Goal: Task Accomplishment & Management: Manage account settings

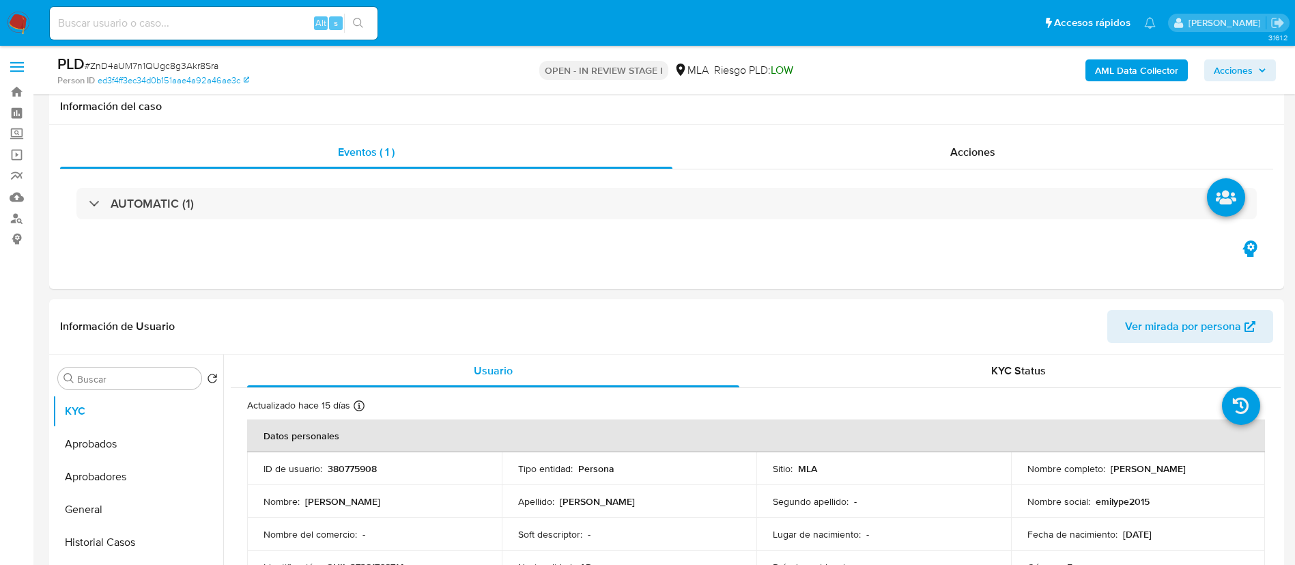
select select "10"
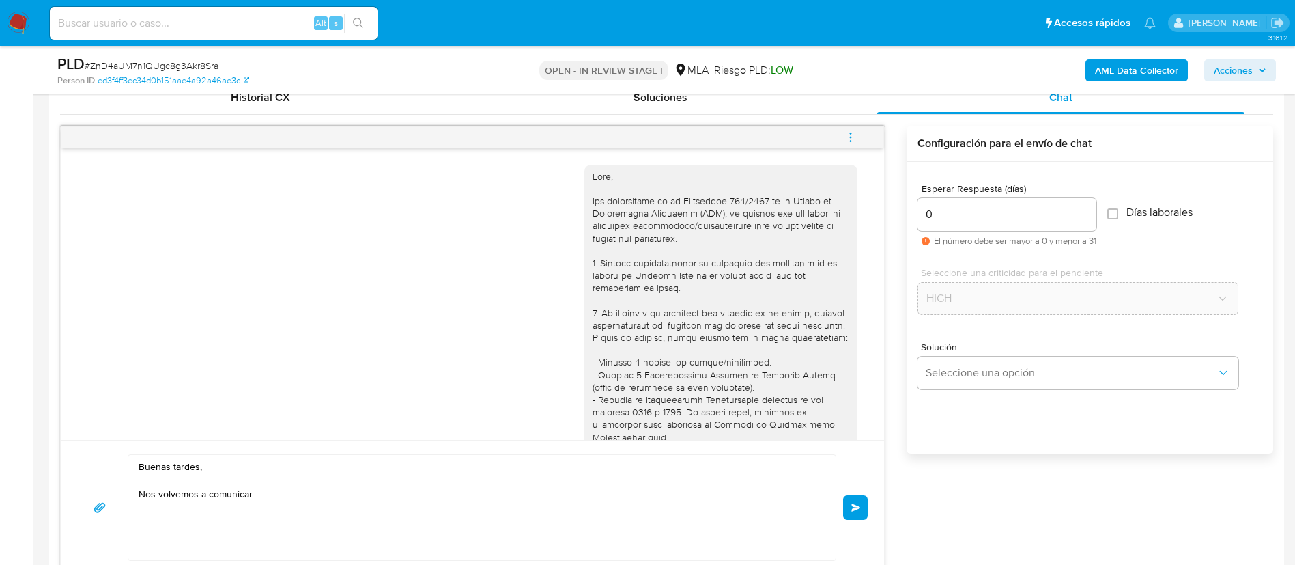
scroll to position [782, 0]
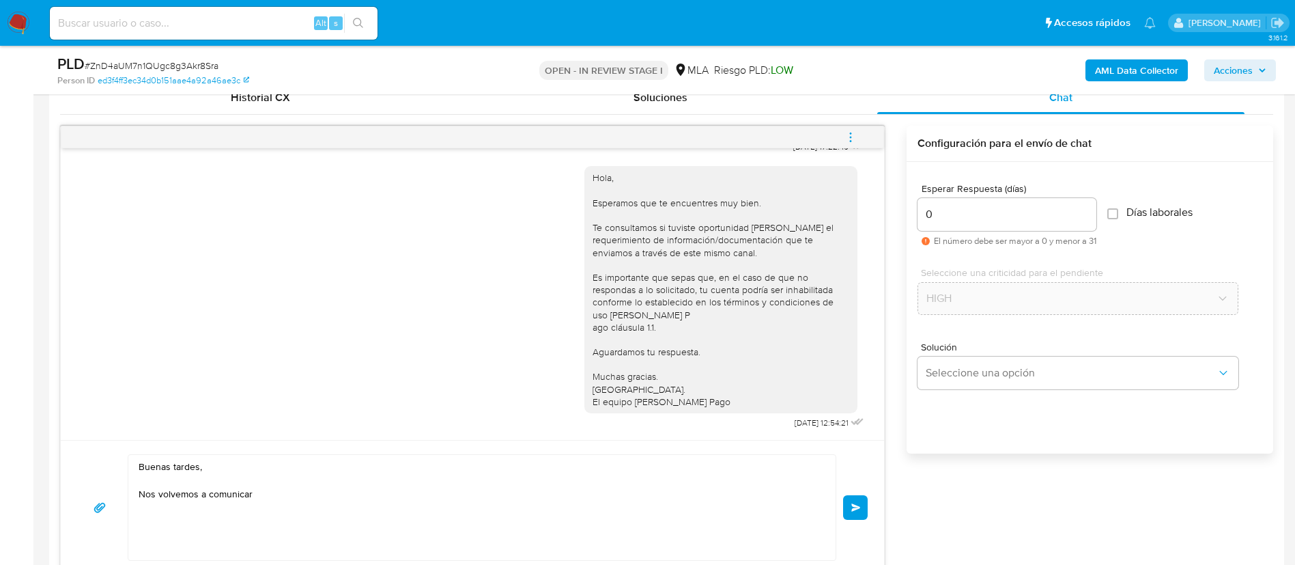
click at [472, 492] on textarea "Buenas tardes, Nos volvemos a comunicar" at bounding box center [479, 507] width 680 height 105
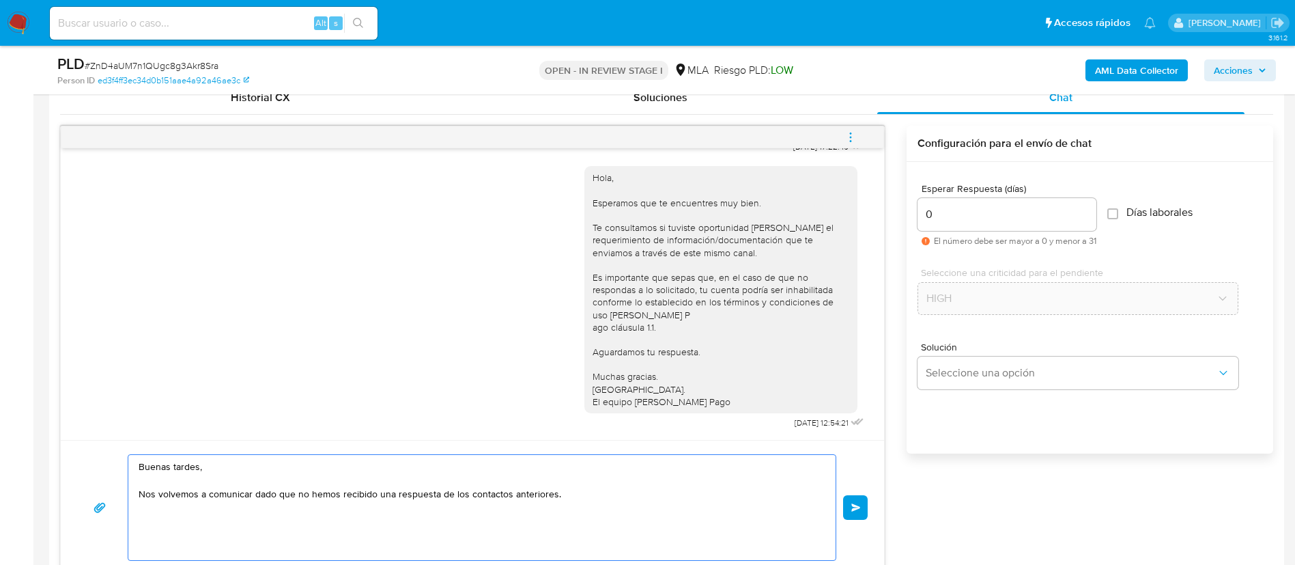
click at [293, 519] on textarea "Buenas tardes, Nos volvemos a comunicar dado que no hemos recibido una respuest…" at bounding box center [479, 507] width 680 height 105
paste textarea "En función de las operaciones registradas en tu cuenta de Mercado Pago, necesit…"
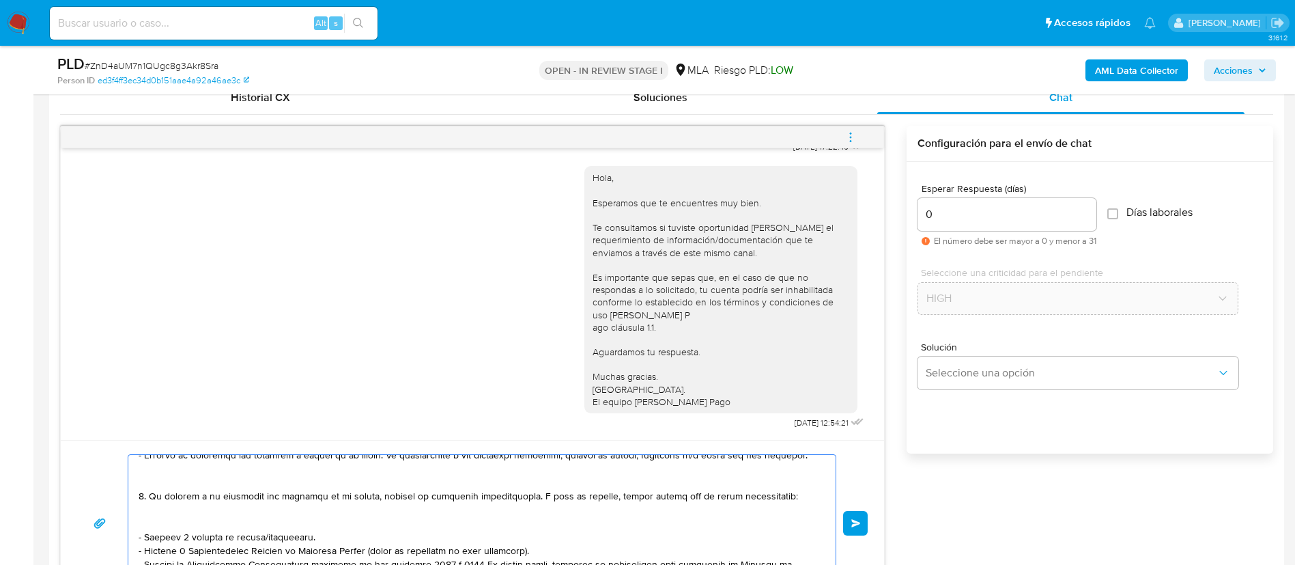
scroll to position [126, 0]
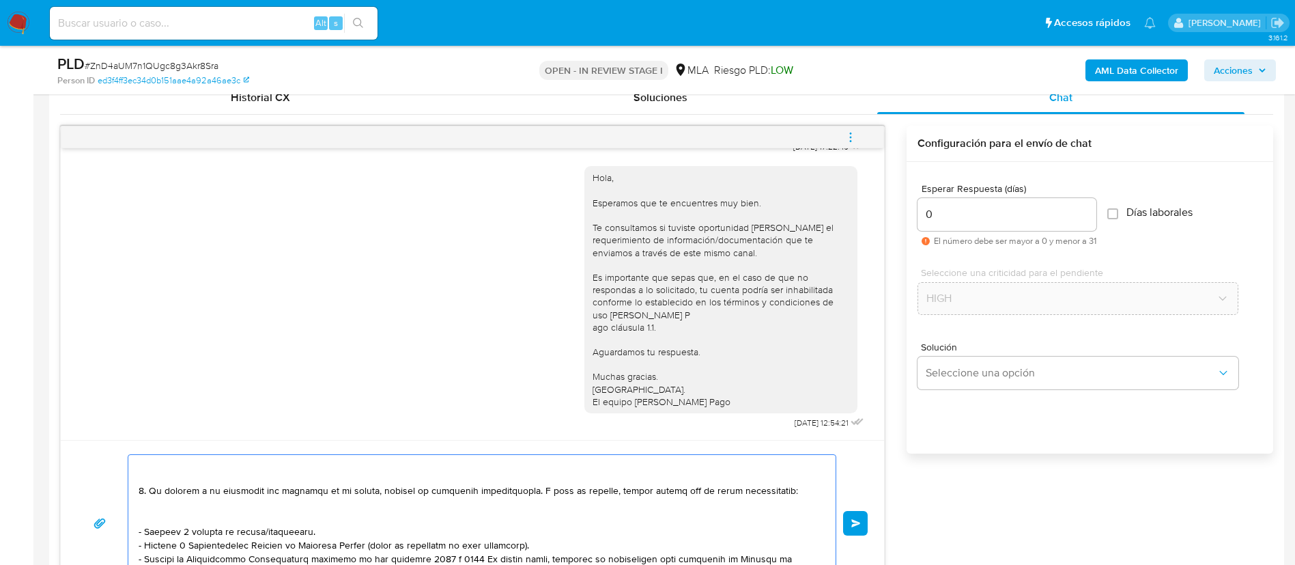
click at [249, 529] on textarea at bounding box center [479, 523] width 680 height 137
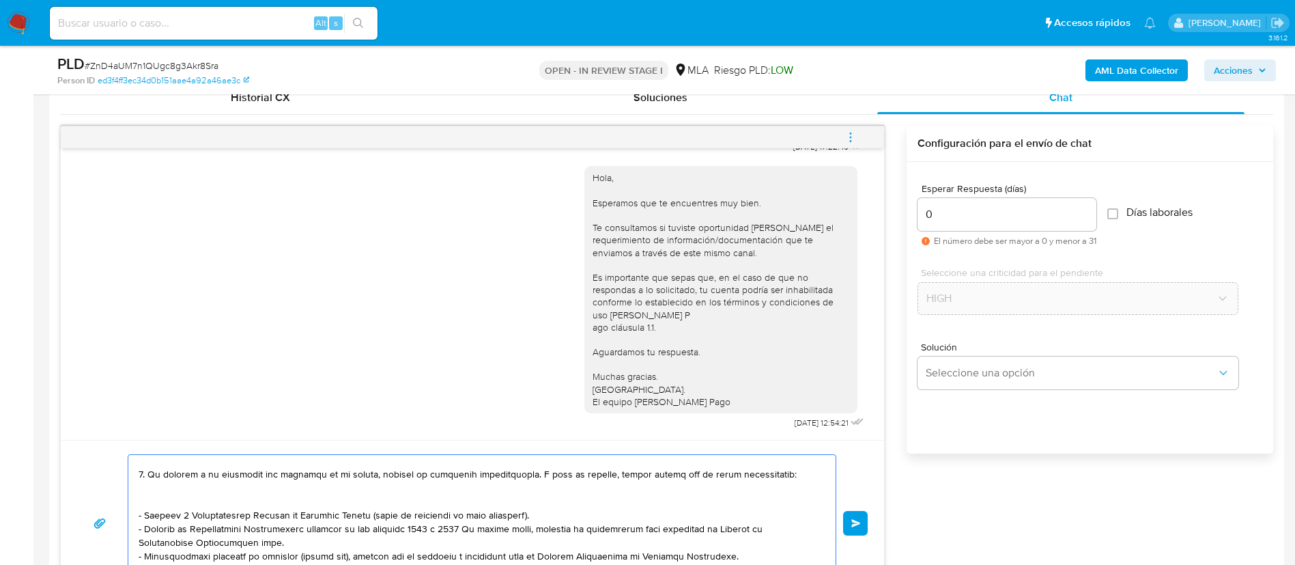
scroll to position [143, 0]
click at [318, 540] on textarea at bounding box center [479, 523] width 680 height 137
paste textarea "https://www.mercadopago.com.ar/ayuda/30181"
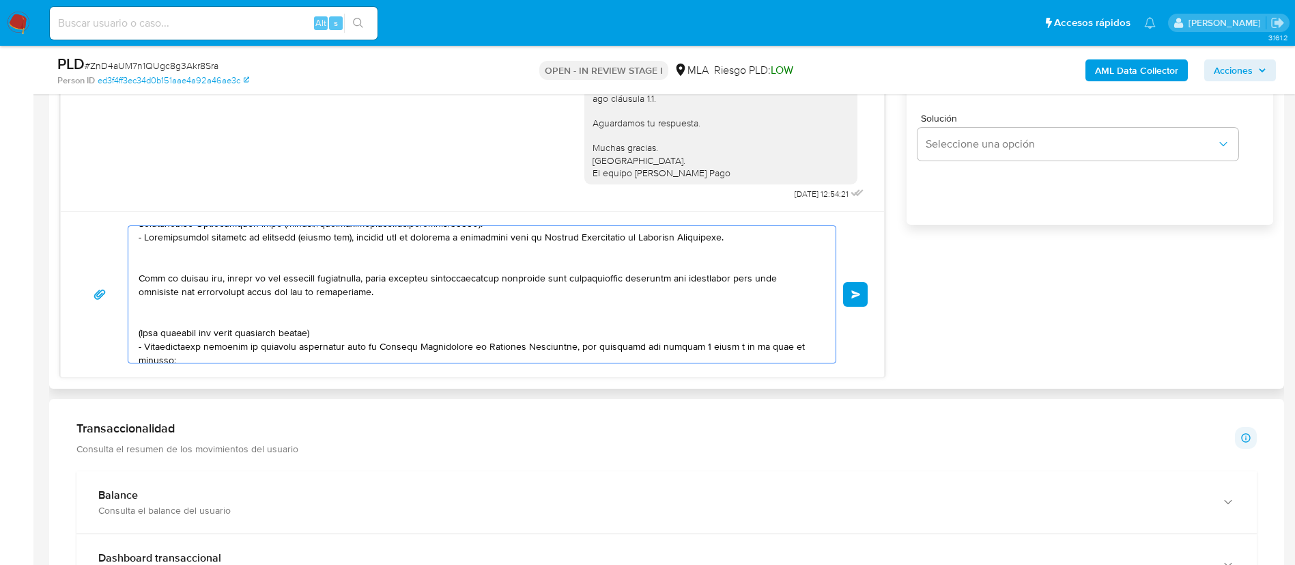
scroll to position [280, 0]
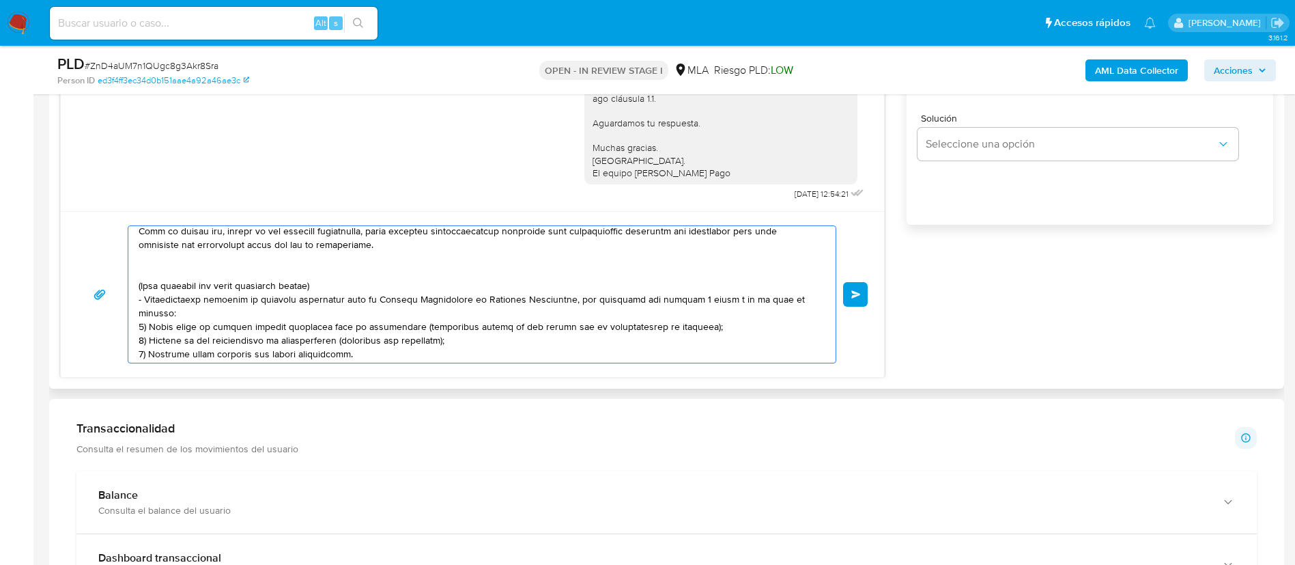
drag, startPoint x: 565, startPoint y: 352, endPoint x: 151, endPoint y: 279, distance: 420.8
click at [151, 279] on textarea at bounding box center [479, 294] width 680 height 137
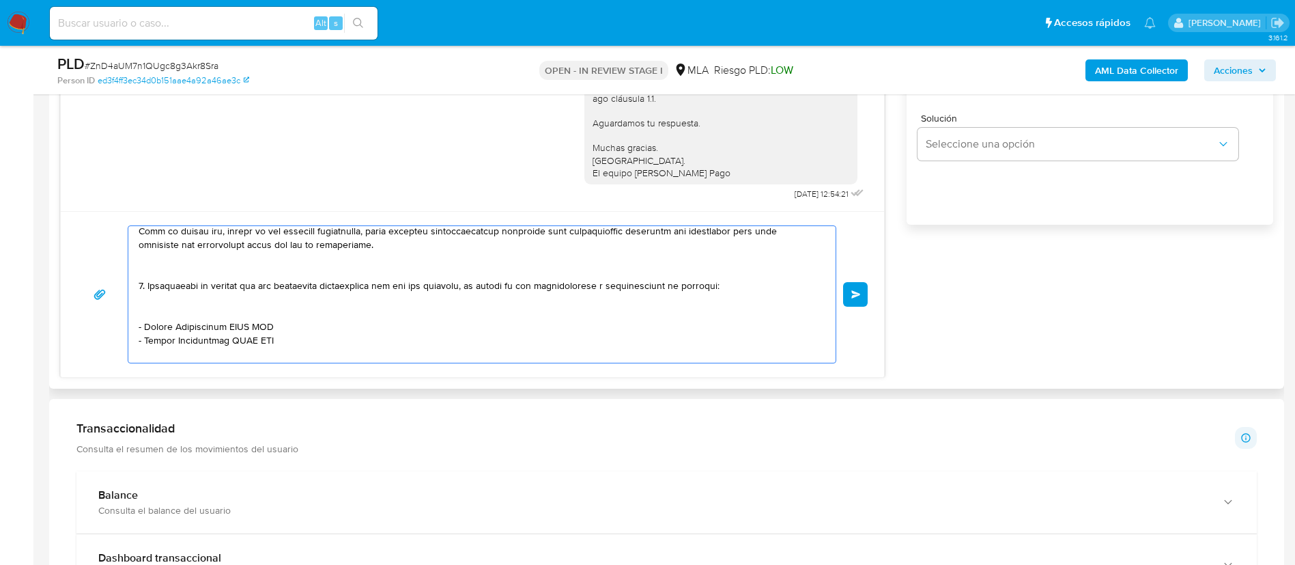
drag, startPoint x: 283, startPoint y: 345, endPoint x: 140, endPoint y: 301, distance: 150.1
click at [140, 301] on textarea at bounding box center [479, 294] width 680 height 137
paste textarea "- Plm Distribuidora Srl - 30718772369 (ACTIVIDAD: Servicios de envío y recepció…"
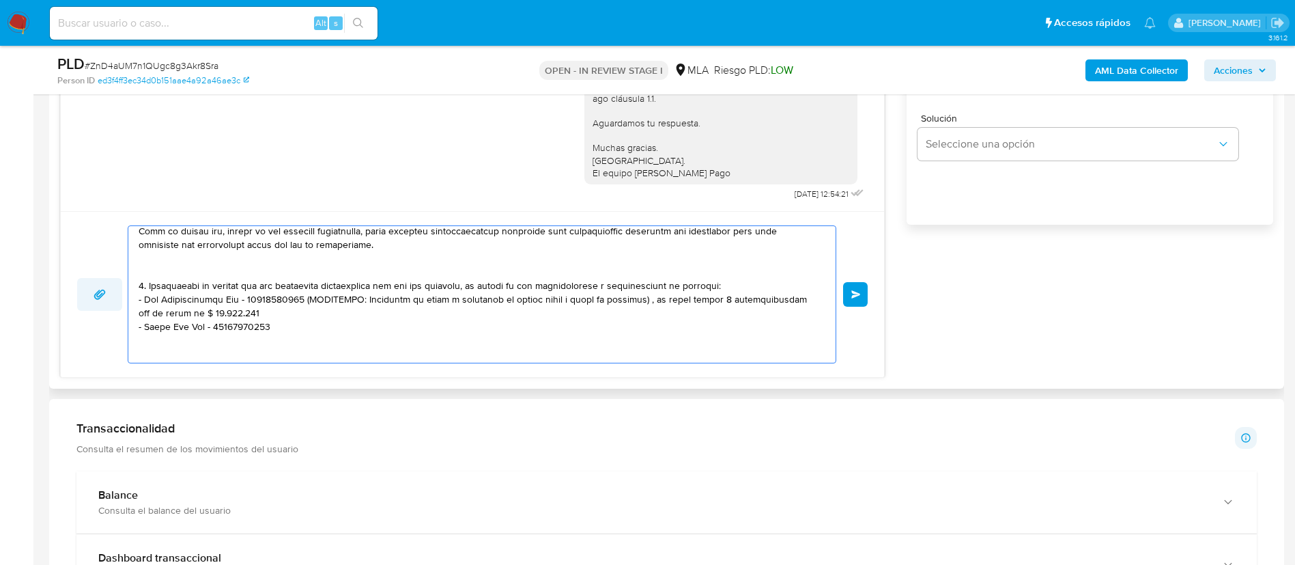
paste textarea "27942448819 Kailun Chen"
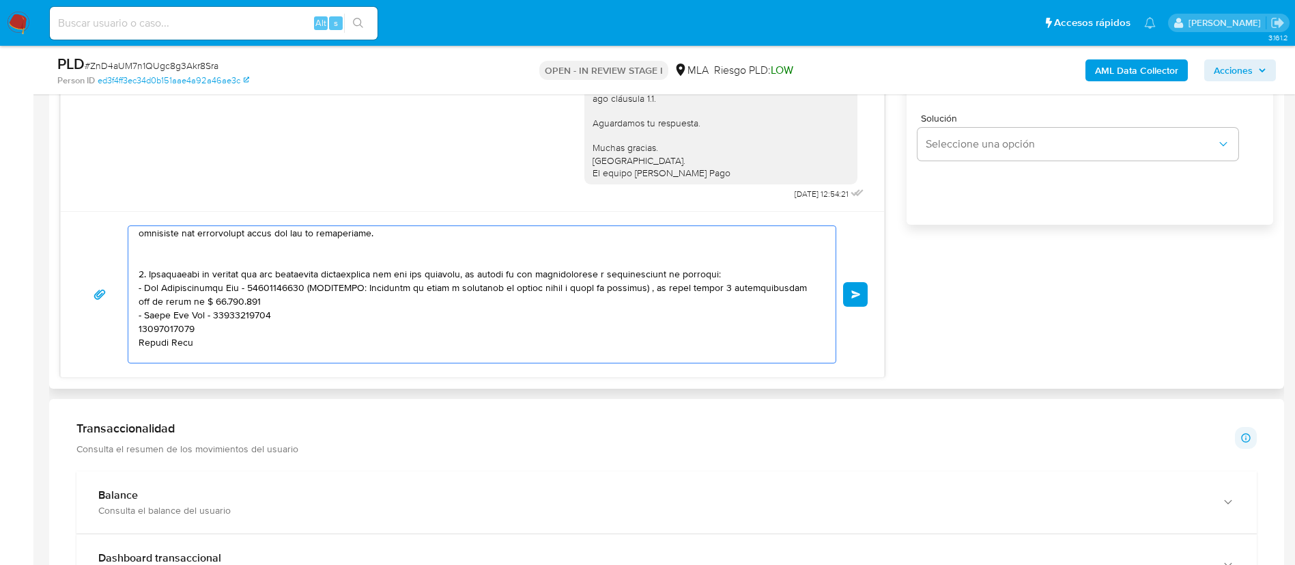
click at [154, 329] on textarea at bounding box center [479, 294] width 680 height 137
paste textarea "27942448819"
click at [205, 332] on textarea at bounding box center [479, 294] width 680 height 137
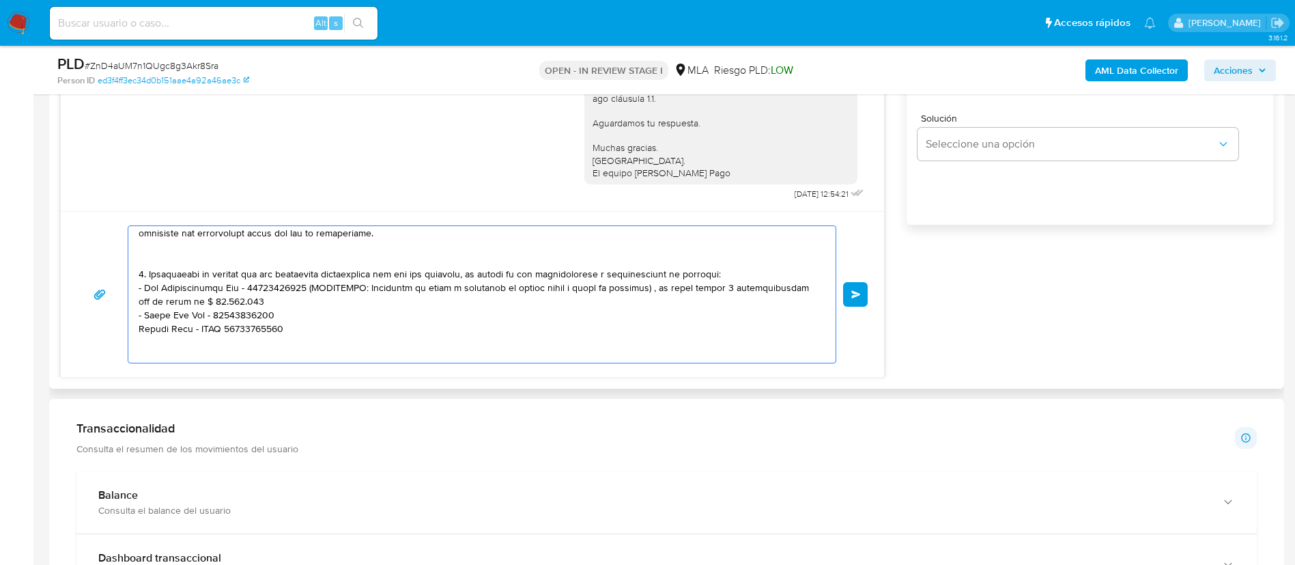
click at [192, 322] on textarea at bounding box center [479, 294] width 680 height 137
click at [208, 312] on textarea at bounding box center [479, 294] width 680 height 137
paste textarea "CUIT"
click at [236, 287] on textarea at bounding box center [479, 294] width 680 height 137
paste textarea "CUIT"
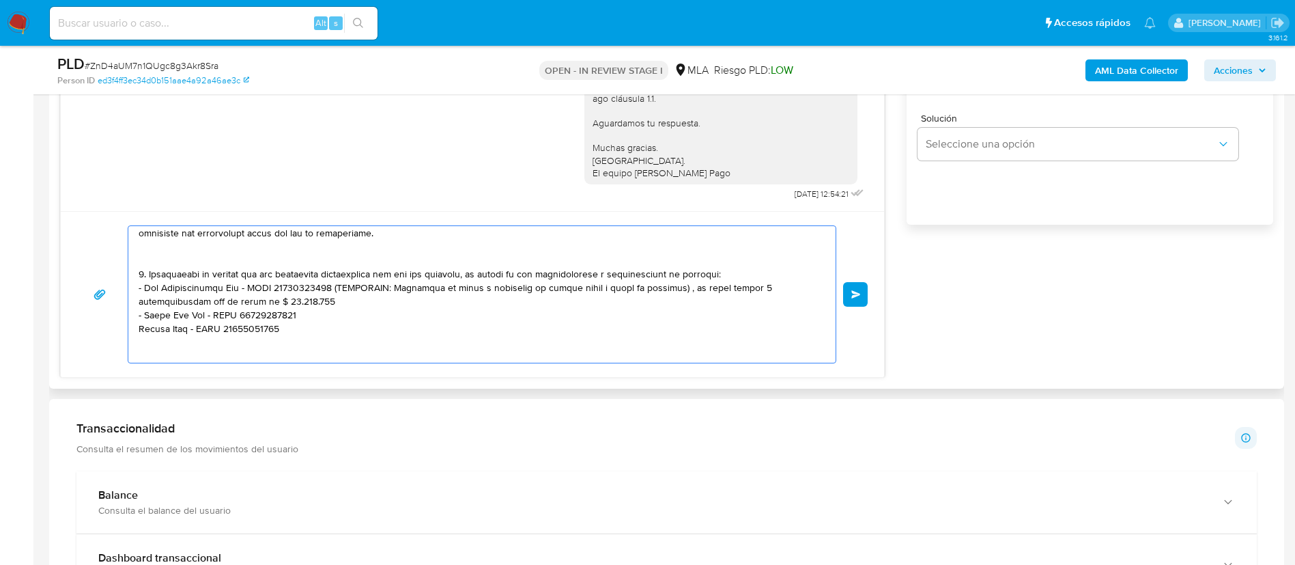
click at [317, 289] on textarea at bounding box center [479, 294] width 680 height 137
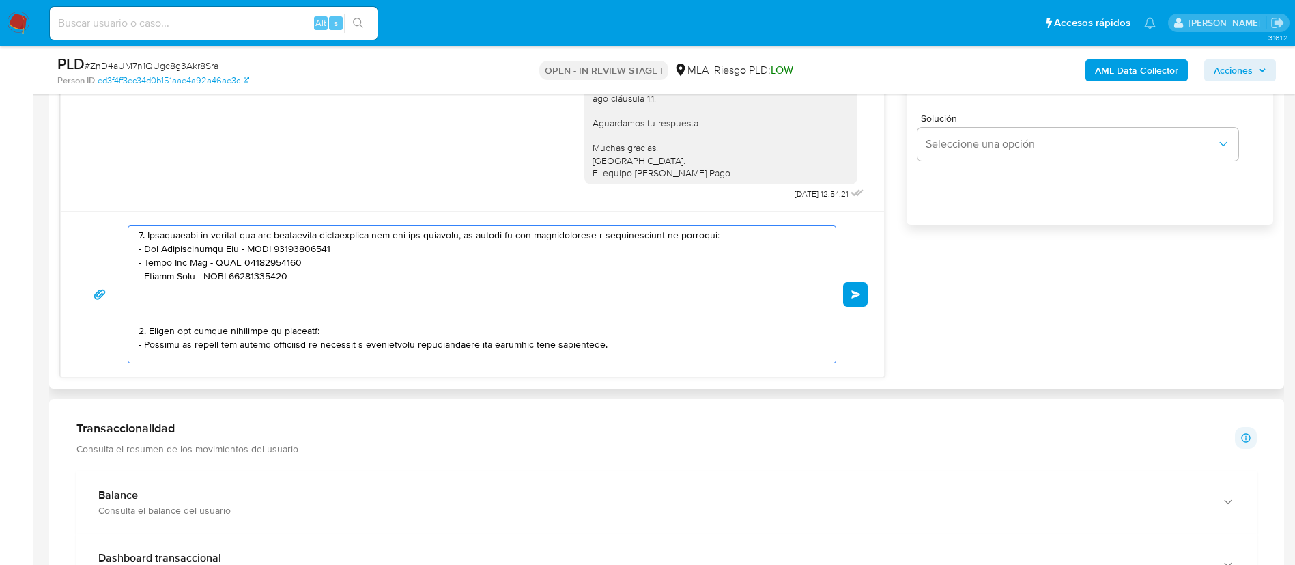
scroll to position [335, 0]
drag, startPoint x: 158, startPoint y: 307, endPoint x: 616, endPoint y: 337, distance: 459.2
click at [616, 337] on textarea at bounding box center [479, 294] width 680 height 137
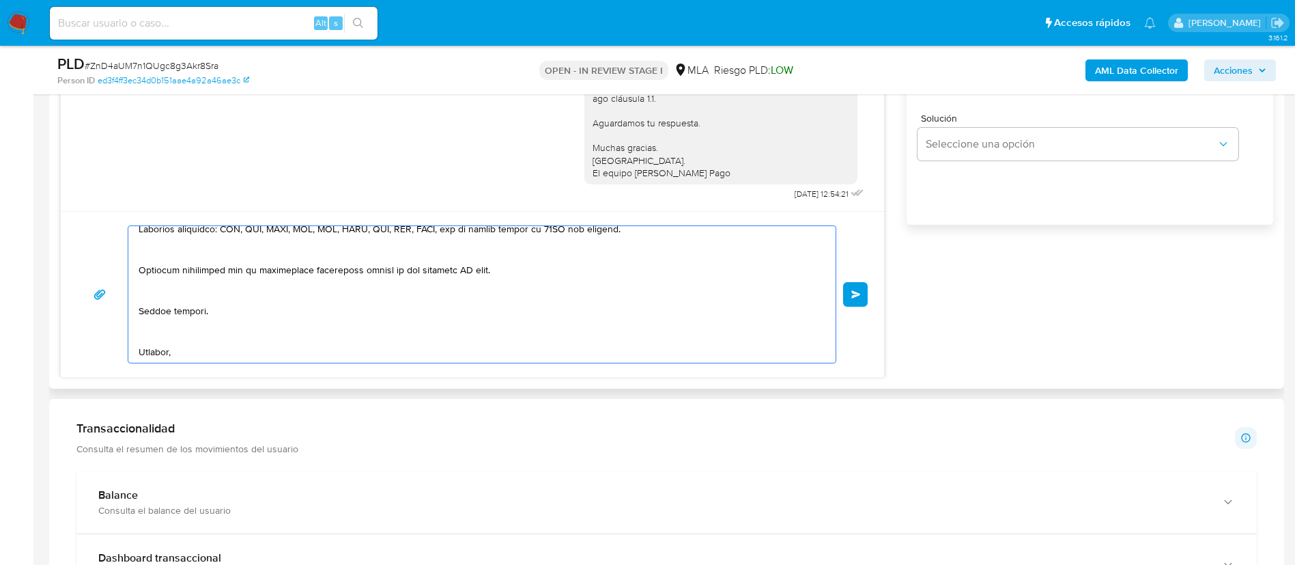
scroll to position [460, 0]
drag, startPoint x: 360, startPoint y: 272, endPoint x: 506, endPoint y: 275, distance: 145.5
click at [506, 275] on textarea at bounding box center [479, 294] width 680 height 137
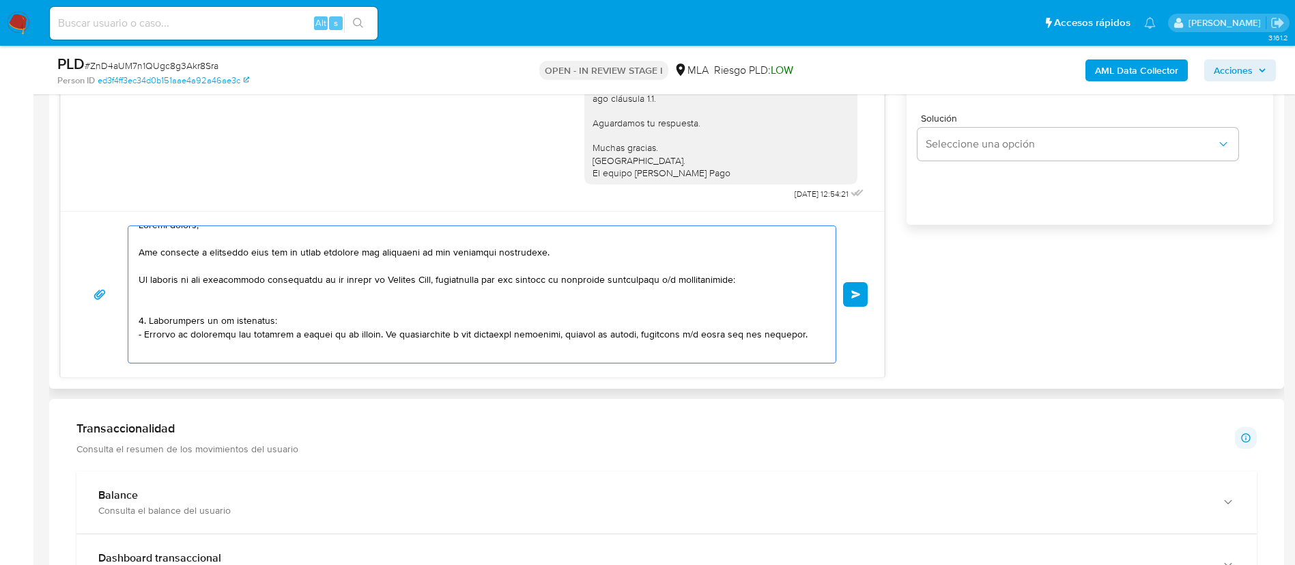
scroll to position [0, 0]
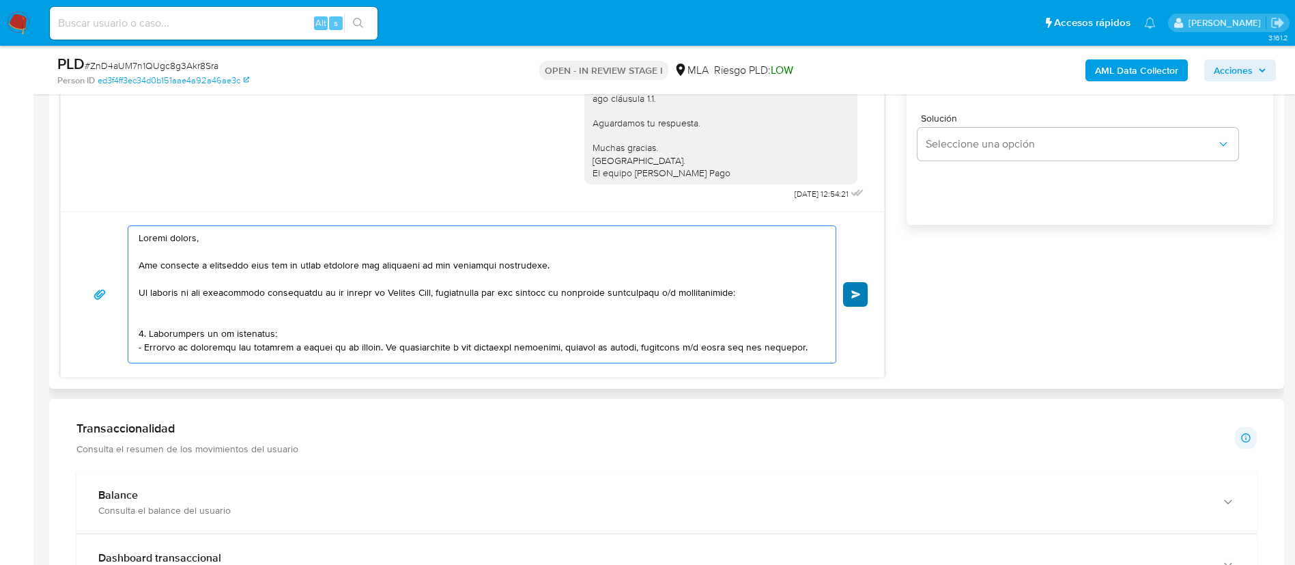
type textarea "Buenas tardes, Nos volvemos a comunicar dado que no hemos recibido una respuest…"
click at [850, 290] on button "Enviar" at bounding box center [855, 294] width 25 height 25
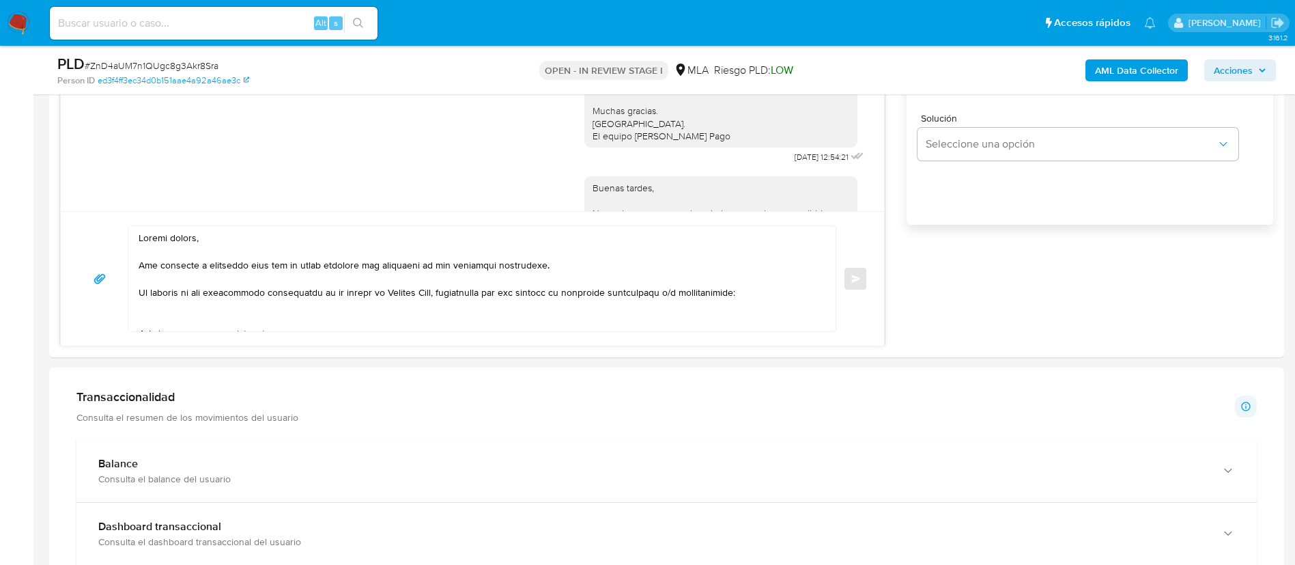
scroll to position [1667, 0]
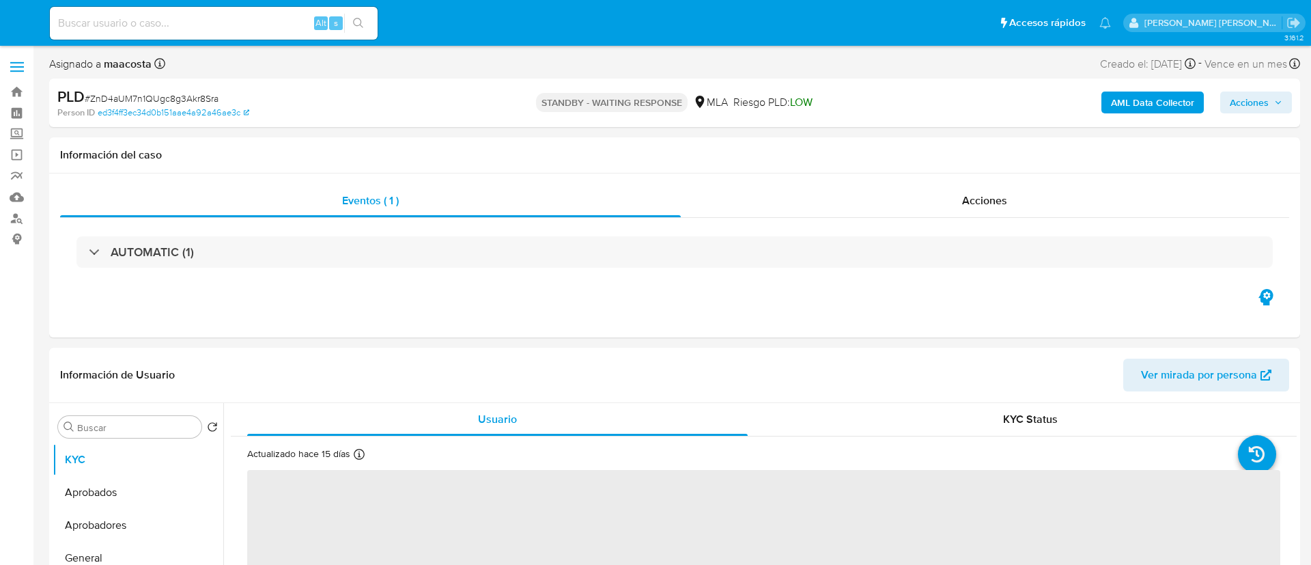
select select "10"
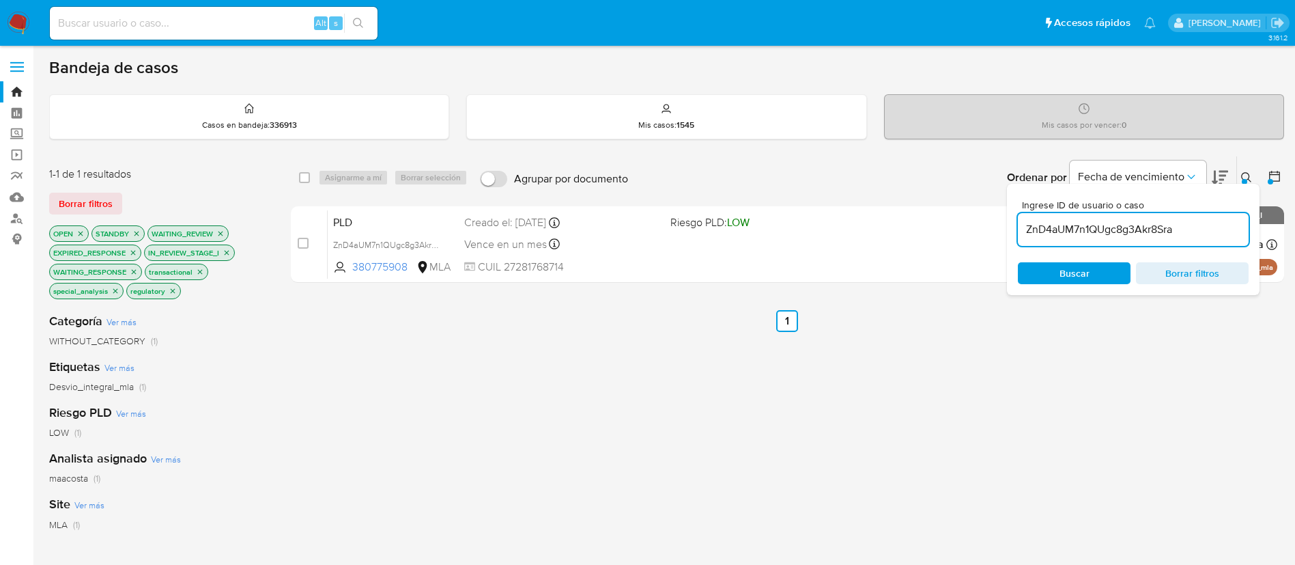
click at [1070, 229] on input "ZnD4aUM7n1QUgc8g3Akr8Sra" at bounding box center [1133, 230] width 231 height 18
click at [303, 176] on input "checkbox" at bounding box center [304, 177] width 11 height 11
checkbox input "true"
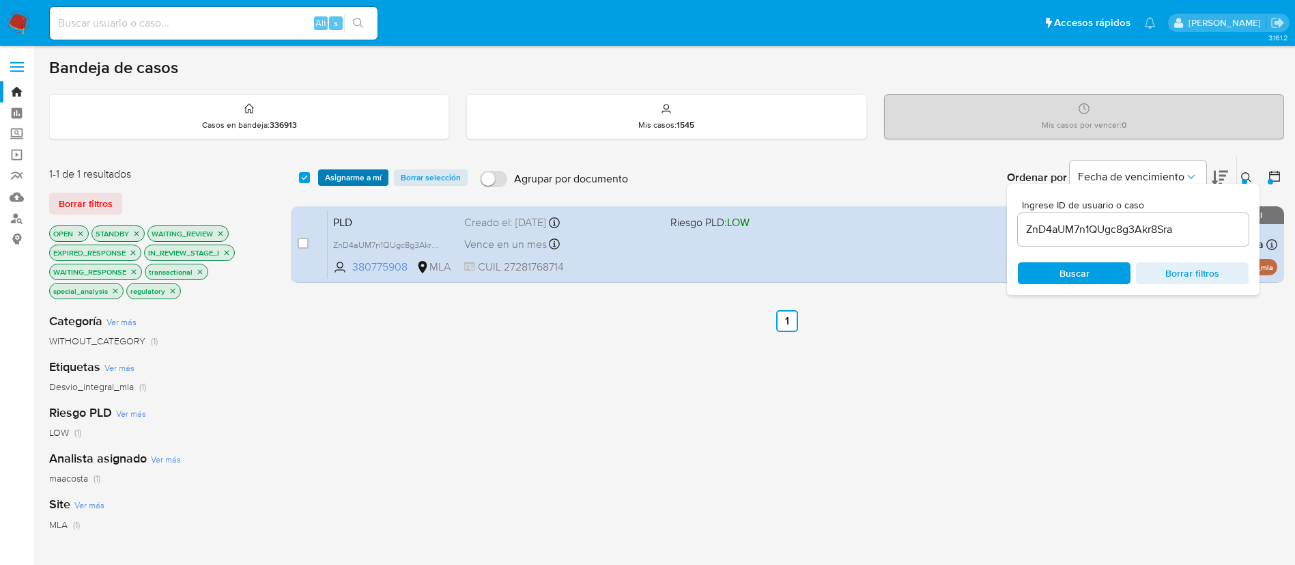
click at [356, 182] on span "Asignarme a mí" at bounding box center [353, 178] width 57 height 14
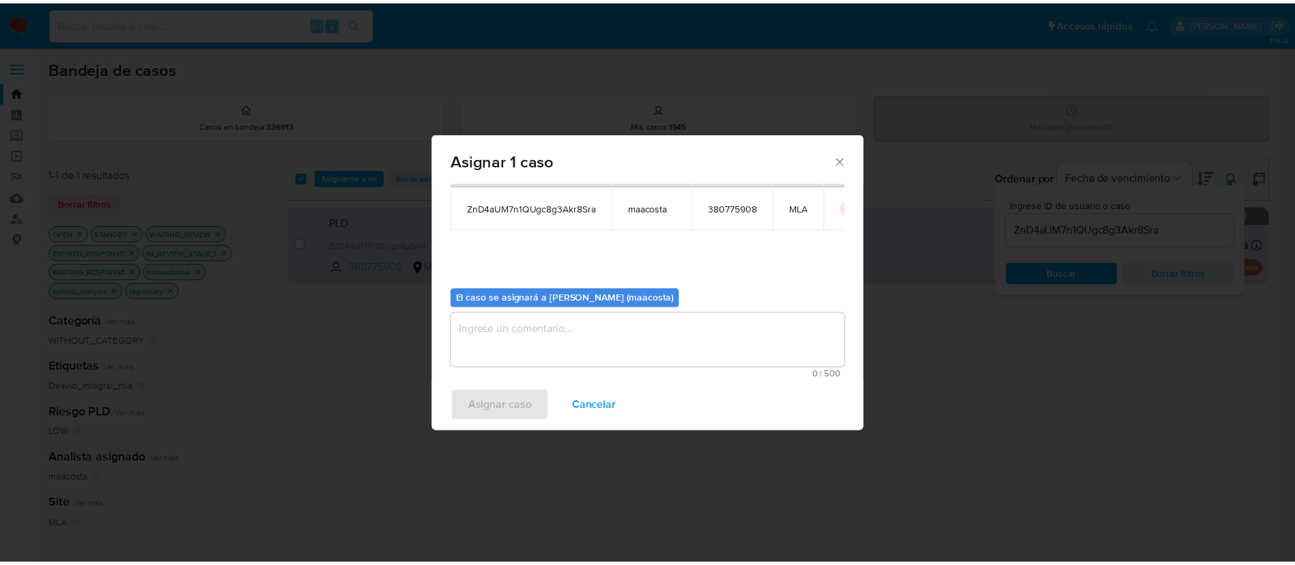
scroll to position [71, 0]
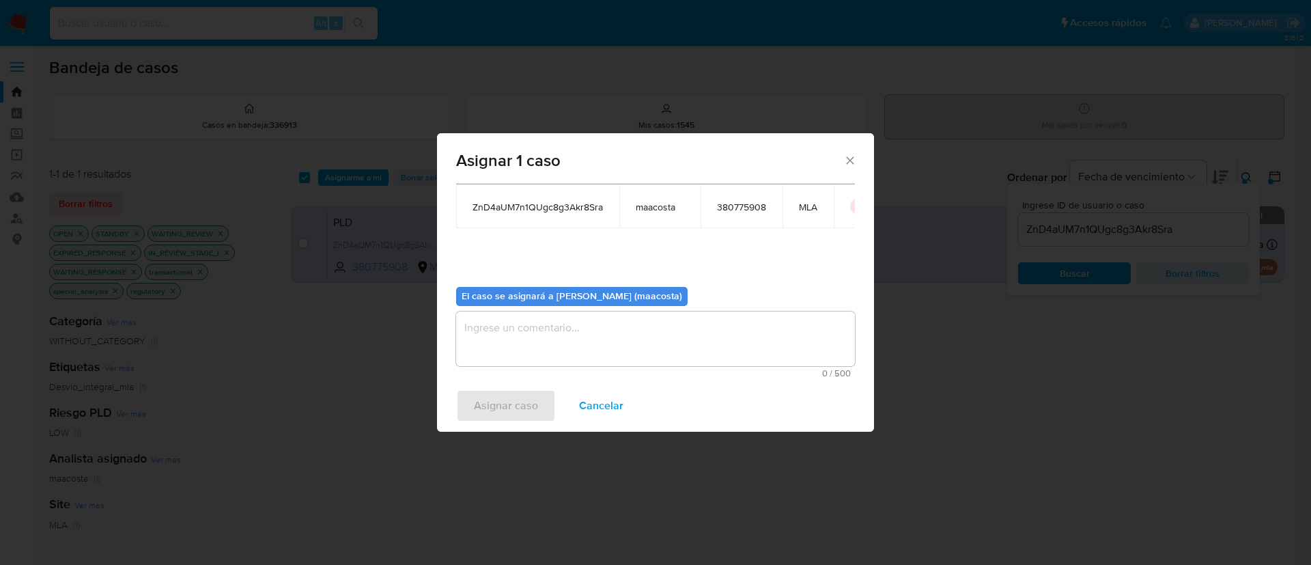
click at [526, 334] on textarea "assign-modal" at bounding box center [655, 338] width 399 height 55
click at [496, 399] on span "Asignar caso" at bounding box center [506, 406] width 64 height 30
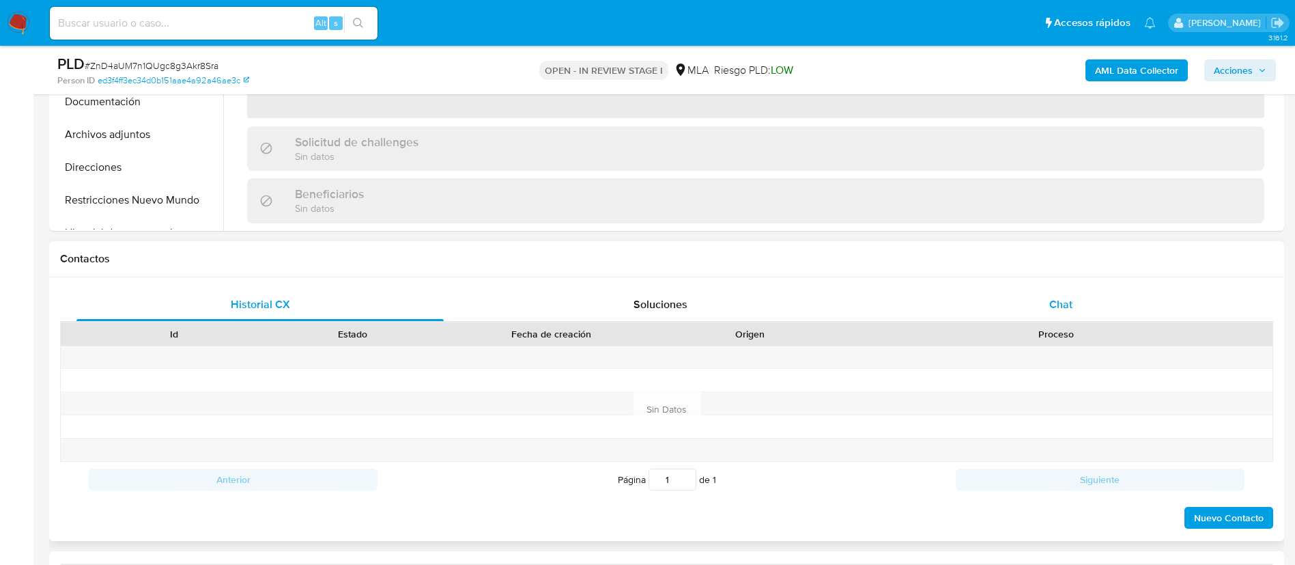
click at [1071, 307] on span "Chat" at bounding box center [1060, 304] width 23 height 16
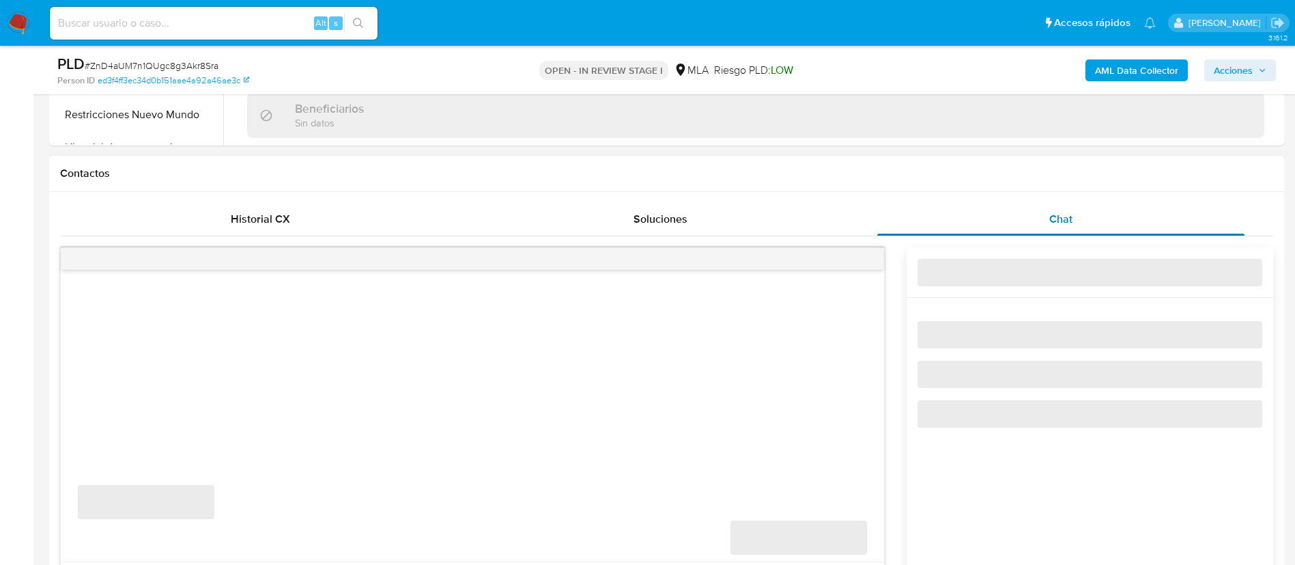
select select "10"
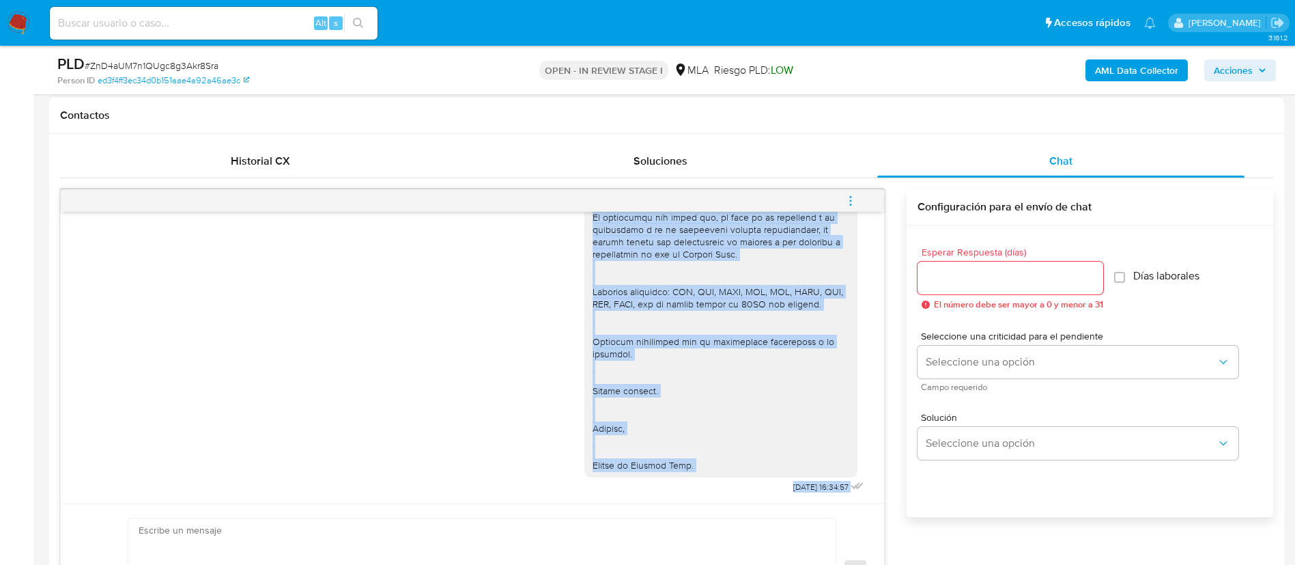
scroll to position [1667, 0]
drag, startPoint x: 576, startPoint y: 285, endPoint x: 678, endPoint y: 509, distance: 245.3
click at [678, 509] on div "18/08/2025 17:22:49 Hola, Esperamos que te encuentres muy bien. Te consultamos …" at bounding box center [472, 413] width 825 height 449
copy div "Buenas tardes, Nos volvemos a comunicar dado que no hemos recibido una respuest…"
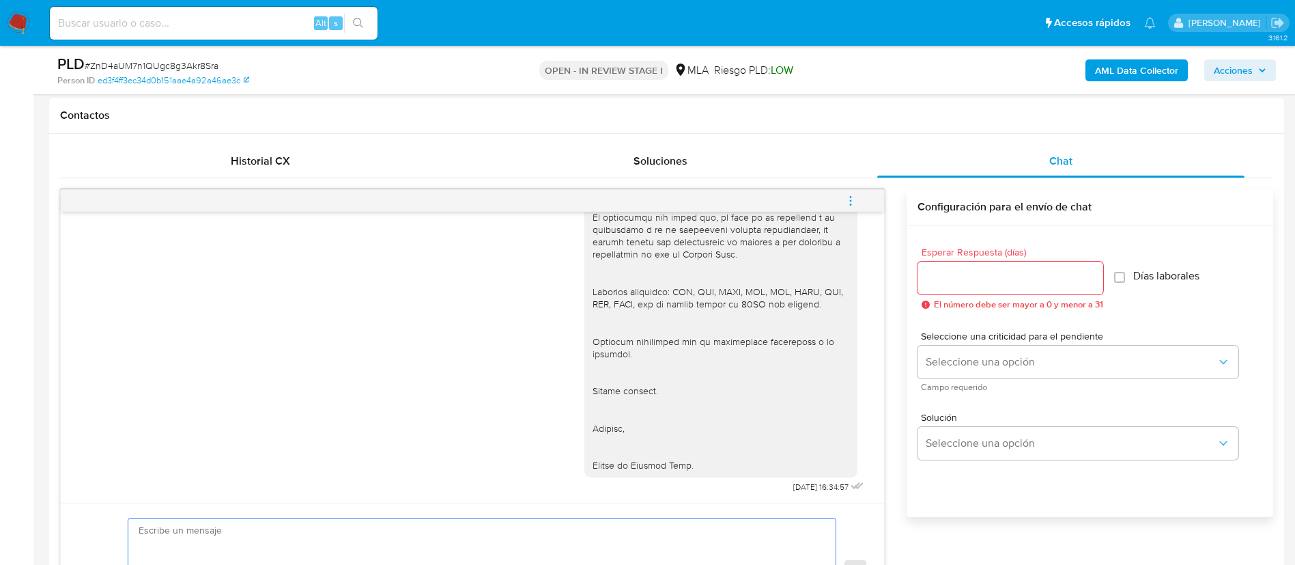
click at [635, 538] on textarea at bounding box center [479, 570] width 680 height 105
paste textarea "Buenas tardes, Nos volvemos a comunicar dado que no hemos recibido una respuest…"
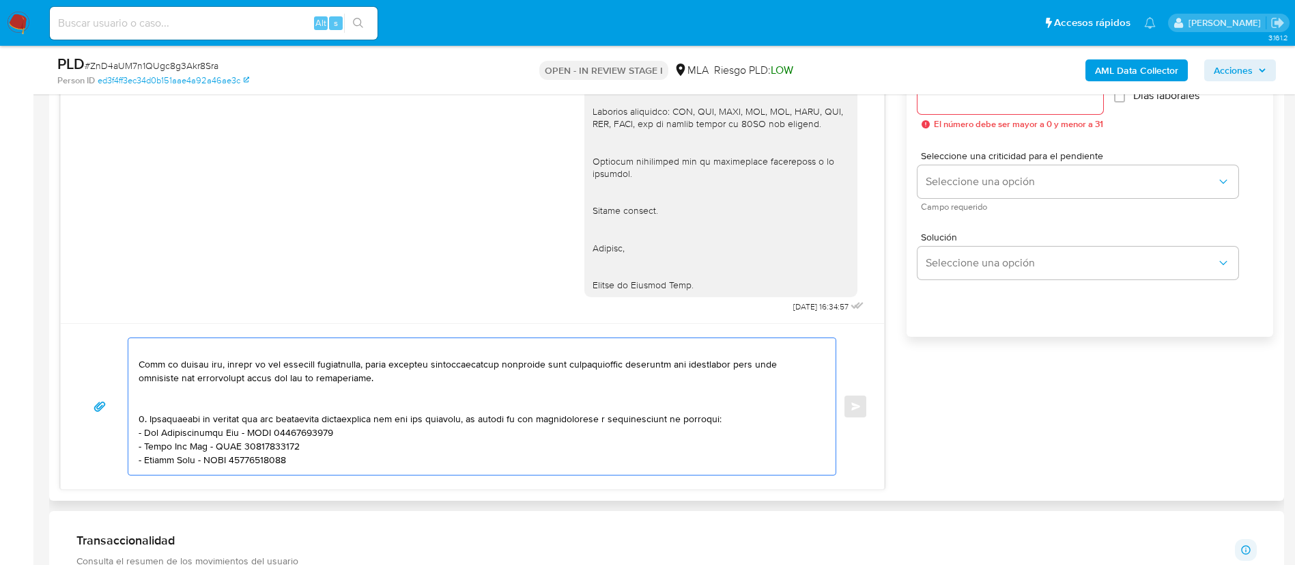
scroll to position [255, 0]
click at [190, 440] on textarea at bounding box center [479, 406] width 680 height 137
paste textarea "Gm Entertaiment Srl - CUIL 30716604086 (ACTIVIDAD: Producción de espectáculos t…"
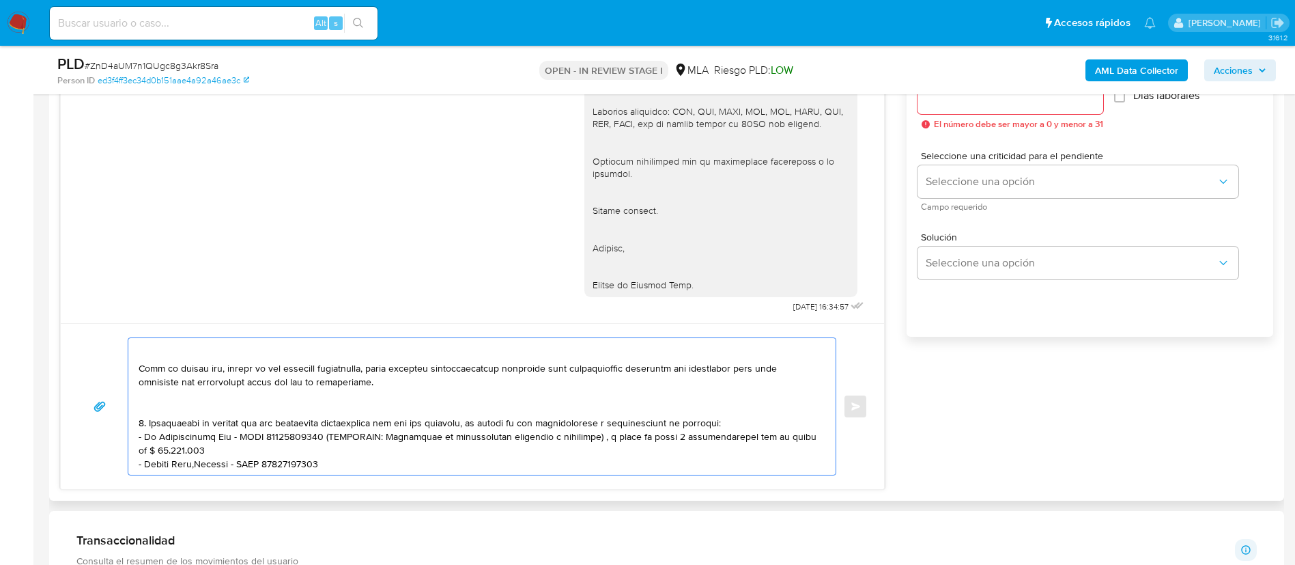
scroll to position [264, 0]
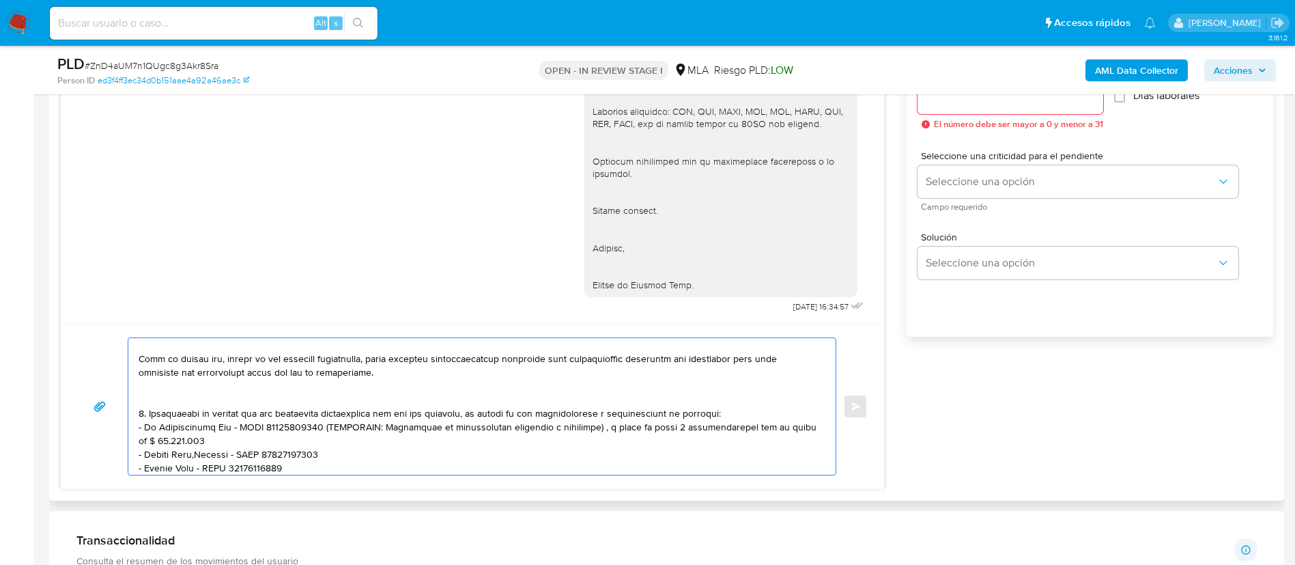
drag, startPoint x: 253, startPoint y: 435, endPoint x: 320, endPoint y: 427, distance: 67.4
click at [320, 427] on textarea at bounding box center [479, 406] width 680 height 137
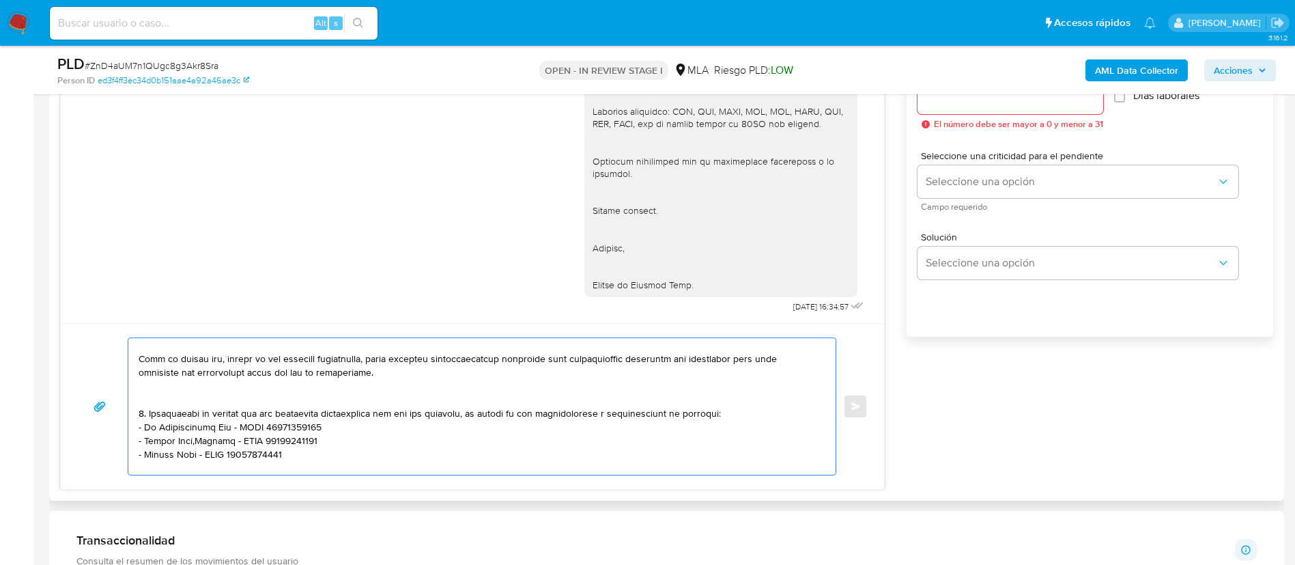
click at [247, 434] on textarea at bounding box center [479, 406] width 680 height 137
click at [192, 432] on textarea at bounding box center [479, 406] width 680 height 137
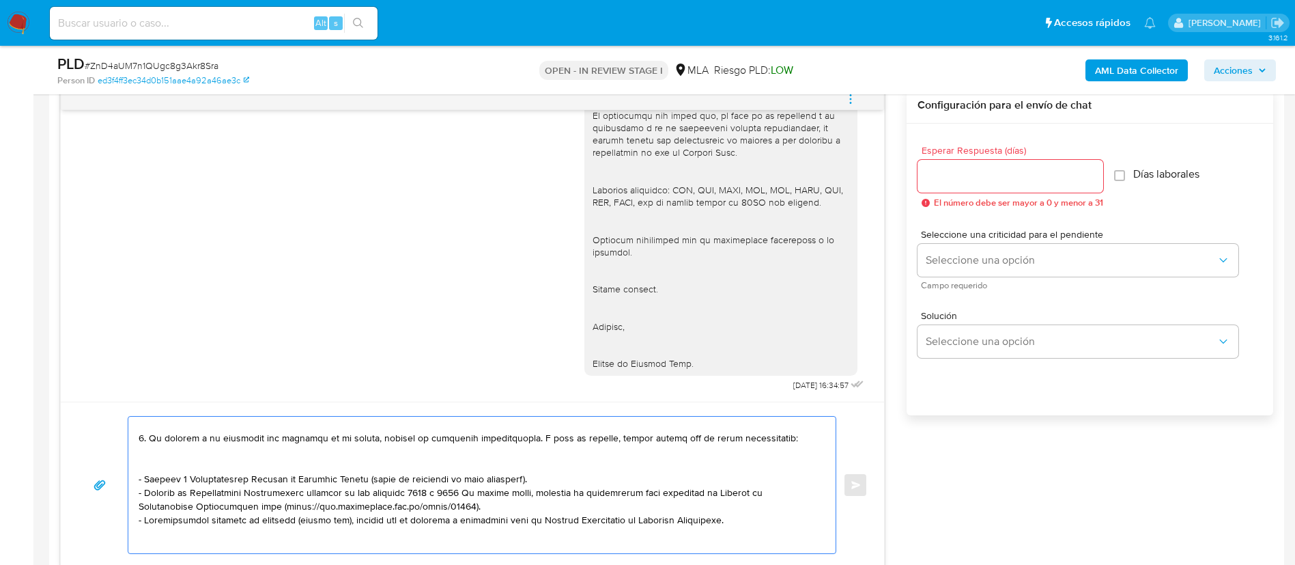
scroll to position [717, 0]
type textarea "Buenas tardes, Nos volvemos a comunicar dado que no hemos recibido una respuest…"
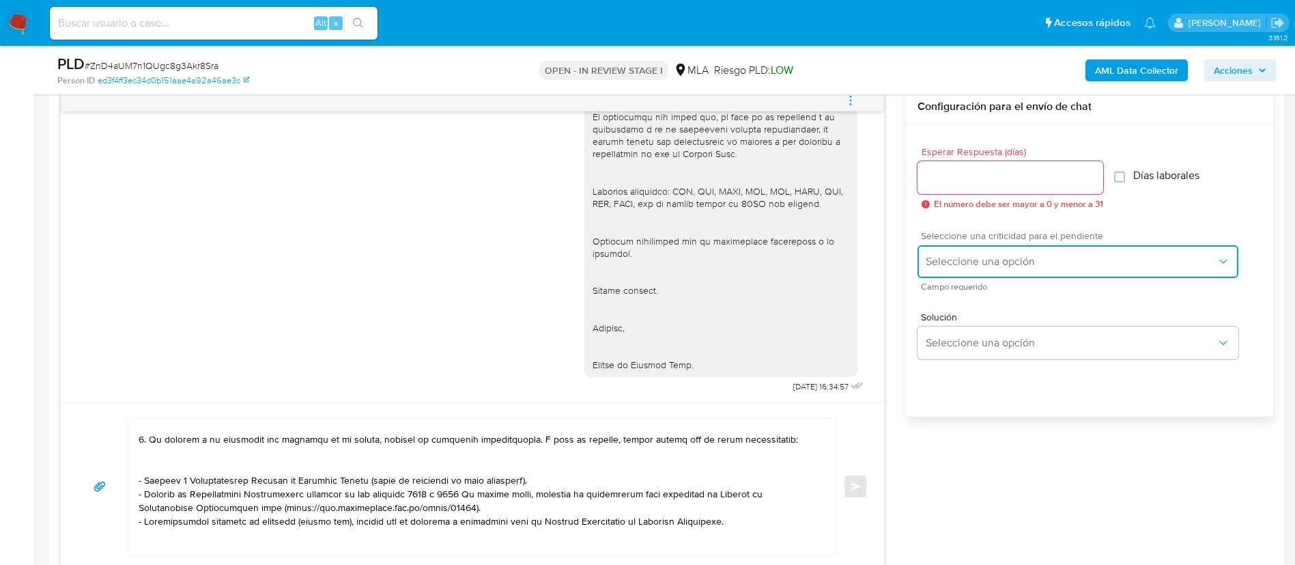
click at [1004, 272] on button "Seleccione una opción" at bounding box center [1078, 261] width 321 height 33
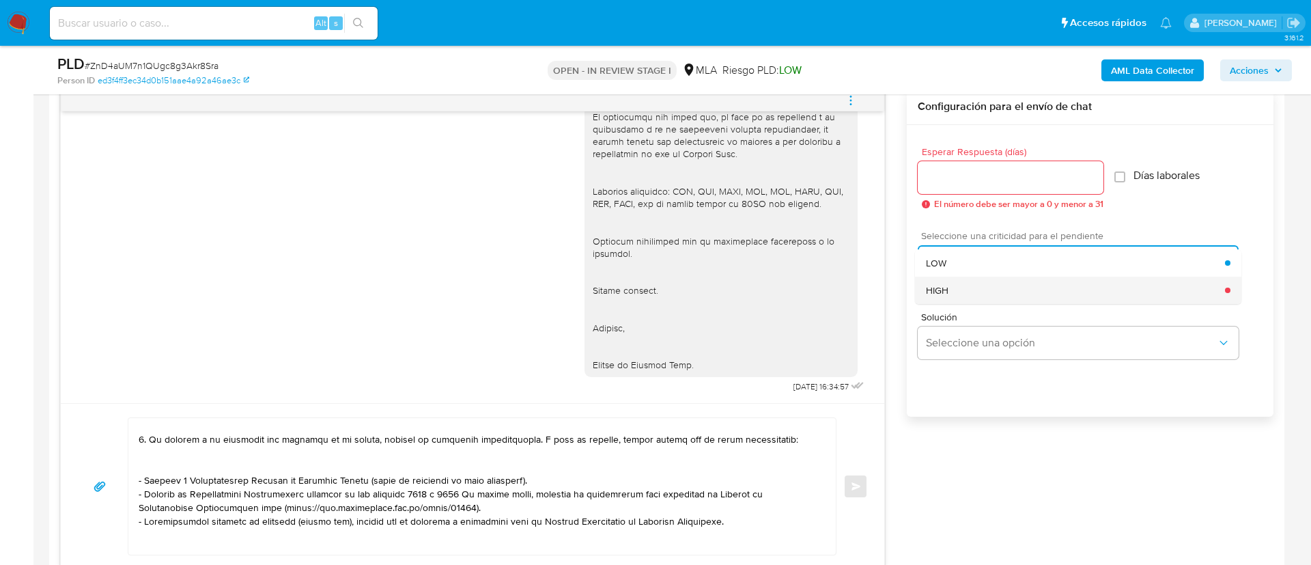
click at [948, 286] on span "HIGH" at bounding box center [937, 290] width 23 height 12
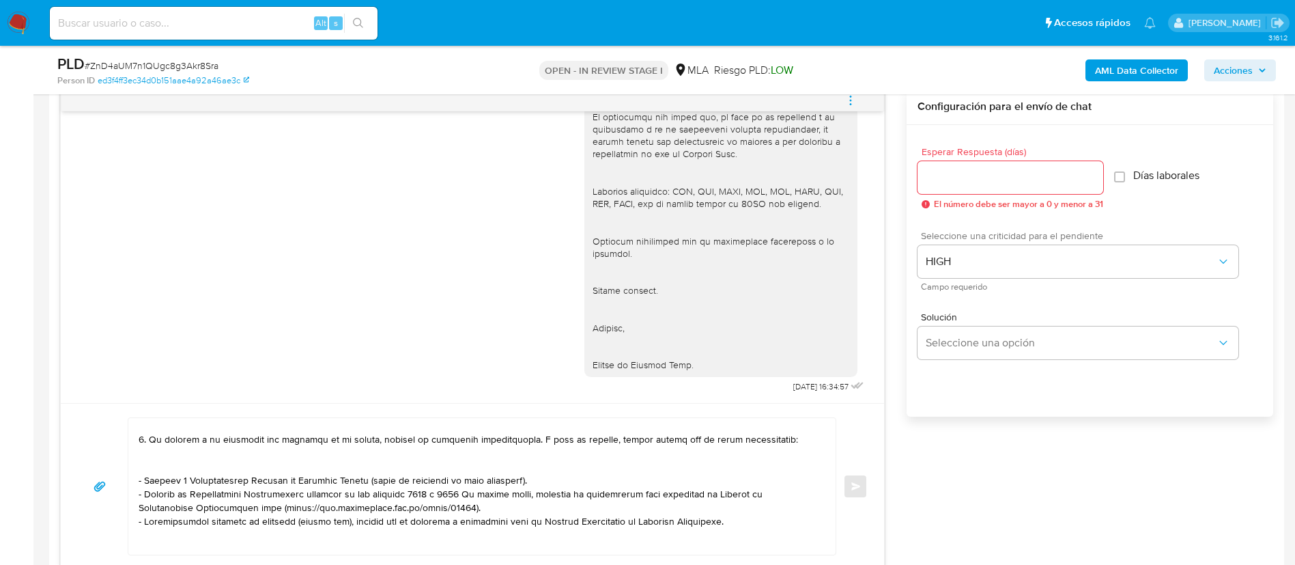
click at [940, 180] on input "Esperar Respuesta (días)" at bounding box center [1011, 178] width 186 height 18
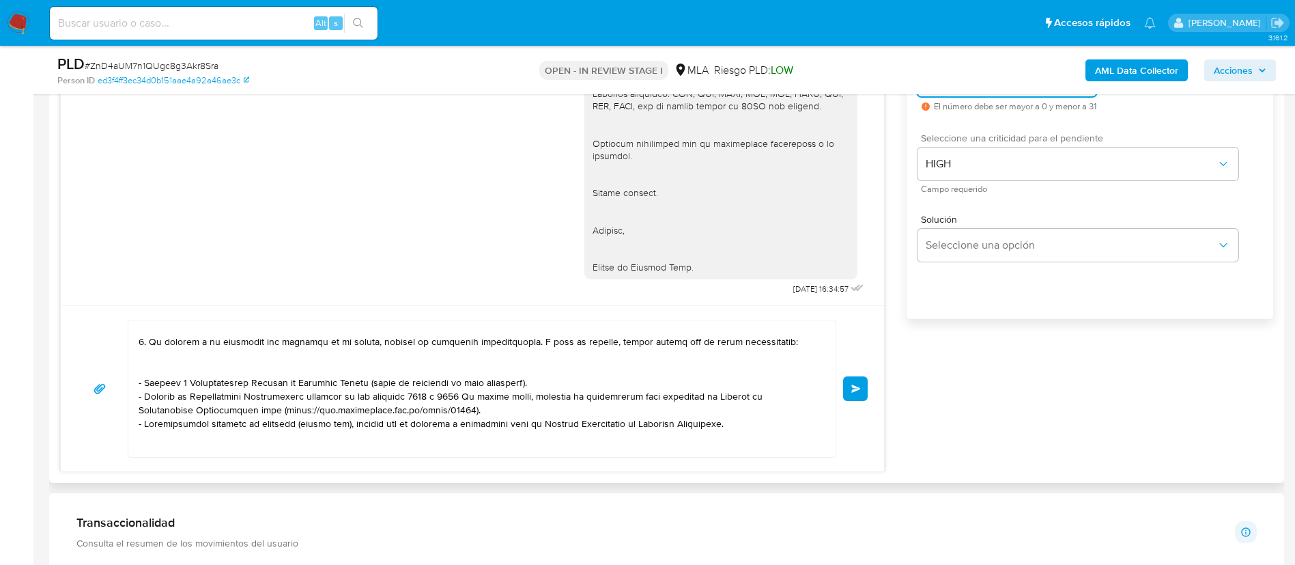
scroll to position [846, 0]
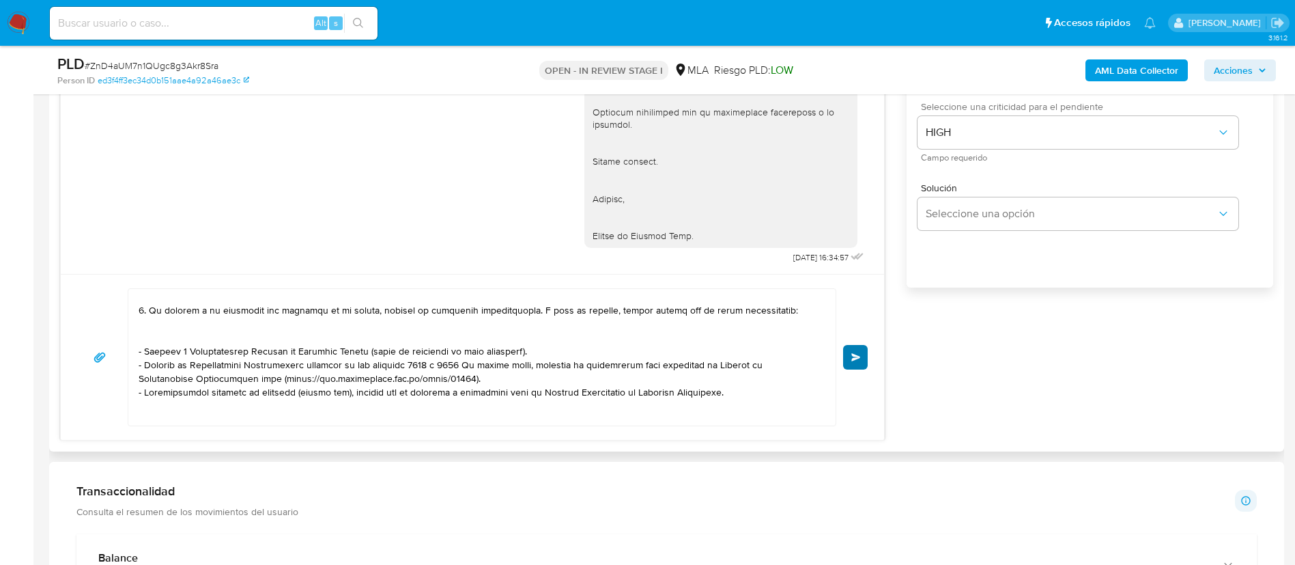
type input "1"
click at [852, 352] on button "Enviar" at bounding box center [855, 357] width 25 height 25
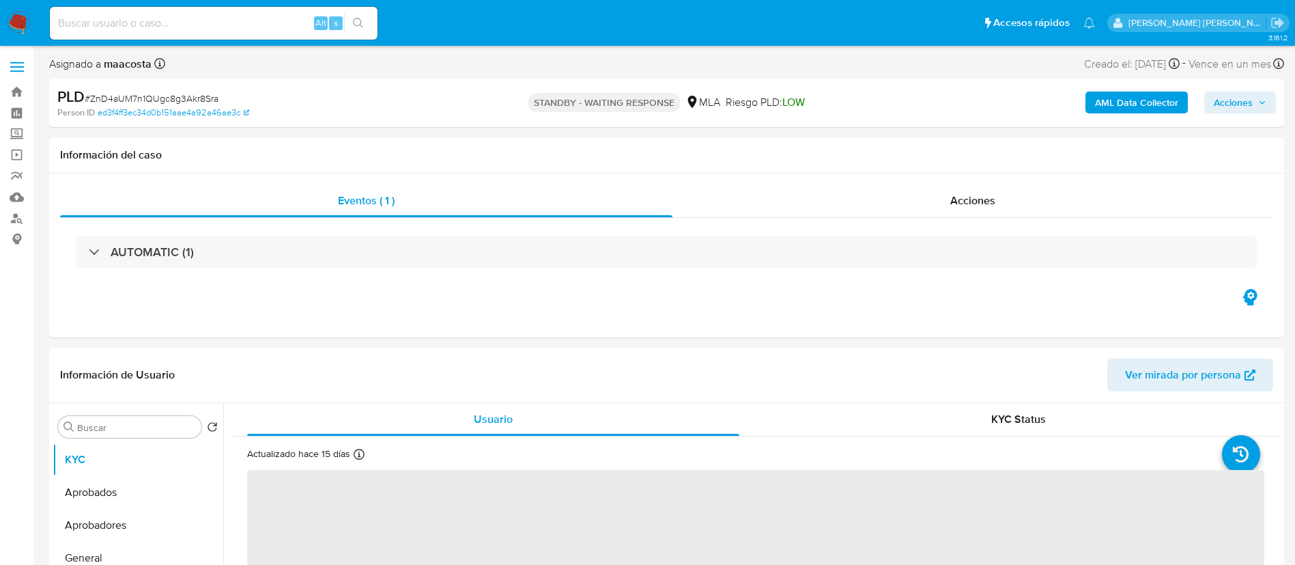
select select "10"
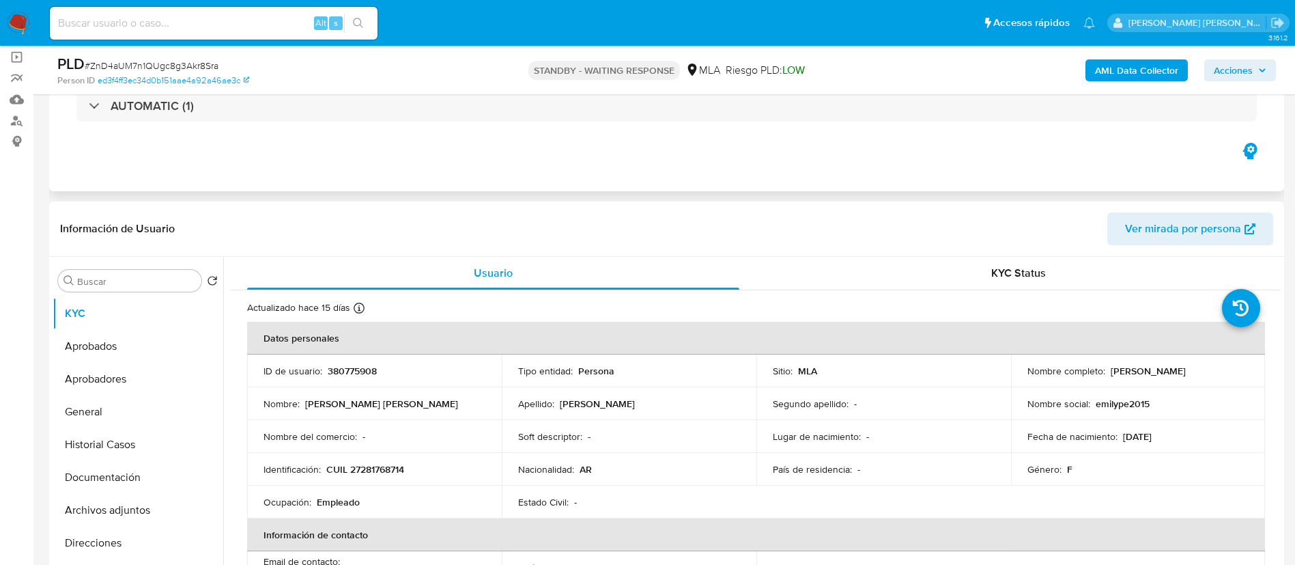
scroll to position [100, 0]
paste input "Lfqss7gK22m9NLj0u6Tj05G3"
click at [195, 29] on input "Lfqss7gK22m9NLj0u6Tj05G3" at bounding box center [214, 23] width 328 height 18
type input "Lfqss7gK22m9NLj0u6Tj05G3"
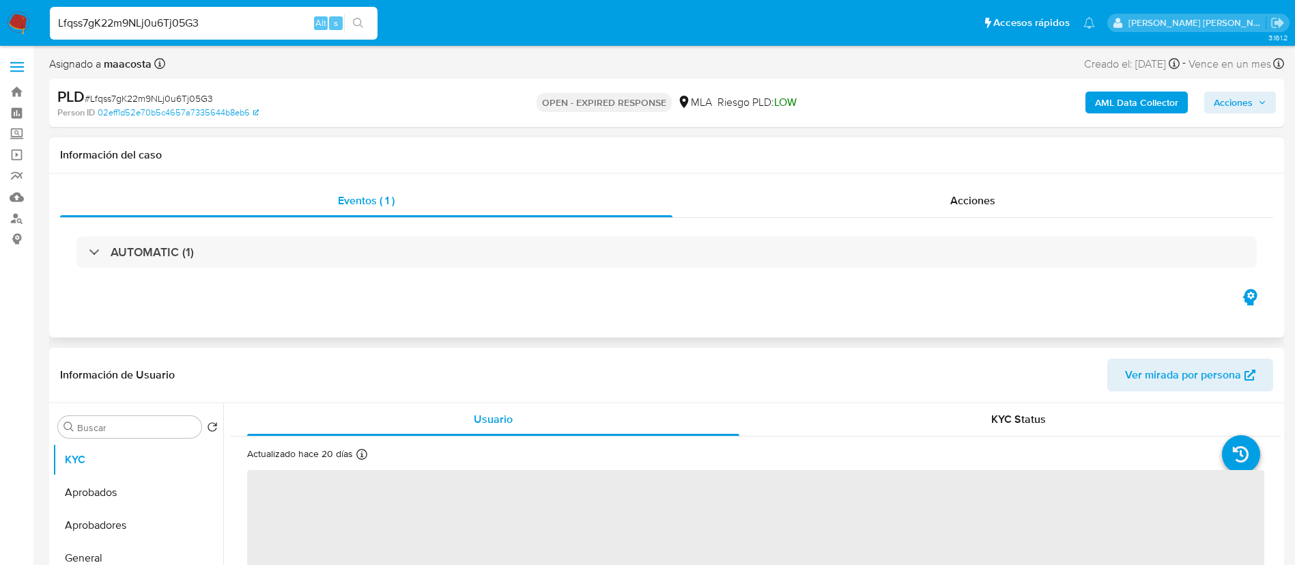
select select "10"
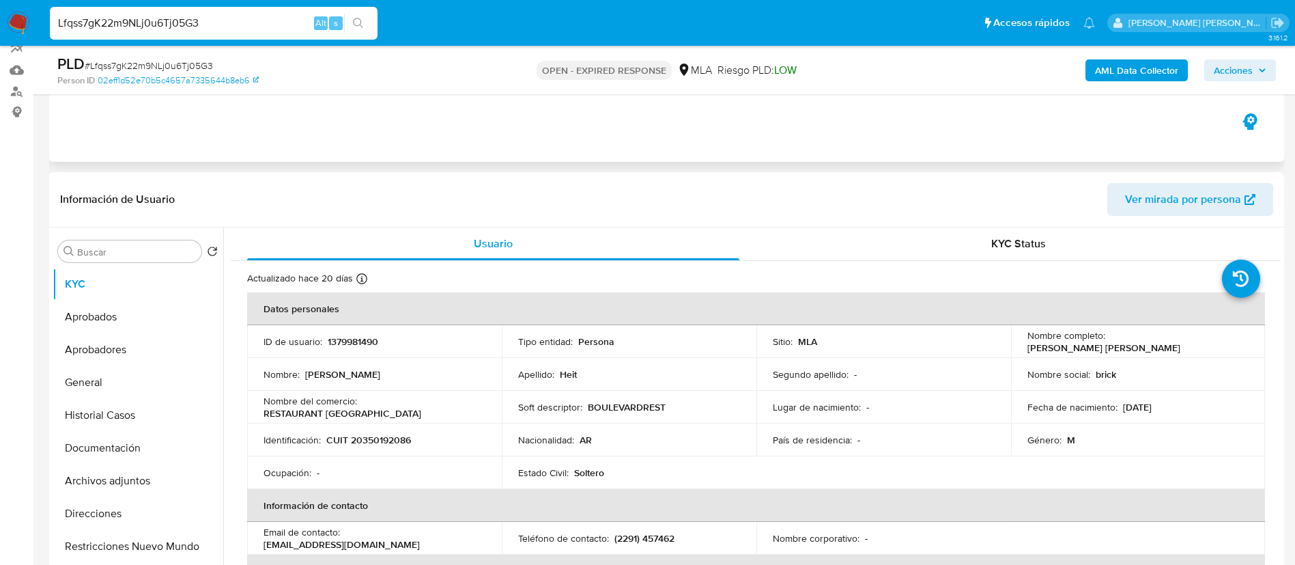
scroll to position [131, 0]
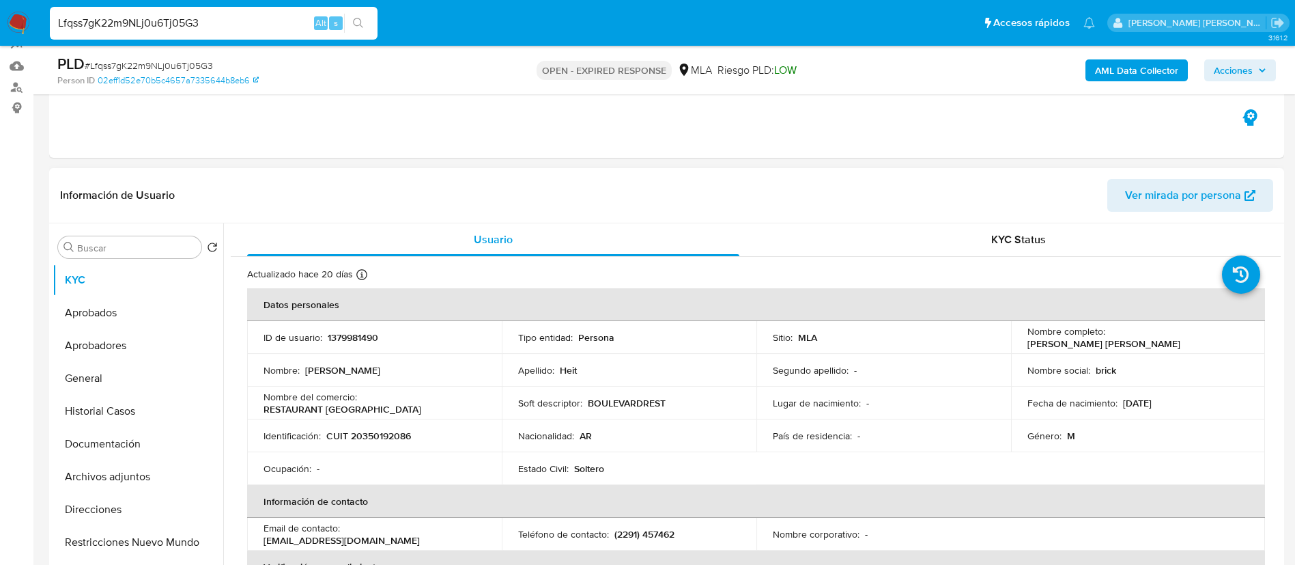
click at [296, 408] on p "RESTAURANT [GEOGRAPHIC_DATA]" at bounding box center [343, 409] width 158 height 12
click at [296, 408] on p "RESTAURANT BOULEVARD ATLANTICO" at bounding box center [343, 409] width 158 height 12
click at [298, 406] on p "RESTAURANT BOULEVARD ATLANTICO" at bounding box center [343, 409] width 158 height 12
drag, startPoint x: 261, startPoint y: 410, endPoint x: 440, endPoint y: 408, distance: 178.9
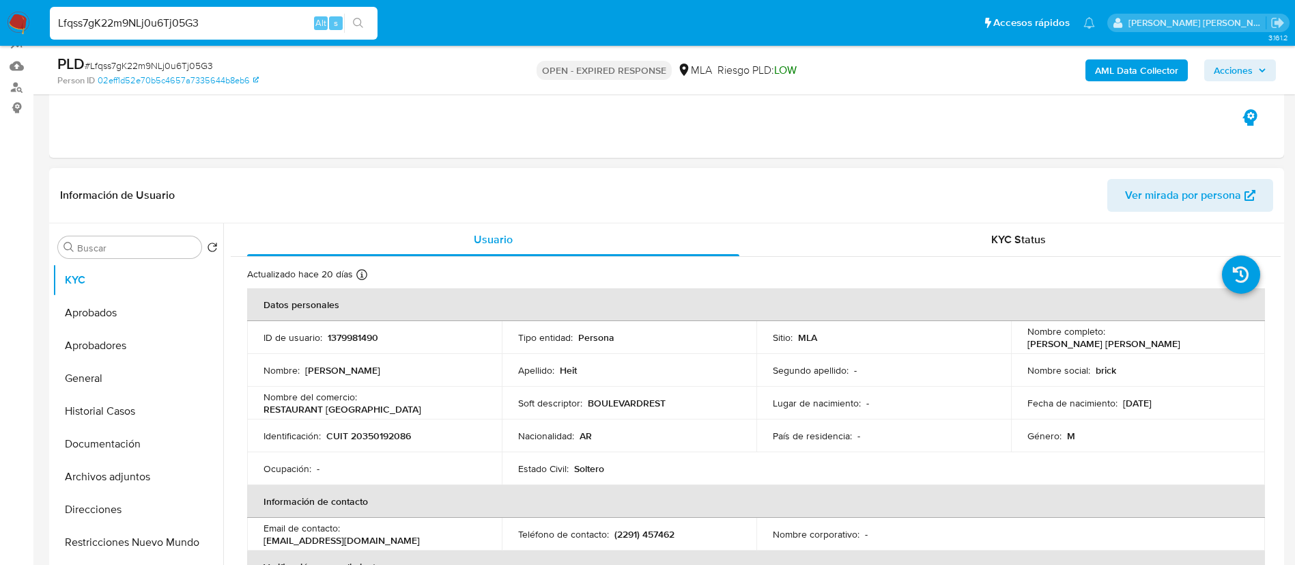
click at [440, 408] on td "Nombre del comercio : RESTAURANT BOULEVARD ATLANTICO" at bounding box center [374, 402] width 255 height 33
copy p "RESTAURANT BOULEVARD ATLANTICO"
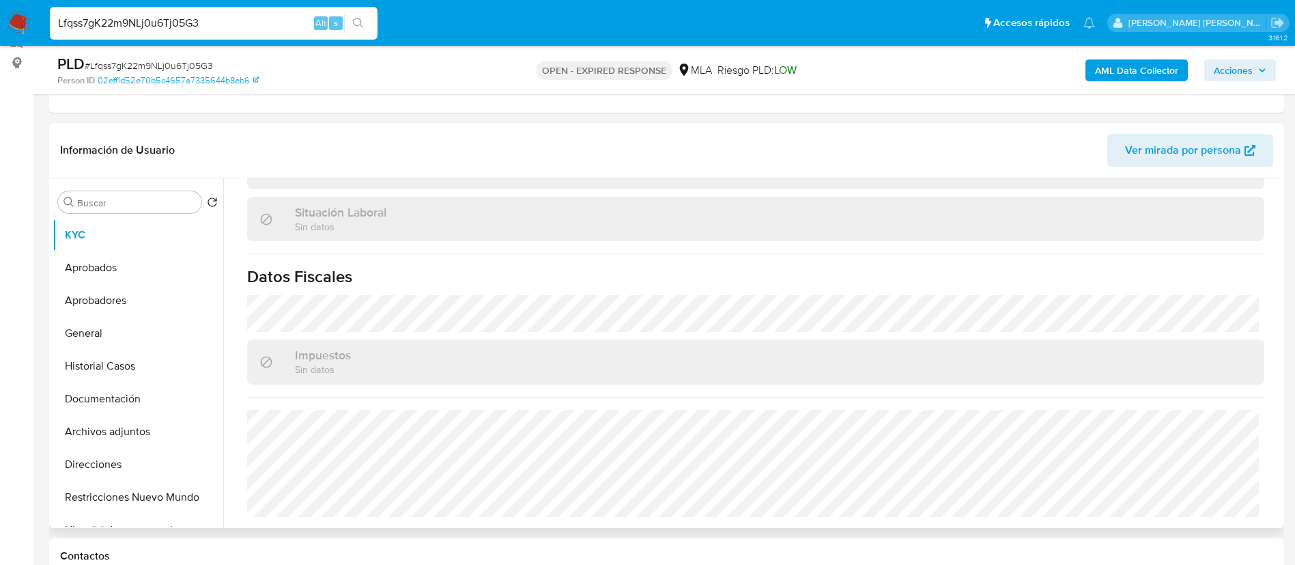
scroll to position [178, 0]
click at [106, 461] on button "Direcciones" at bounding box center [133, 462] width 160 height 33
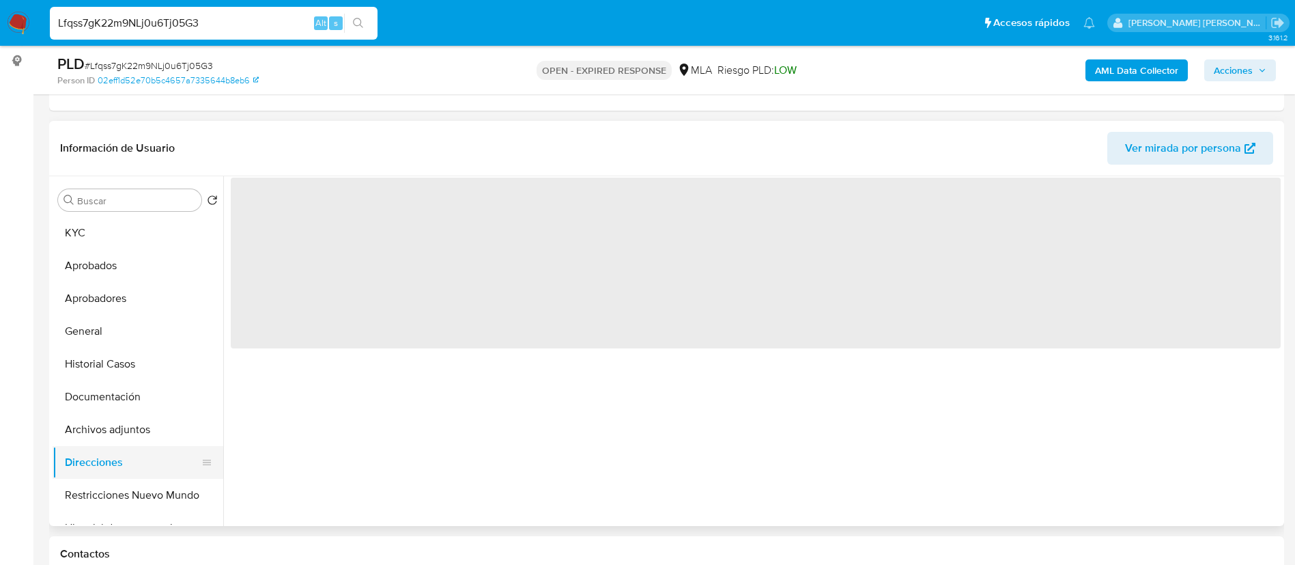
scroll to position [0, 0]
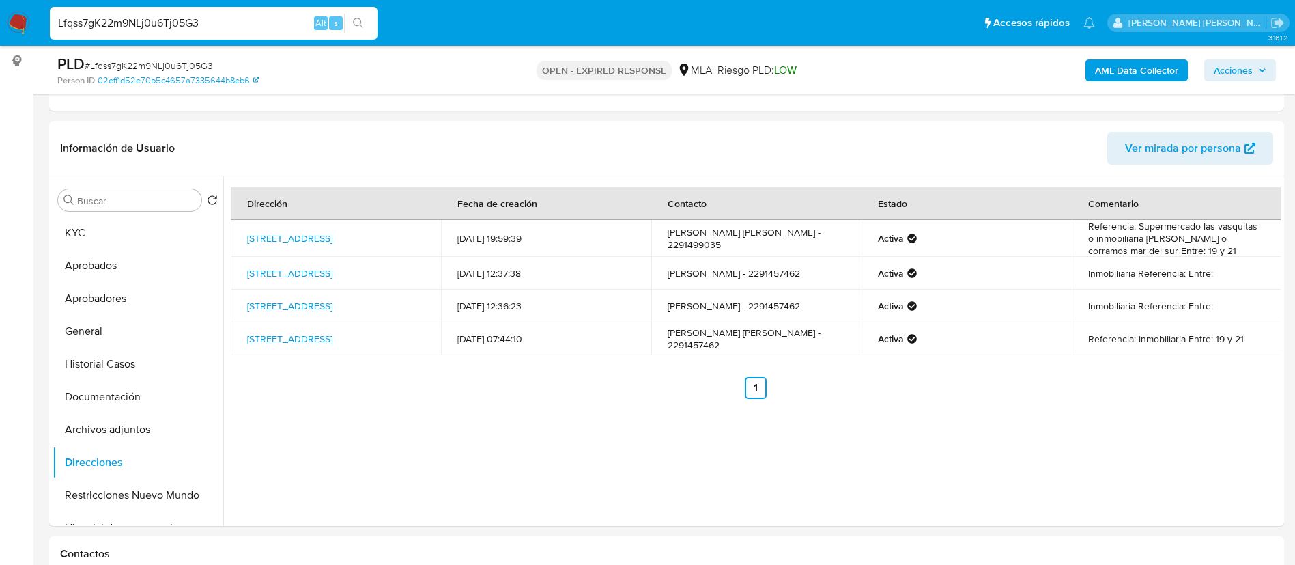
paste input "8LPVbyLzBLyMh1UvFxIOccvD"
click at [249, 25] on input "Lfqss7gK22m9NLj0u6Tj05G3" at bounding box center [214, 23] width 328 height 18
type input "8LPVbyLzBLyMh1UvFxIOccvD"
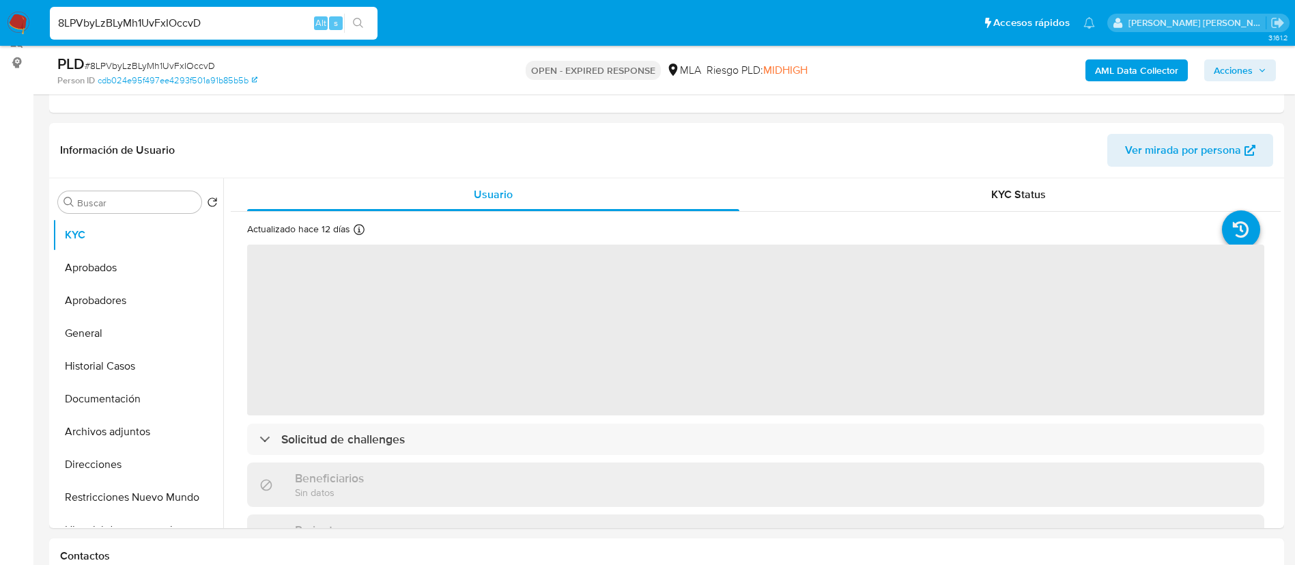
select select "10"
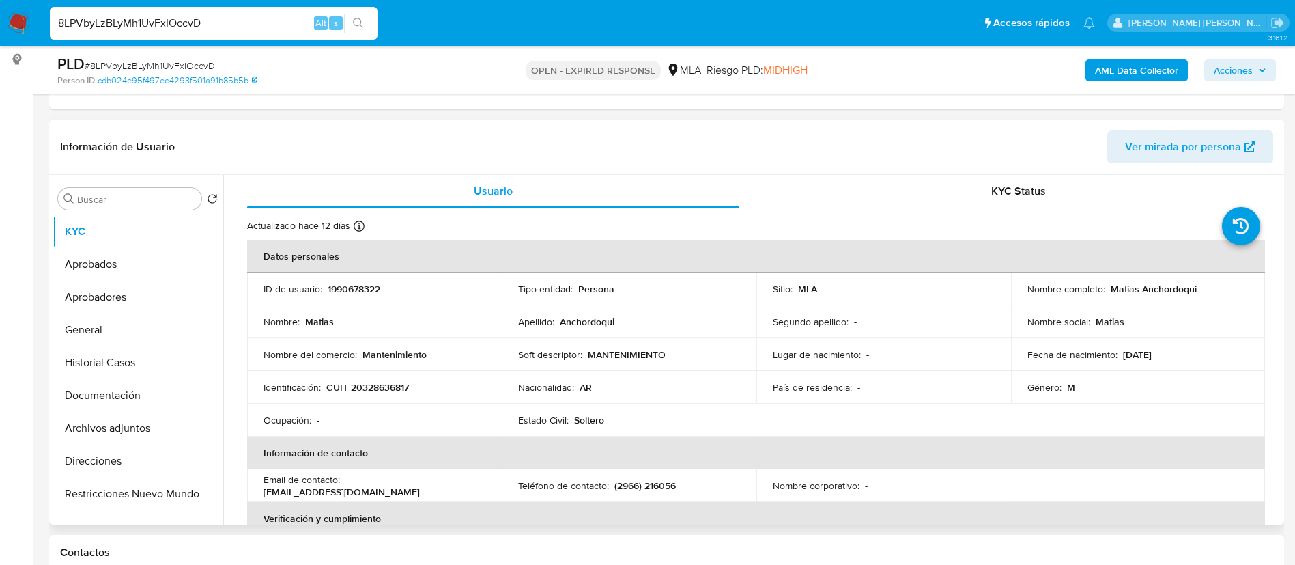
scroll to position [693, 0]
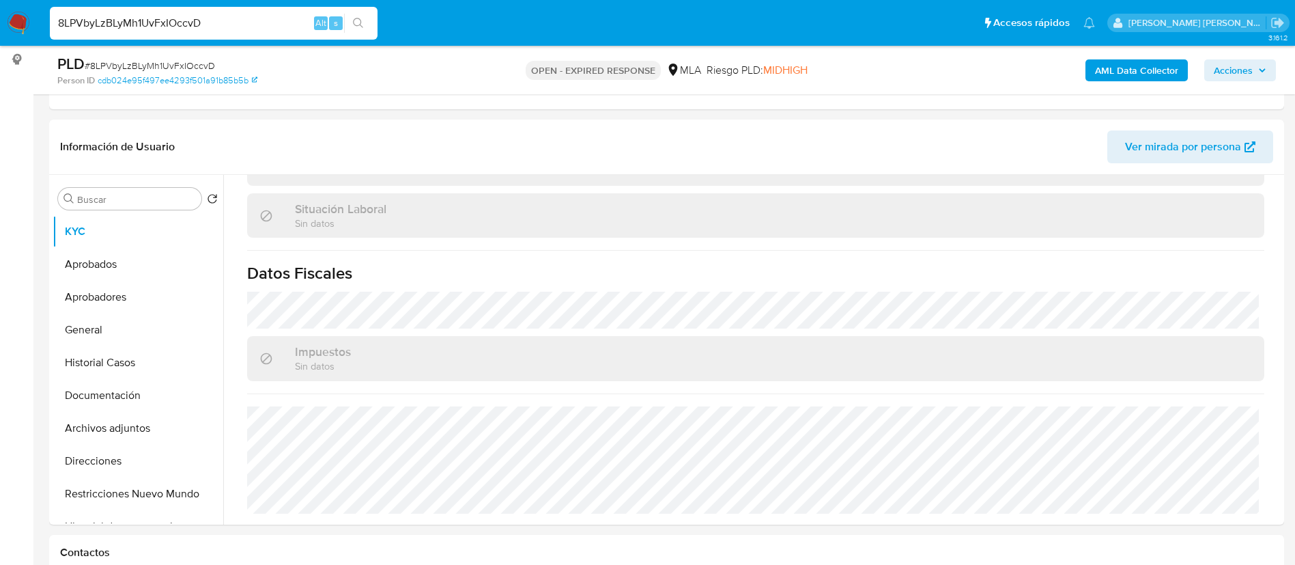
paste input "UOa2qz3XjMnPRzi5TaFgIqLY"
click at [246, 25] on input "8LPVbyLzBLyMh1UvFxIOccvD" at bounding box center [214, 23] width 328 height 18
type input "UOa2qz3XjMnPRzi5TaFgIqLY"
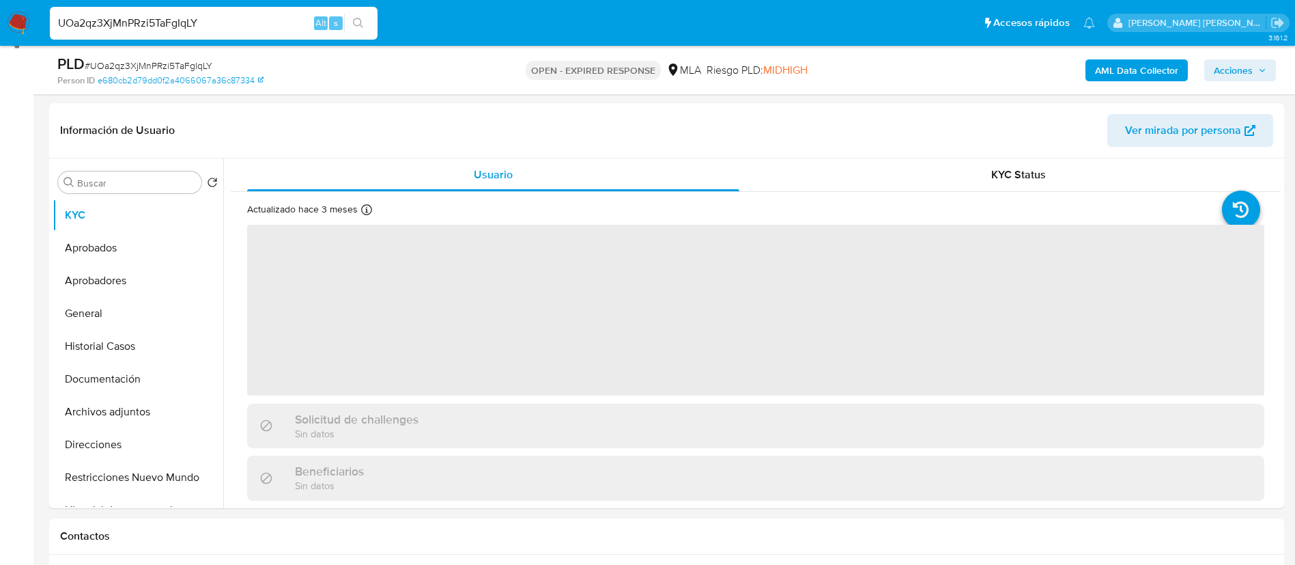
scroll to position [301, 0]
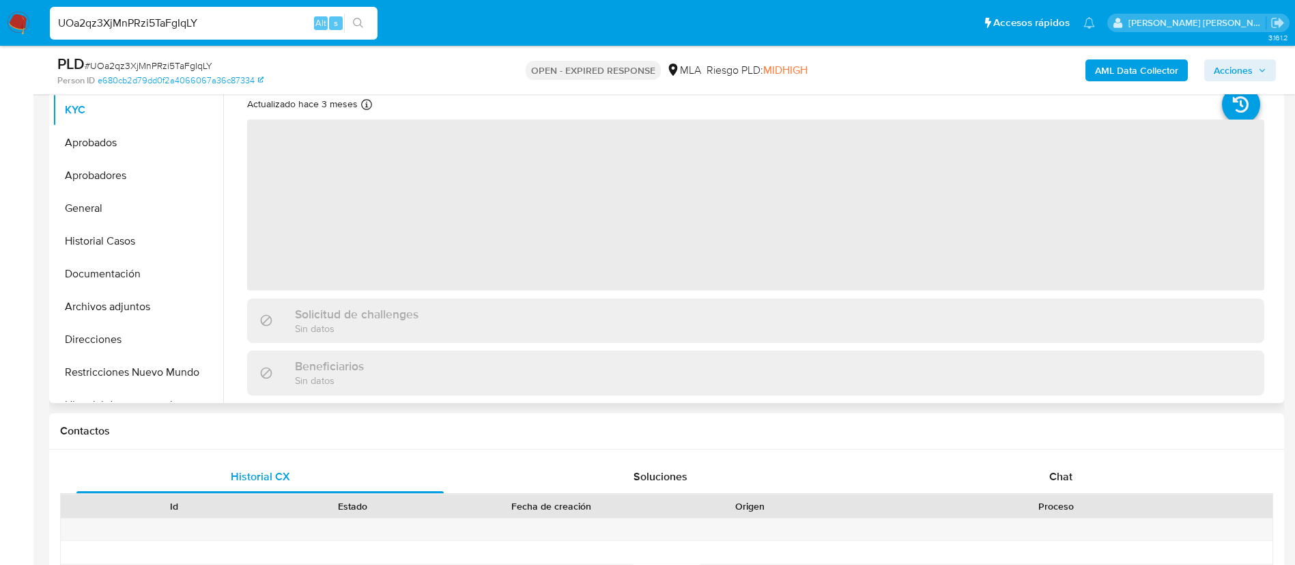
select select "10"
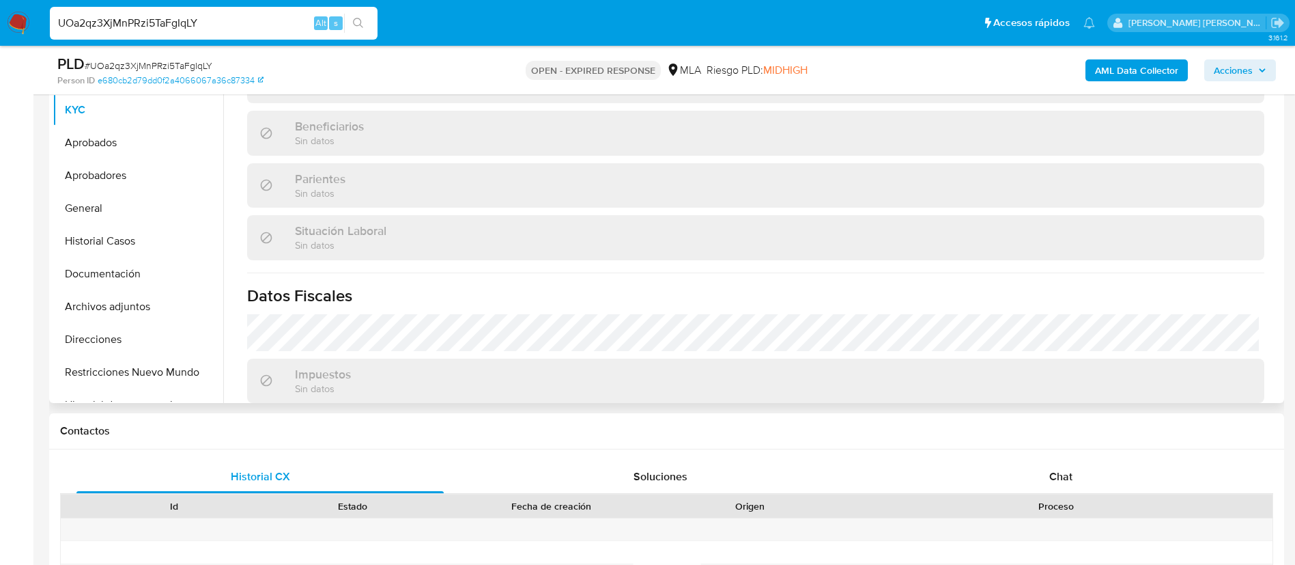
scroll to position [707, 0]
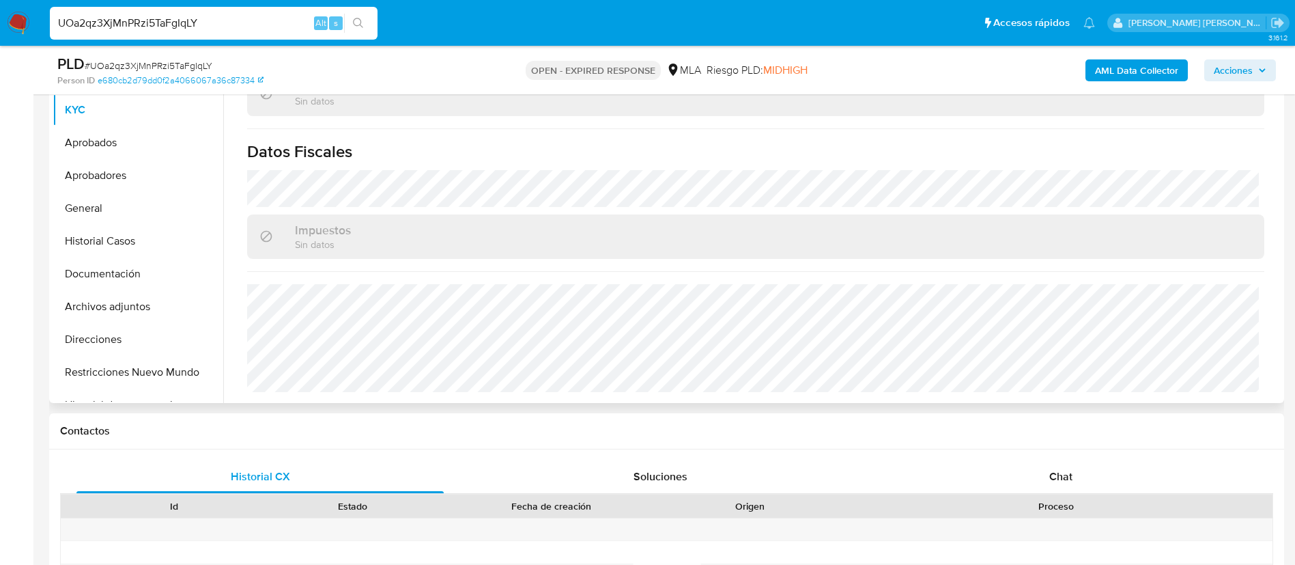
click at [16, 23] on img at bounding box center [18, 23] width 23 height 23
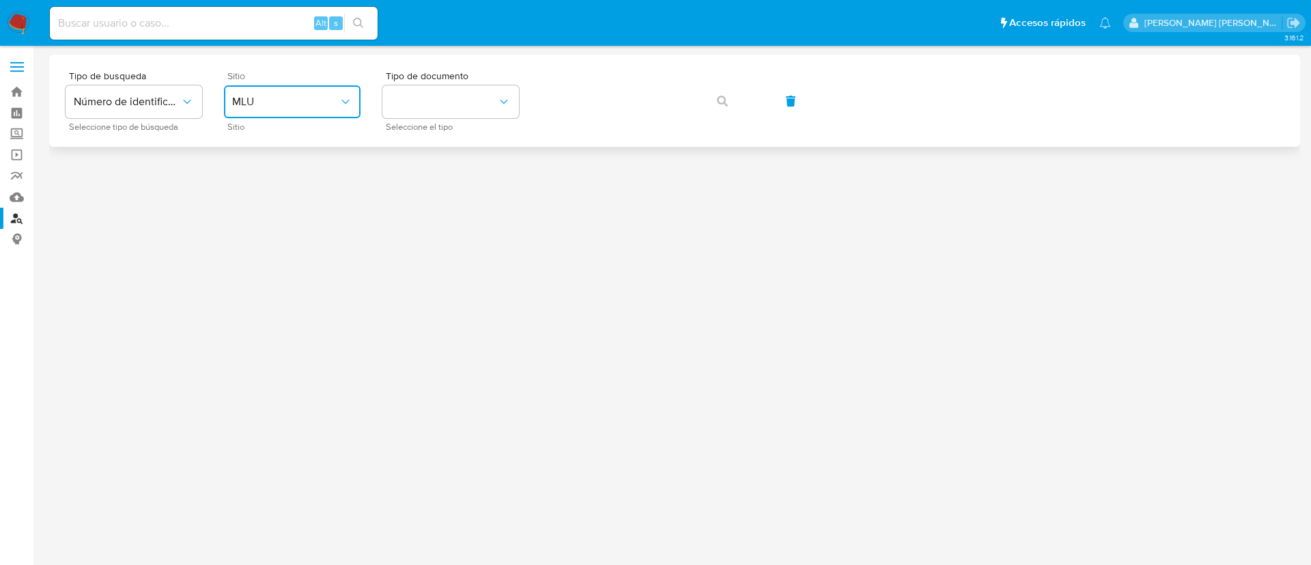
click at [315, 114] on button "MLU" at bounding box center [292, 101] width 137 height 33
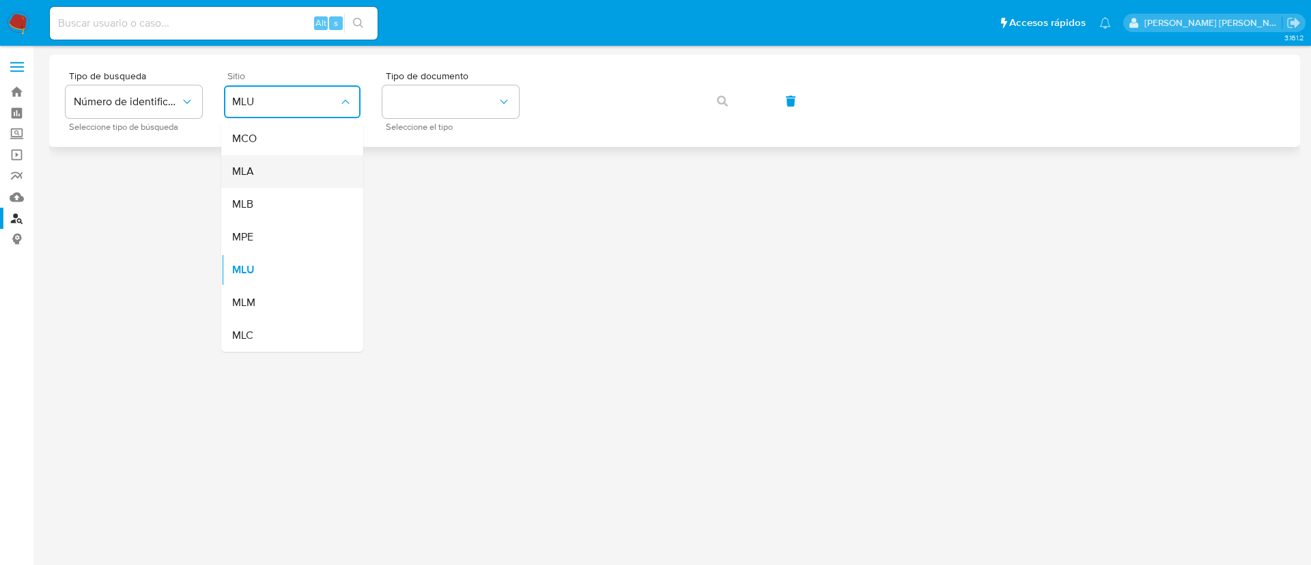
click at [313, 178] on div "MLA" at bounding box center [288, 171] width 112 height 33
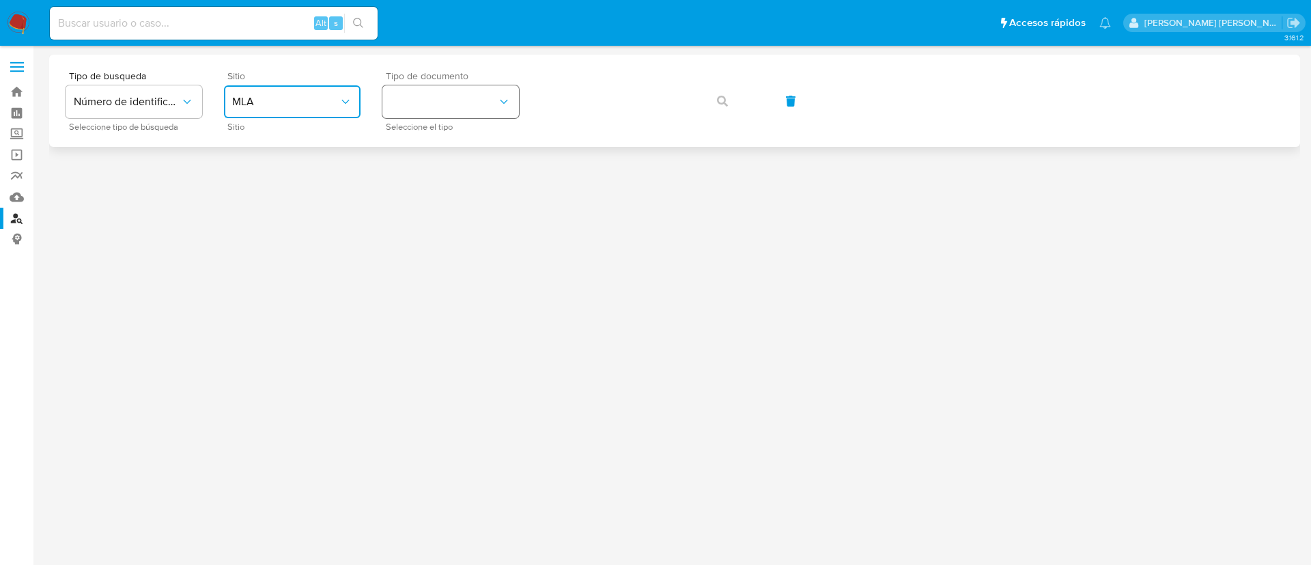
click at [450, 107] on button "identificationType" at bounding box center [450, 101] width 137 height 33
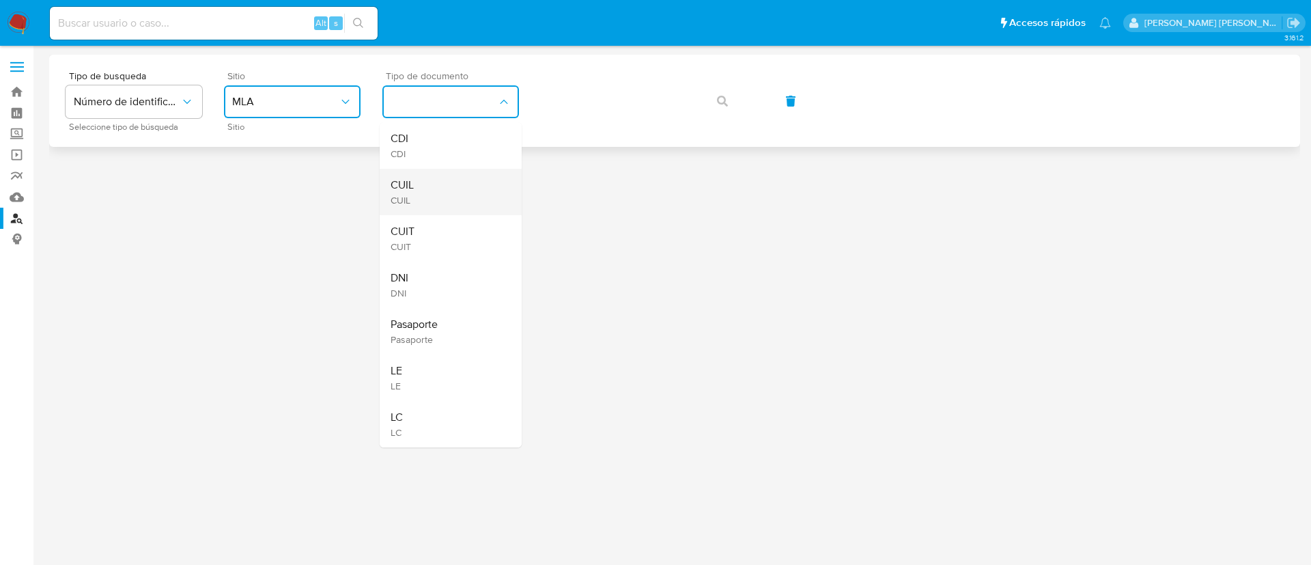
click at [432, 184] on div "CUIL CUIL" at bounding box center [447, 192] width 112 height 46
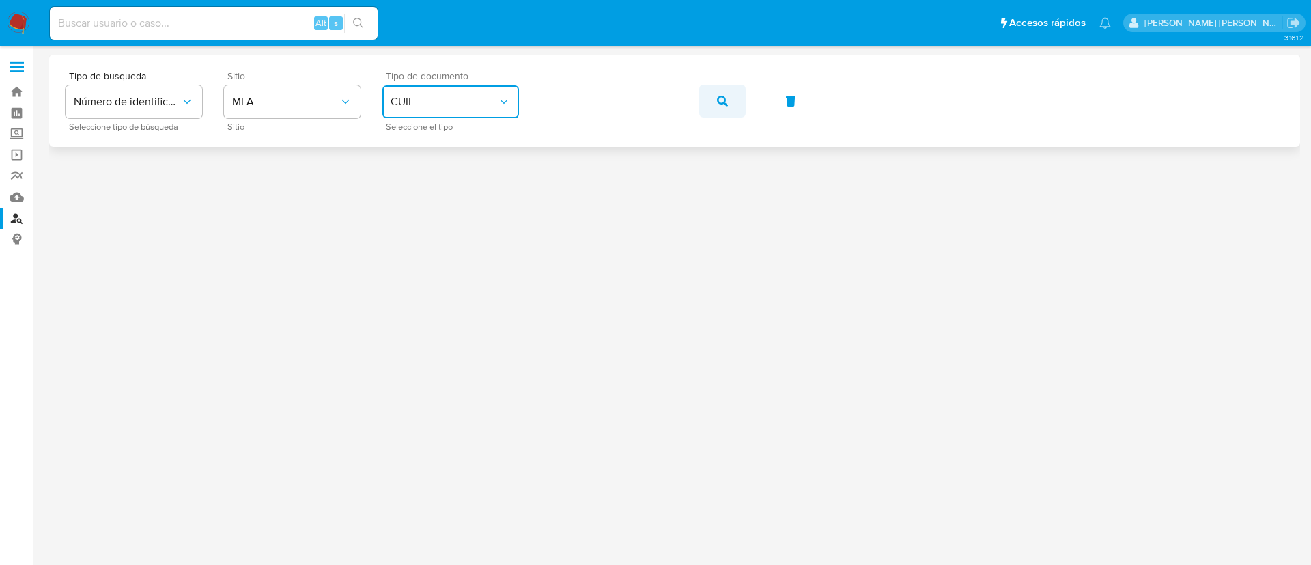
click at [726, 98] on icon "button" at bounding box center [722, 101] width 11 height 11
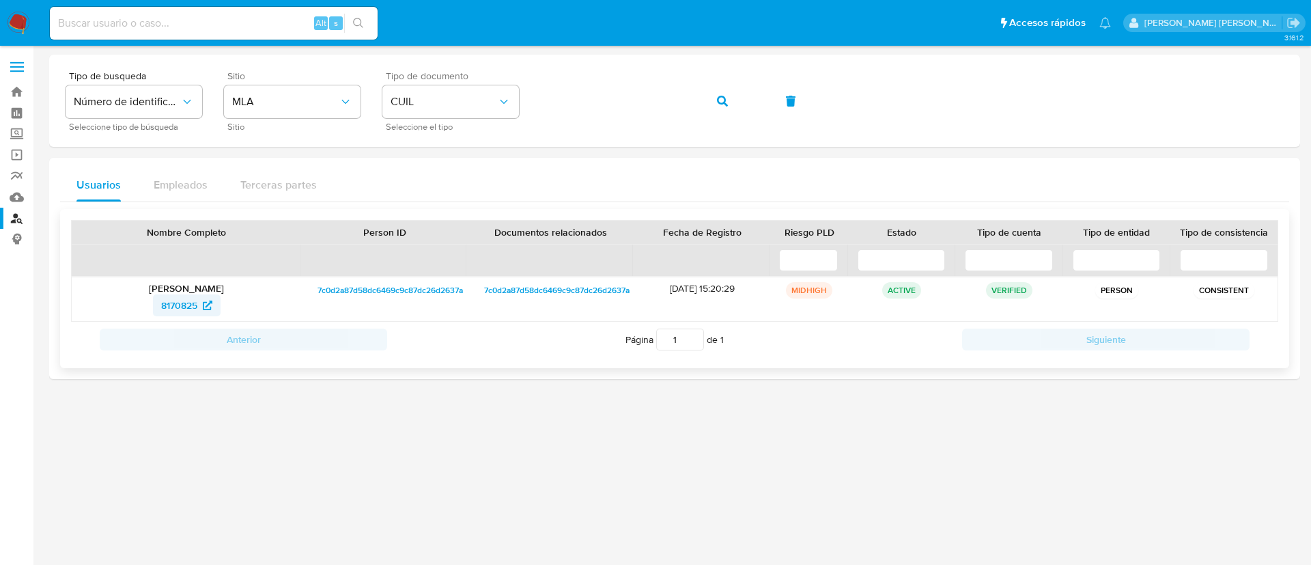
click at [179, 300] on span "8170825" at bounding box center [179, 305] width 36 height 22
click at [724, 106] on span "button" at bounding box center [722, 101] width 11 height 30
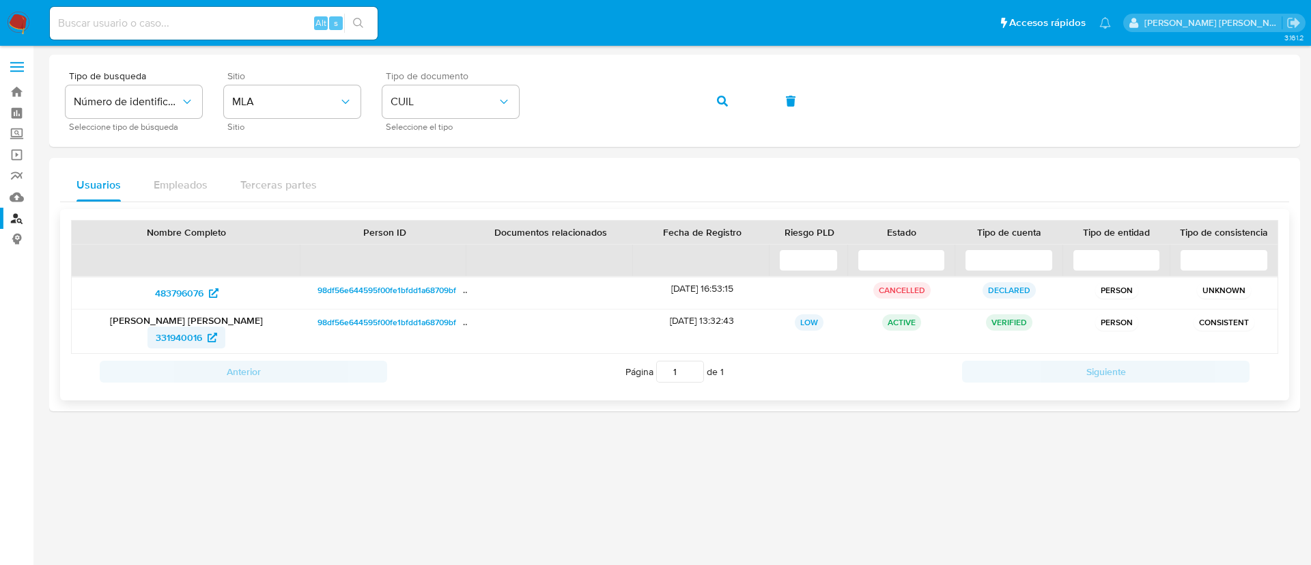
click at [176, 346] on span "331940016" at bounding box center [179, 337] width 46 height 22
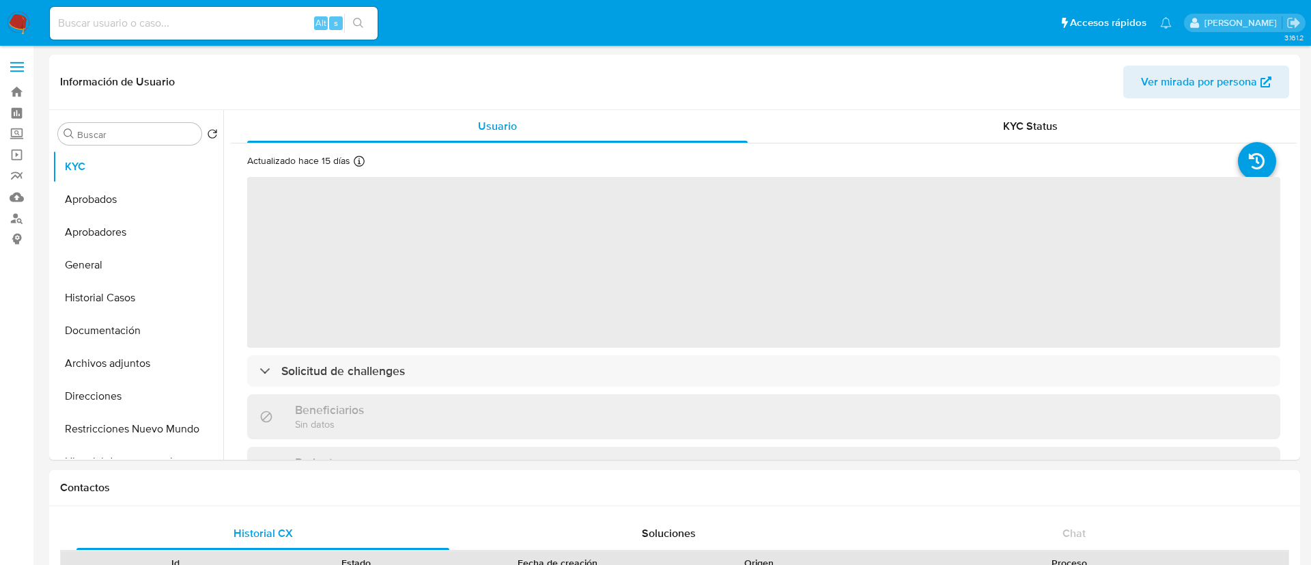
select select "10"
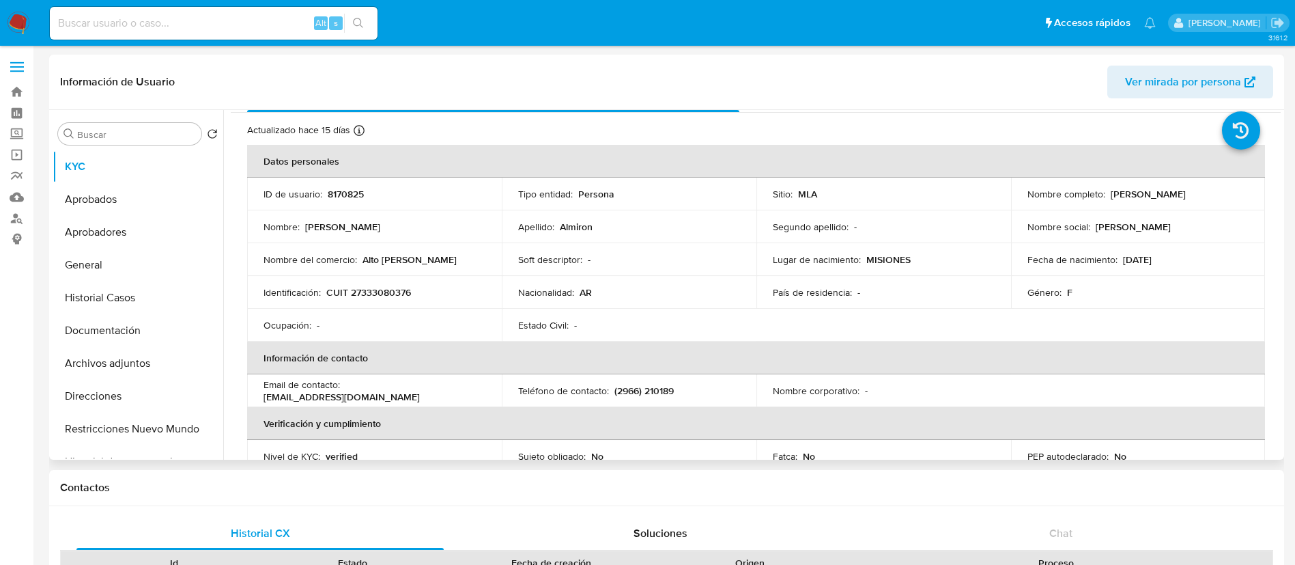
scroll to position [29, 0]
click at [160, 301] on button "Historial Casos" at bounding box center [133, 297] width 160 height 33
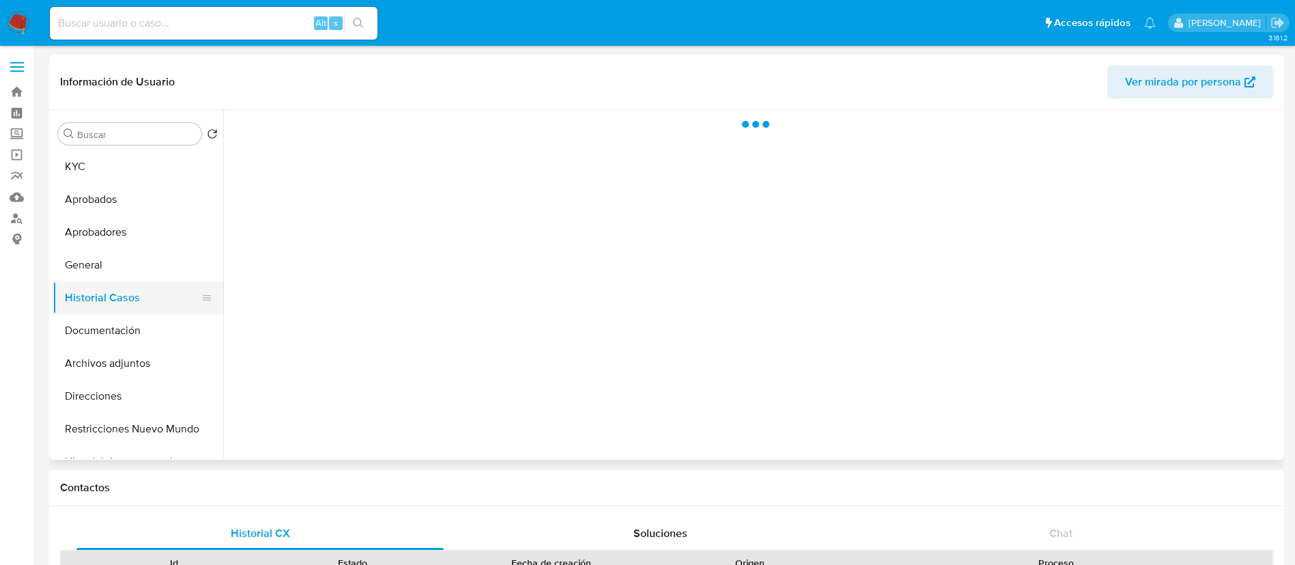
scroll to position [0, 0]
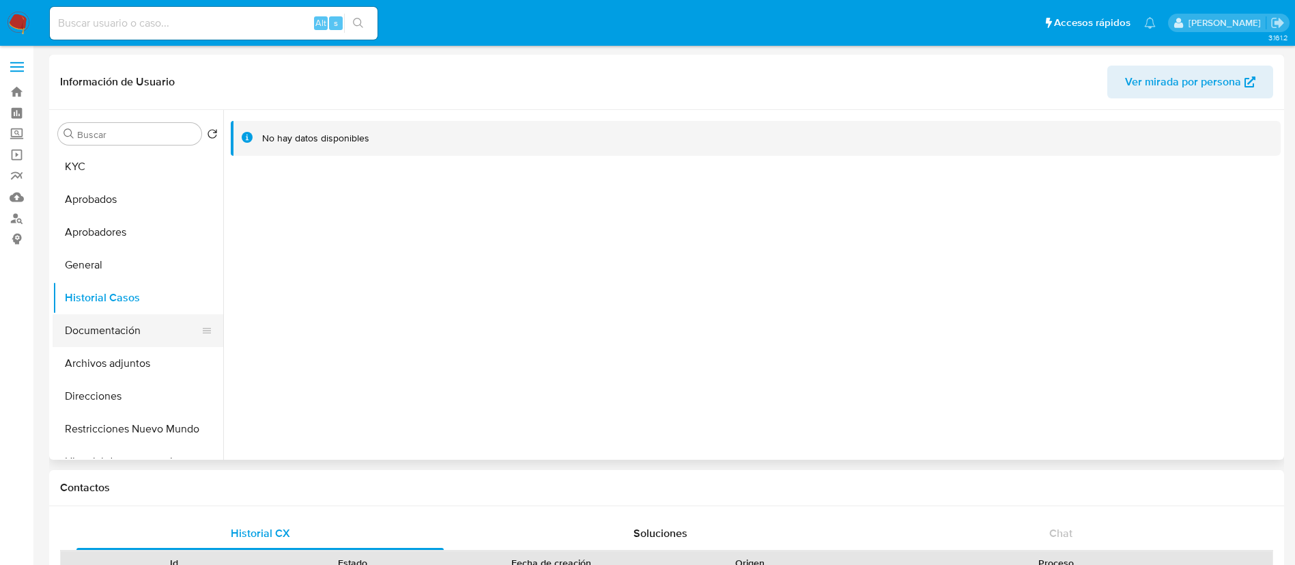
click at [99, 331] on button "Documentación" at bounding box center [133, 330] width 160 height 33
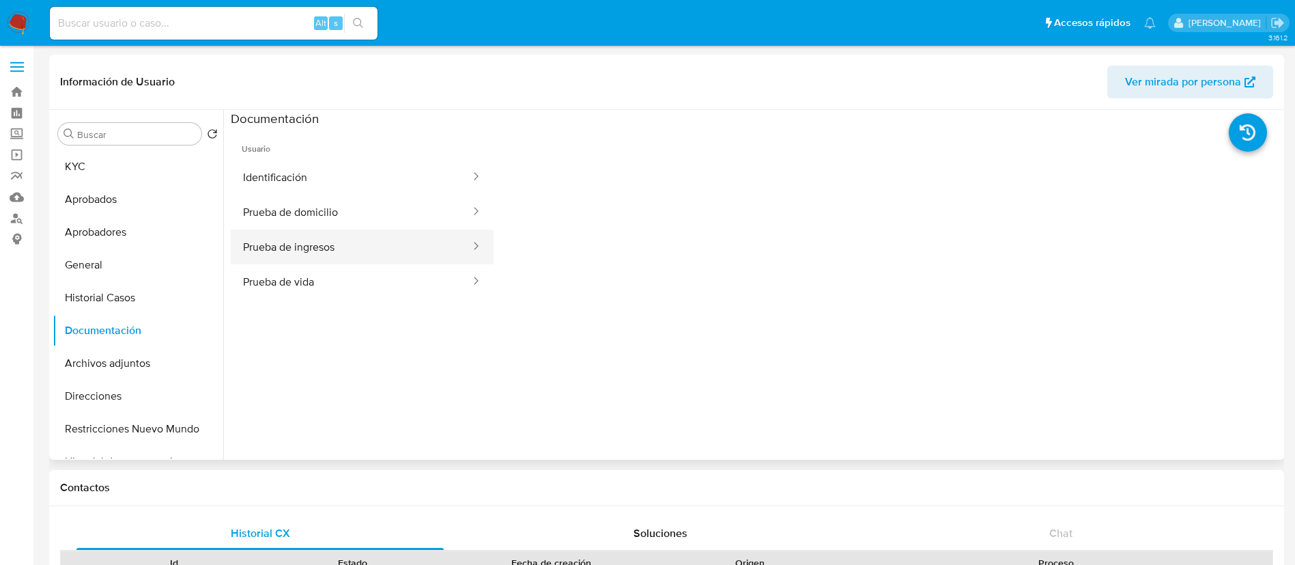
click at [293, 253] on button "Prueba de ingresos" at bounding box center [351, 246] width 241 height 35
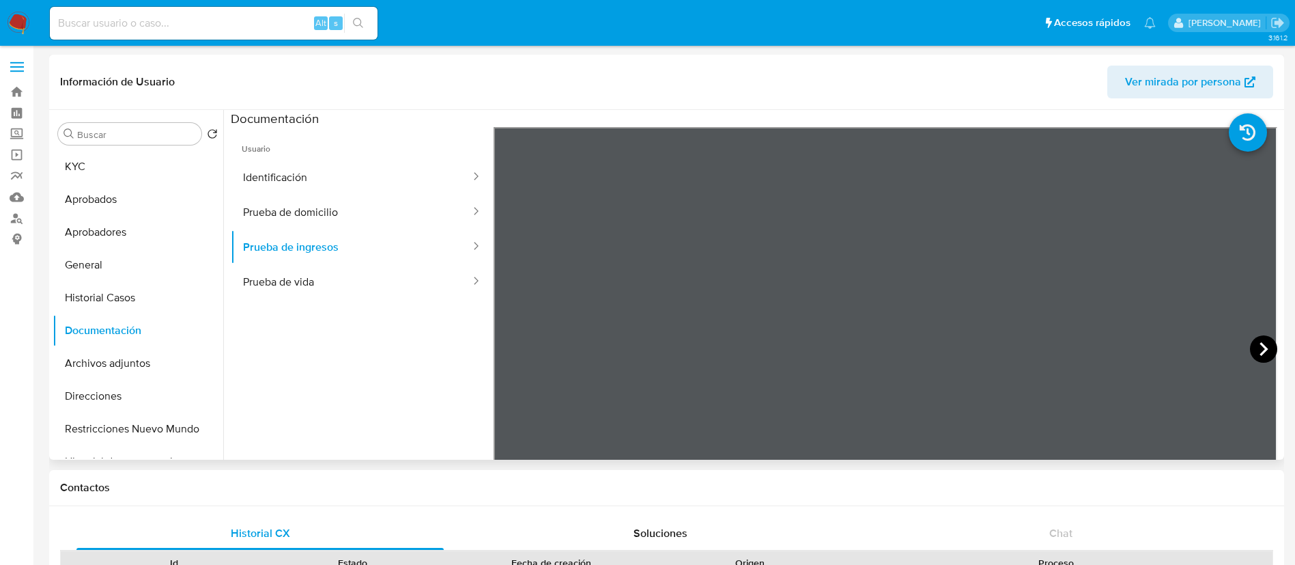
click at [1254, 342] on icon at bounding box center [1263, 348] width 27 height 27
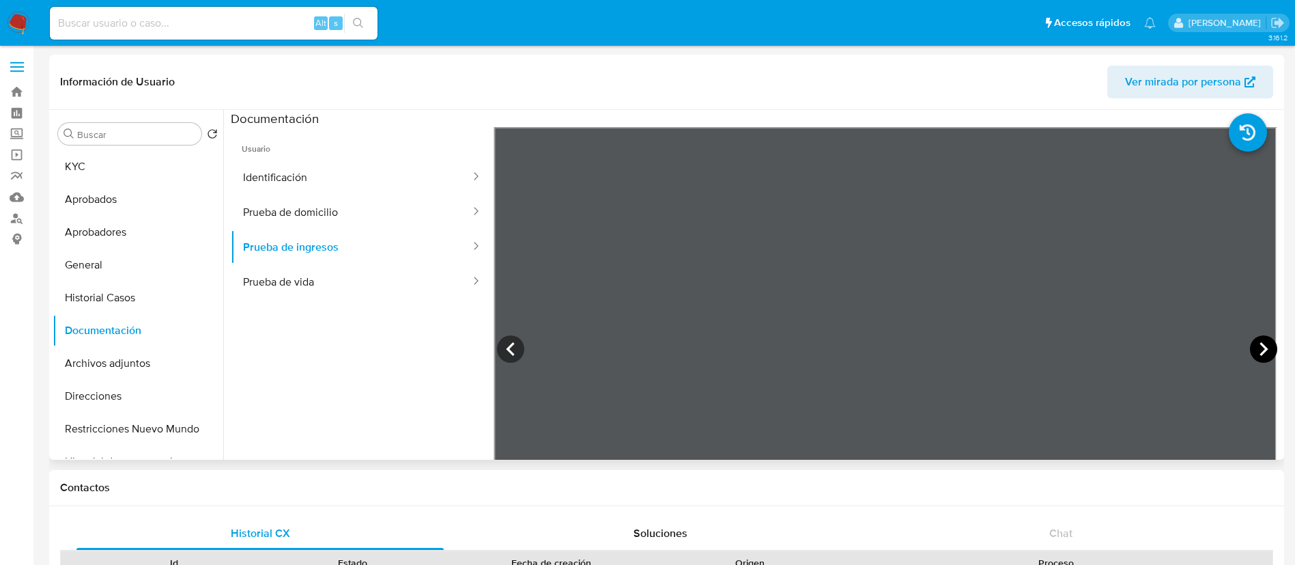
click at [1254, 342] on icon at bounding box center [1263, 348] width 27 height 27
click at [76, 200] on button "Aprobados" at bounding box center [133, 199] width 160 height 33
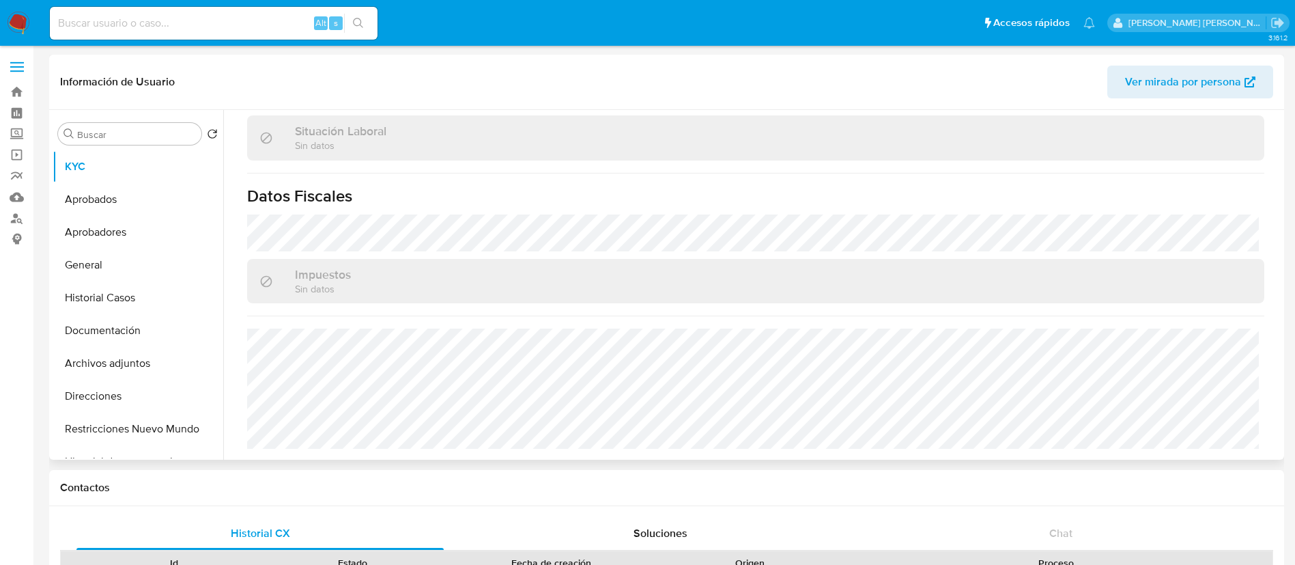
select select "10"
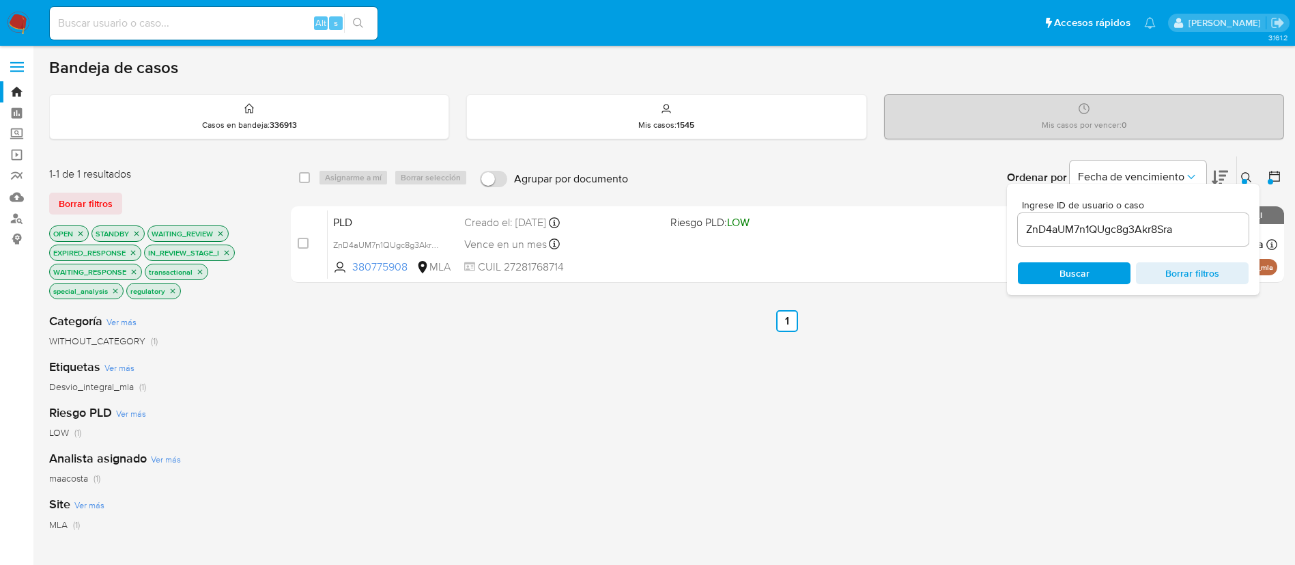
paste input "fw0tope8lbcH5BxzNhp6cyXg"
click at [1060, 227] on input "fw0tope8lbcH5BxzNhp6cyXg" at bounding box center [1133, 230] width 231 height 18
type input "fw0tope8lbcH5BxzNhp6cyXg"
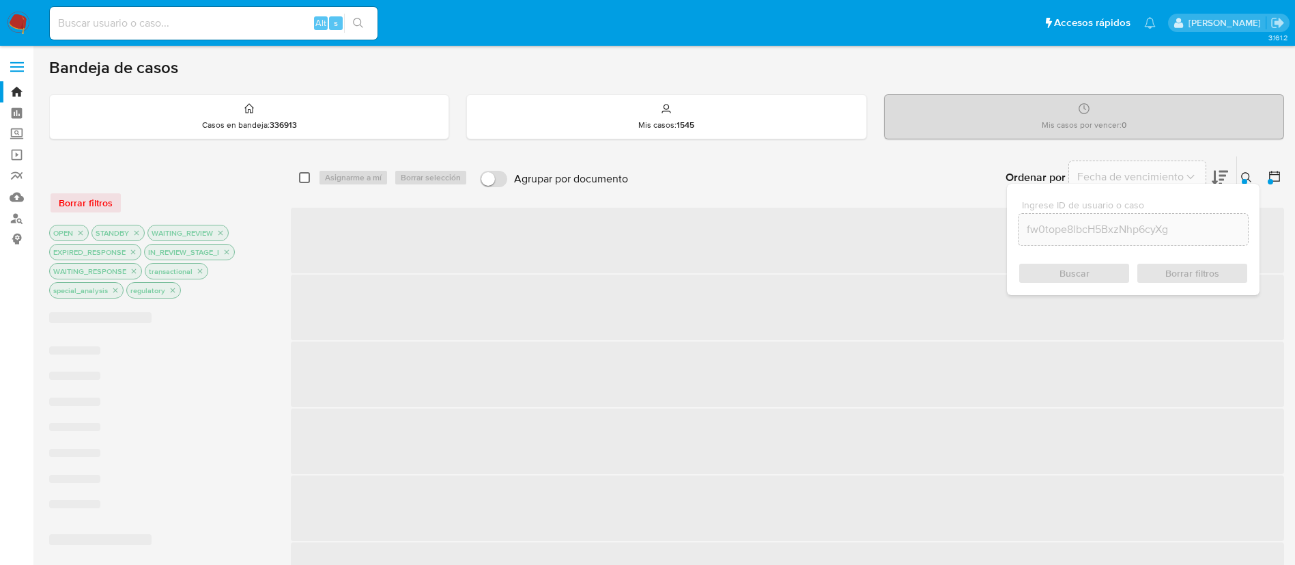
click at [307, 182] on input "checkbox" at bounding box center [304, 177] width 11 height 11
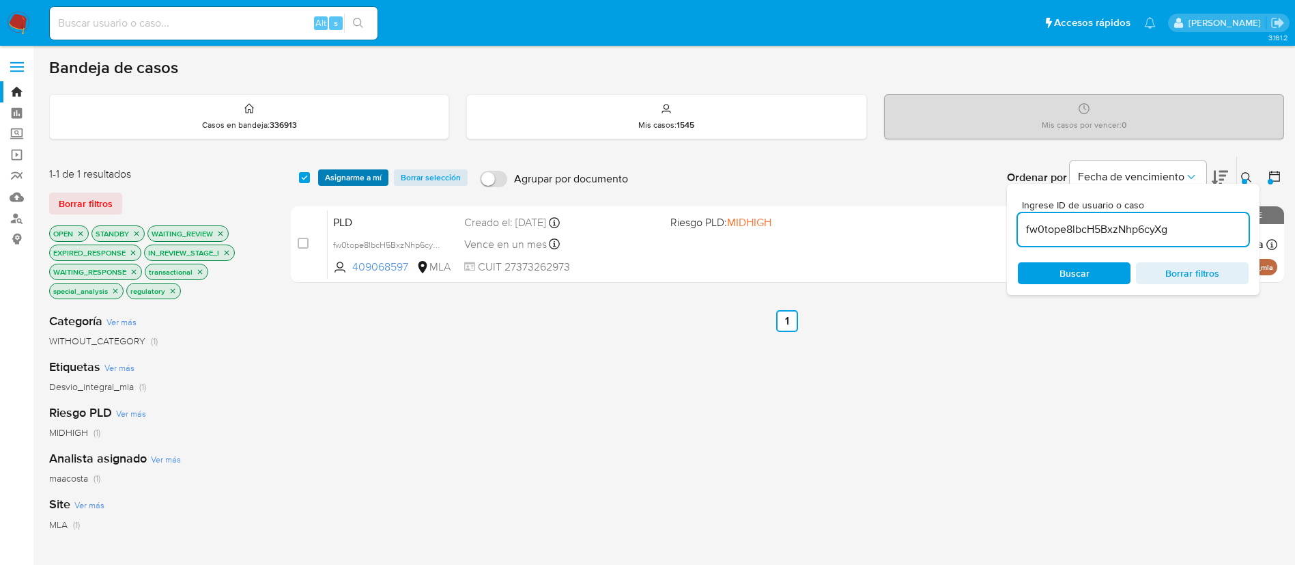
click at [342, 180] on span "Asignarme a mí" at bounding box center [353, 178] width 57 height 14
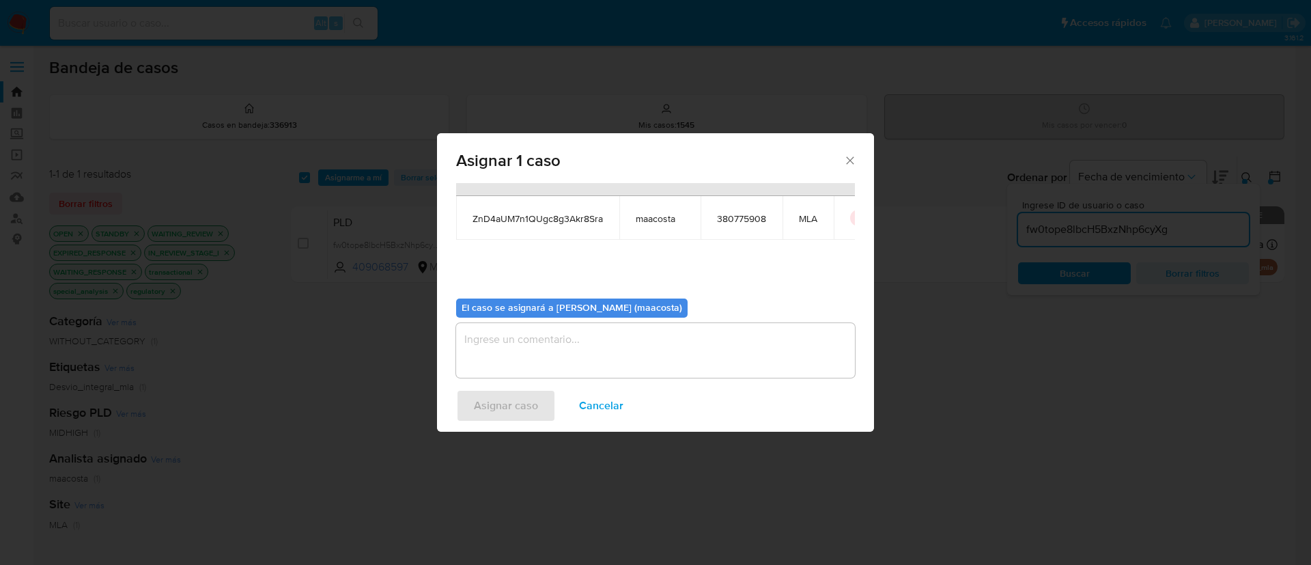
scroll to position [61, 0]
click at [599, 414] on span "Cancelar" at bounding box center [601, 406] width 44 height 30
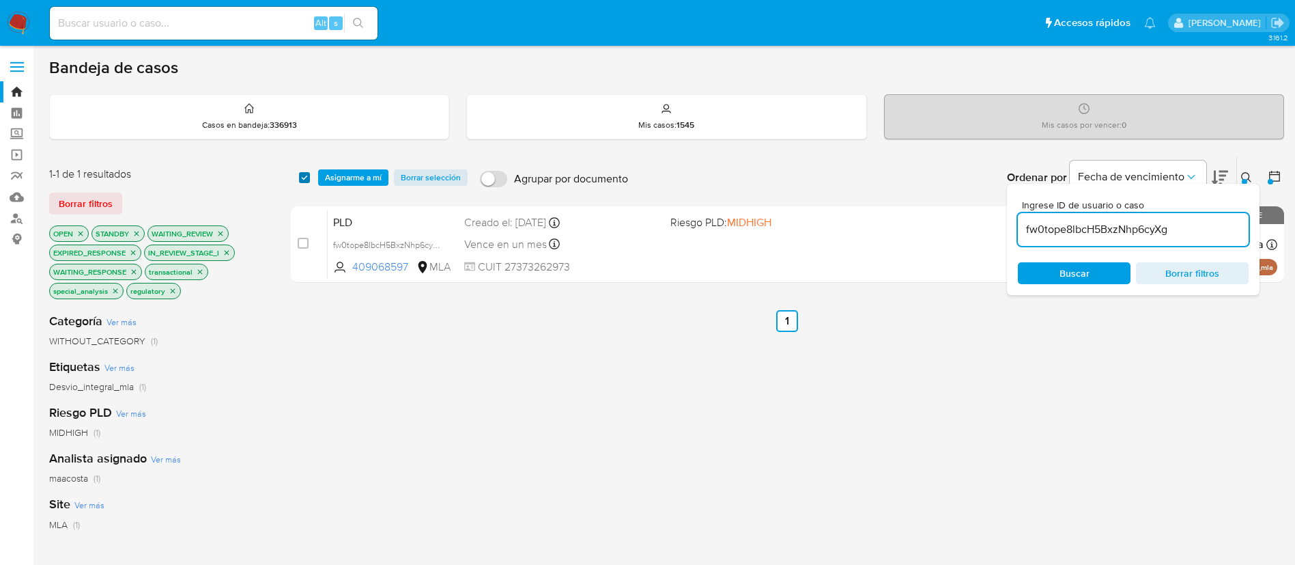
click at [303, 176] on input "checkbox" at bounding box center [304, 177] width 11 height 11
checkbox input "true"
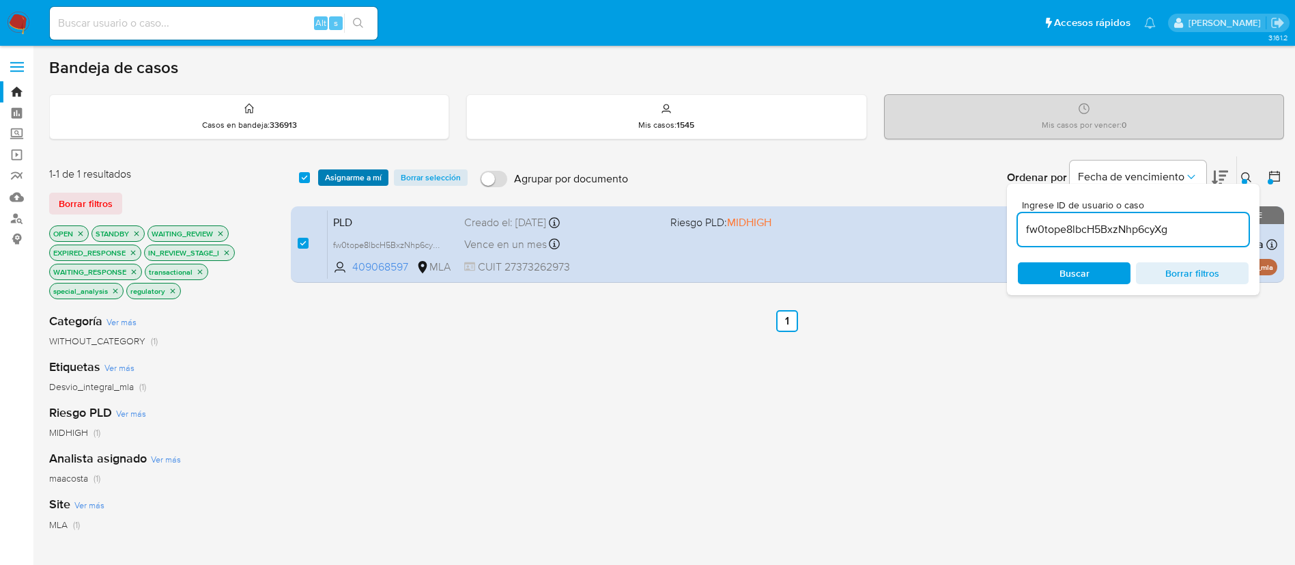
click at [352, 179] on span "Asignarme a mí" at bounding box center [353, 178] width 57 height 14
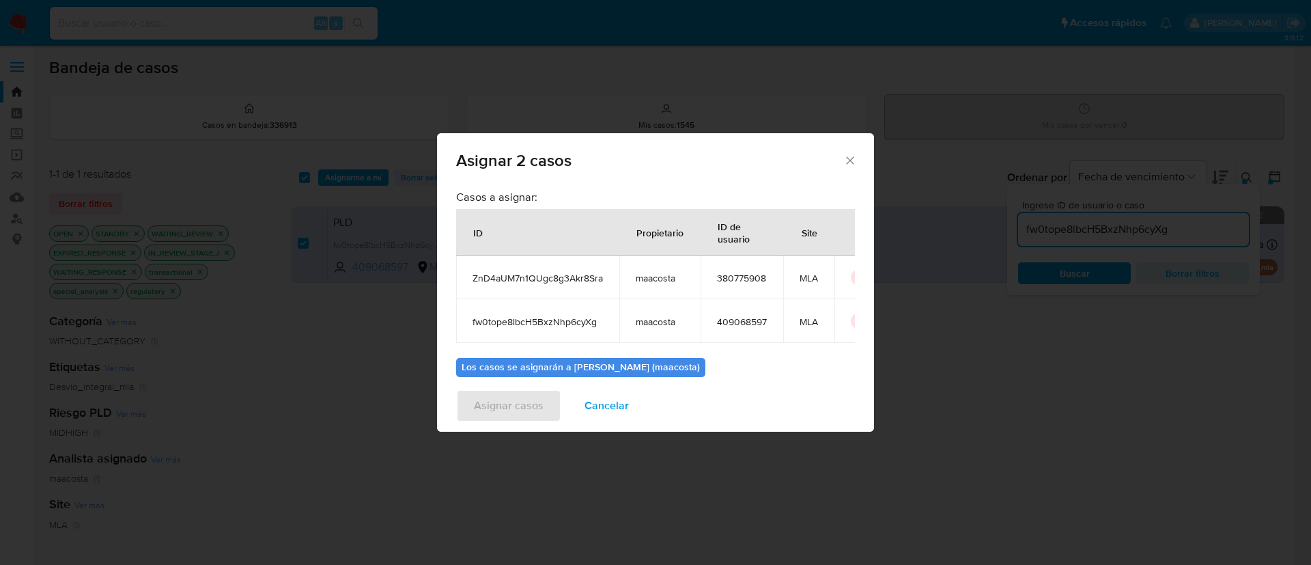
scroll to position [0, 44]
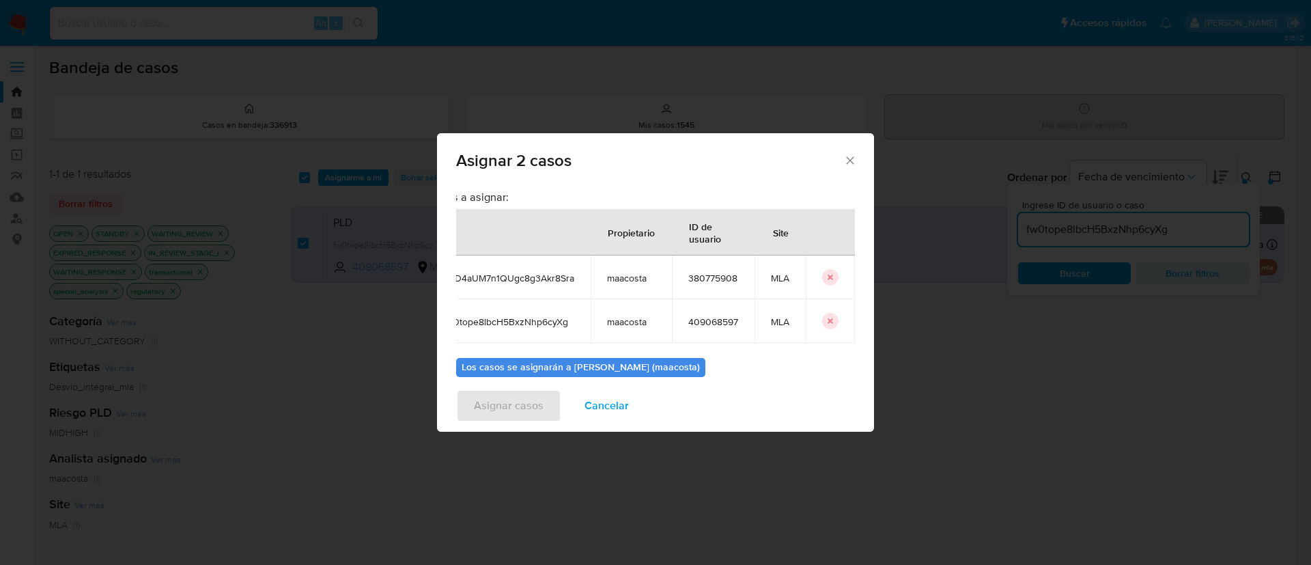
click at [826, 276] on icon "icon-button" at bounding box center [830, 277] width 8 height 8
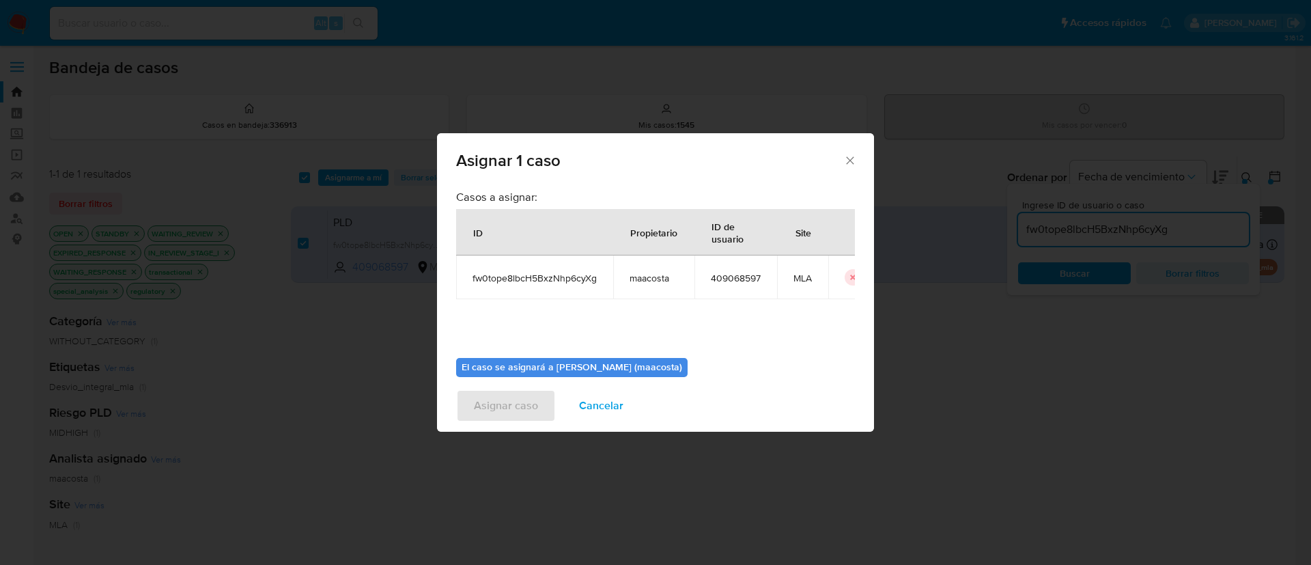
scroll to position [71, 0]
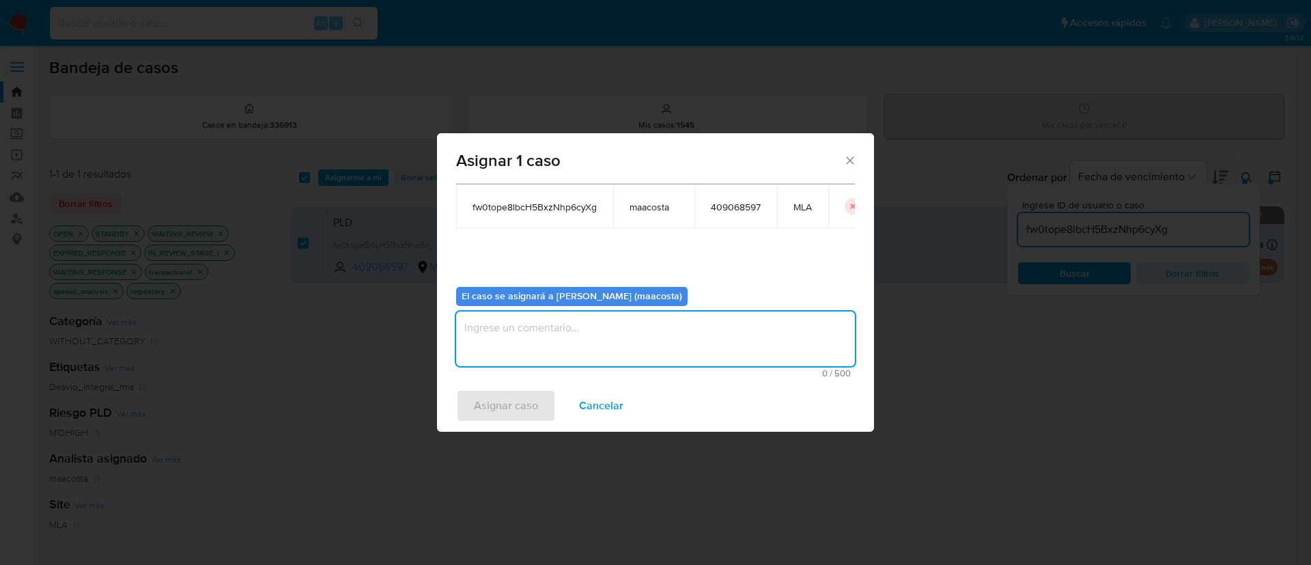
click at [533, 328] on textarea "assign-modal" at bounding box center [655, 338] width 399 height 55
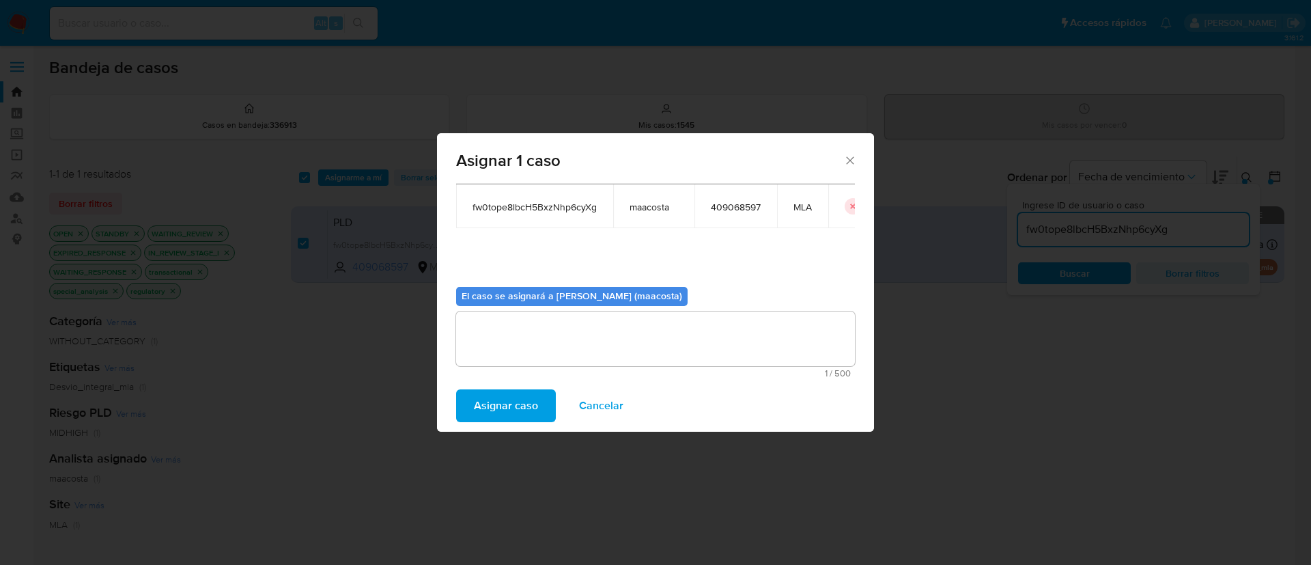
click at [493, 406] on span "Asignar caso" at bounding box center [506, 406] width 64 height 30
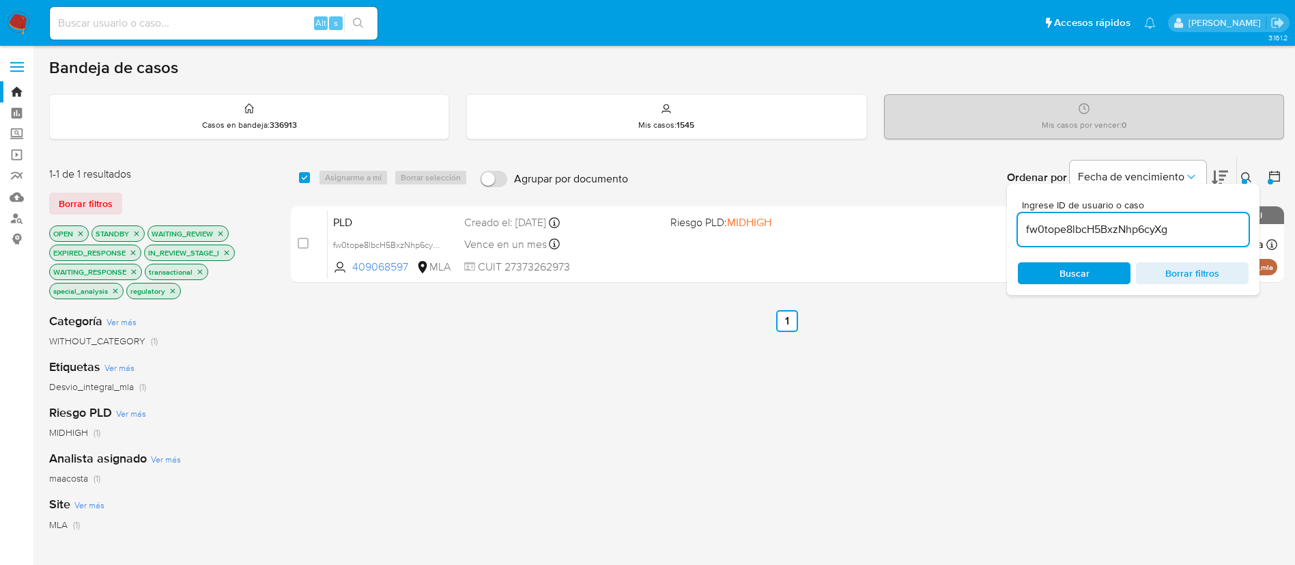
paste input "uIWQbezM9Yg5tLLcmPN0wltF"
click at [1065, 233] on input "fw0tope8lbcH5BxzNhp6cyXg" at bounding box center [1133, 230] width 231 height 18
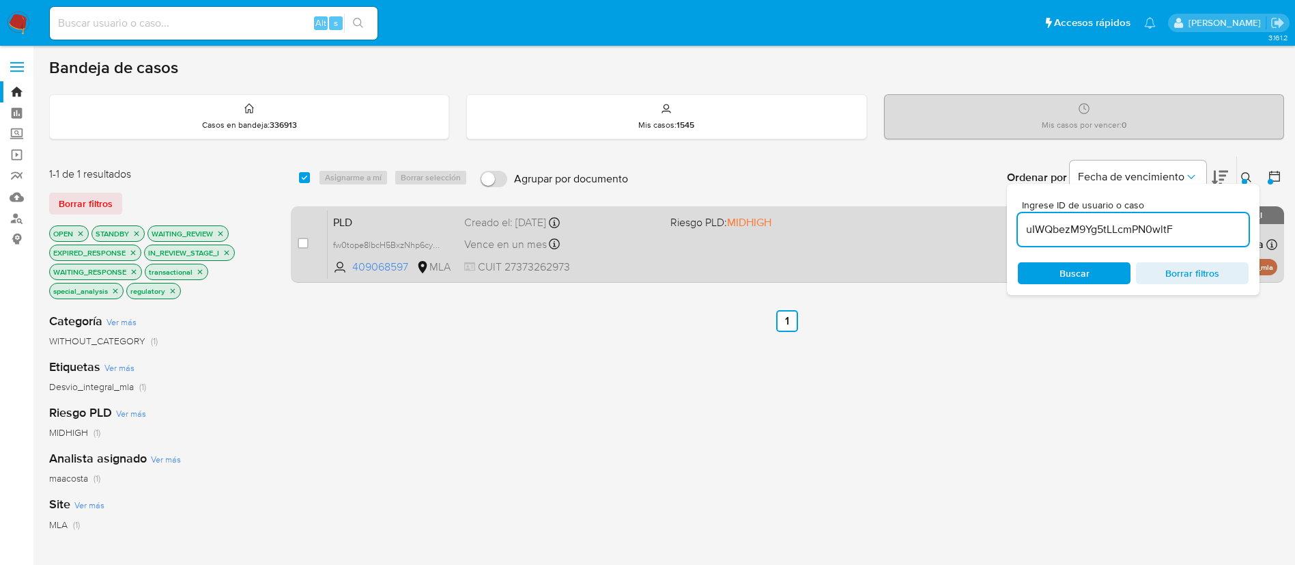
type input "uIWQbezM9Yg5tLLcmPN0wltF"
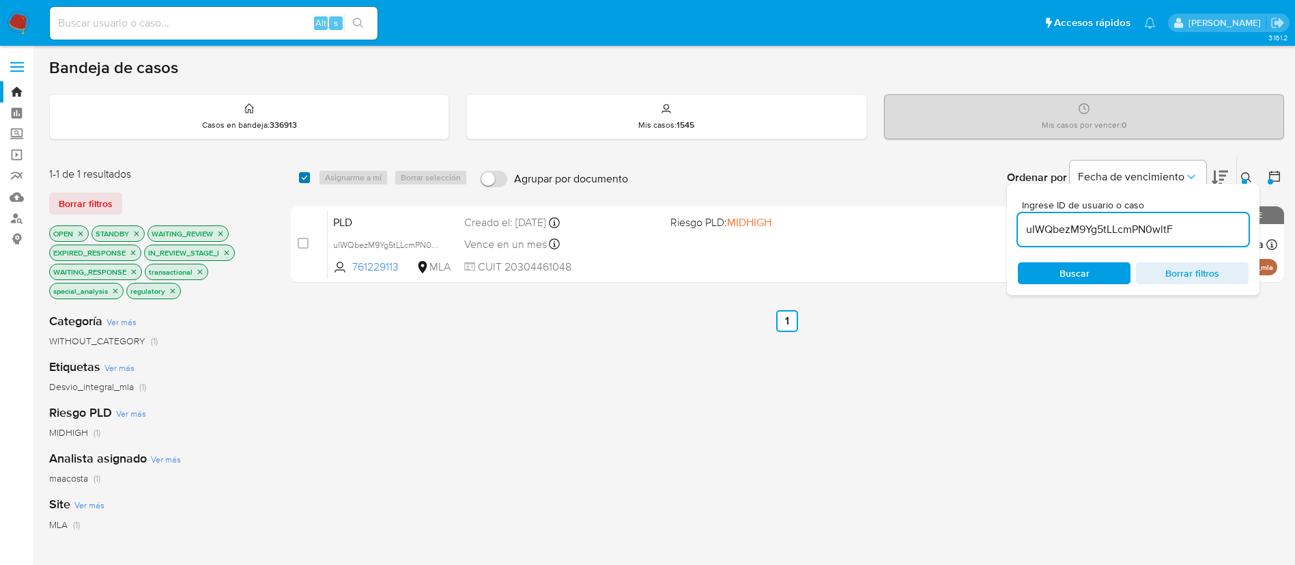
click at [304, 180] on input "checkbox" at bounding box center [304, 177] width 11 height 11
checkbox input "true"
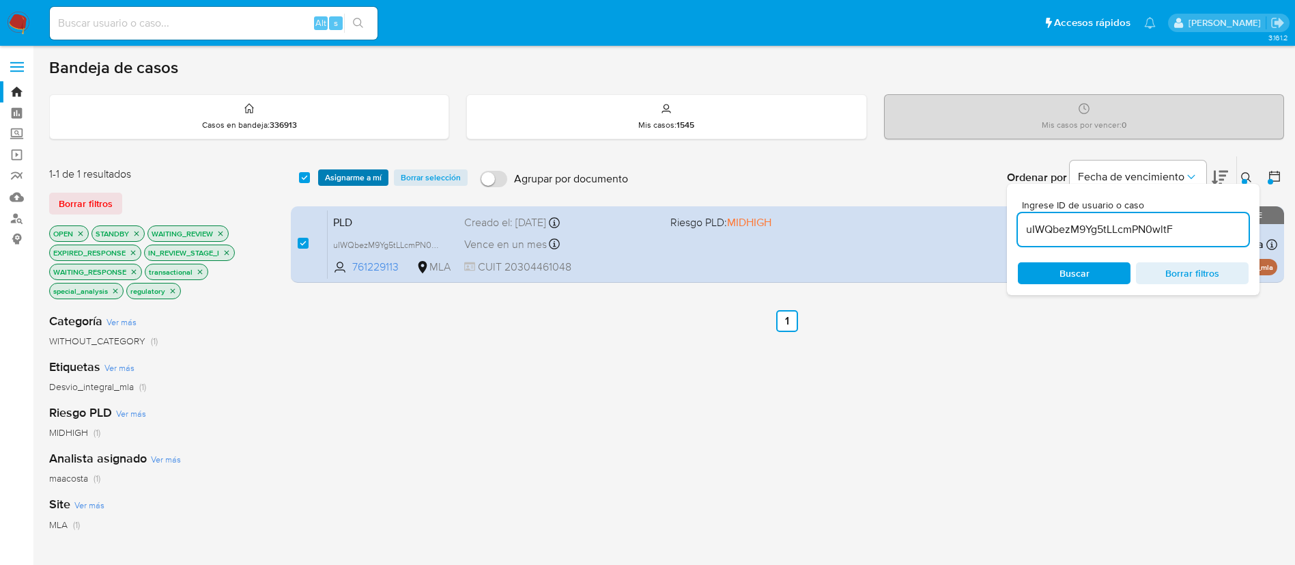
click at [349, 175] on span "Asignarme a mí" at bounding box center [353, 178] width 57 height 14
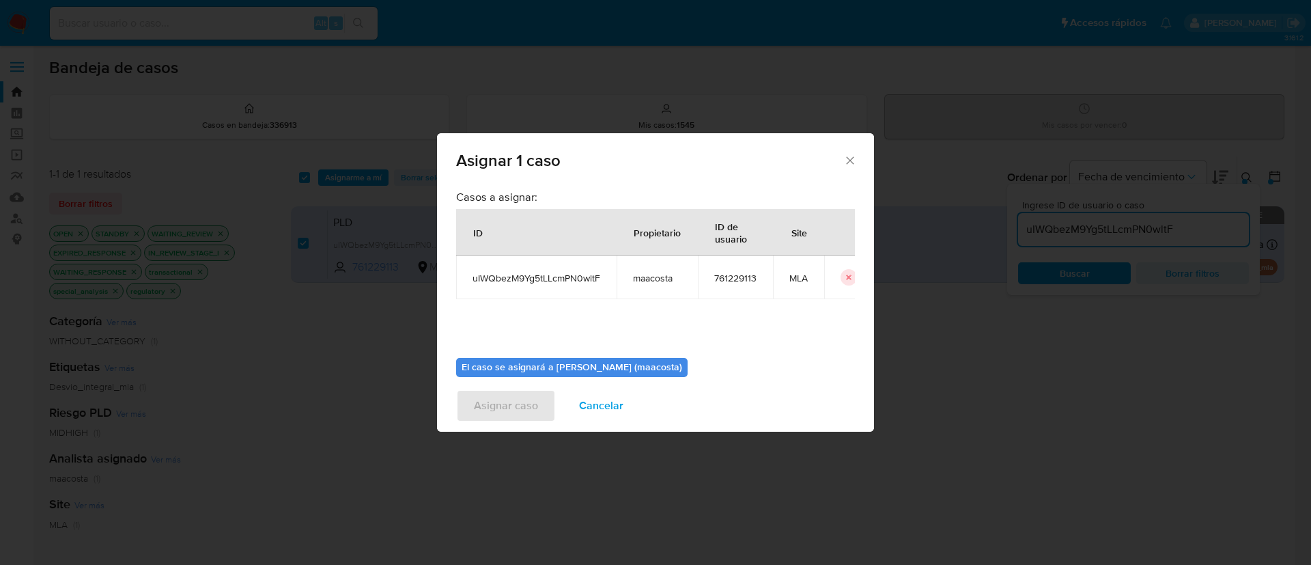
scroll to position [71, 0]
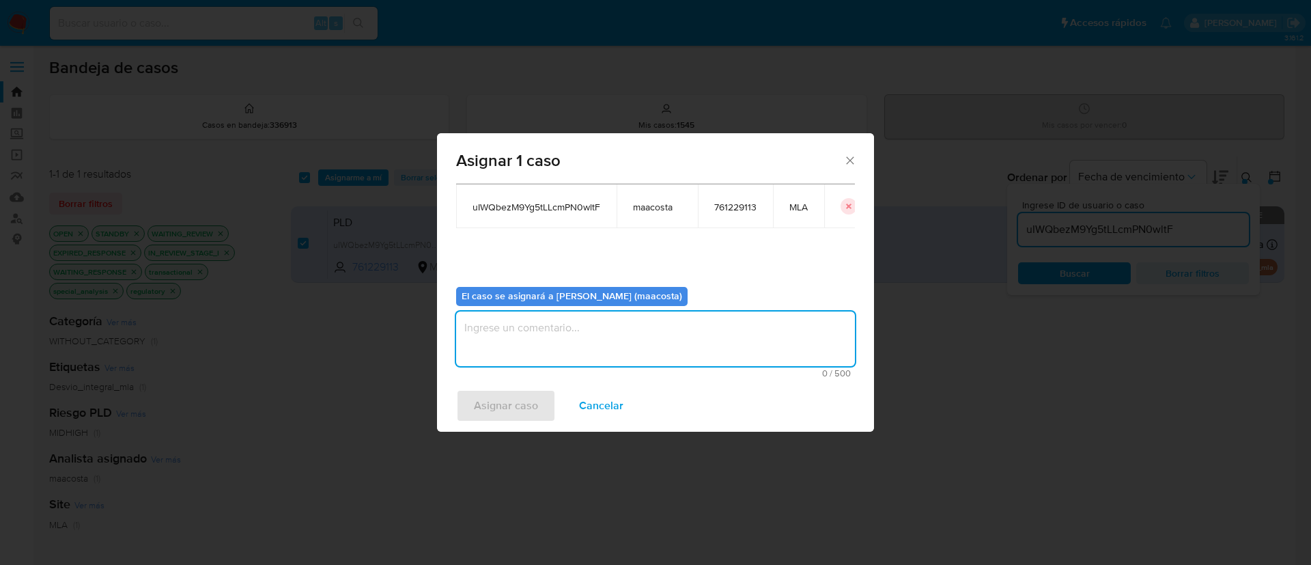
click at [530, 329] on textarea "assign-modal" at bounding box center [655, 338] width 399 height 55
click at [494, 403] on span "Asignar caso" at bounding box center [506, 406] width 64 height 30
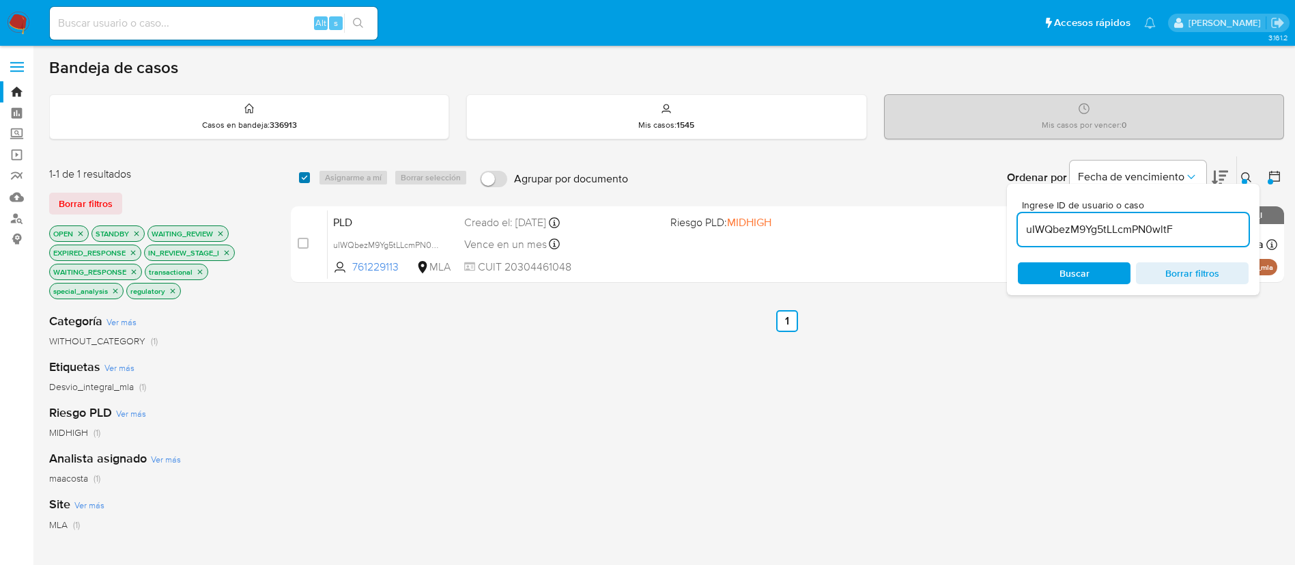
click at [305, 178] on input "checkbox" at bounding box center [304, 177] width 11 height 11
checkbox input "true"
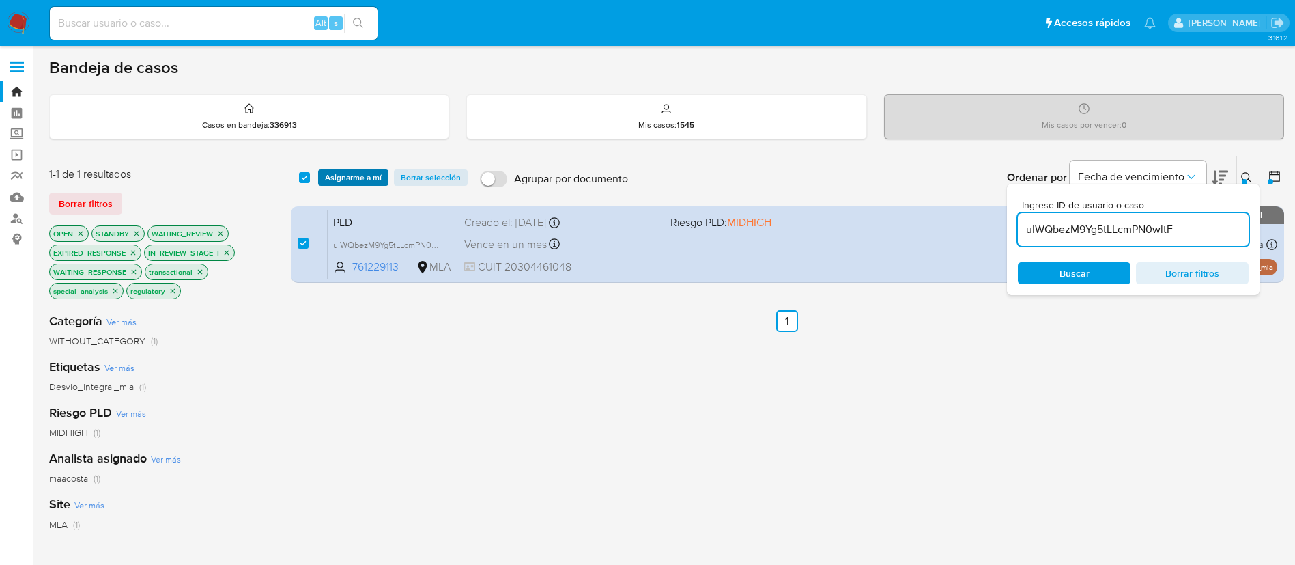
click at [343, 179] on span "Asignarme a mí" at bounding box center [353, 178] width 57 height 14
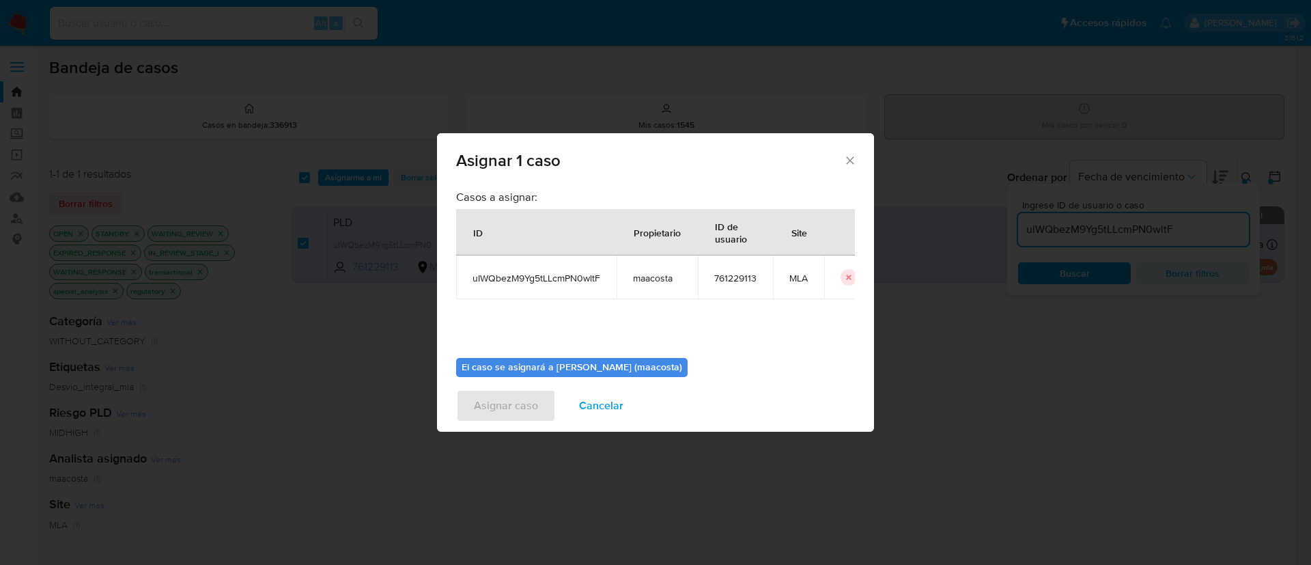
drag, startPoint x: 342, startPoint y: 179, endPoint x: 770, endPoint y: 296, distance: 443.7
click at [770, 296] on td "761229113" at bounding box center [735, 277] width 75 height 44
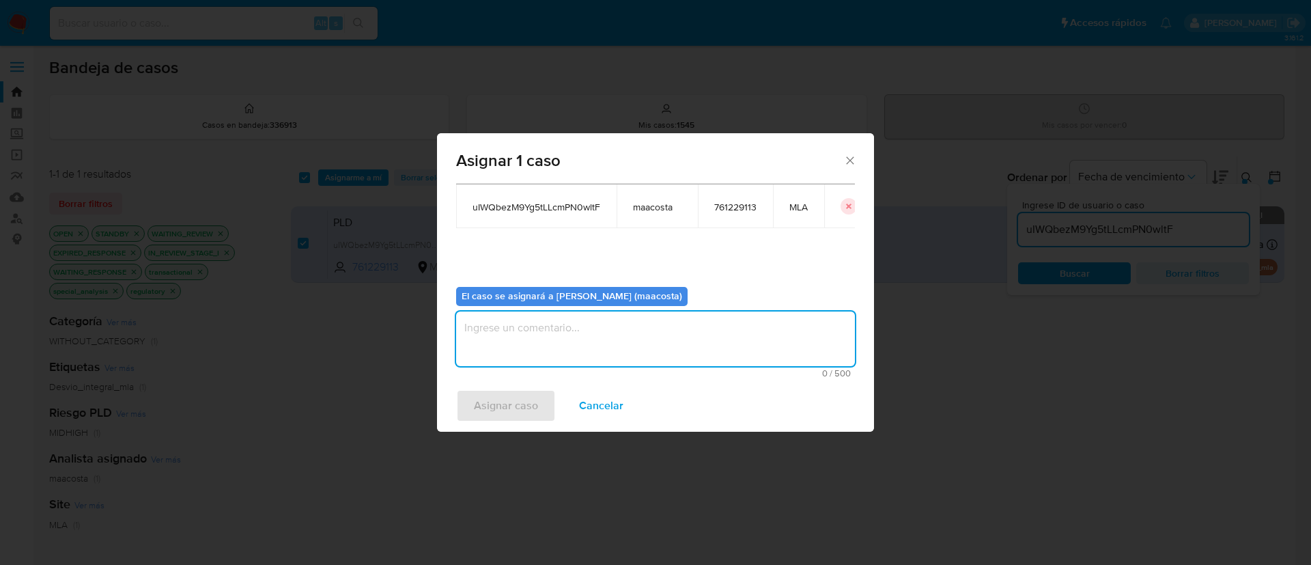
click at [662, 327] on textarea "assign-modal" at bounding box center [655, 338] width 399 height 55
click at [505, 414] on span "Asignar caso" at bounding box center [506, 406] width 64 height 30
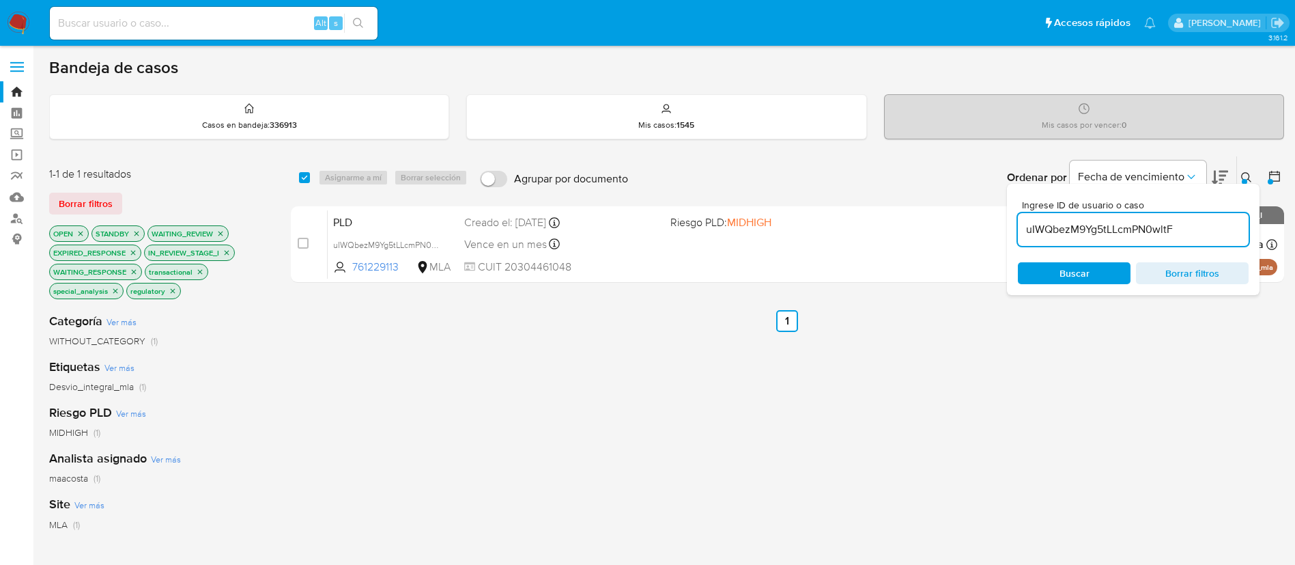
click at [1052, 232] on input "uIWQbezM9Yg5tLLcmPN0wltF" at bounding box center [1133, 230] width 231 height 18
paste input "mcVCVEn2ZDM0G7EBU4mubqKx"
type input "mcVCVEn2ZDM0G7EBU4mubqKx"
click at [303, 178] on input "checkbox" at bounding box center [304, 177] width 11 height 11
checkbox input "true"
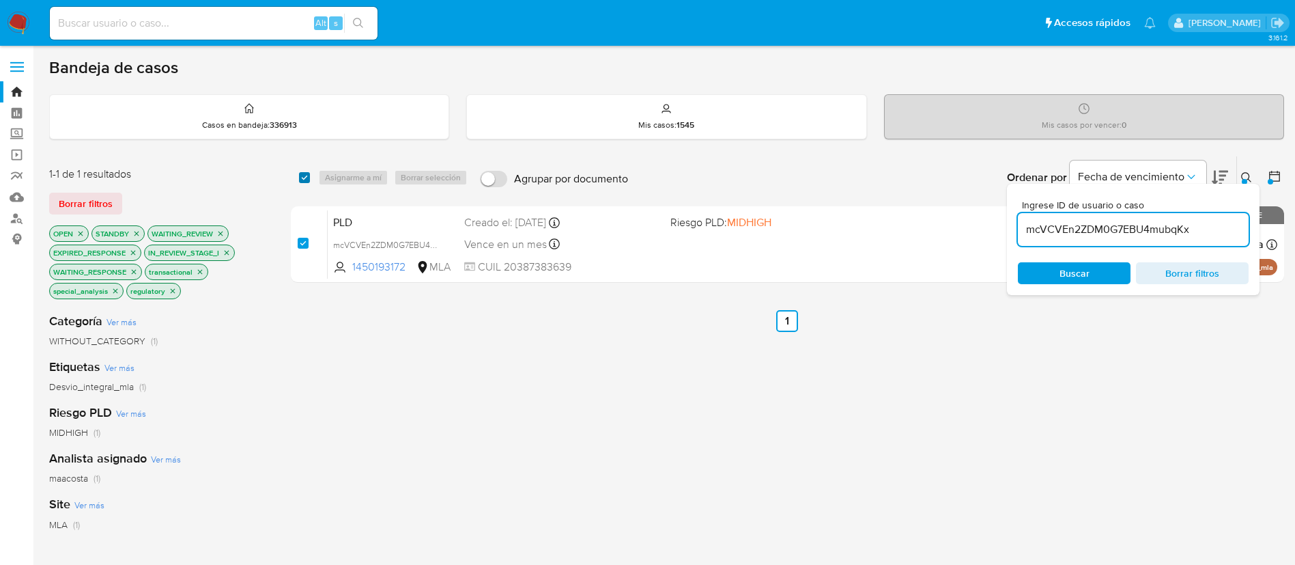
checkbox input "true"
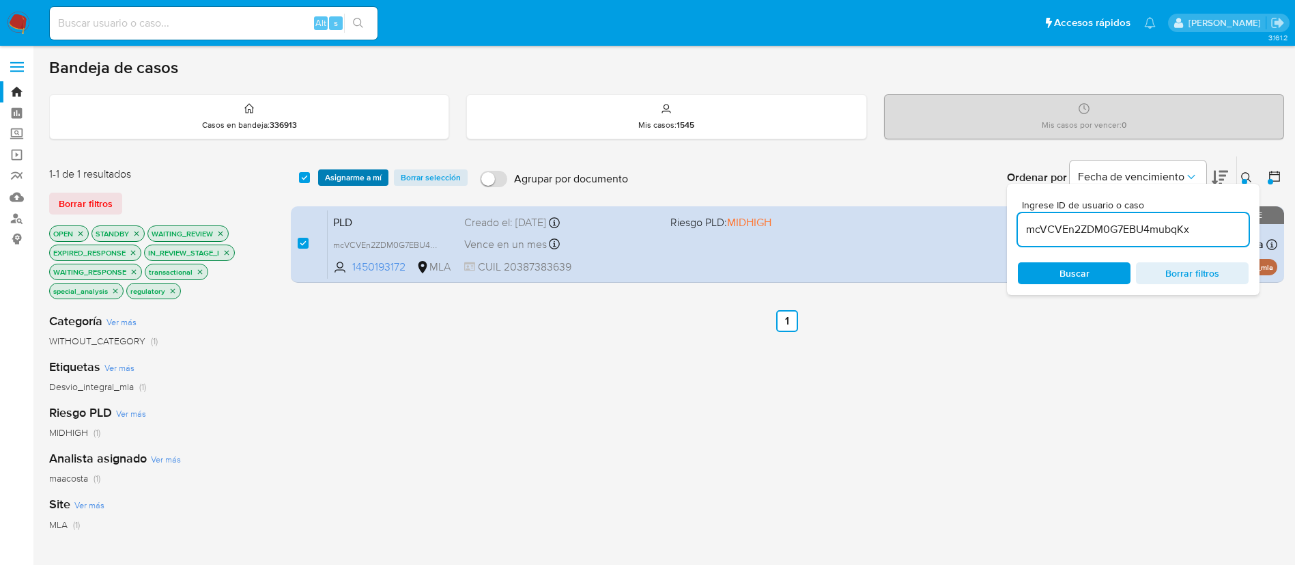
click at [377, 173] on span "Asignarme a mí" at bounding box center [353, 178] width 57 height 14
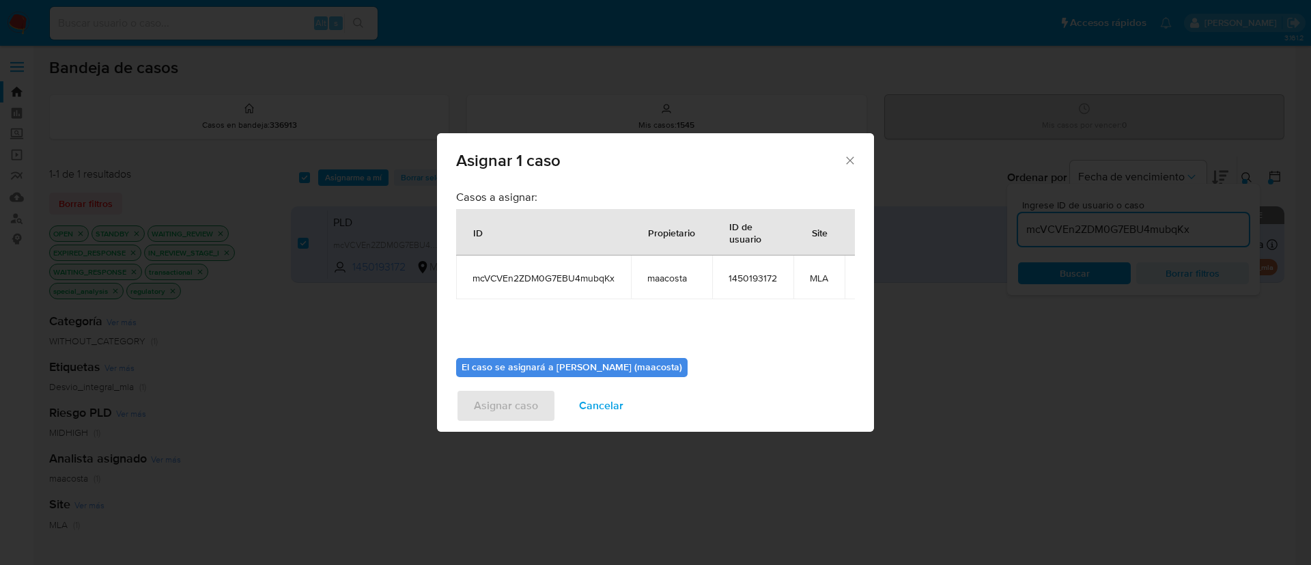
click at [909, 311] on div "Asignar 1 caso Casos a asignar: ID Propietario ID de usuario Site mcVCVEn2ZDM0G…" at bounding box center [655, 282] width 1311 height 565
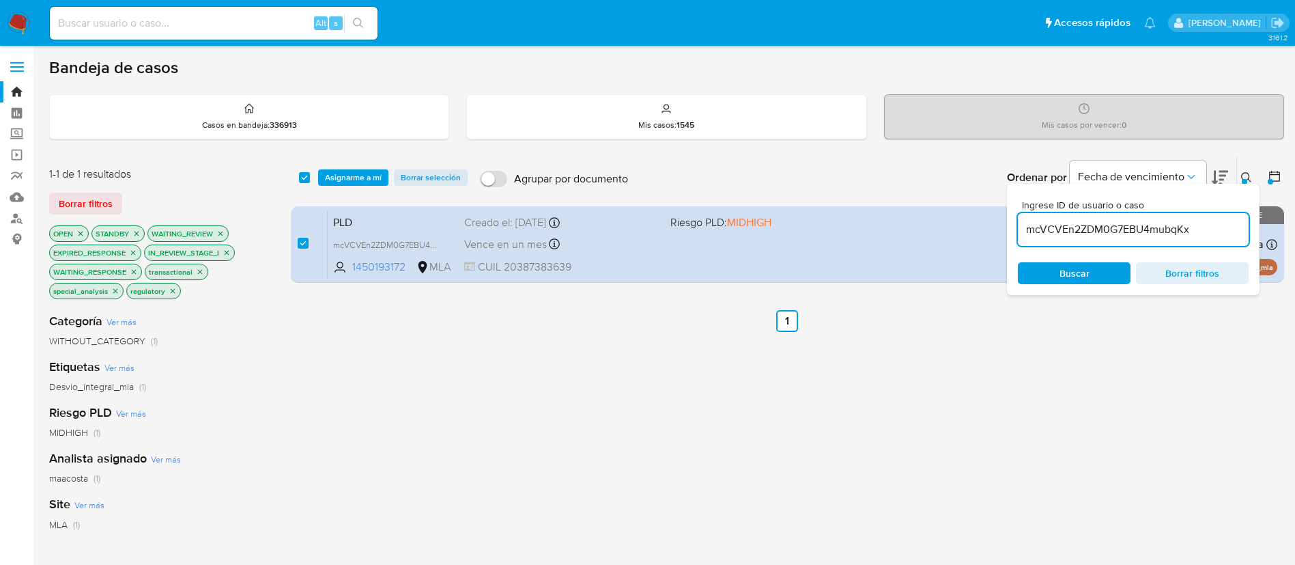
click at [1171, 264] on span "Borrar filtros" at bounding box center [1193, 273] width 94 height 19
click at [1192, 235] on input "mcVCVEn2ZDM0G7EBU4mubqKx" at bounding box center [1133, 230] width 231 height 18
type input "mcVCVEn2ZDM0G7EBU4mubqKx"
click at [345, 171] on span "Asignarme a mí" at bounding box center [353, 178] width 57 height 14
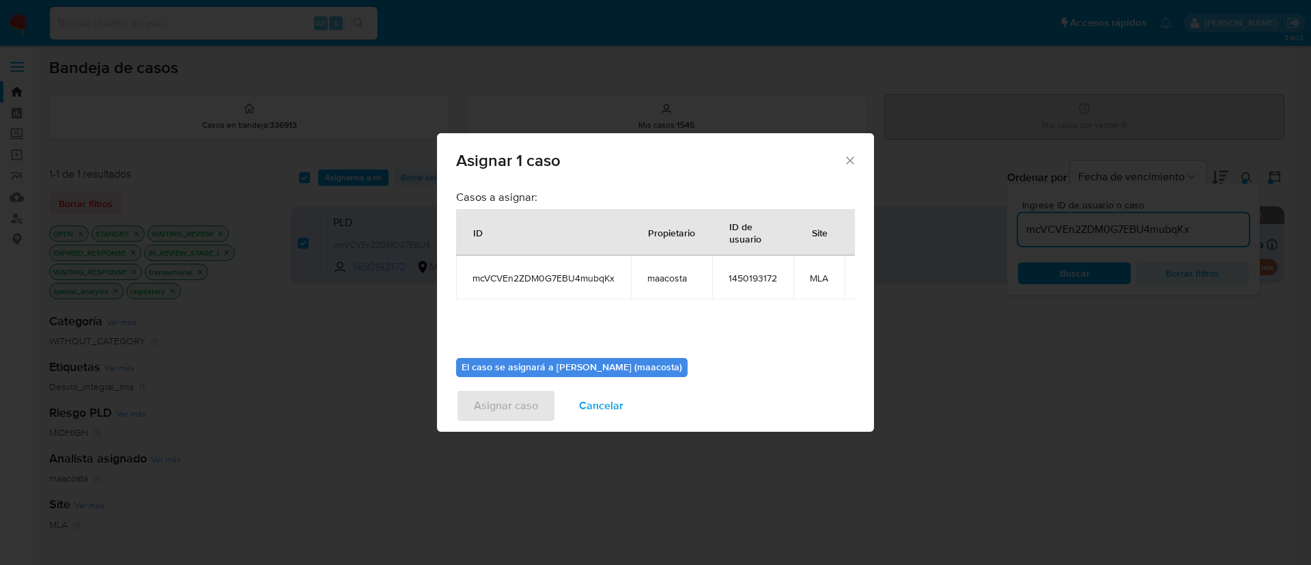
scroll to position [87, 0]
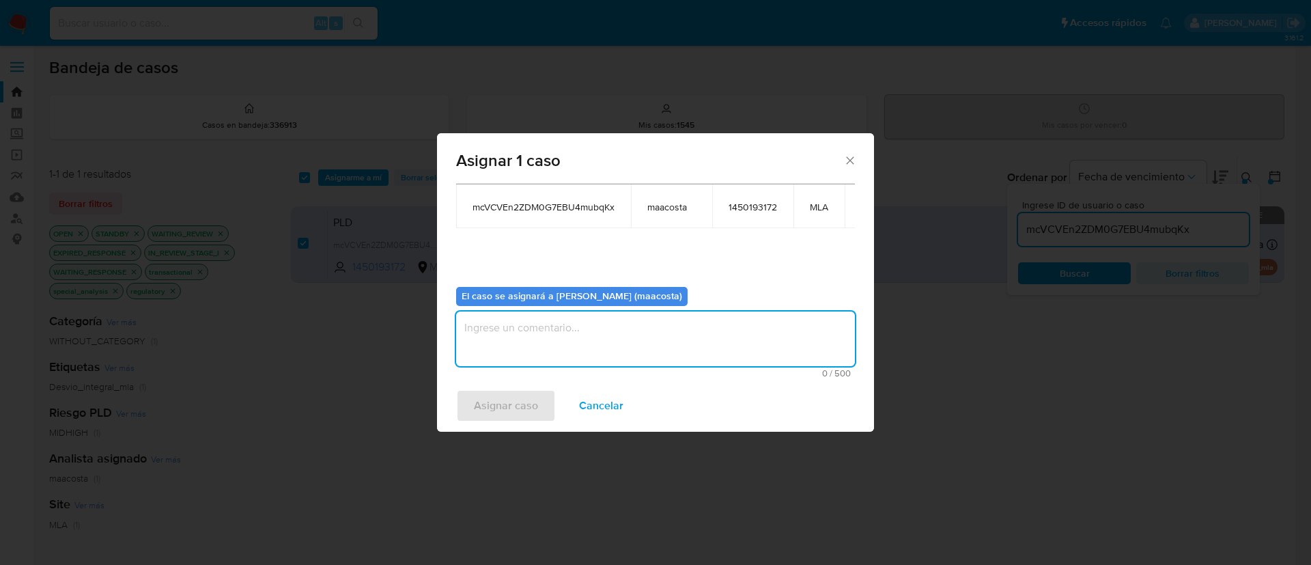
click at [567, 311] on textarea "assign-modal" at bounding box center [655, 338] width 399 height 55
click at [509, 402] on span "Asignar caso" at bounding box center [506, 406] width 64 height 30
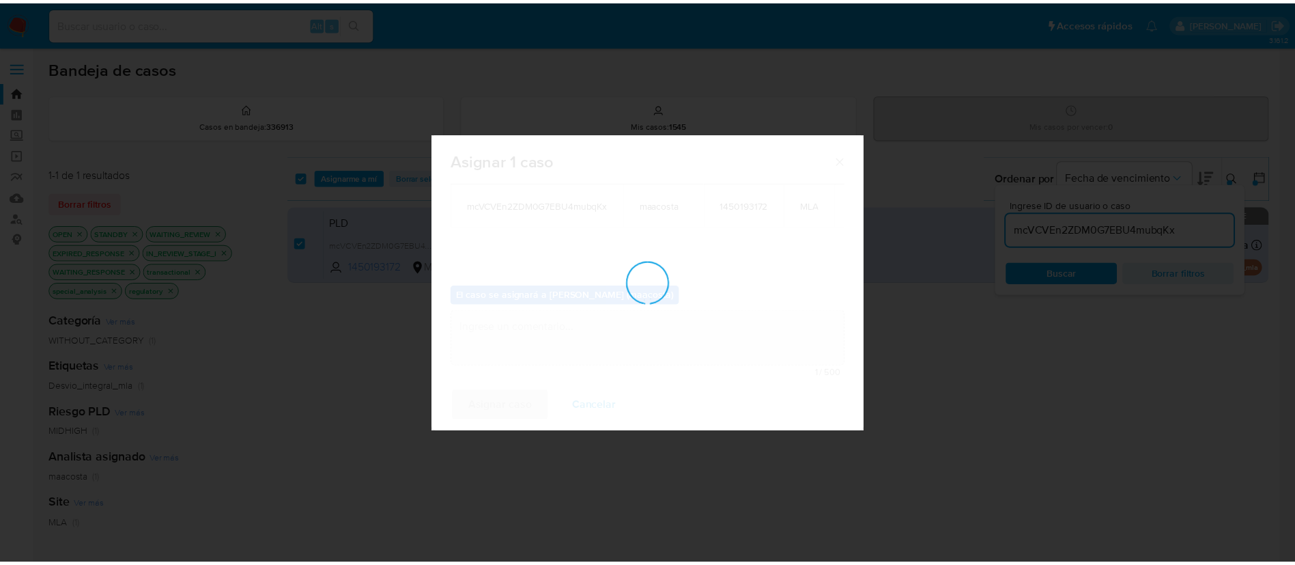
scroll to position [83, 0]
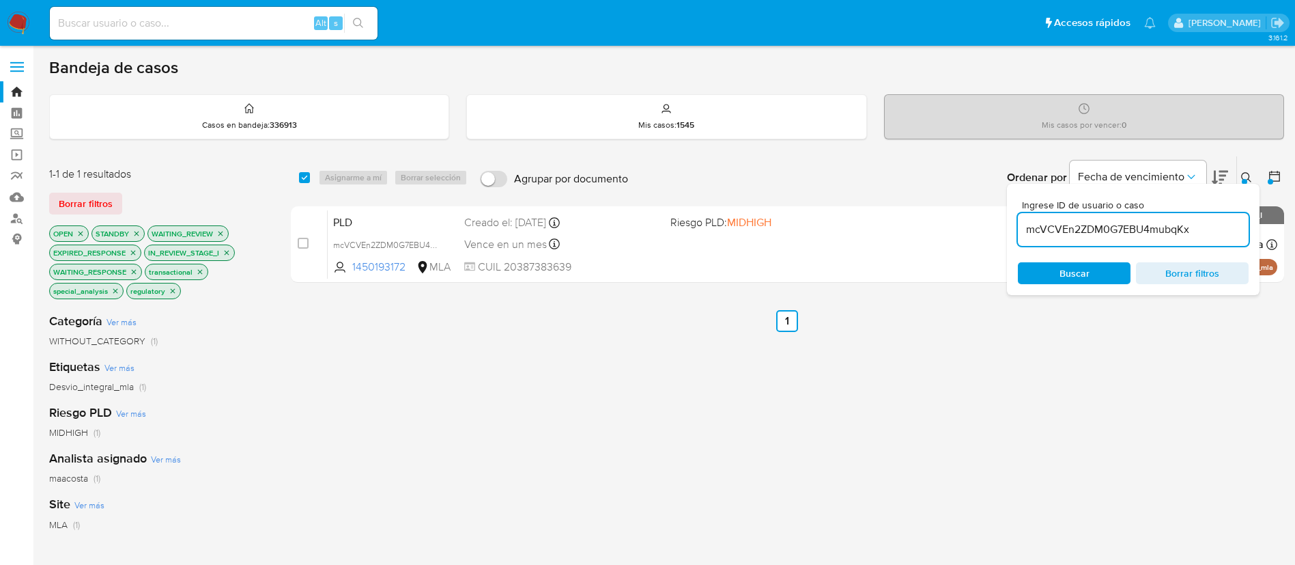
click at [1059, 229] on input "mcVCVEn2ZDM0G7EBU4mubqKx" at bounding box center [1133, 230] width 231 height 18
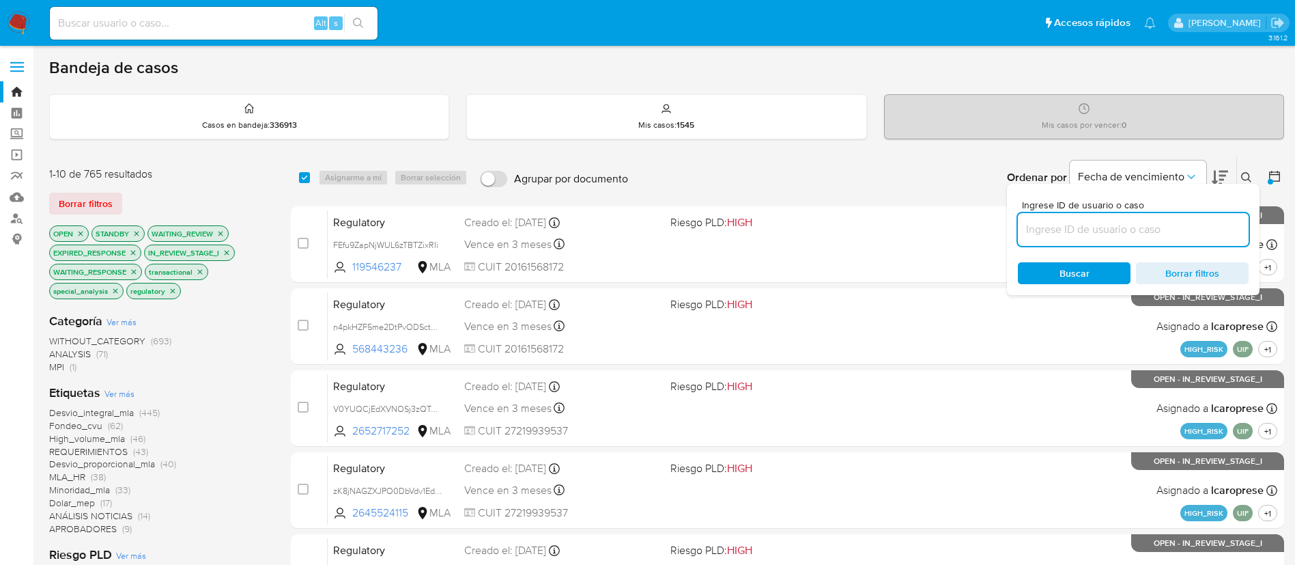
click at [1254, 166] on div "Ingrese ID de usuario o caso Buscar Borrar filtros" at bounding box center [1247, 177] width 23 height 42
click at [1247, 180] on icon at bounding box center [1246, 177] width 10 height 10
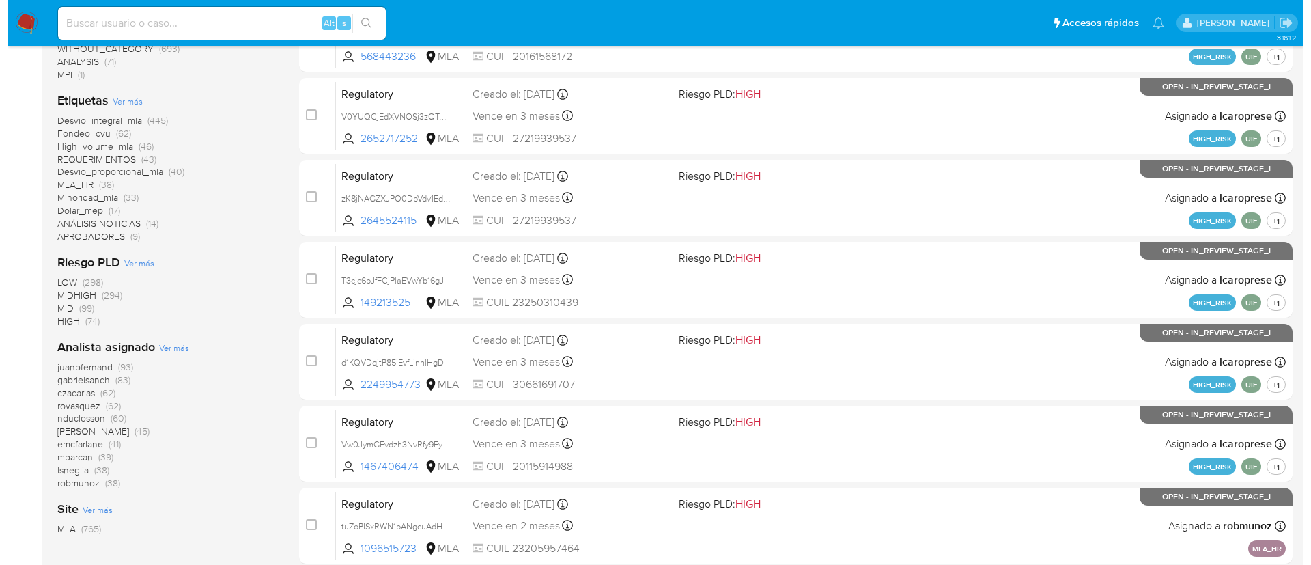
scroll to position [297, 0]
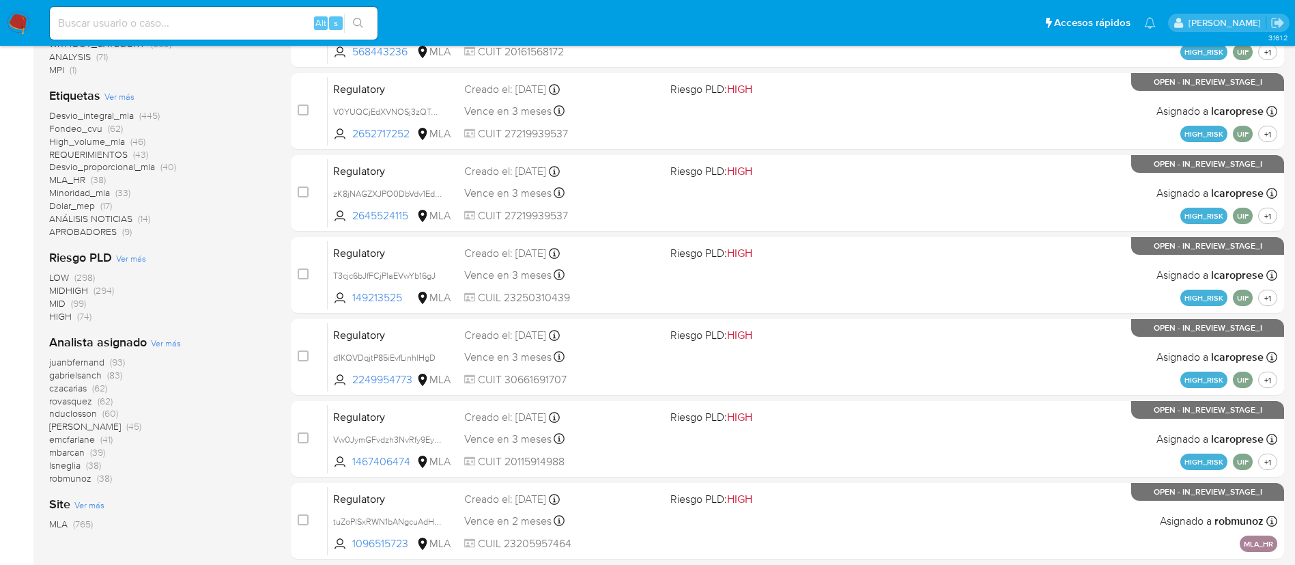
click at [163, 341] on span "Ver más" at bounding box center [166, 343] width 30 height 12
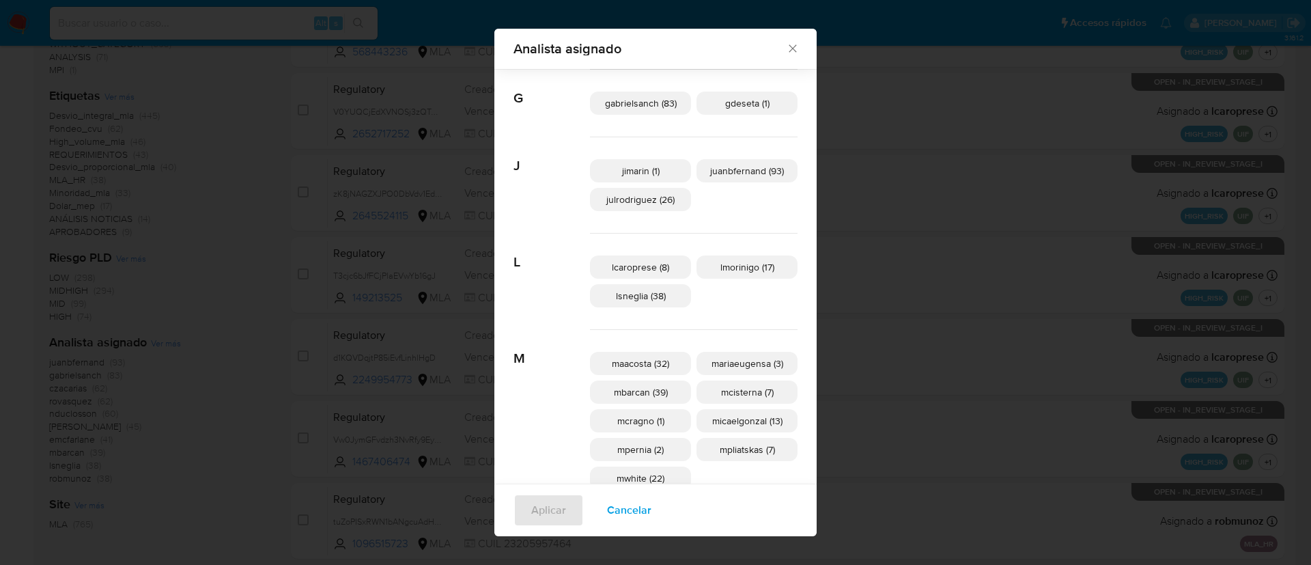
scroll to position [295, 0]
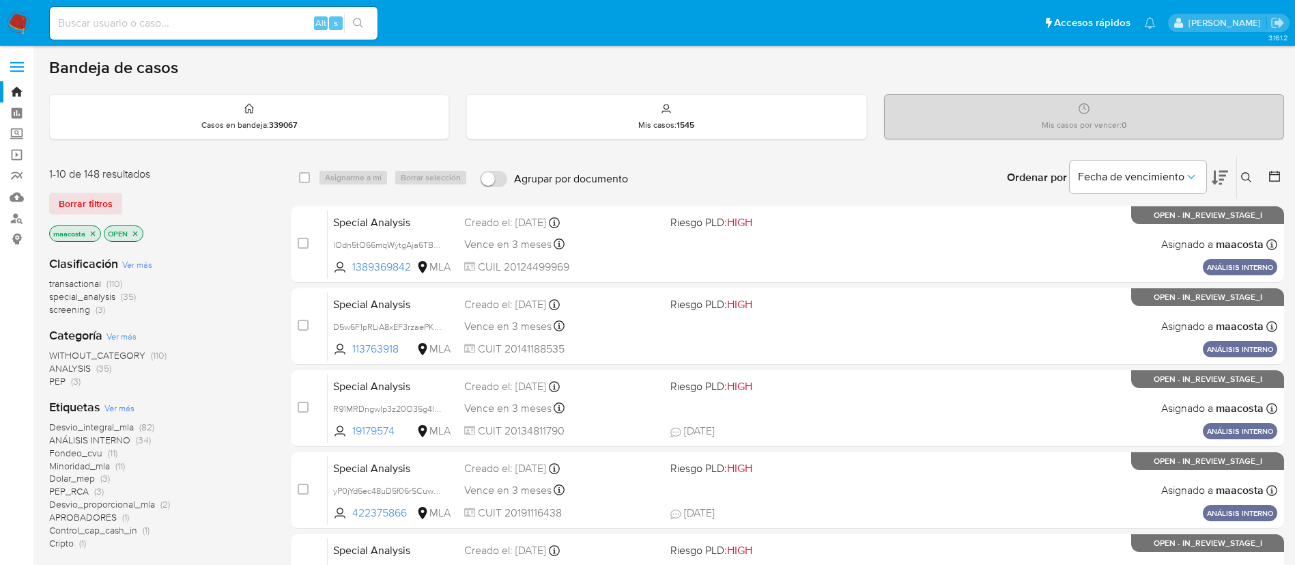
click at [244, 8] on div "Alt s" at bounding box center [214, 23] width 328 height 33
click at [226, 29] on input at bounding box center [214, 23] width 328 height 18
paste input "fw0tope8lbcH5BxzNhp6cyXg"
type input "fw0tope8lbcH5BxzNhp6cyXg"
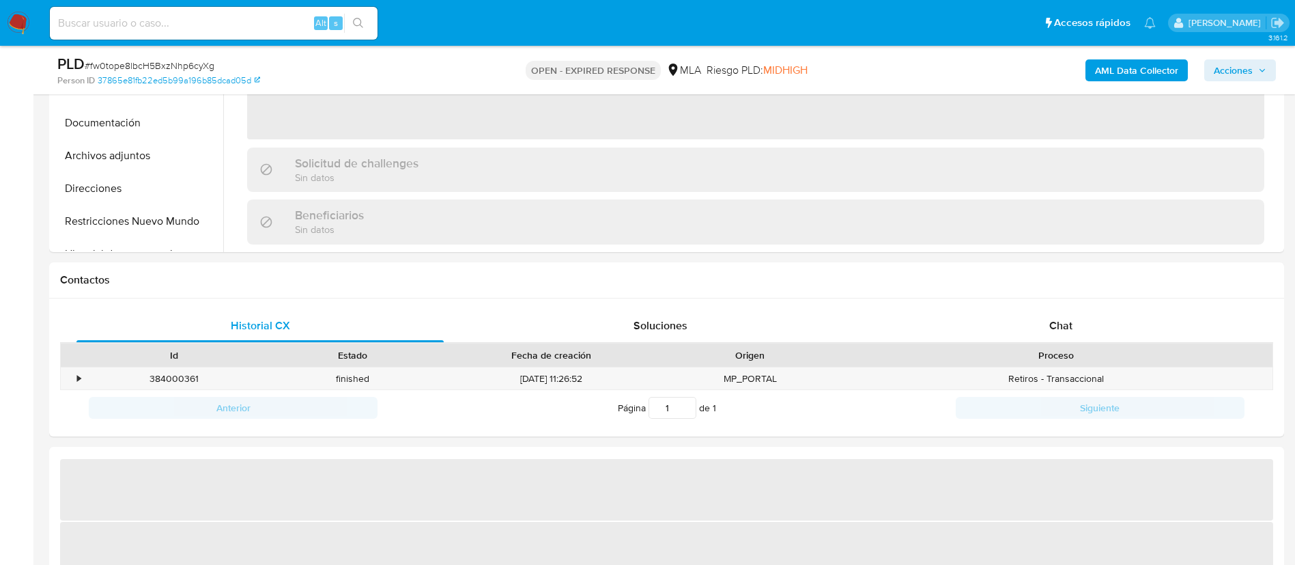
select select "10"
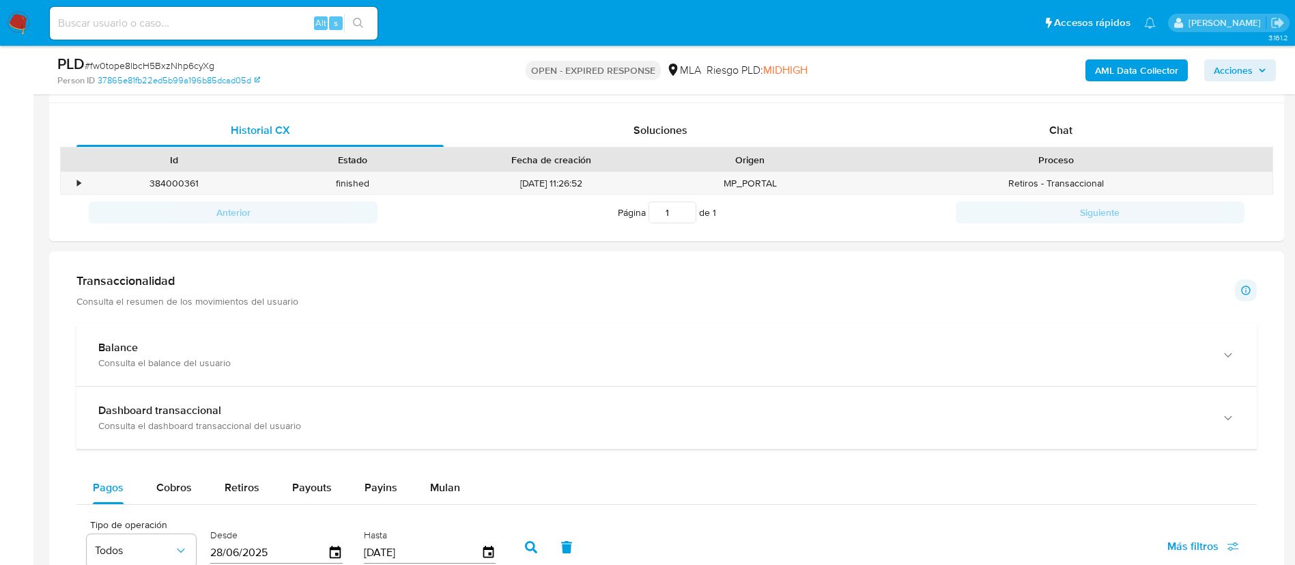
scroll to position [655, 0]
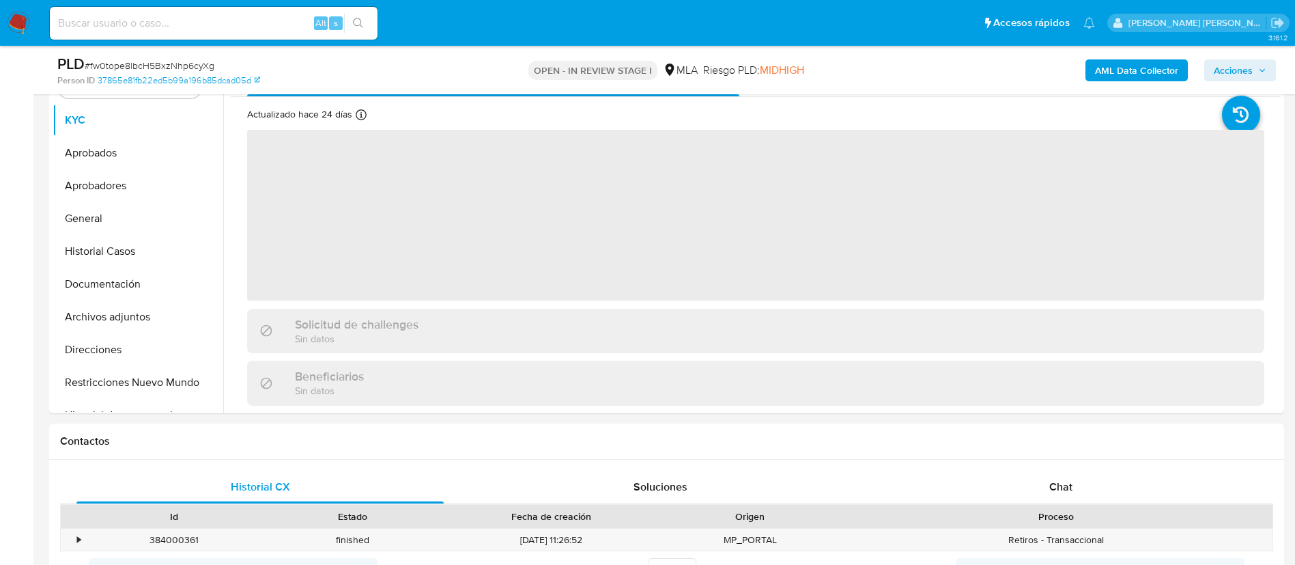
scroll to position [505, 0]
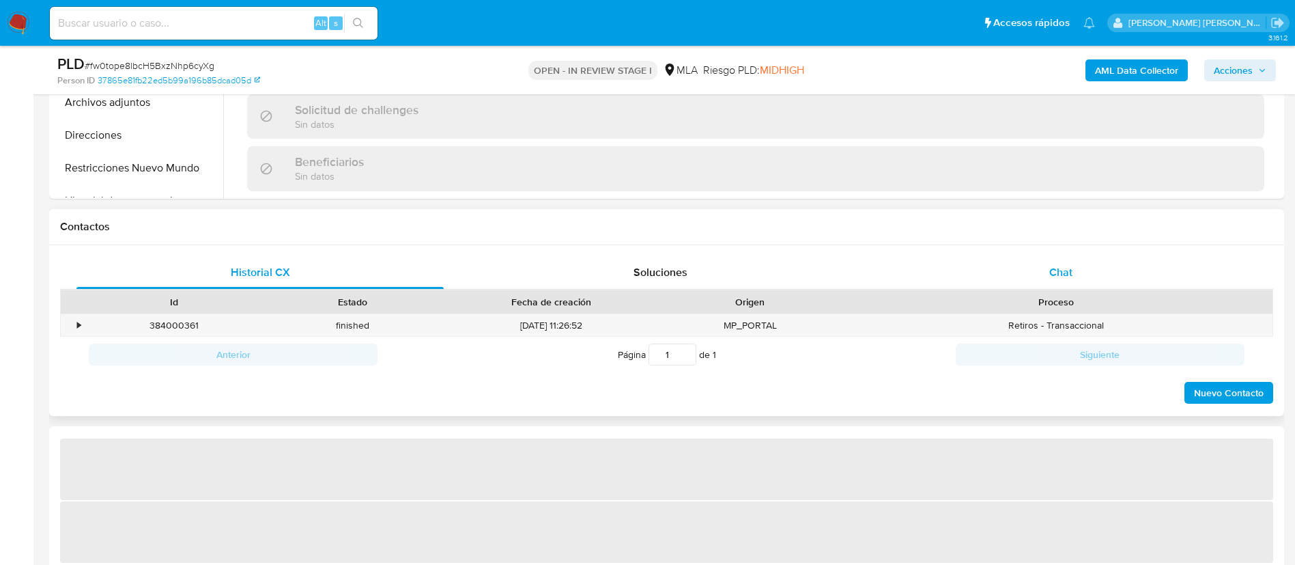
select select "10"
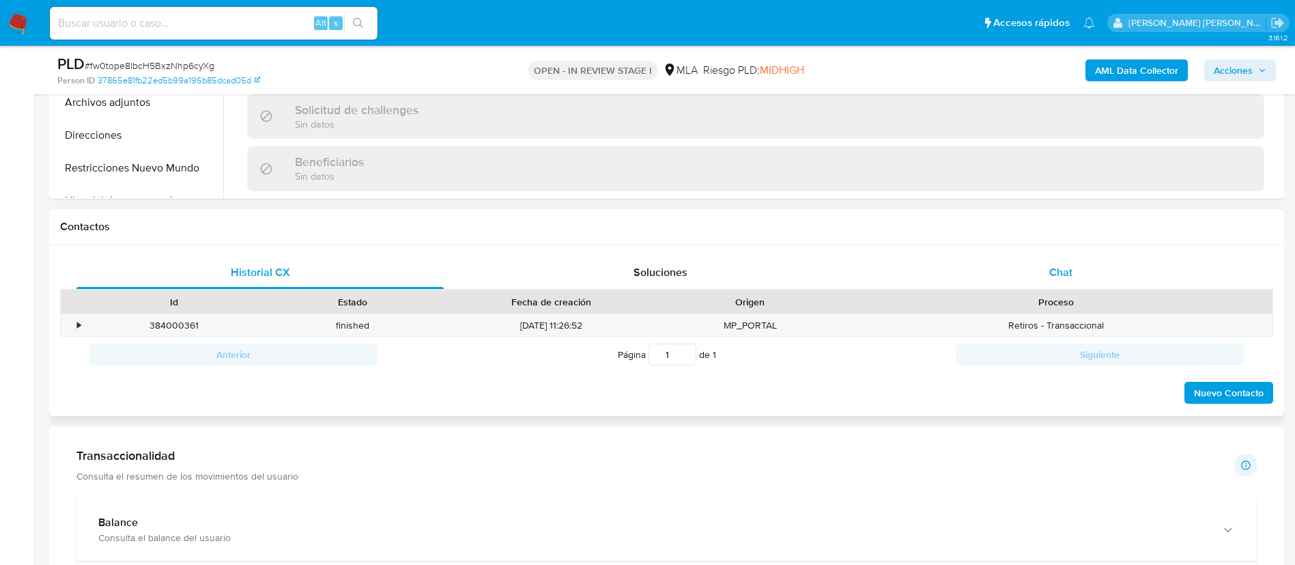
click at [1056, 268] on span "Chat" at bounding box center [1060, 272] width 23 height 16
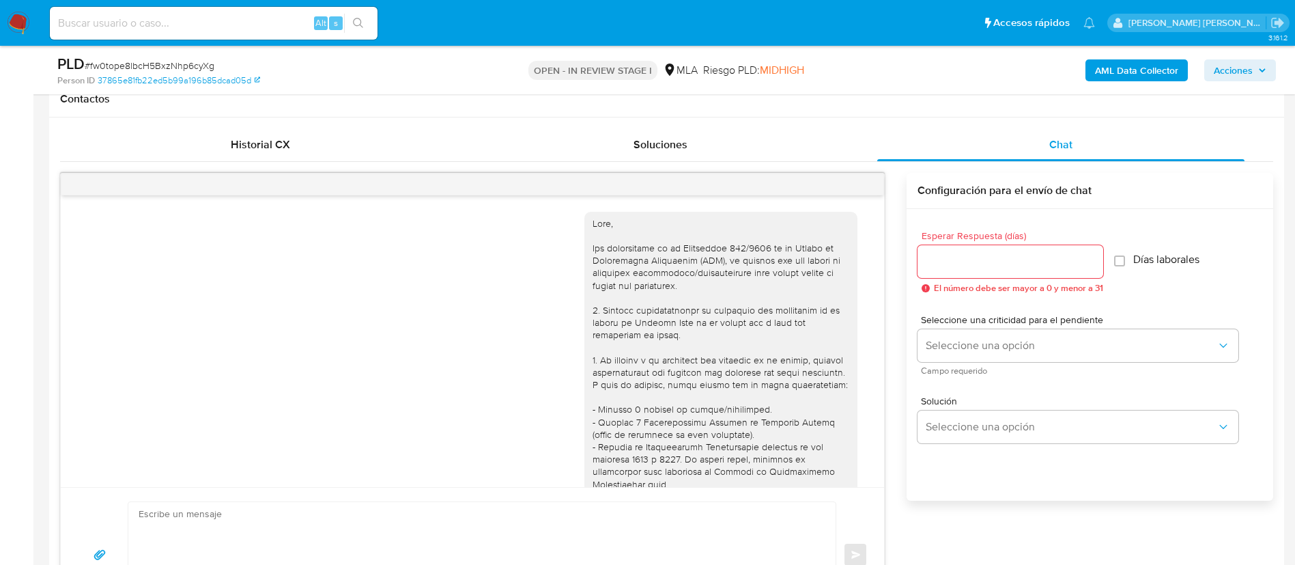
scroll to position [782, 0]
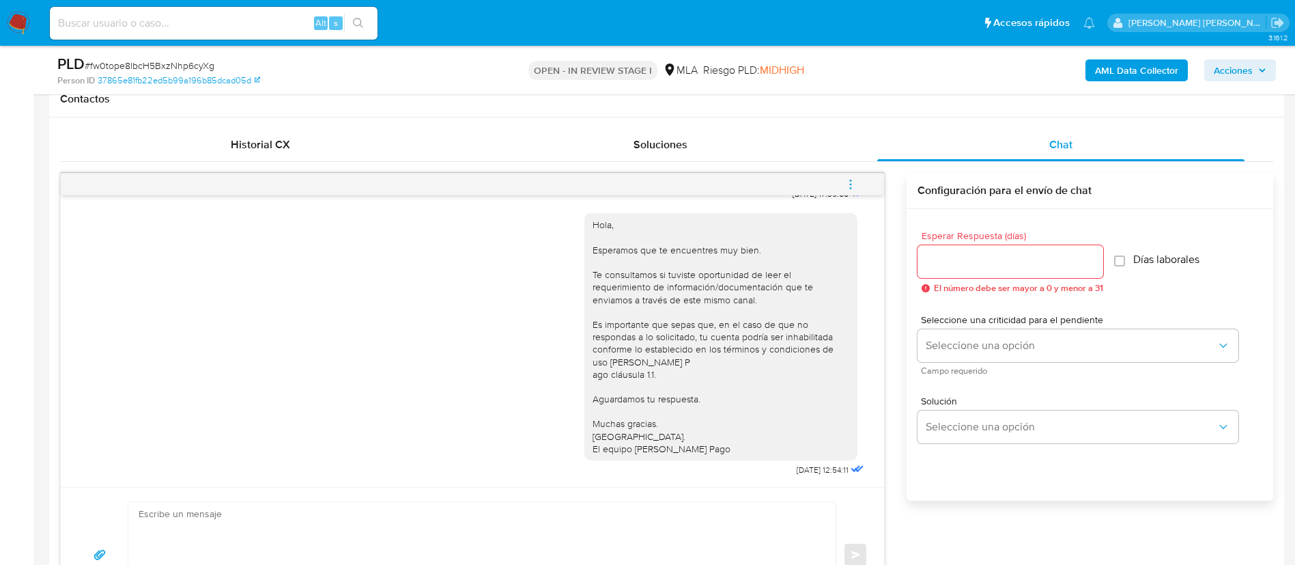
click at [840, 183] on button "menu-action" at bounding box center [850, 184] width 45 height 33
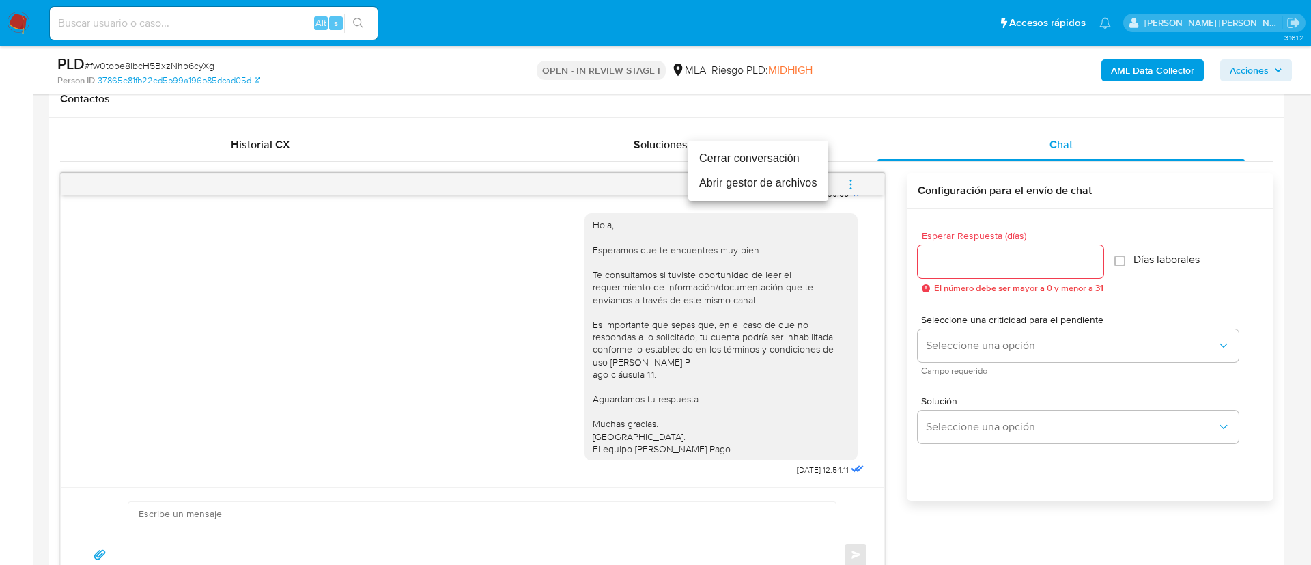
click at [756, 161] on li "Cerrar conversación" at bounding box center [758, 158] width 140 height 25
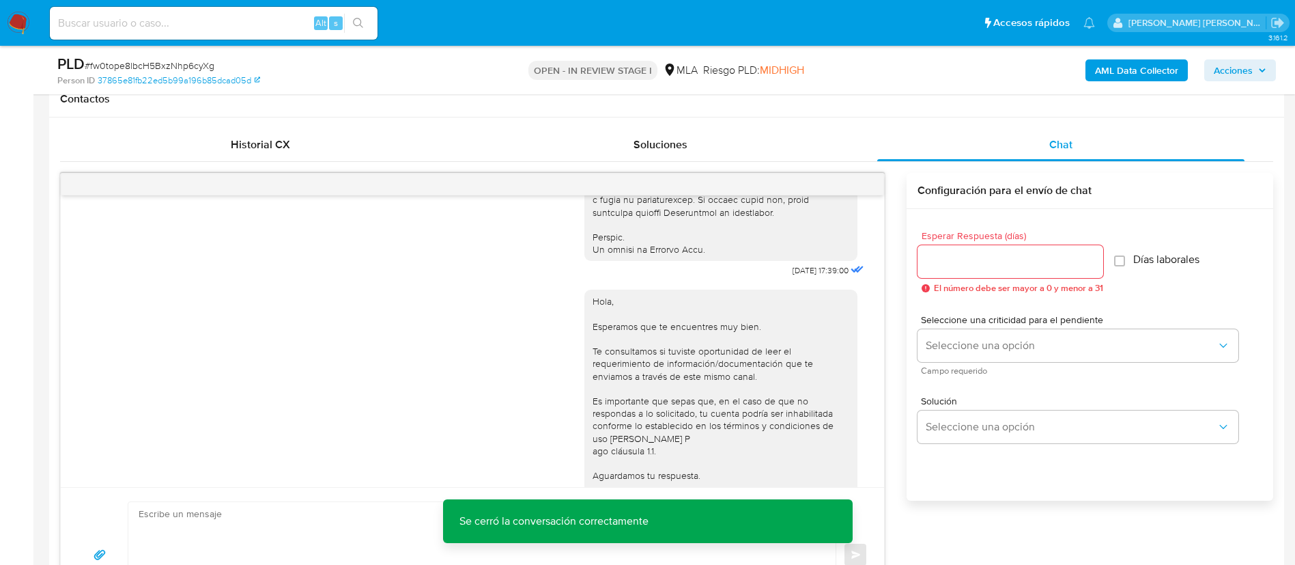
scroll to position [660, 0]
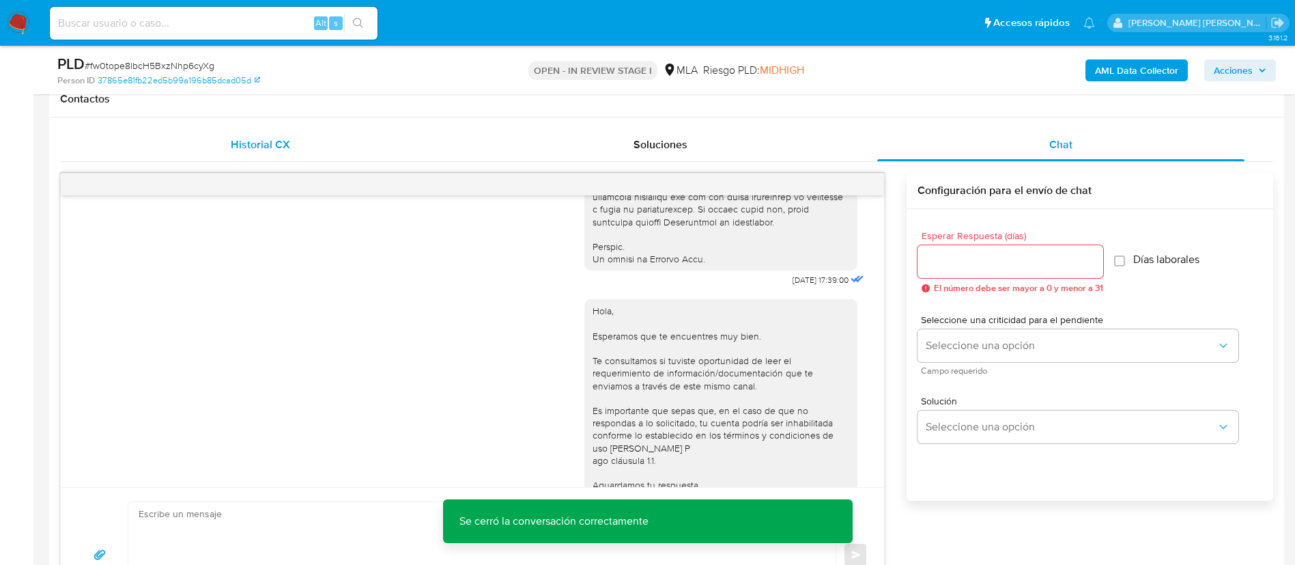
click at [254, 147] on span "Historial CX" at bounding box center [260, 145] width 59 height 16
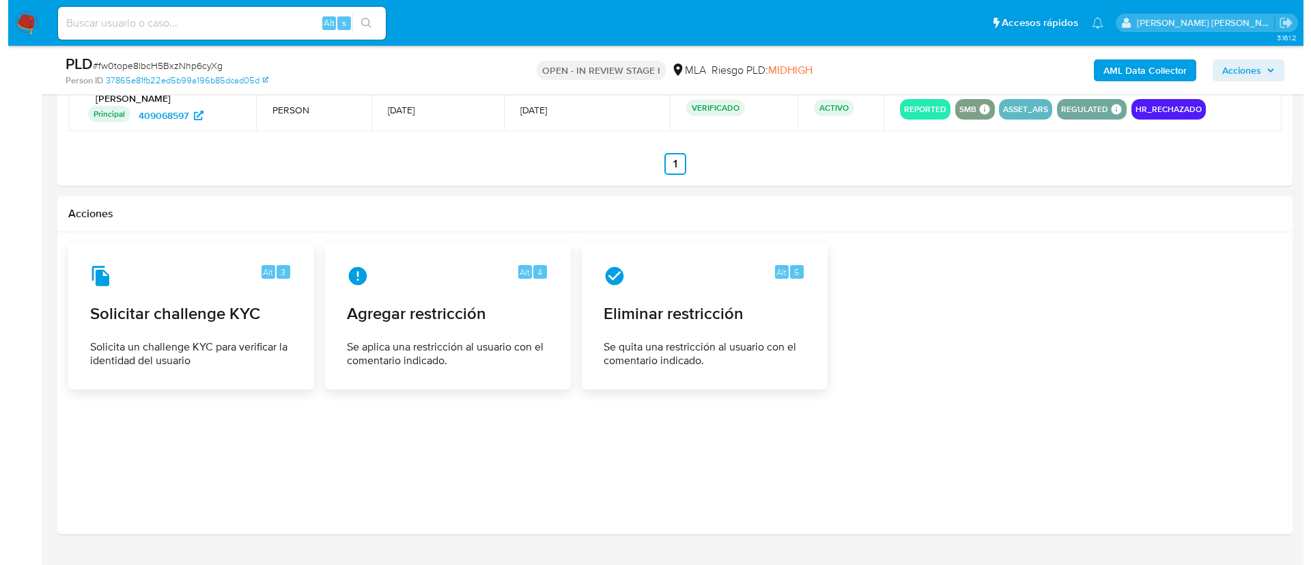
scroll to position [1493, 0]
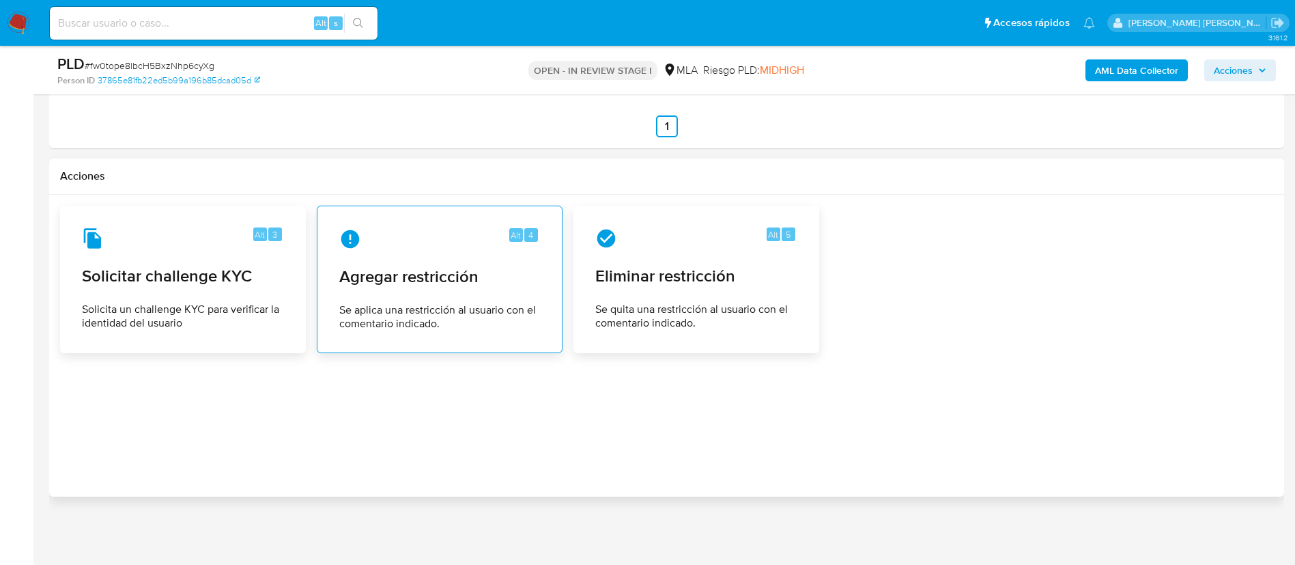
click at [423, 298] on div "Alt 4 Agregar restricción Se aplica una restricción al usuario con el comentari…" at bounding box center [439, 279] width 223 height 124
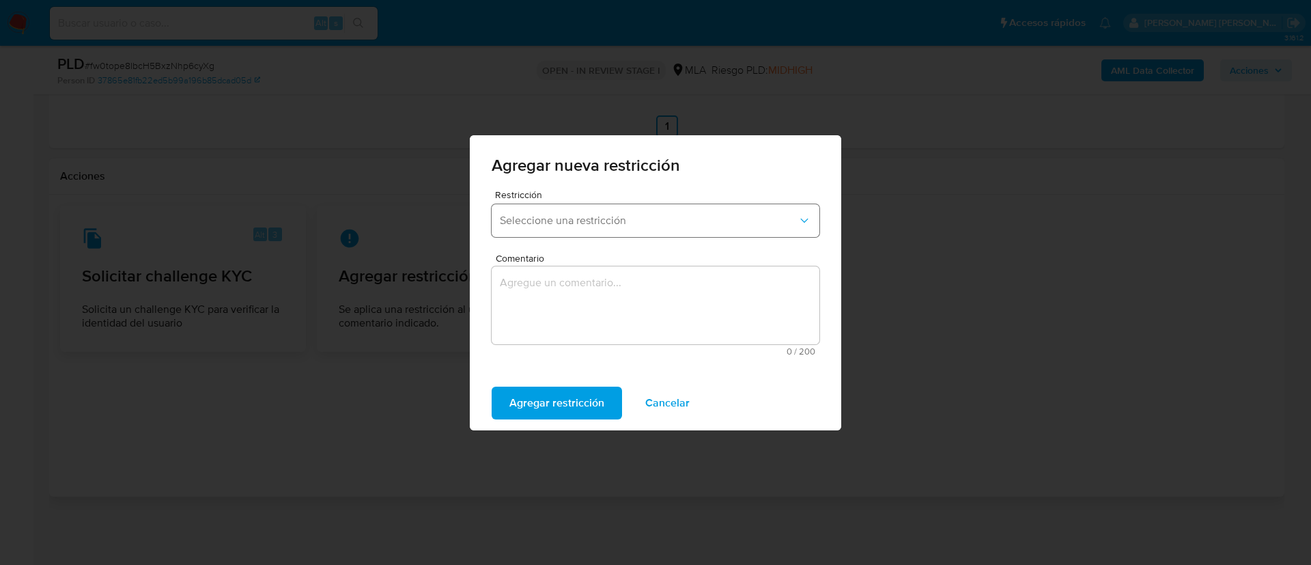
click at [557, 228] on button "Seleccione una restricción" at bounding box center [656, 220] width 328 height 33
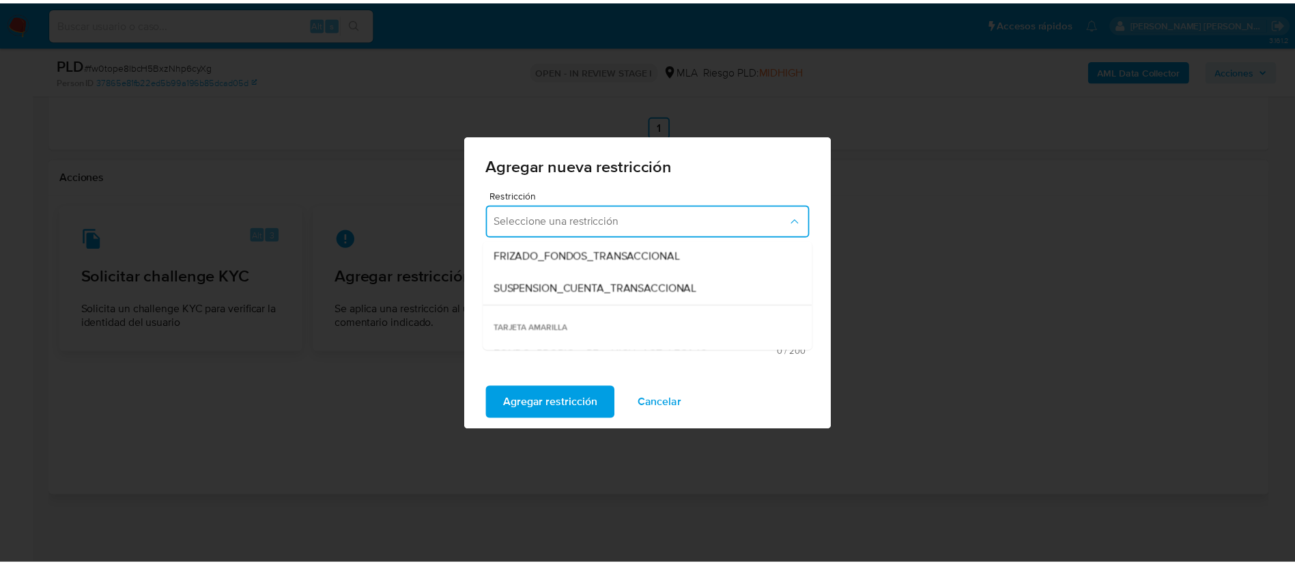
scroll to position [166, 0]
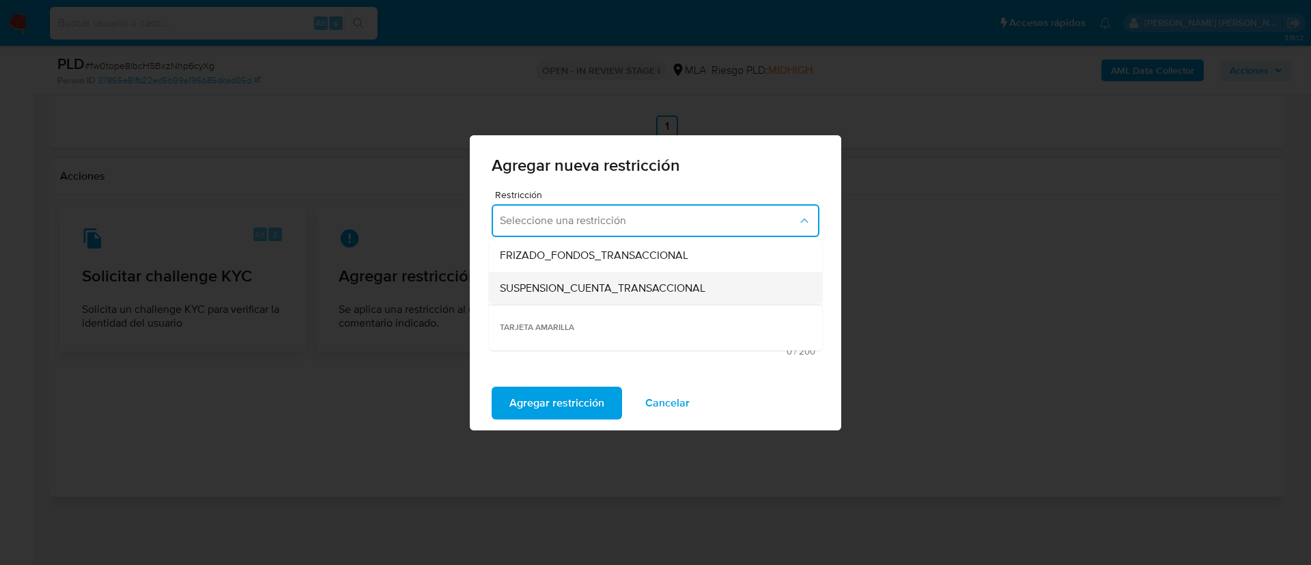
click at [587, 276] on div "SUSPENSION_CUENTA_TRANSACCIONAL" at bounding box center [651, 288] width 303 height 33
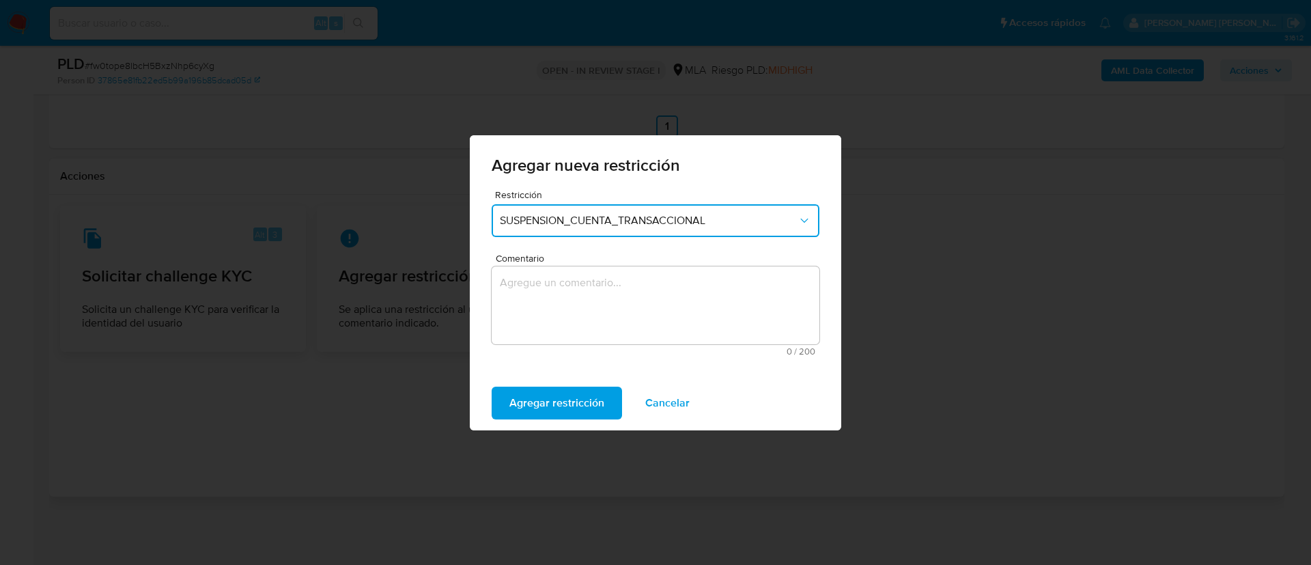
click at [552, 302] on textarea "Comentario" at bounding box center [656, 305] width 328 height 78
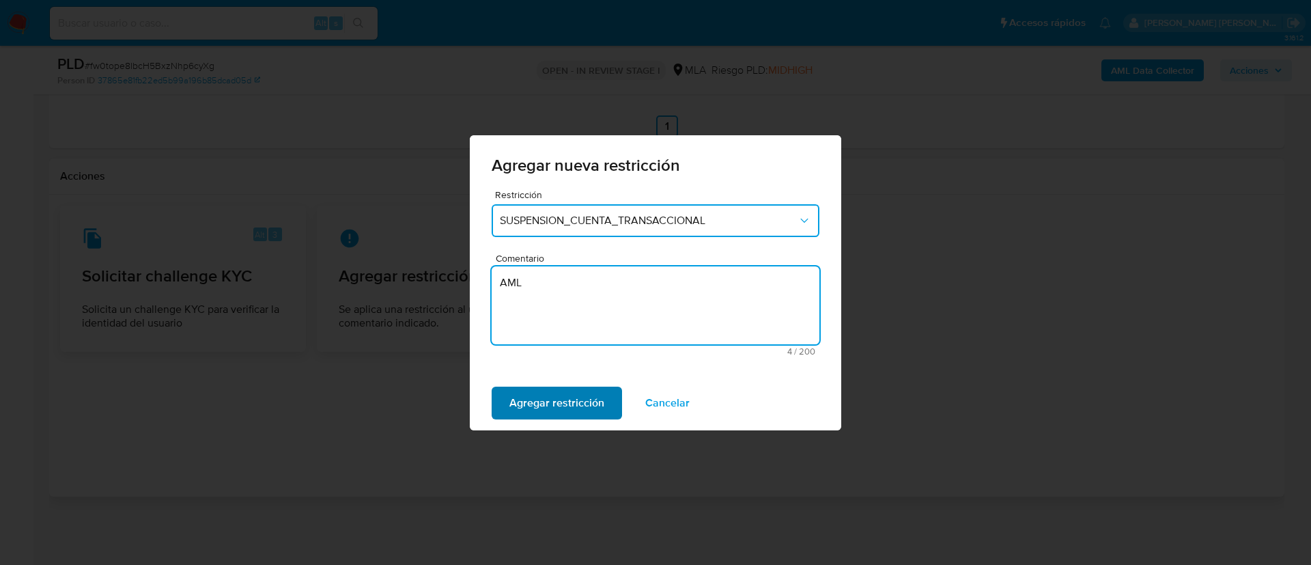
type textarea "AML"
click at [529, 400] on span "Agregar restricción" at bounding box center [556, 403] width 95 height 30
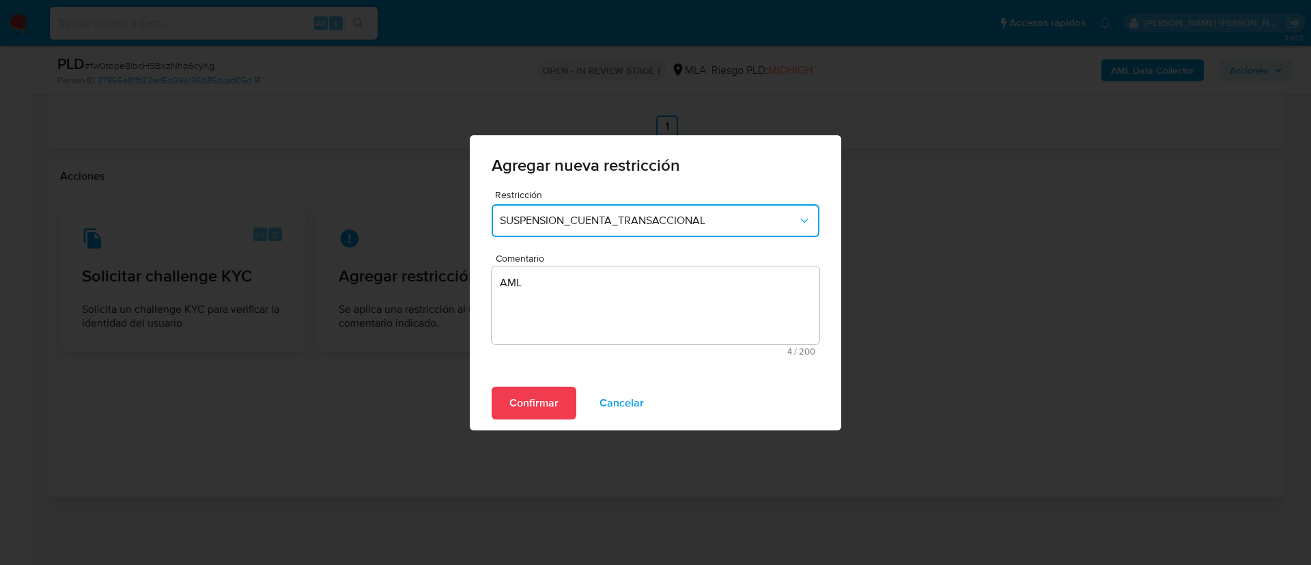
drag, startPoint x: 529, startPoint y: 400, endPoint x: 505, endPoint y: 406, distance: 24.5
click at [505, 406] on button "Confirmar" at bounding box center [534, 402] width 85 height 33
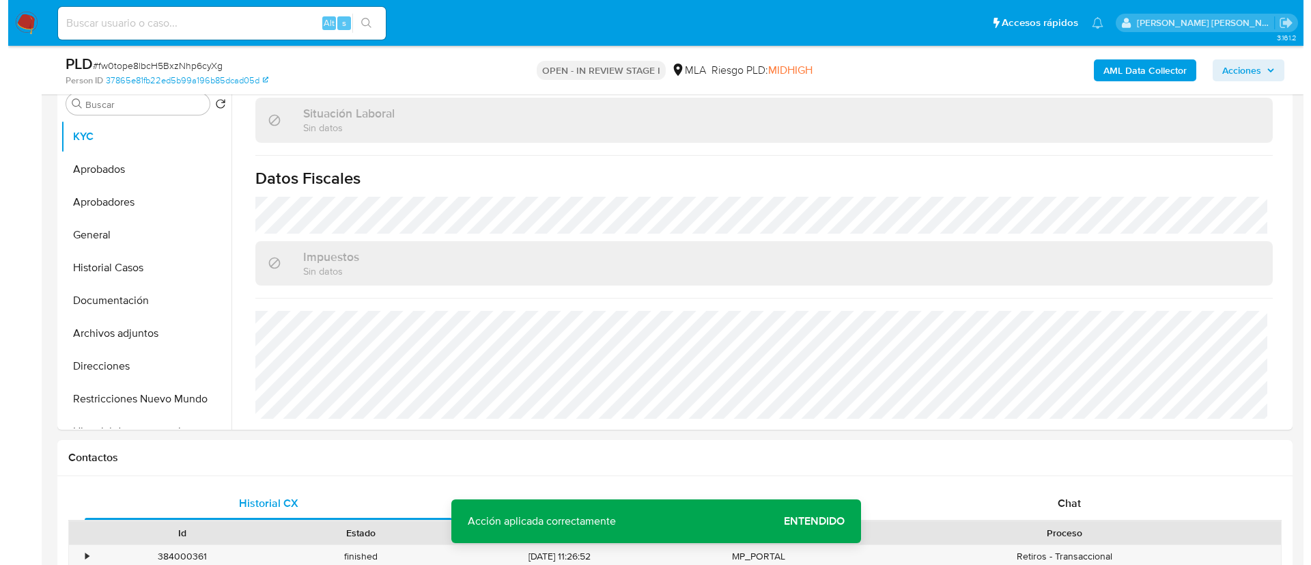
scroll to position [0, 0]
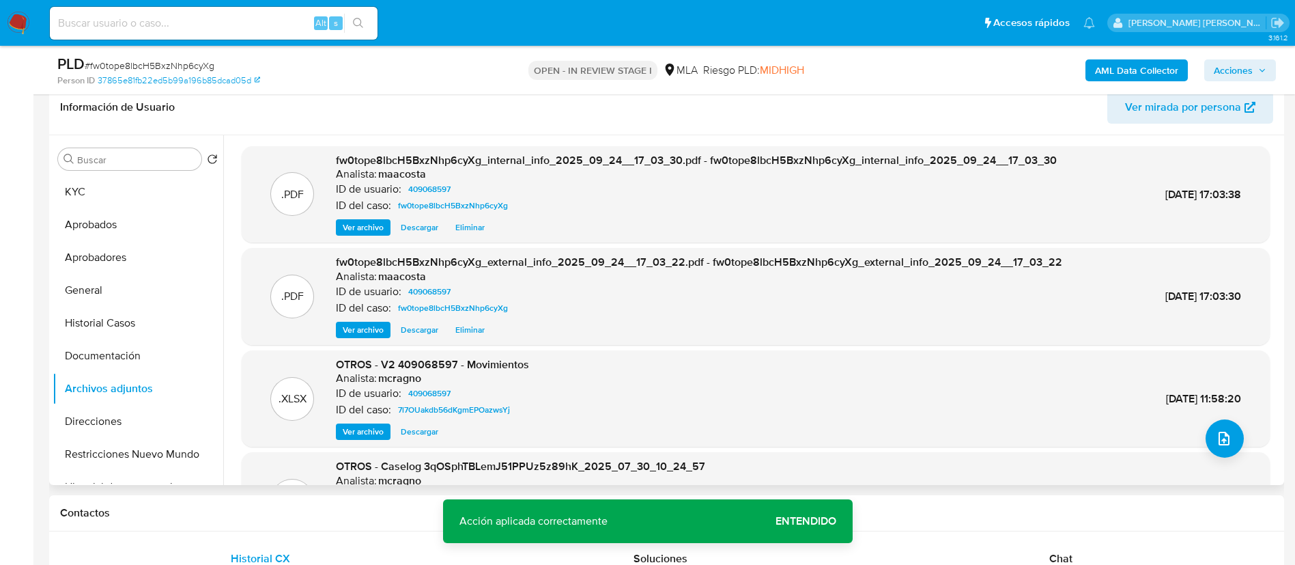
click at [385, 341] on div ".PDF fw0tope8lbcH5BxzNhp6cyXg_external_info_2025_09_24__17_03_22.pdf - fw0tope8…" at bounding box center [756, 296] width 1028 height 97
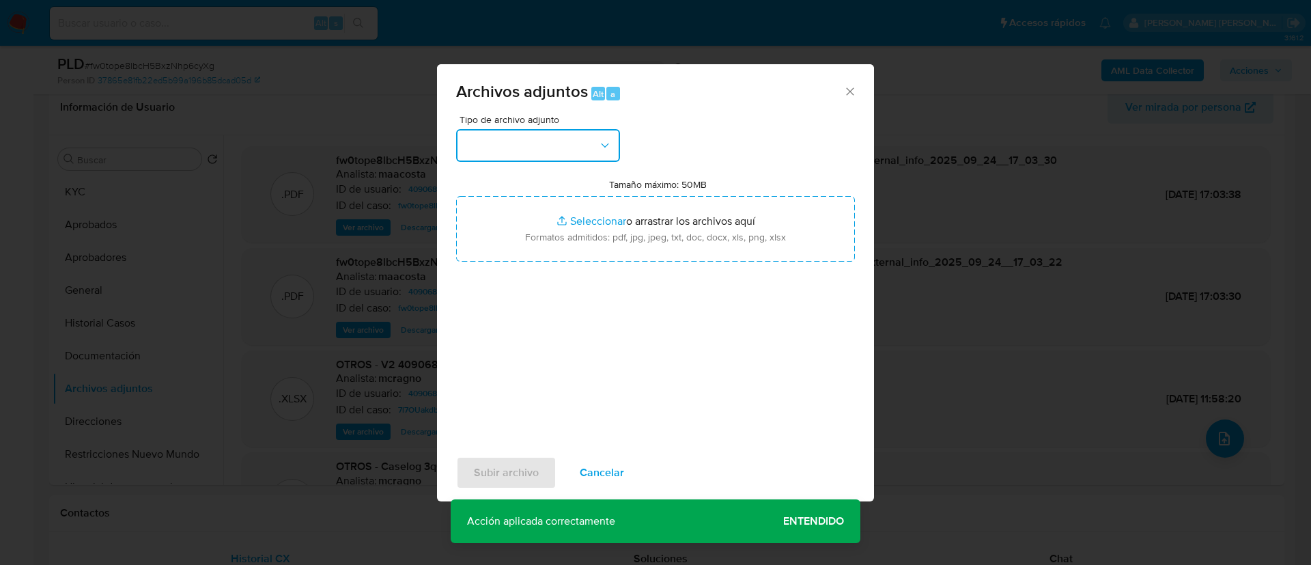
click at [572, 146] on button "button" at bounding box center [538, 145] width 164 height 33
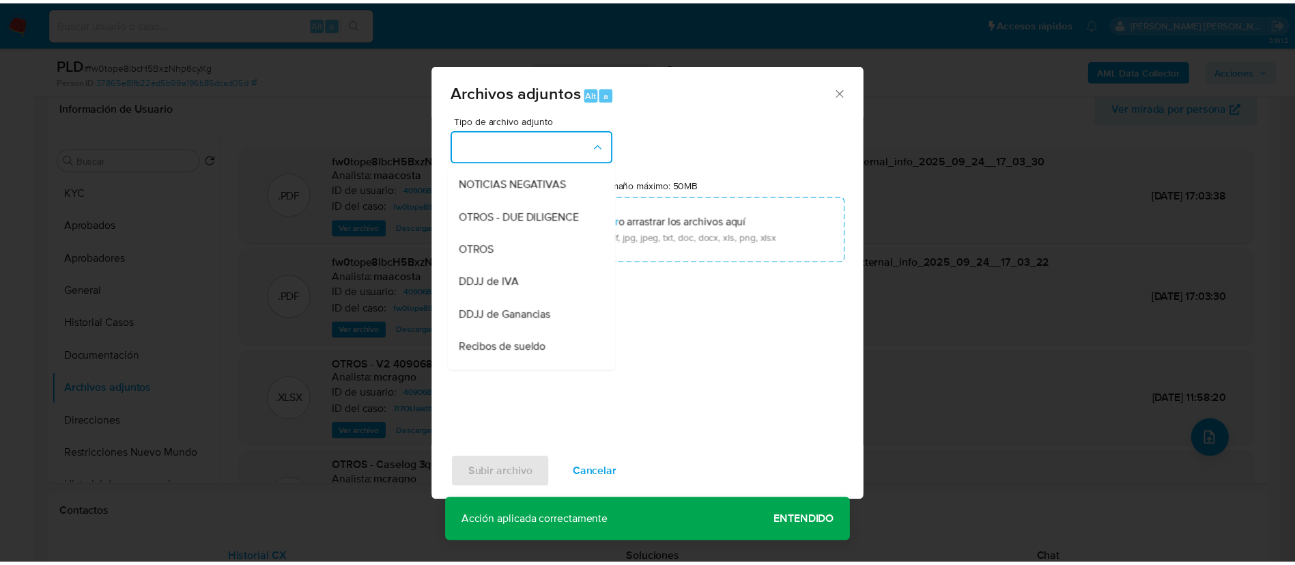
scroll to position [198, 0]
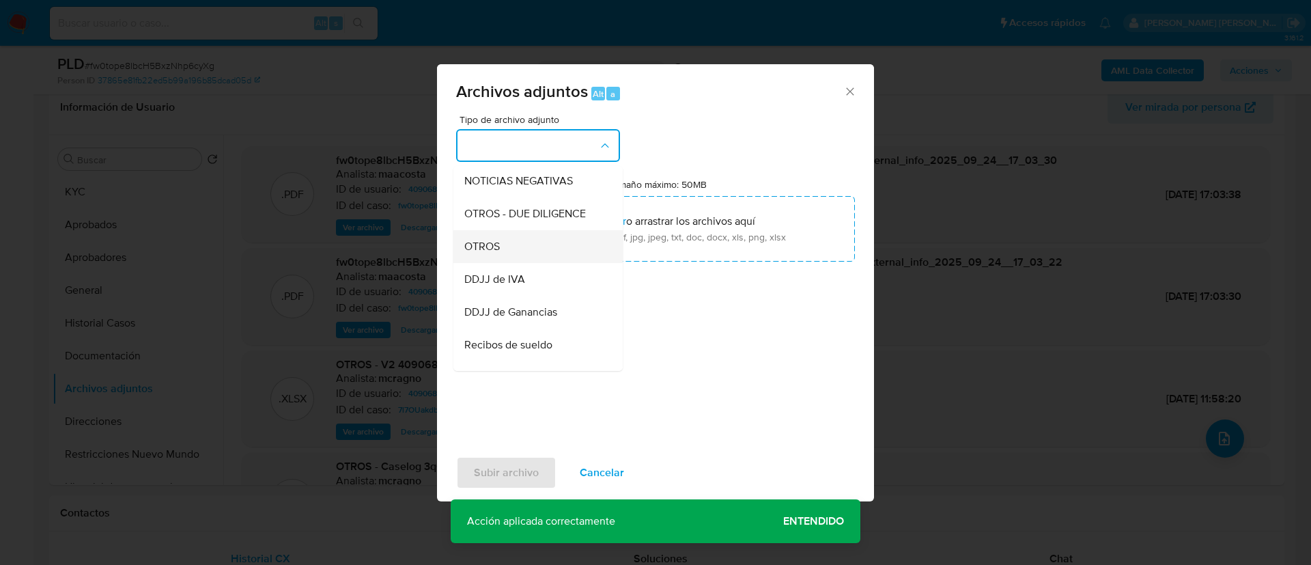
click at [494, 263] on div "OTROS" at bounding box center [533, 246] width 139 height 33
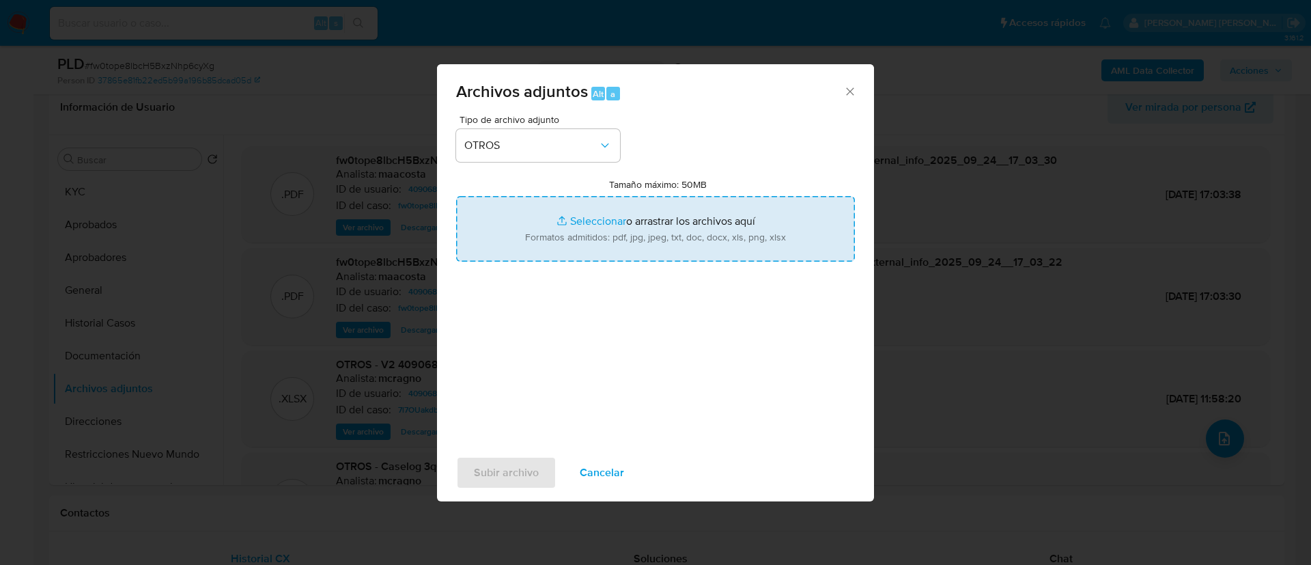
type input "C:\fakepath\Magali Marcela Peralta - Movimientos.xlsx"
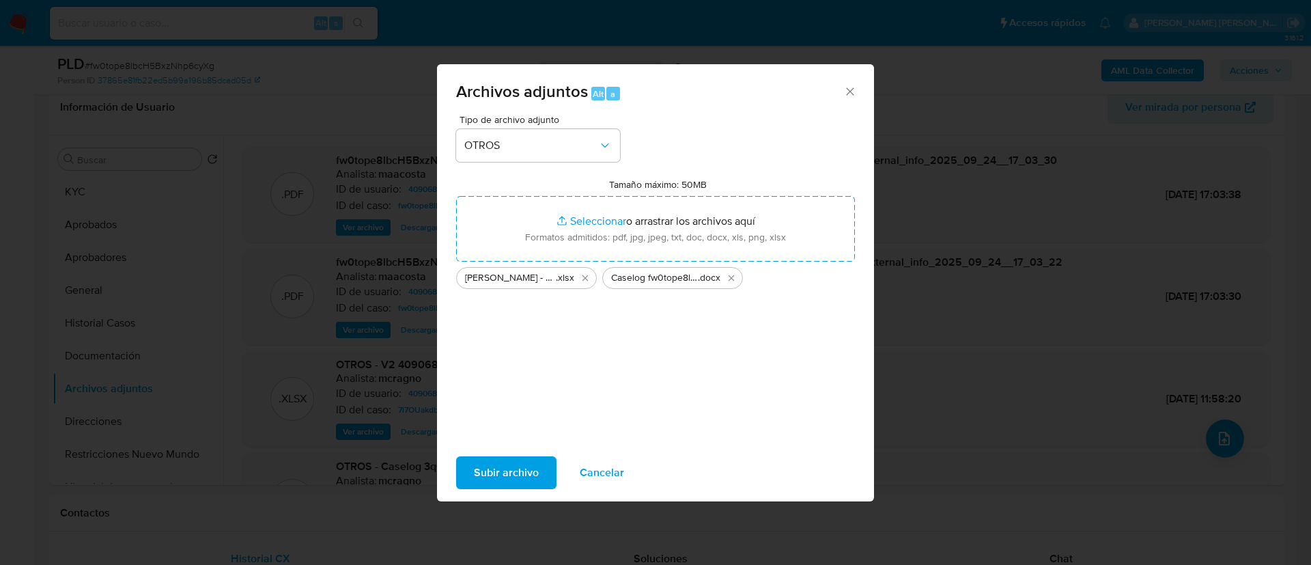
click at [504, 471] on span "Subir archivo" at bounding box center [506, 472] width 65 height 30
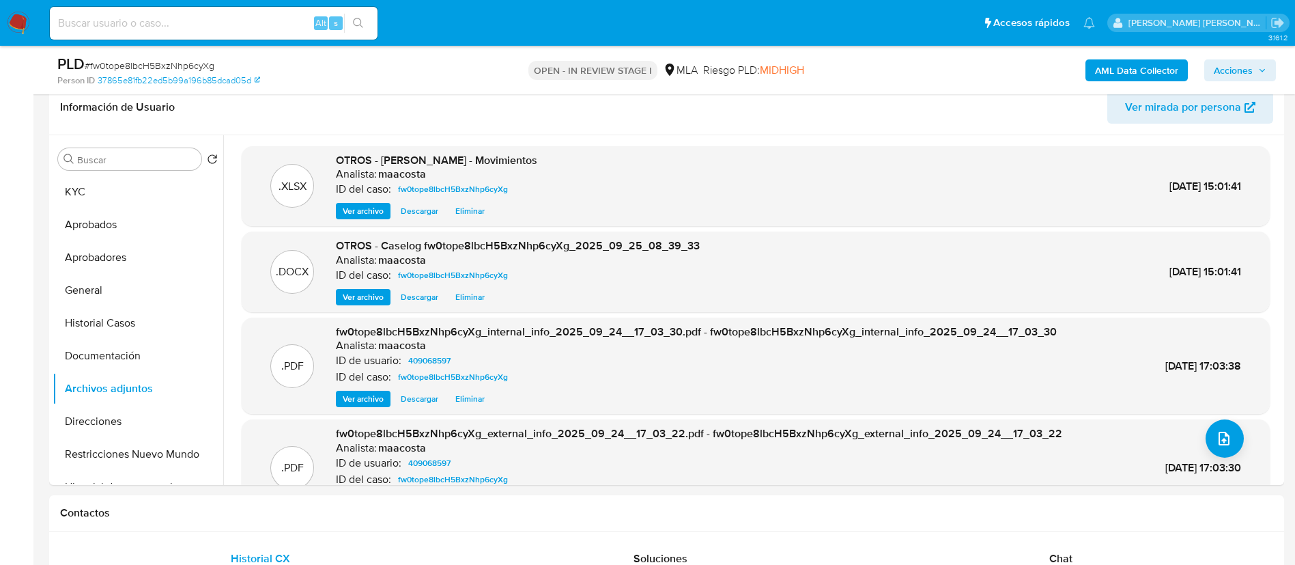
click at [157, 328] on button "Historial Casos" at bounding box center [138, 323] width 171 height 33
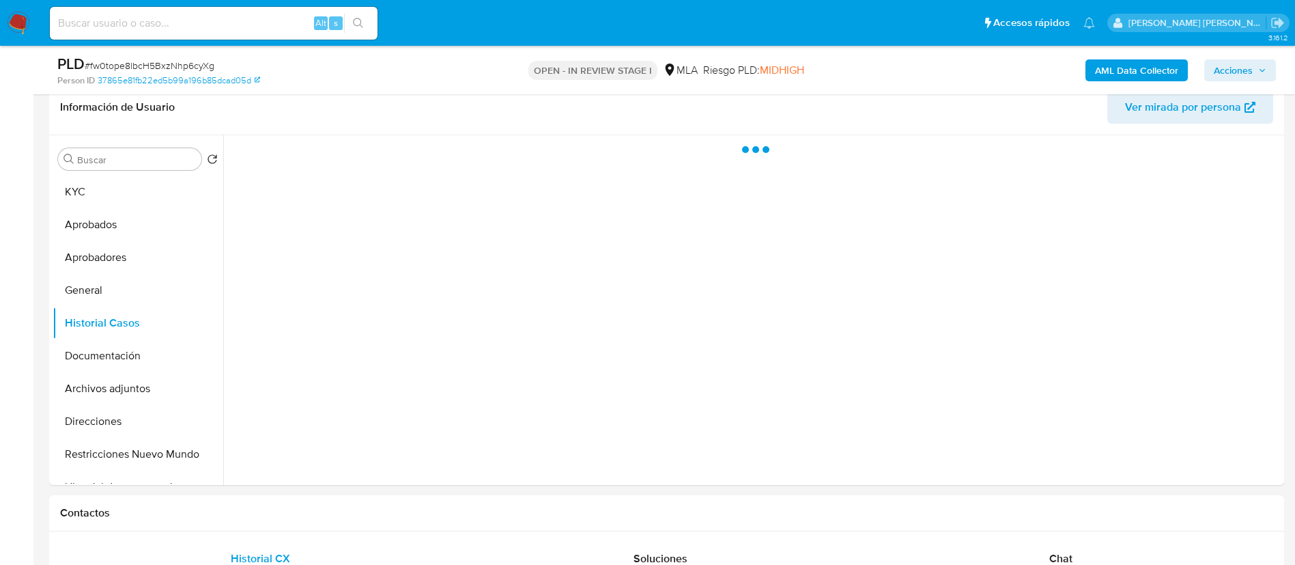
scroll to position [215, 0]
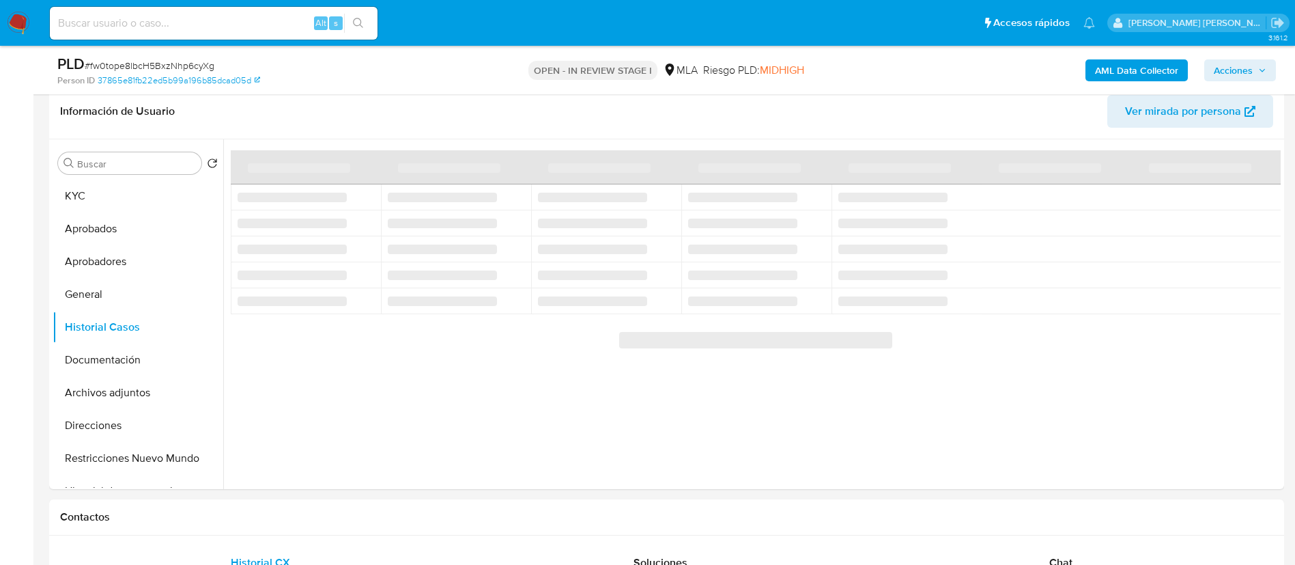
click at [1257, 68] on span "Acciones" at bounding box center [1240, 70] width 53 height 19
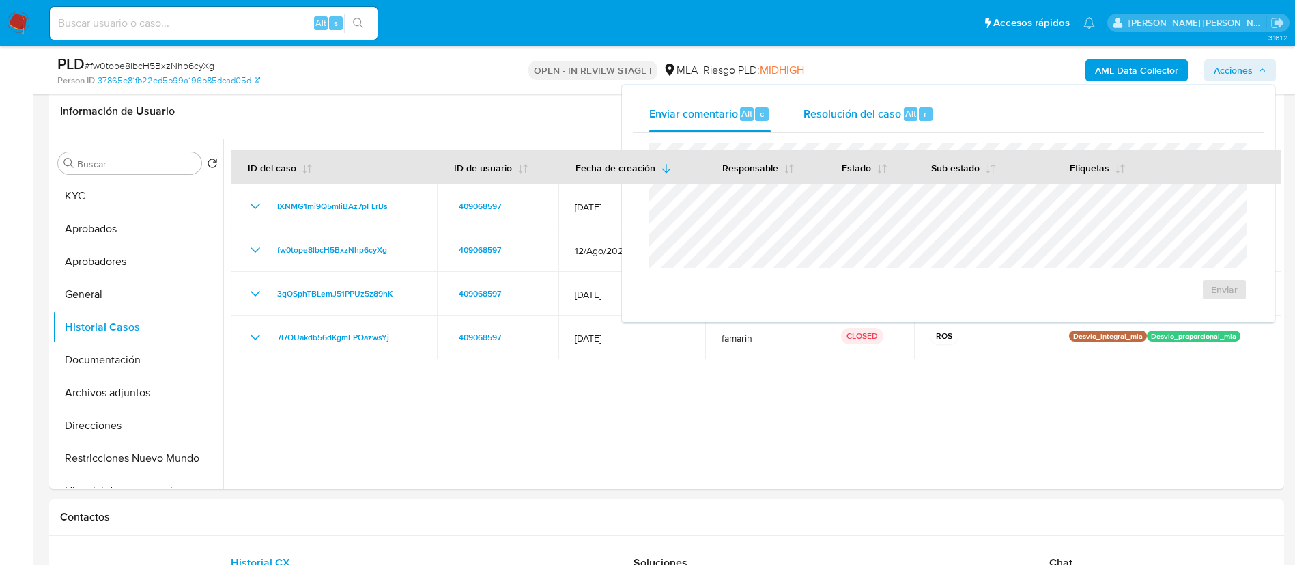
click at [879, 105] on span "Resolución del caso" at bounding box center [853, 113] width 98 height 16
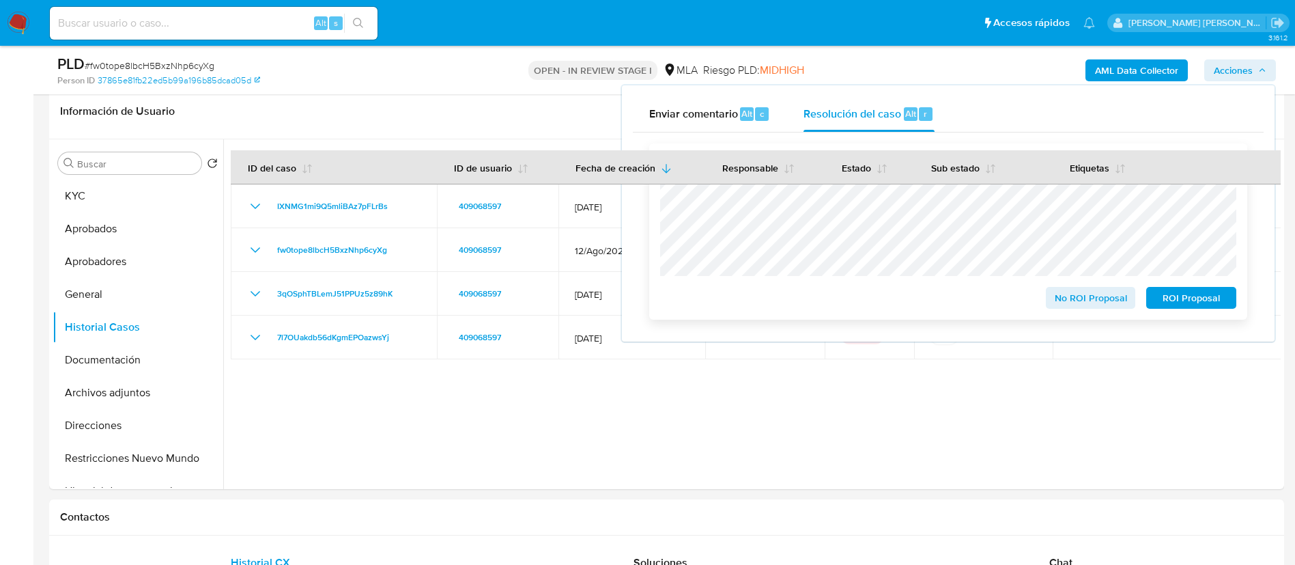
click at [1198, 298] on span "ROI Proposal" at bounding box center [1191, 297] width 71 height 19
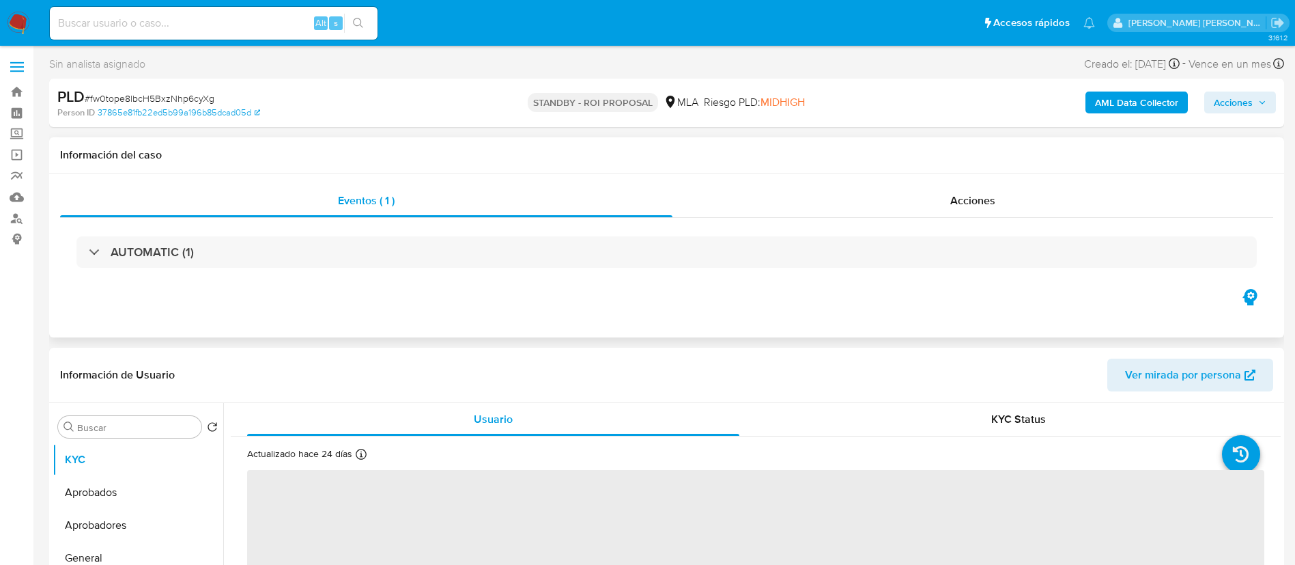
select select "10"
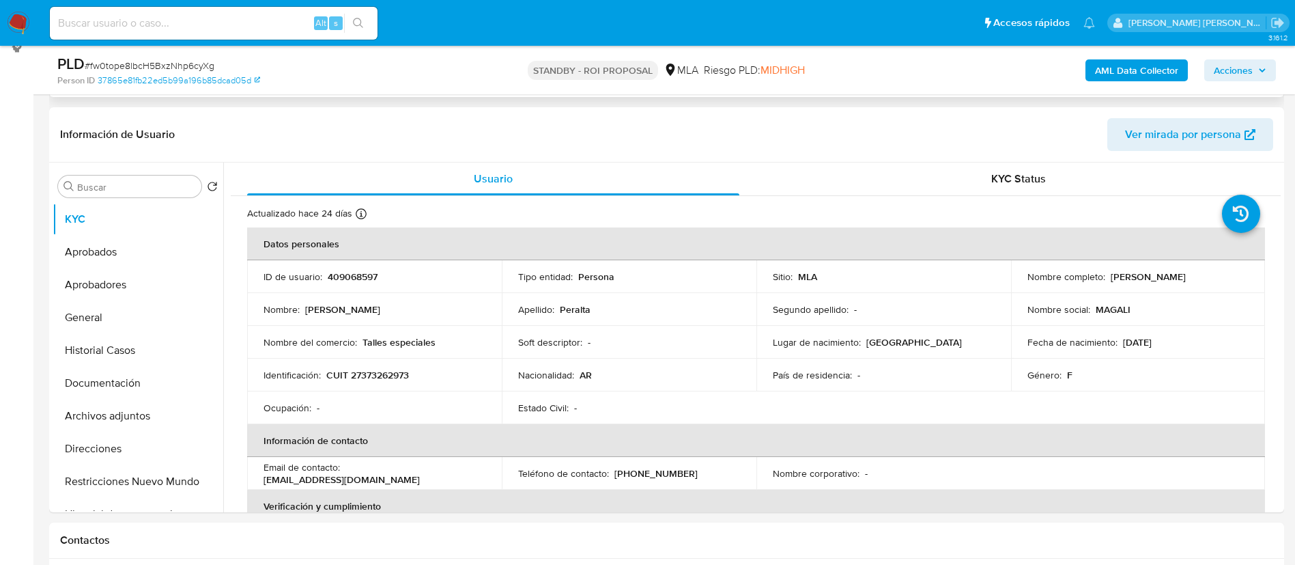
scroll to position [193, 0]
click at [114, 360] on button "Historial Casos" at bounding box center [133, 349] width 160 height 33
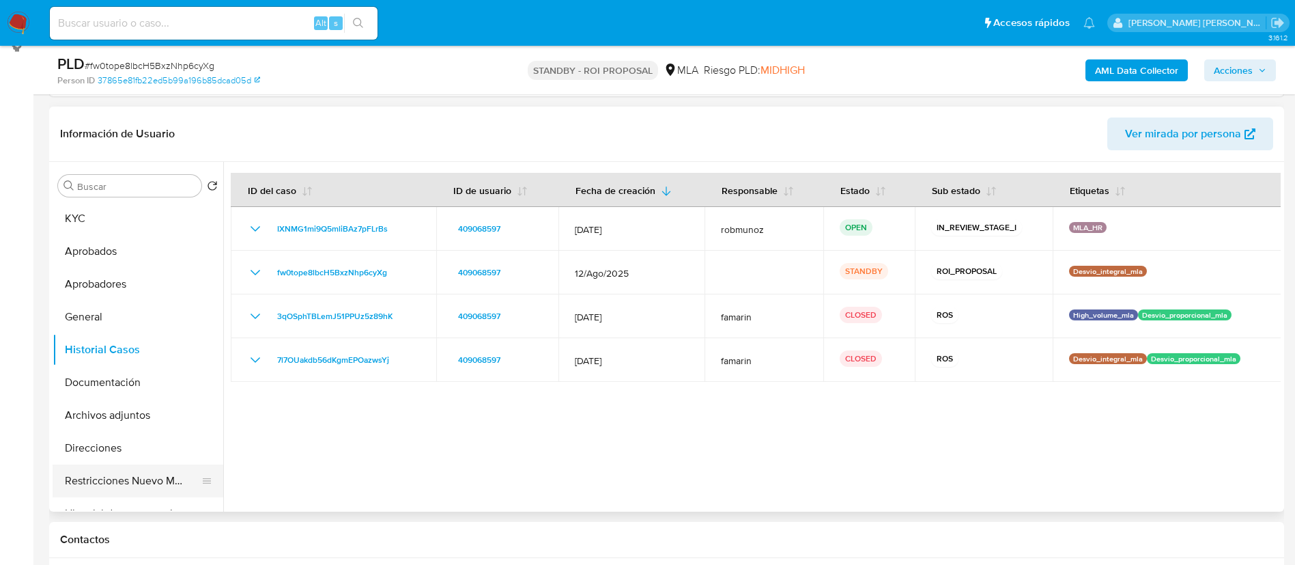
click at [126, 487] on button "Restricciones Nuevo Mundo" at bounding box center [133, 480] width 160 height 33
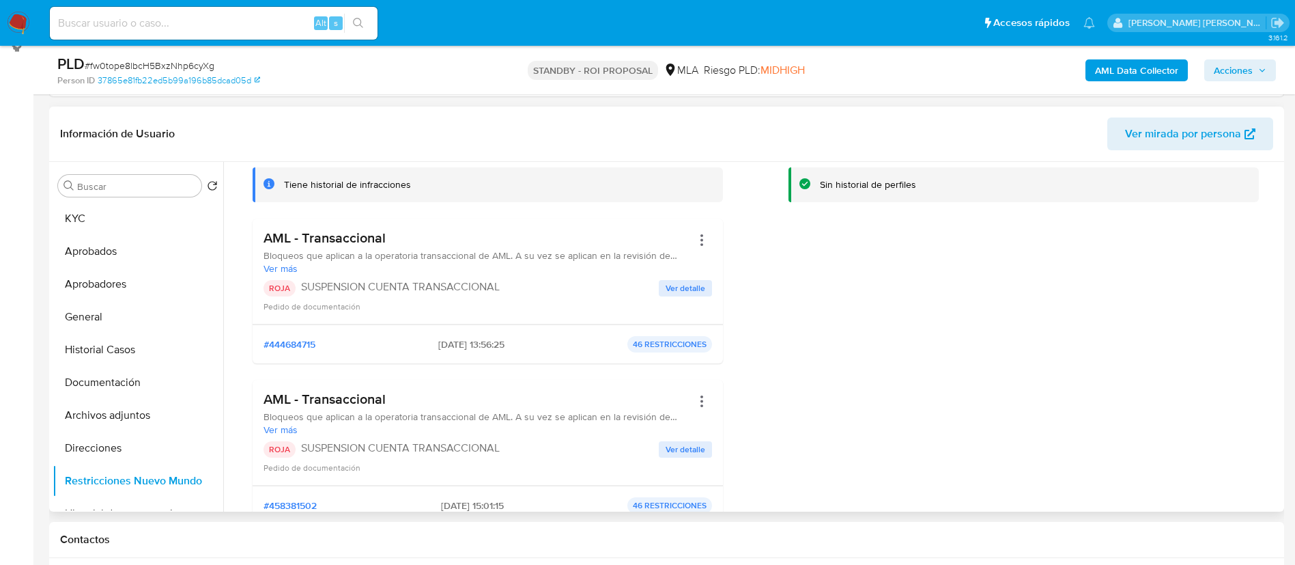
scroll to position [82, 0]
click at [204, 27] on input at bounding box center [214, 23] width 328 height 18
paste input "uIWQbezM9Yg5tLLcmPN0wltF"
type input "uIWQbezM9Yg5tLLcmPN0wltF"
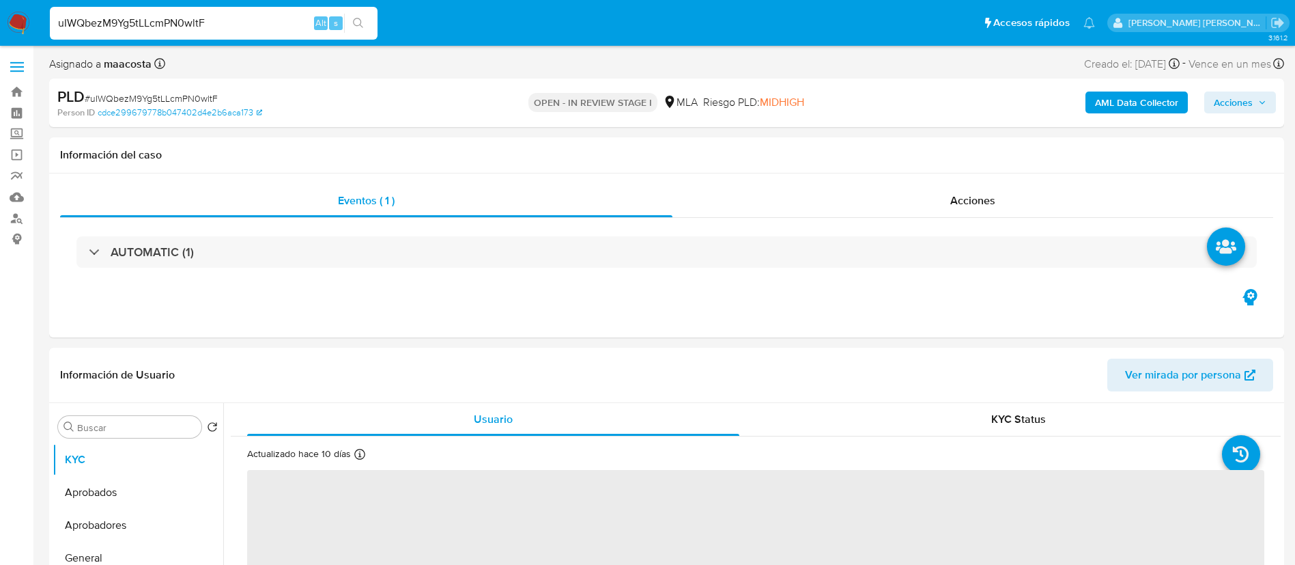
select select "10"
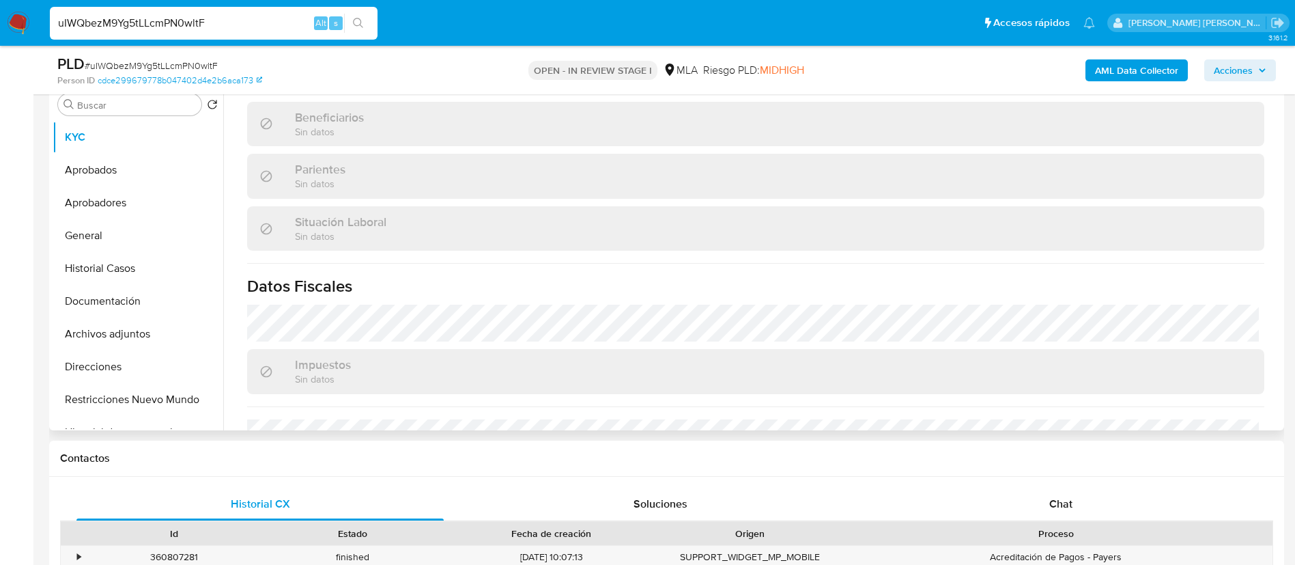
scroll to position [274, 0]
click at [1060, 492] on div "Chat" at bounding box center [1060, 503] width 367 height 33
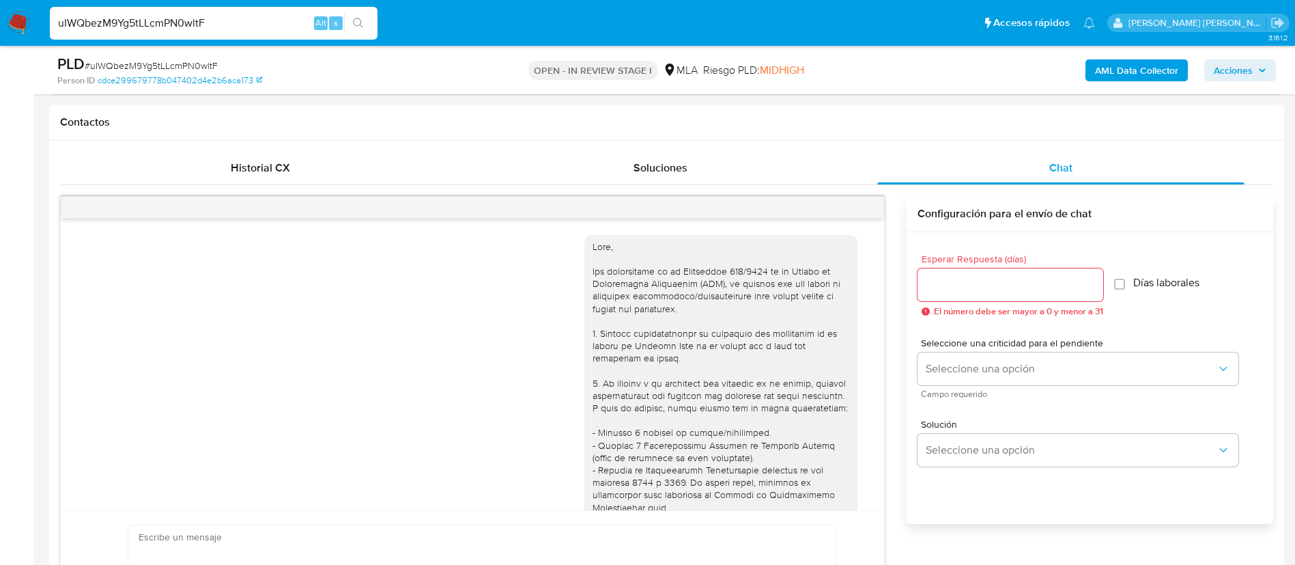
scroll to position [782, 0]
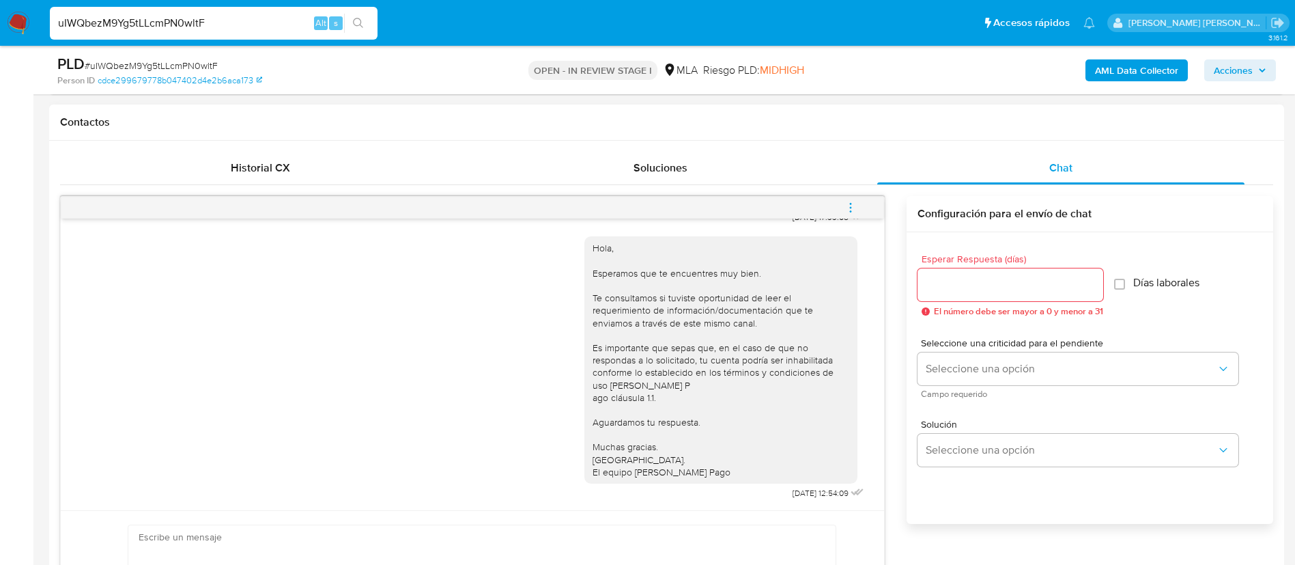
click at [849, 203] on icon "menu-action" at bounding box center [851, 207] width 12 height 12
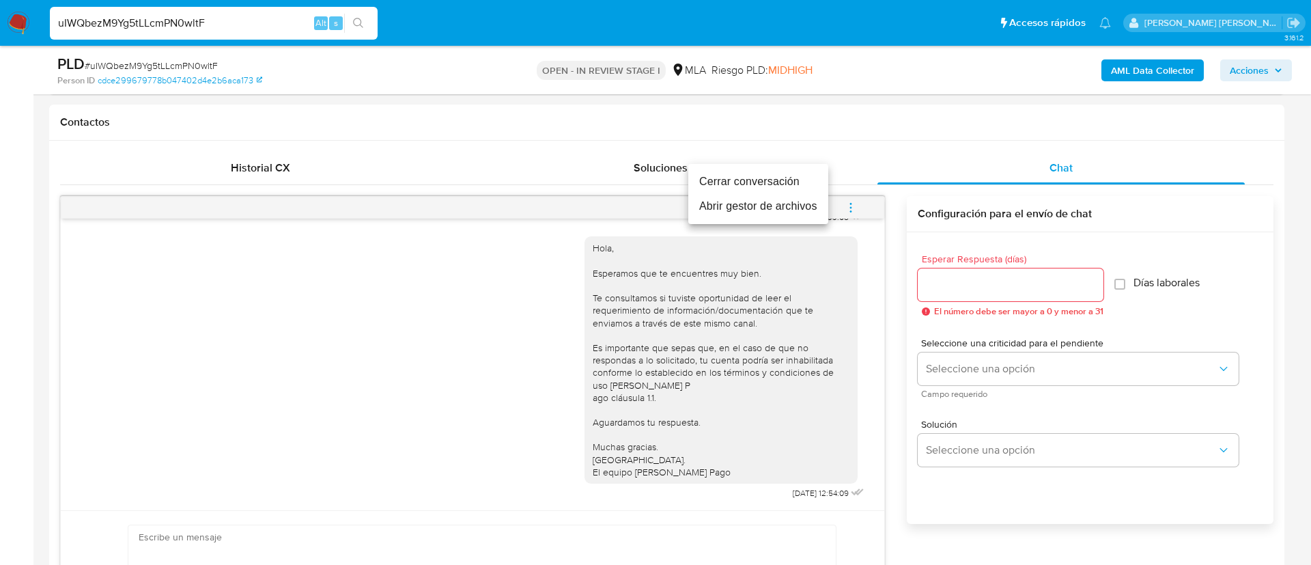
click at [771, 183] on li "Cerrar conversación" at bounding box center [758, 181] width 140 height 25
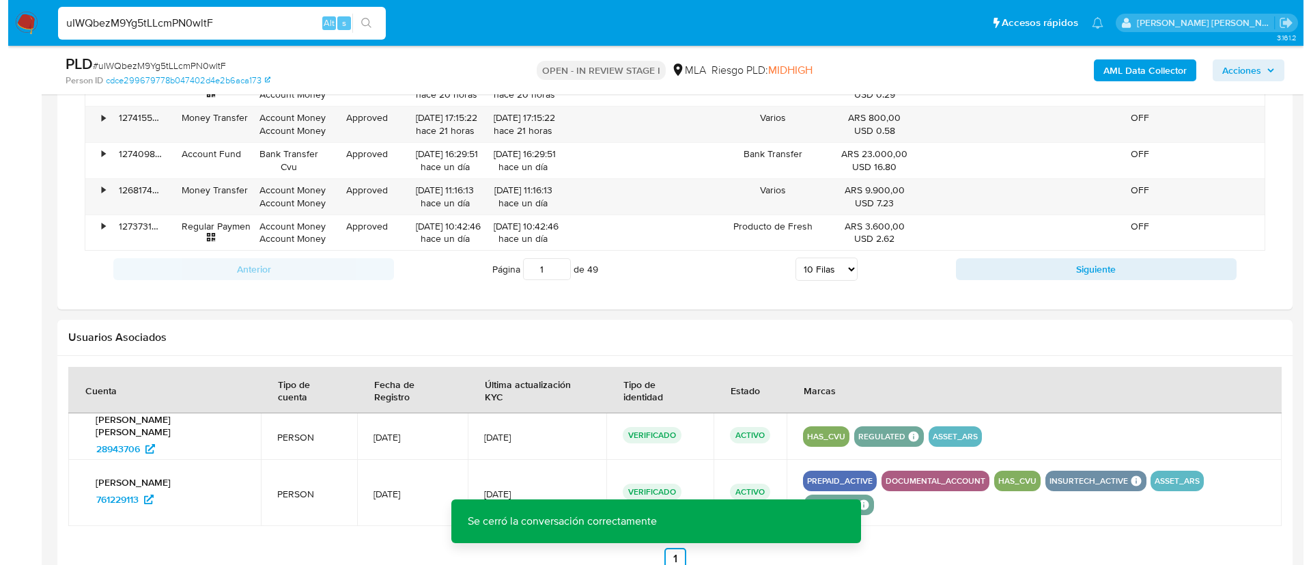
scroll to position [2170, 0]
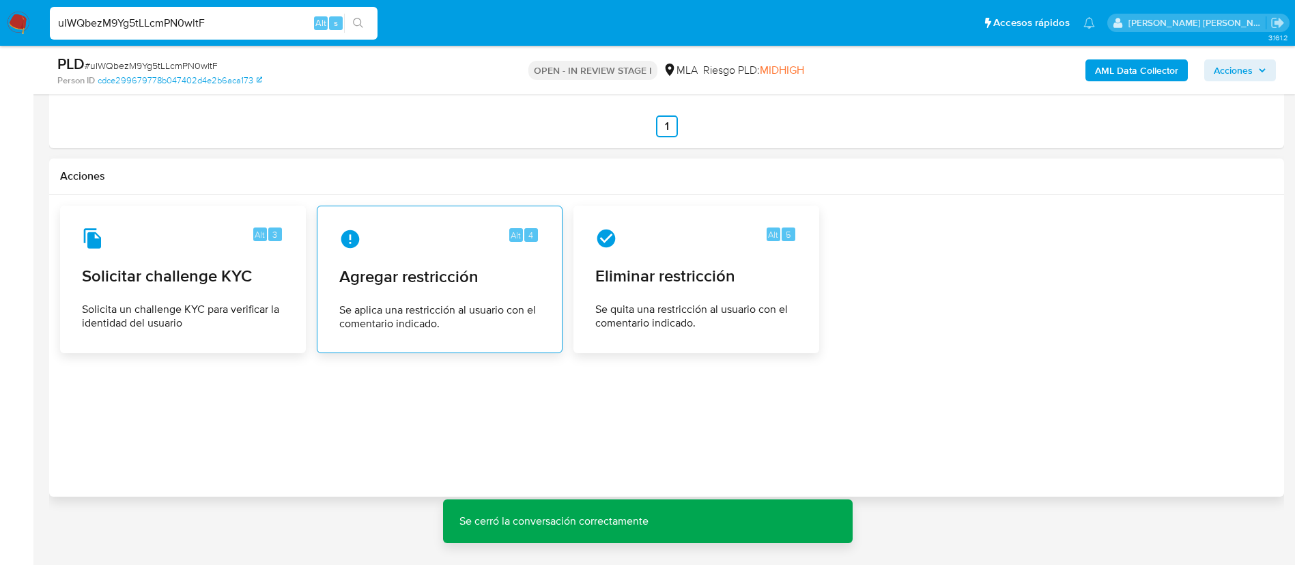
click at [458, 240] on div "Alt 4" at bounding box center [439, 239] width 201 height 22
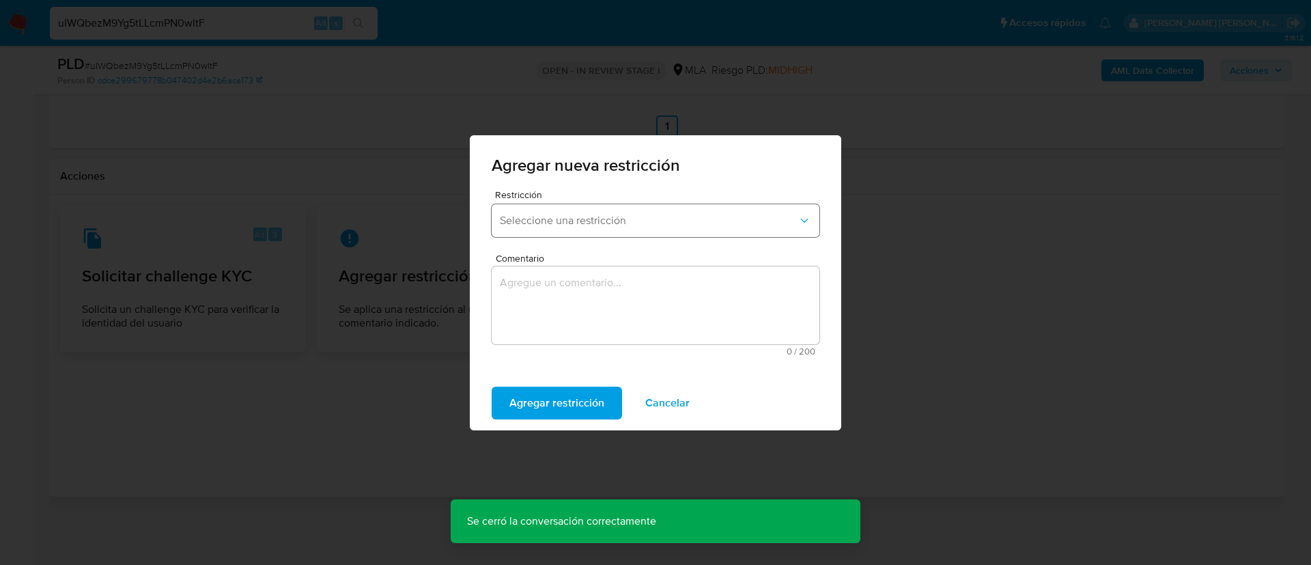
click at [555, 220] on span "Seleccione una restricción" at bounding box center [649, 221] width 298 height 14
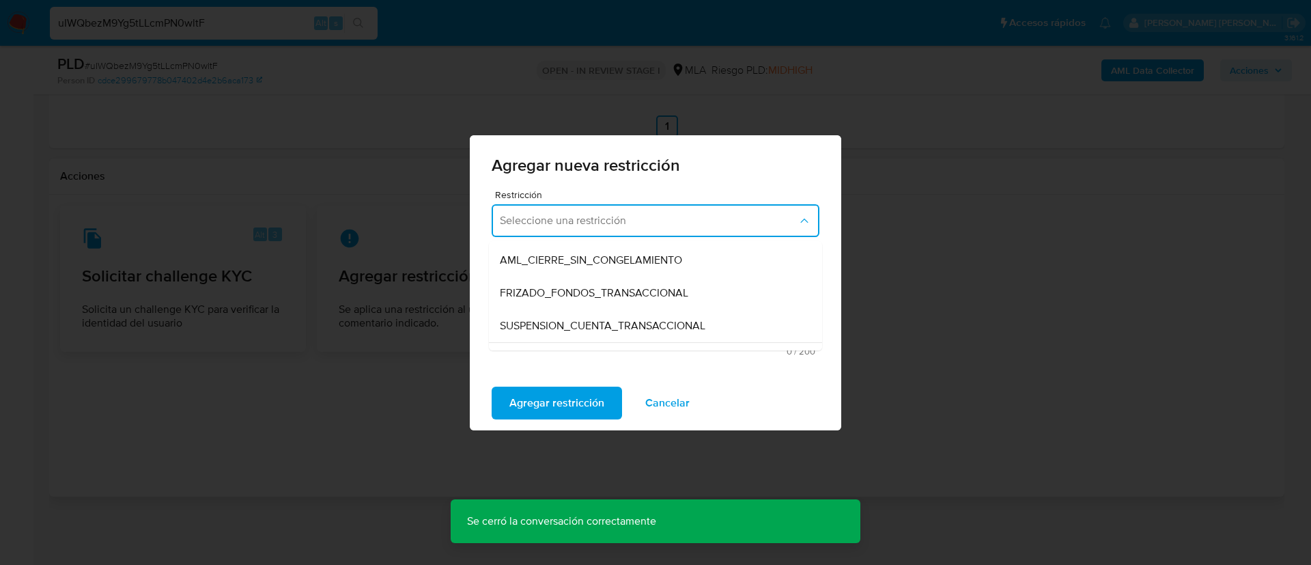
scroll to position [130, 0]
click at [591, 325] on span "SUSPENSION_CUENTA_TRANSACCIONAL" at bounding box center [603, 324] width 206 height 14
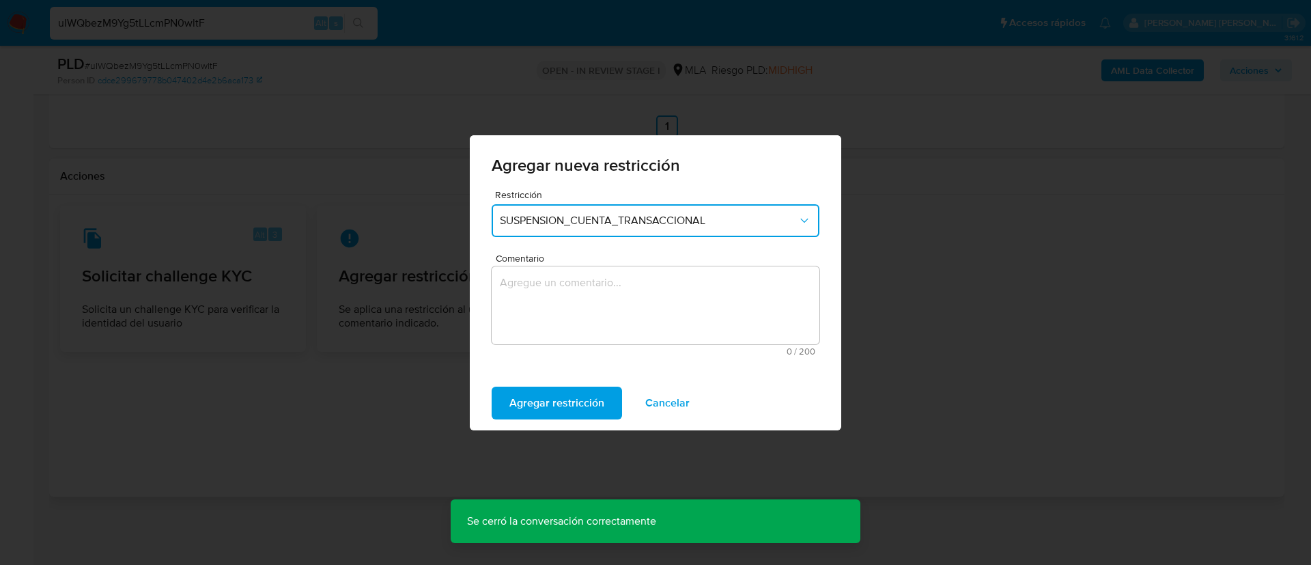
click at [591, 325] on textarea "Comentario" at bounding box center [656, 305] width 328 height 78
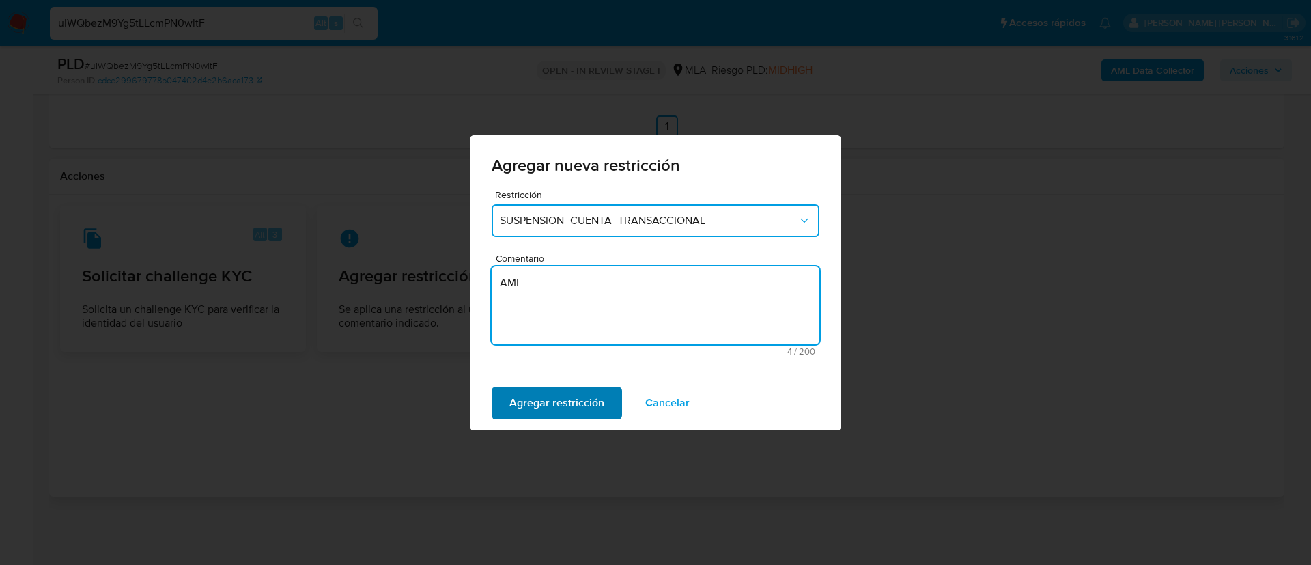
type textarea "AML"
click at [524, 411] on span "Agregar restricción" at bounding box center [556, 403] width 95 height 30
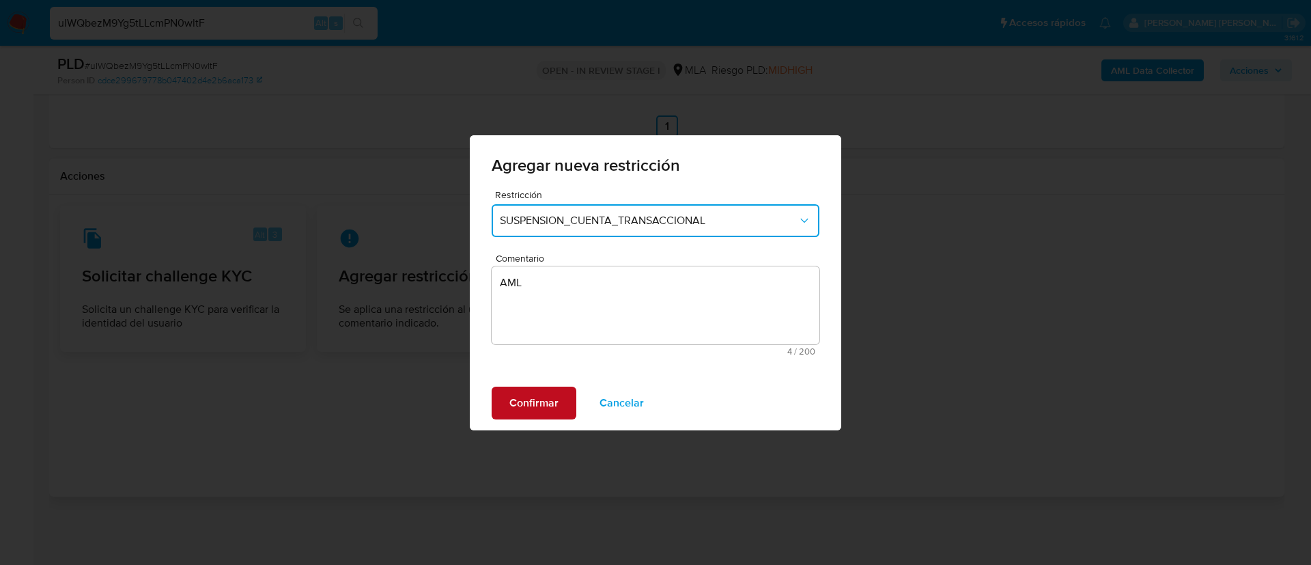
click at [521, 403] on span "Confirmar" at bounding box center [533, 403] width 49 height 30
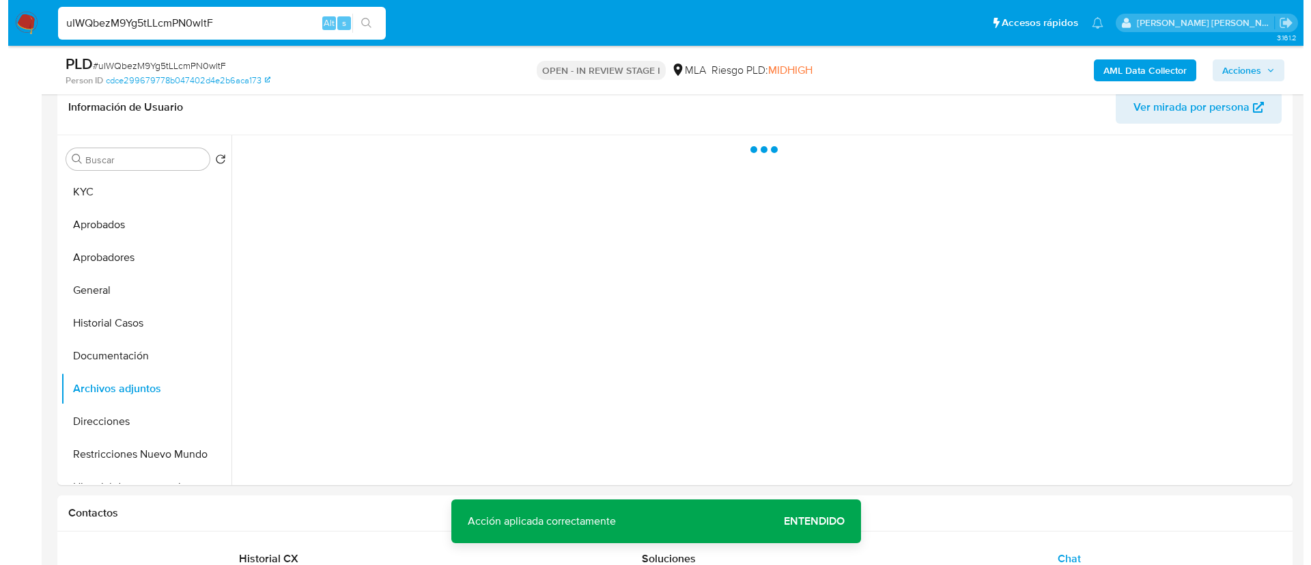
scroll to position [0, 0]
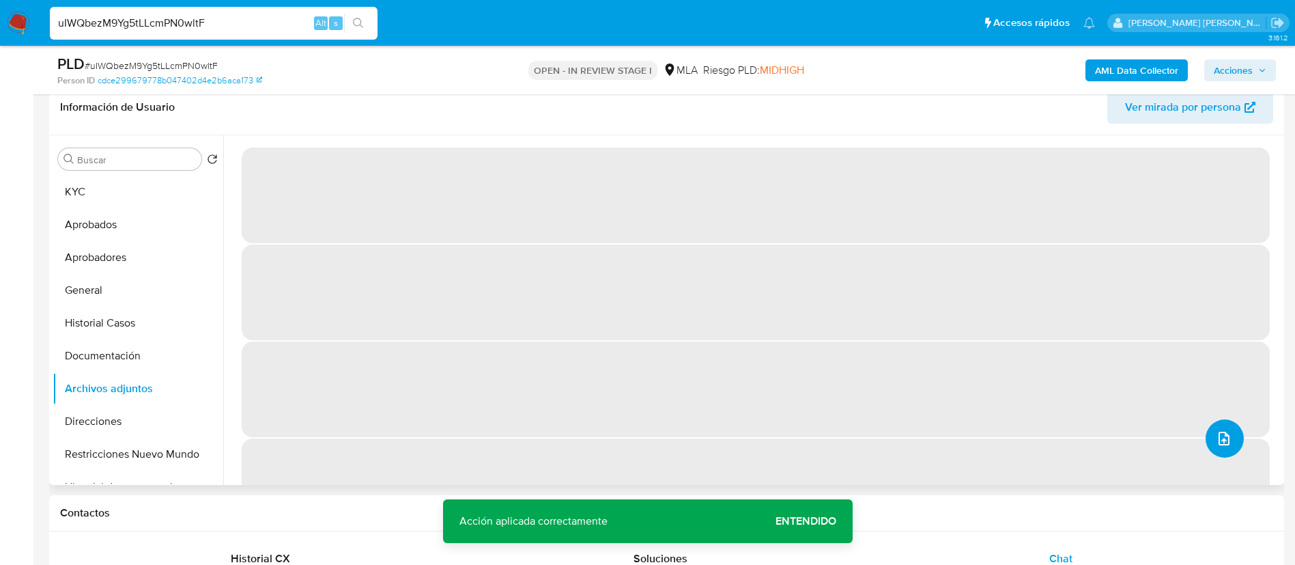
click at [1228, 438] on button "upload-file" at bounding box center [1225, 438] width 38 height 38
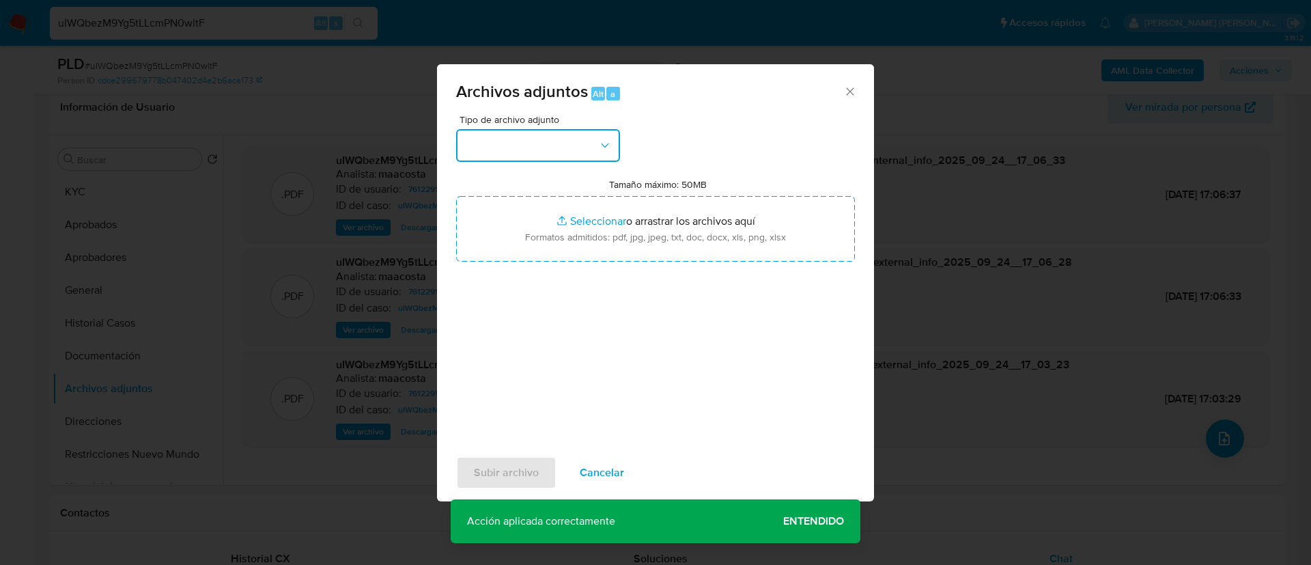
click at [552, 145] on button "button" at bounding box center [538, 145] width 164 height 33
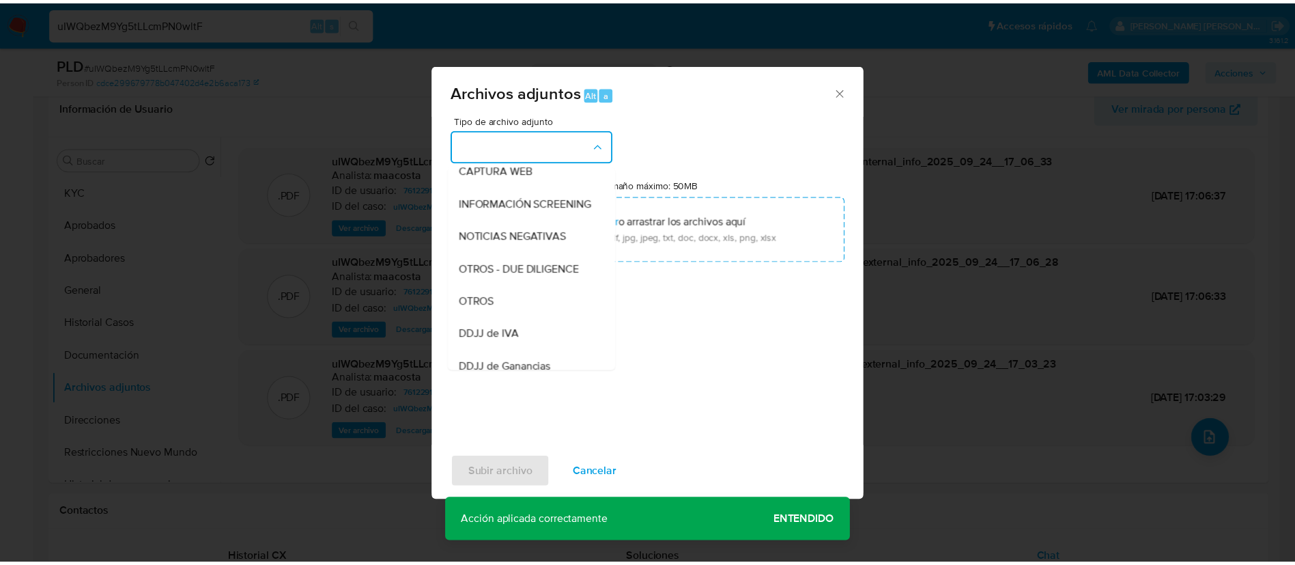
scroll to position [153, 0]
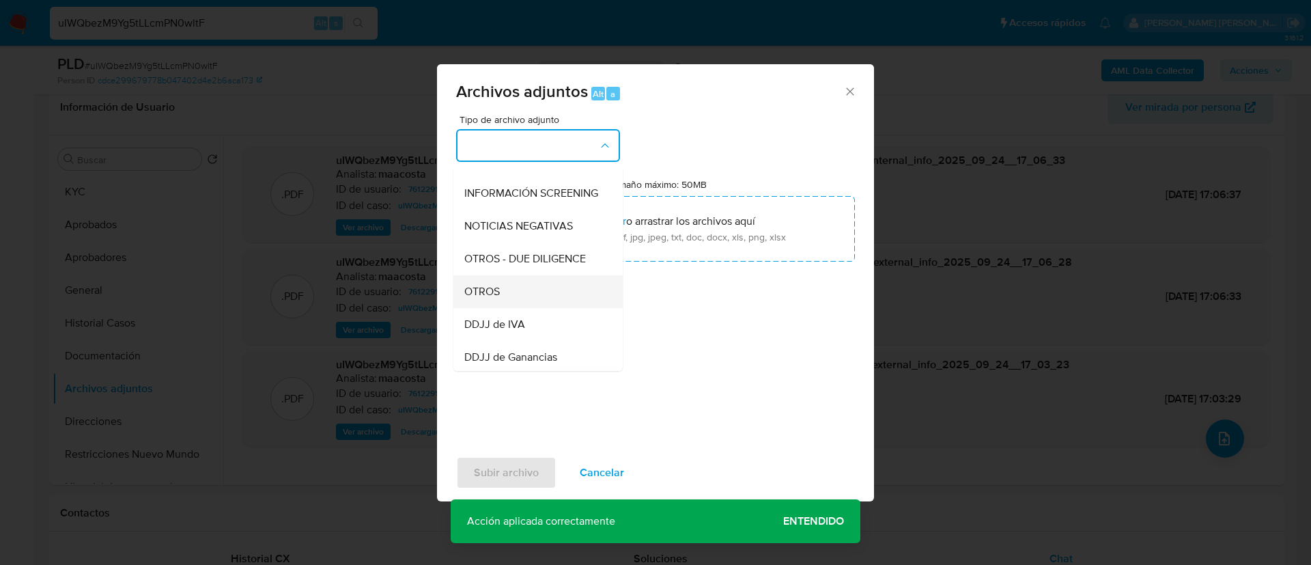
click at [485, 298] on span "OTROS" at bounding box center [482, 292] width 36 height 14
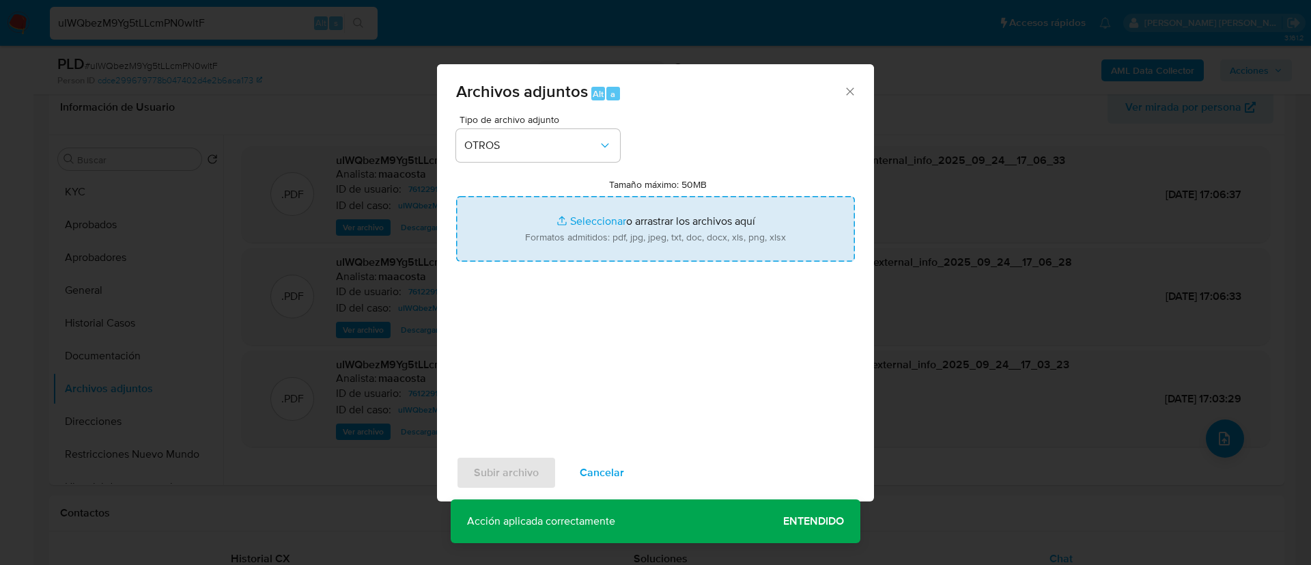
type input "C:\fakepath\Caselog uIWQbezM9Yg5tLLcmPN0wltF_2025_08_19_03_55_58.docx"
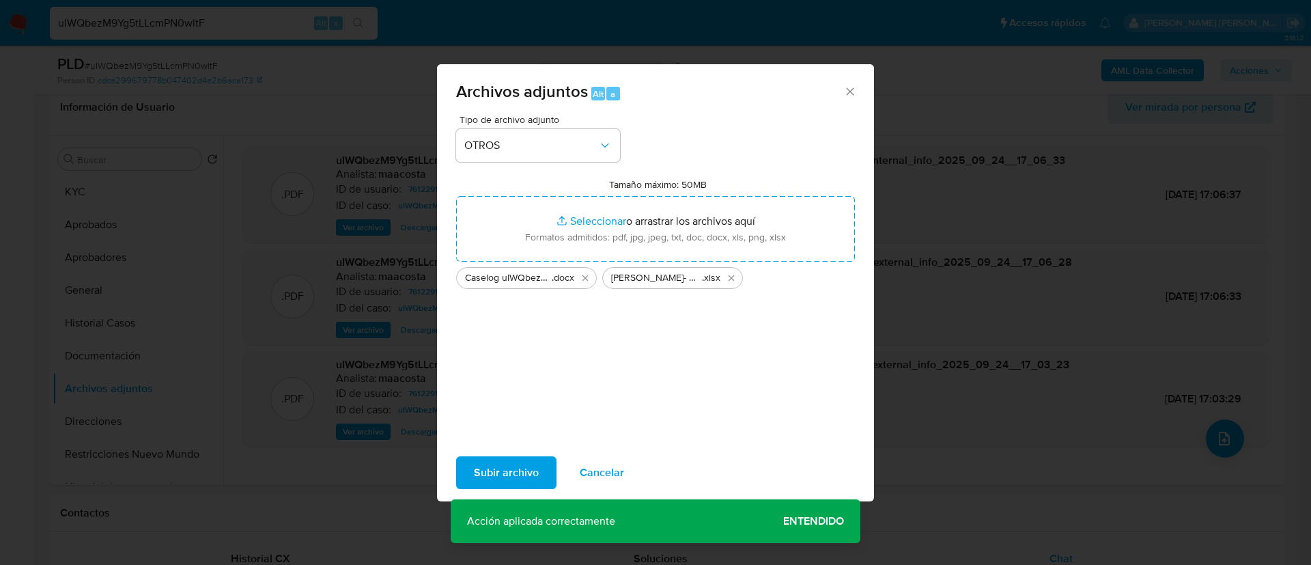
click at [483, 469] on span "Subir archivo" at bounding box center [506, 472] width 65 height 30
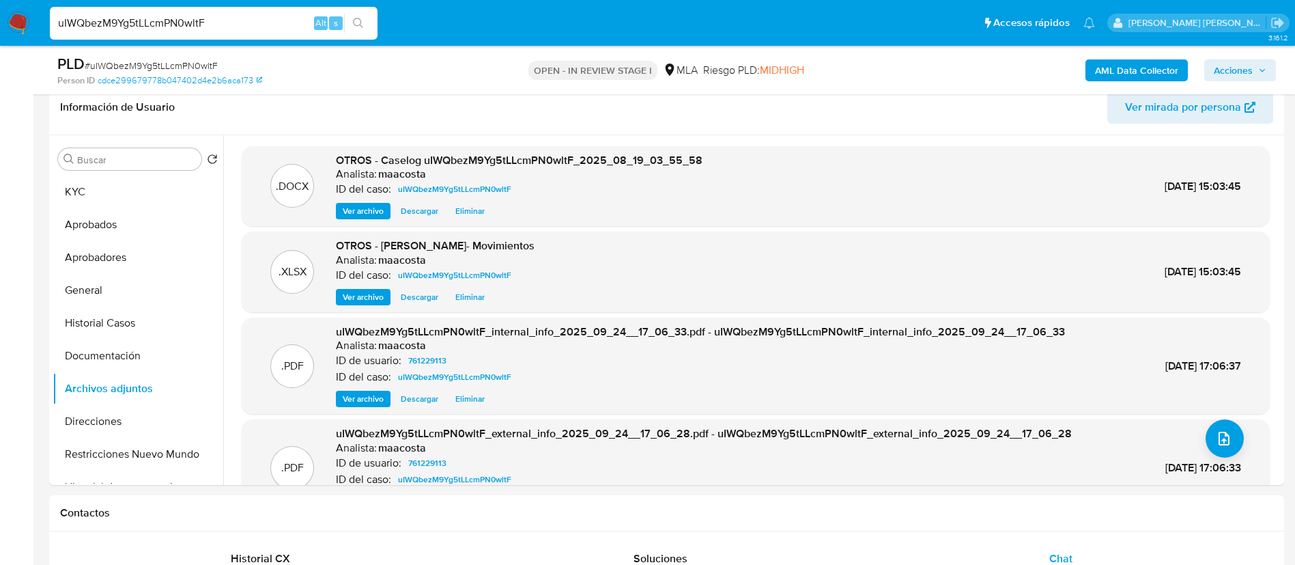
click at [1234, 90] on div "PLD # uIWQbezM9Yg5tLLcmPN0wltF Person ID cdce299679778b047402d4e2b6aca173 OPEN …" at bounding box center [666, 70] width 1235 height 48
click at [1258, 70] on span "Acciones" at bounding box center [1240, 70] width 53 height 19
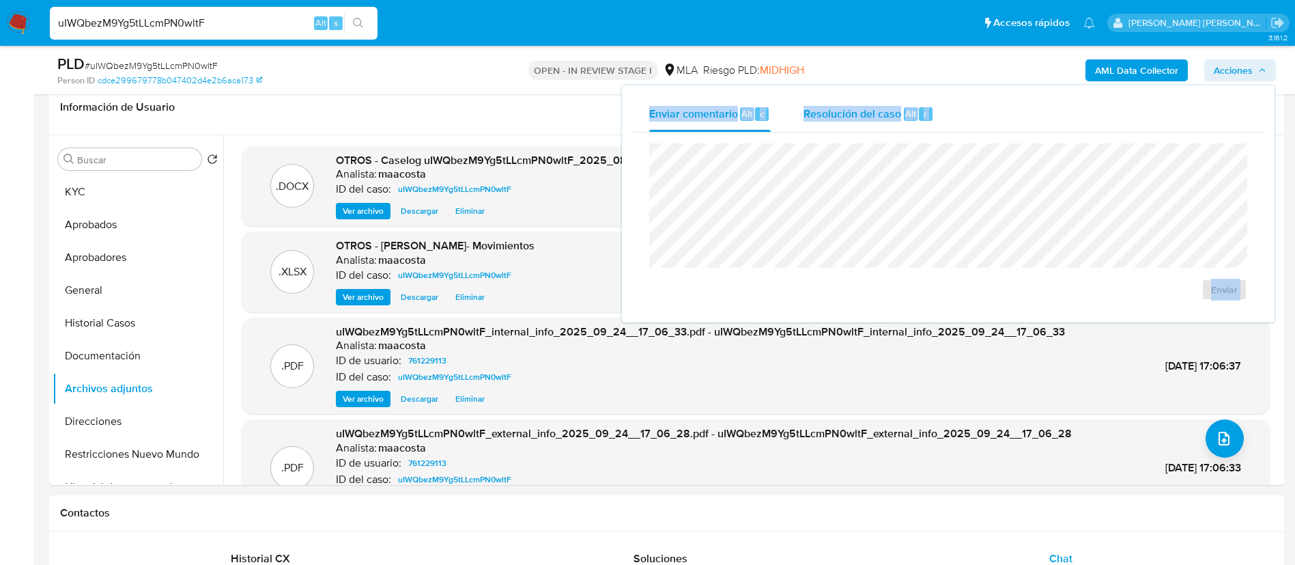
click at [810, 116] on span "Resolución del caso" at bounding box center [853, 113] width 98 height 16
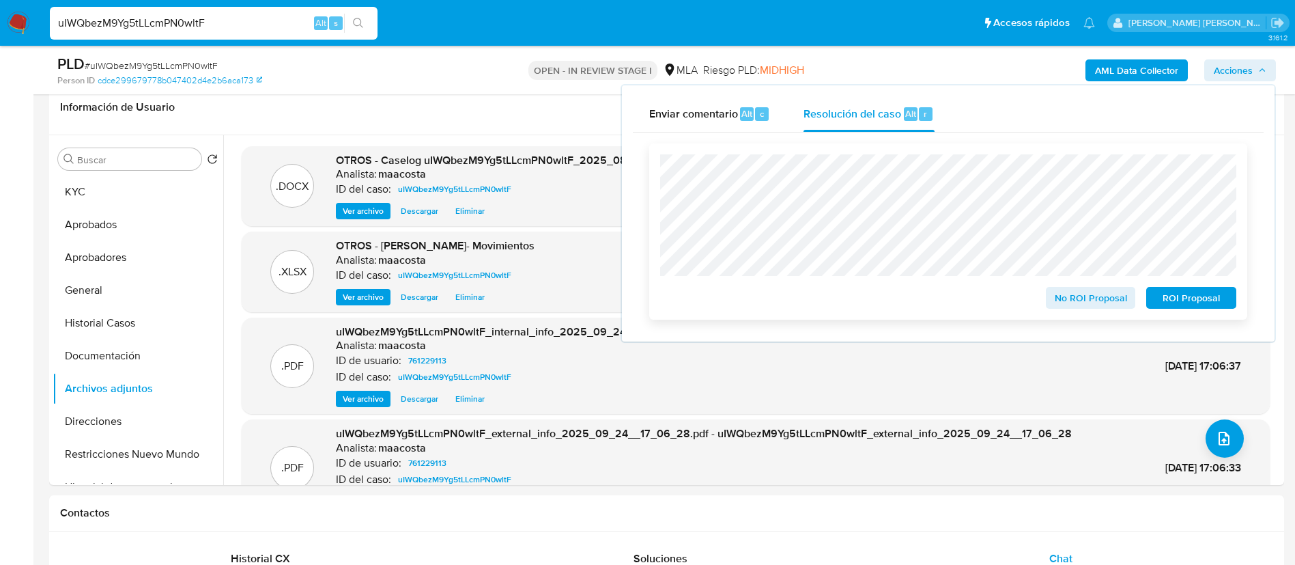
click at [1188, 302] on span "ROI Proposal" at bounding box center [1191, 297] width 71 height 19
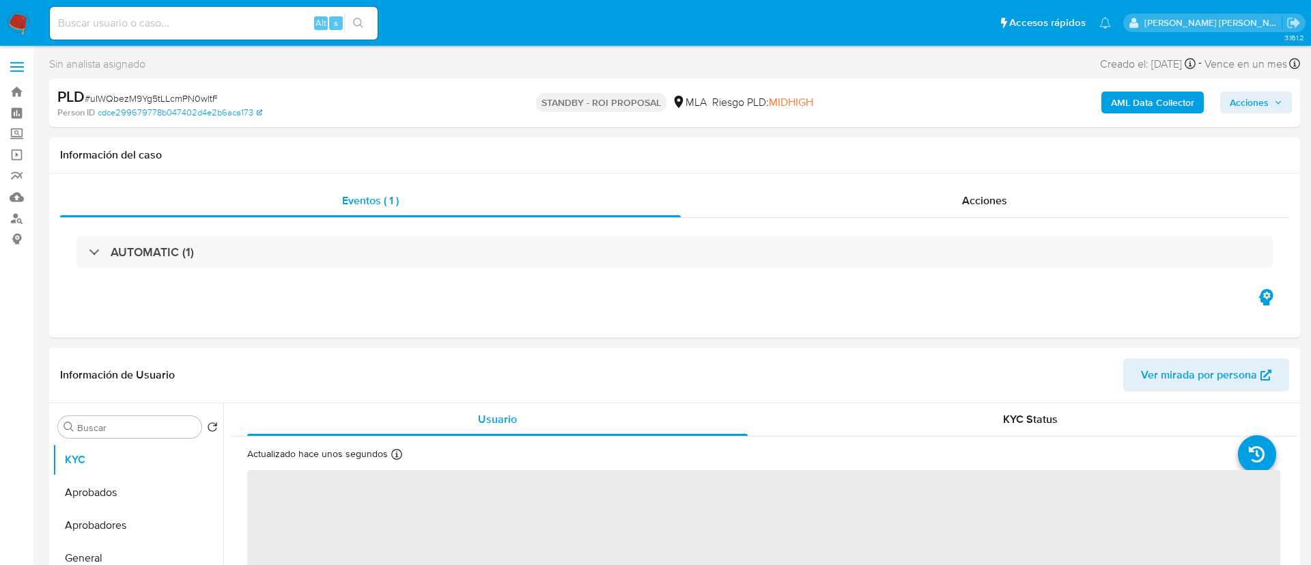
select select "10"
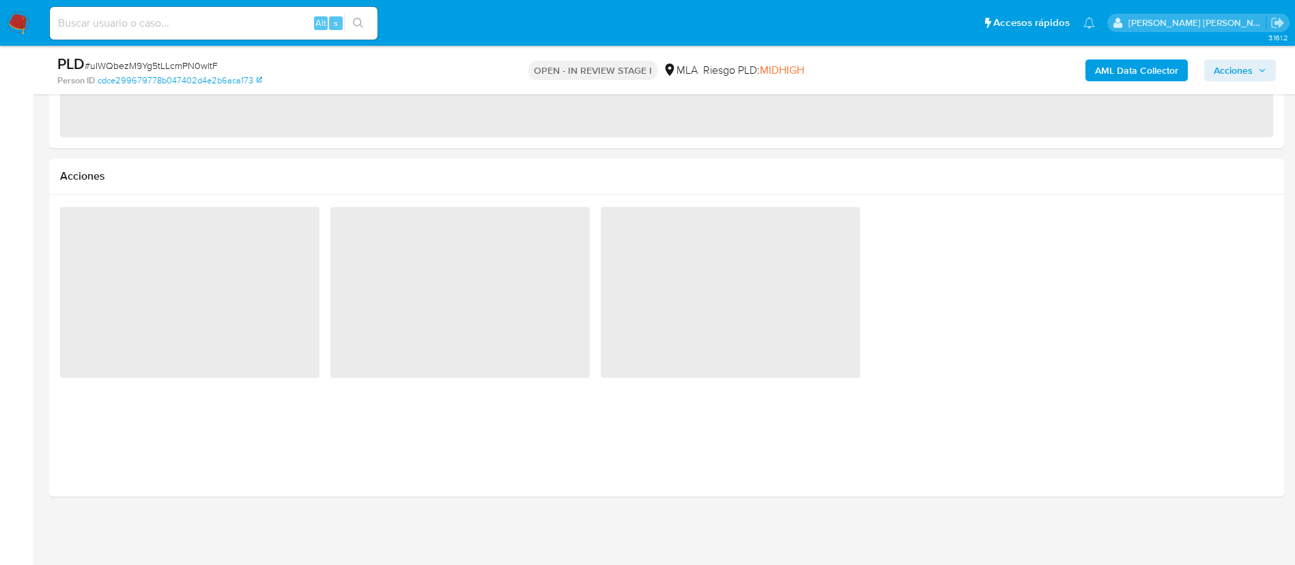
select select "10"
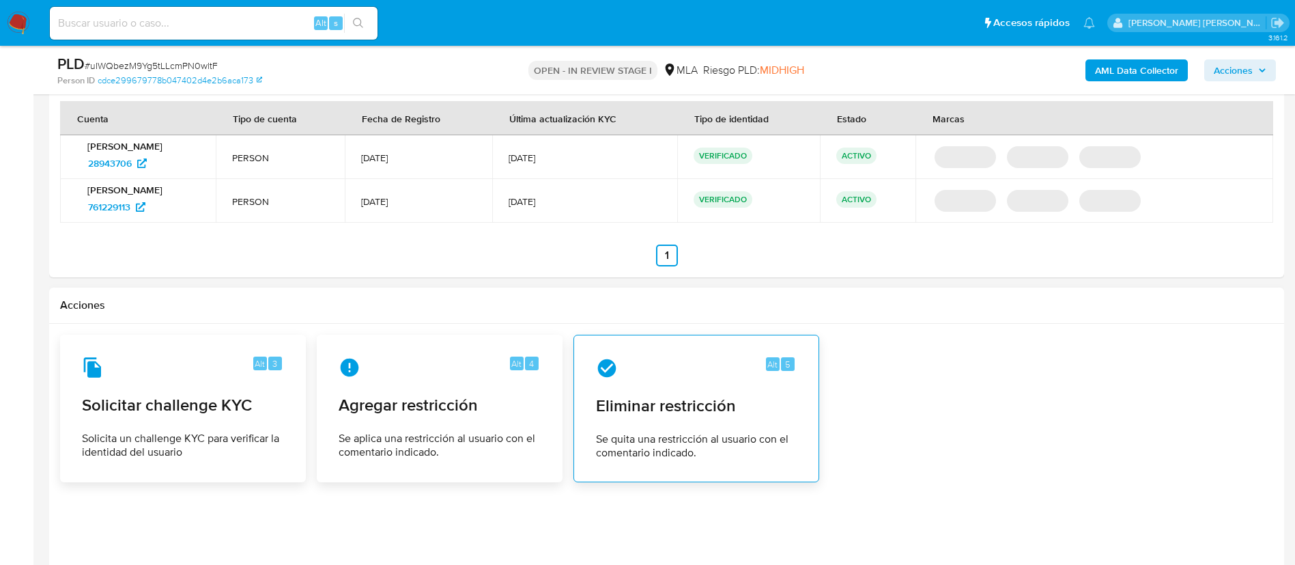
scroll to position [1789, 0]
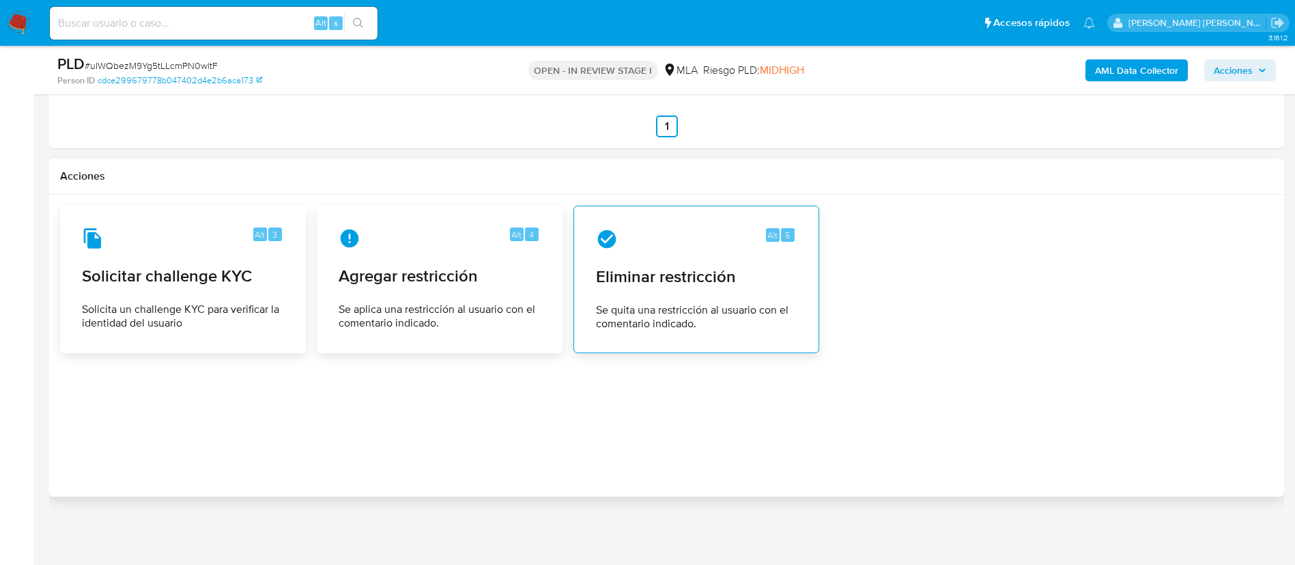
click at [649, 283] on span "Eliminar restricción" at bounding box center [696, 276] width 201 height 20
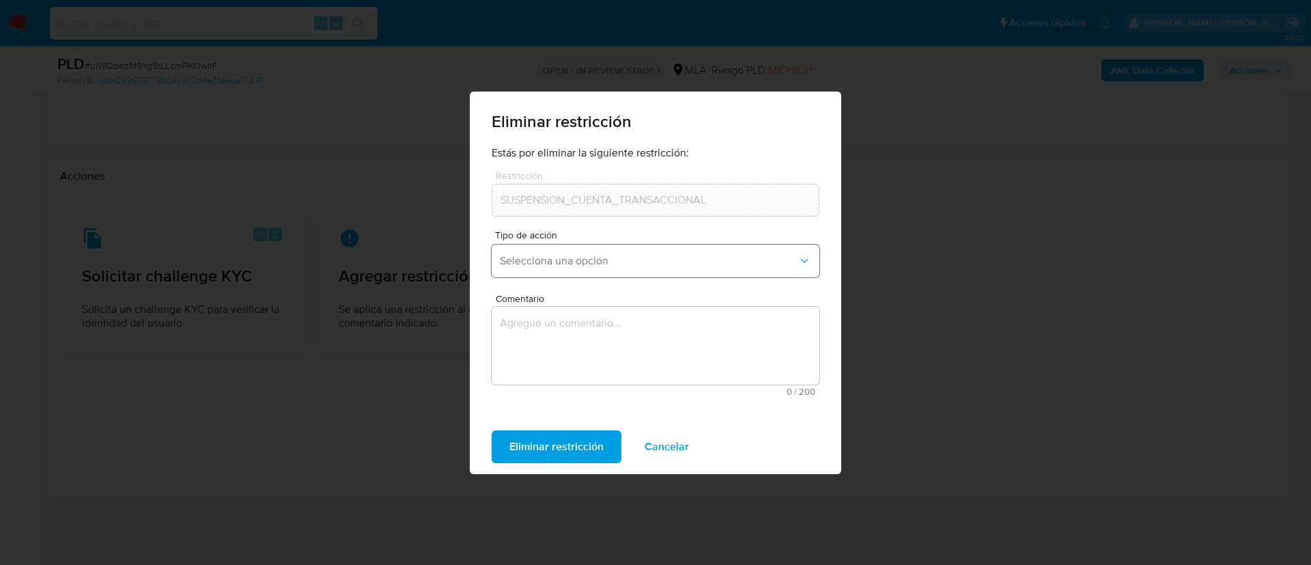
click at [554, 268] on button "Selecciona una opción" at bounding box center [656, 260] width 328 height 33
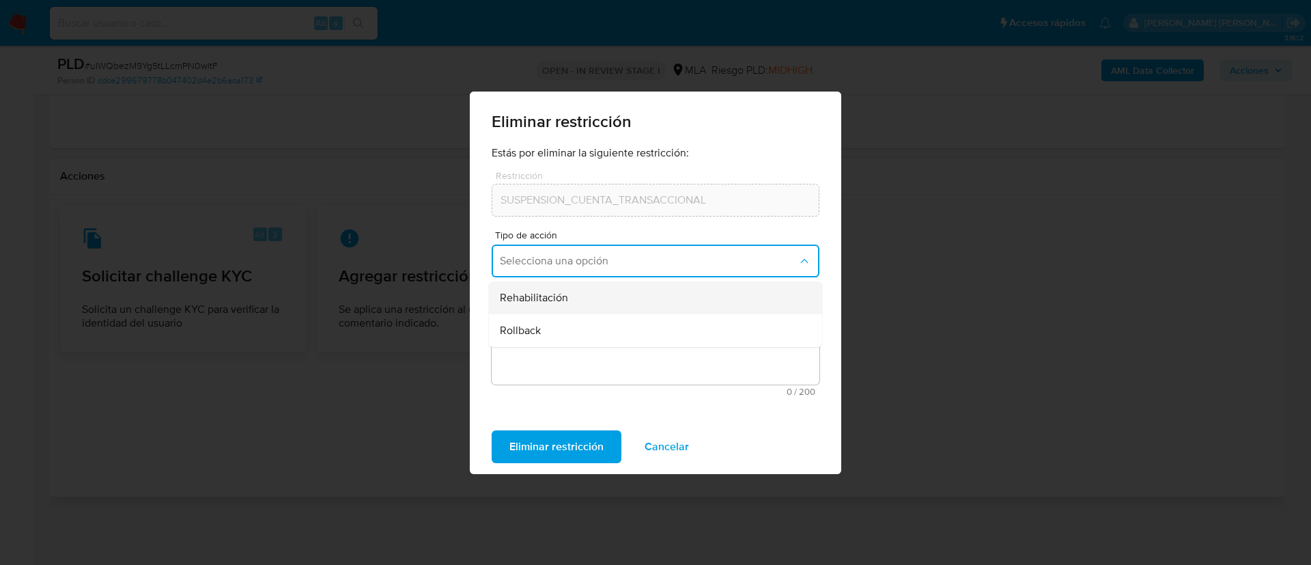
click at [546, 292] on span "Rehabilitación" at bounding box center [534, 298] width 68 height 14
click at [548, 348] on textarea "Comentario" at bounding box center [656, 346] width 328 height 78
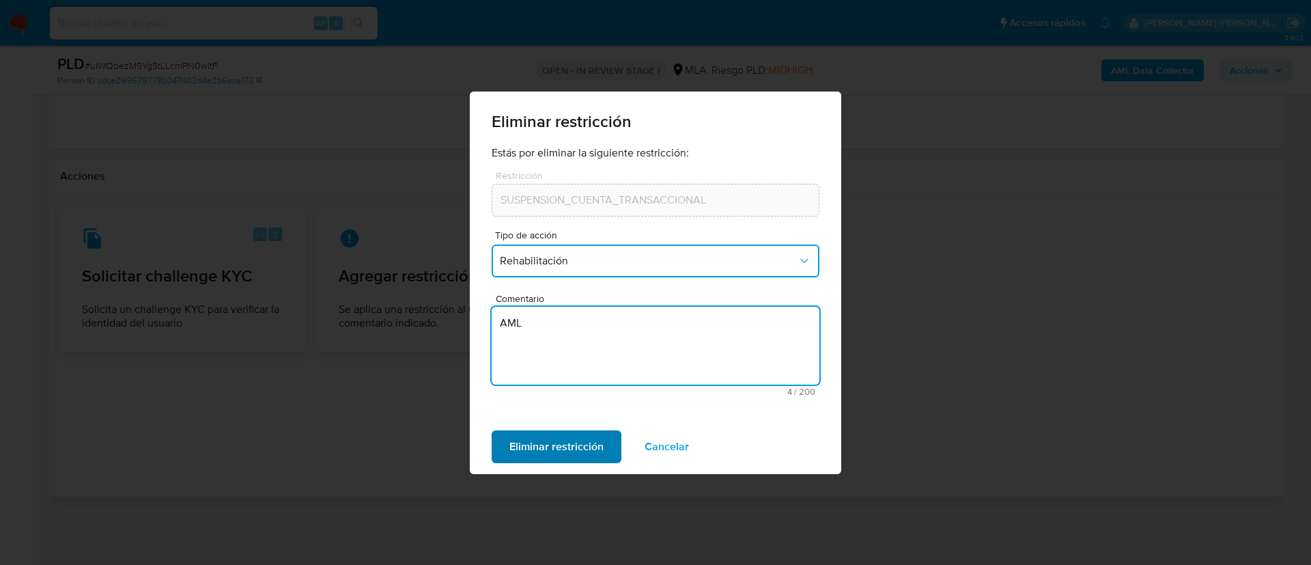
type textarea "AML"
click at [527, 447] on span "Eliminar restricción" at bounding box center [556, 446] width 94 height 30
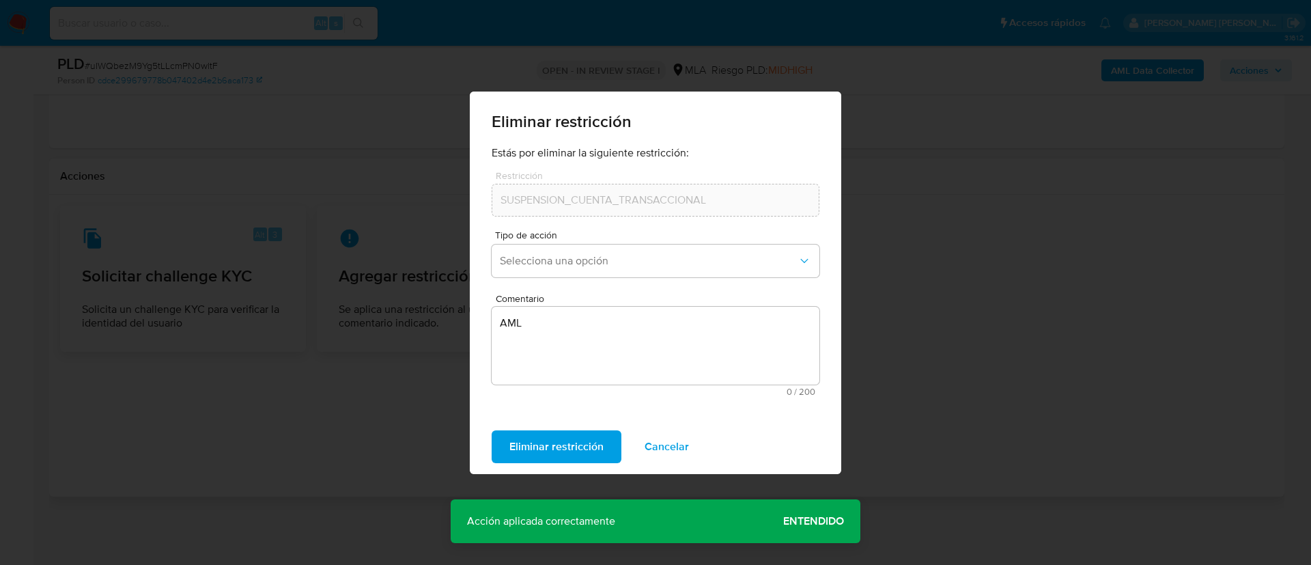
click at [808, 521] on span "Entendido" at bounding box center [813, 521] width 61 height 0
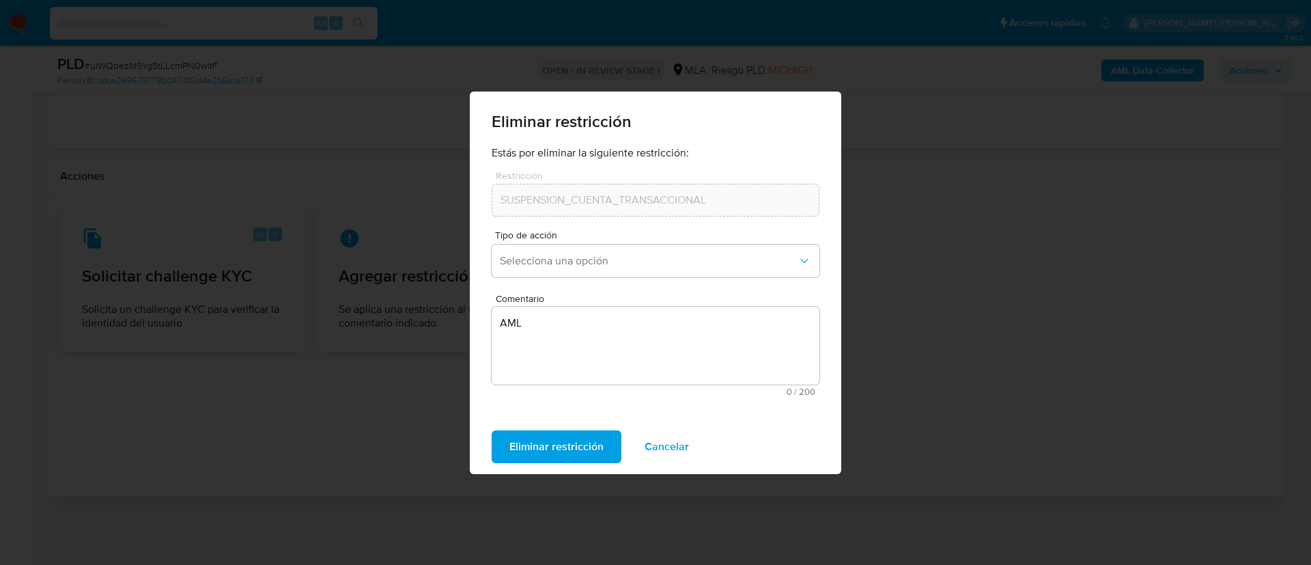
click at [539, 441] on span "Eliminar restricción" at bounding box center [556, 446] width 94 height 30
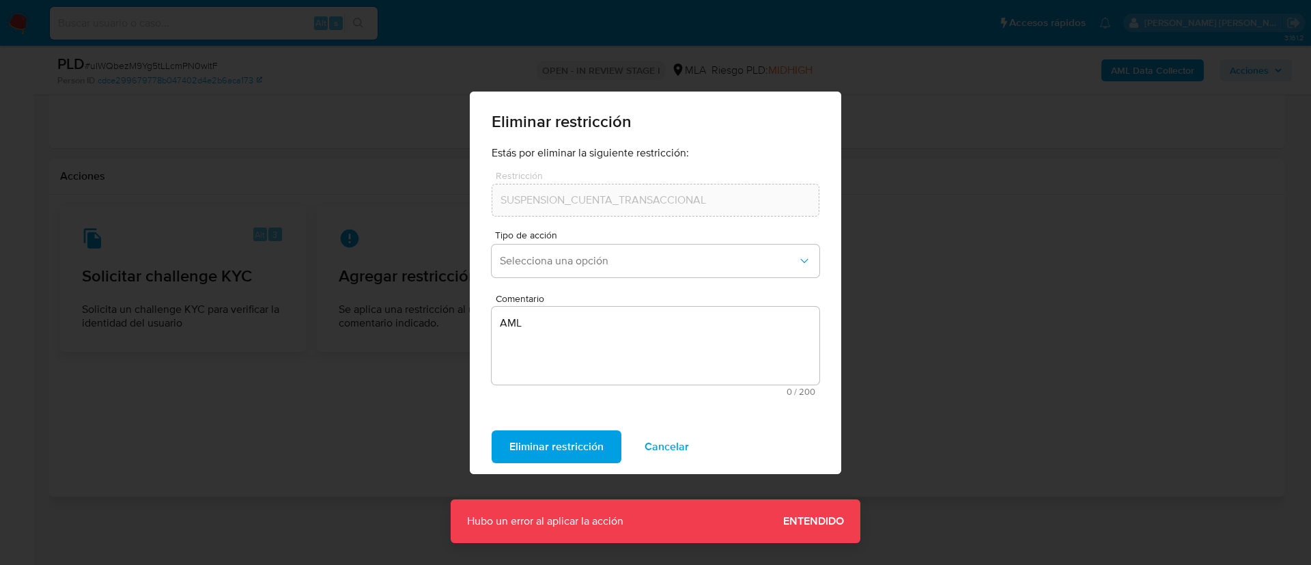
click at [662, 441] on span "Cancelar" at bounding box center [667, 446] width 44 height 30
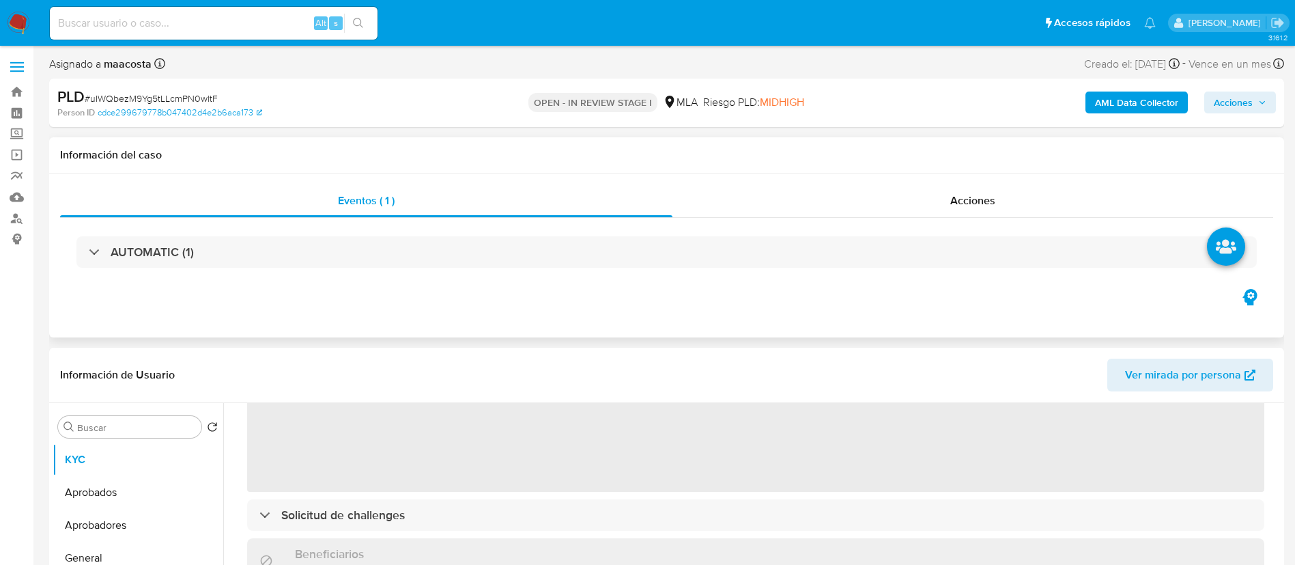
scroll to position [150, 0]
select select "10"
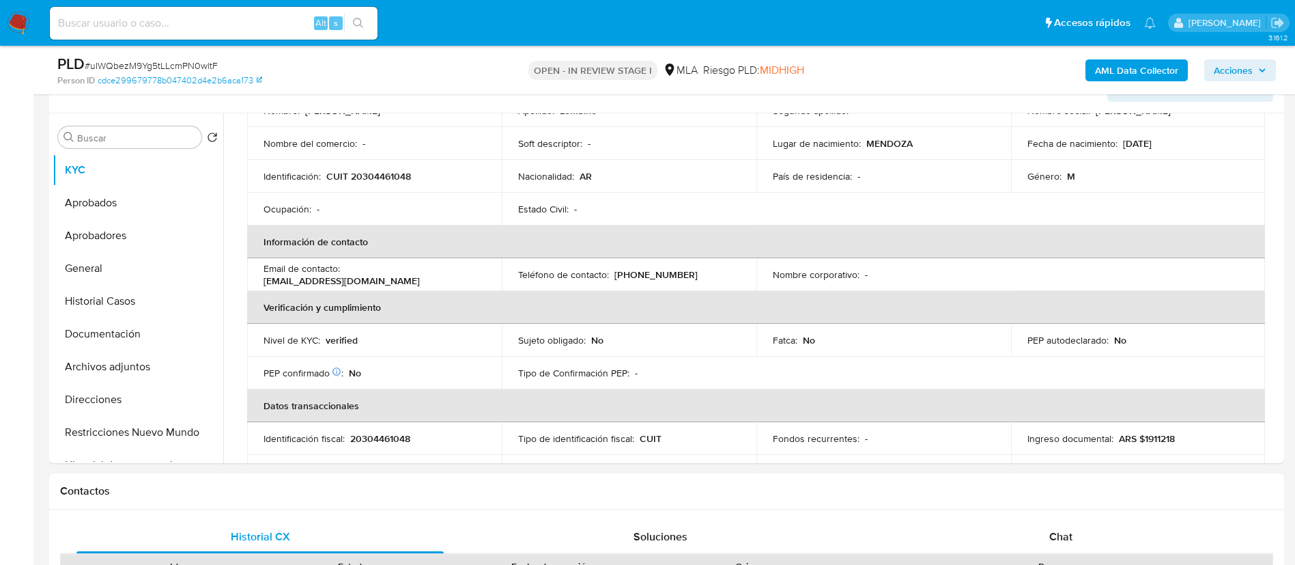
scroll to position [0, 0]
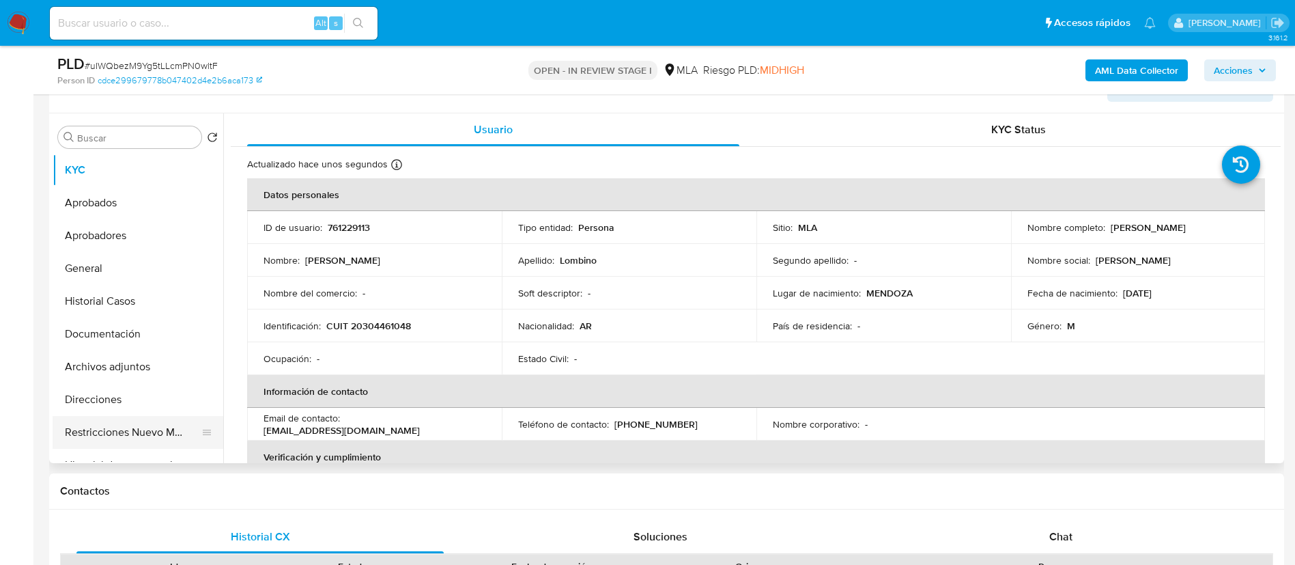
click at [132, 433] on button "Restricciones Nuevo Mundo" at bounding box center [133, 432] width 160 height 33
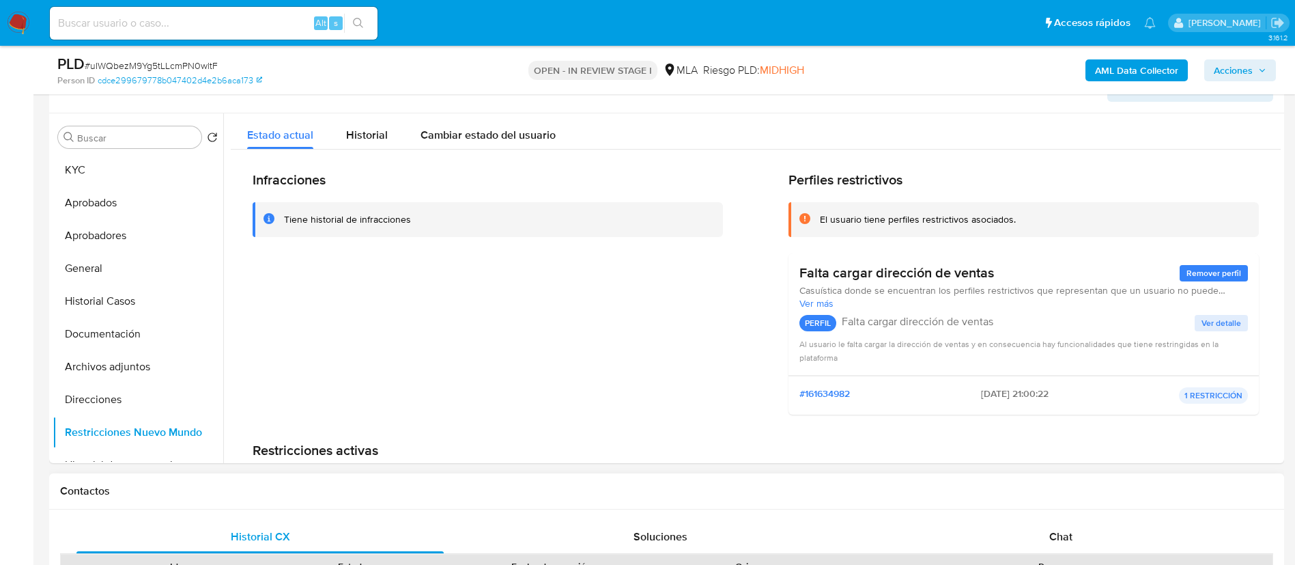
click at [1066, 533] on span "Chat" at bounding box center [1060, 536] width 23 height 16
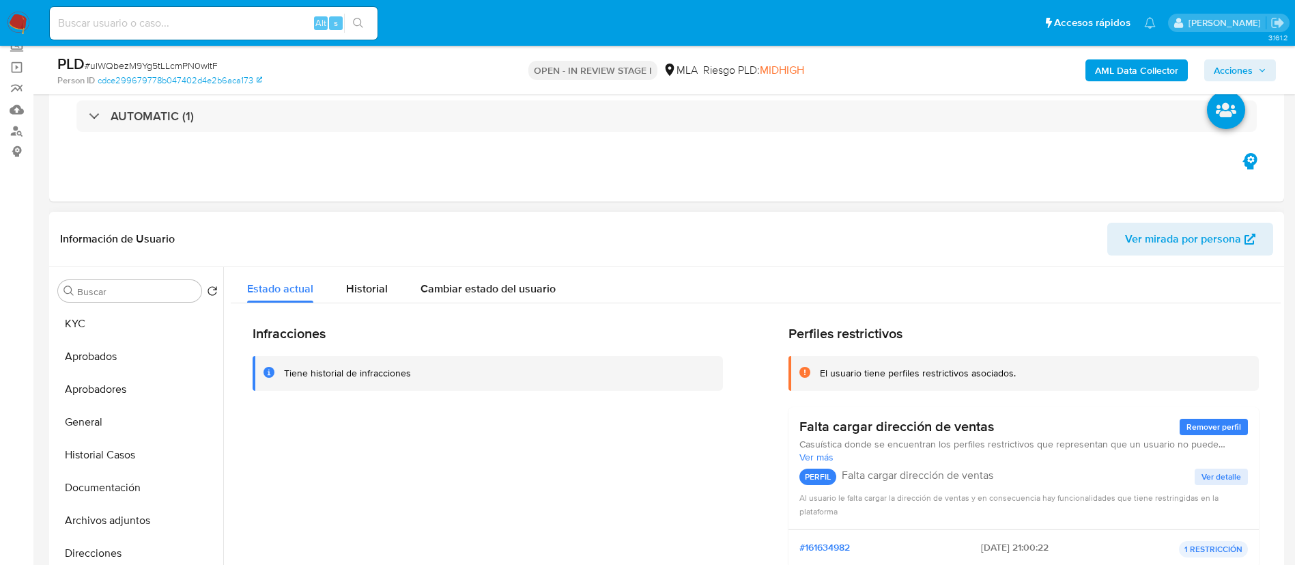
scroll to position [48, 0]
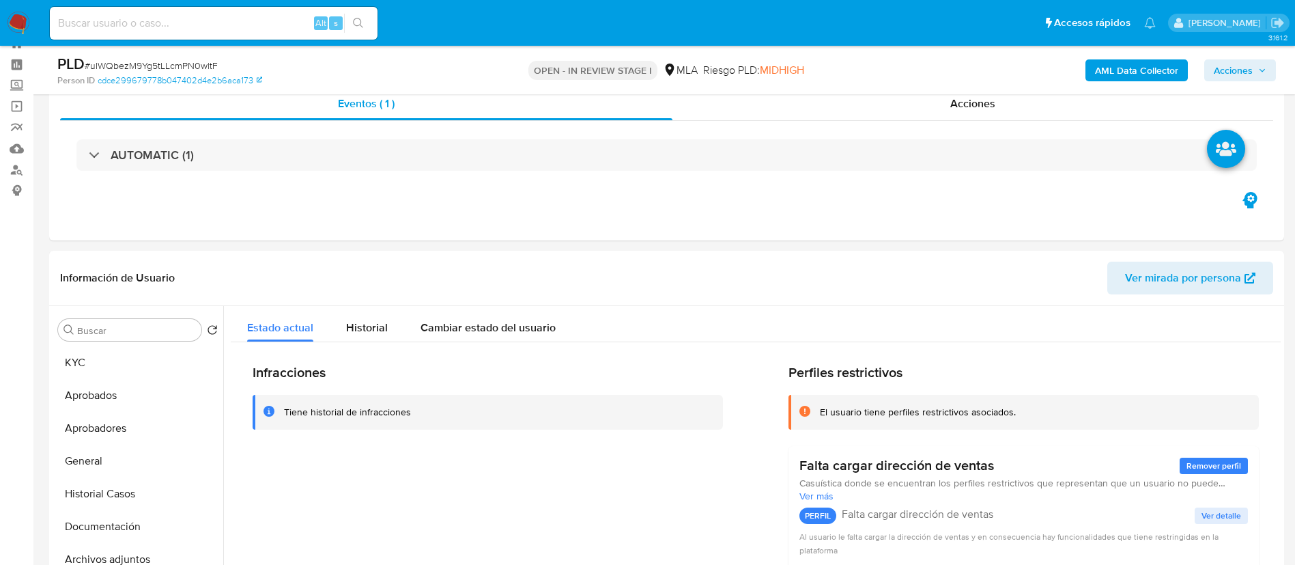
click at [1264, 66] on icon "button" at bounding box center [1262, 70] width 8 height 8
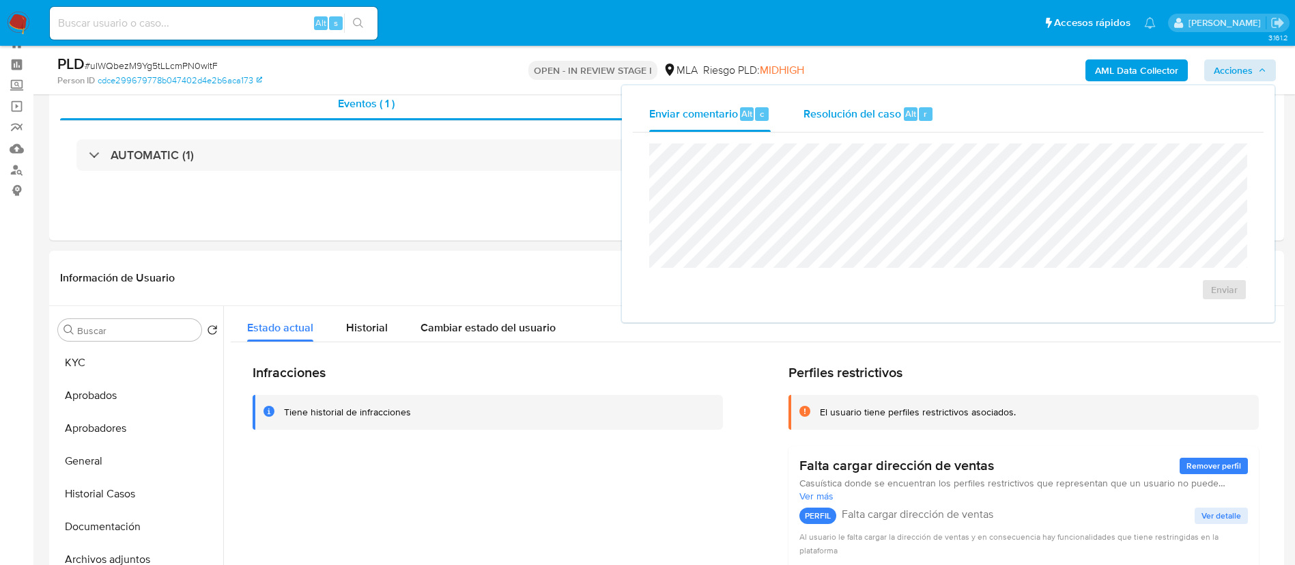
click at [849, 112] on span "Resolución del caso" at bounding box center [853, 113] width 98 height 16
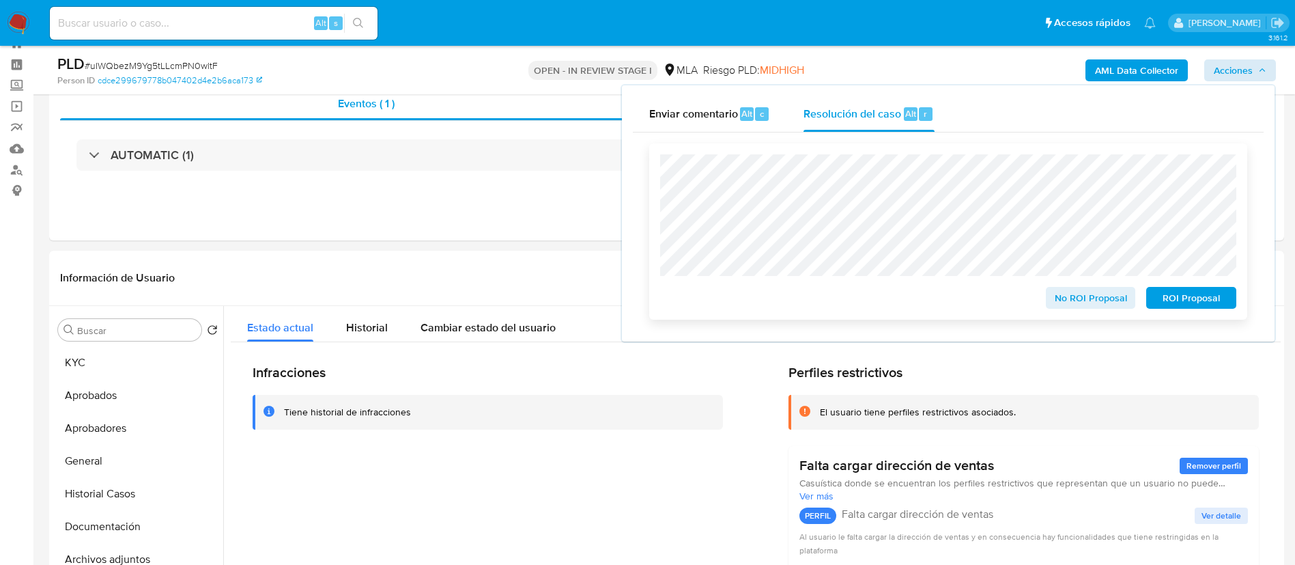
click at [1067, 299] on span "No ROI Proposal" at bounding box center [1091, 297] width 71 height 19
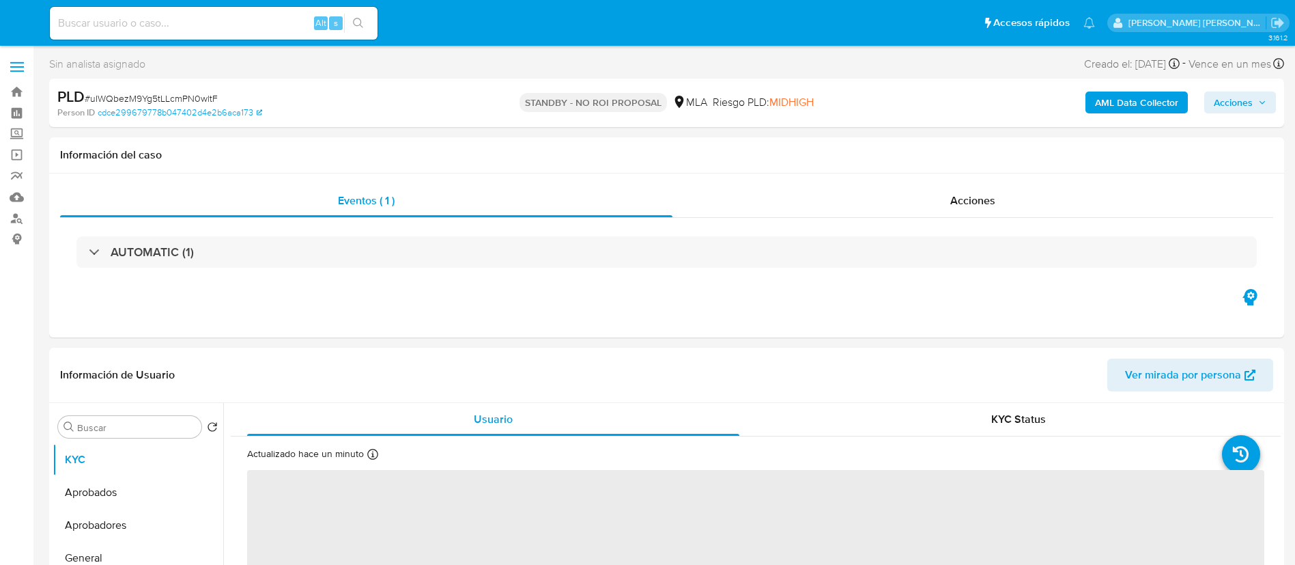
select select "10"
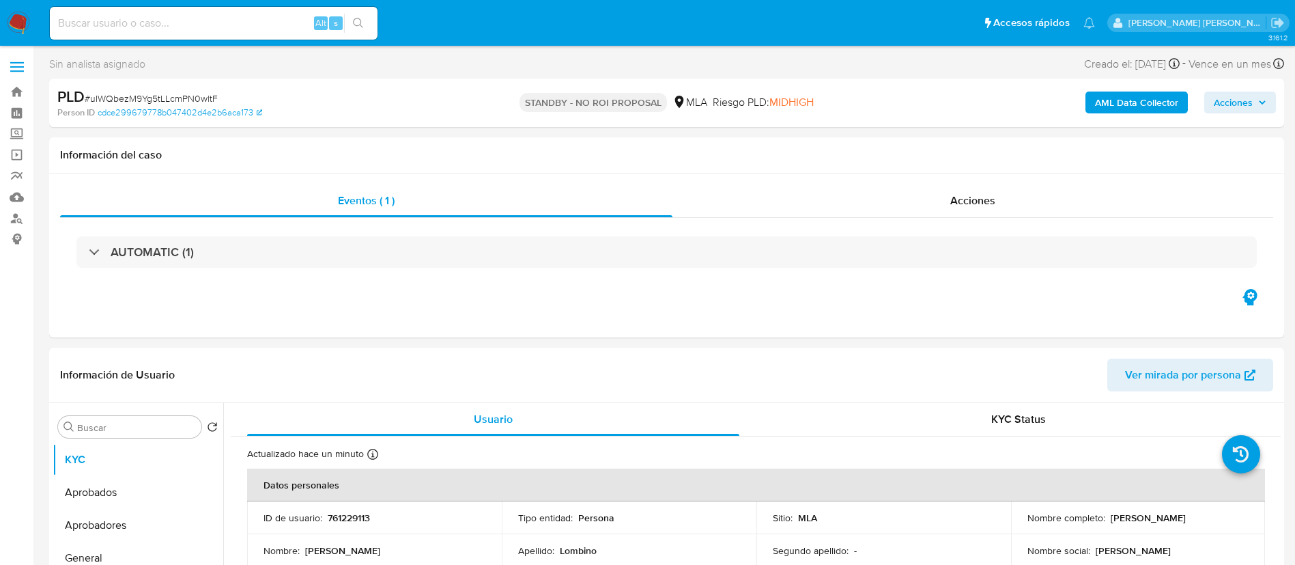
click at [242, 31] on input at bounding box center [214, 23] width 328 height 18
paste input "mcVCVEn2ZDM0G7EBU4mubqKx"
type input "mcVCVEn2ZDM0G7EBU4mubqKx"
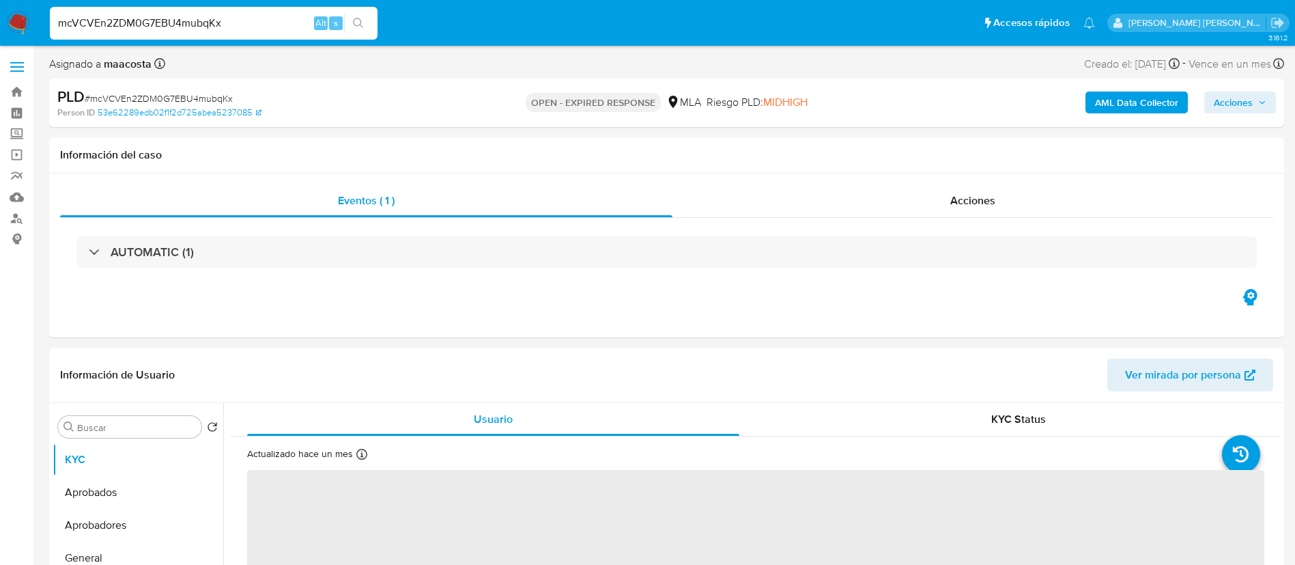
scroll to position [55, 0]
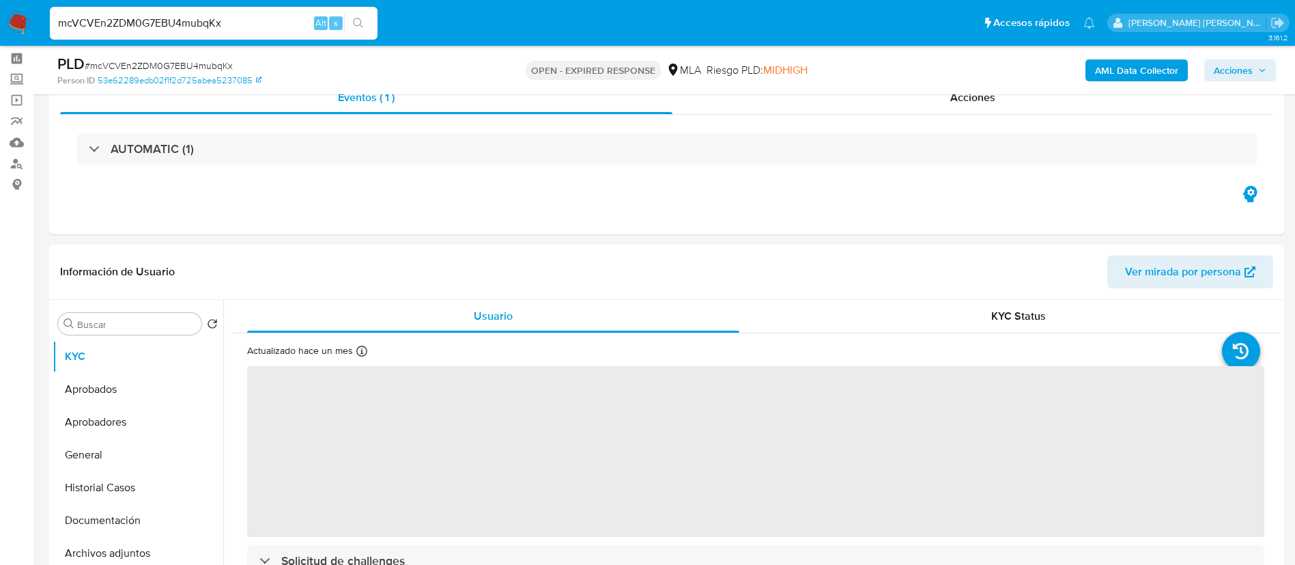
select select "10"
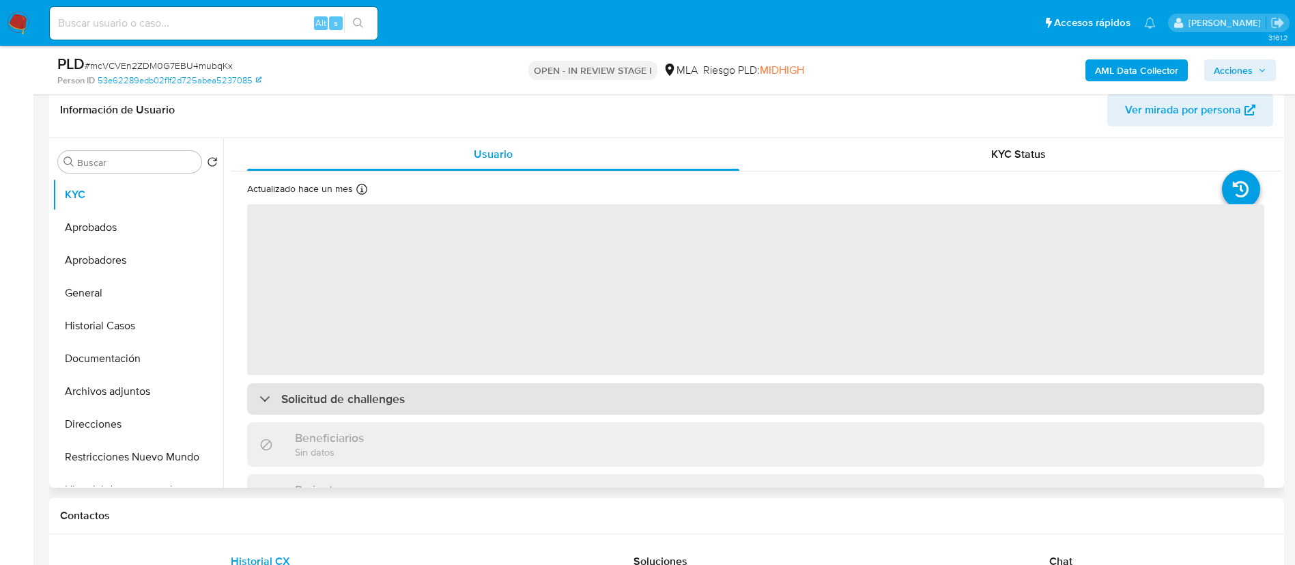
scroll to position [237, 0]
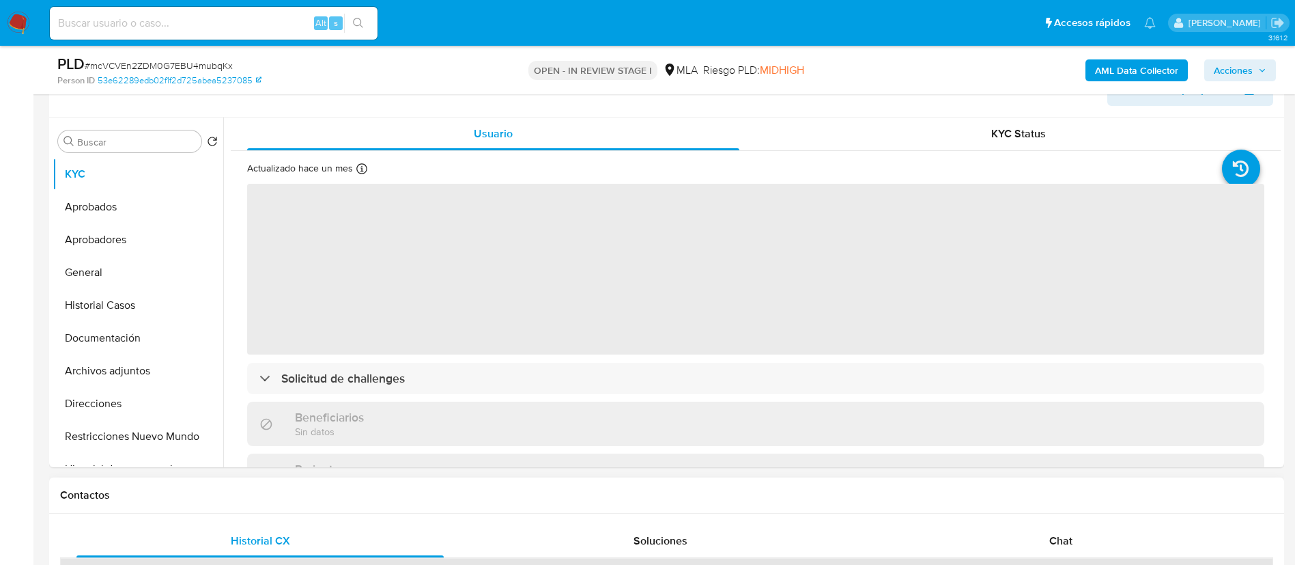
select select "10"
click at [1058, 535] on span "Chat" at bounding box center [1060, 541] width 23 height 16
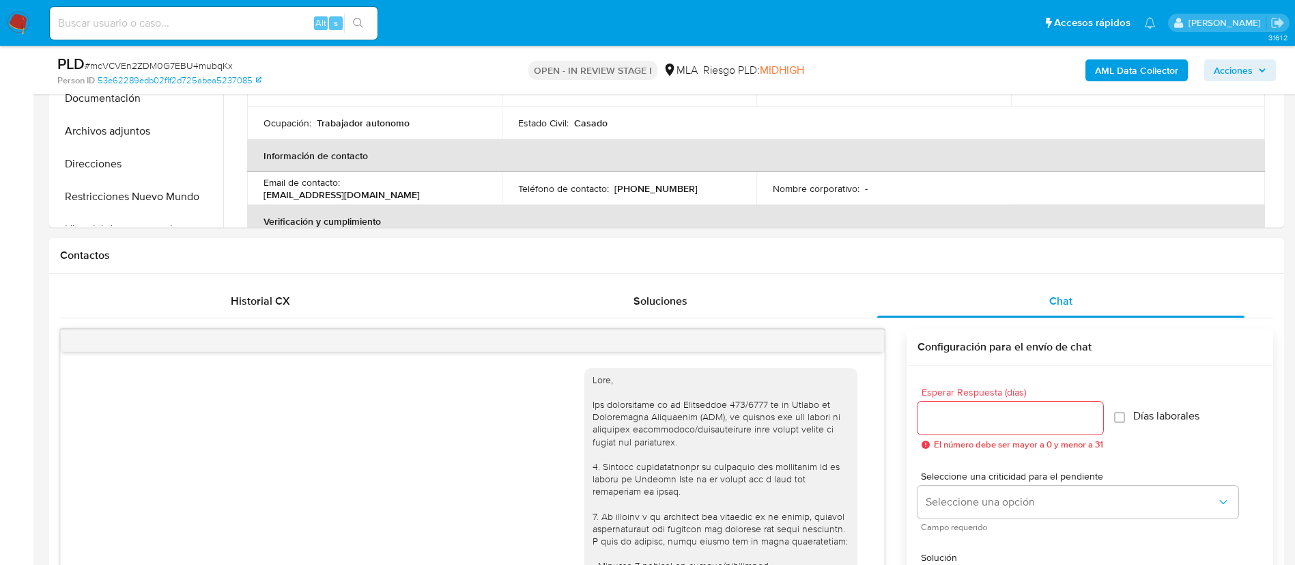
scroll to position [782, 0]
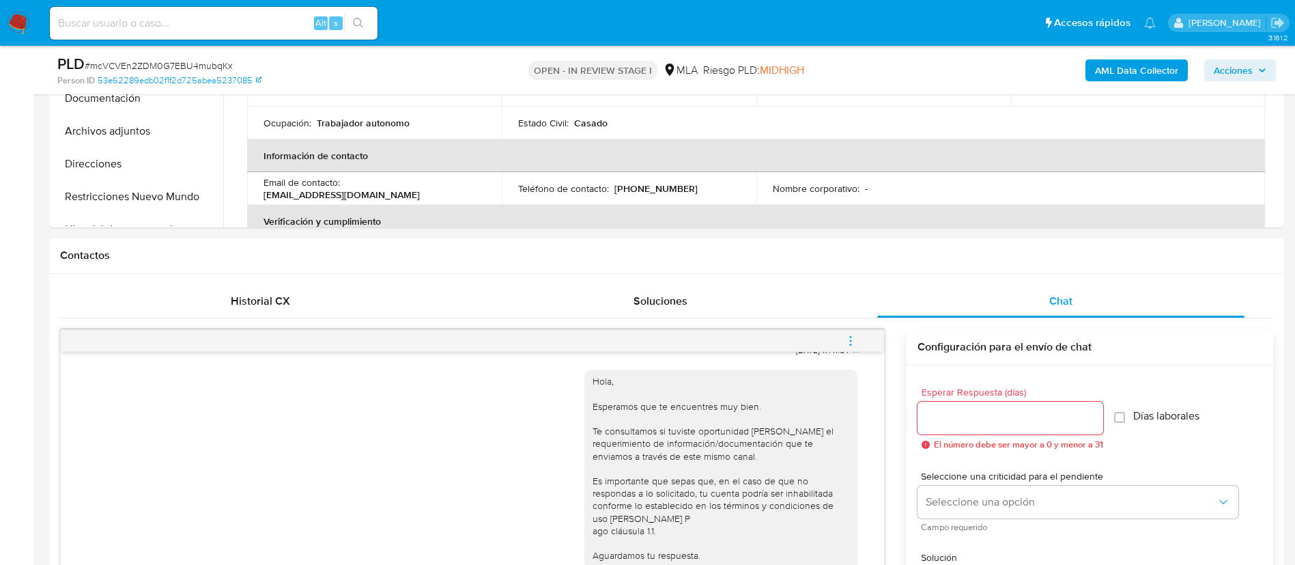
click at [845, 343] on icon "menu-action" at bounding box center [851, 341] width 12 height 12
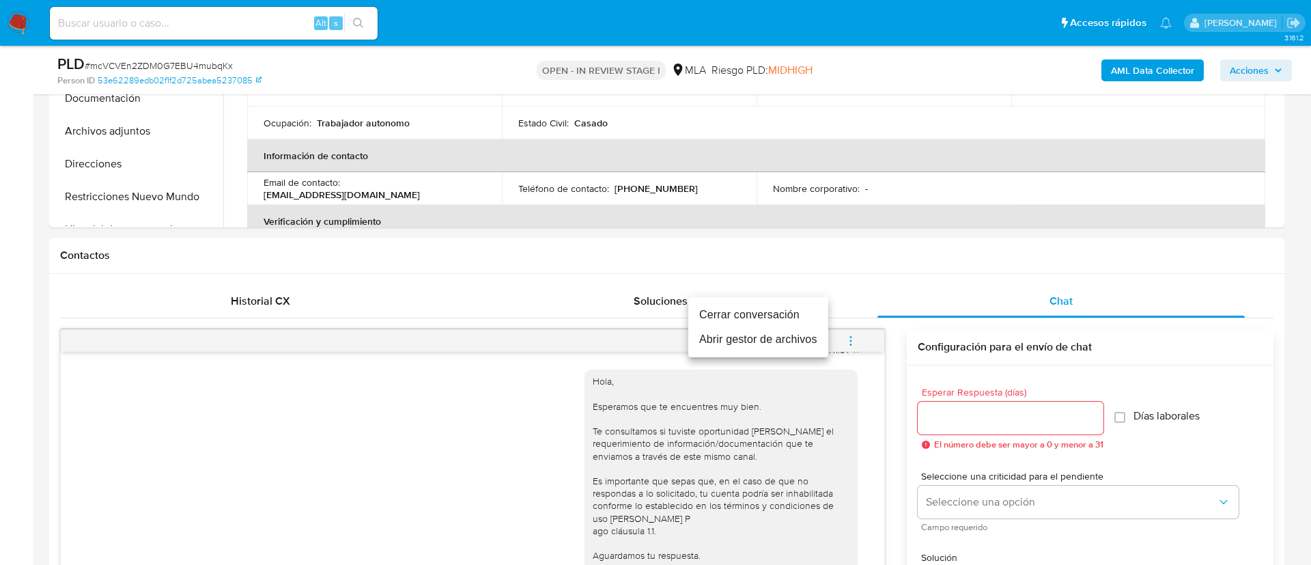
click at [772, 312] on li "Cerrar conversación" at bounding box center [758, 314] width 140 height 25
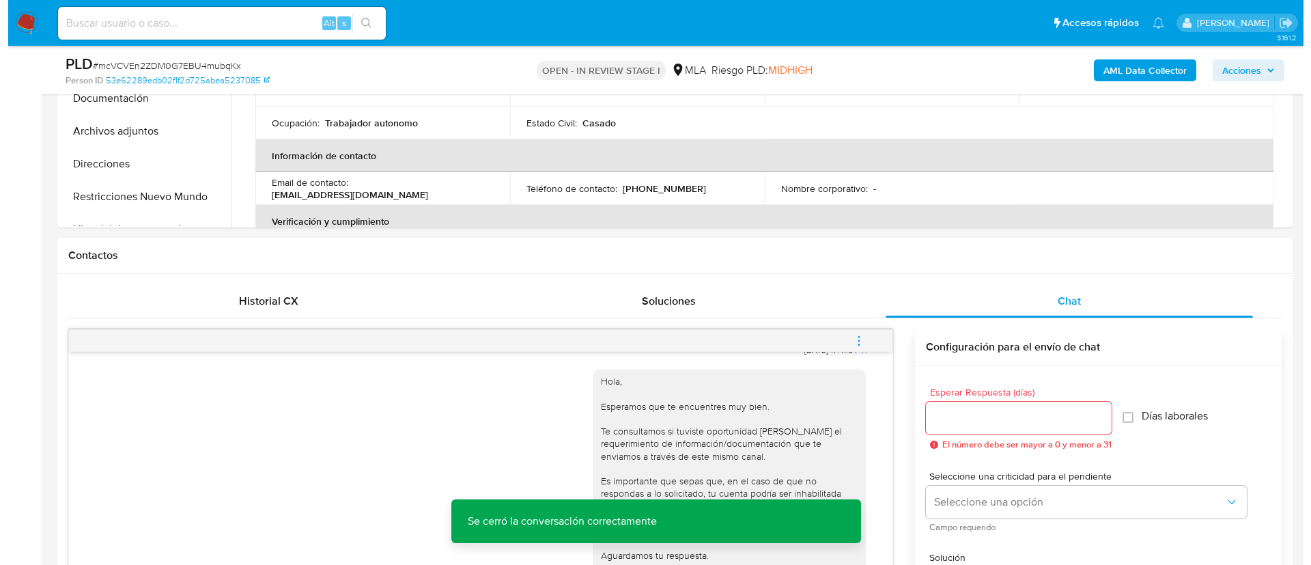
scroll to position [219, 0]
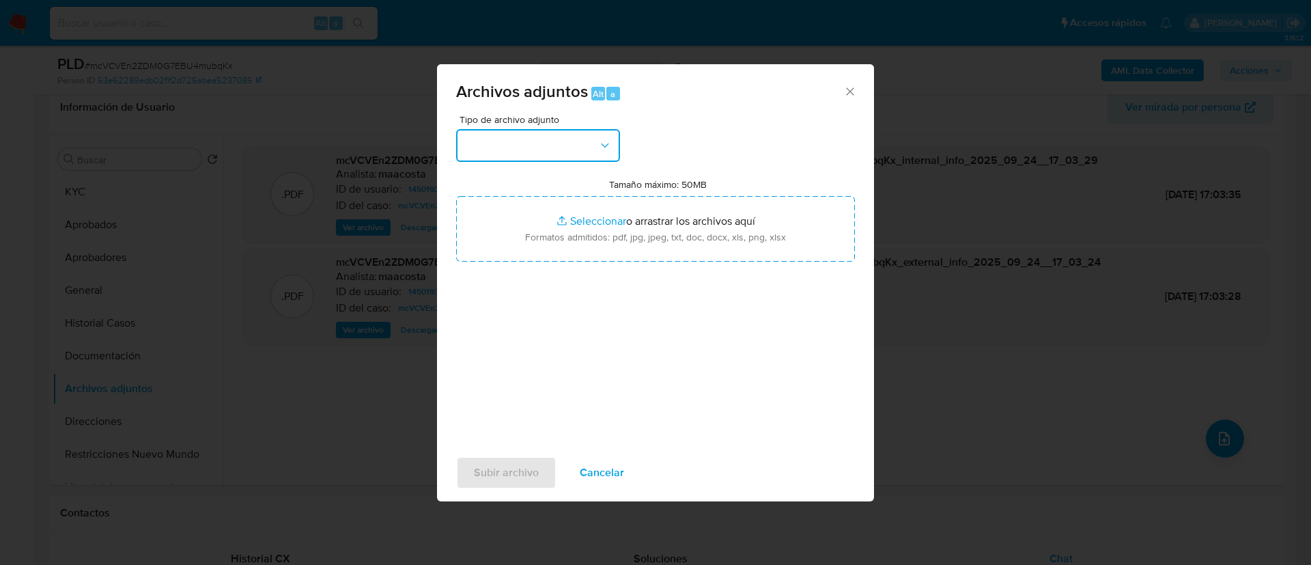
click at [570, 137] on button "button" at bounding box center [538, 145] width 164 height 33
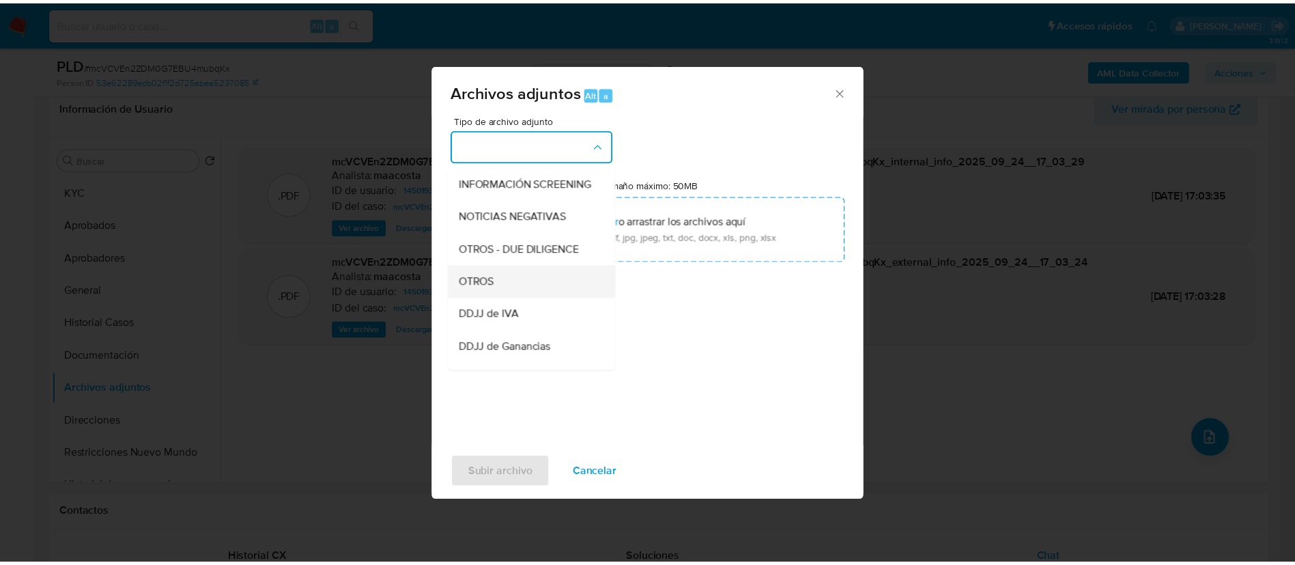
scroll to position [164, 0]
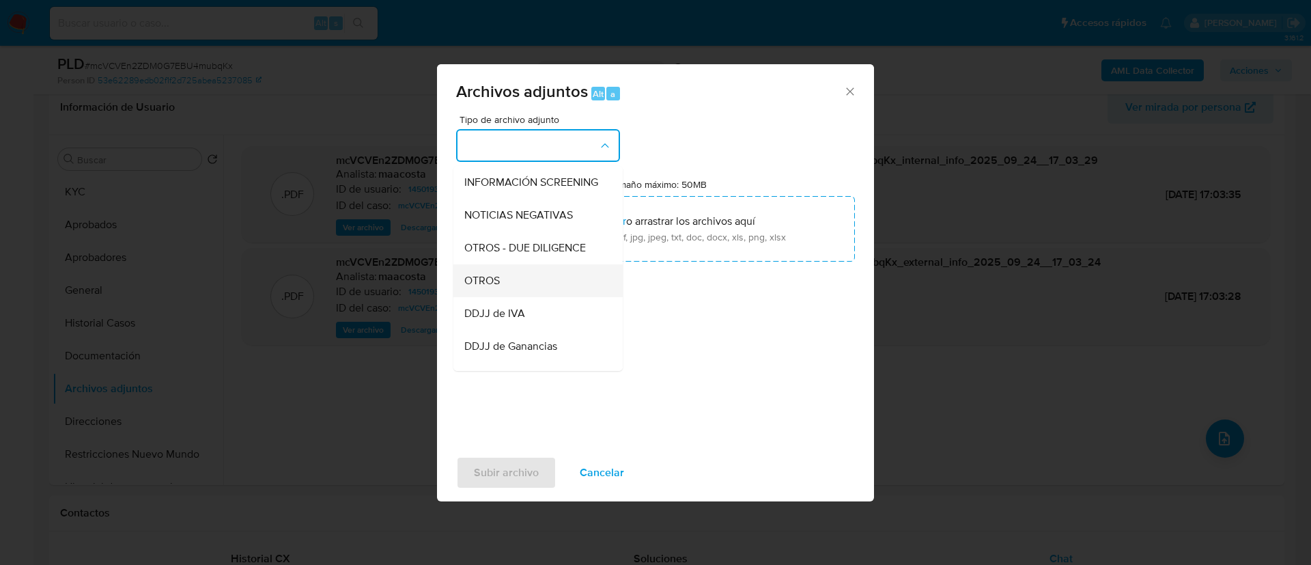
click at [506, 285] on div "OTROS" at bounding box center [533, 280] width 139 height 33
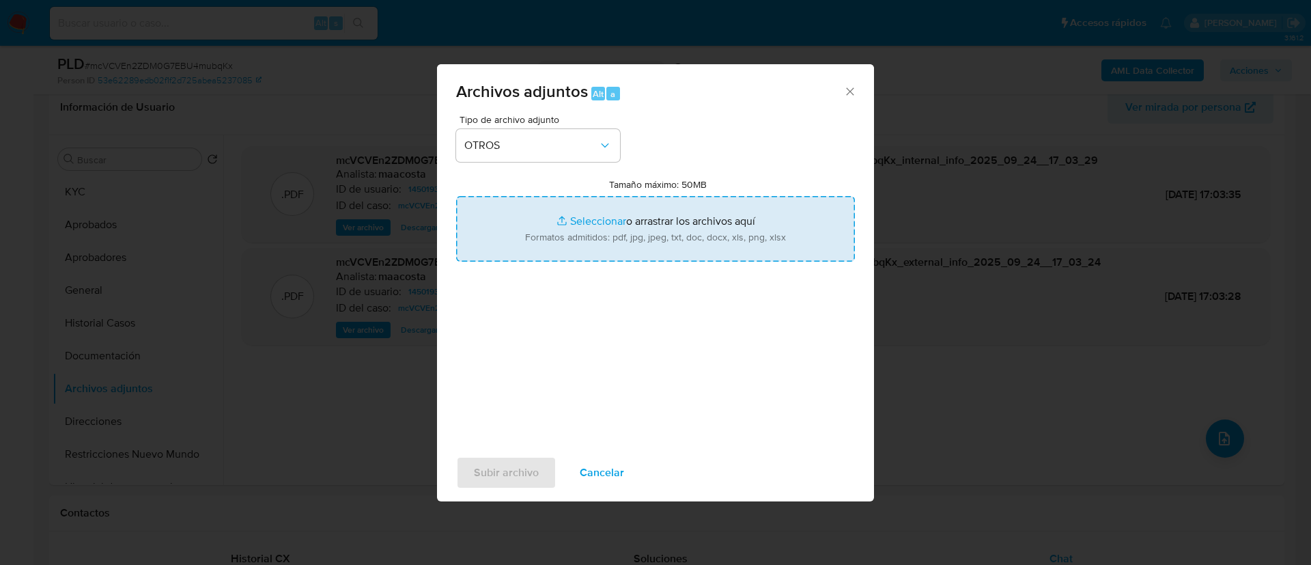
type input "C:\fakepath\Caselog mcVCVEn2ZDM0G7EBU4mubqKx_2025_08_18_22_53_28.docx"
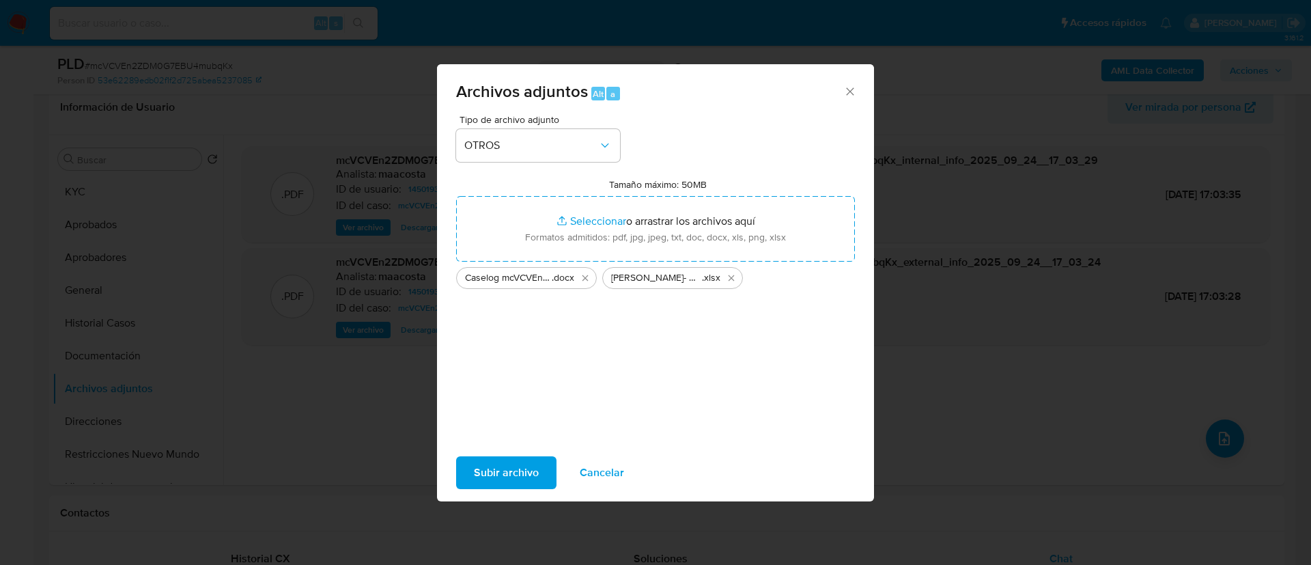
click at [522, 464] on span "Subir archivo" at bounding box center [506, 472] width 65 height 30
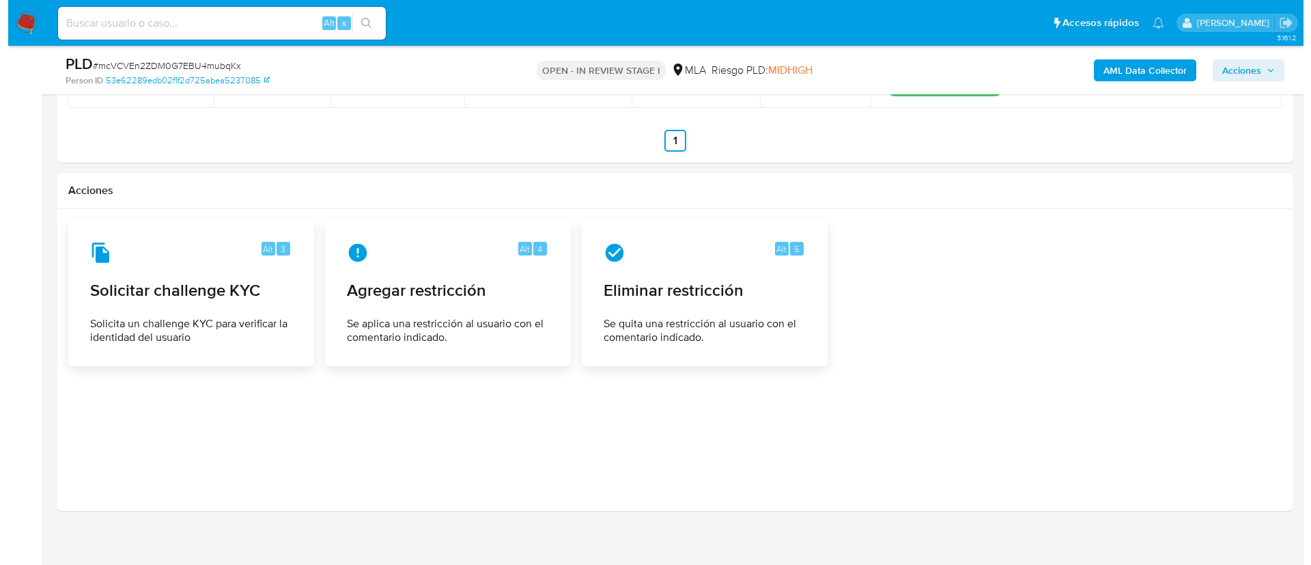
scroll to position [2220, 0]
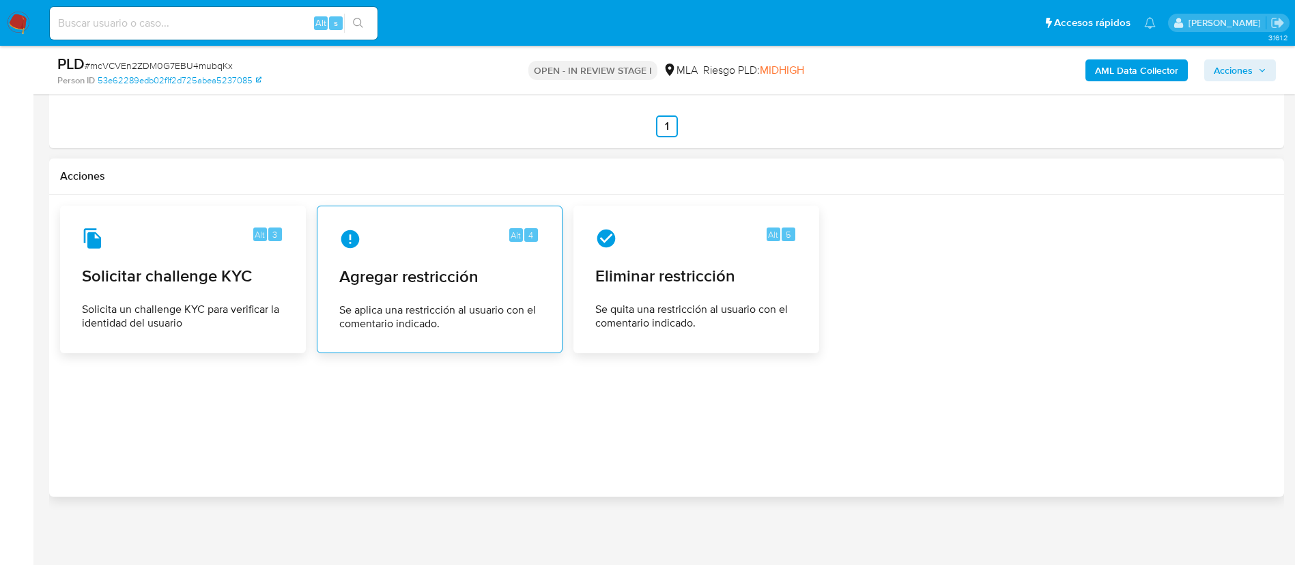
click at [447, 305] on span "Se aplica una restricción al usuario con el comentario indicado." at bounding box center [439, 316] width 201 height 27
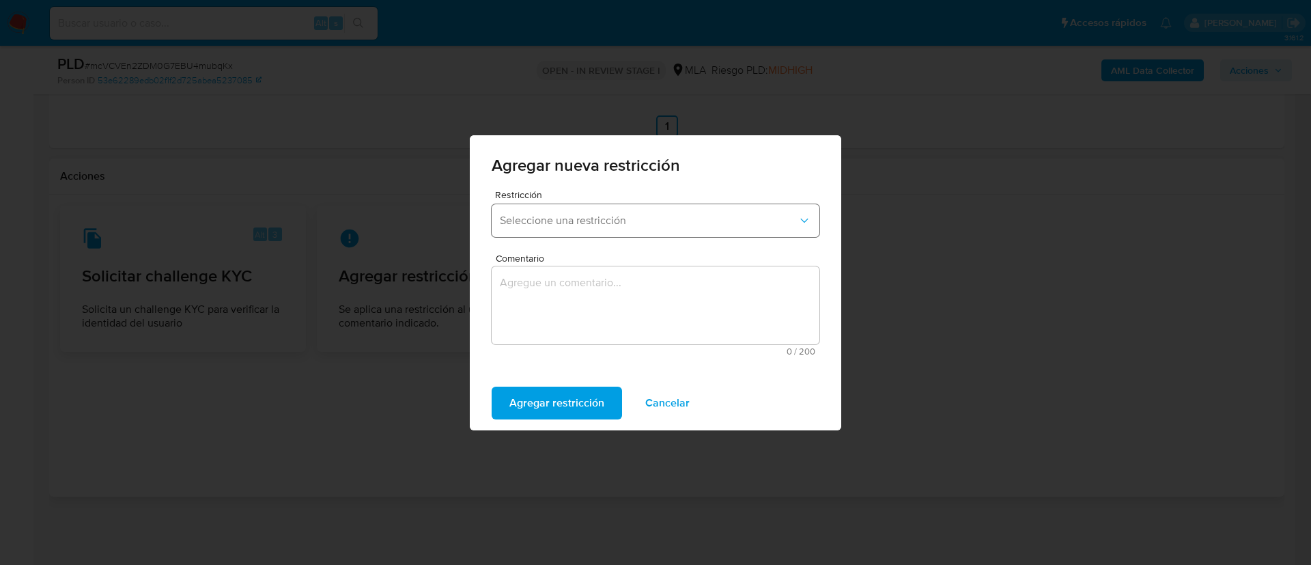
click at [574, 231] on button "Seleccione una restricción" at bounding box center [656, 220] width 328 height 33
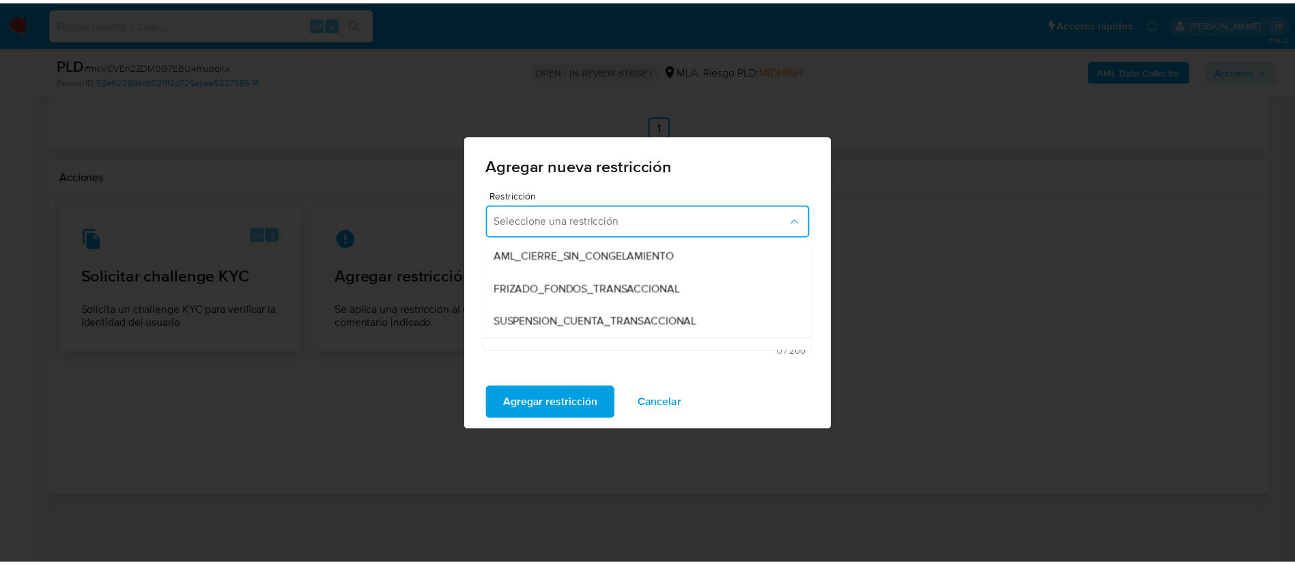
scroll to position [141, 0]
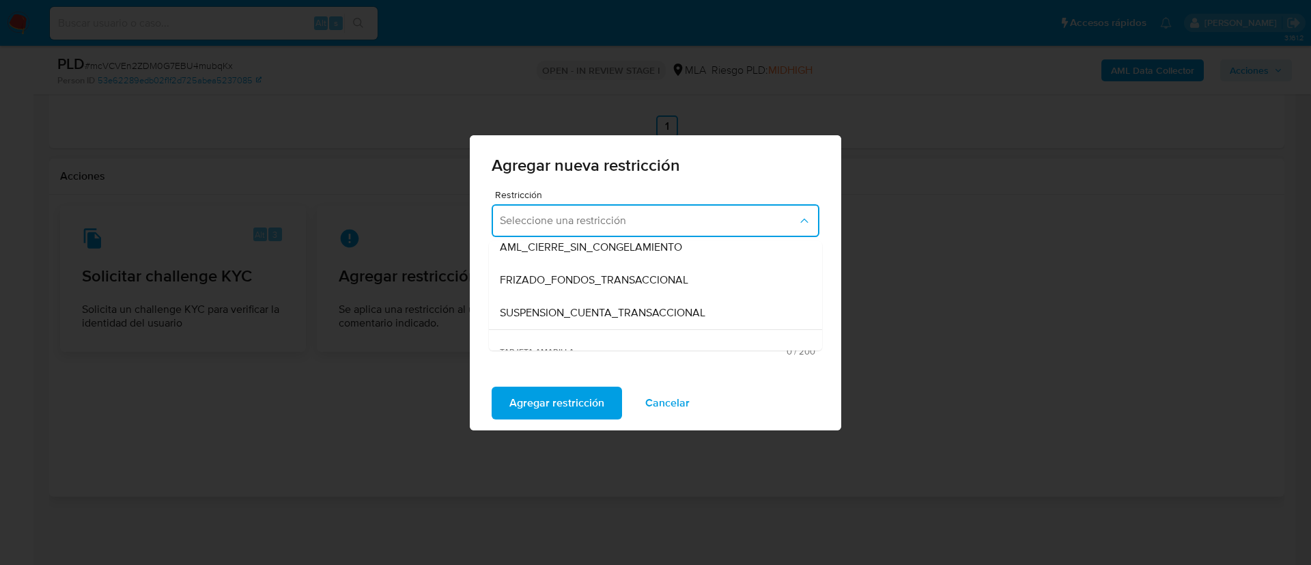
click at [578, 306] on span "SUSPENSION_CUENTA_TRANSACCIONAL" at bounding box center [603, 313] width 206 height 14
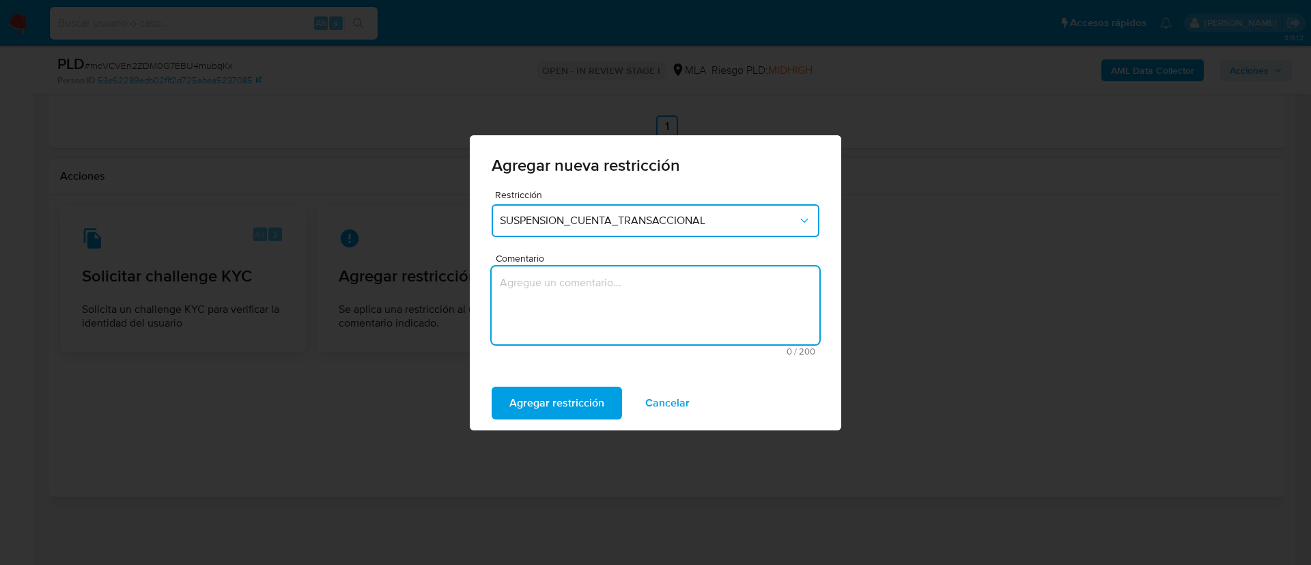
click at [578, 305] on textarea "Comentario" at bounding box center [656, 305] width 328 height 78
type textarea "AML"
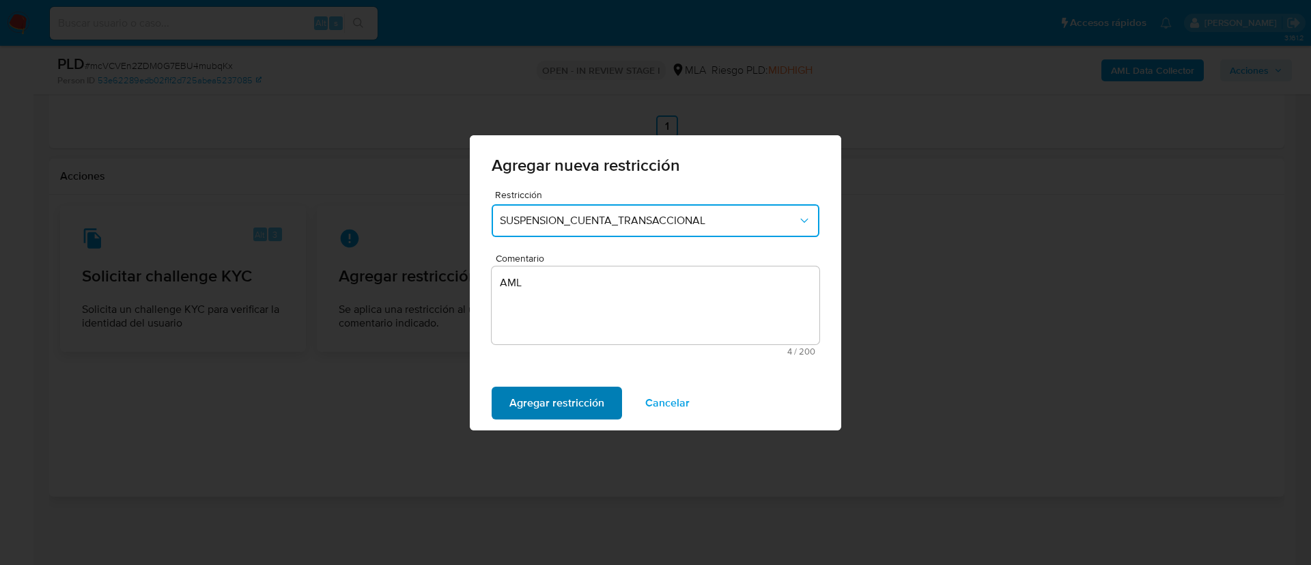
click at [554, 403] on span "Agregar restricción" at bounding box center [556, 403] width 95 height 30
click at [514, 406] on span "Confirmar" at bounding box center [533, 403] width 49 height 30
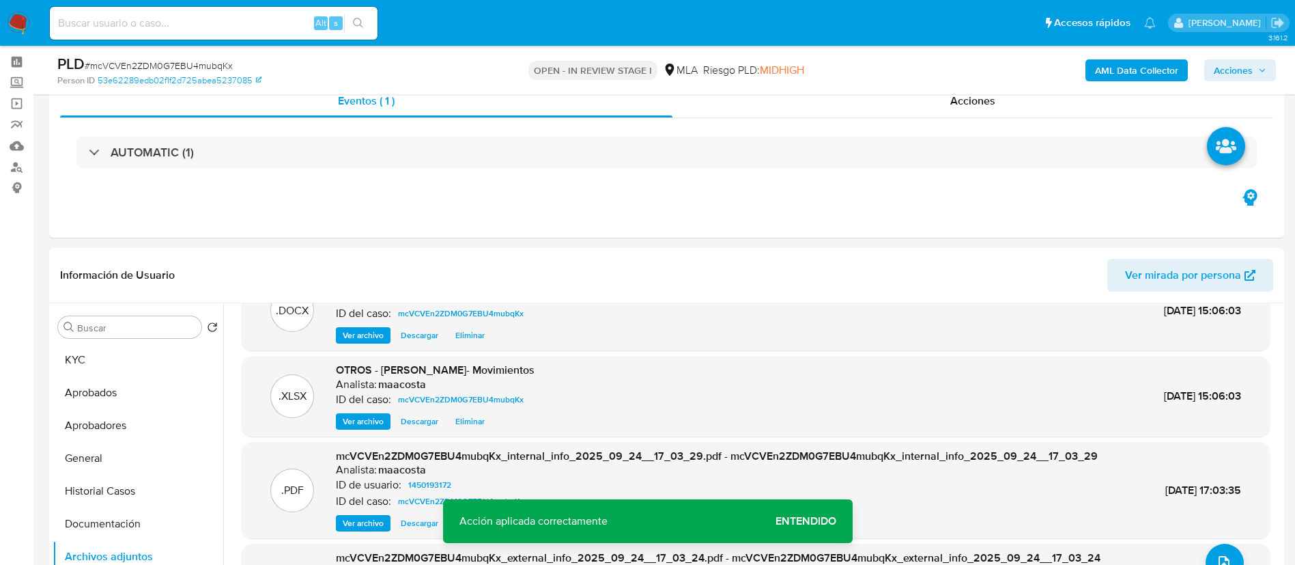
scroll to position [36, 0]
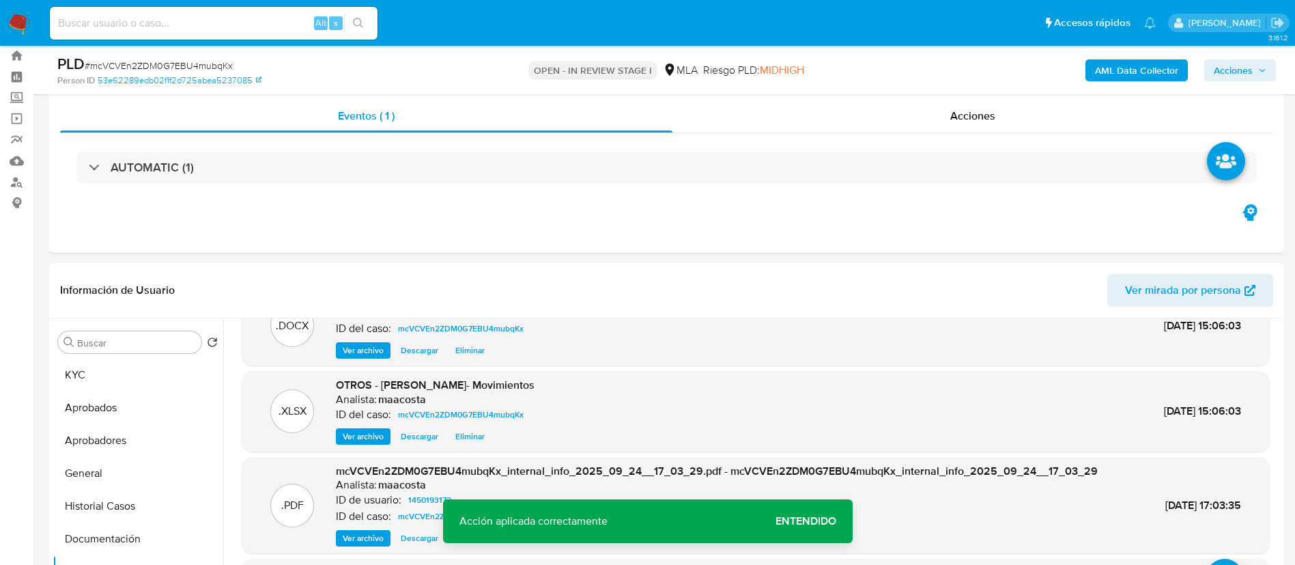
click at [1254, 68] on span "Acciones" at bounding box center [1240, 70] width 53 height 19
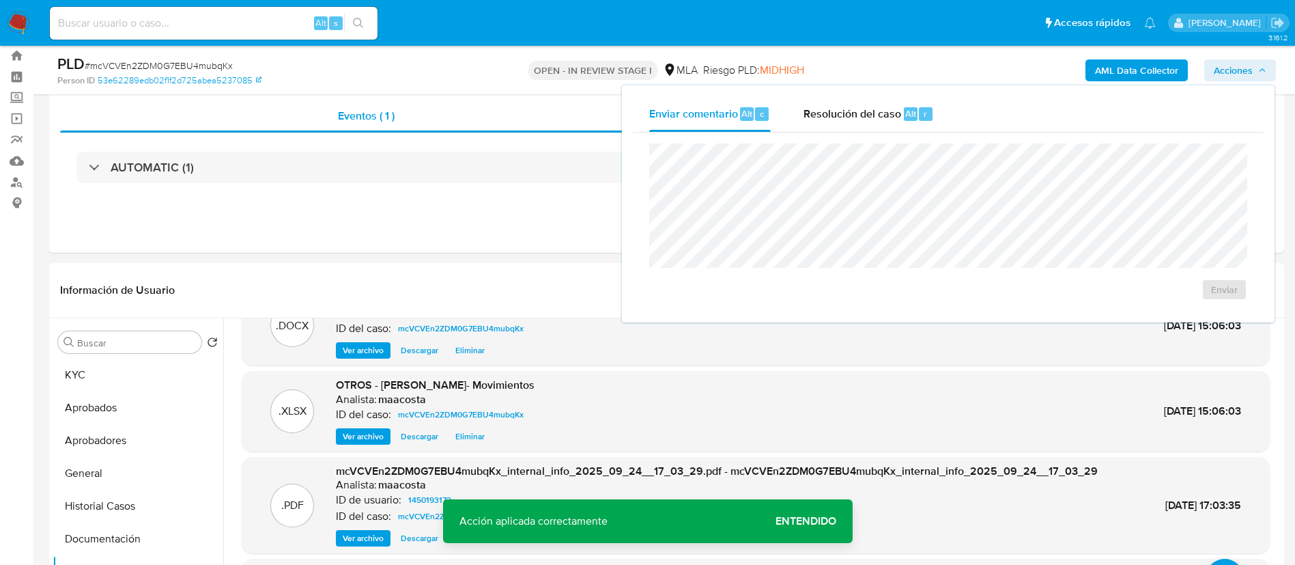
click at [846, 133] on div "Enviar" at bounding box center [948, 221] width 631 height 179
click at [846, 107] on span "Resolución del caso" at bounding box center [853, 113] width 98 height 16
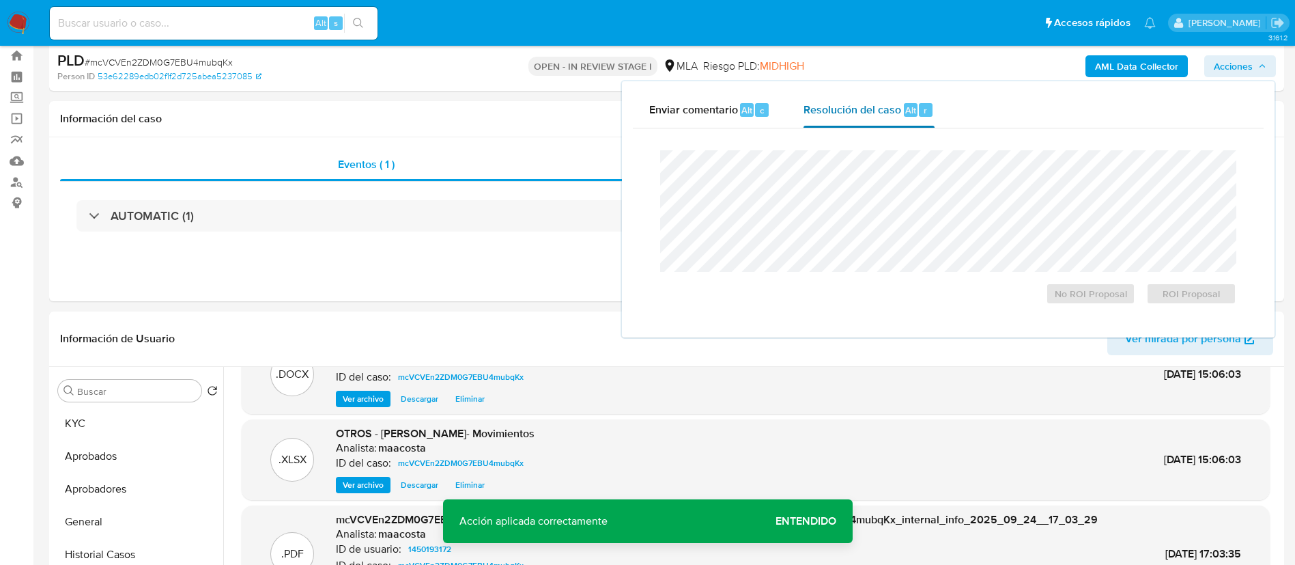
scroll to position [0, 0]
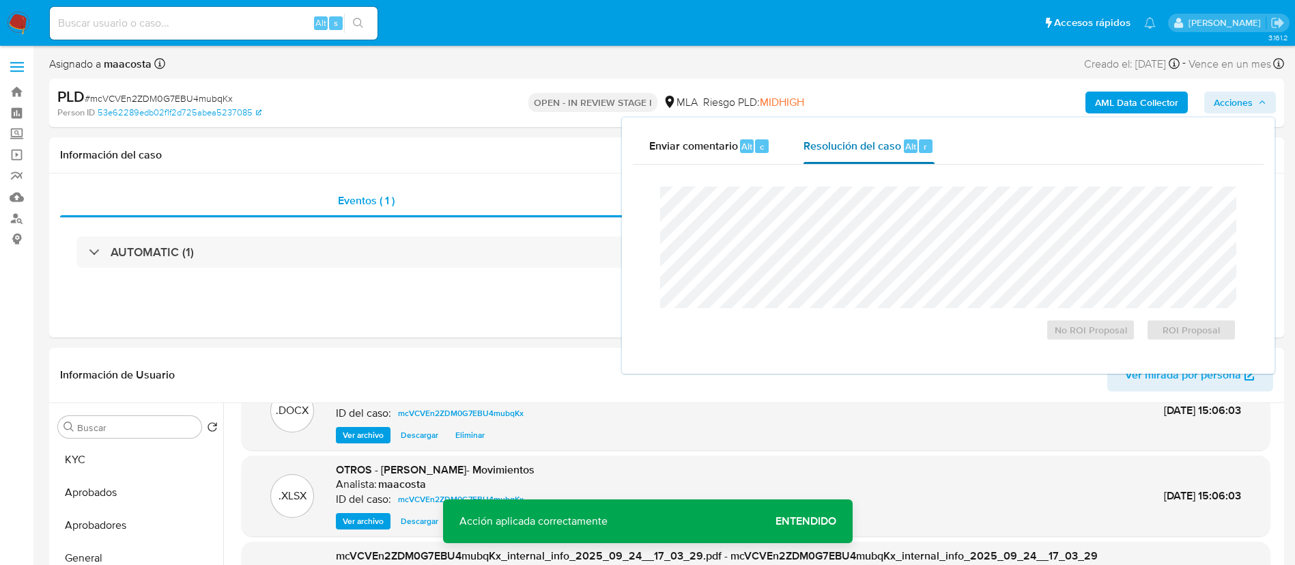
click at [851, 128] on div "Resolución del caso Alt r" at bounding box center [869, 146] width 130 height 36
click at [1179, 321] on span "ROI Proposal" at bounding box center [1191, 329] width 71 height 19
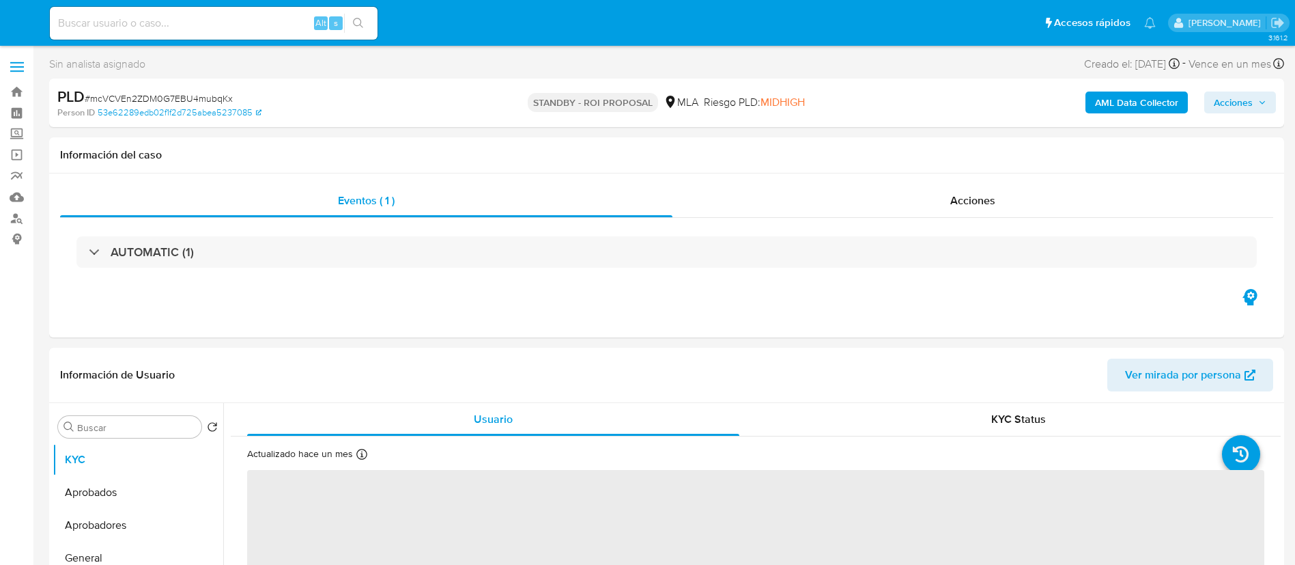
select select "10"
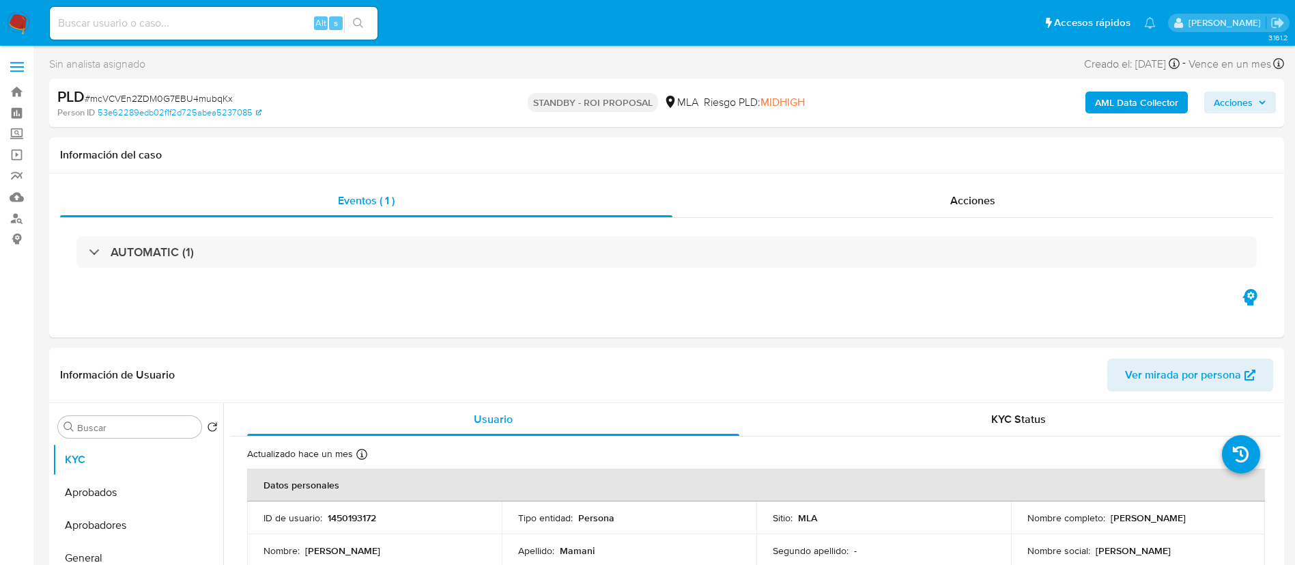
paste input "ZnD4aUM7n1QUgc8g3Akr8Sra"
click at [251, 23] on input "ZnD4aUM7n1QUgc8g3Akr8Sra" at bounding box center [214, 23] width 328 height 18
type input "ZnD4aUM7n1QUgc8g3Akr8Sra"
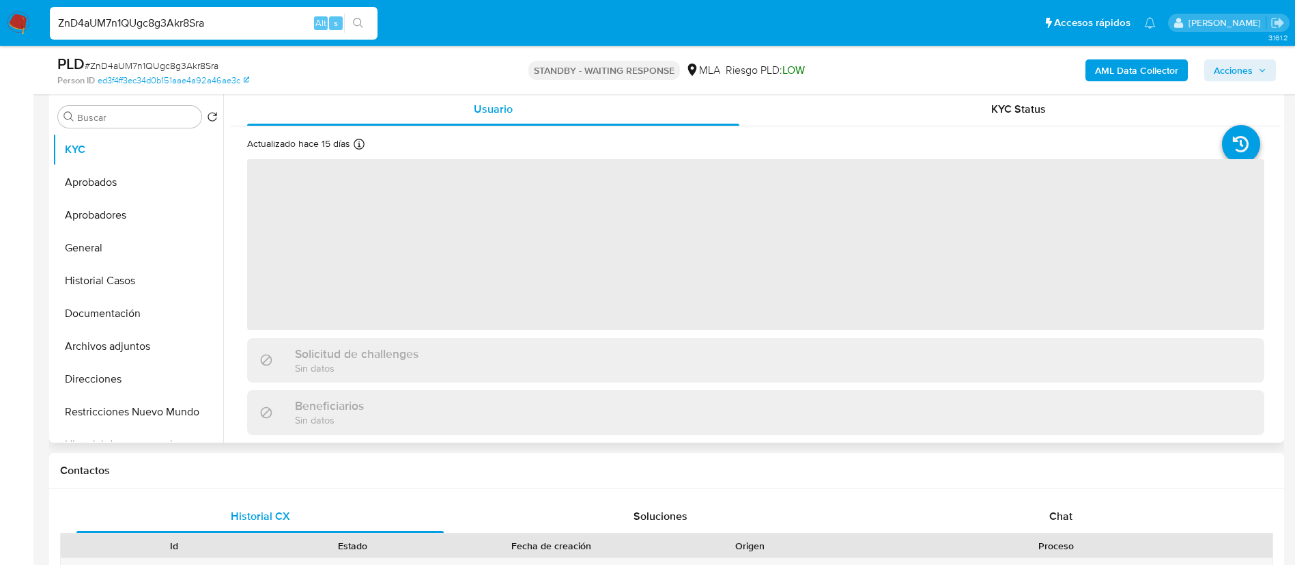
scroll to position [270, 0]
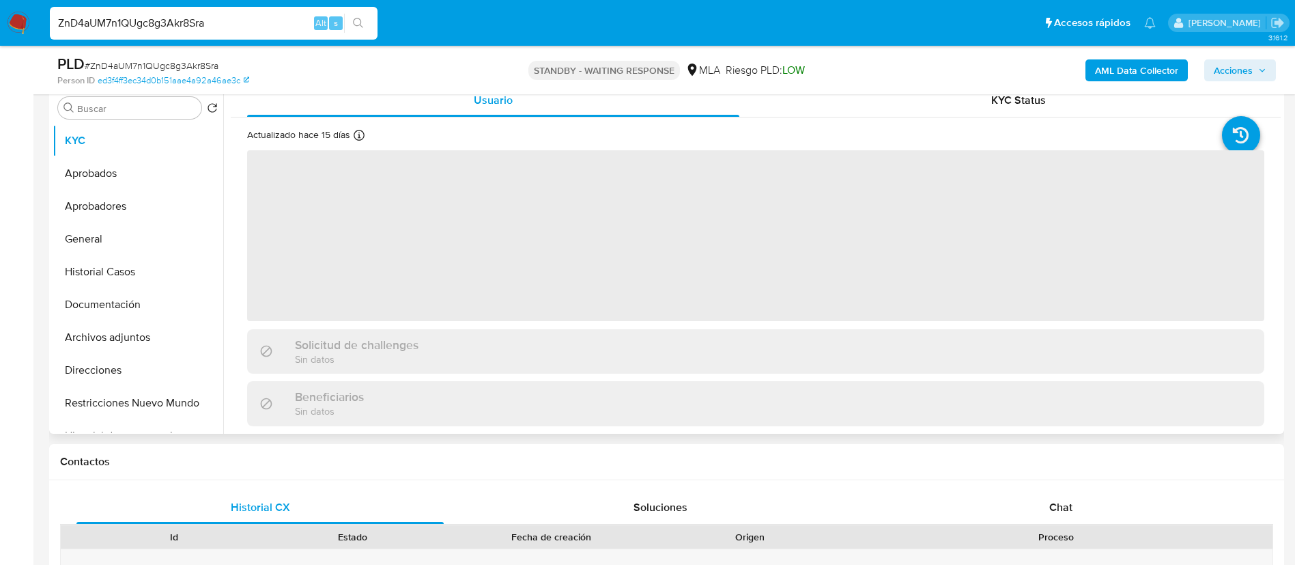
select select "10"
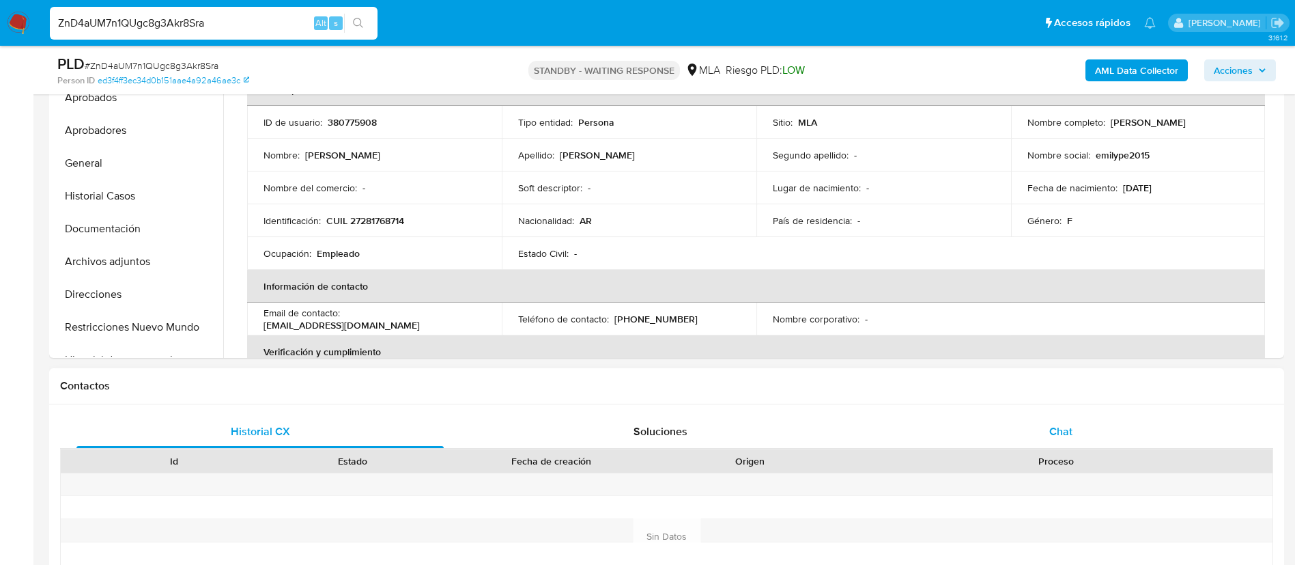
click at [1064, 429] on span "Chat" at bounding box center [1060, 431] width 23 height 16
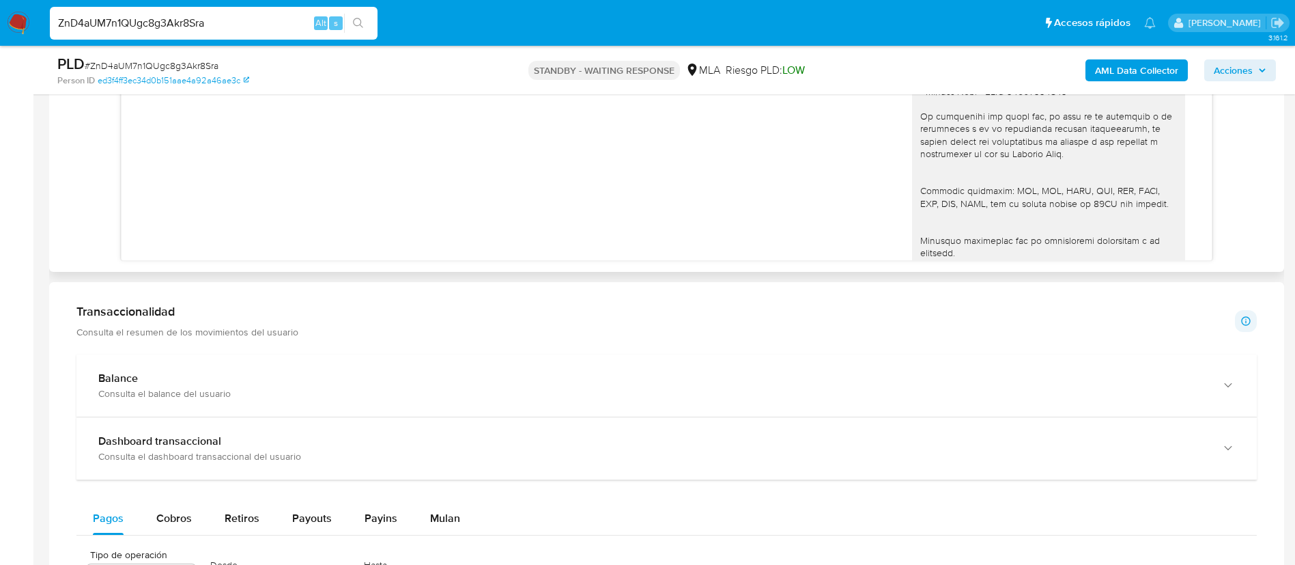
scroll to position [866, 0]
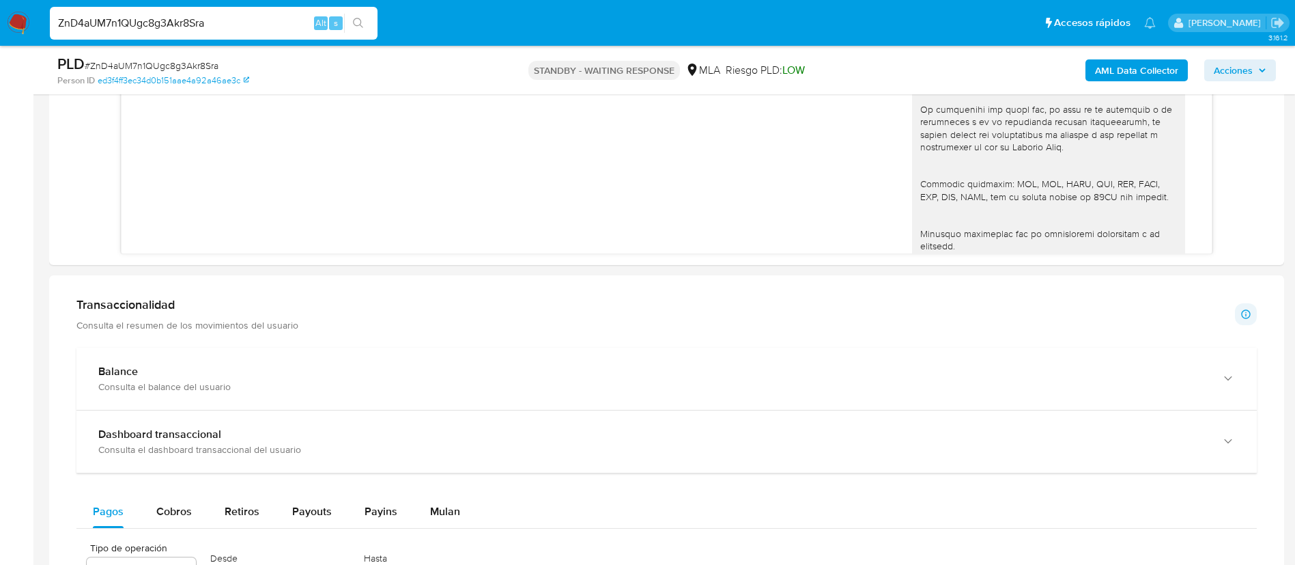
click at [293, 15] on input "ZnD4aUM7n1QUgc8g3Akr8Sra" at bounding box center [214, 23] width 328 height 18
paste input "Lfqss7gK22m9NLj0u6Tj05G3"
type input "Lfqss7gK22m9NLj0u6Tj05G3"
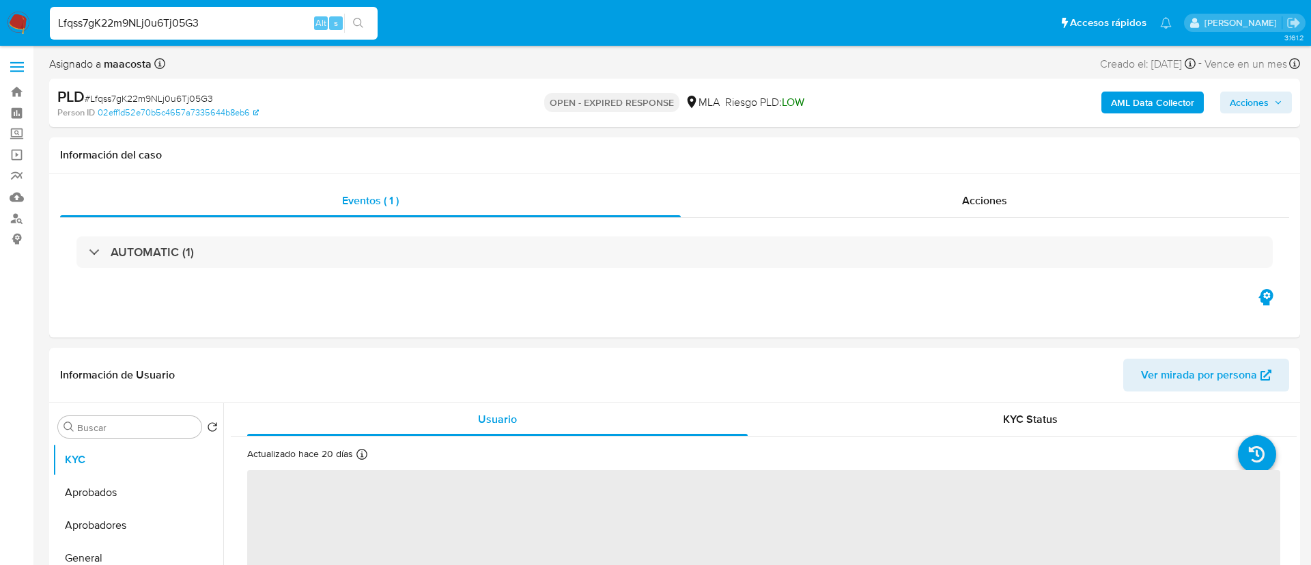
select select "10"
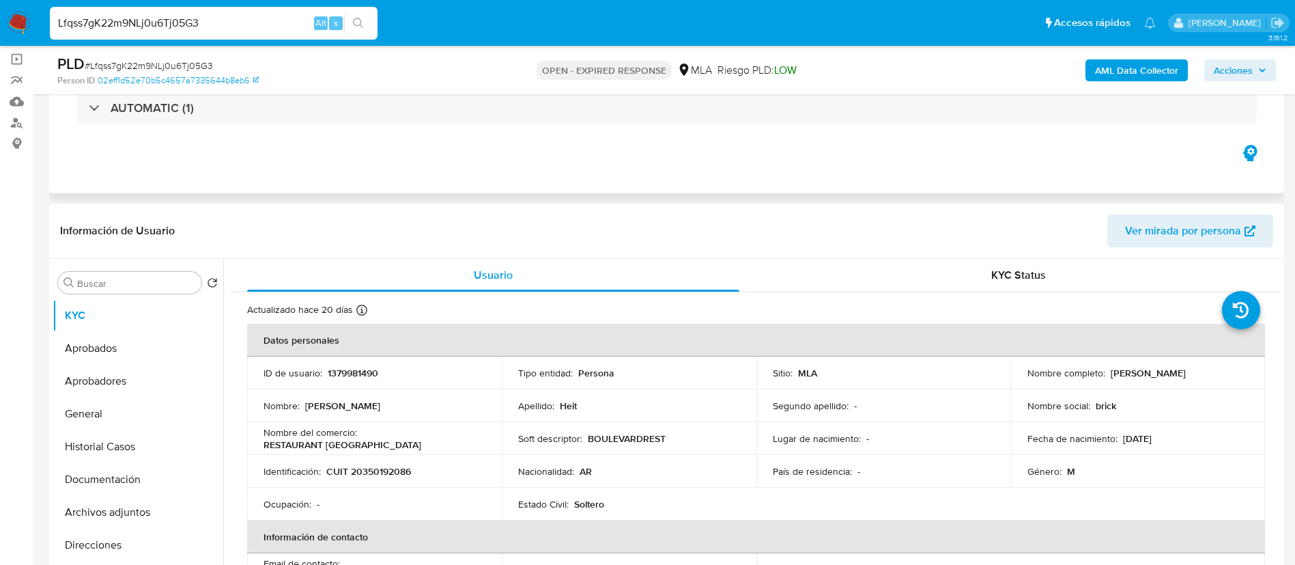
scroll to position [114, 0]
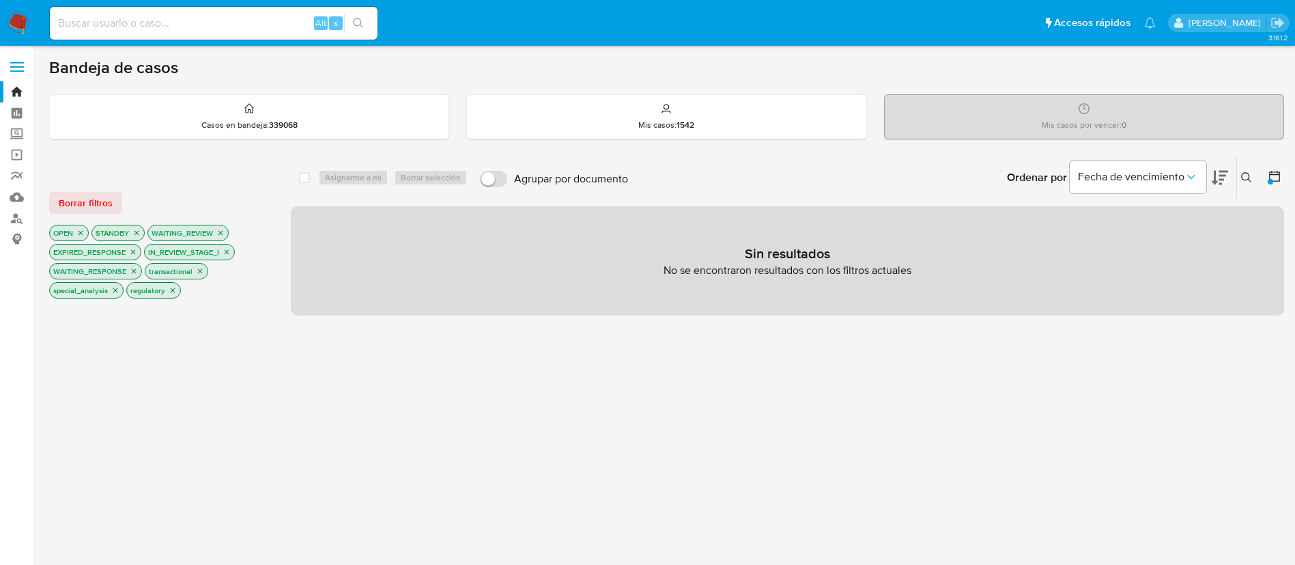
click at [1247, 172] on icon at bounding box center [1246, 177] width 11 height 11
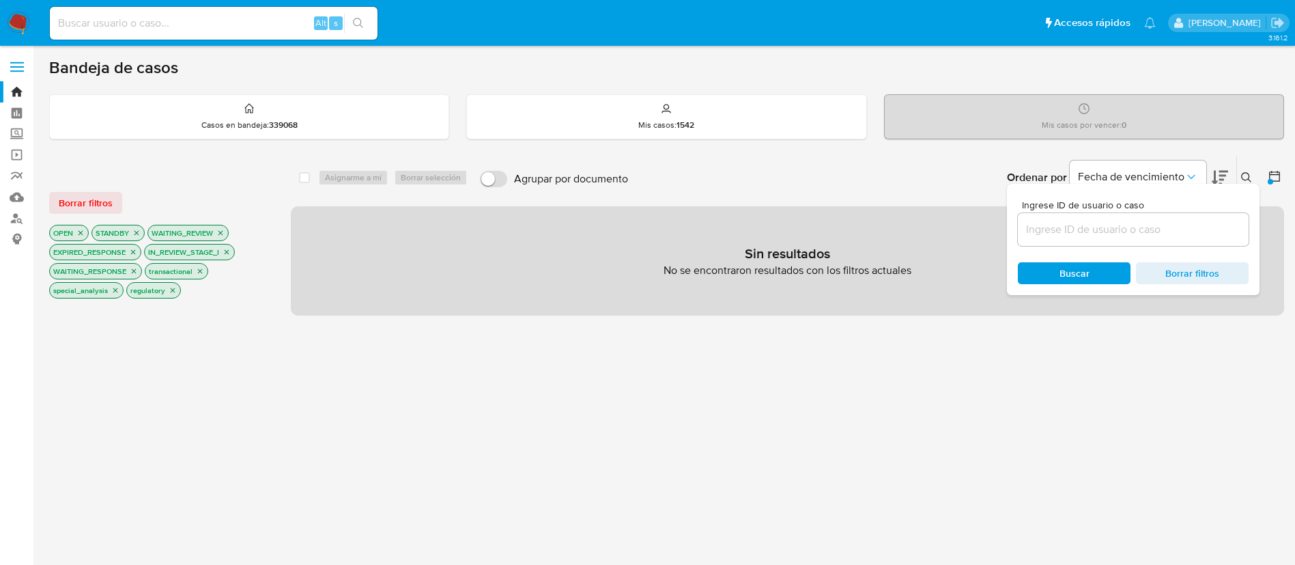
drag, startPoint x: 1082, startPoint y: 239, endPoint x: 1090, endPoint y: 227, distance: 13.8
click at [1090, 227] on div at bounding box center [1133, 229] width 231 height 33
paste input "Lfqss7gK22m9NLj0u6Tj05G3"
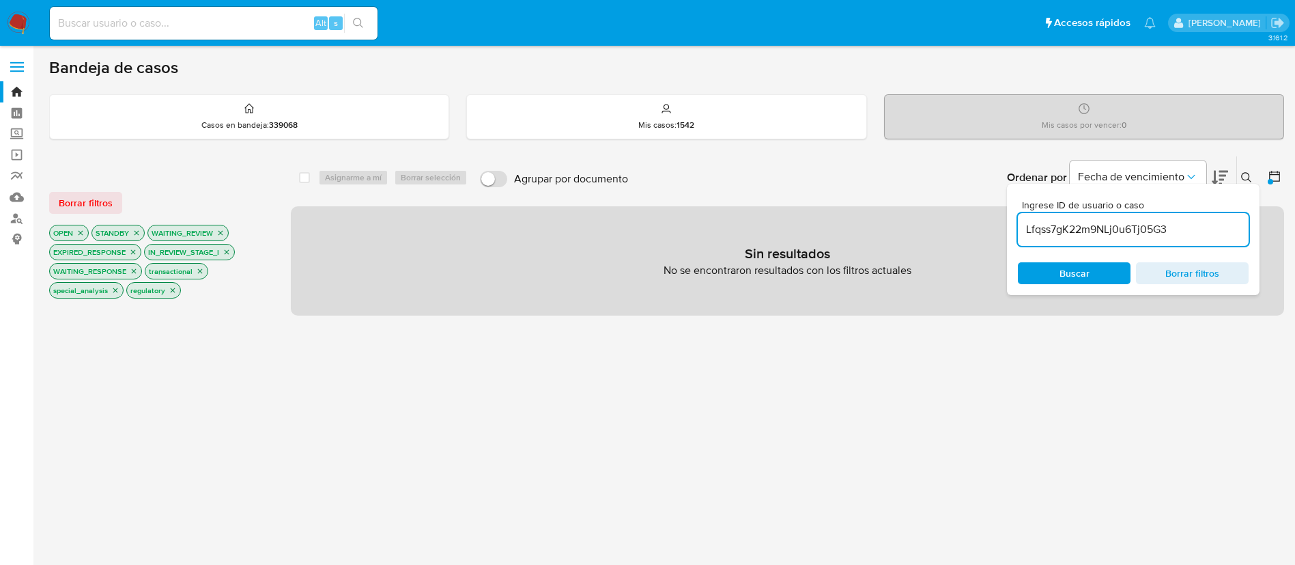
click at [1090, 227] on input "Lfqss7gK22m9NLj0u6Tj05G3" at bounding box center [1133, 230] width 231 height 18
type input "Lfqss7gK22m9NLj0u6Tj05G3"
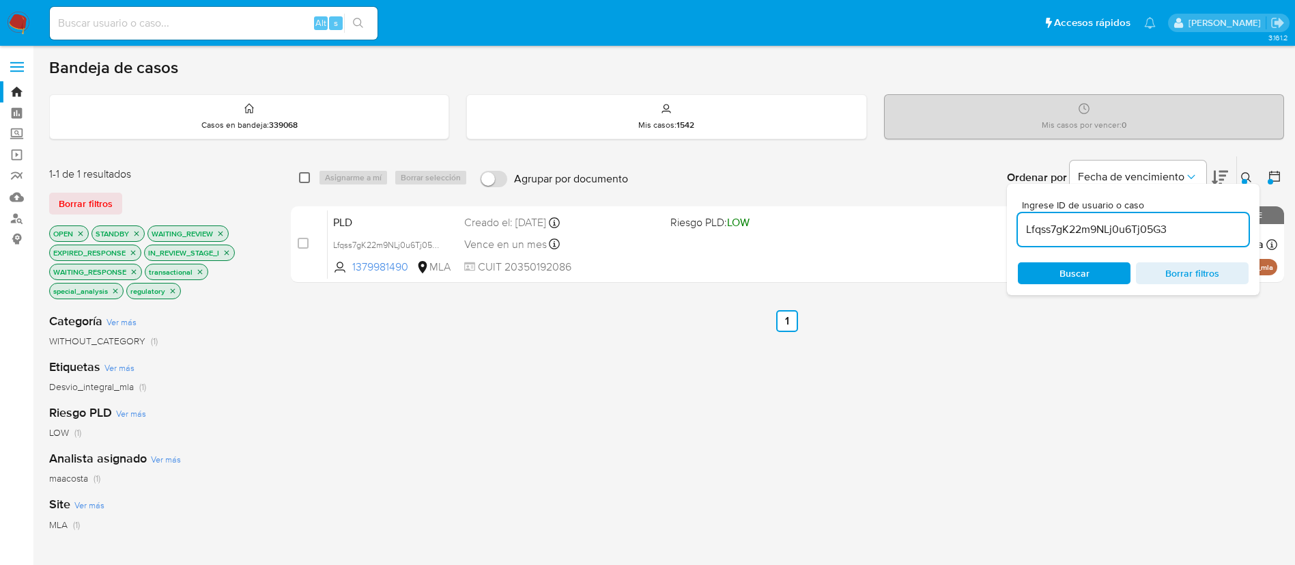
click at [308, 174] on input "checkbox" at bounding box center [304, 177] width 11 height 11
checkbox input "true"
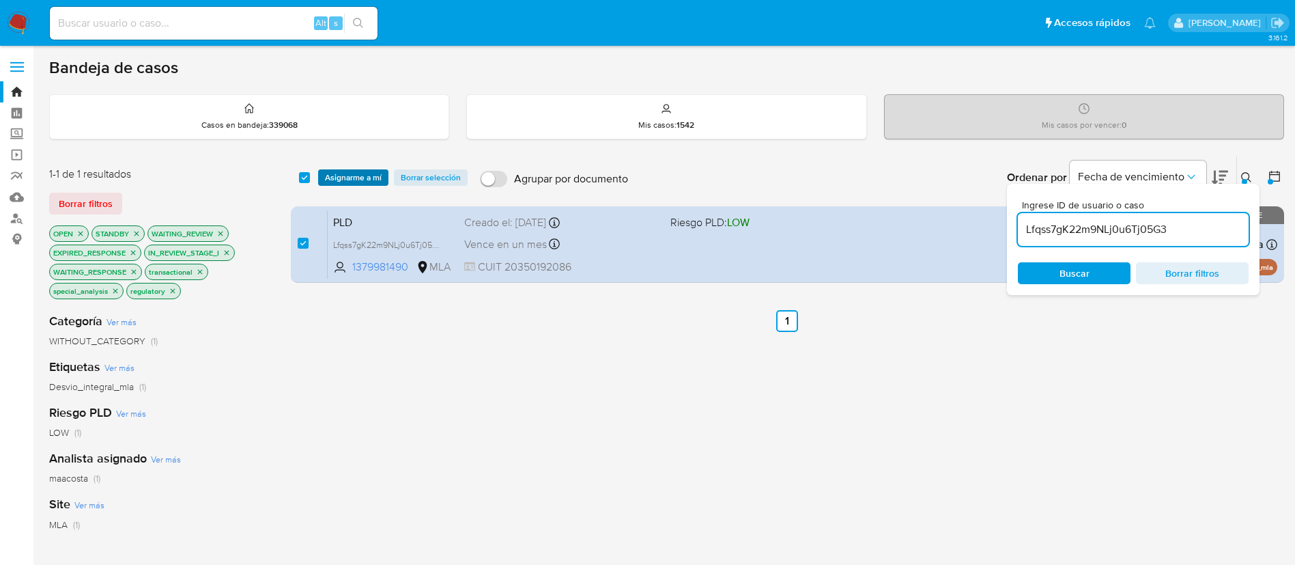
click at [329, 178] on span "Asignarme a mí" at bounding box center [353, 178] width 57 height 14
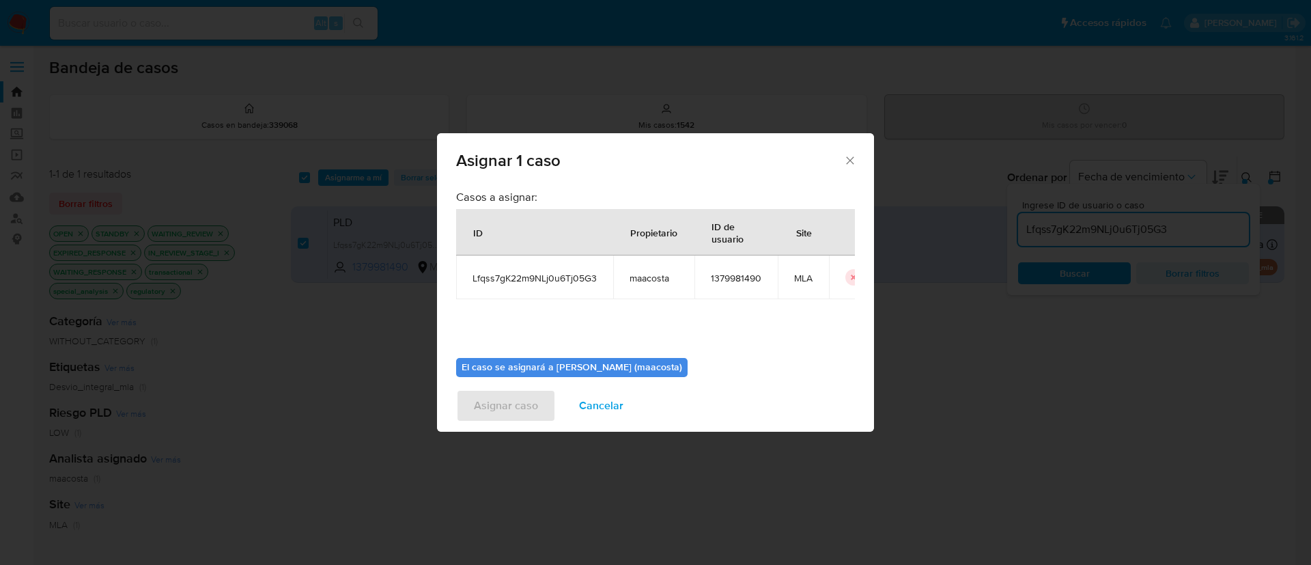
scroll to position [71, 0]
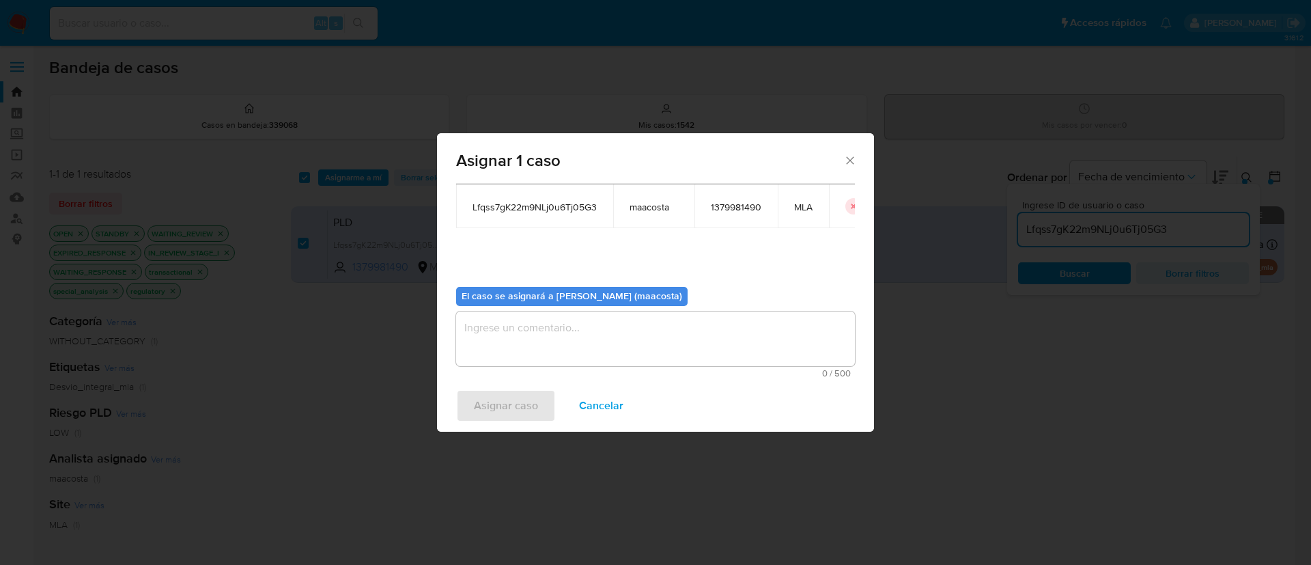
click at [507, 338] on textarea "assign-modal" at bounding box center [655, 338] width 399 height 55
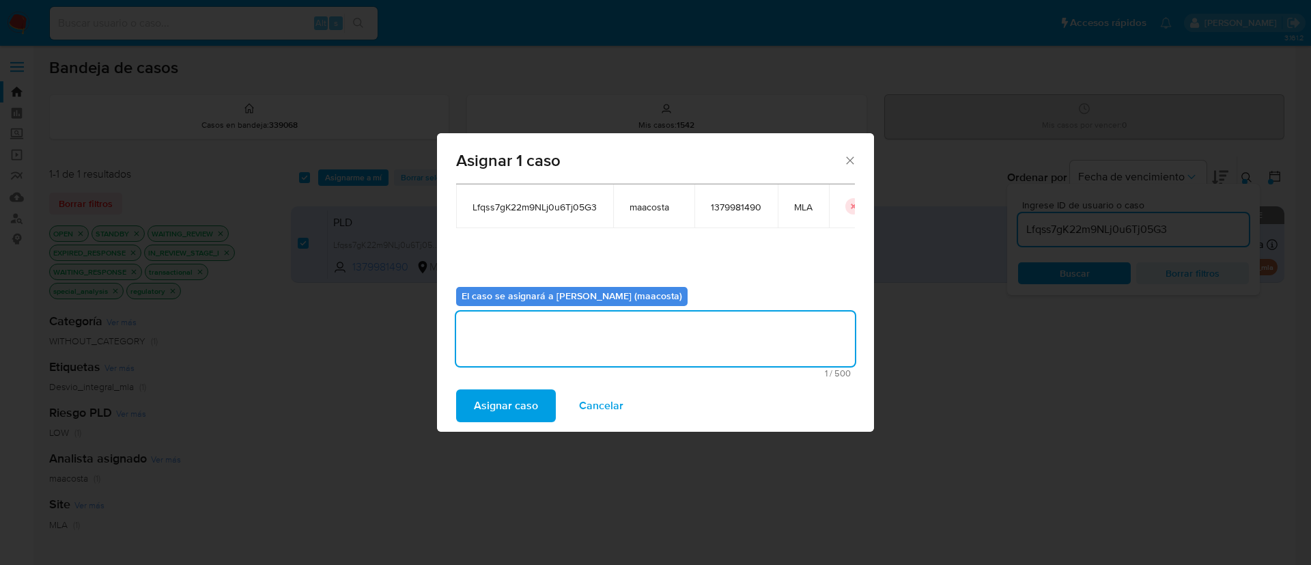
click at [485, 408] on span "Asignar caso" at bounding box center [506, 406] width 64 height 30
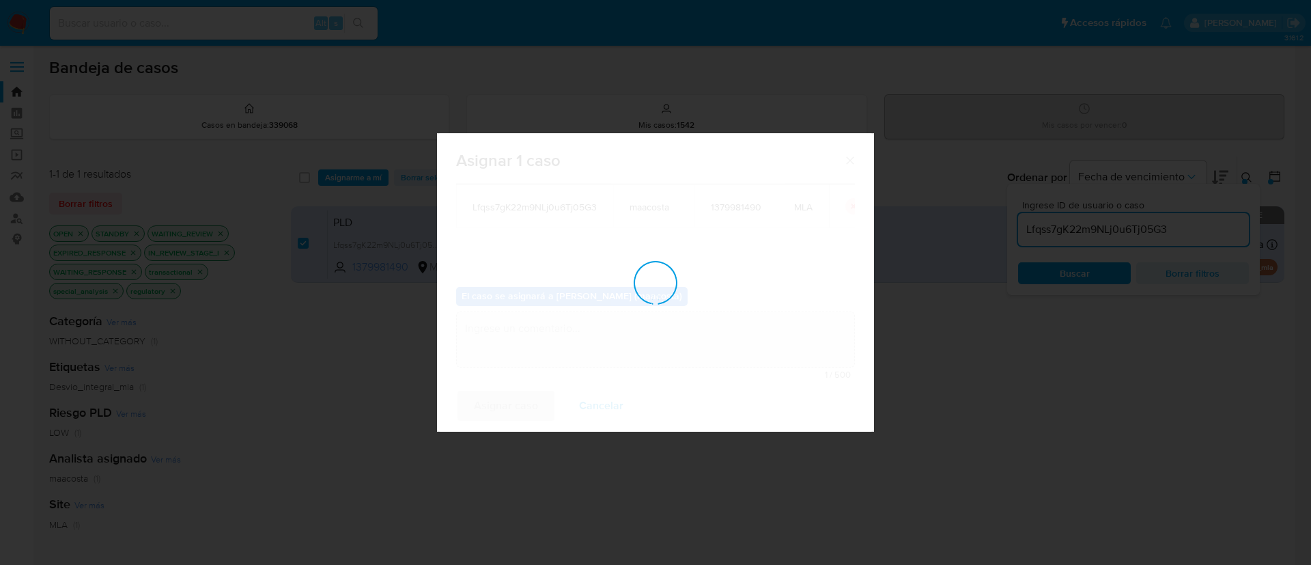
checkbox input "false"
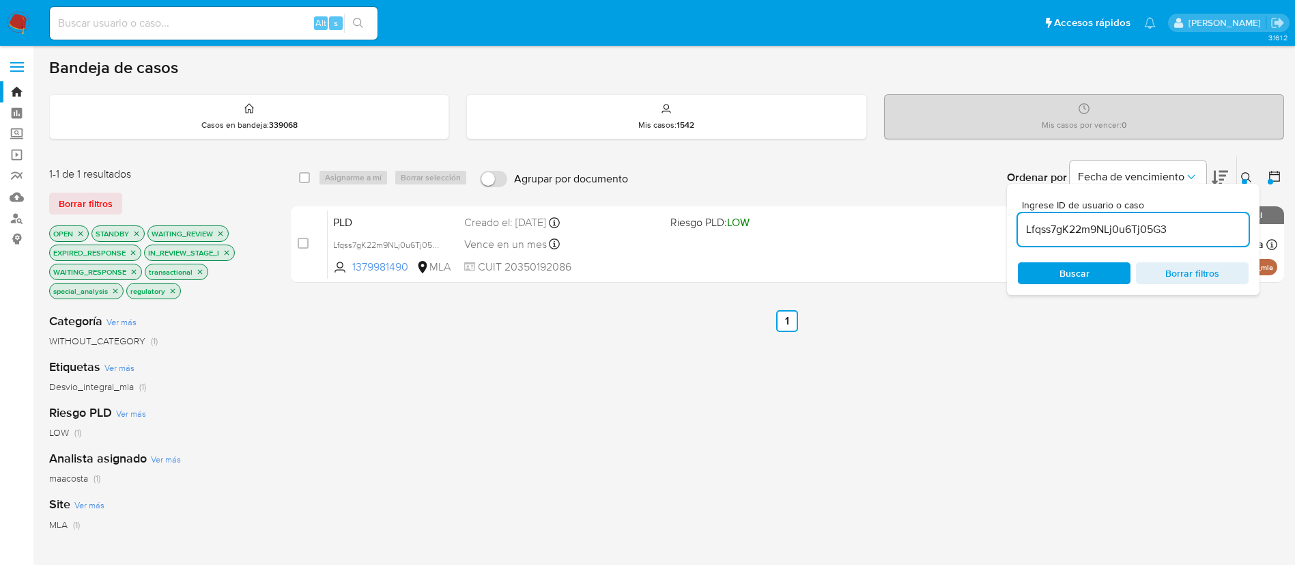
click at [1120, 229] on input "Lfqss7gK22m9NLj0u6Tj05G3" at bounding box center [1133, 230] width 231 height 18
paste input "8LPVbyLzBLyMh1UvFxIOccvD"
type input "8LPVbyLzBLyMh1UvFxIOccvD"
click at [302, 178] on input "checkbox" at bounding box center [304, 177] width 11 height 11
checkbox input "true"
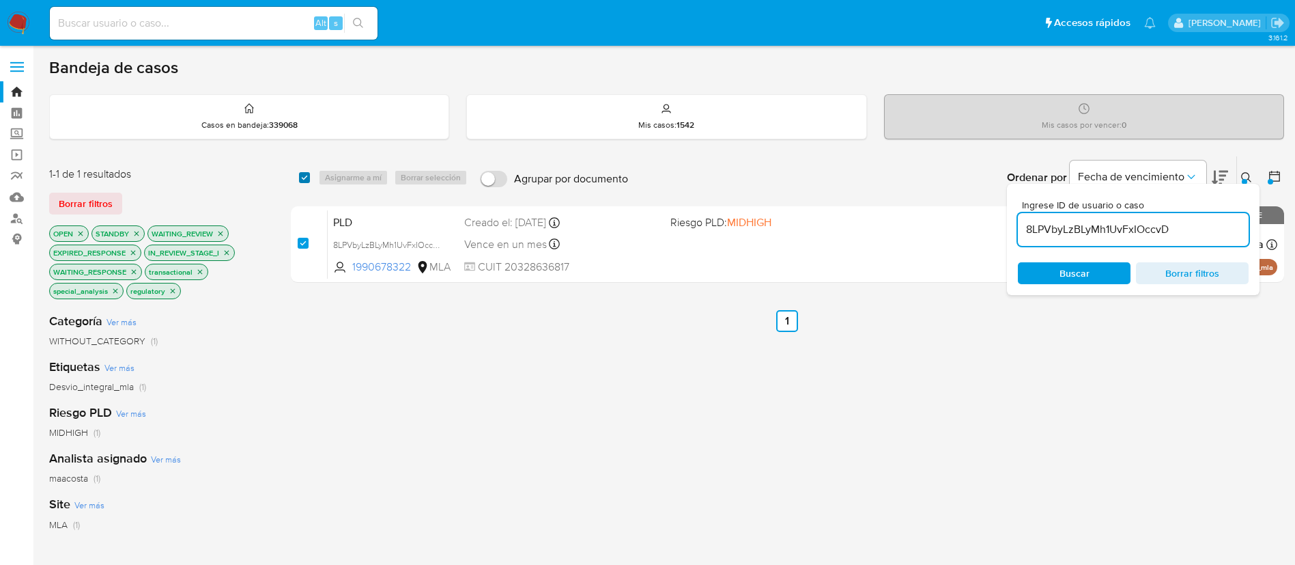
checkbox input "true"
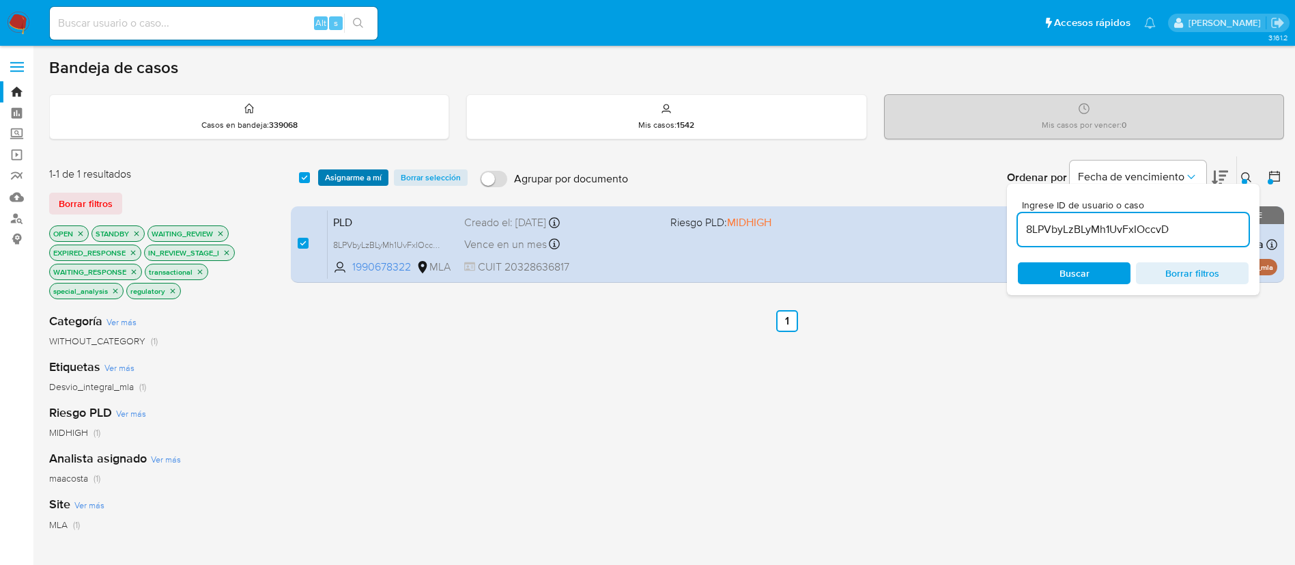
click at [350, 179] on span "Asignarme a mí" at bounding box center [353, 178] width 57 height 14
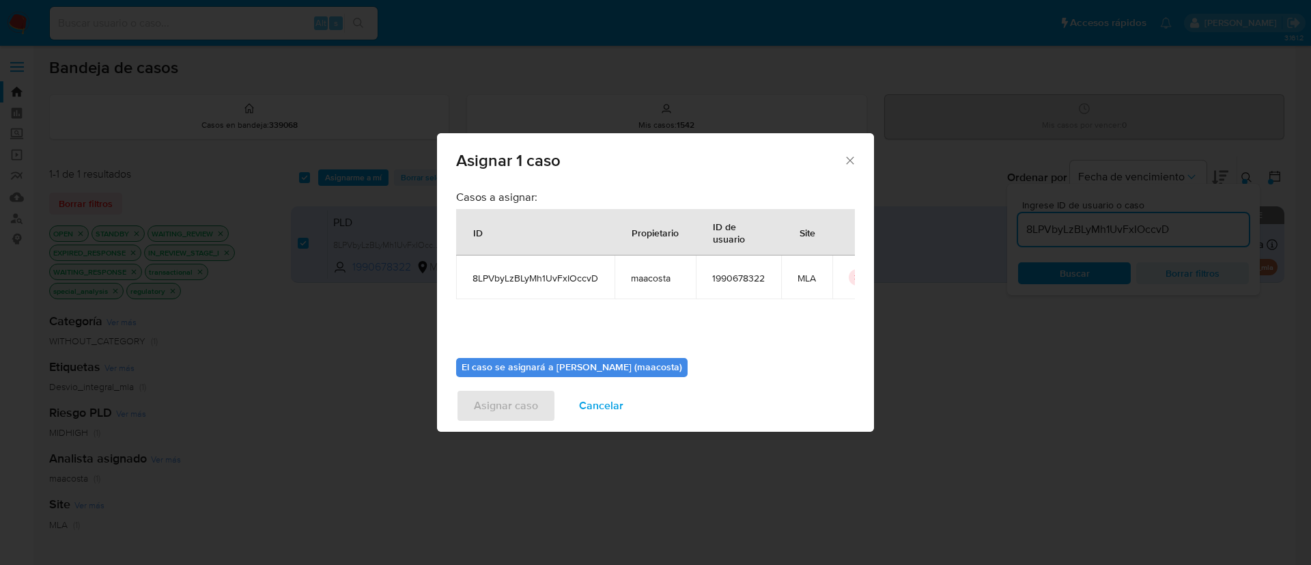
scroll to position [71, 0]
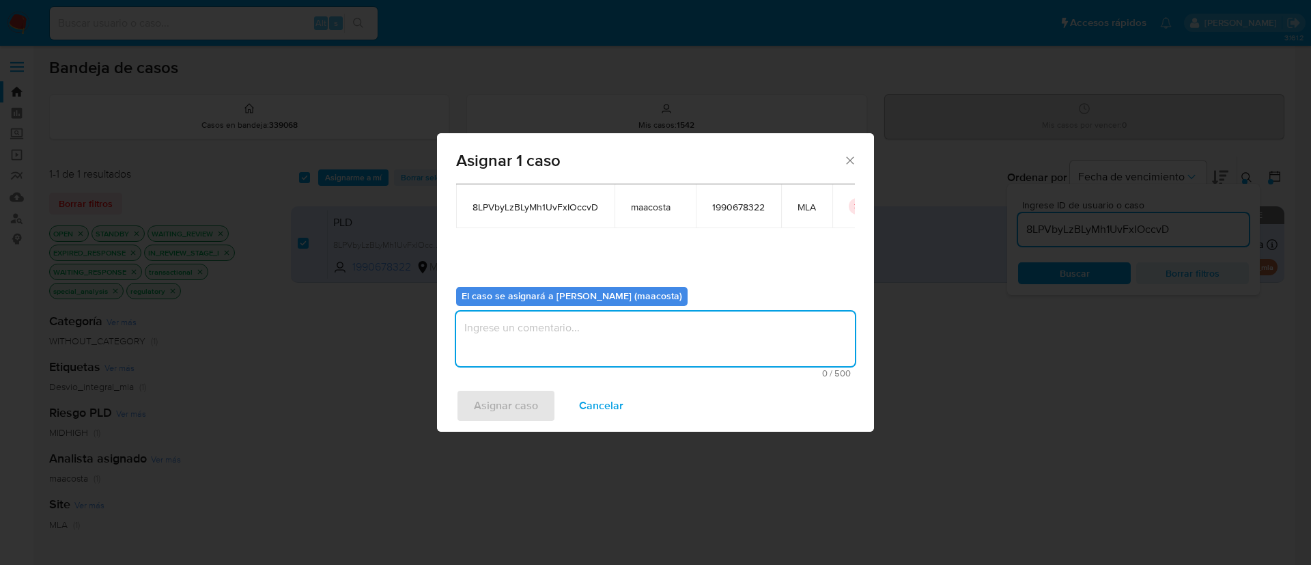
click at [546, 337] on textarea "assign-modal" at bounding box center [655, 338] width 399 height 55
click at [521, 393] on span "Asignar caso" at bounding box center [506, 406] width 64 height 30
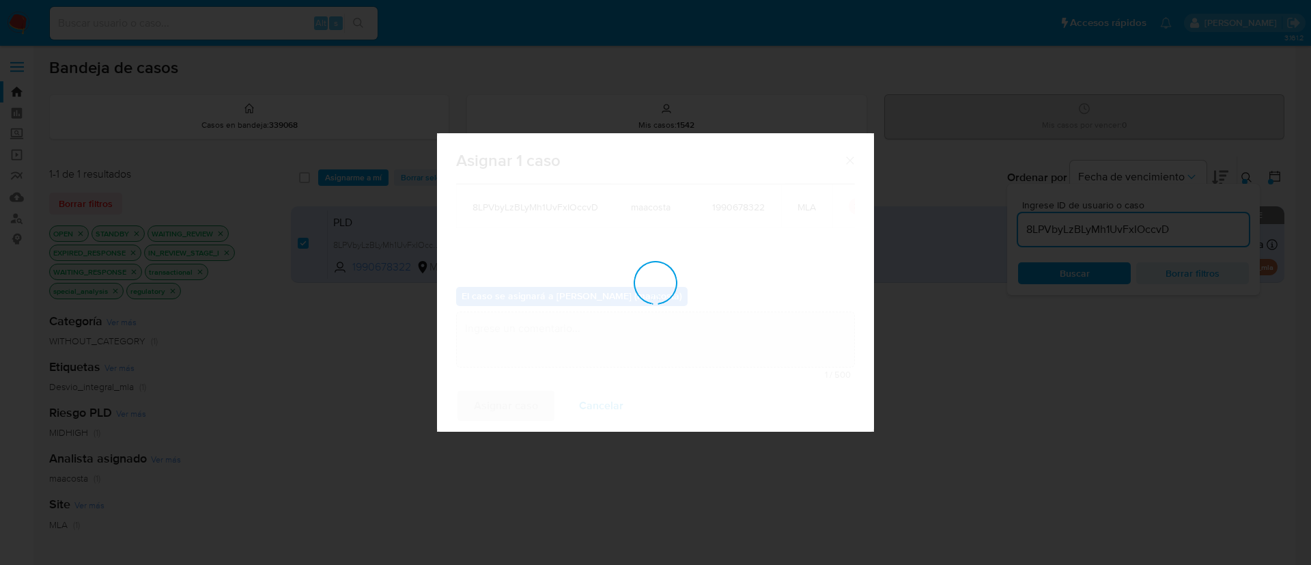
checkbox input "false"
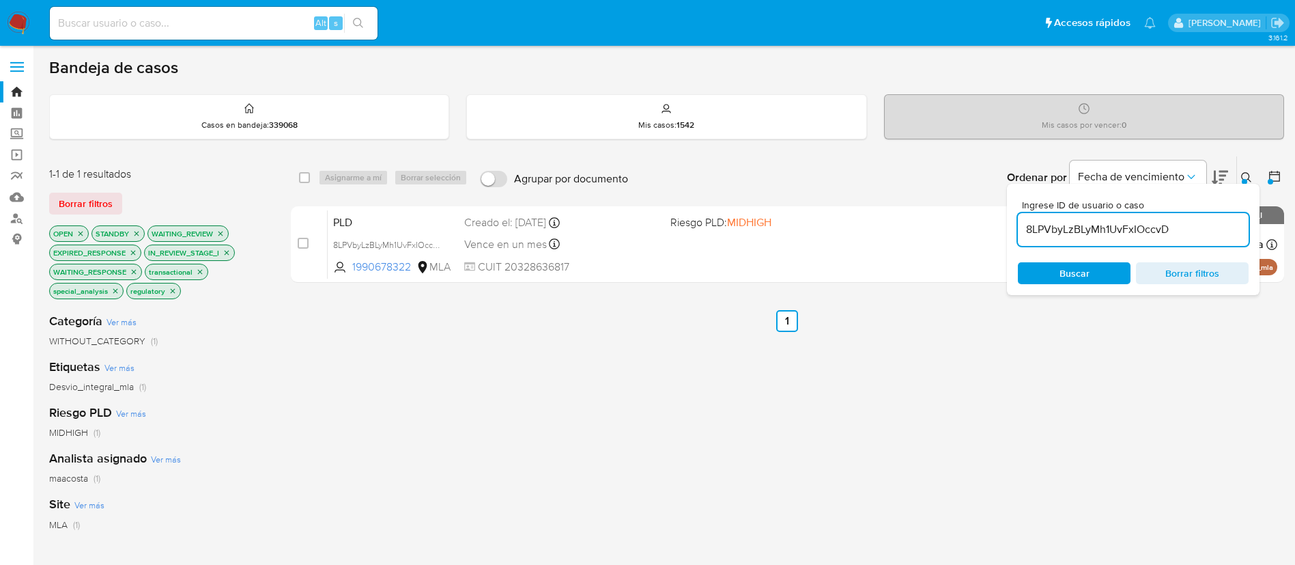
paste input "g5rEIJw0XzjObM8cavDgZsx1"
click at [1140, 237] on input "8LPVbyLzBLyMh1UvFxIOccvD" at bounding box center [1133, 230] width 231 height 18
type input "g5rEIJw0XzjObM8cavDgZsx1"
click at [302, 177] on input "checkbox" at bounding box center [304, 177] width 11 height 11
checkbox input "true"
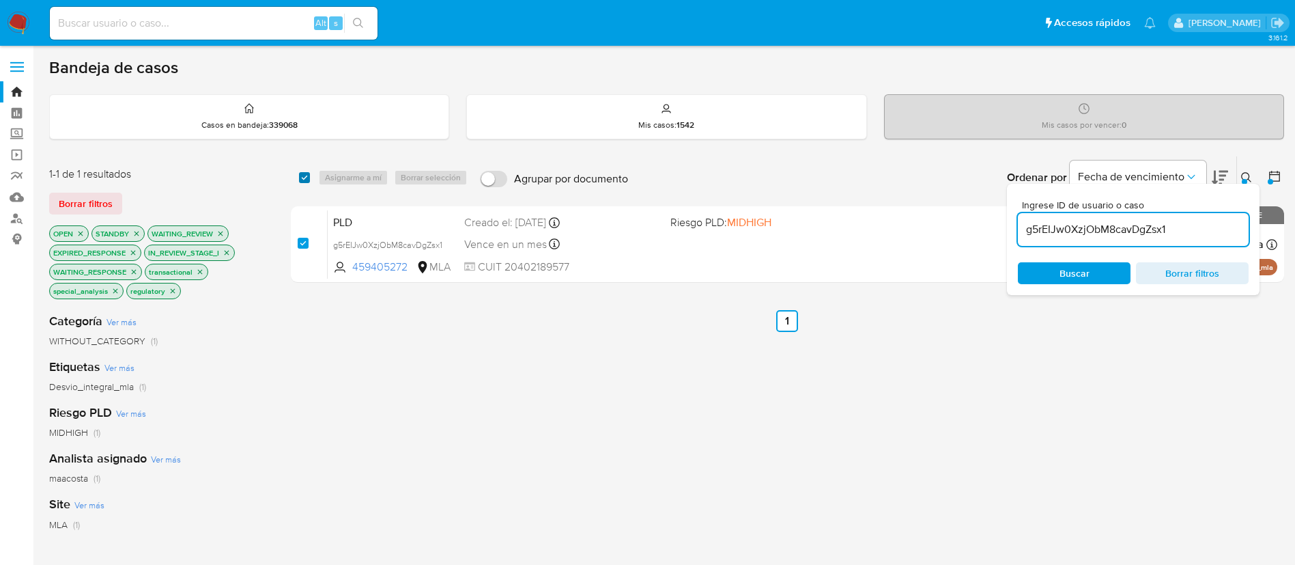
checkbox input "true"
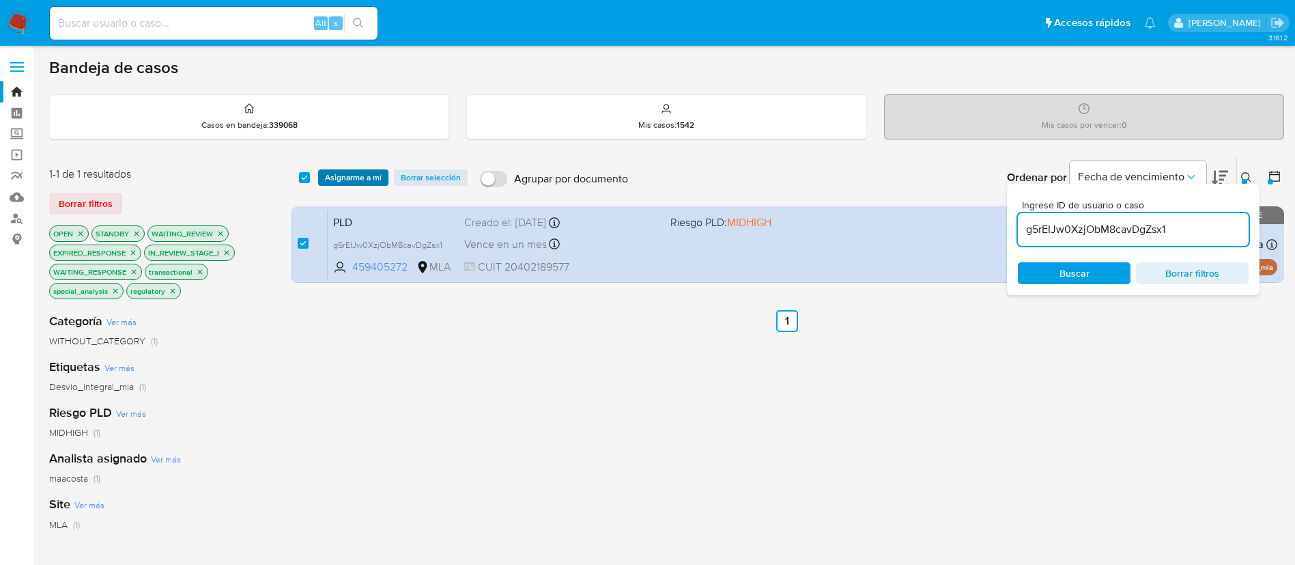
click at [332, 178] on span "Asignarme a mí" at bounding box center [353, 178] width 57 height 14
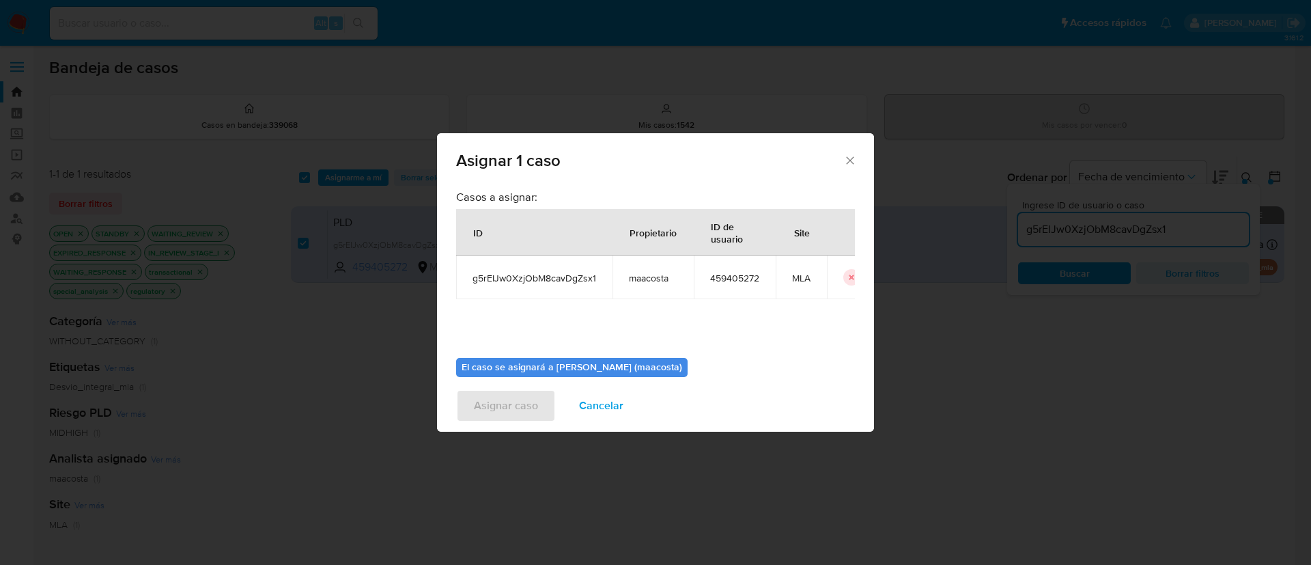
scroll to position [71, 0]
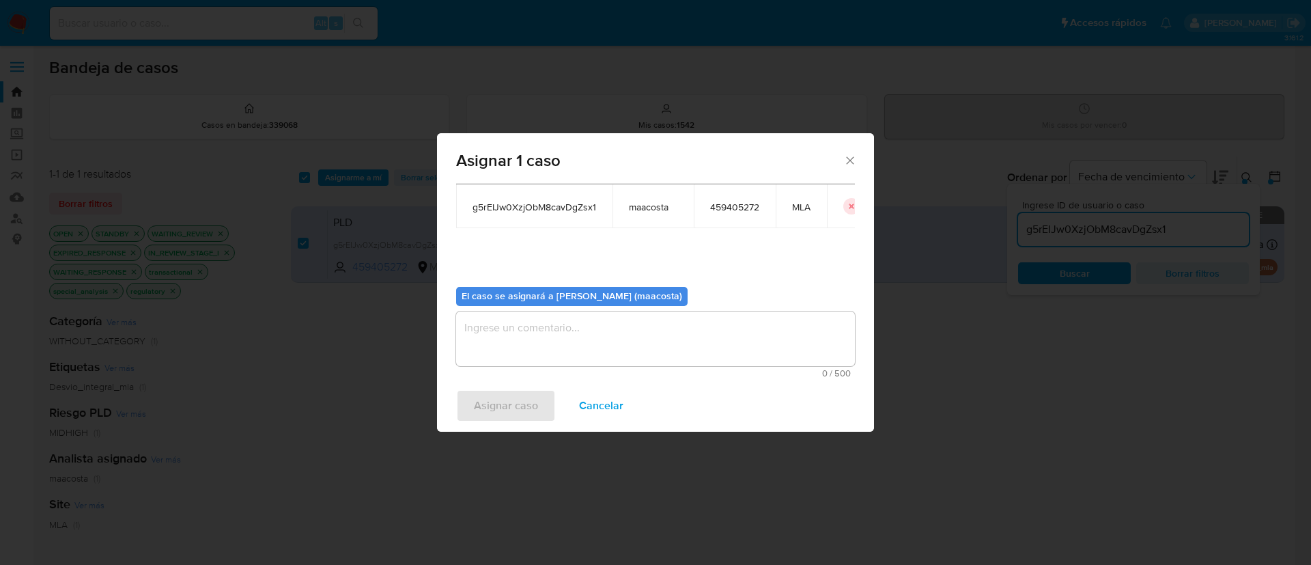
click at [541, 367] on div "0 / 500 500 caracteres restantes" at bounding box center [655, 344] width 399 height 66
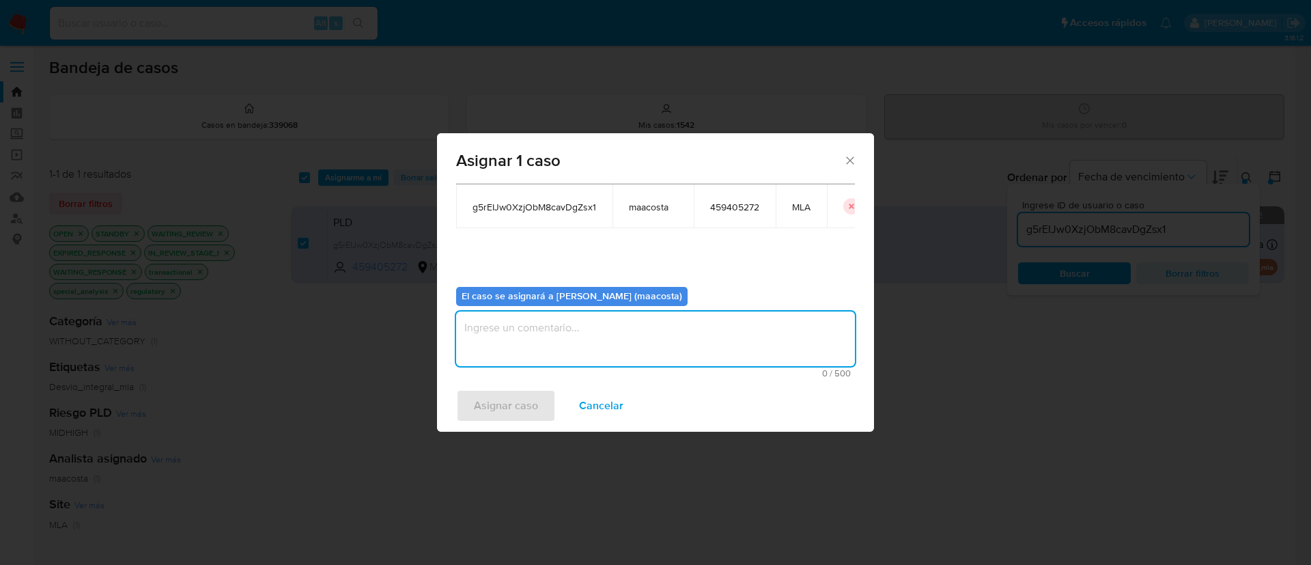
click at [502, 326] on textarea "assign-modal" at bounding box center [655, 338] width 399 height 55
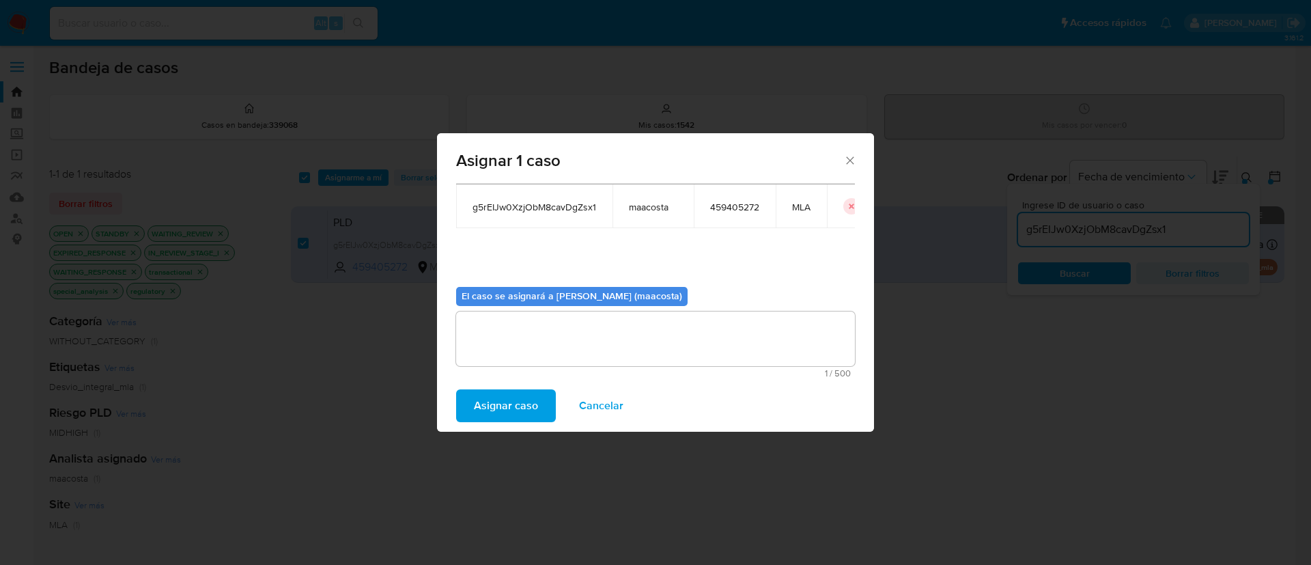
click at [494, 394] on span "Asignar caso" at bounding box center [506, 406] width 64 height 30
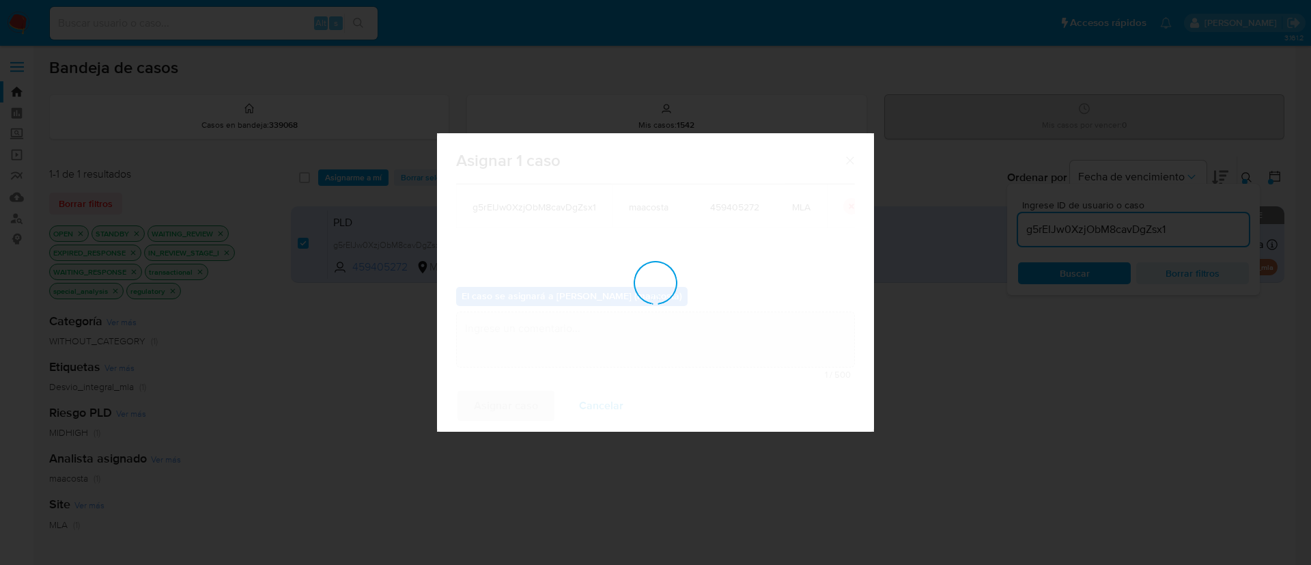
checkbox input "false"
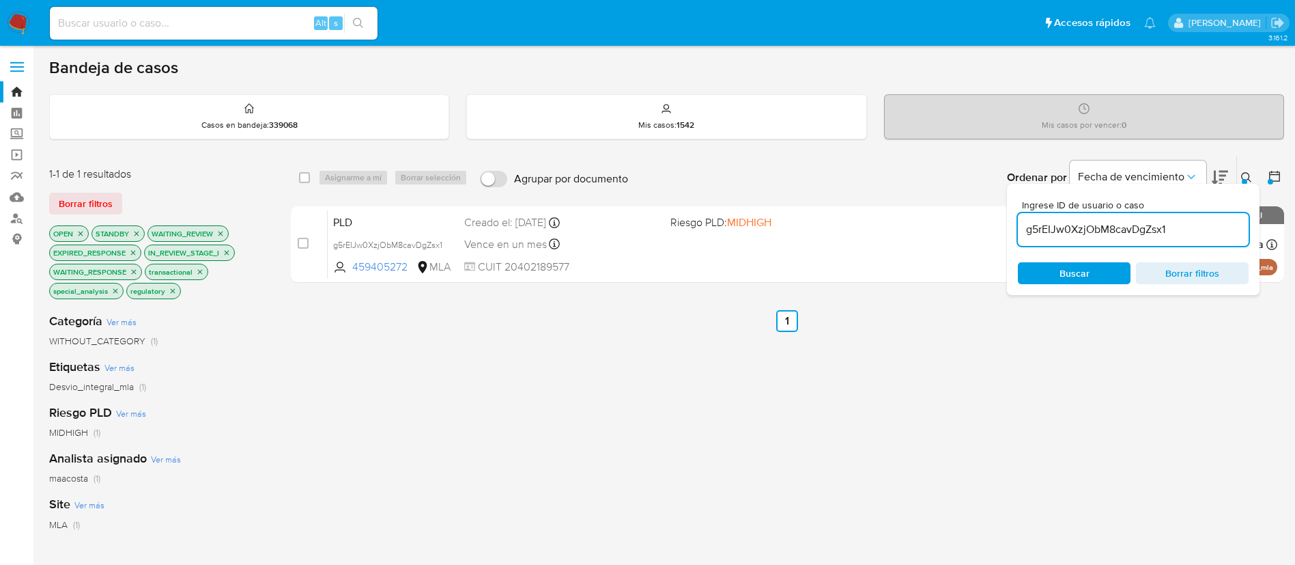
drag, startPoint x: 1055, startPoint y: 214, endPoint x: 1053, endPoint y: 226, distance: 11.8
click at [1053, 226] on div "g5rEIJw0XzjObM8cavDgZsx1" at bounding box center [1133, 229] width 231 height 33
click at [1053, 226] on input "g5rEIJw0XzjObM8cavDgZsx1" at bounding box center [1133, 230] width 231 height 18
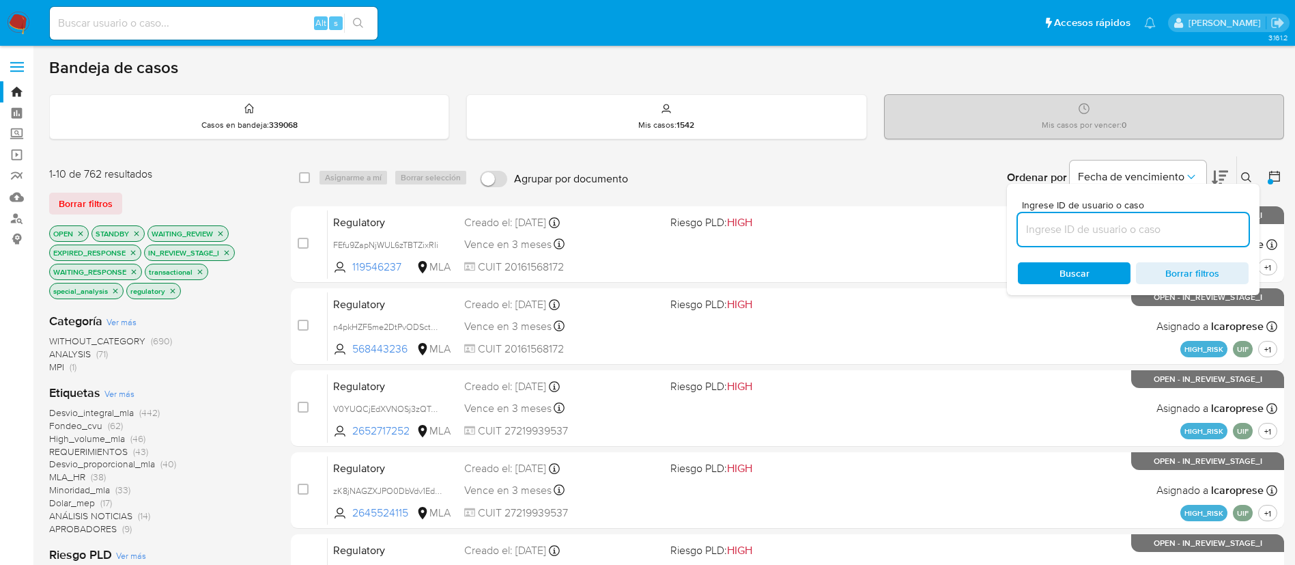
click at [1243, 180] on icon at bounding box center [1246, 177] width 11 height 11
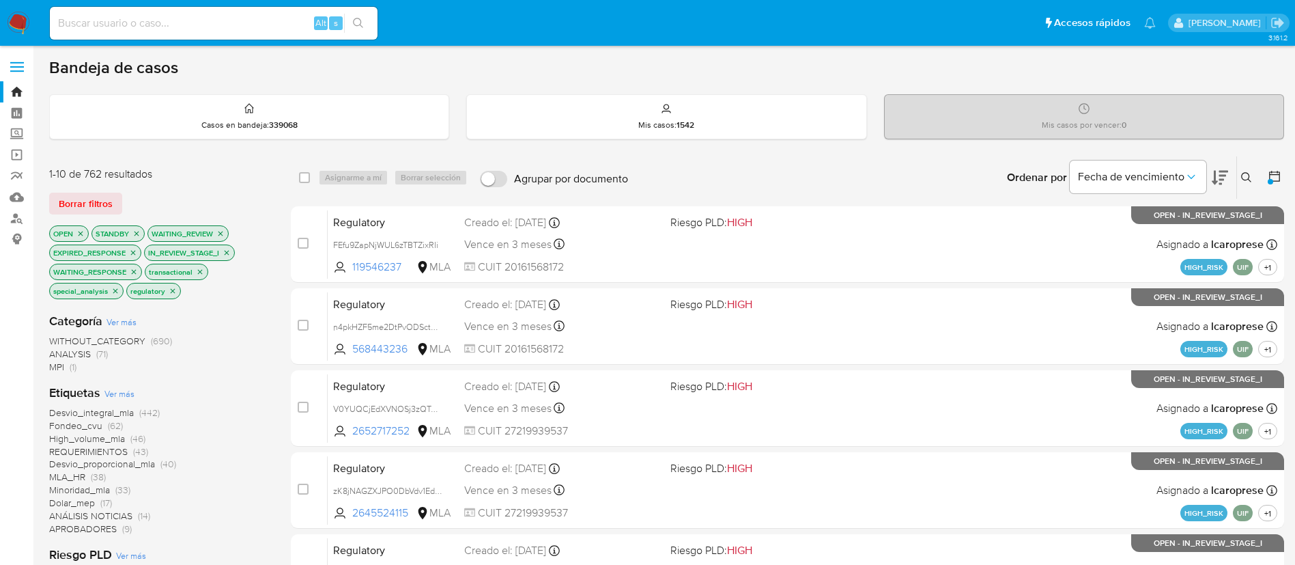
click at [1243, 179] on icon at bounding box center [1246, 177] width 10 height 10
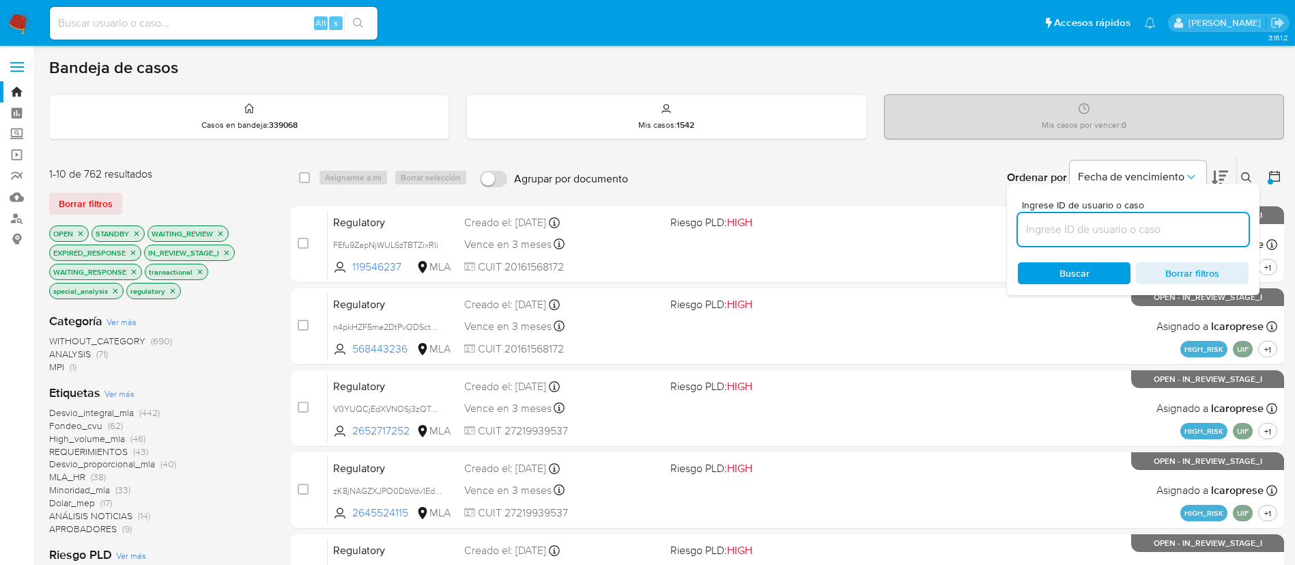
click at [1152, 217] on div at bounding box center [1133, 229] width 231 height 33
click at [1105, 225] on input at bounding box center [1133, 230] width 231 height 18
paste input "UOa2qz3XjMnPRzi5TaFgIqLY"
type input "UOa2qz3XjMnPRzi5TaFgIqLY"
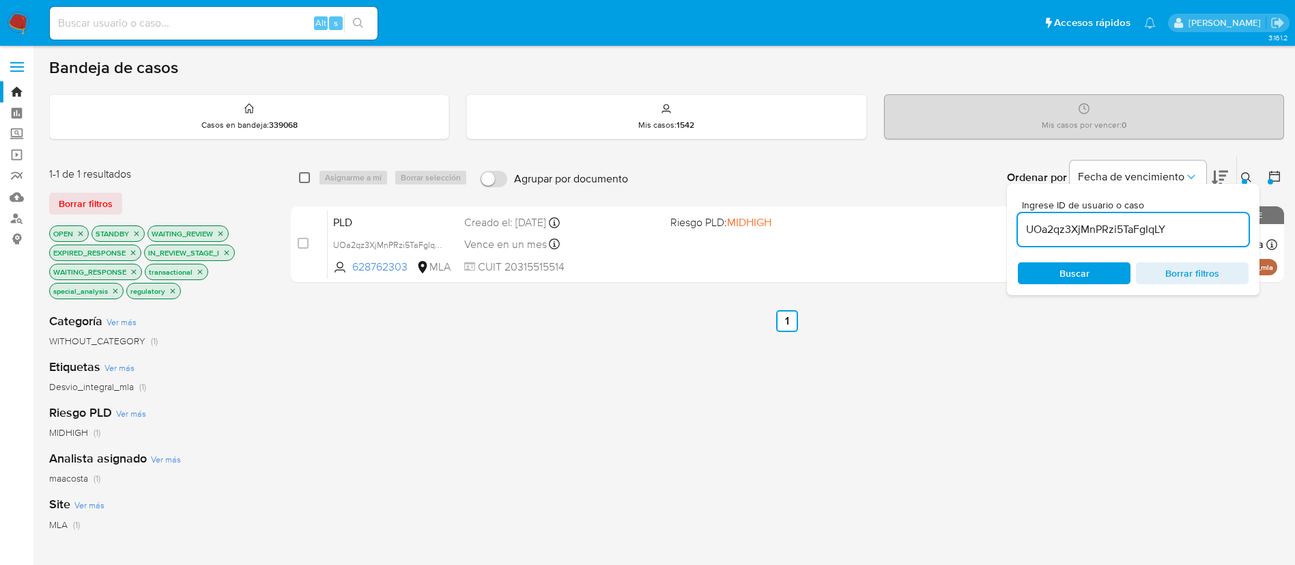
click at [303, 175] on input "checkbox" at bounding box center [304, 177] width 11 height 11
checkbox input "true"
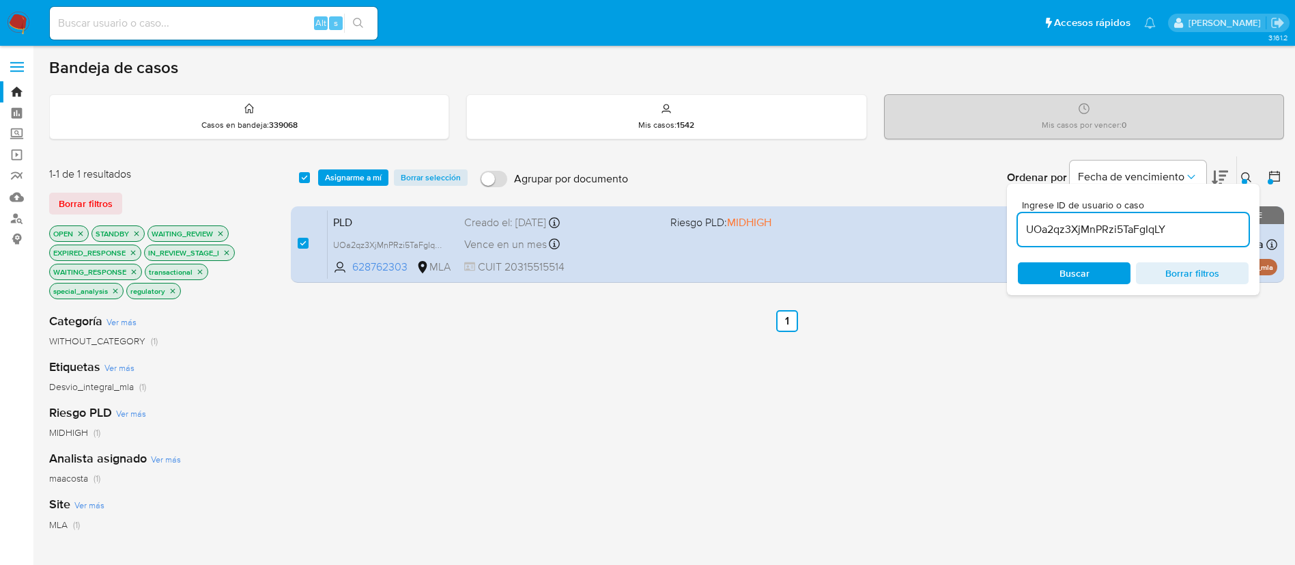
click at [1058, 233] on input "UOa2qz3XjMnPRzi5TaFgIqLY" at bounding box center [1133, 230] width 231 height 18
type input "yfS8U58vdiPIOeZDeJy6gq50"
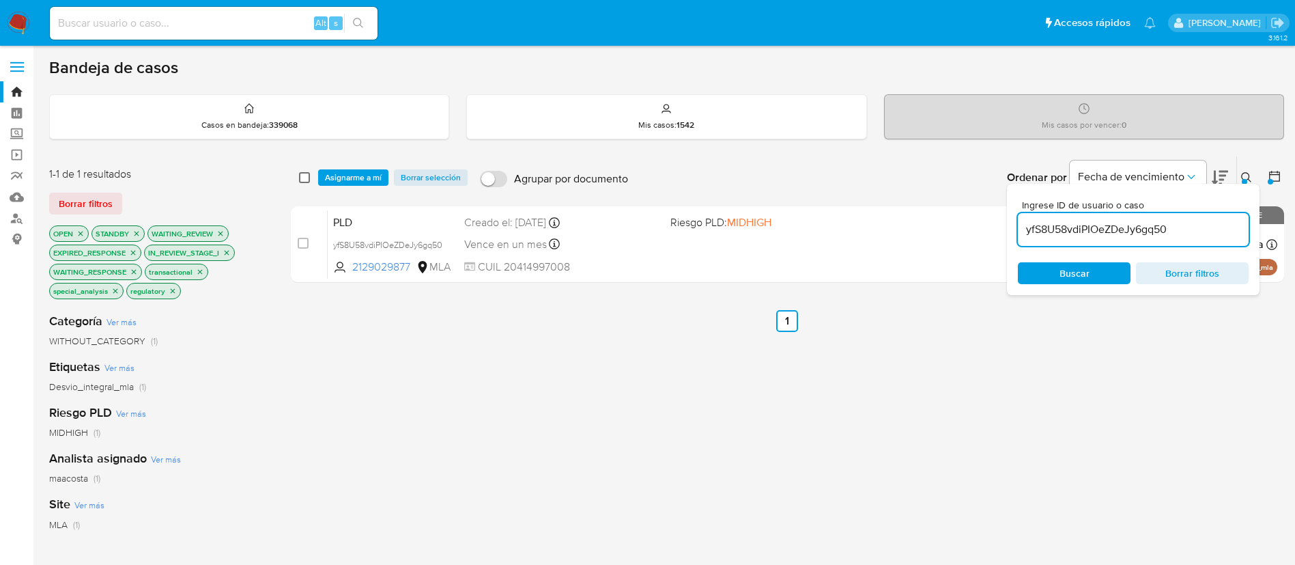
click at [306, 178] on input "checkbox" at bounding box center [304, 177] width 11 height 11
checkbox input "true"
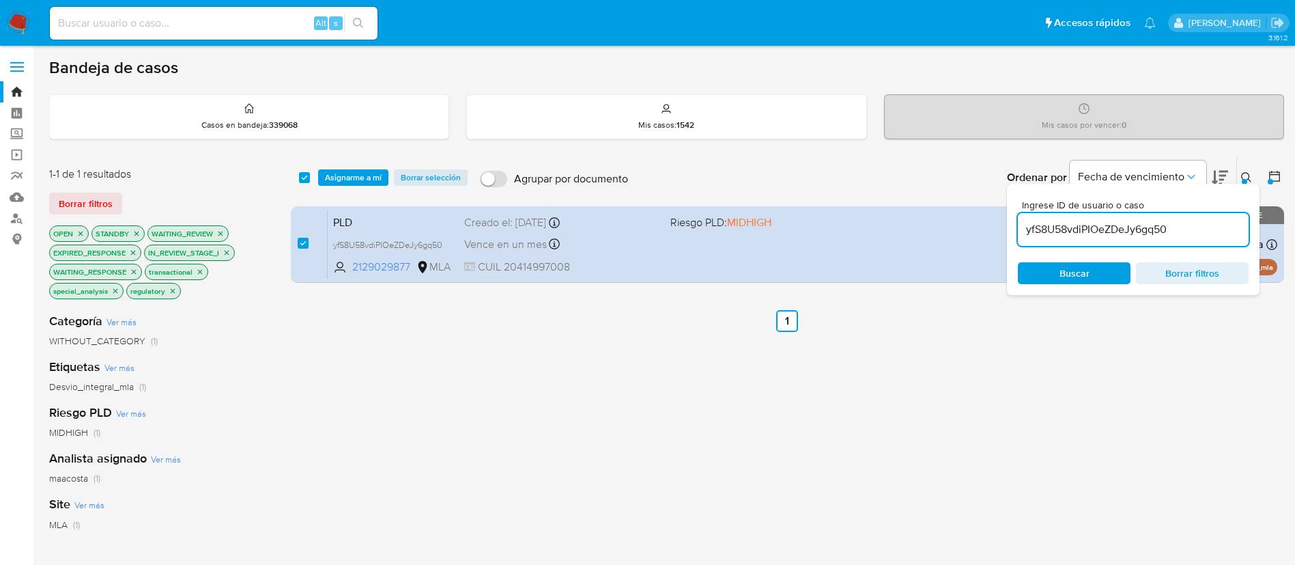
click at [1050, 232] on input "yfS8U58vdiPIOeZDeJy6gq50" at bounding box center [1133, 230] width 231 height 18
type input "hKLGWZ4HhlPqUOGoUT6dExKE"
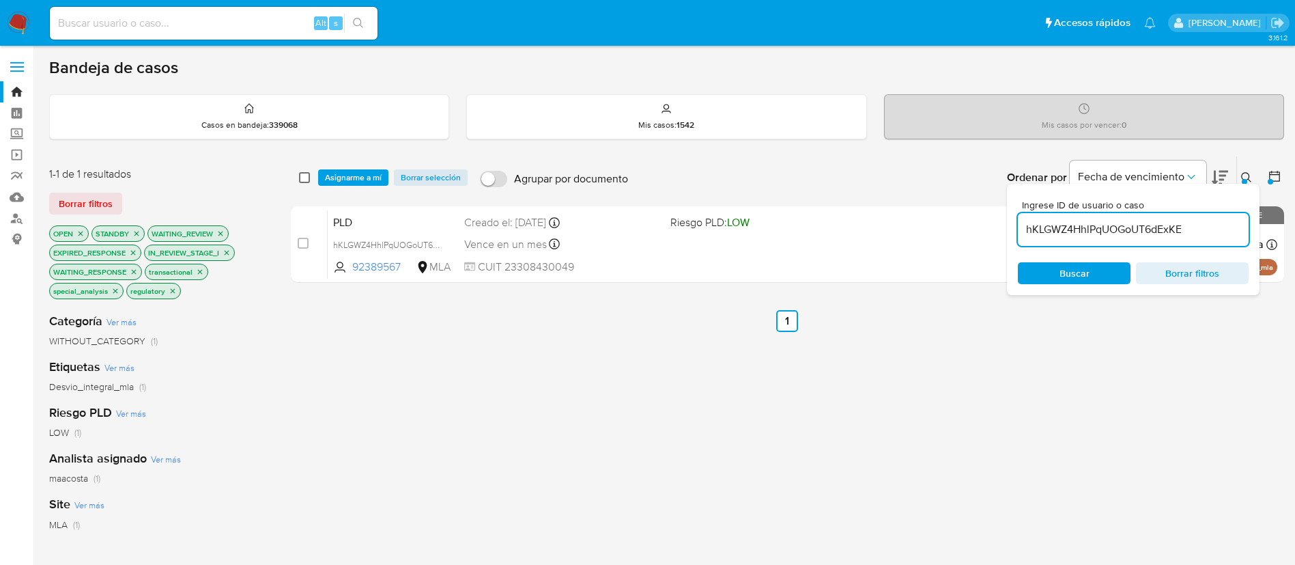
click at [303, 178] on input "checkbox" at bounding box center [304, 177] width 11 height 11
checkbox input "true"
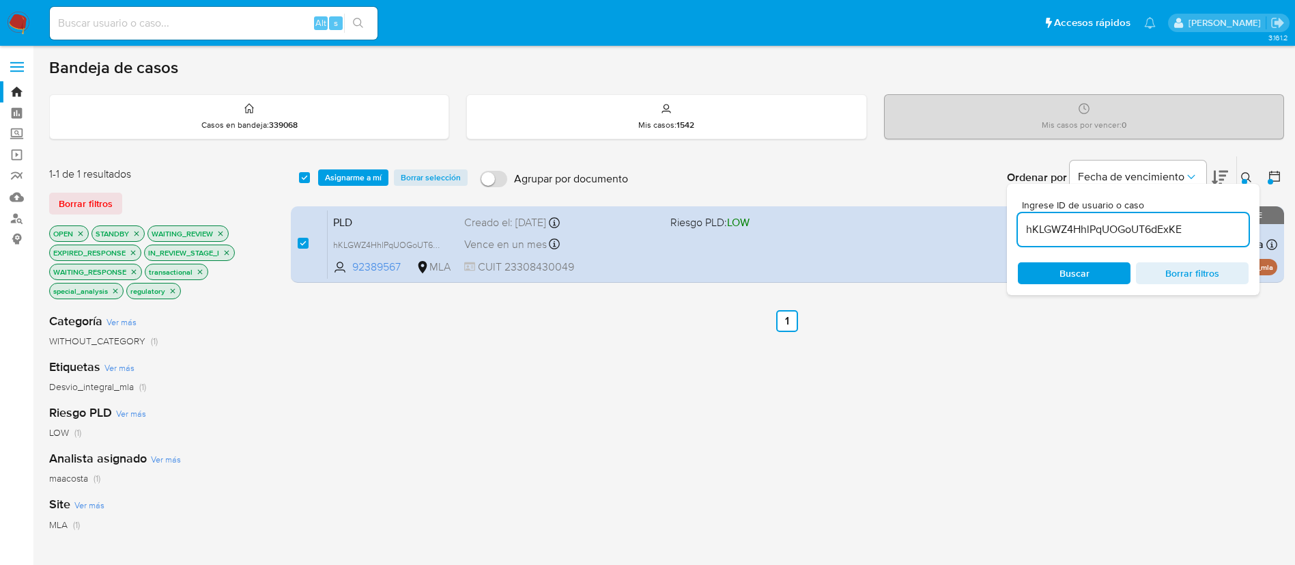
click at [1058, 227] on input "hKLGWZ4HhlPqUOGoUT6dExKE" at bounding box center [1133, 230] width 231 height 18
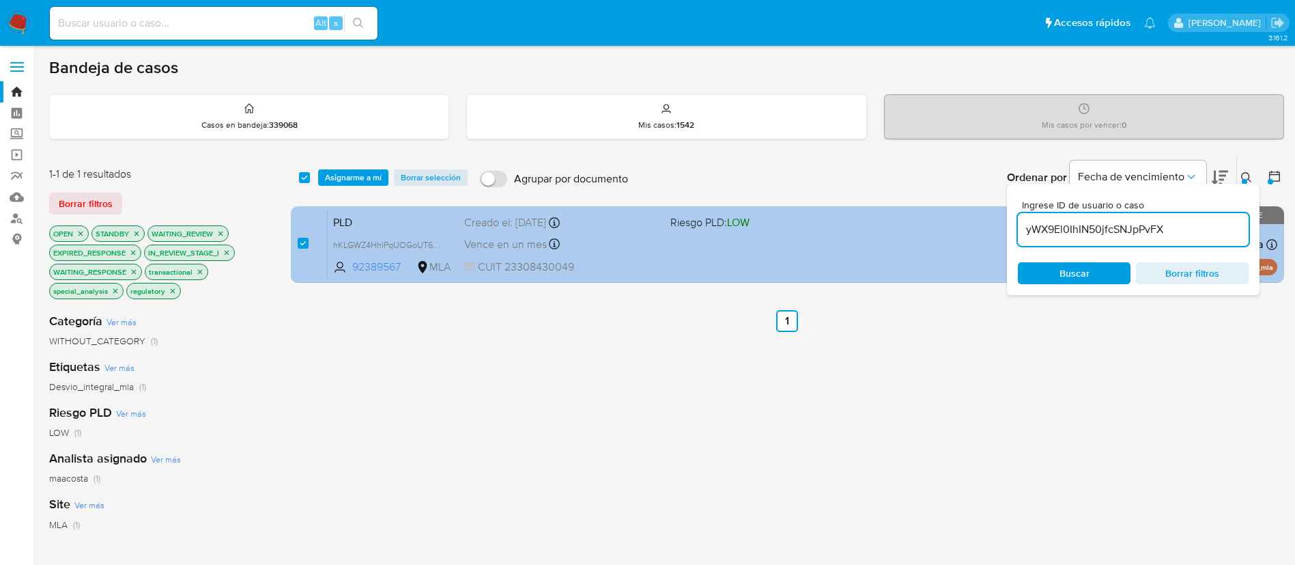
type input "yWX9El0IhIN50jfcSNJpPvFX"
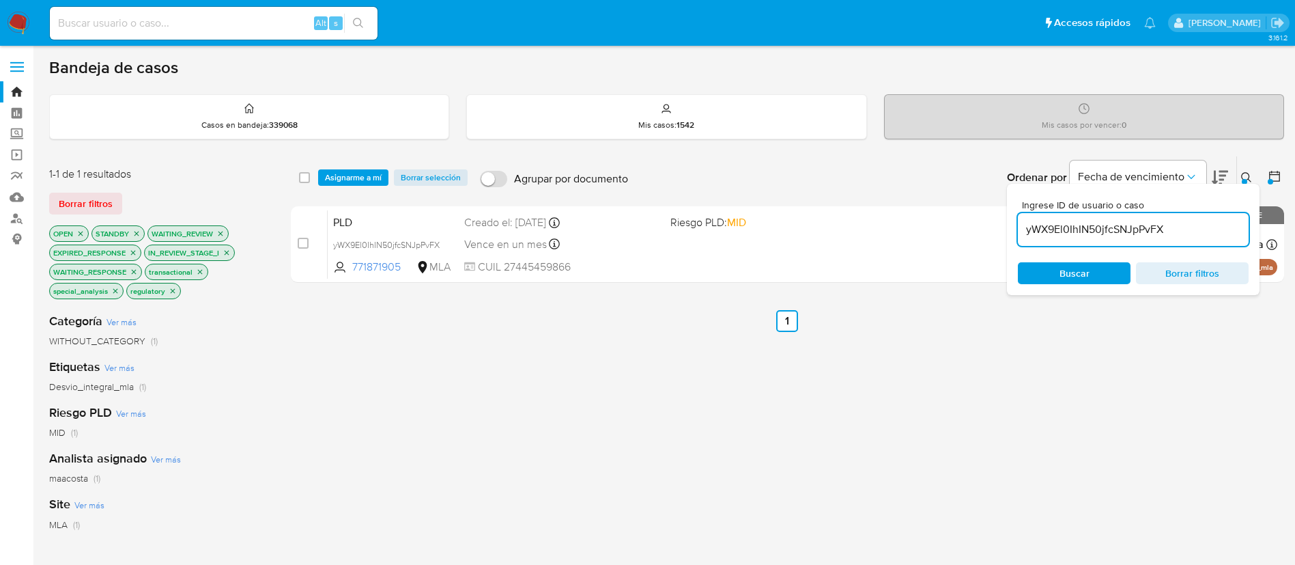
click at [310, 182] on div "select-all-cases-checkbox" at bounding box center [307, 177] width 16 height 16
click at [306, 177] on input "checkbox" at bounding box center [304, 177] width 11 height 11
checkbox input "true"
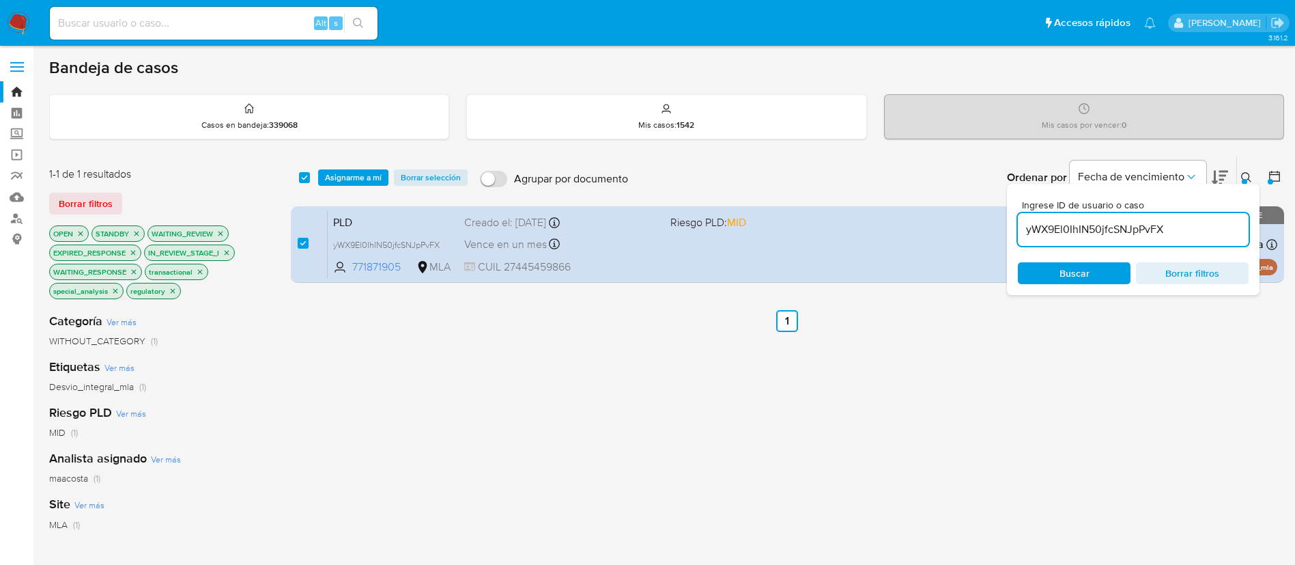
click at [1049, 219] on div "yWX9El0IhIN50jfcSNJpPvFX" at bounding box center [1133, 229] width 231 height 33
paste input "nnFF0ZjoItPXg822c5jignRM"
click at [1048, 231] on input "yWX9El0IhIN50jfcSNJpPvFX" at bounding box center [1133, 230] width 231 height 18
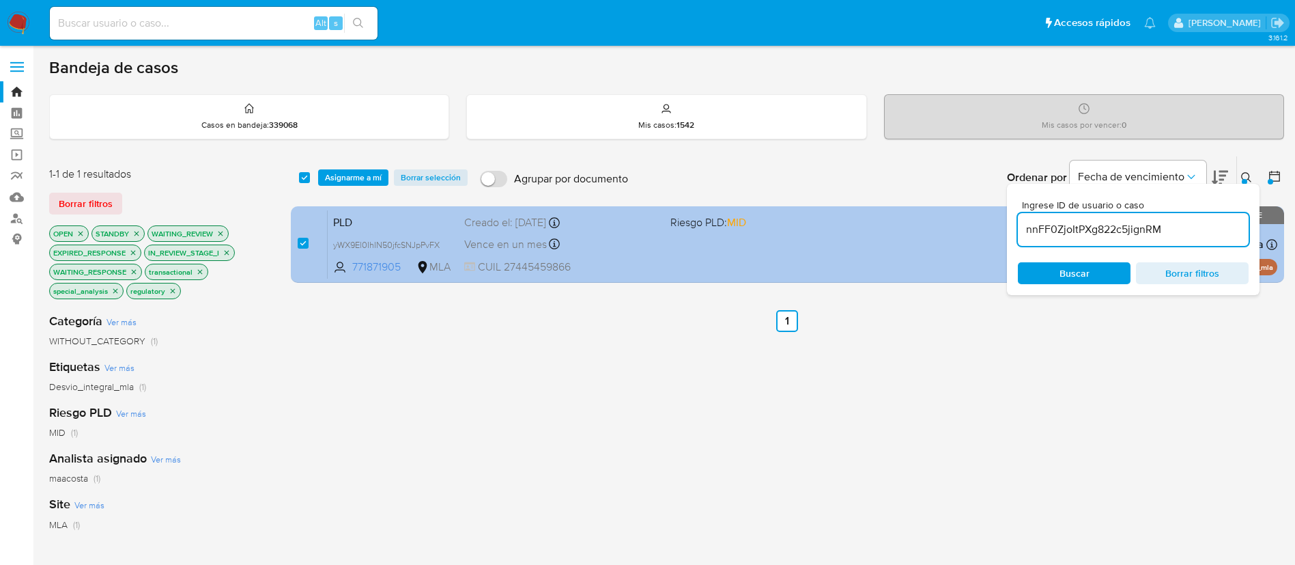
type input "nnFF0ZjoItPXg822c5jignRM"
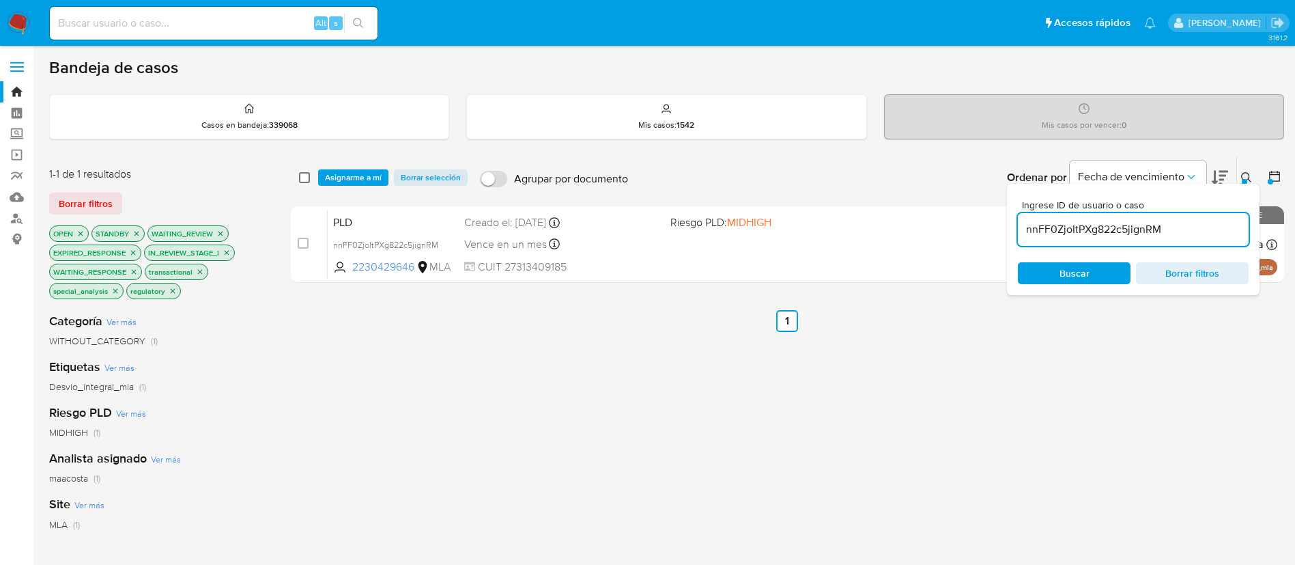
click at [303, 180] on input "checkbox" at bounding box center [304, 177] width 11 height 11
checkbox input "true"
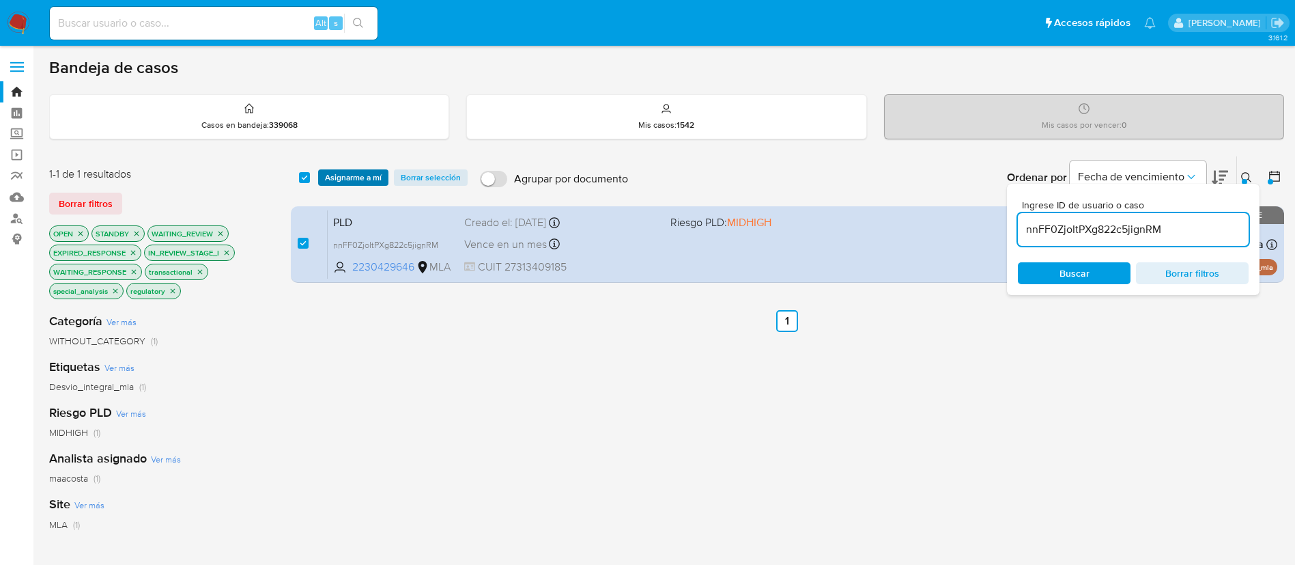
click at [339, 180] on span "Asignarme a mí" at bounding box center [353, 178] width 57 height 14
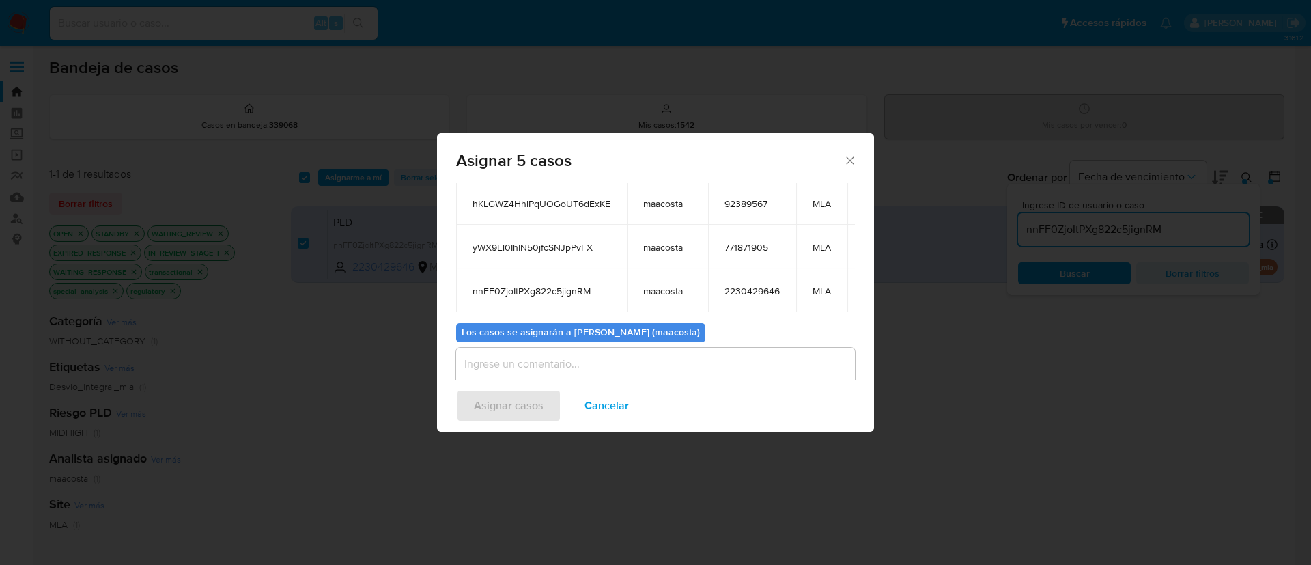
scroll to position [229, 0]
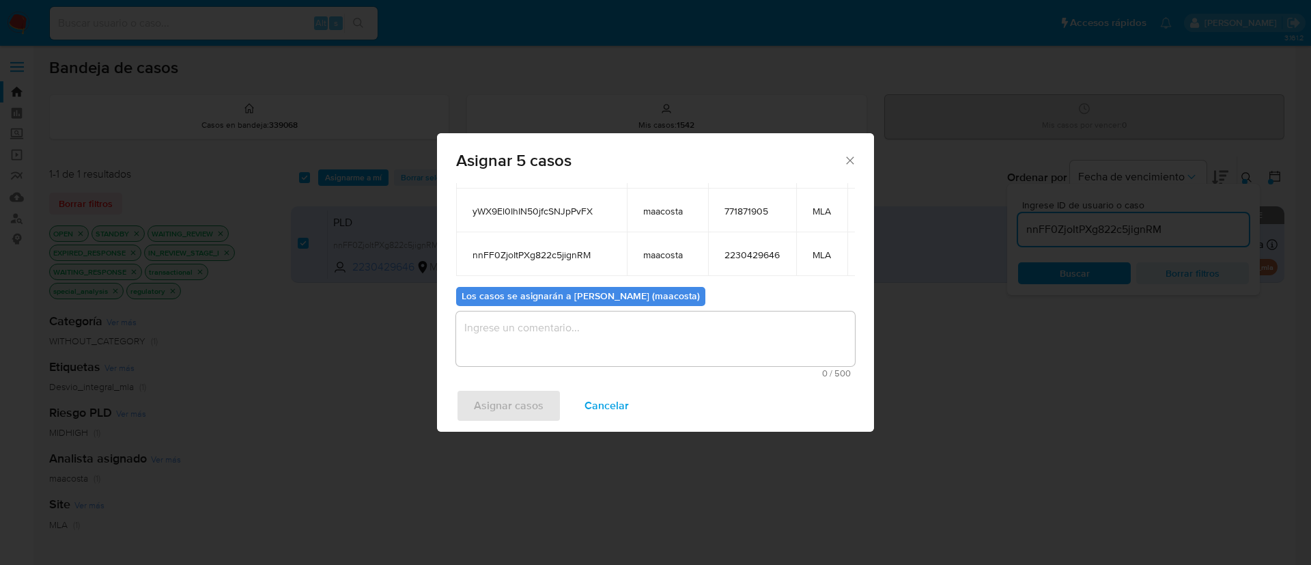
click at [563, 322] on textarea "assign-modal" at bounding box center [655, 338] width 399 height 55
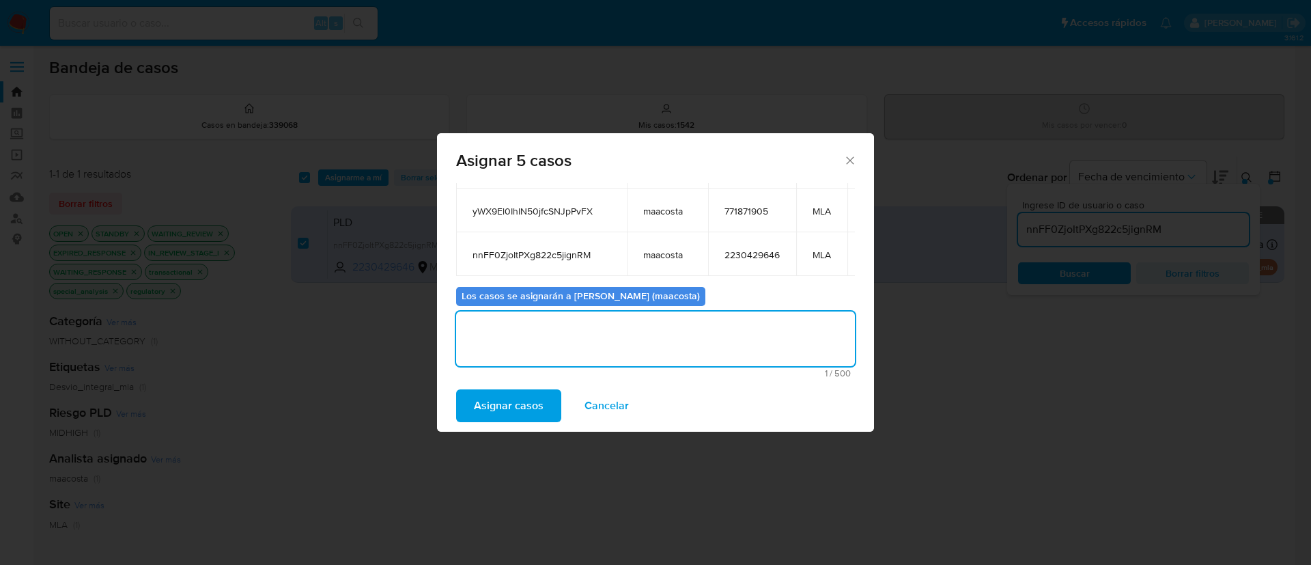
click at [496, 397] on span "Asignar casos" at bounding box center [509, 406] width 70 height 30
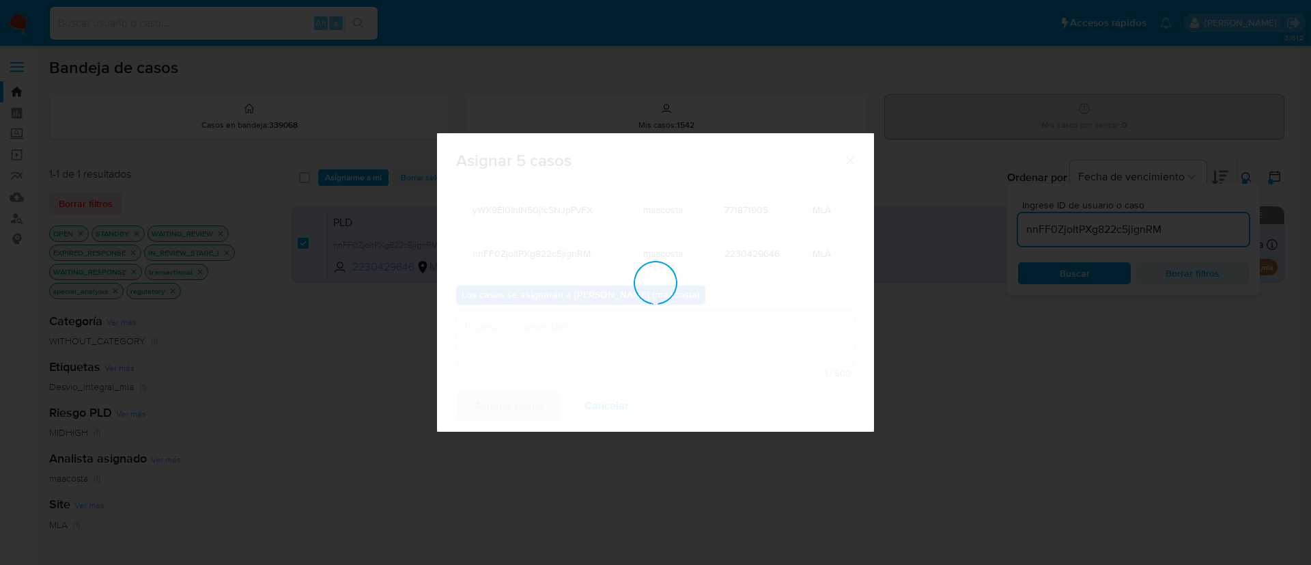
checkbox input "false"
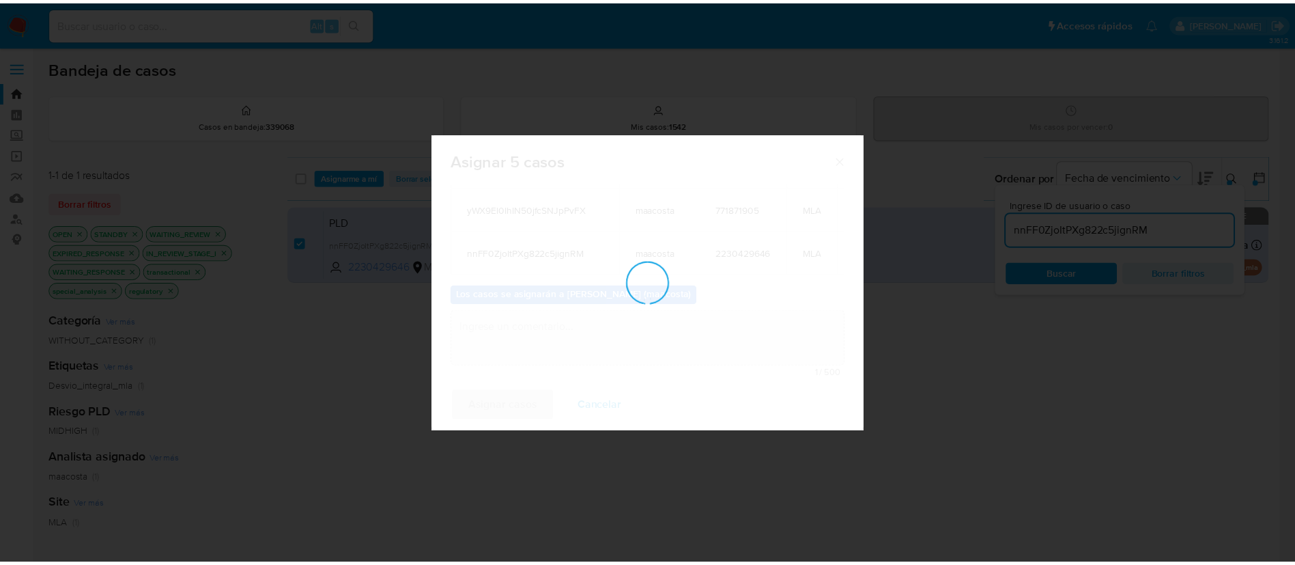
scroll to position [83, 0]
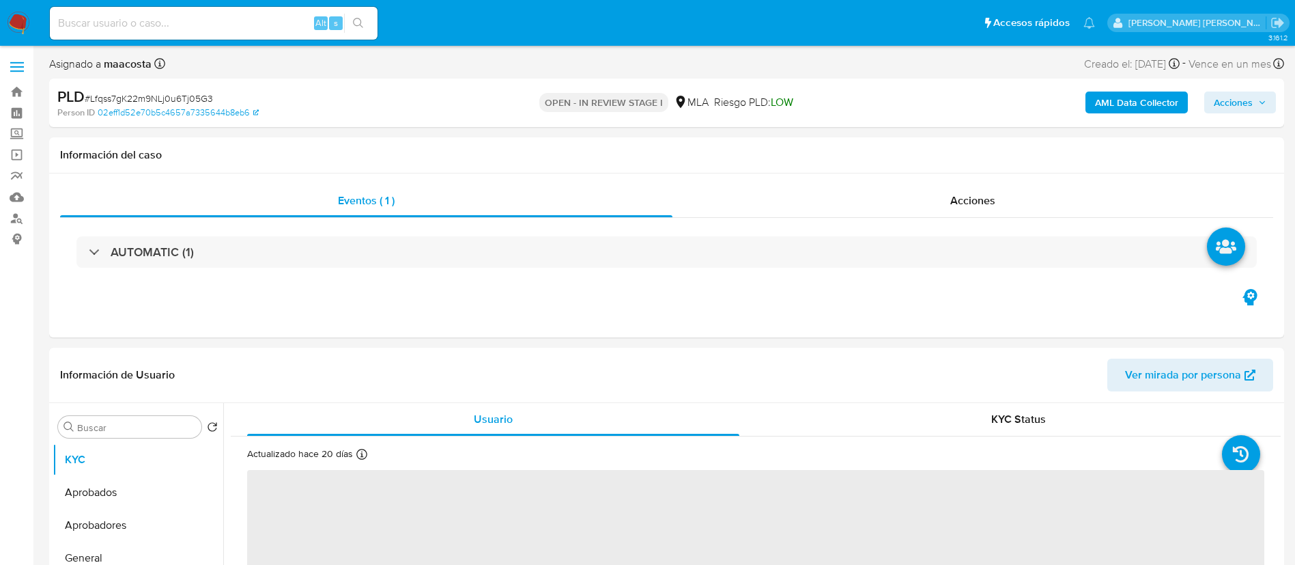
select select "10"
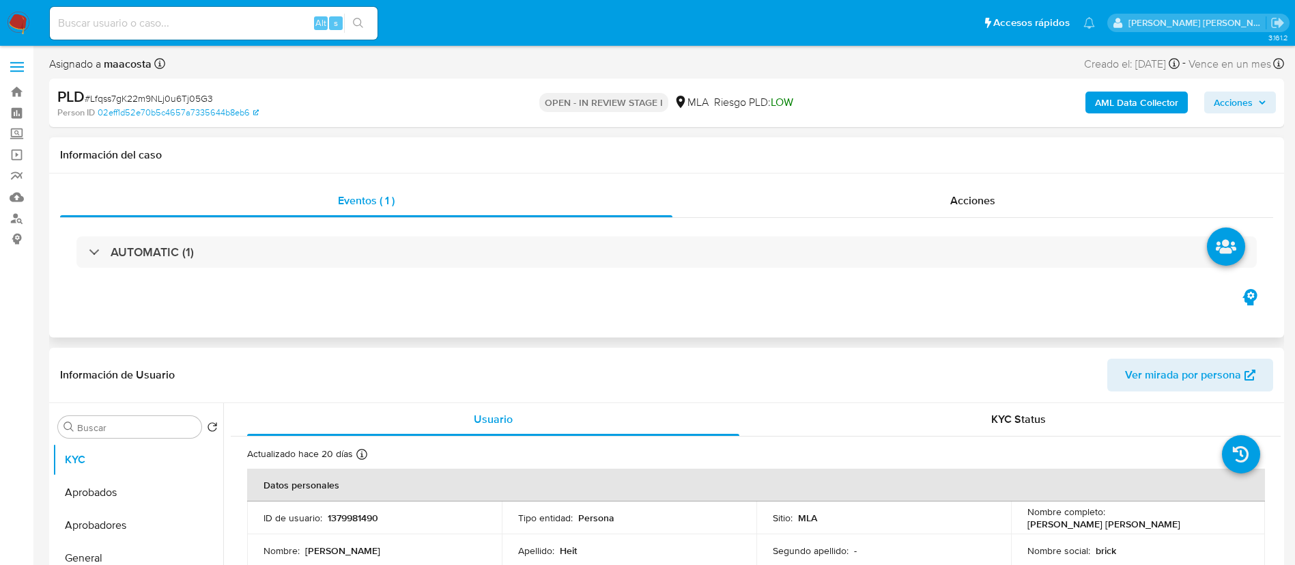
click at [408, 302] on div "Eventos ( 1 ) Acciones AUTOMATIC (1)" at bounding box center [666, 255] width 1235 height 164
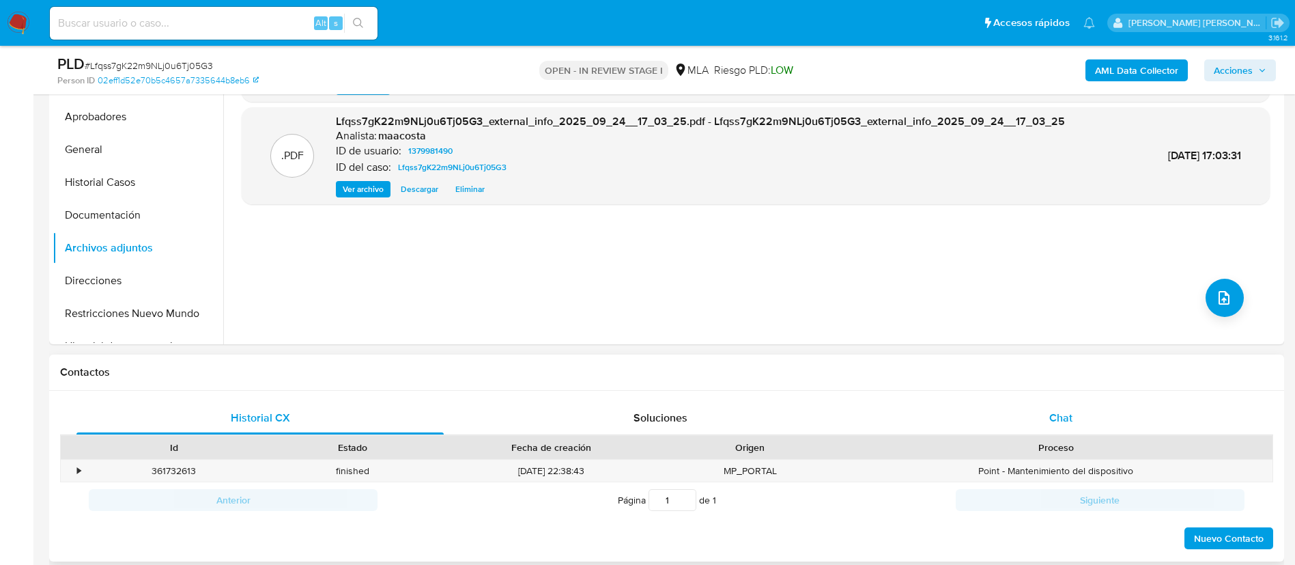
click at [1062, 425] on span "Chat" at bounding box center [1060, 418] width 23 height 16
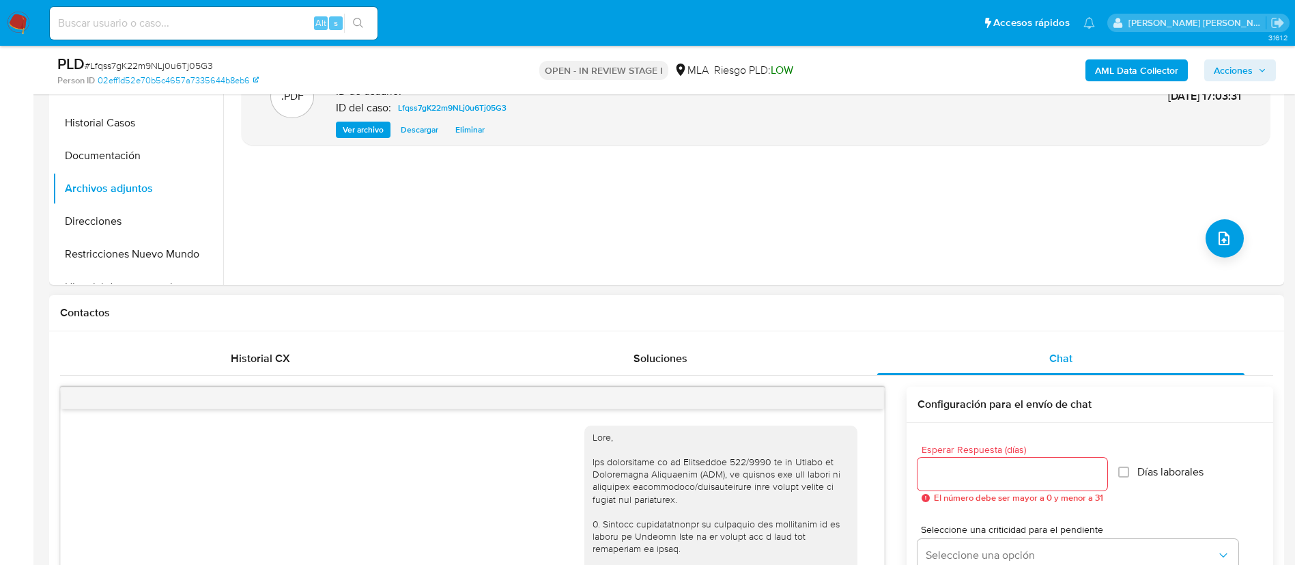
scroll to position [782, 0]
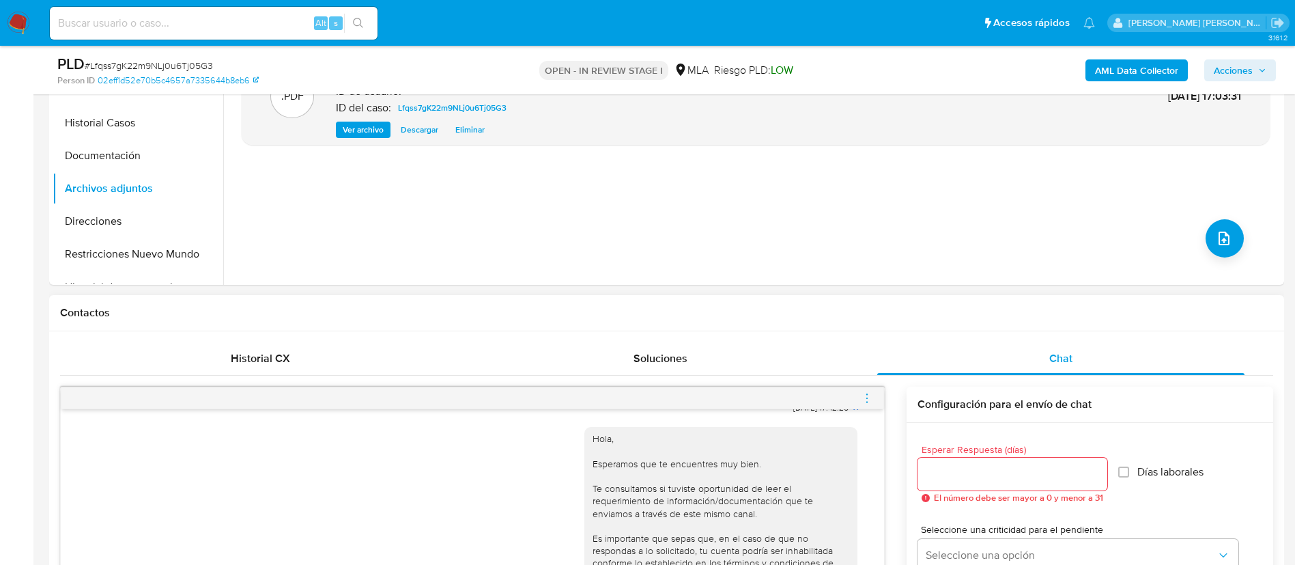
click at [855, 404] on div at bounding box center [472, 398] width 823 height 22
click at [862, 399] on icon "menu-action" at bounding box center [867, 398] width 12 height 12
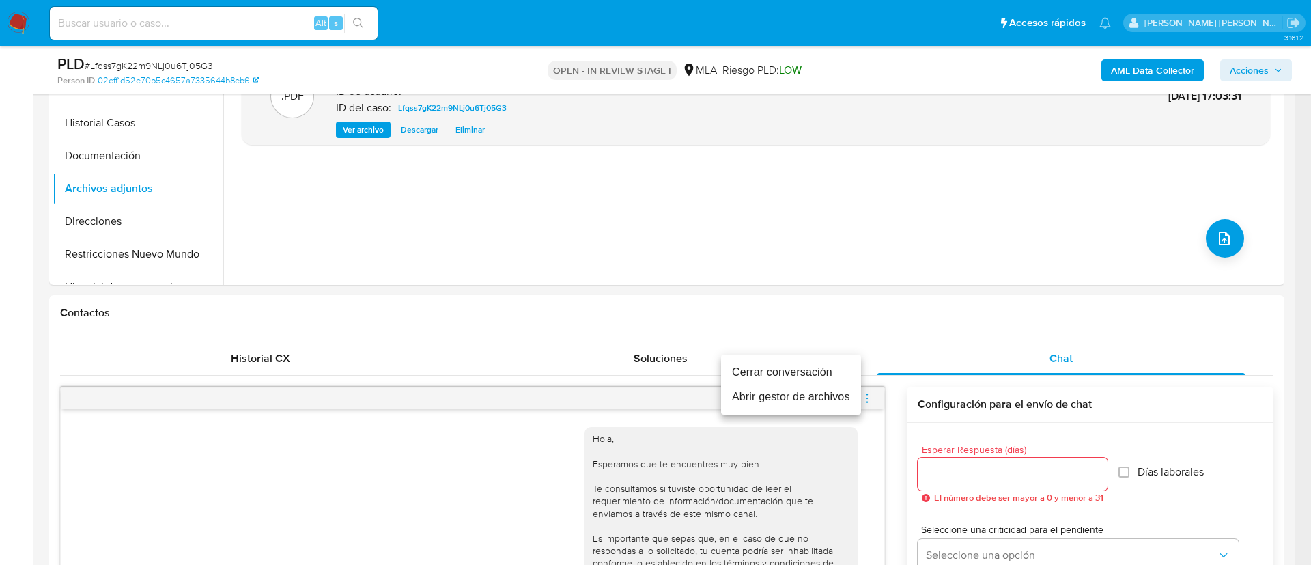
click at [784, 375] on li "Cerrar conversación" at bounding box center [791, 372] width 140 height 25
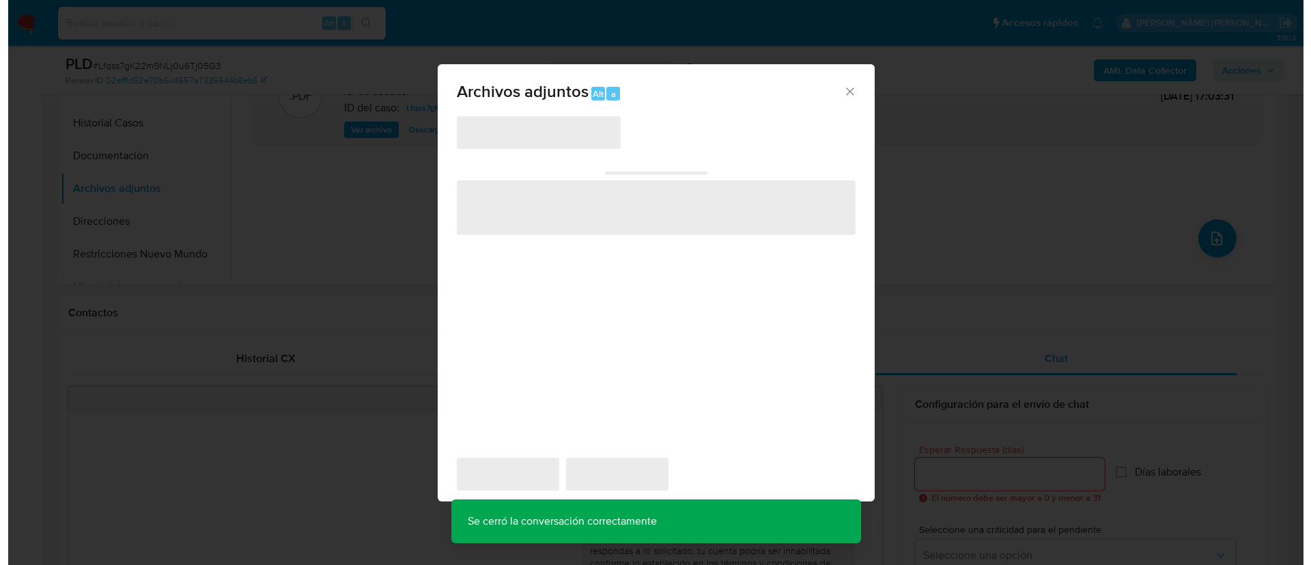
scroll to position [219, 0]
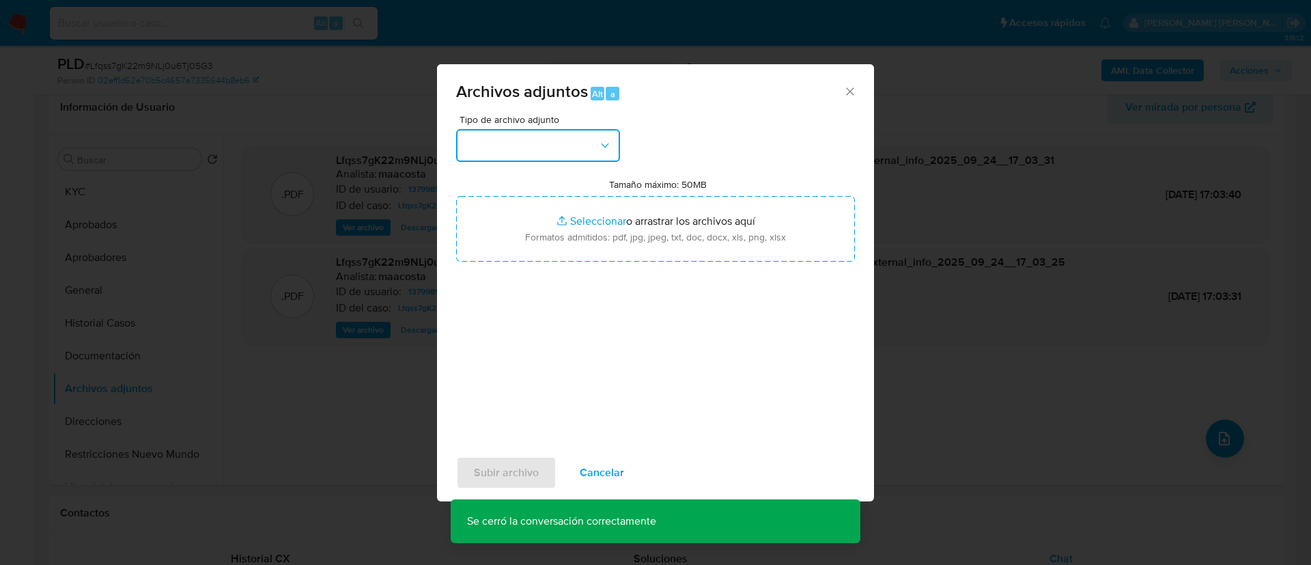
click at [530, 149] on button "button" at bounding box center [538, 145] width 164 height 33
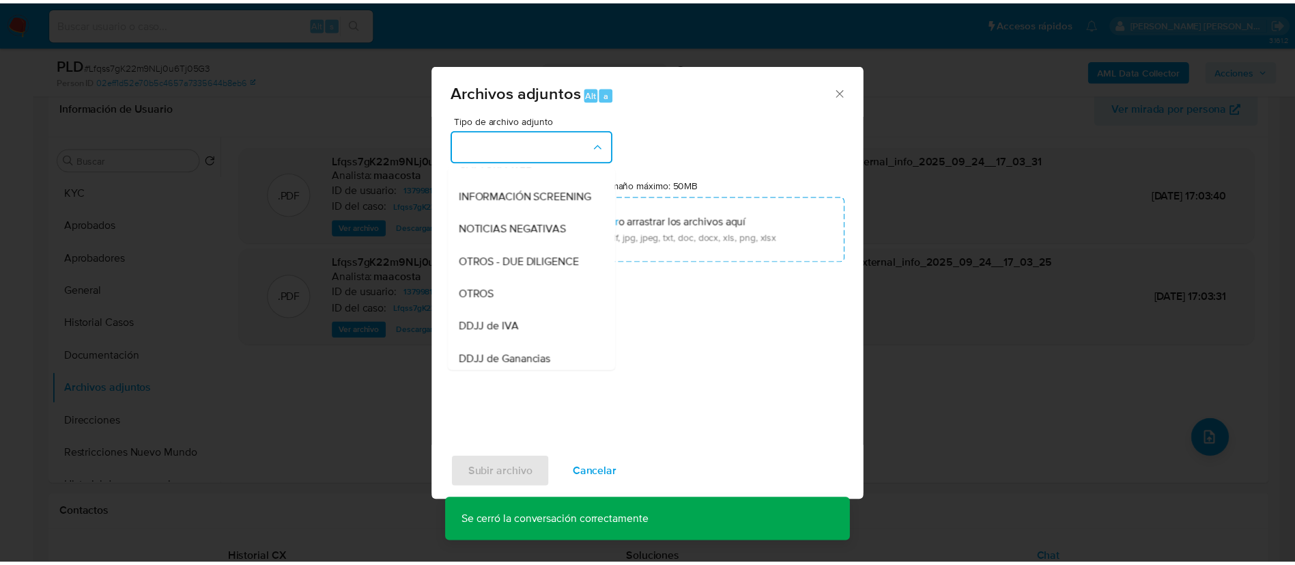
scroll to position [152, 0]
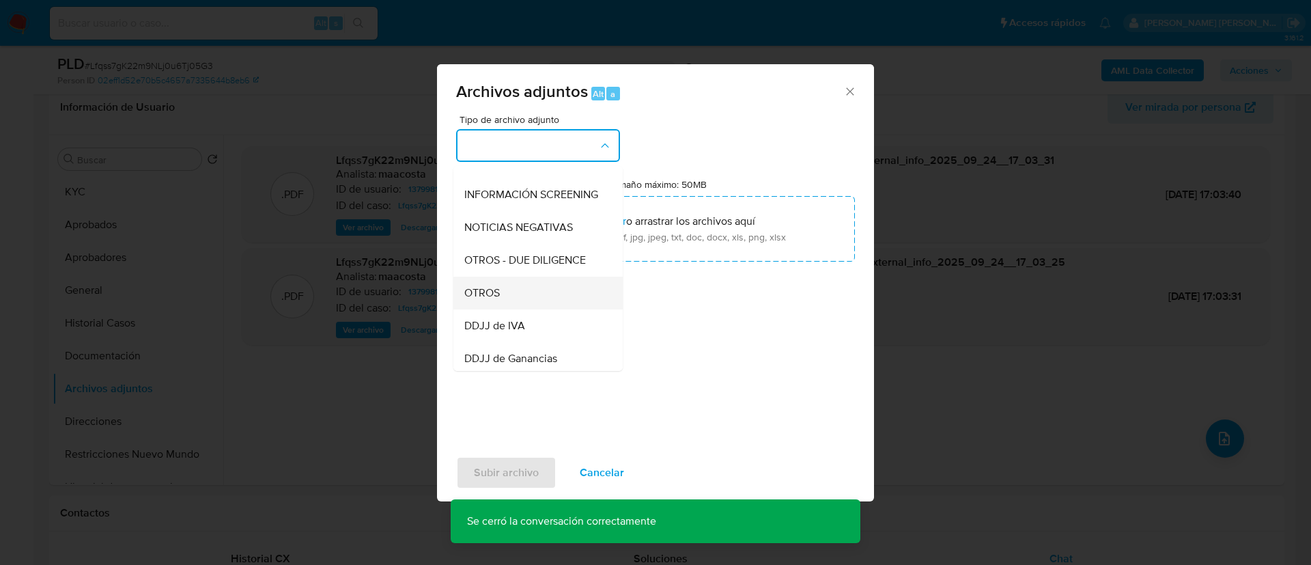
click at [492, 300] on span "OTROS" at bounding box center [482, 293] width 36 height 14
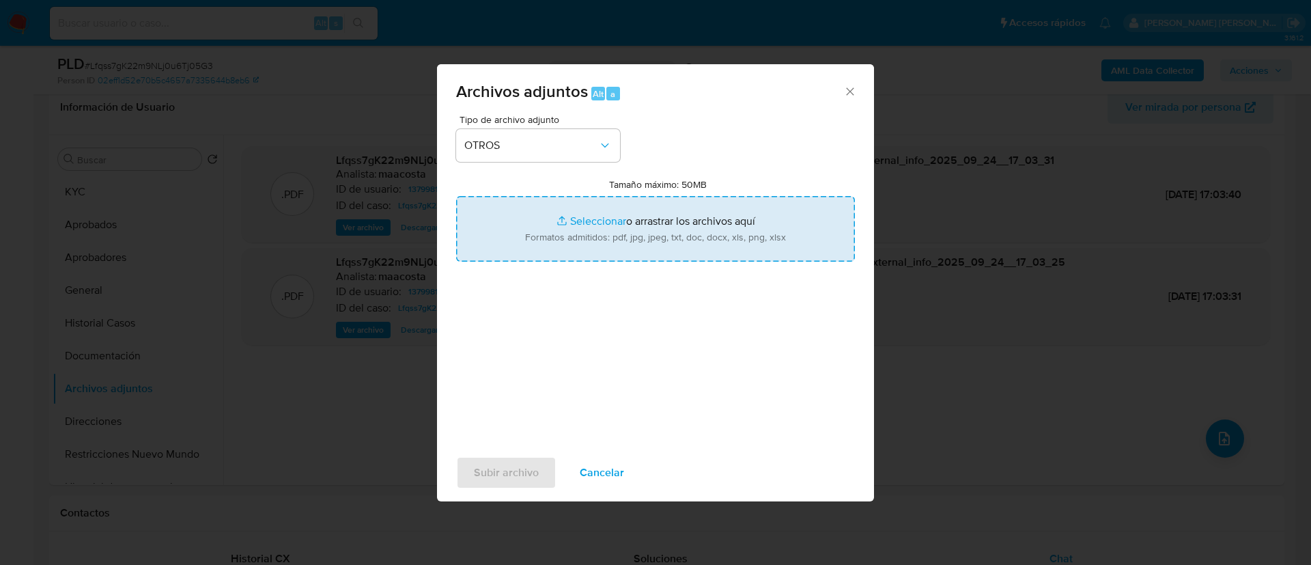
type input "C:\fakepath\Caselog Lfqss7gK22m9NLj0u6Tj05G3_2025_08_19_08_23_57.docx"
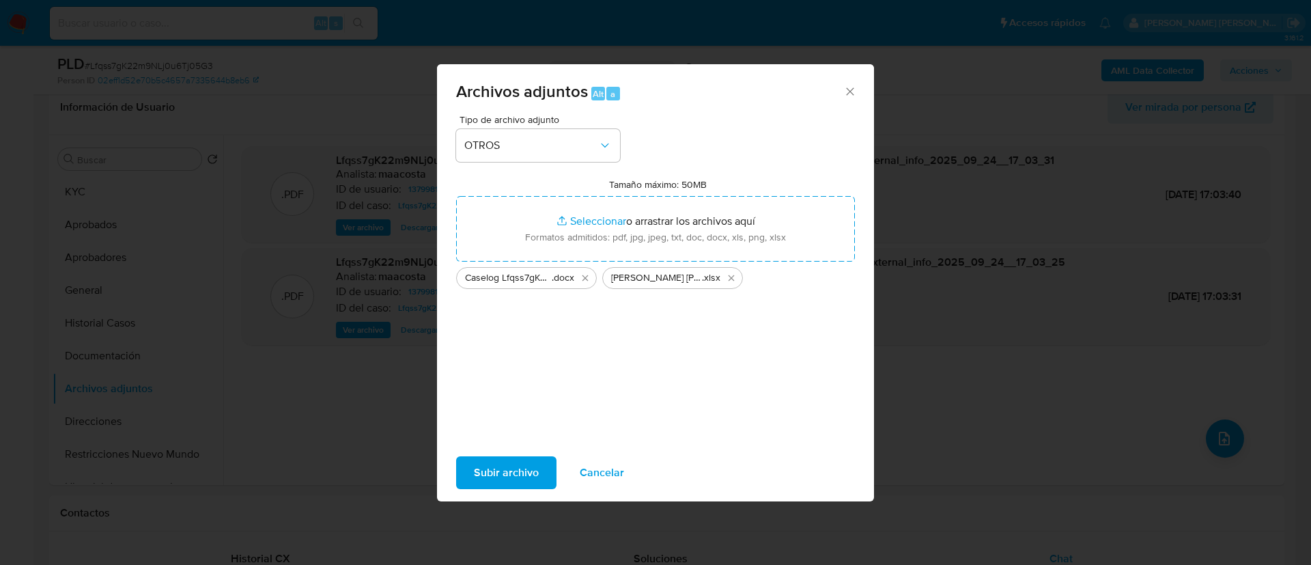
click at [496, 483] on span "Subir archivo" at bounding box center [506, 472] width 65 height 30
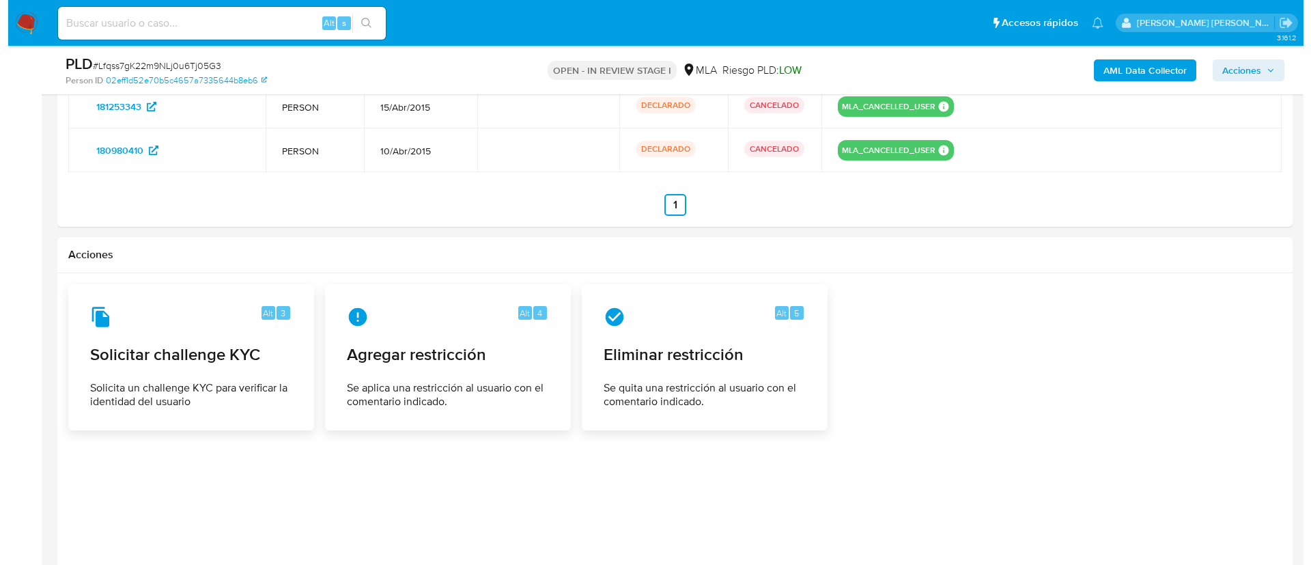
scroll to position [2264, 0]
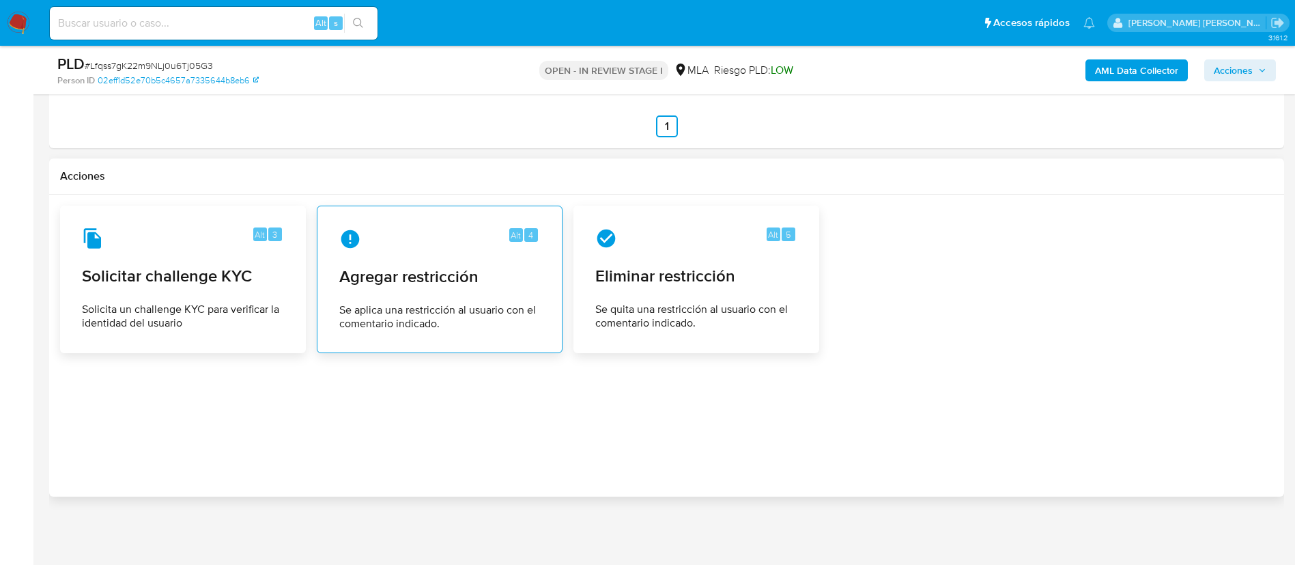
click at [388, 305] on span "Se aplica una restricción al usuario con el comentario indicado." at bounding box center [439, 316] width 201 height 27
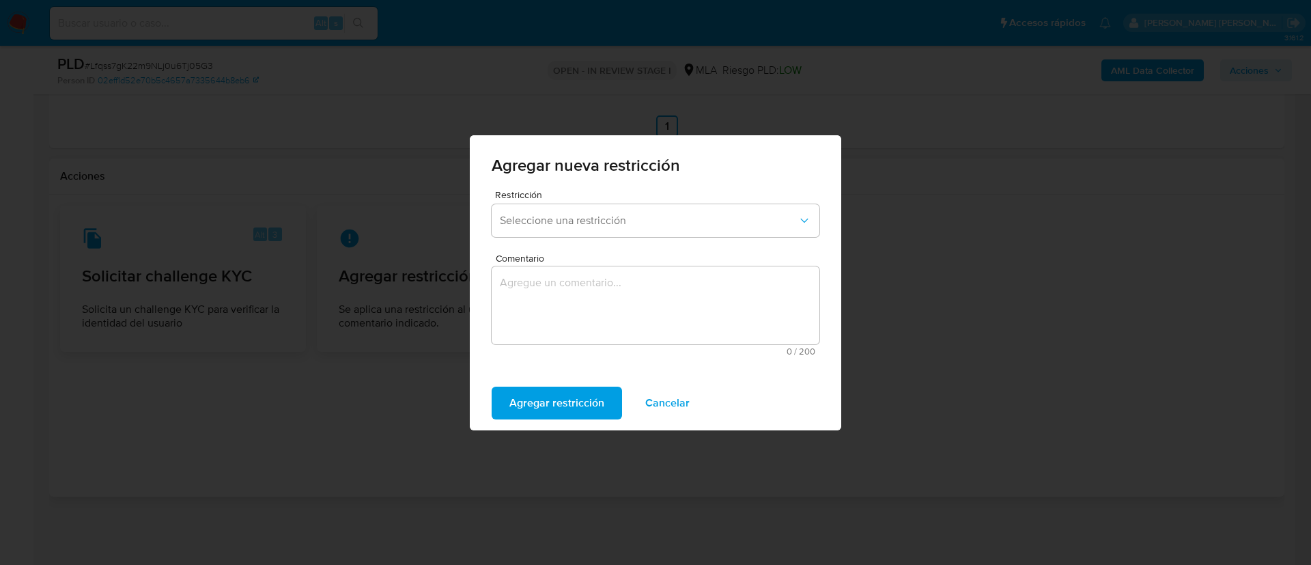
click at [561, 203] on div "Restricción Seleccione una restricción" at bounding box center [656, 216] width 328 height 53
click at [560, 221] on span "Seleccione una restricción" at bounding box center [649, 221] width 298 height 14
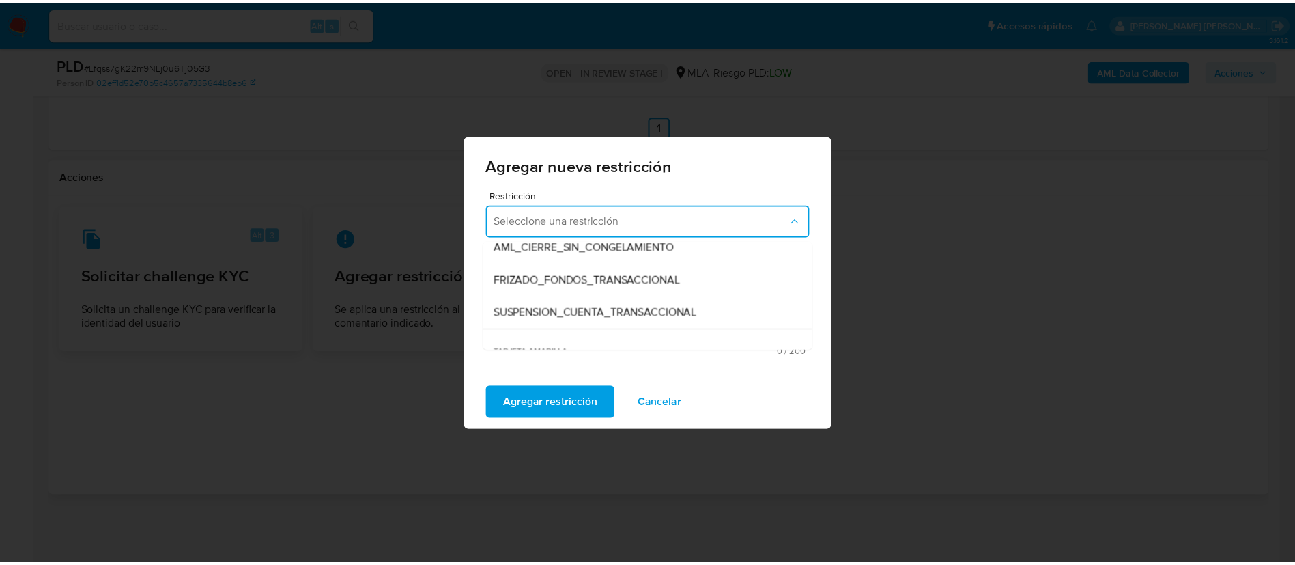
scroll to position [154, 0]
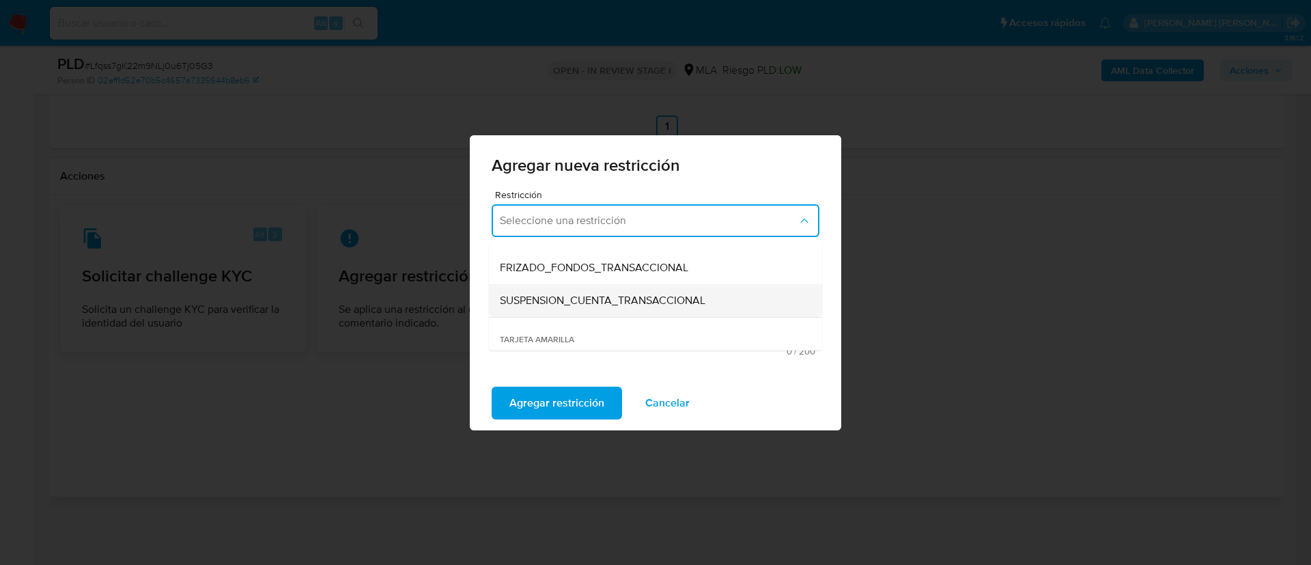
click at [578, 296] on span "SUSPENSION_CUENTA_TRANSACCIONAL" at bounding box center [603, 301] width 206 height 14
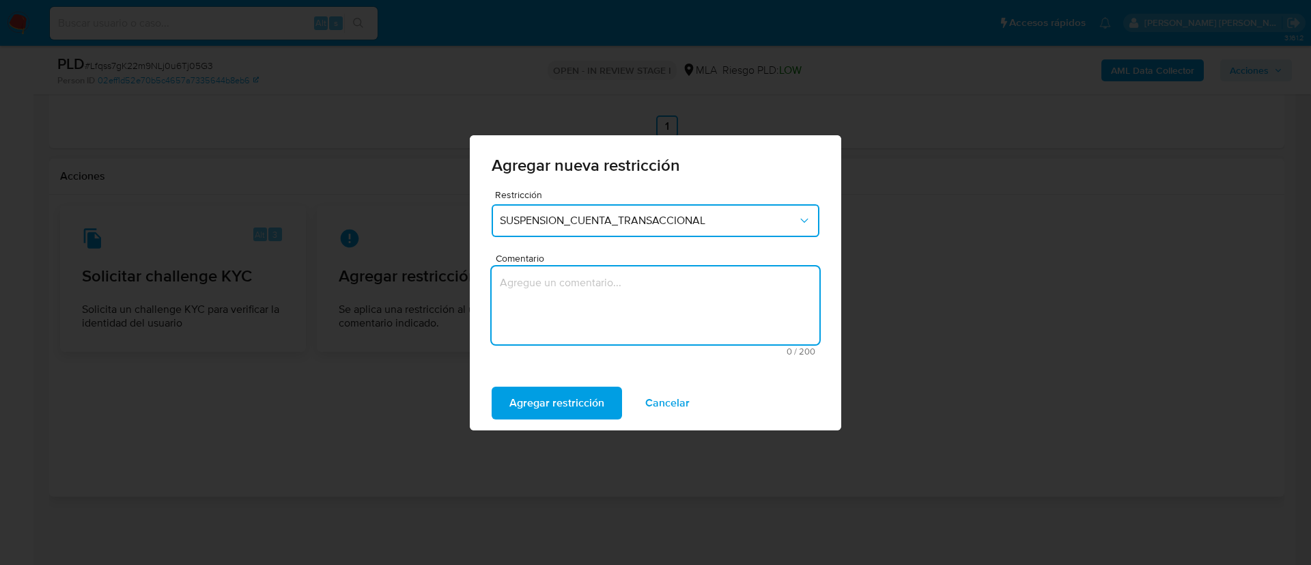
click at [556, 343] on textarea "Comentario" at bounding box center [656, 305] width 328 height 78
type textarea "AML"
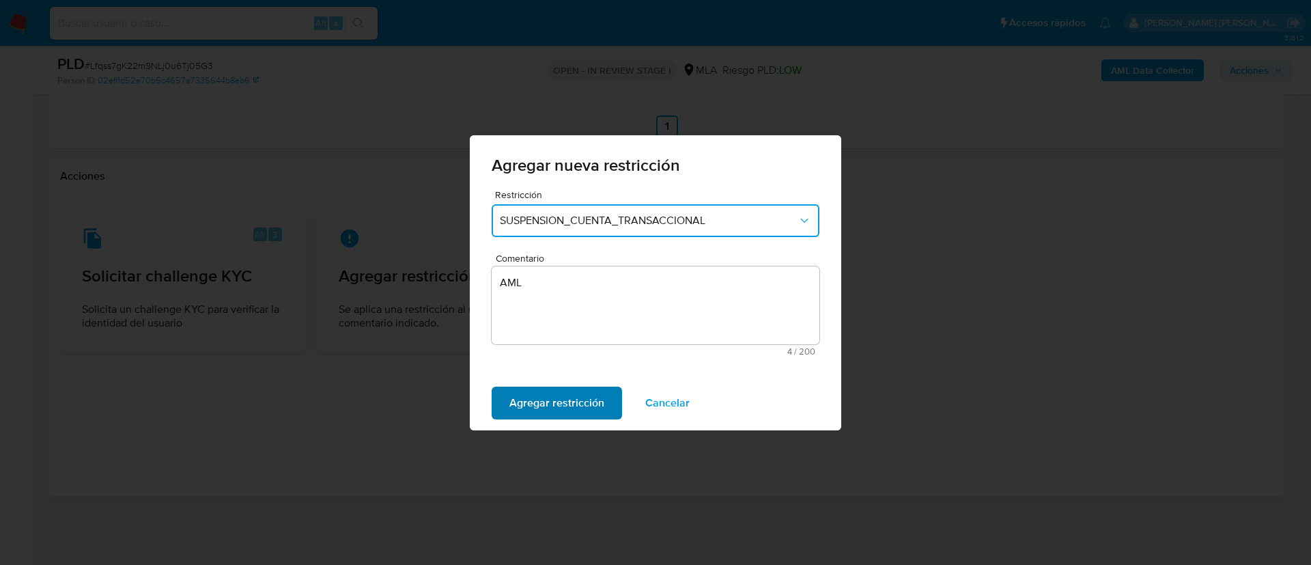
click at [543, 397] on span "Agregar restricción" at bounding box center [556, 403] width 95 height 30
click at [502, 405] on button "Confirmar" at bounding box center [534, 402] width 85 height 33
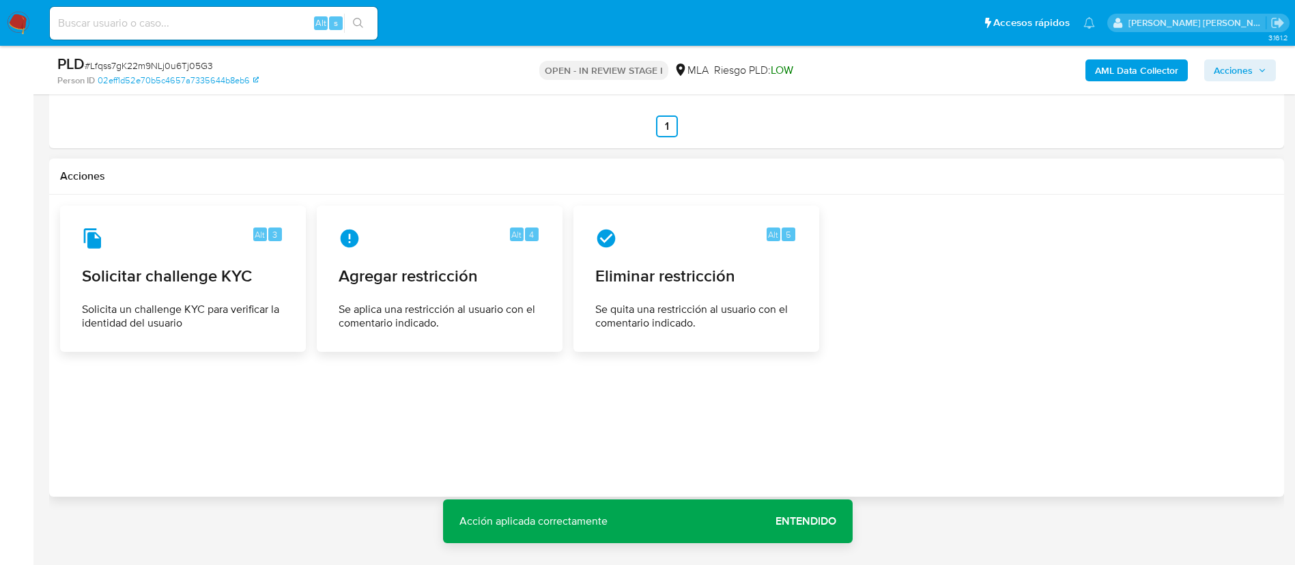
click at [1266, 75] on span "Acciones" at bounding box center [1240, 70] width 53 height 19
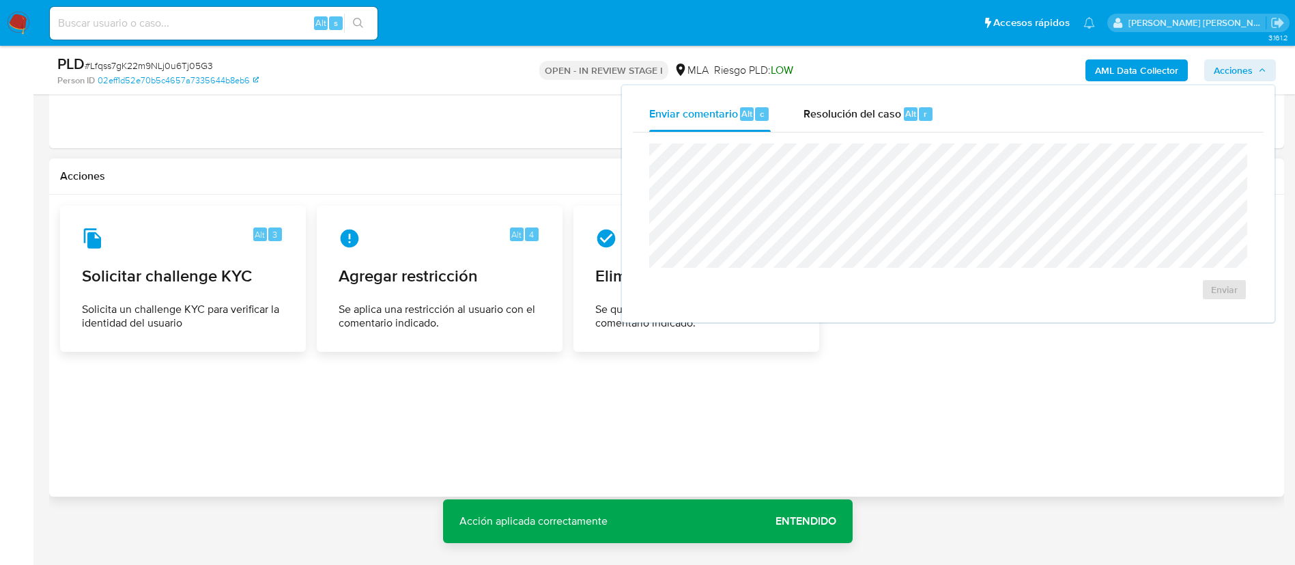
click at [839, 136] on div "Enviar" at bounding box center [948, 221] width 631 height 179
click at [835, 122] on div "Resolución del caso Alt r" at bounding box center [869, 114] width 130 height 36
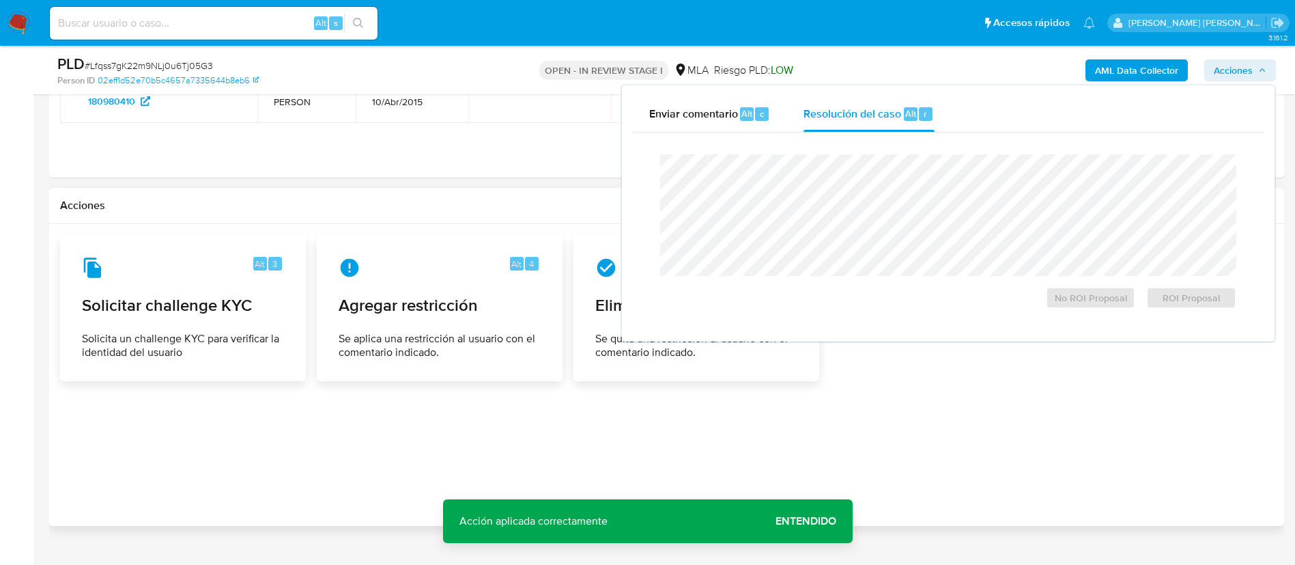
click at [837, 137] on div "Cierre de caso No ROI Proposal ROI Proposal" at bounding box center [948, 231] width 631 height 198
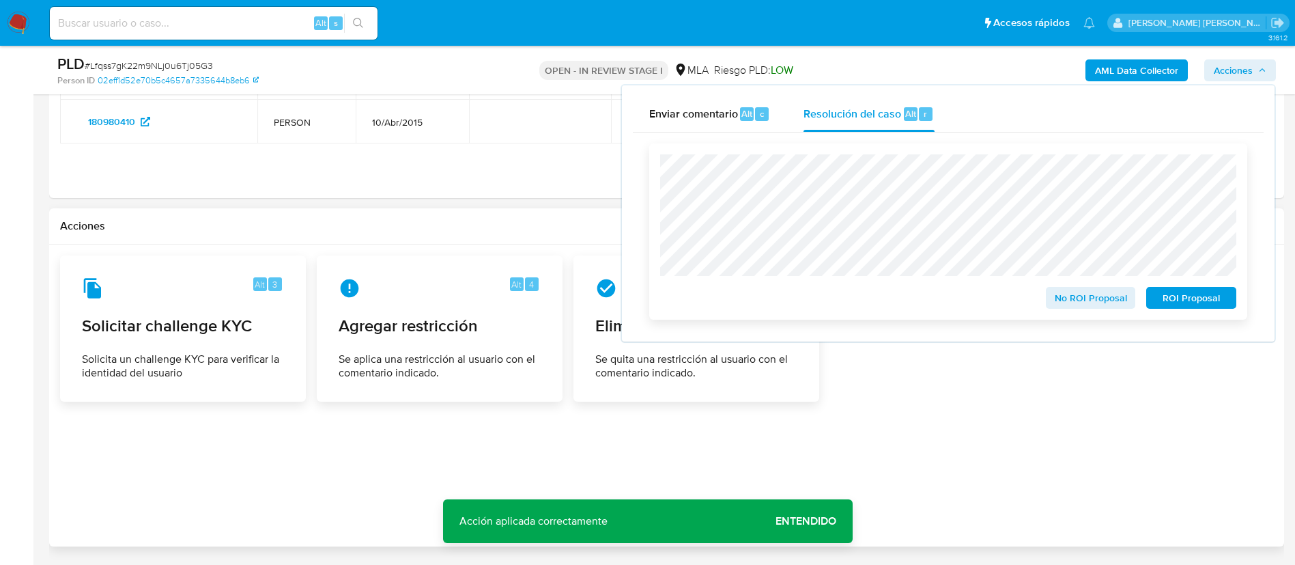
click at [1183, 303] on span "ROI Proposal" at bounding box center [1191, 297] width 71 height 19
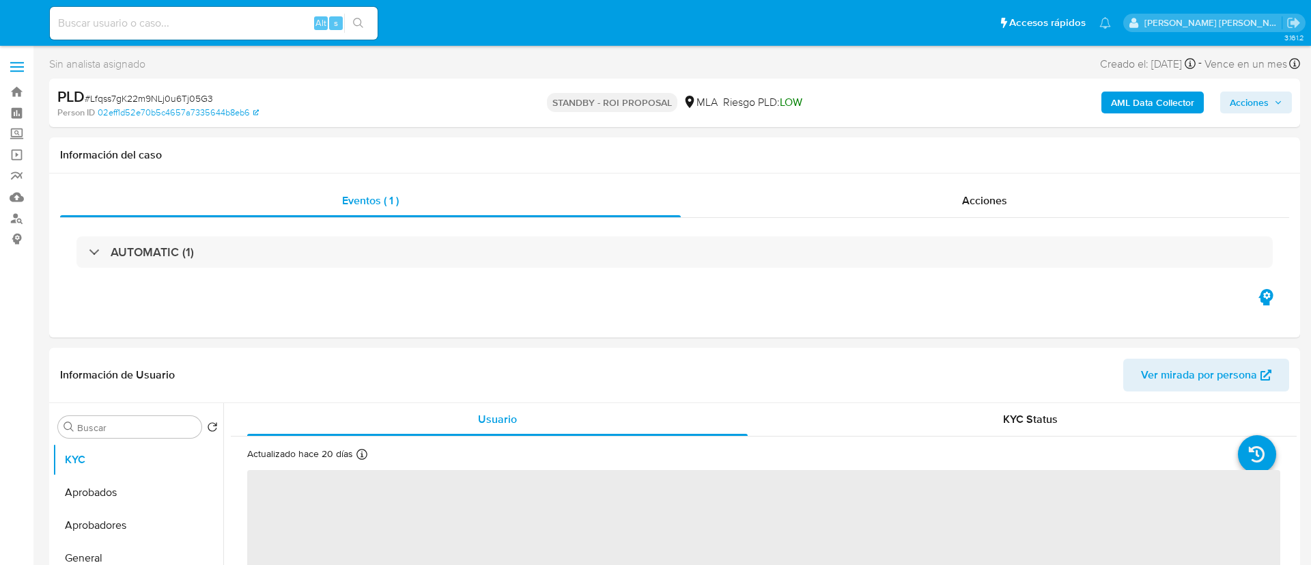
select select "10"
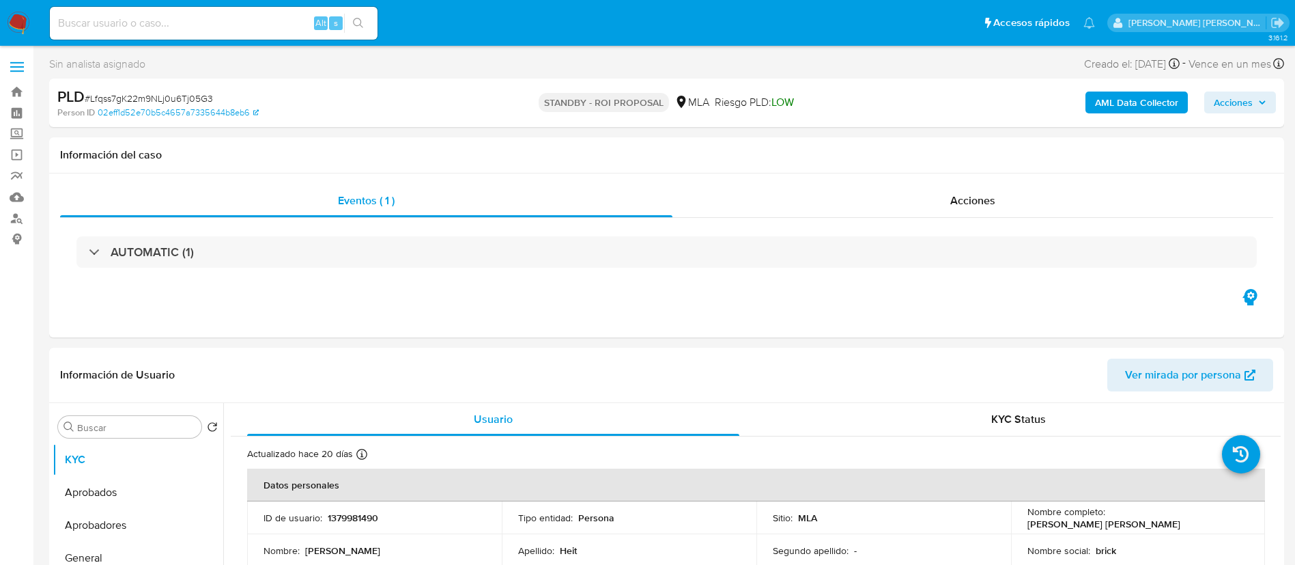
click at [252, 32] on div "Alt s" at bounding box center [214, 23] width 328 height 33
paste input "8LPVbyLzBLyMh1UvFxIOccvD"
click at [237, 29] on input "8LPVbyLzBLyMh1UvFxIOccvD" at bounding box center [214, 23] width 328 height 18
type input "8LPVbyLzBLyMh1UvFxIOccvD"
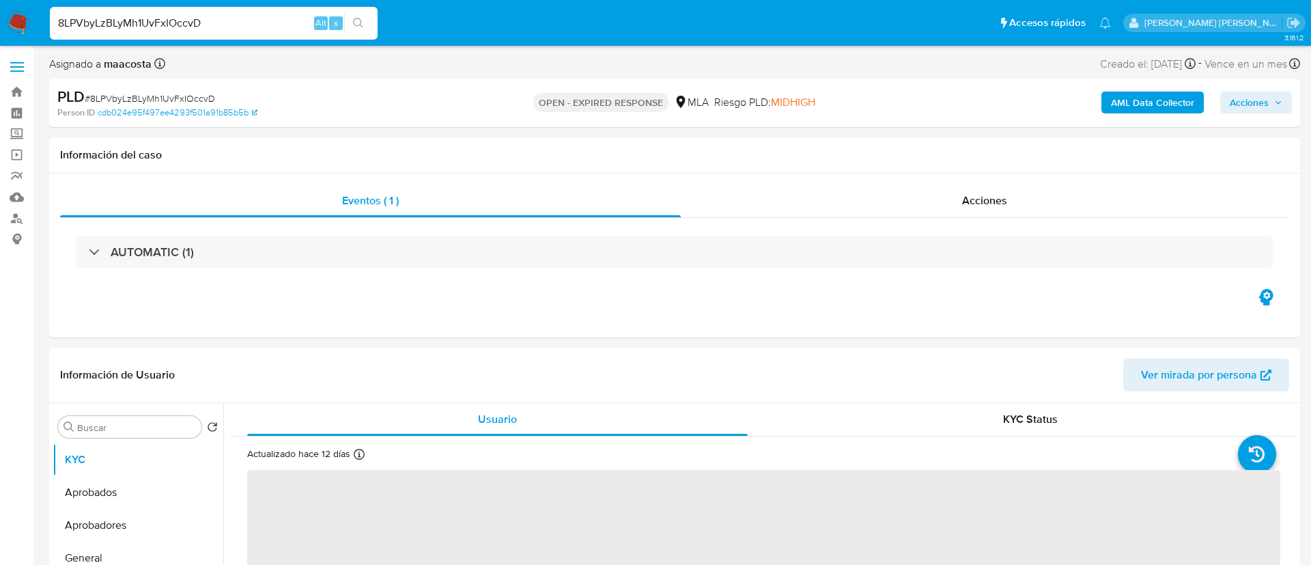
select select "10"
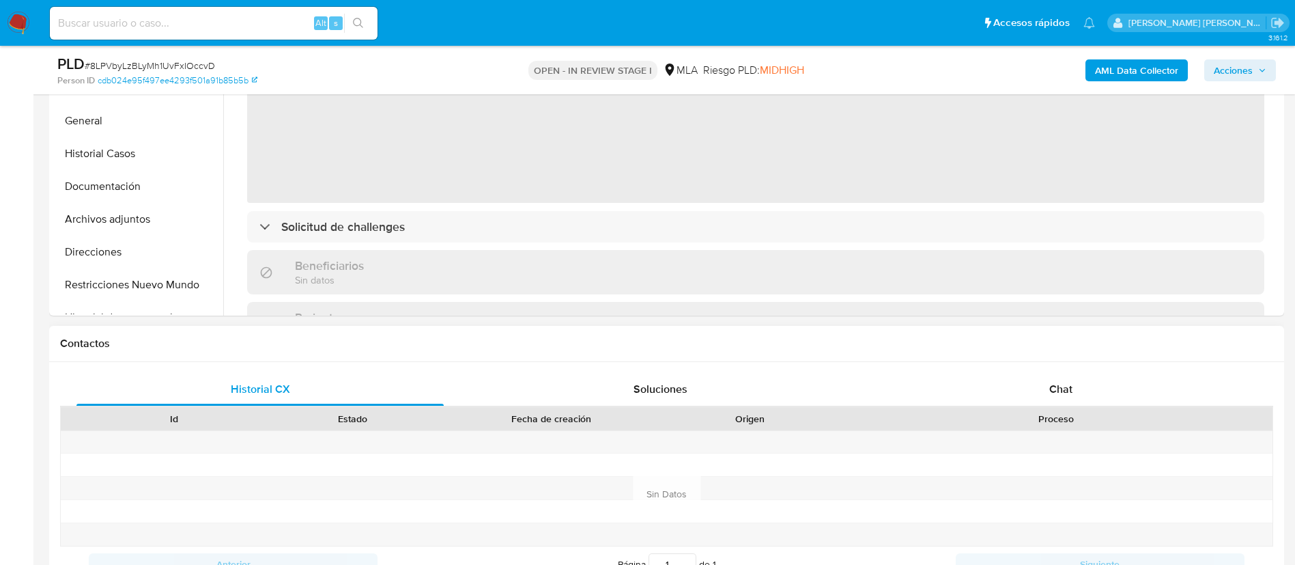
scroll to position [411, 0]
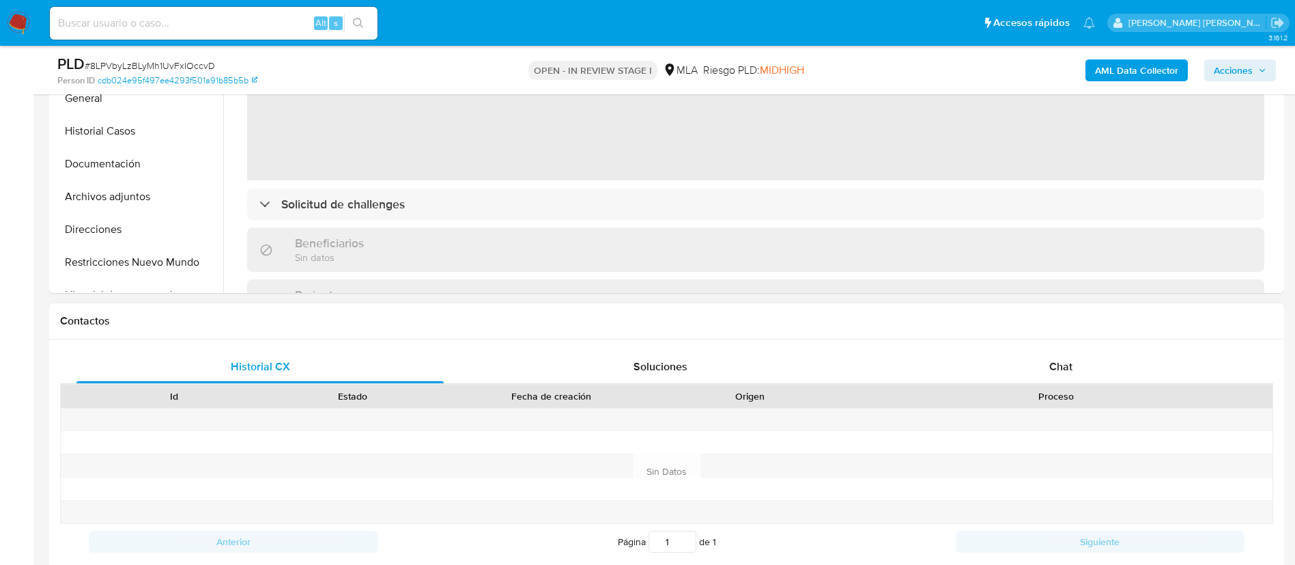
click at [1058, 394] on div "Proceso" at bounding box center [1056, 396] width 414 height 14
select select "10"
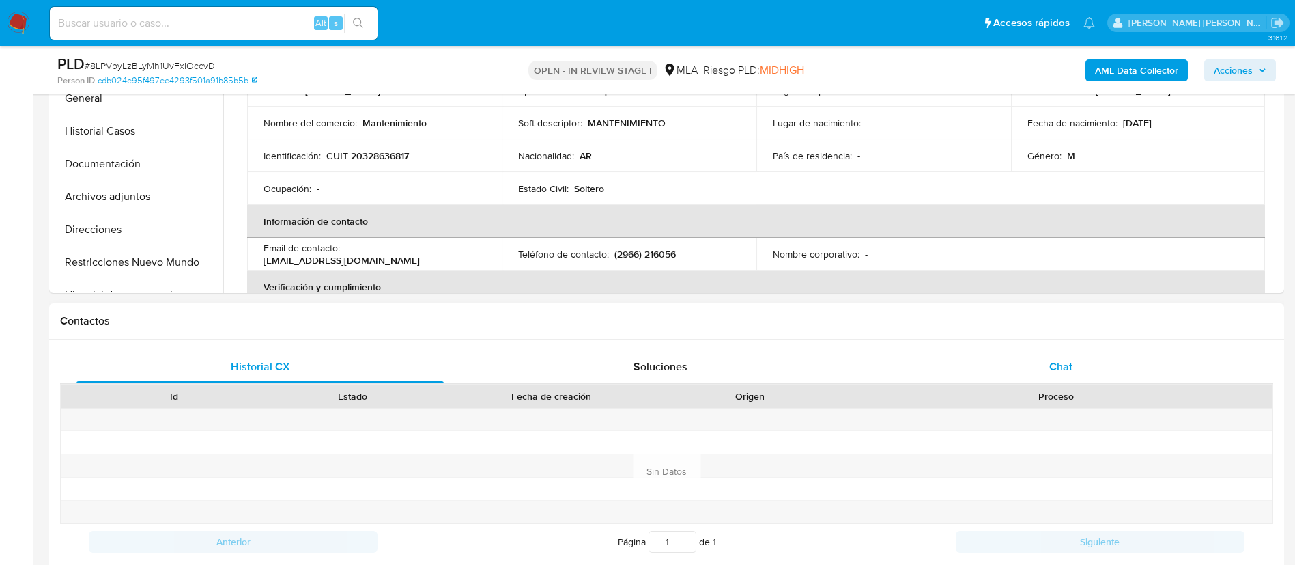
click at [1068, 371] on span "Chat" at bounding box center [1060, 366] width 23 height 16
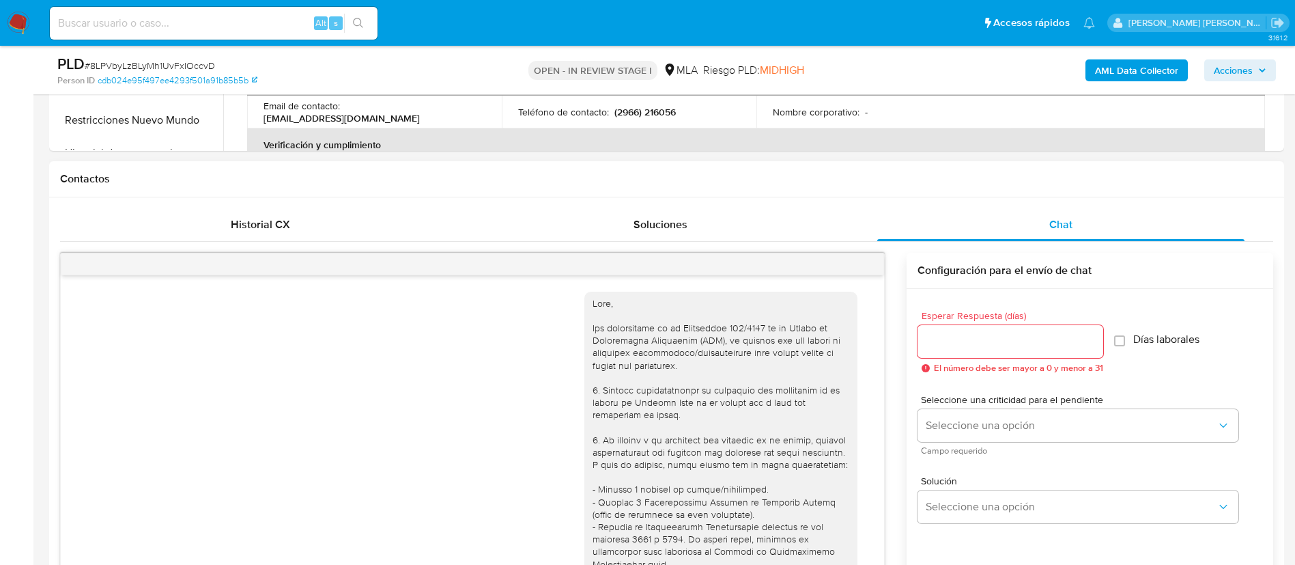
scroll to position [782, 0]
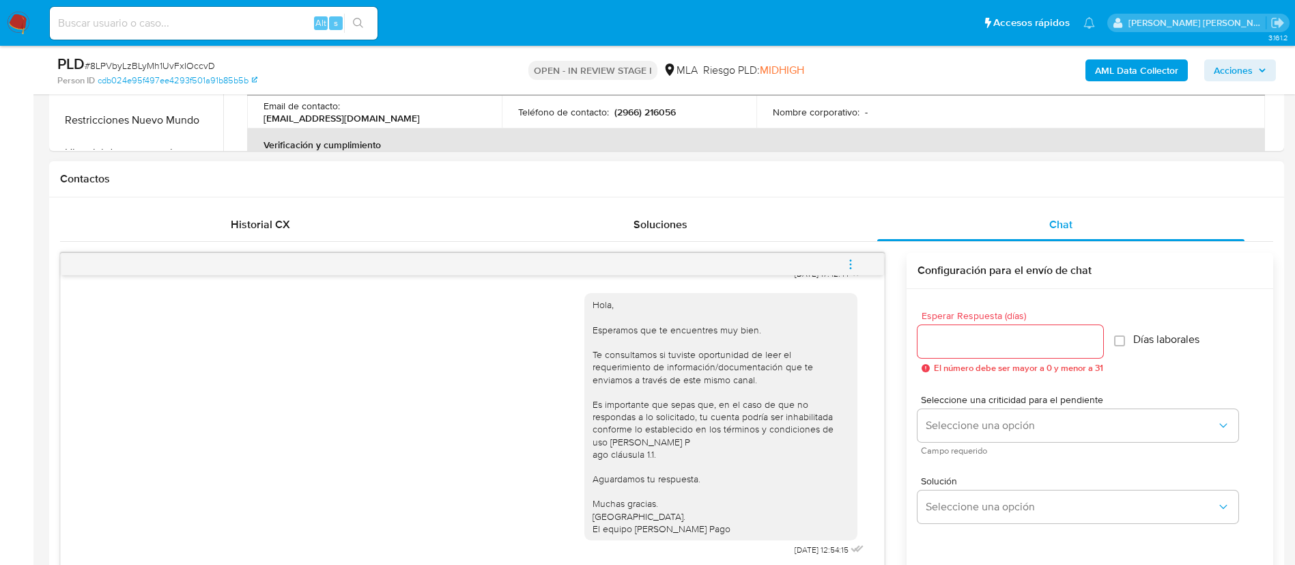
click at [851, 258] on icon "menu-action" at bounding box center [851, 264] width 12 height 12
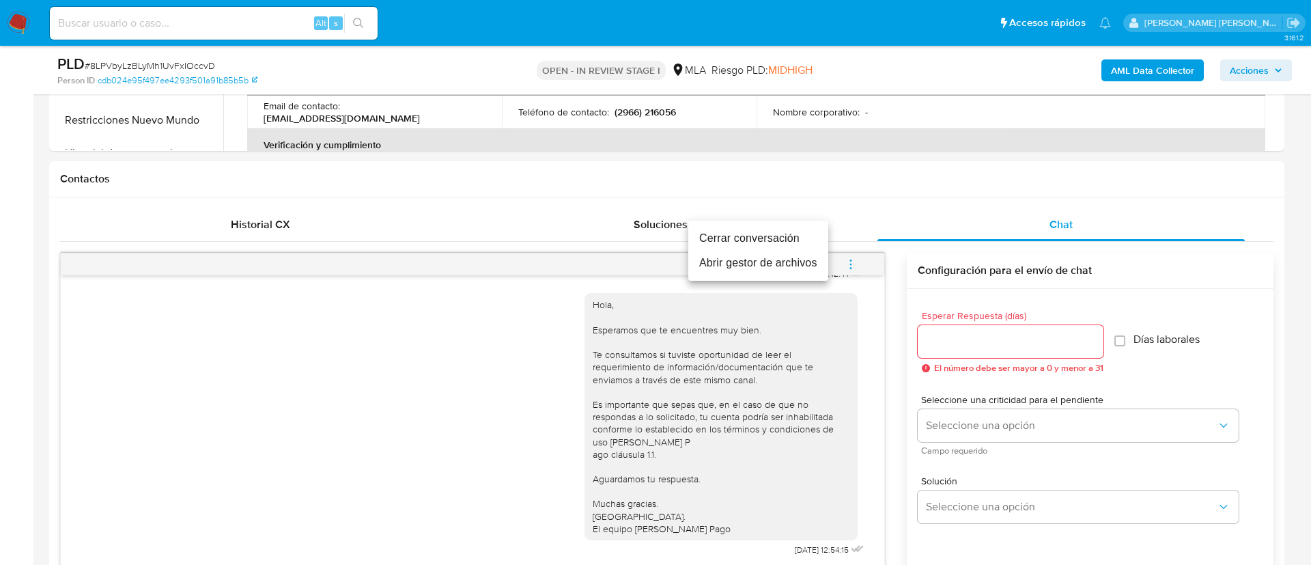
click at [741, 233] on li "Cerrar conversación" at bounding box center [758, 238] width 140 height 25
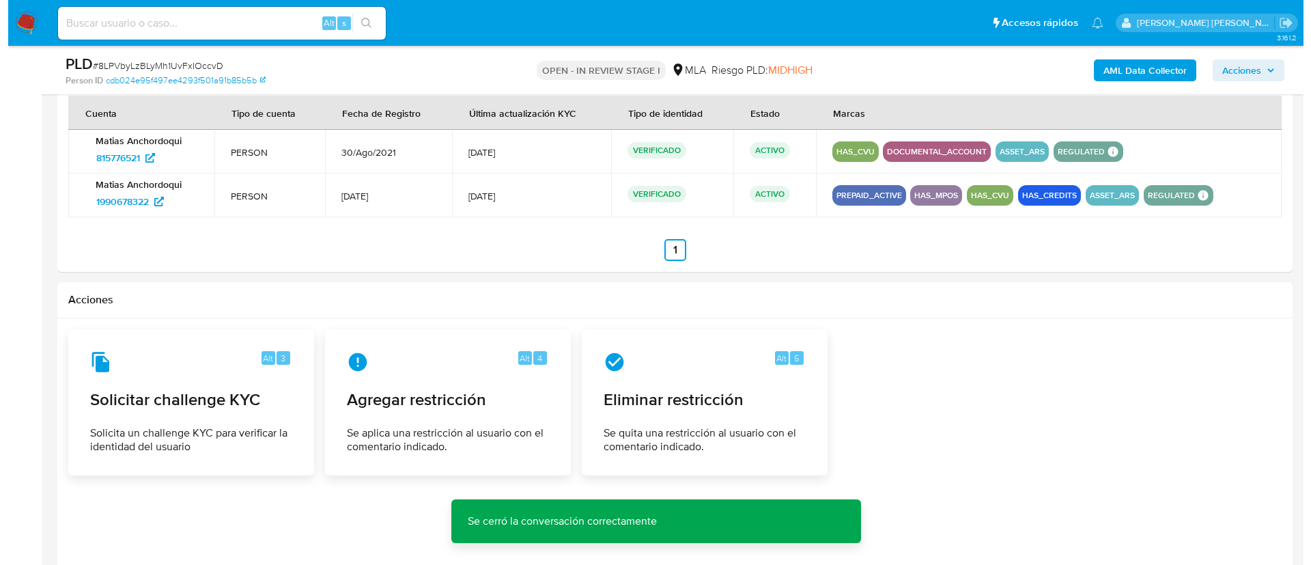
scroll to position [2133, 0]
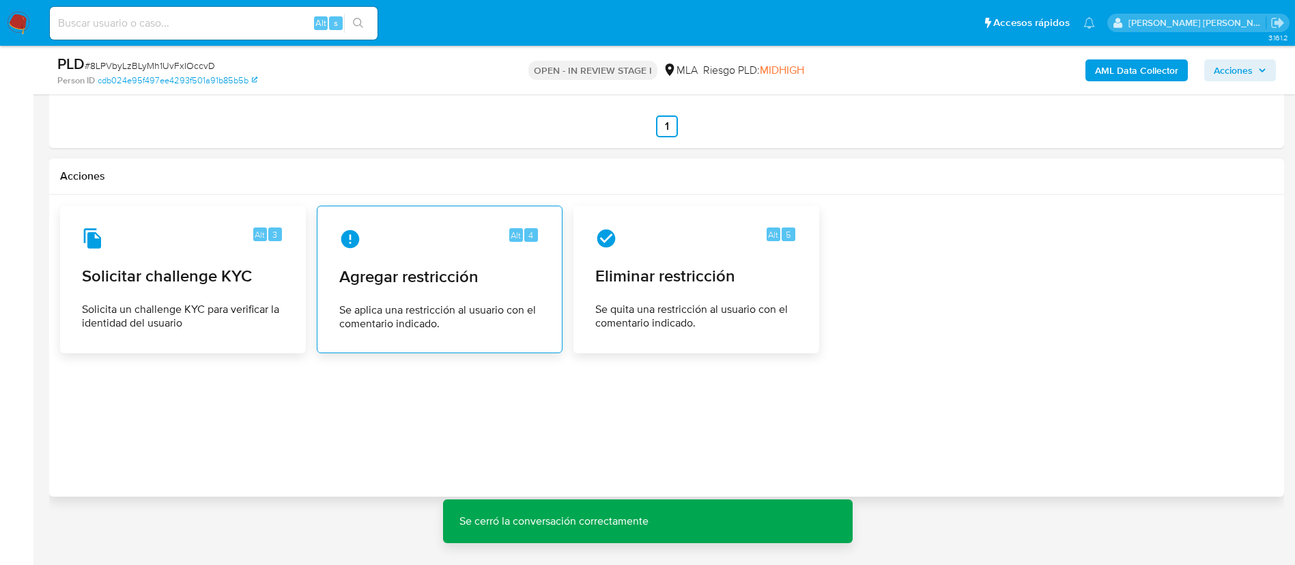
click at [459, 325] on span "Se aplica una restricción al usuario con el comentario indicado." at bounding box center [439, 316] width 201 height 27
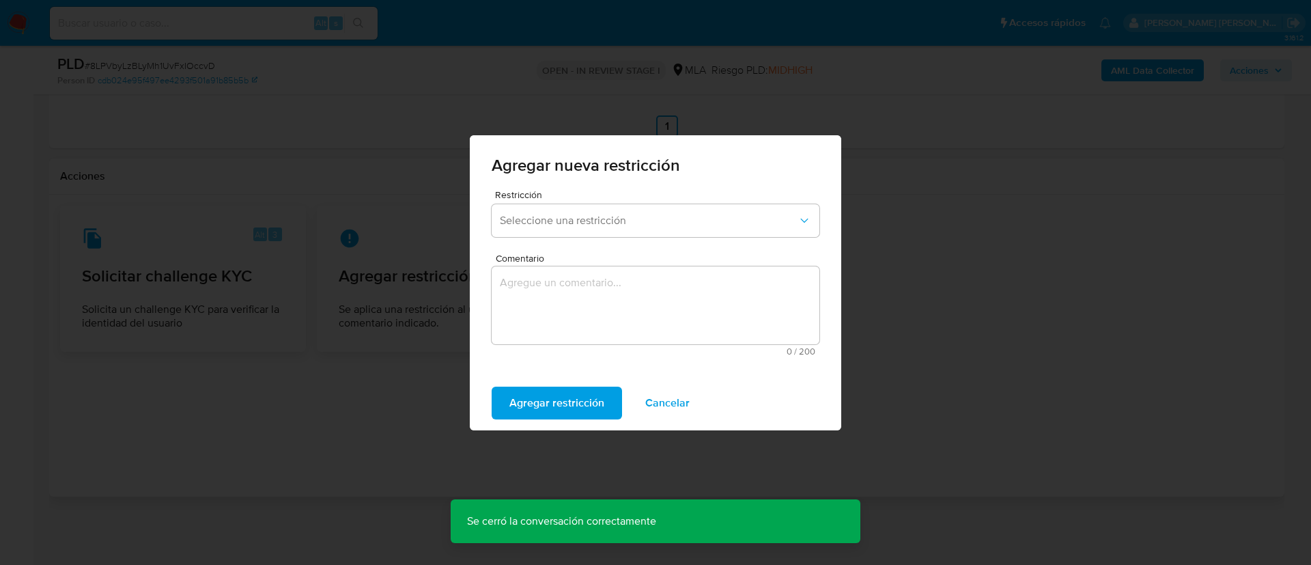
click at [528, 197] on span "Restricción" at bounding box center [659, 195] width 328 height 10
click at [528, 198] on span "Restricción" at bounding box center [659, 195] width 328 height 10
click at [532, 215] on span "Seleccione una restricción" at bounding box center [649, 221] width 298 height 14
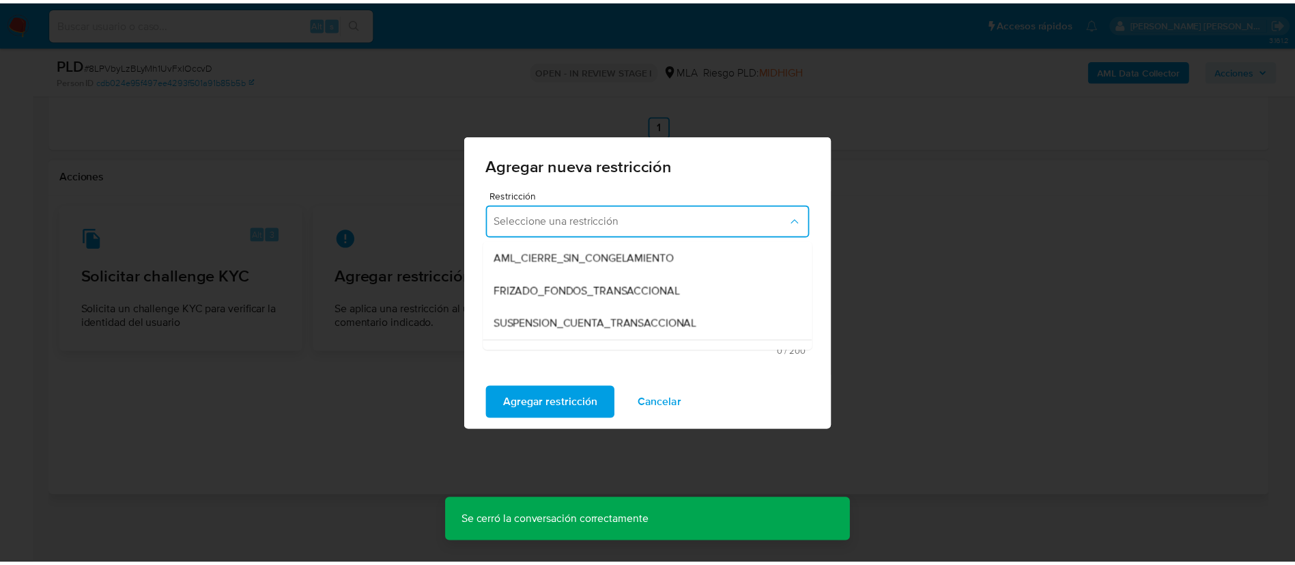
scroll to position [139, 0]
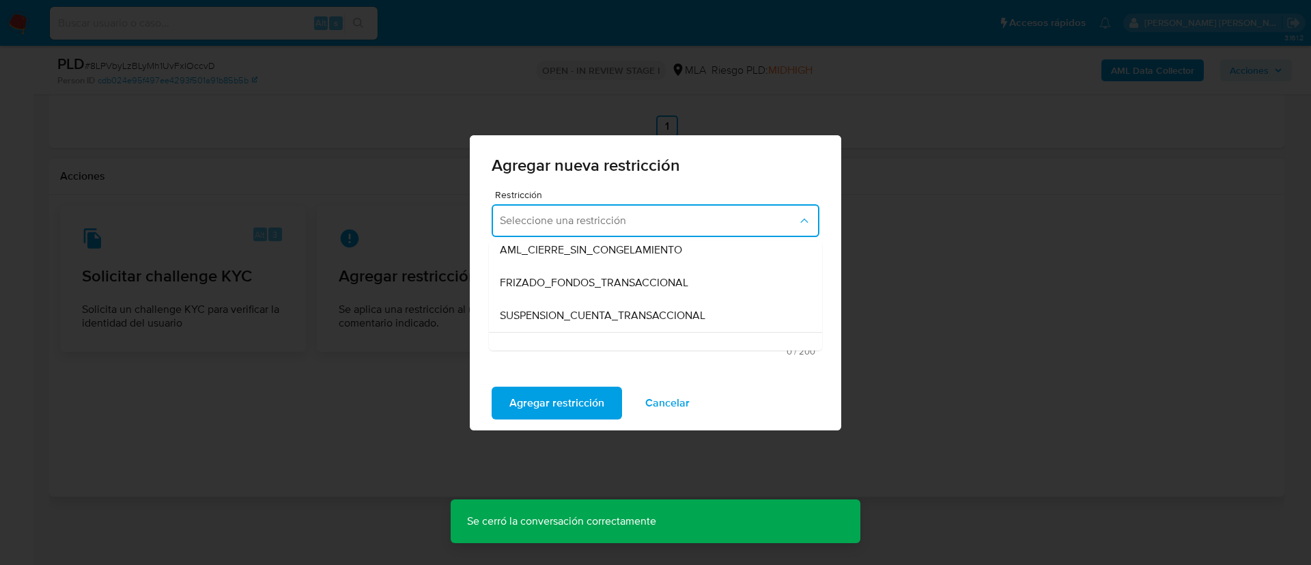
click at [605, 310] on span "SUSPENSION_CUENTA_TRANSACCIONAL" at bounding box center [603, 316] width 206 height 14
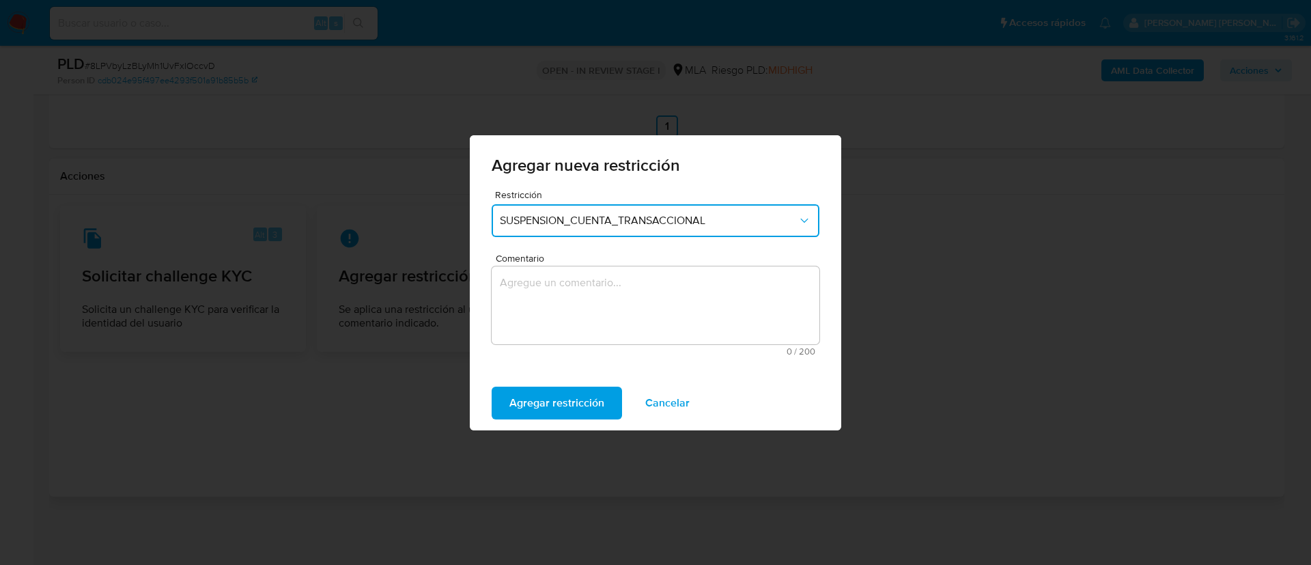
click at [605, 310] on textarea "Comentario" at bounding box center [656, 305] width 328 height 78
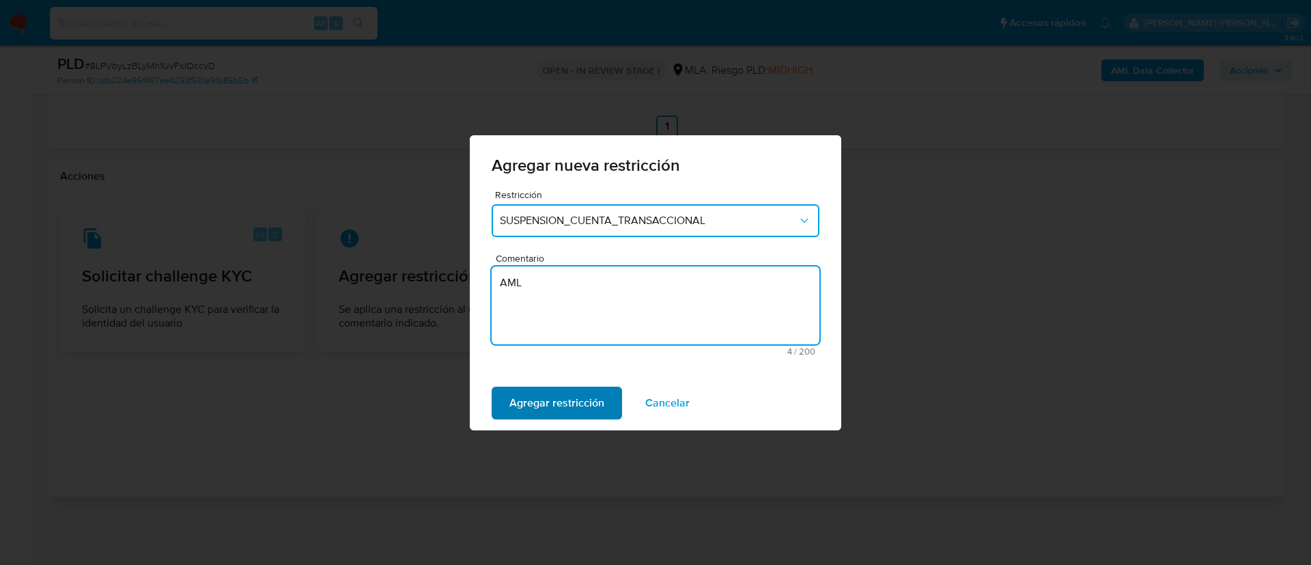
type textarea "AML"
click at [571, 402] on span "Agregar restricción" at bounding box center [556, 403] width 95 height 30
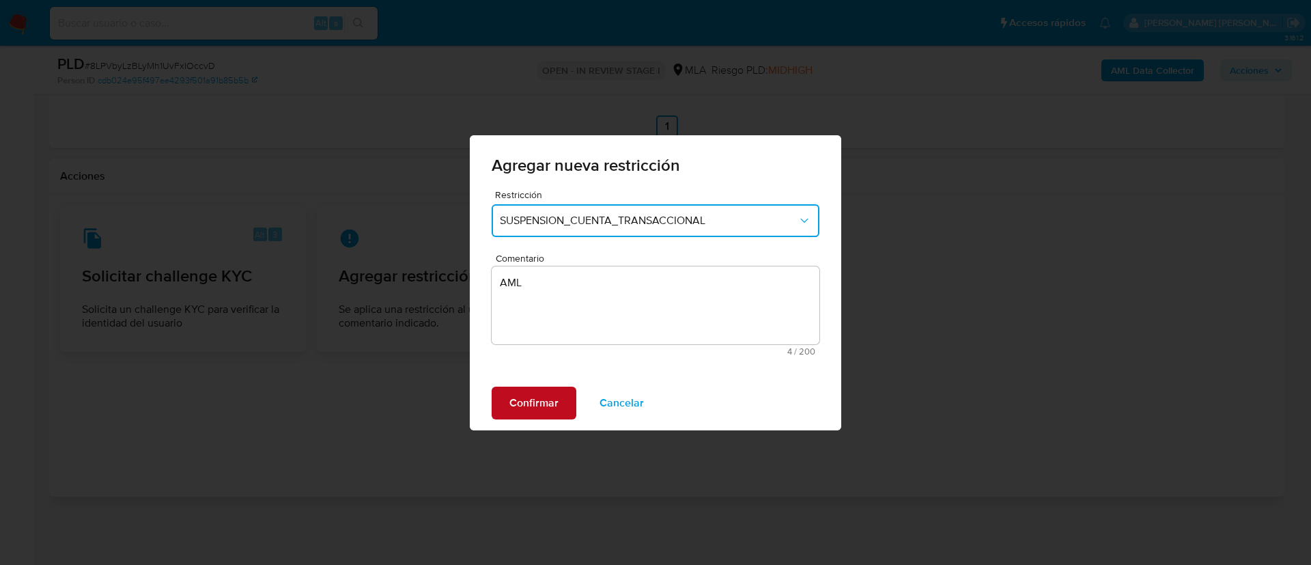
click at [536, 393] on span "Confirmar" at bounding box center [533, 403] width 49 height 30
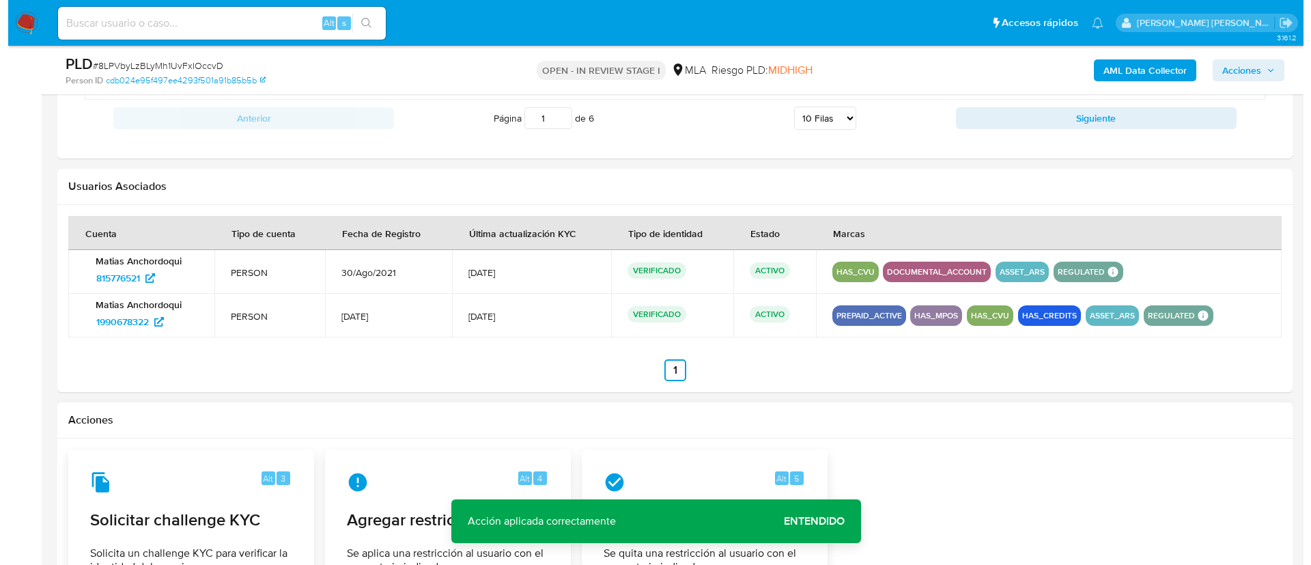
scroll to position [219, 0]
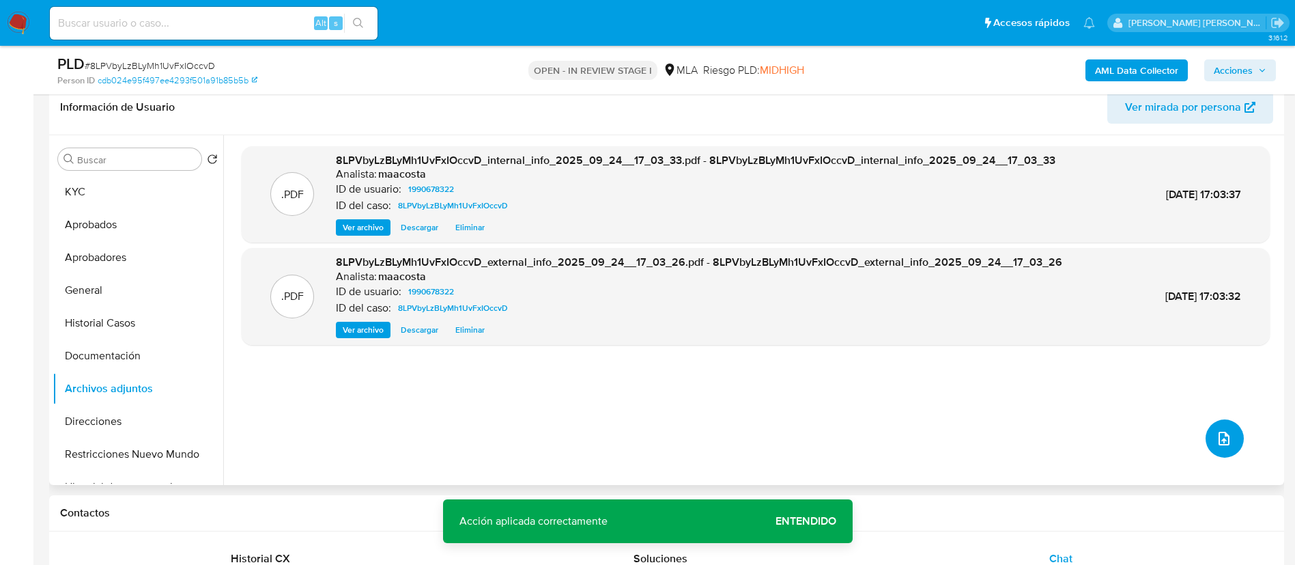
click at [1223, 430] on span "upload-file" at bounding box center [1224, 438] width 16 height 16
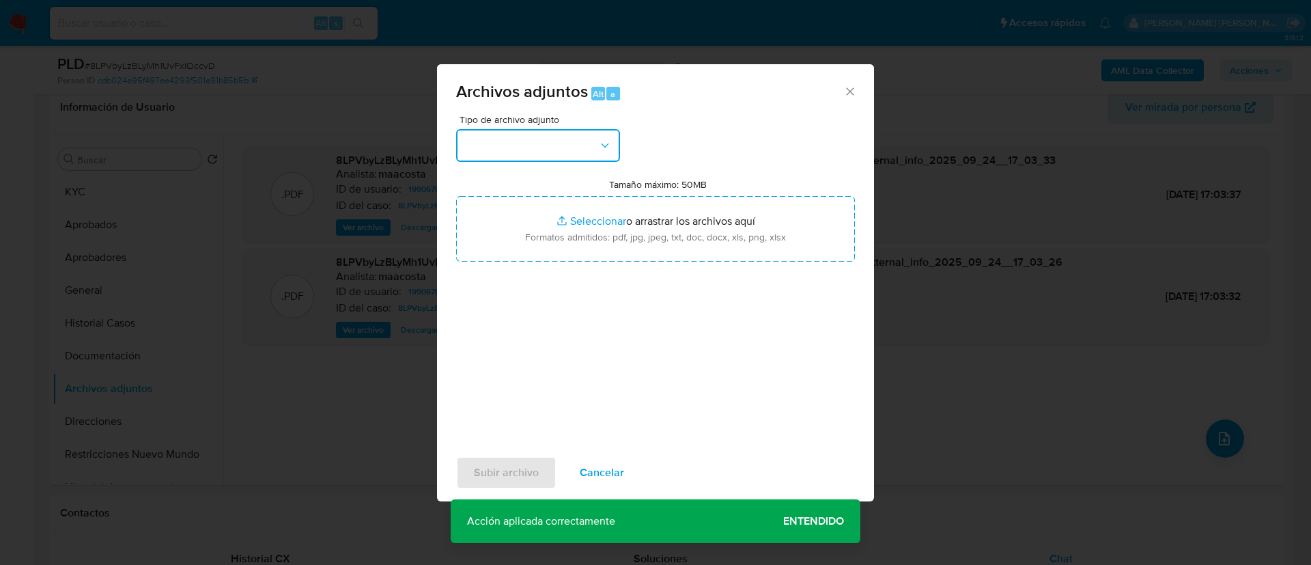
click at [533, 151] on button "button" at bounding box center [538, 145] width 164 height 33
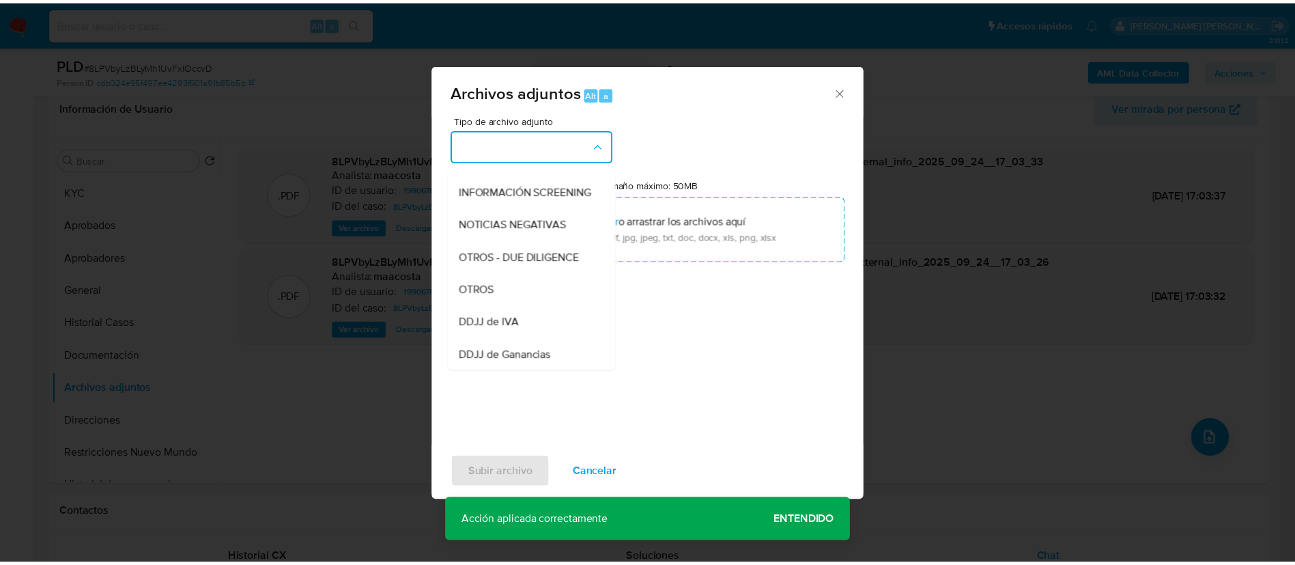
scroll to position [159, 0]
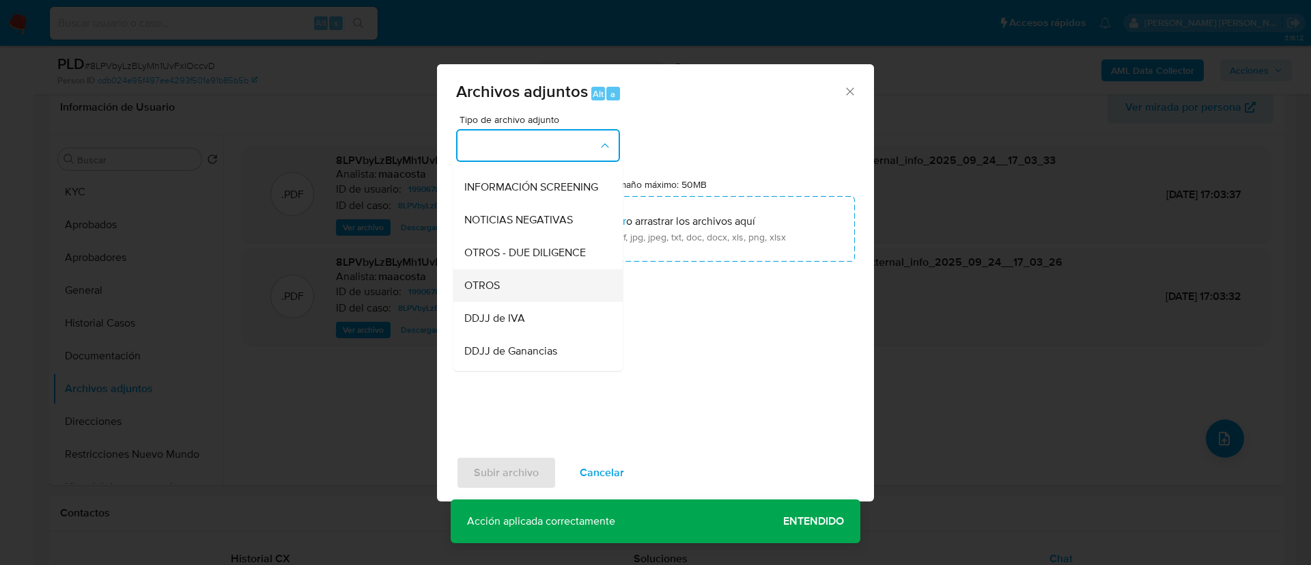
click at [487, 292] on span "OTROS" at bounding box center [482, 286] width 36 height 14
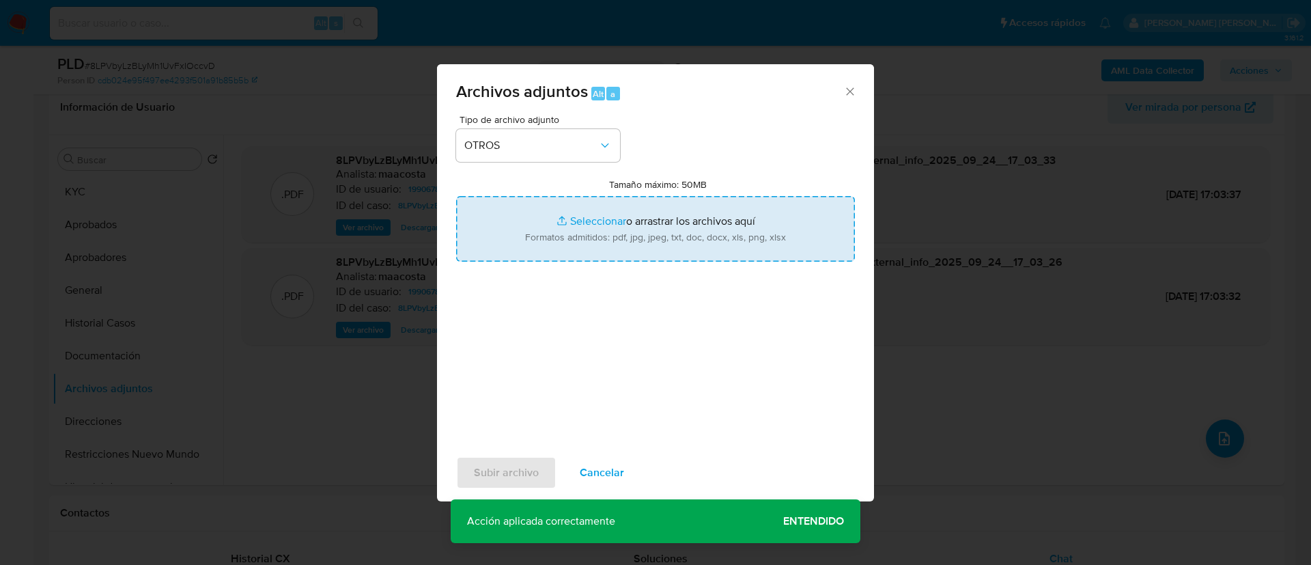
type input "C:\fakepath\Caselog 8LPVbyLzBLyMh1UvFxIOccvD_2025_08_19_14_04_49.docx"
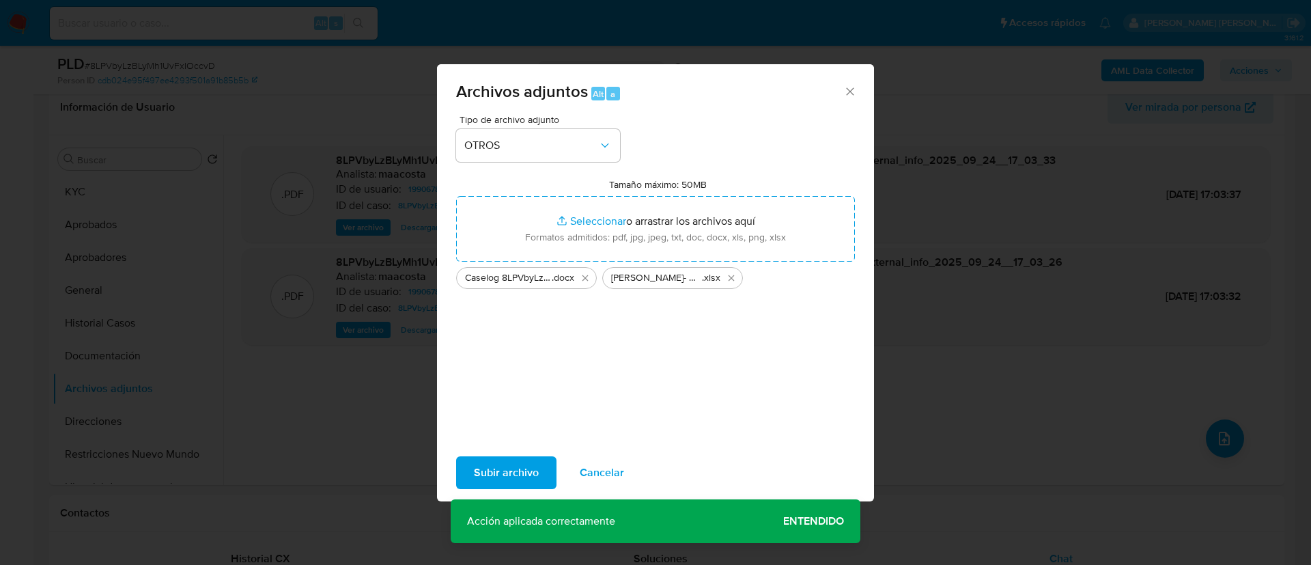
click at [506, 466] on span "Subir archivo" at bounding box center [506, 472] width 65 height 30
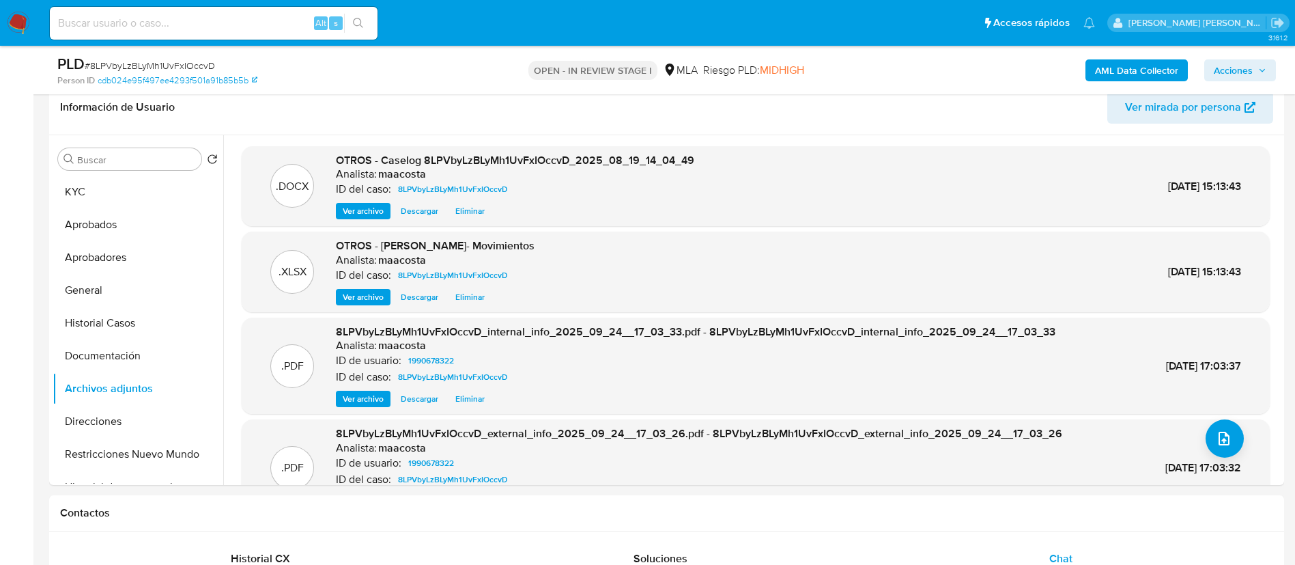
click at [1234, 72] on span "Acciones" at bounding box center [1233, 70] width 39 height 22
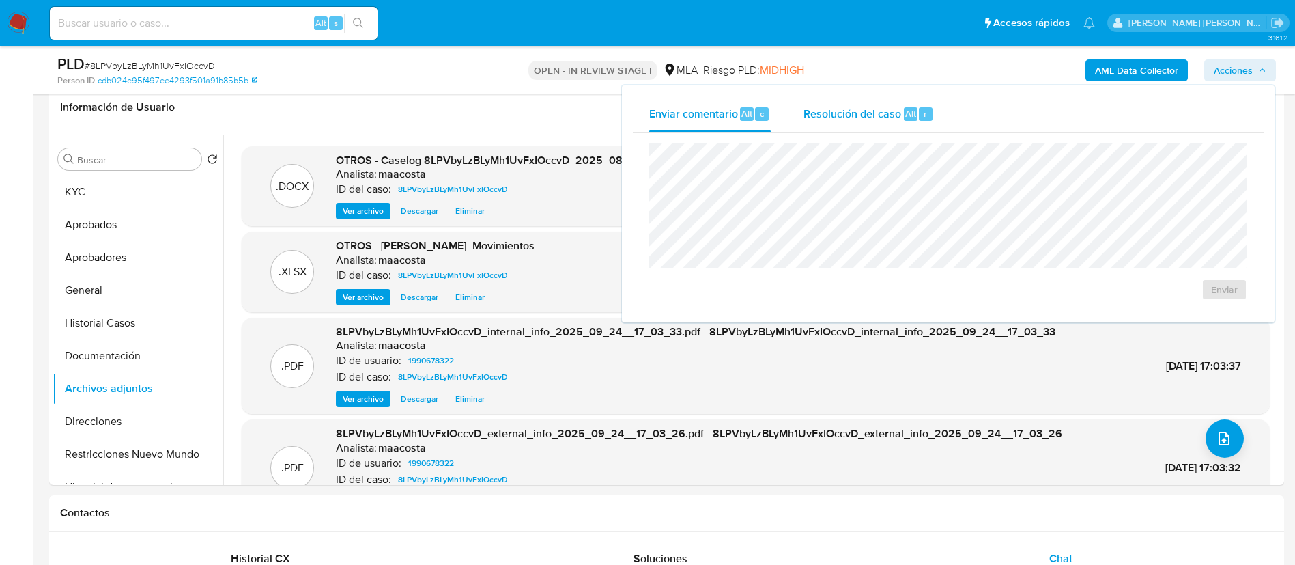
click at [863, 96] on div "Resolución del caso Alt r" at bounding box center [869, 114] width 130 height 36
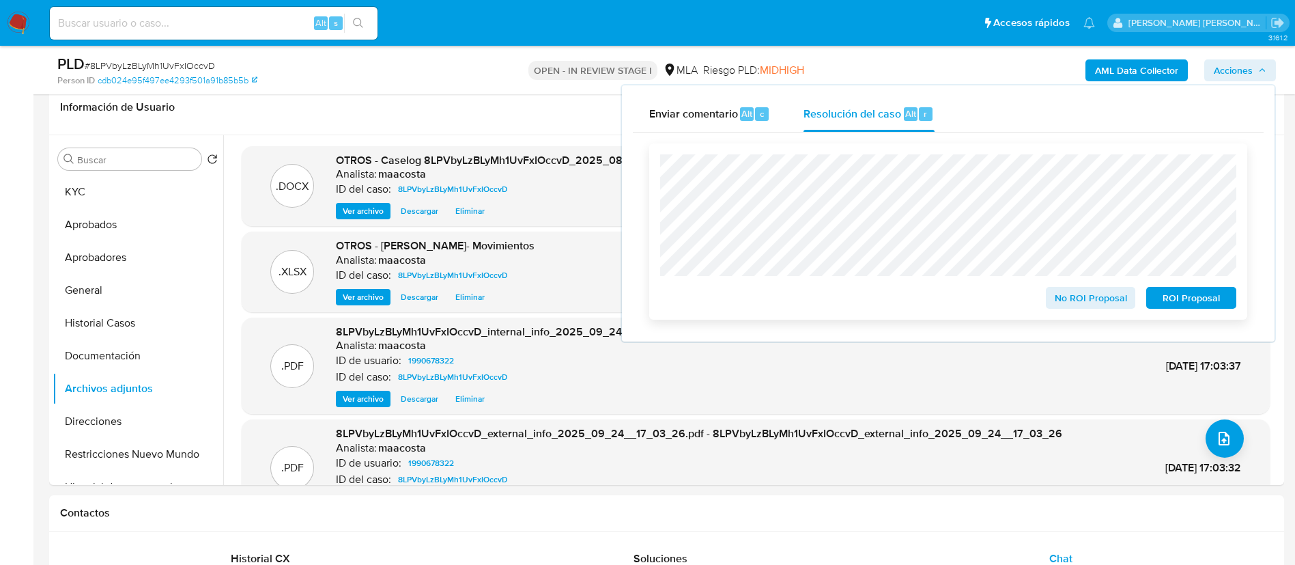
click at [1201, 306] on span "ROI Proposal" at bounding box center [1191, 297] width 71 height 19
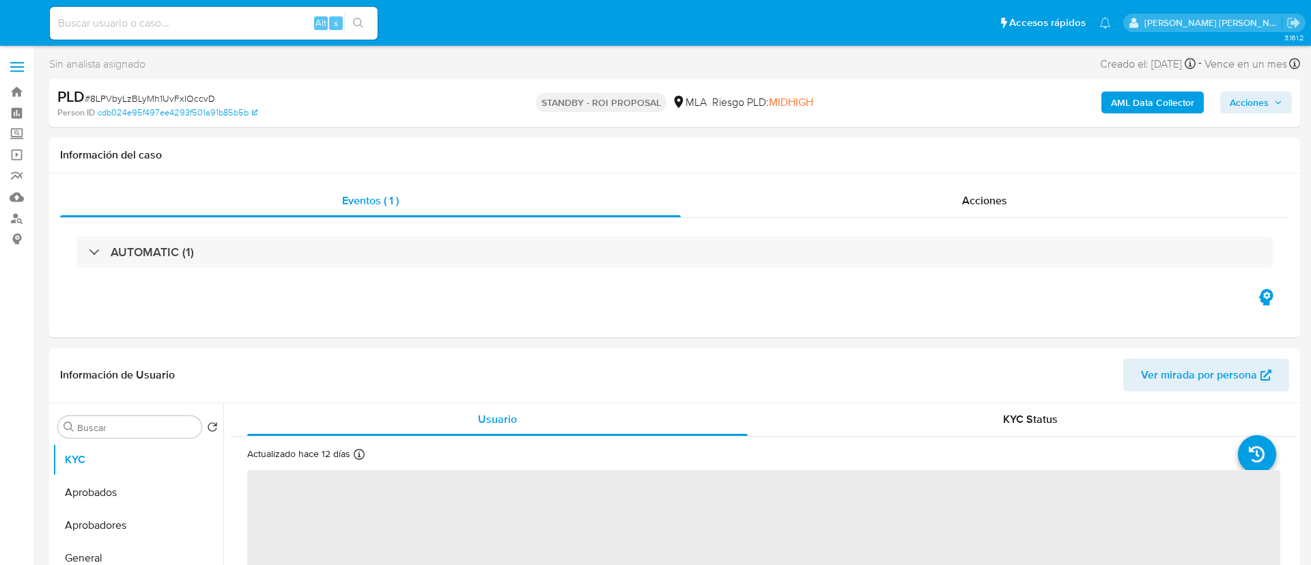
select select "10"
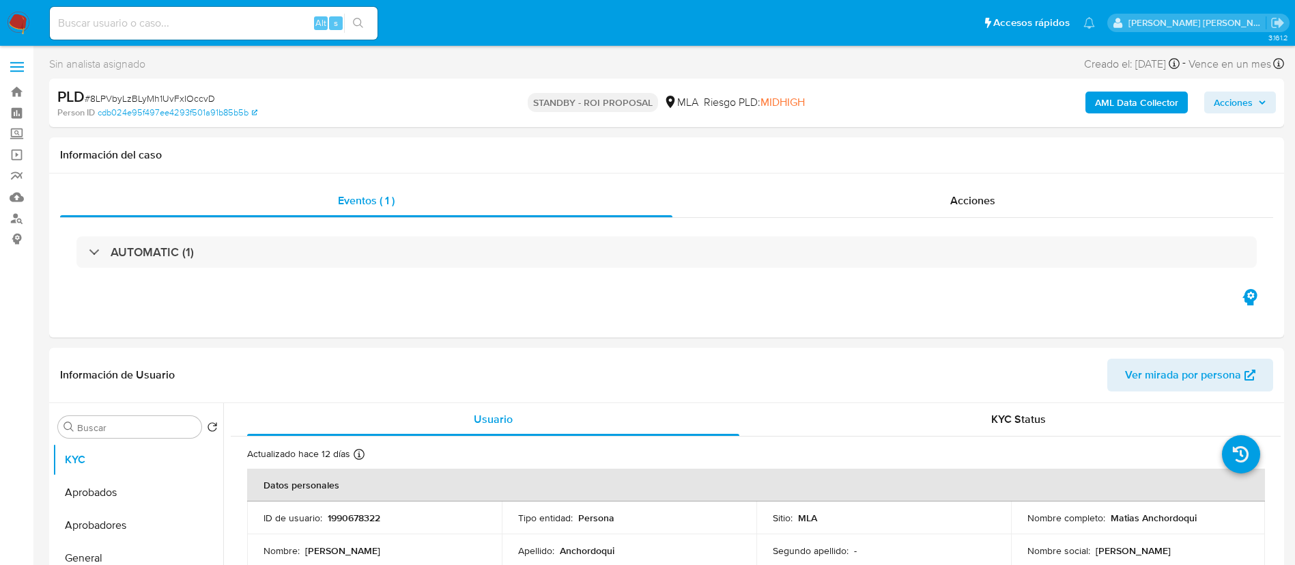
paste input "g5rEIJw0XzjObM8cavDgZsx1"
click at [201, 18] on input "g5rEIJw0XzjObM8cavDgZsx1" at bounding box center [214, 23] width 328 height 18
type input "g5rEIJw0XzjObM8cavDgZsx1"
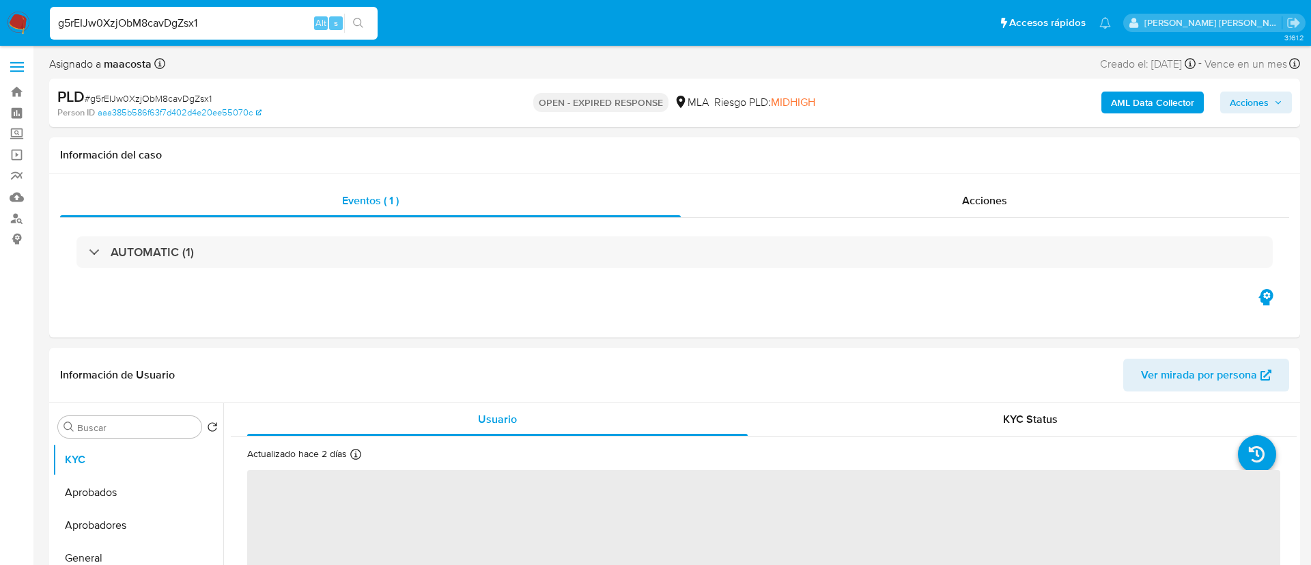
select select "10"
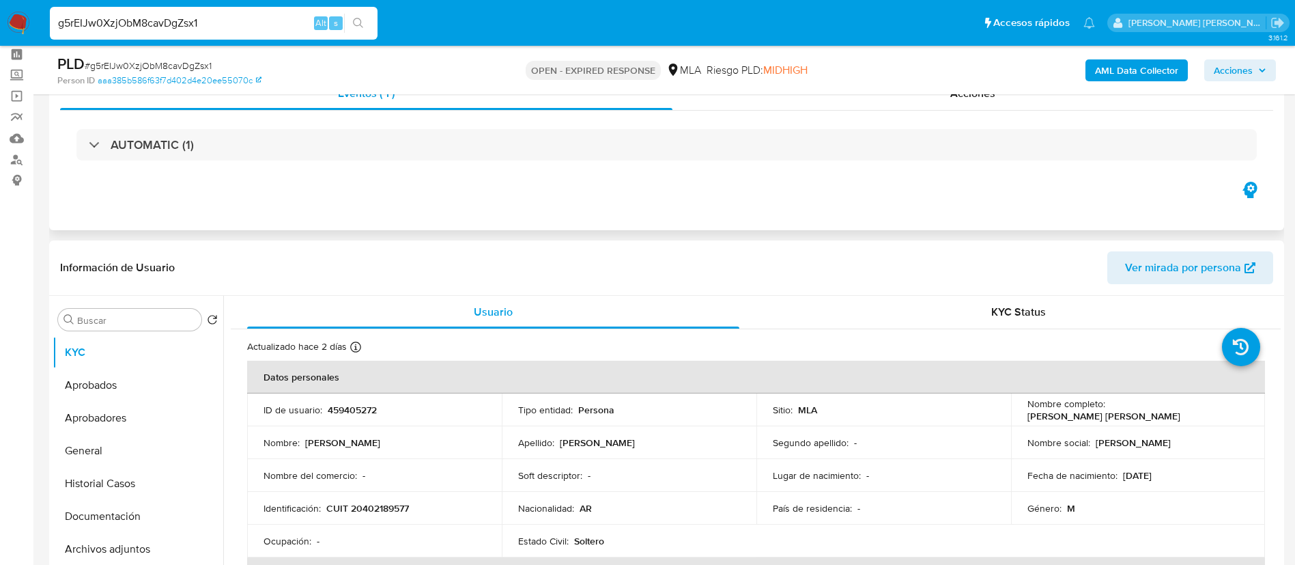
scroll to position [59, 0]
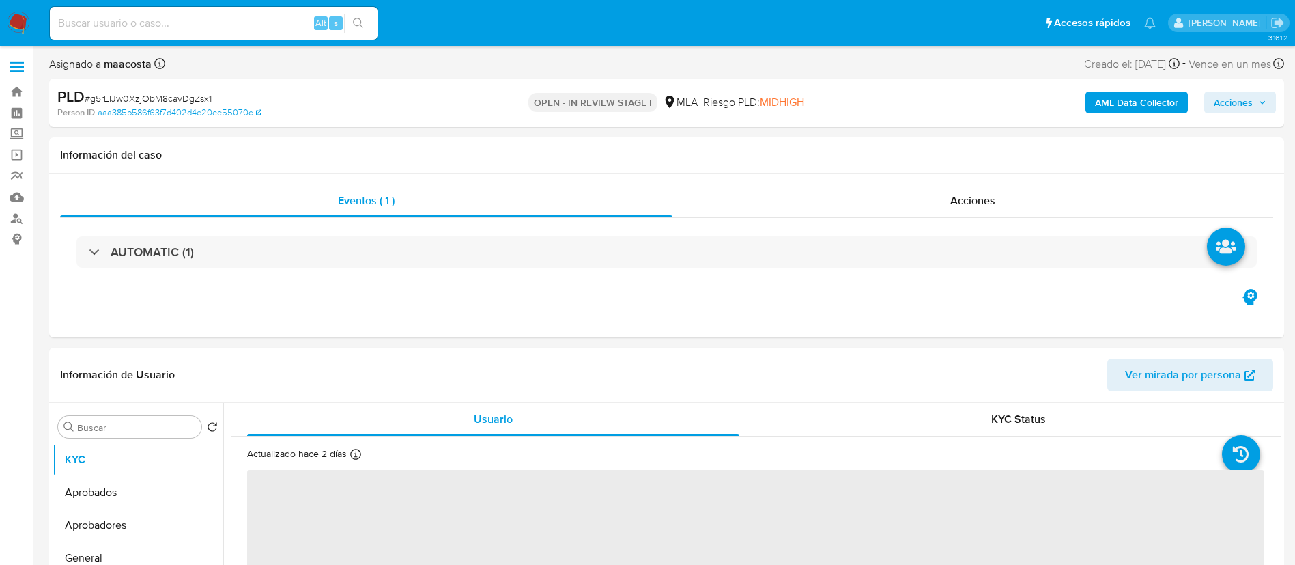
select select "10"
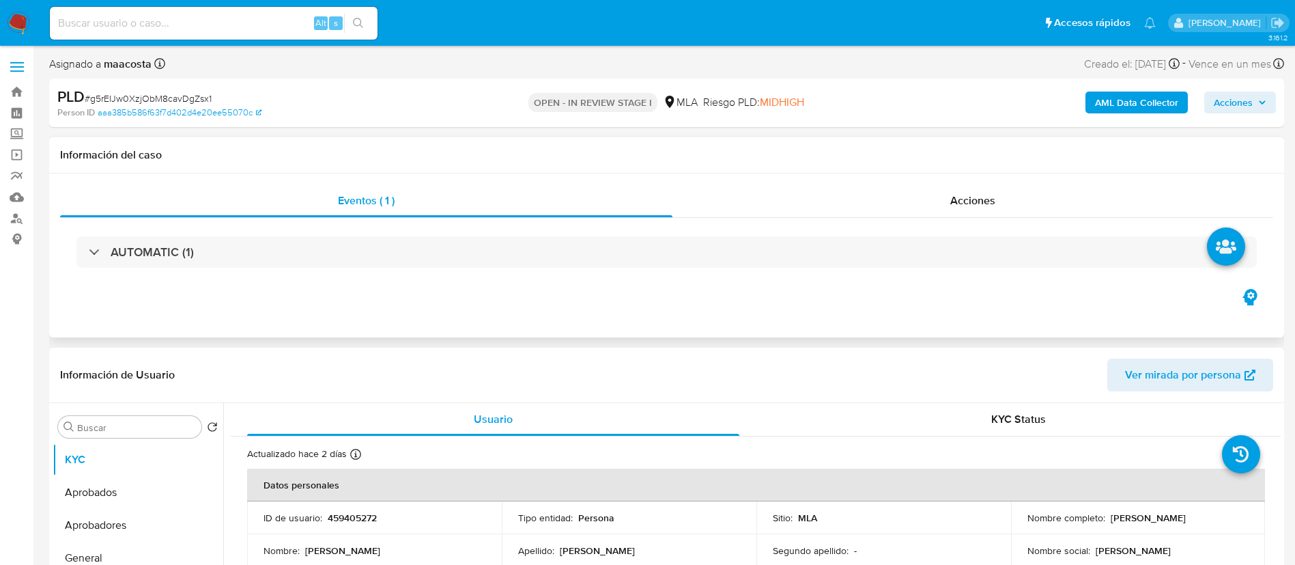
click at [524, 302] on div "Eventos ( 1 ) Acciones AUTOMATIC (1)" at bounding box center [666, 255] width 1235 height 164
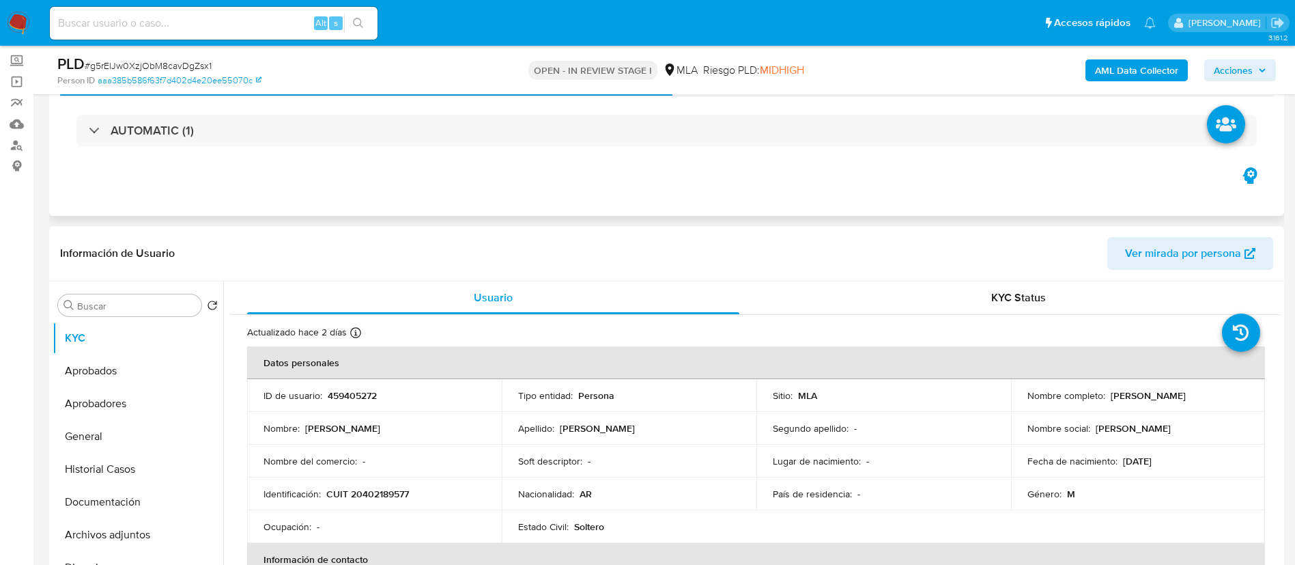
scroll to position [75, 0]
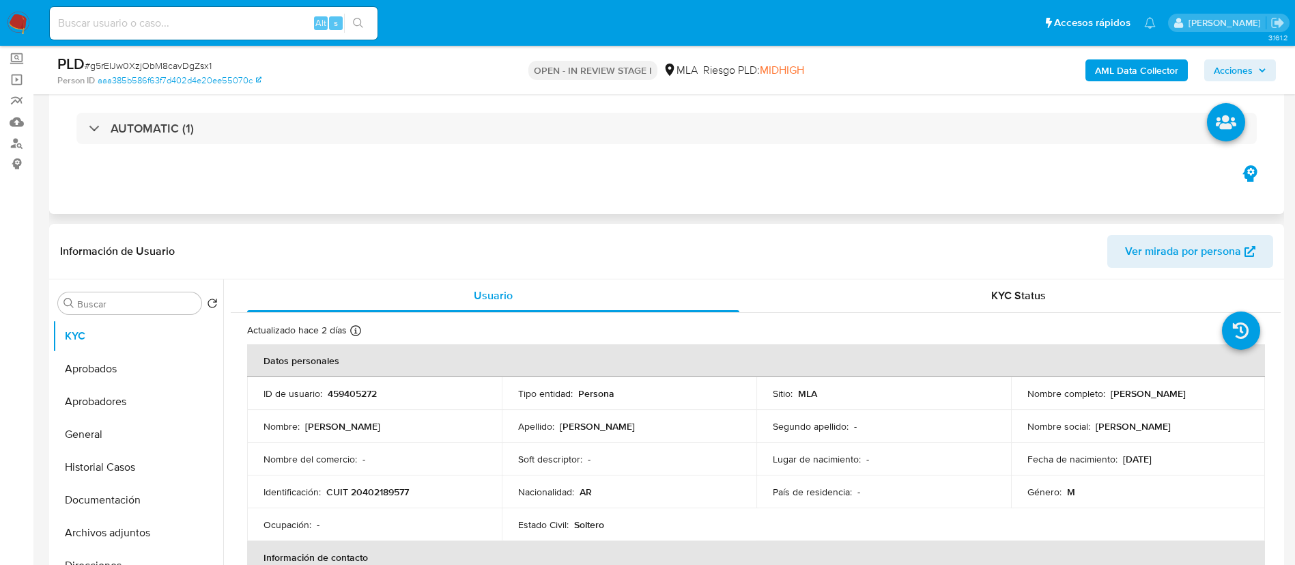
click at [542, 186] on div "Eventos ( 1 ) Acciones AUTOMATIC (1)" at bounding box center [666, 132] width 1235 height 164
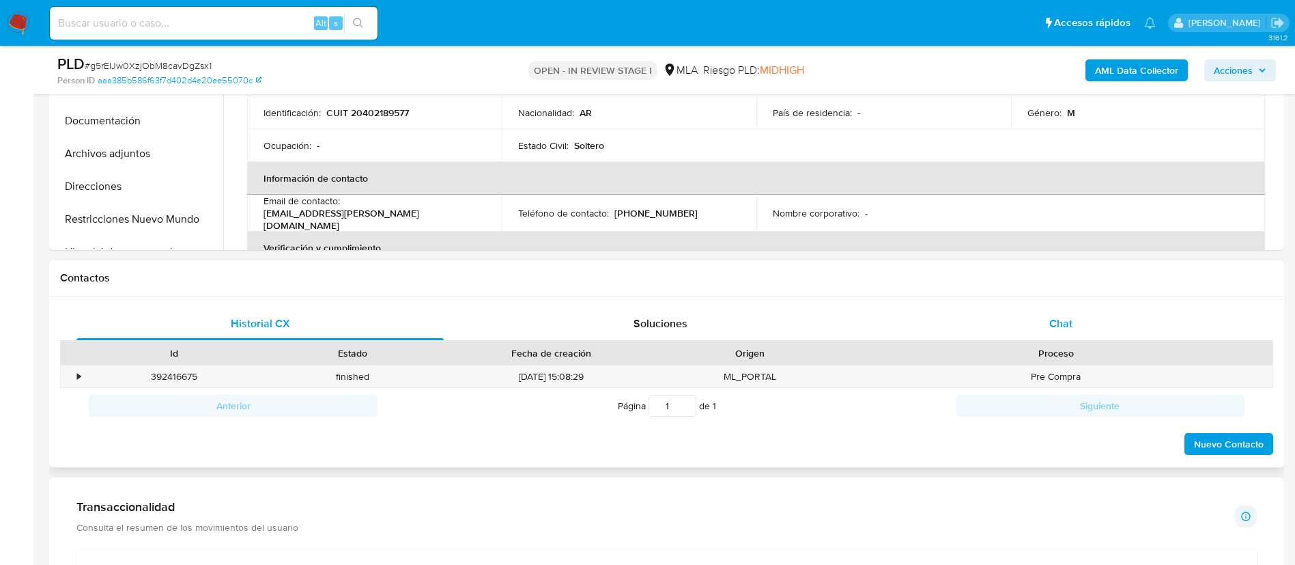
click at [1094, 311] on div "Chat" at bounding box center [1060, 323] width 367 height 33
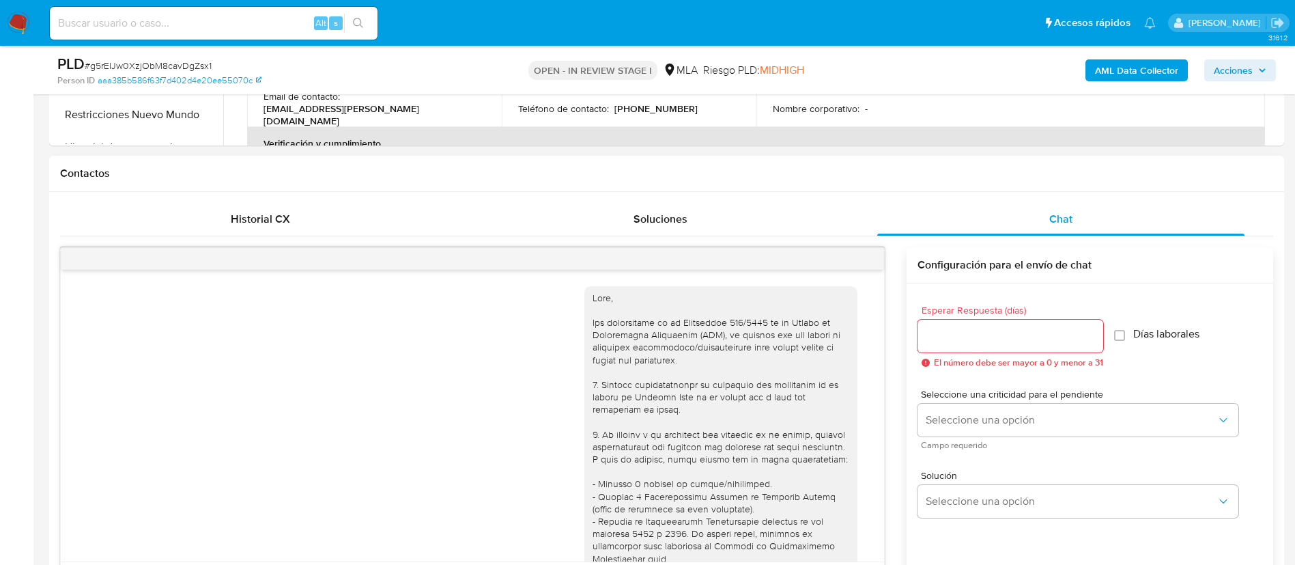
scroll to position [782, 0]
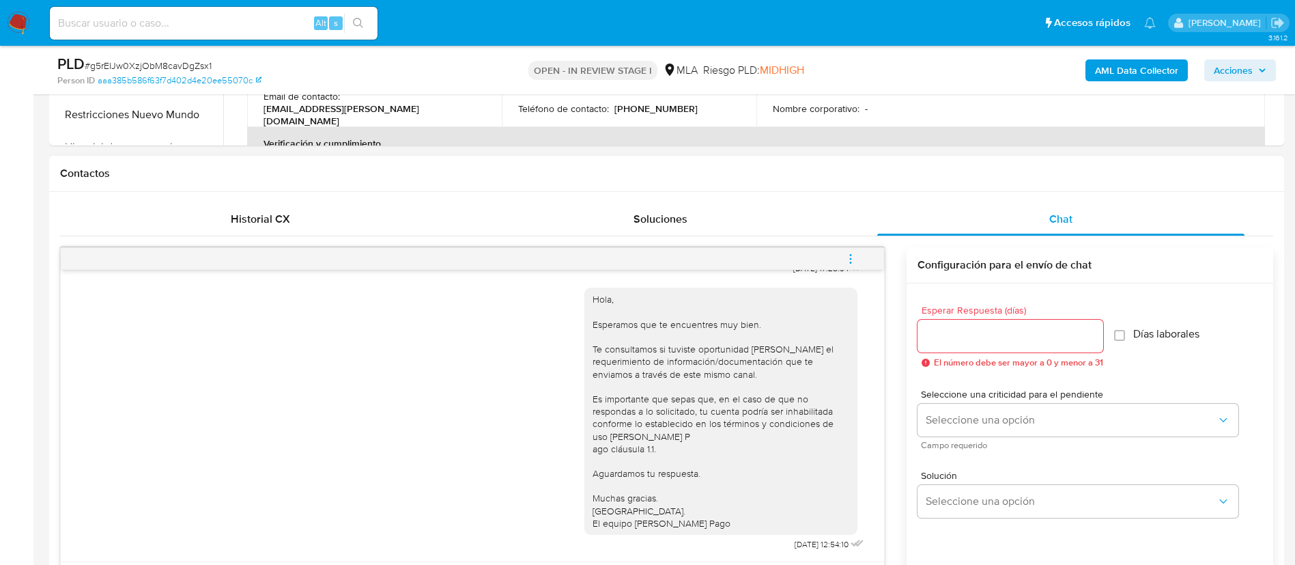
click at [857, 259] on icon "menu-action" at bounding box center [851, 259] width 12 height 12
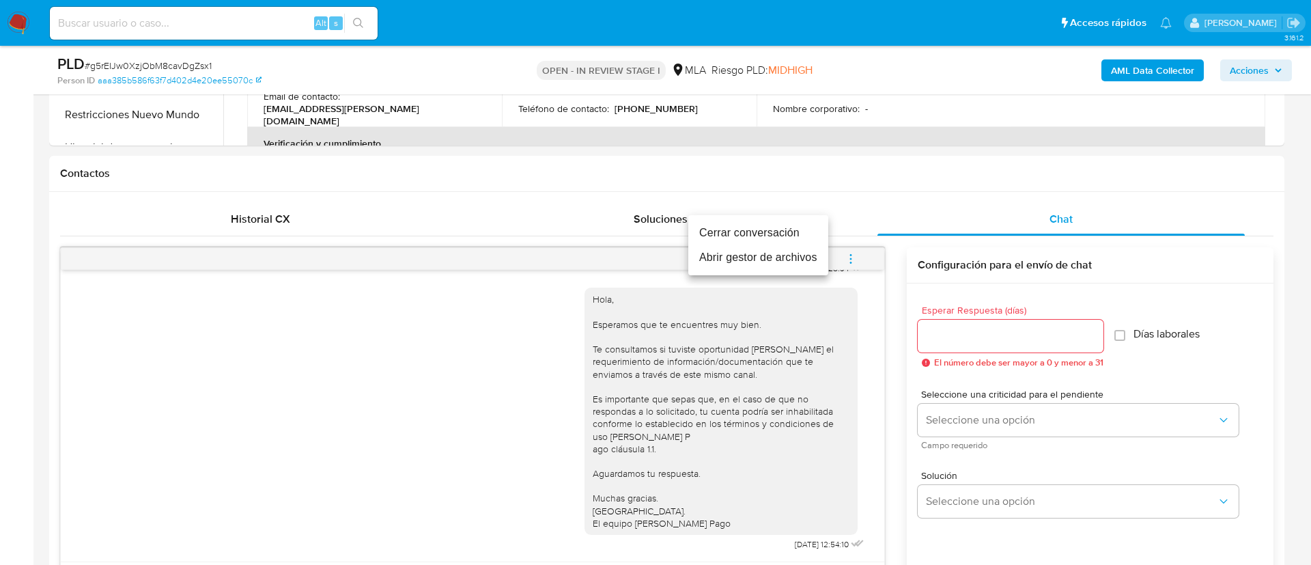
click at [737, 231] on li "Cerrar conversación" at bounding box center [758, 233] width 140 height 25
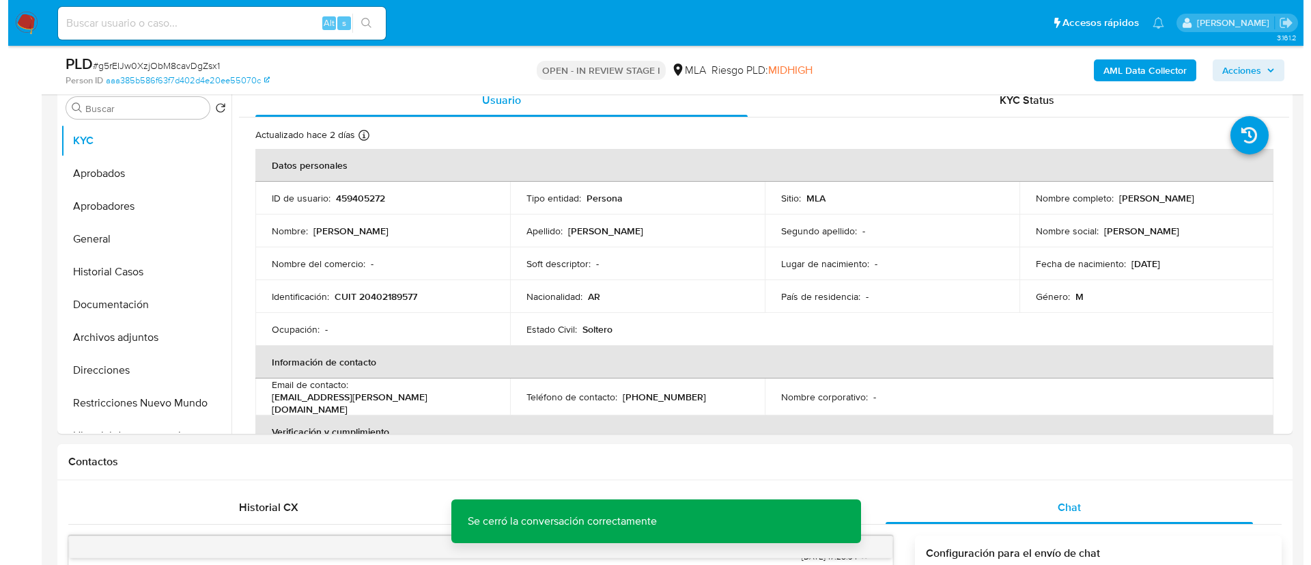
scroll to position [219, 0]
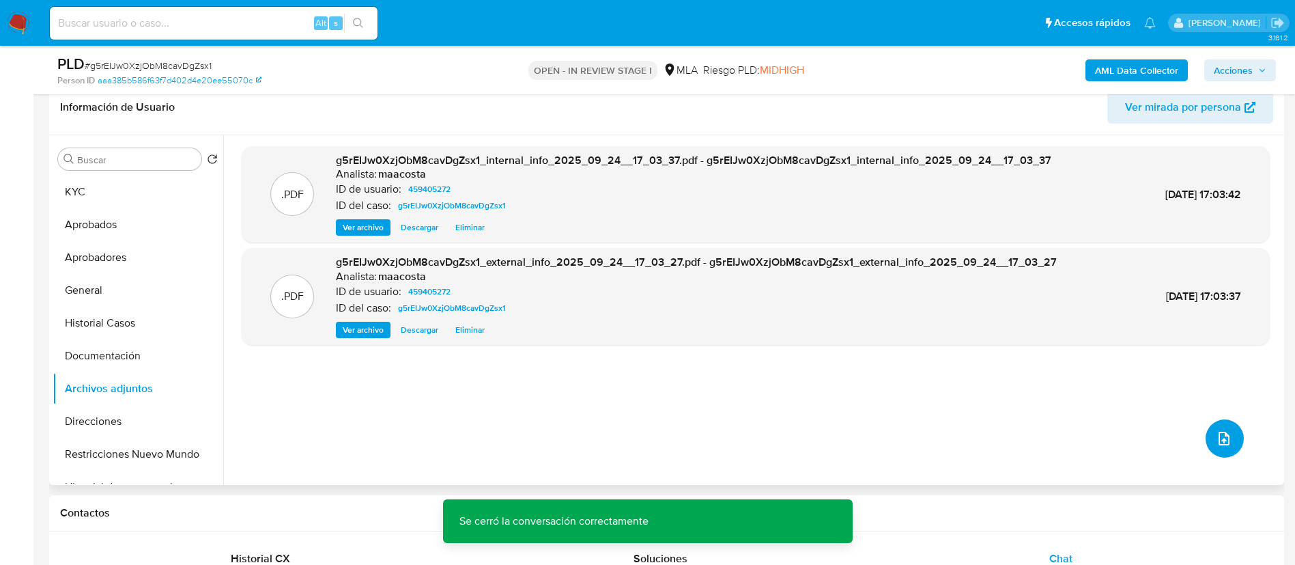
click at [1216, 432] on icon "upload-file" at bounding box center [1224, 438] width 16 height 16
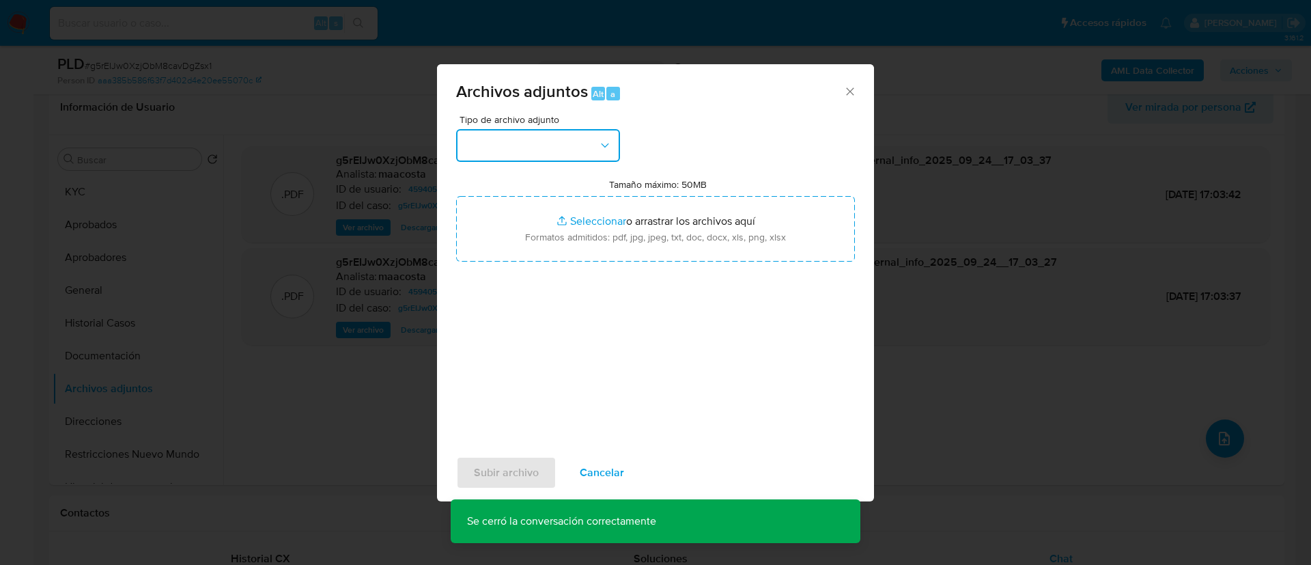
click at [587, 144] on button "button" at bounding box center [538, 145] width 164 height 33
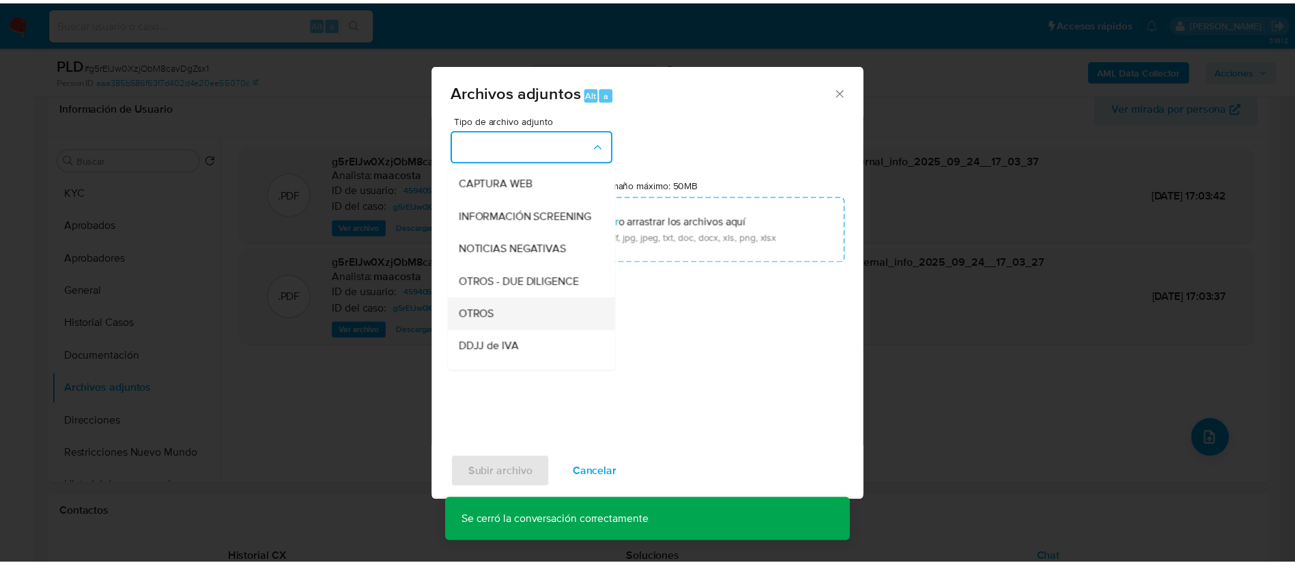
scroll to position [131, 0]
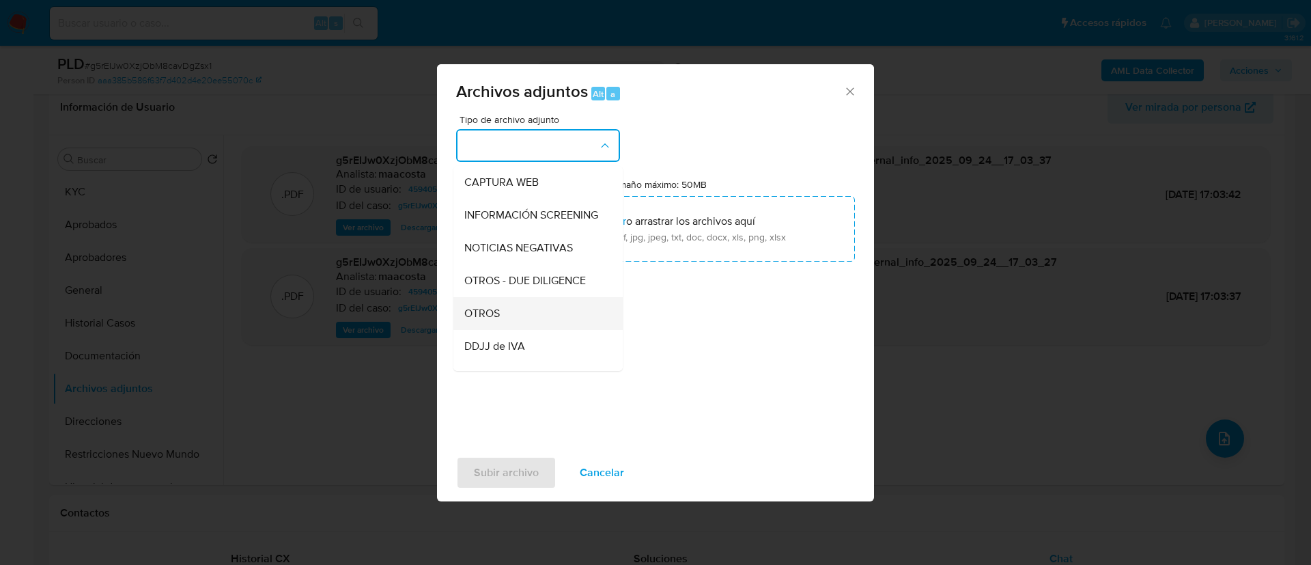
click at [509, 313] on div "OTROS" at bounding box center [533, 313] width 139 height 33
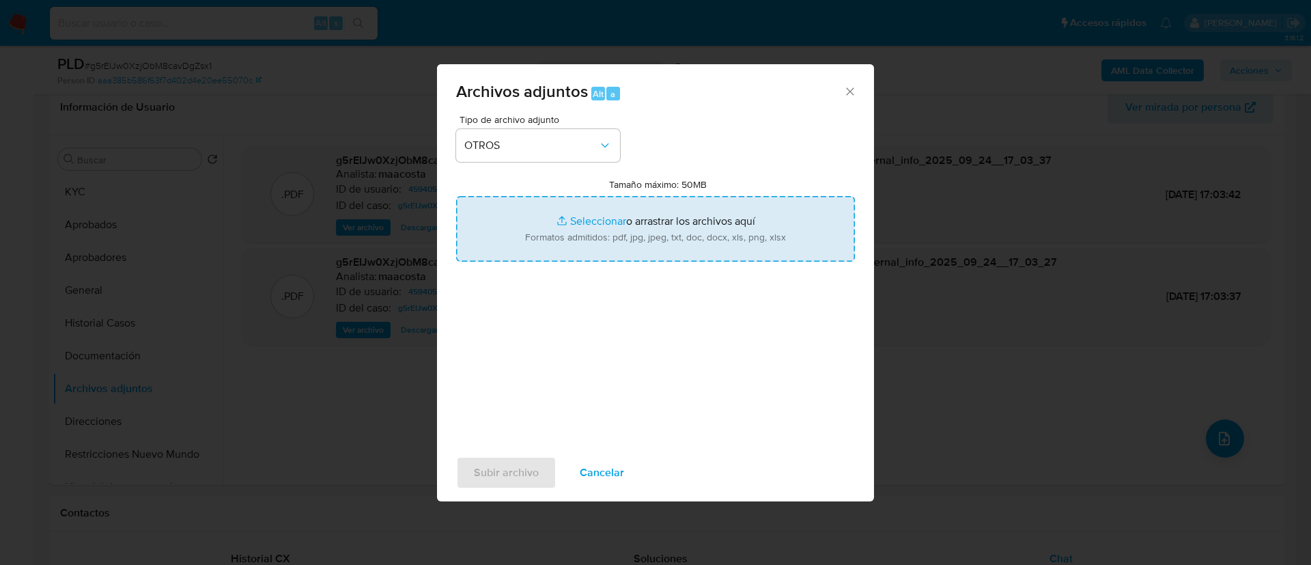
type input "C:\fakepath\Caselog g5rEIJw0XzjObM8cavDgZsx1_2025_08_19_16_41_55.docx"
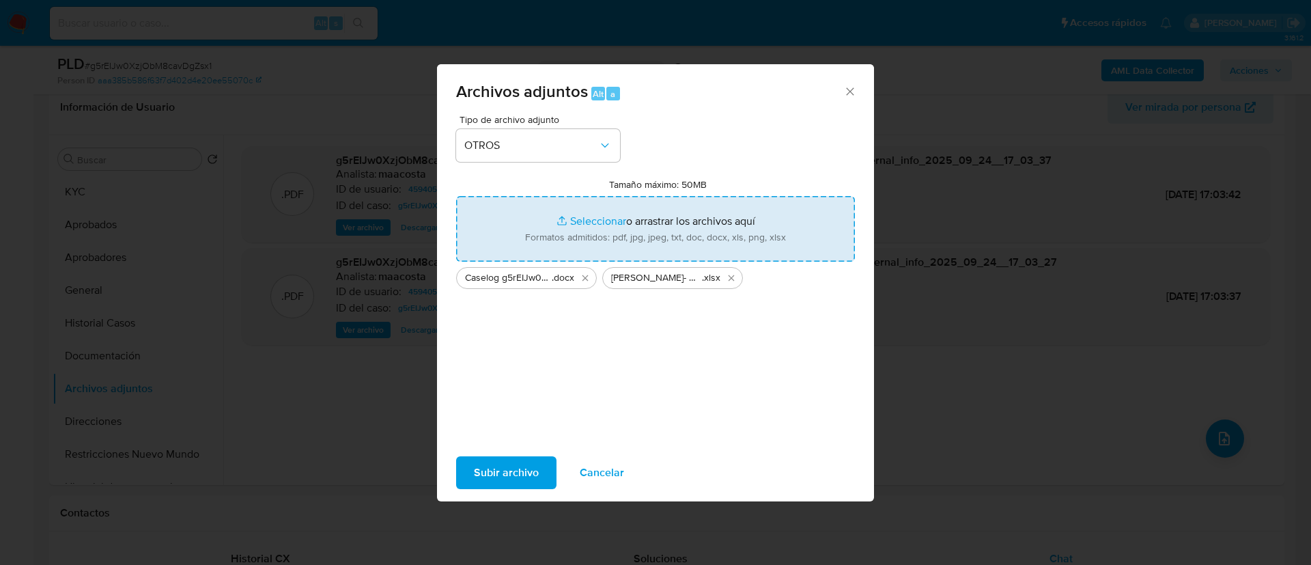
click at [507, 472] on span "Subir archivo" at bounding box center [506, 472] width 65 height 30
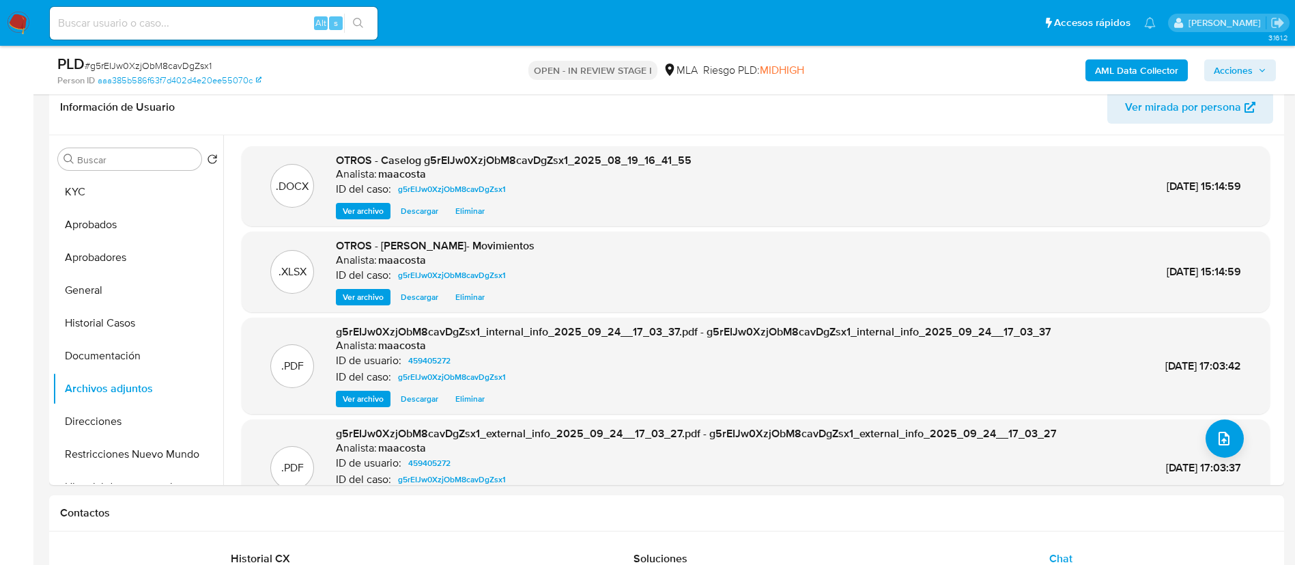
click at [1252, 73] on span "Acciones" at bounding box center [1233, 70] width 39 height 22
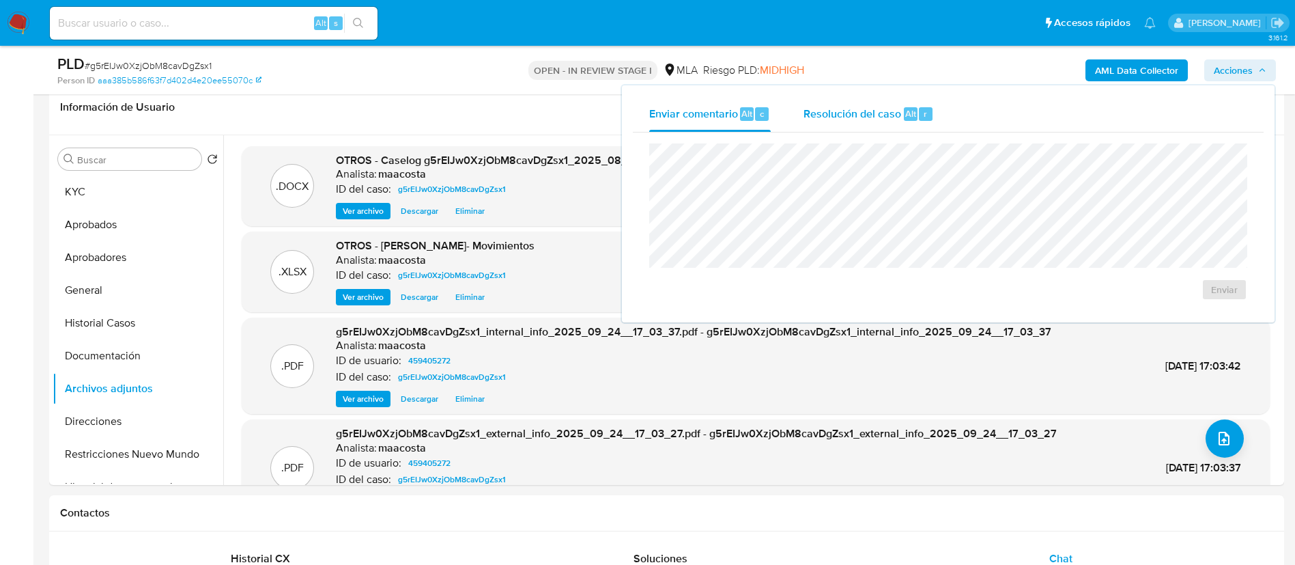
click at [881, 123] on div "Resolución del caso Alt r" at bounding box center [869, 114] width 130 height 36
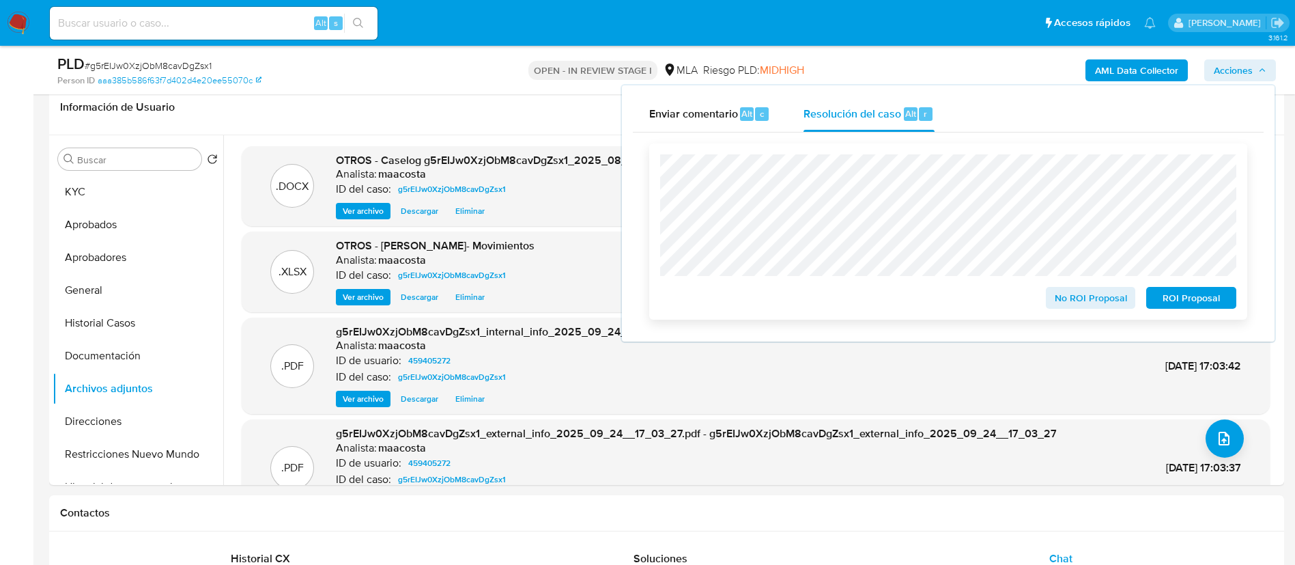
click at [1071, 302] on span "No ROI Proposal" at bounding box center [1091, 297] width 71 height 19
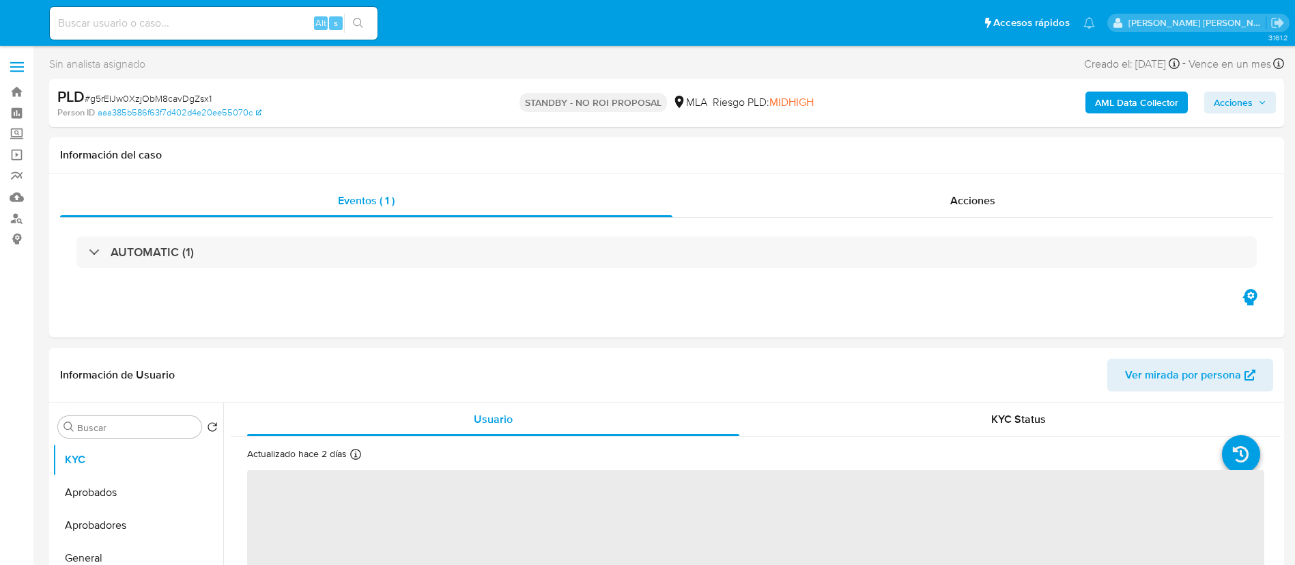
select select "10"
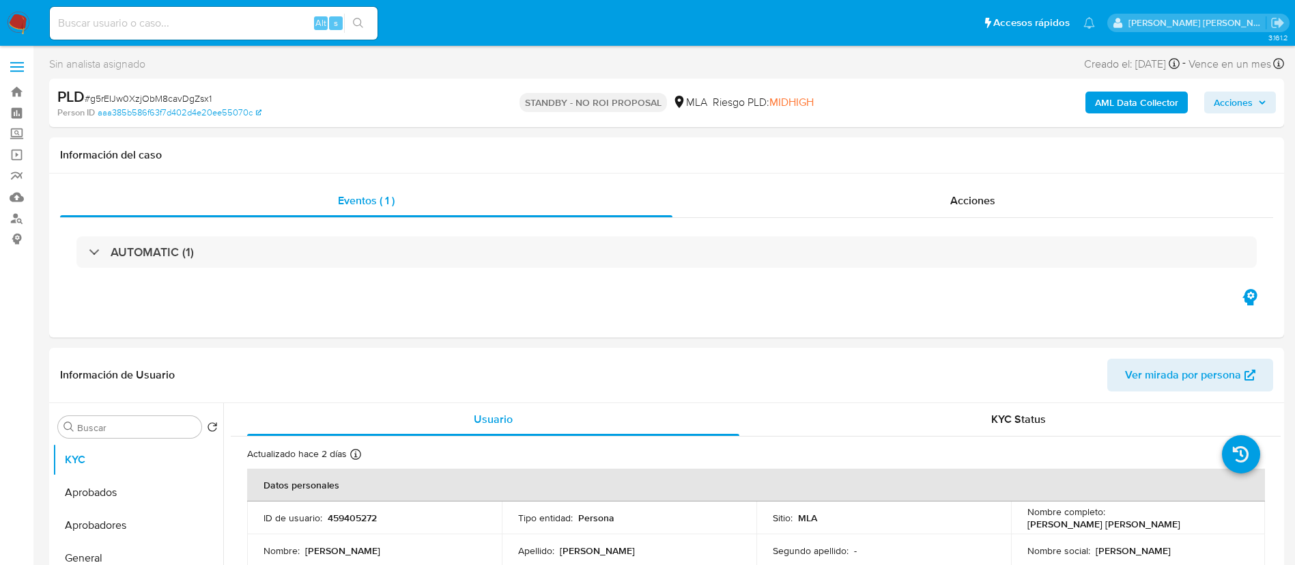
paste input "UOa2qz3XjMnPRzi5TaFgIqLY"
click at [237, 18] on input "UOa2qz3XjMnPRzi5TaFgIqLY" at bounding box center [214, 23] width 328 height 18
type input "UOa2qz3XjMnPRzi5TaFgIqLY"
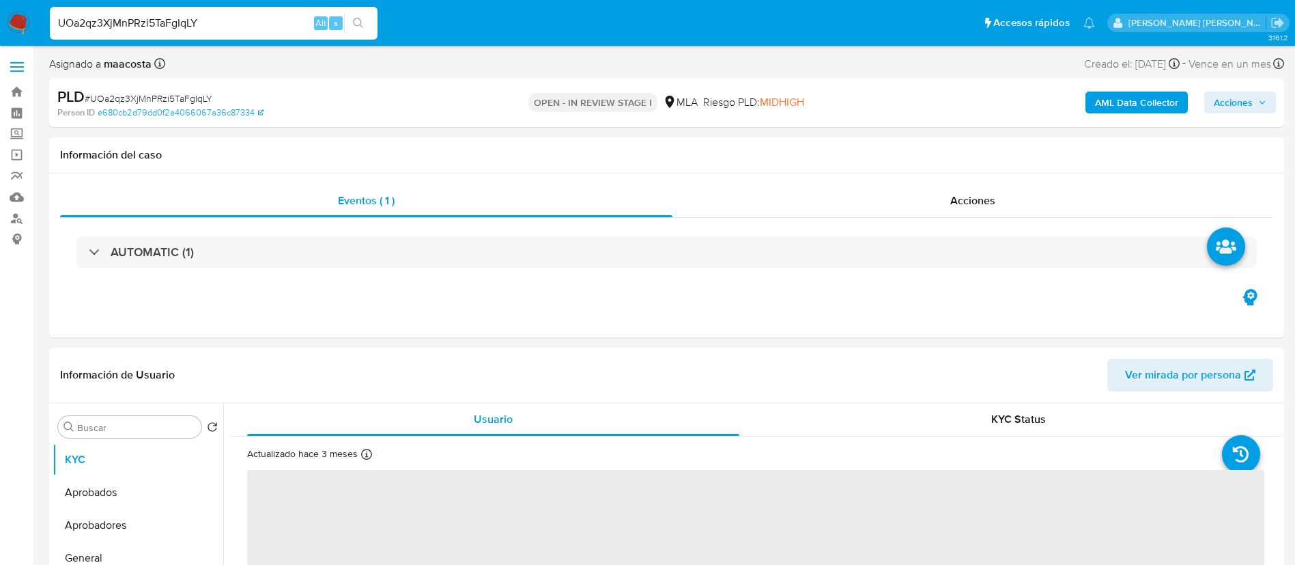
select select "10"
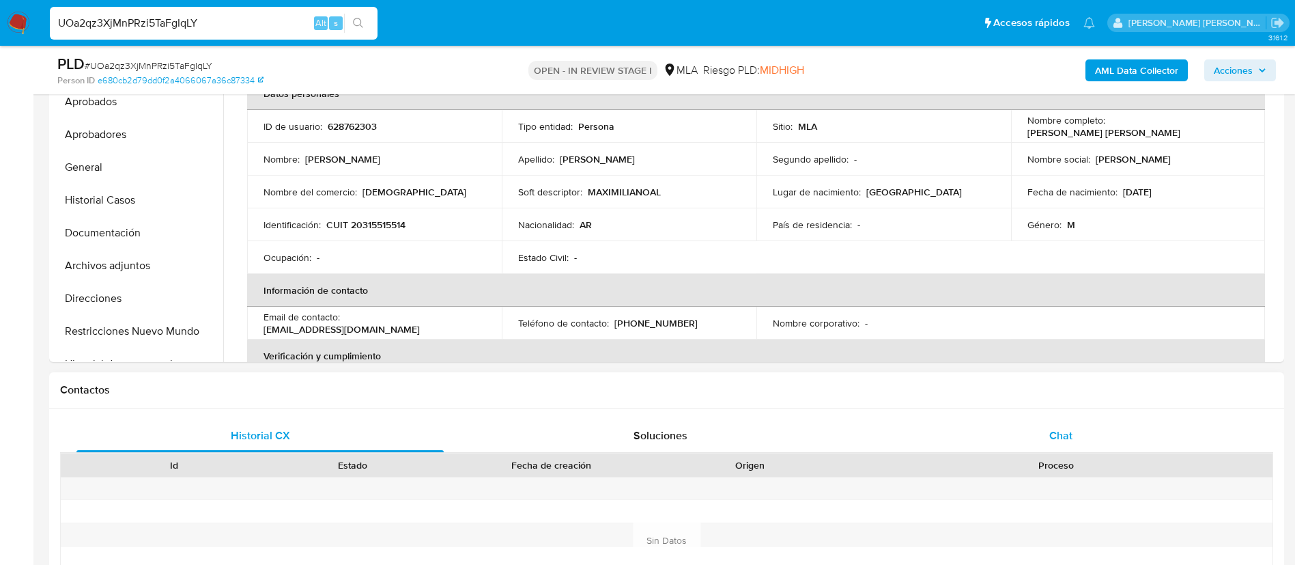
click at [1068, 434] on span "Chat" at bounding box center [1060, 435] width 23 height 16
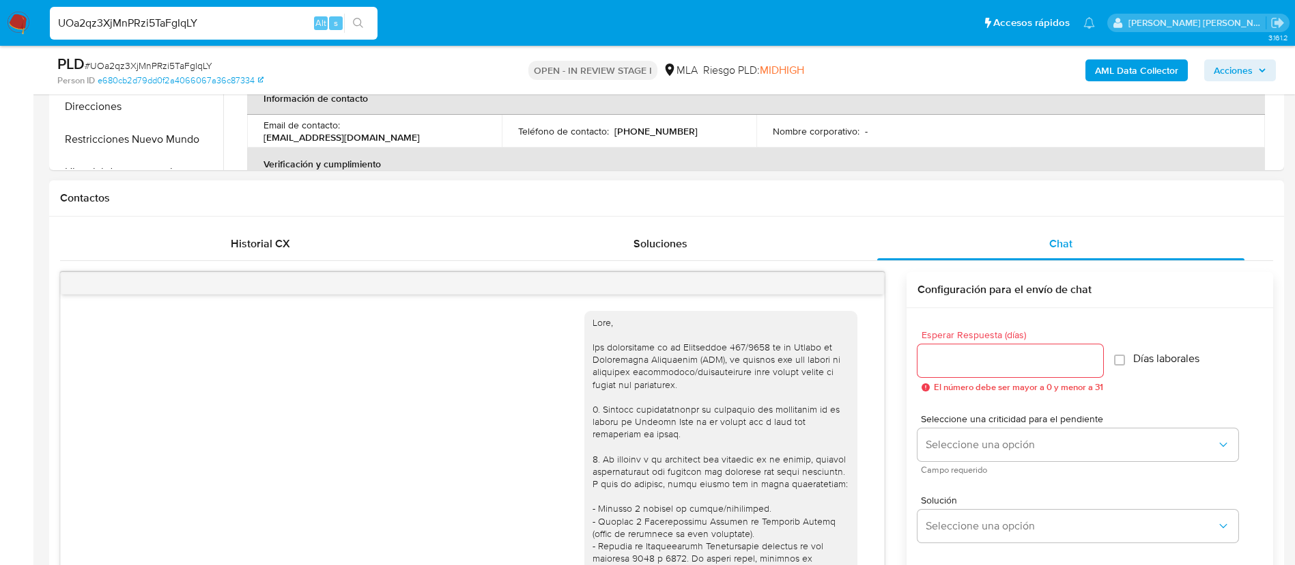
scroll to position [782, 0]
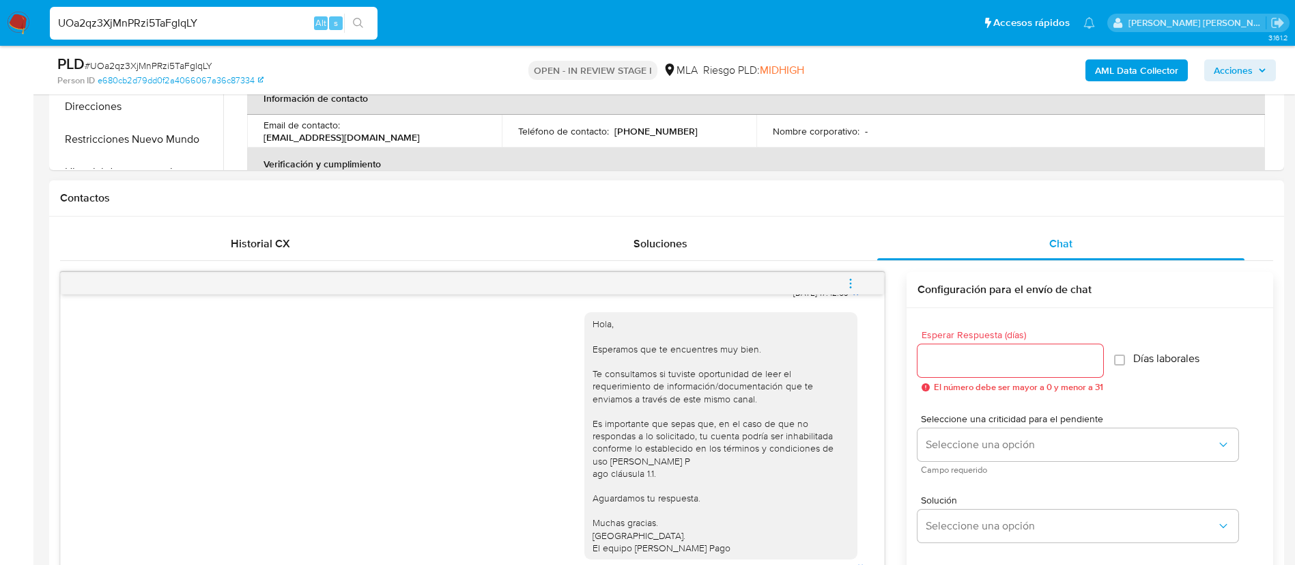
click at [861, 281] on button "menu-action" at bounding box center [850, 283] width 45 height 33
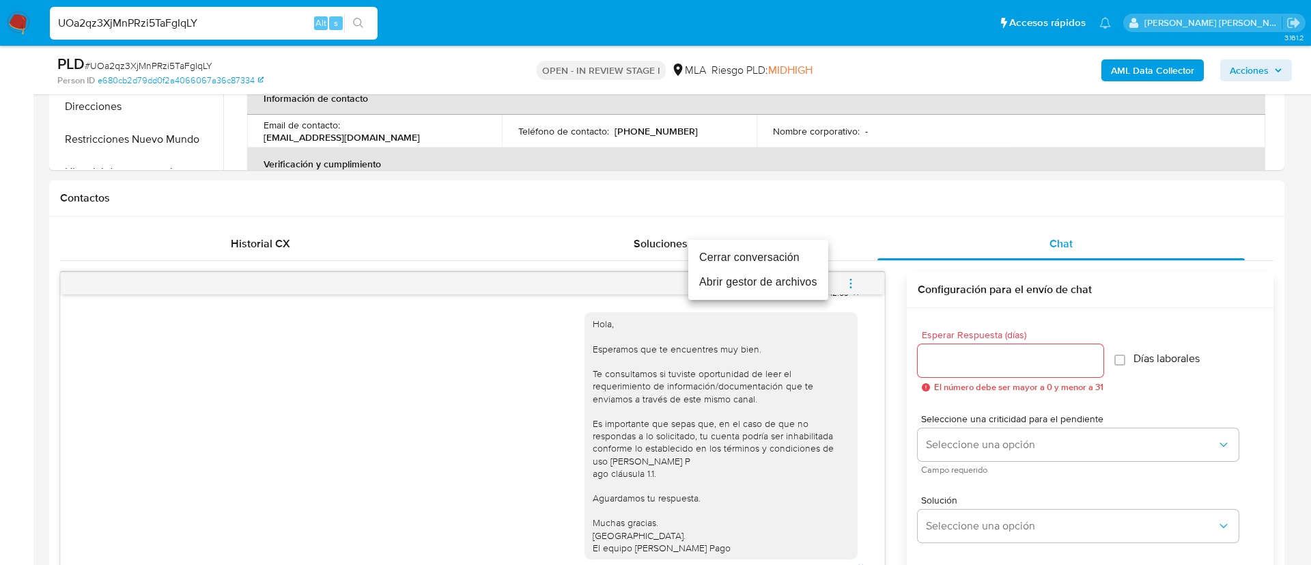
click at [772, 259] on li "Cerrar conversación" at bounding box center [758, 257] width 140 height 25
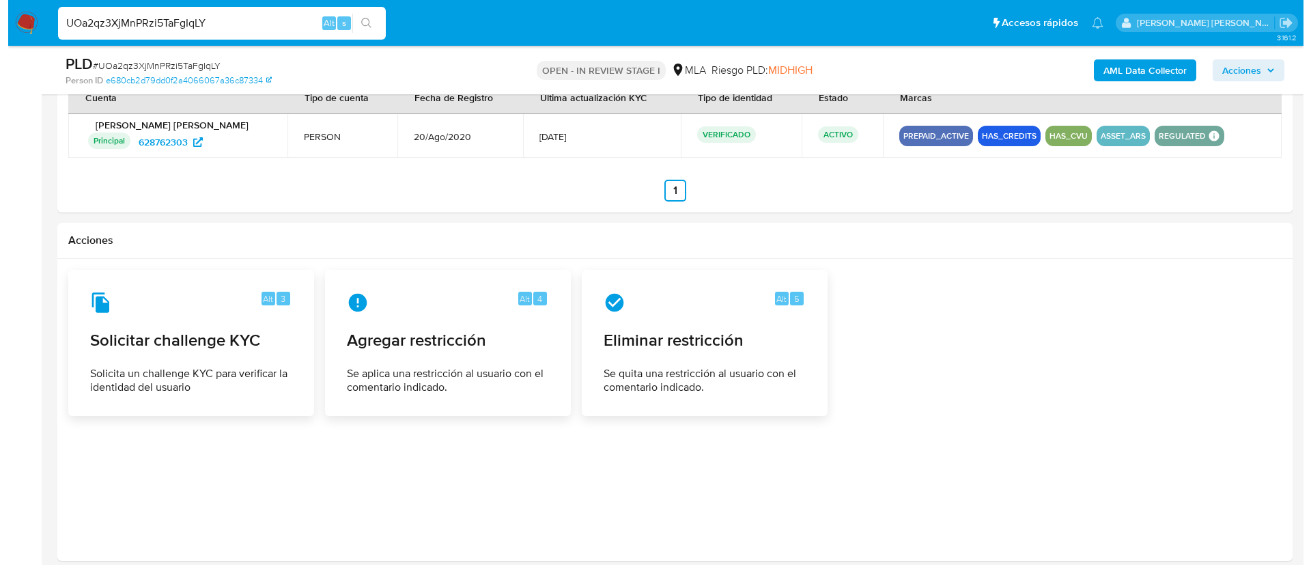
scroll to position [2089, 0]
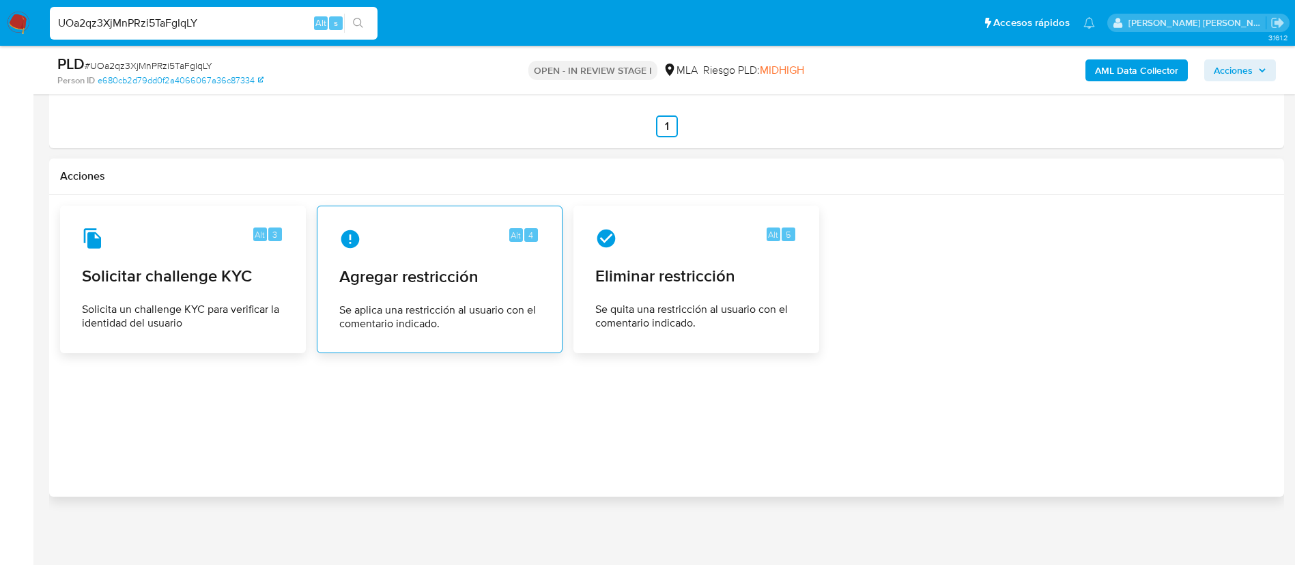
click at [386, 276] on span "Agregar restricción" at bounding box center [439, 276] width 201 height 20
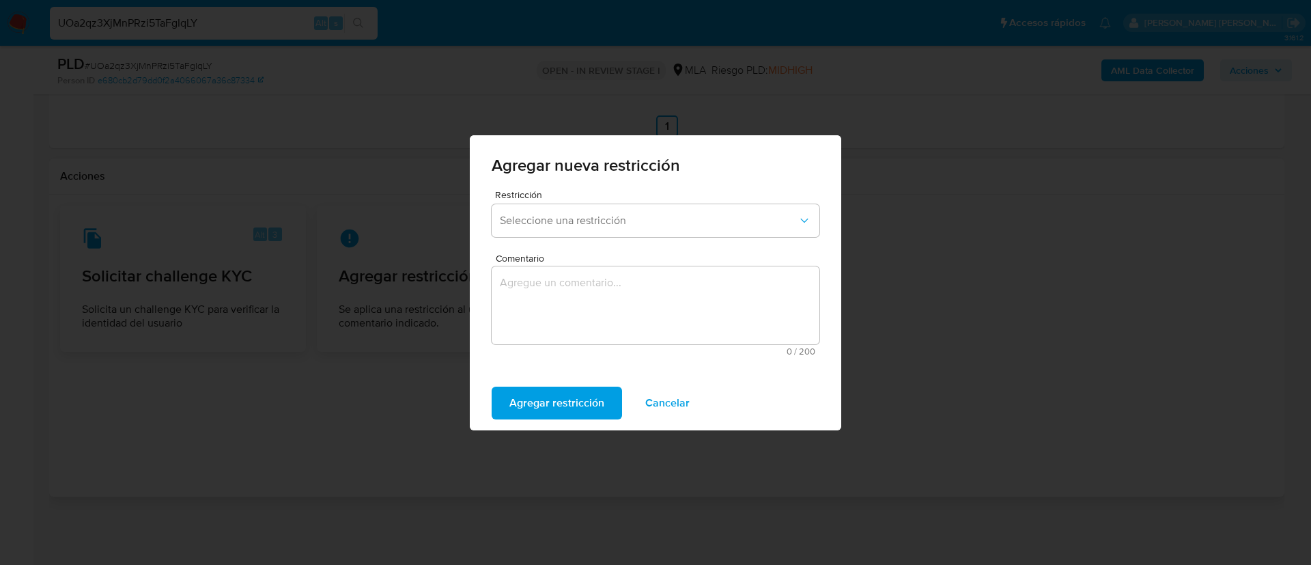
click at [552, 238] on div "Restricción Seleccione una restricción" at bounding box center [656, 216] width 328 height 53
click at [580, 225] on span "Seleccione una restricción" at bounding box center [649, 221] width 298 height 14
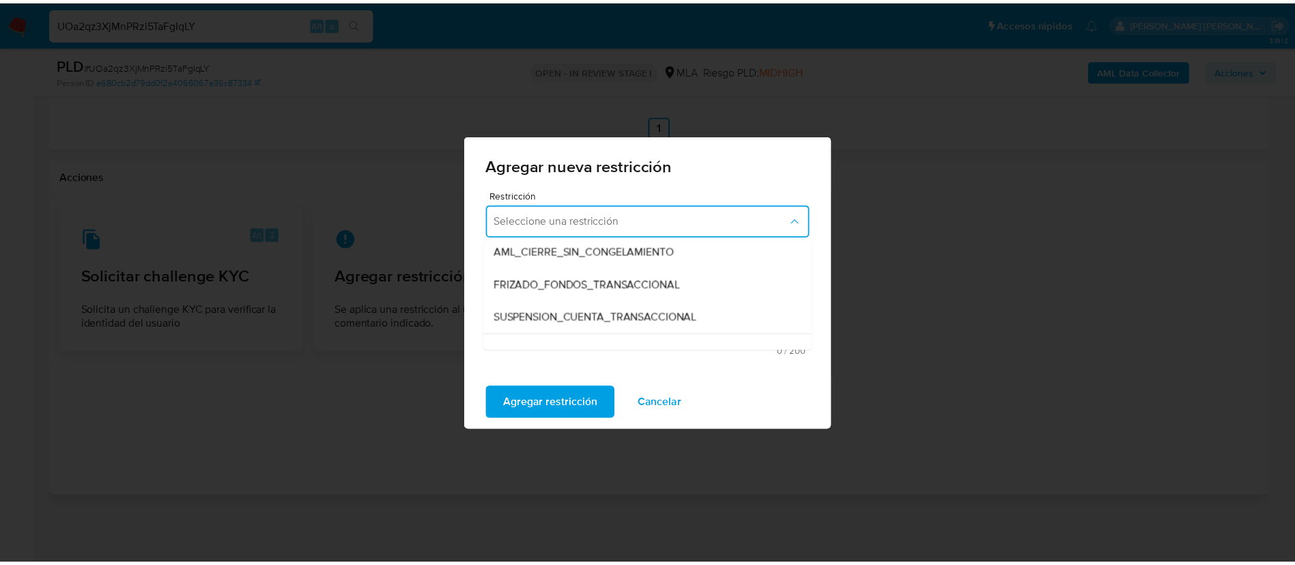
scroll to position [169, 0]
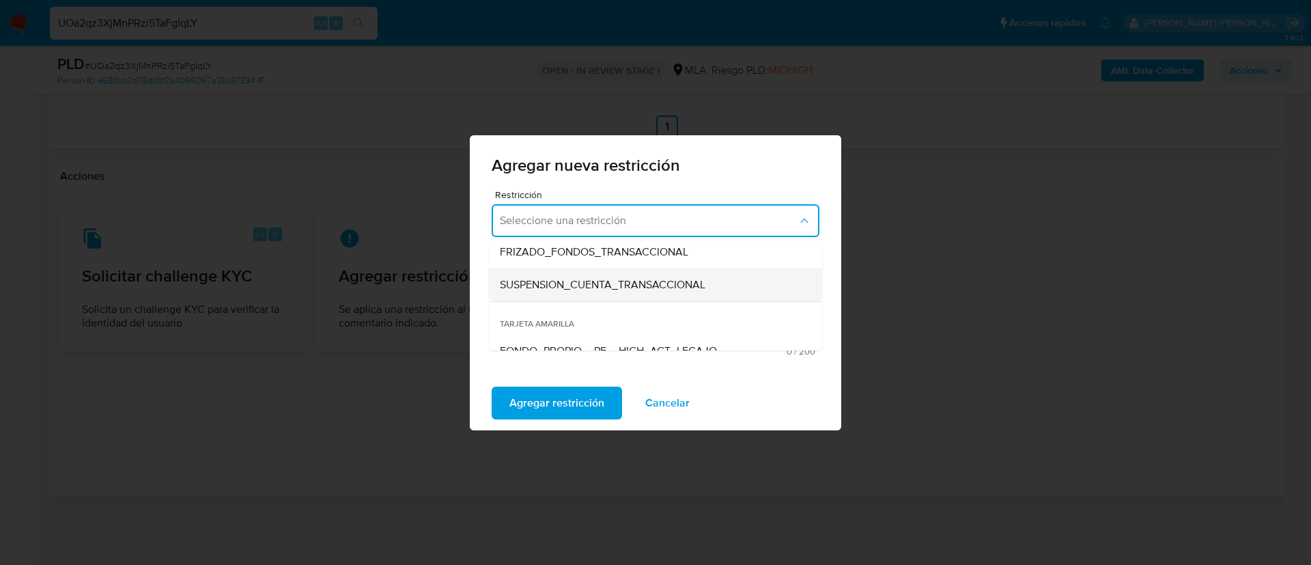
click at [586, 285] on span "SUSPENSION_CUENTA_TRANSACCIONAL" at bounding box center [603, 285] width 206 height 14
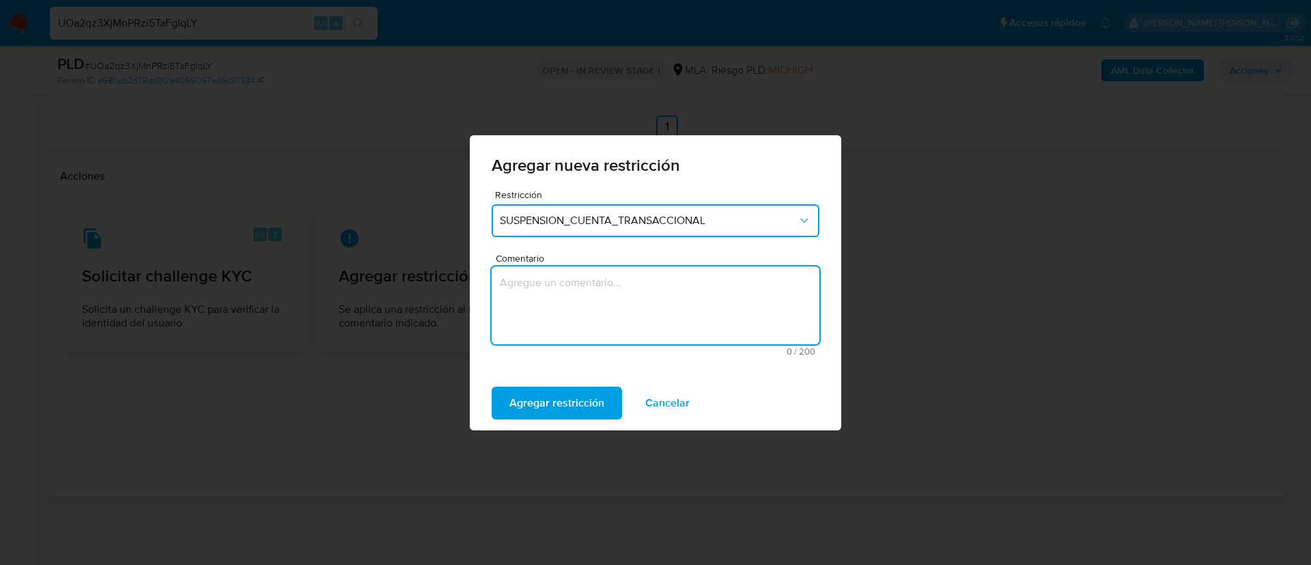
click at [571, 309] on textarea "Comentario" at bounding box center [656, 305] width 328 height 78
type textarea "AML"
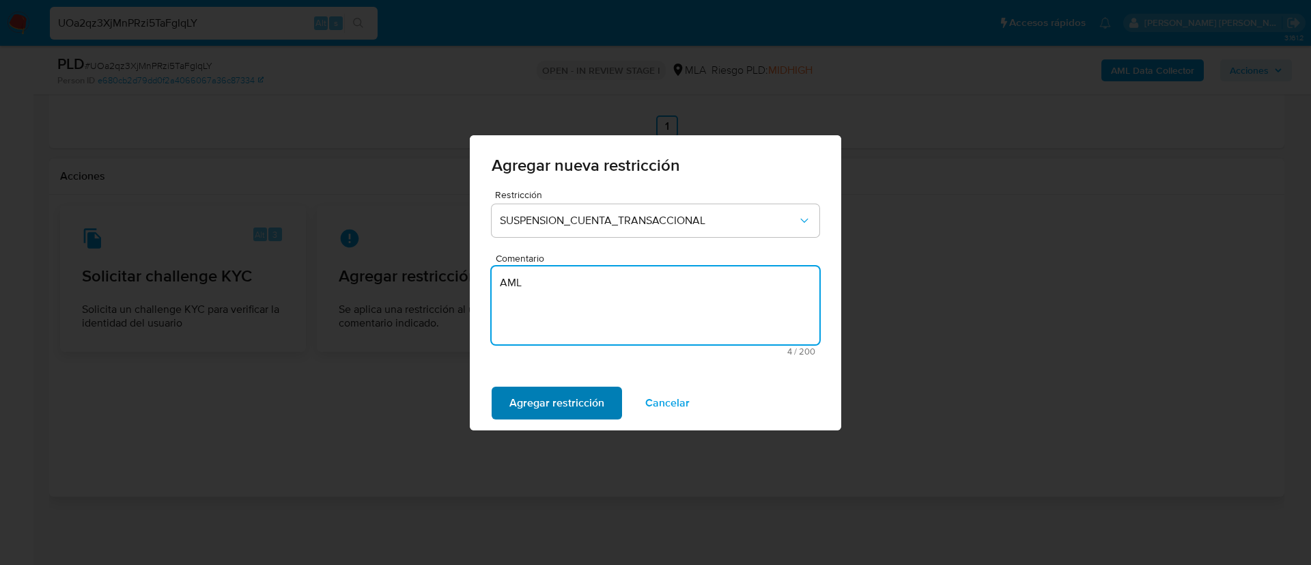
click at [528, 388] on span "Agregar restricción" at bounding box center [556, 403] width 95 height 30
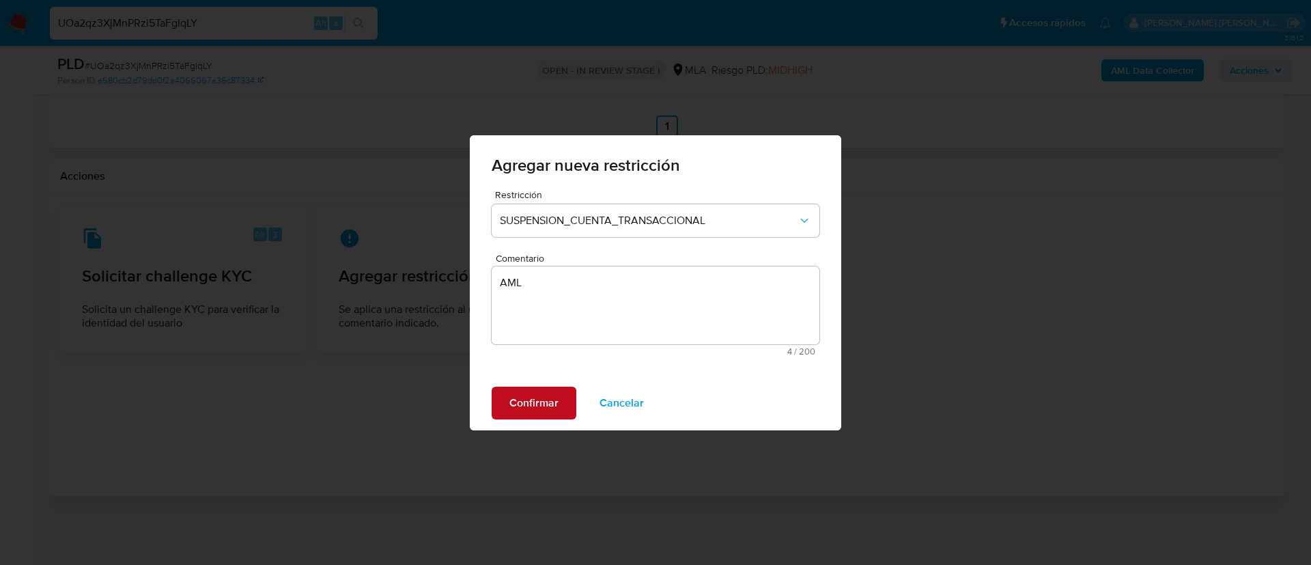
click at [528, 388] on span "Confirmar" at bounding box center [533, 403] width 49 height 30
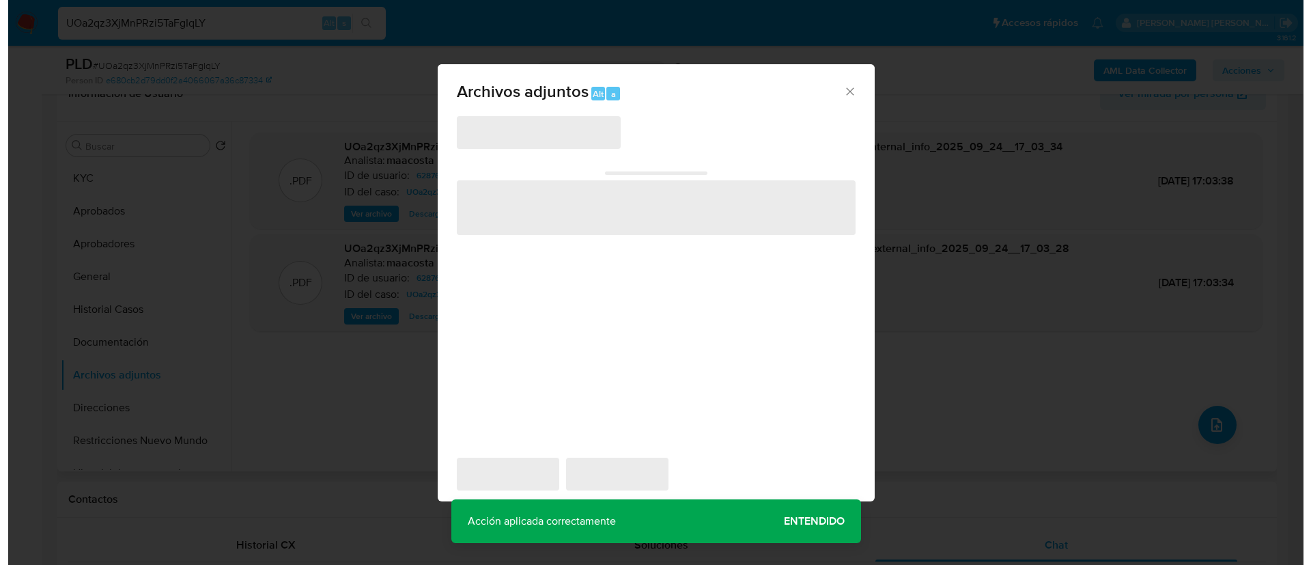
scroll to position [219, 0]
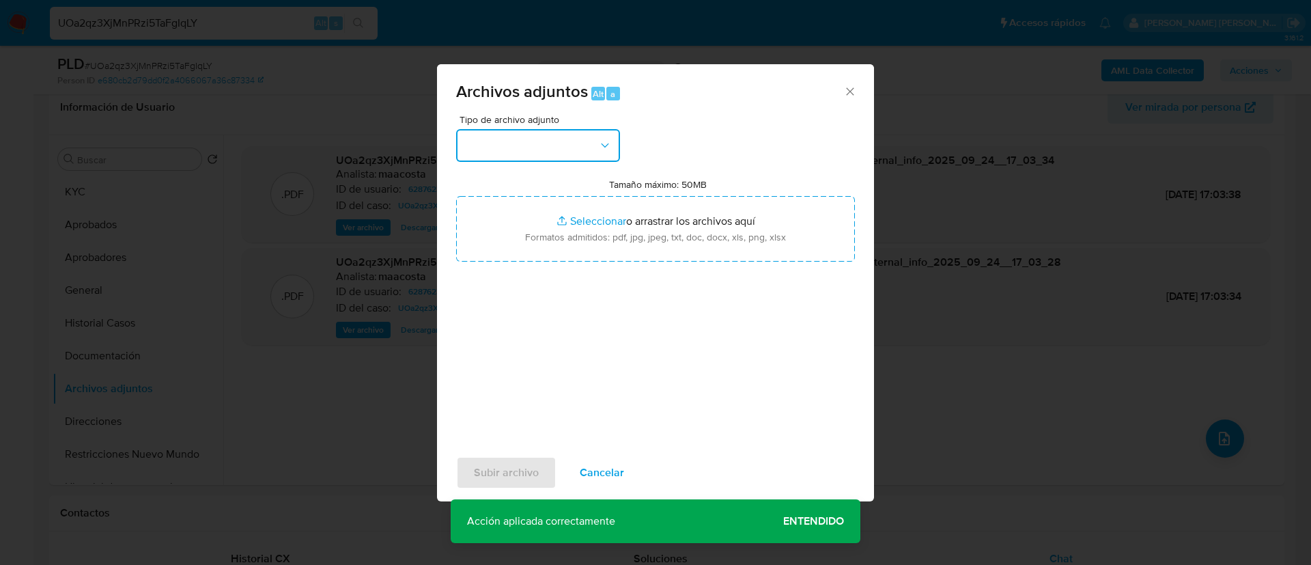
click at [570, 129] on button "button" at bounding box center [538, 145] width 164 height 33
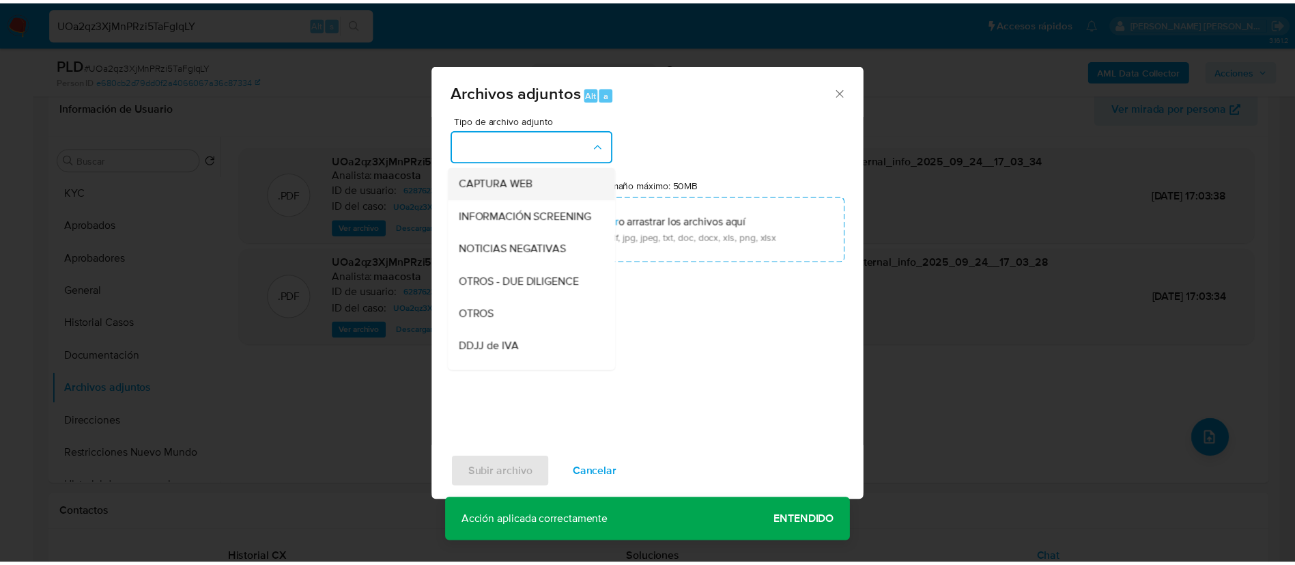
scroll to position [135, 0]
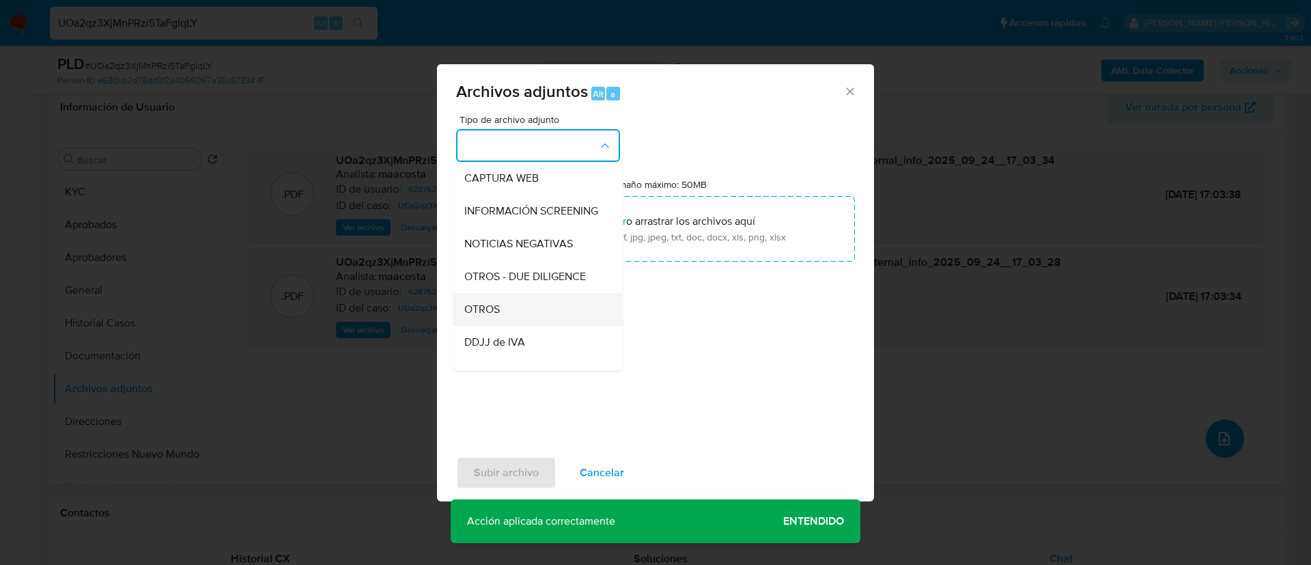
click at [502, 321] on div "OTROS" at bounding box center [533, 309] width 139 height 33
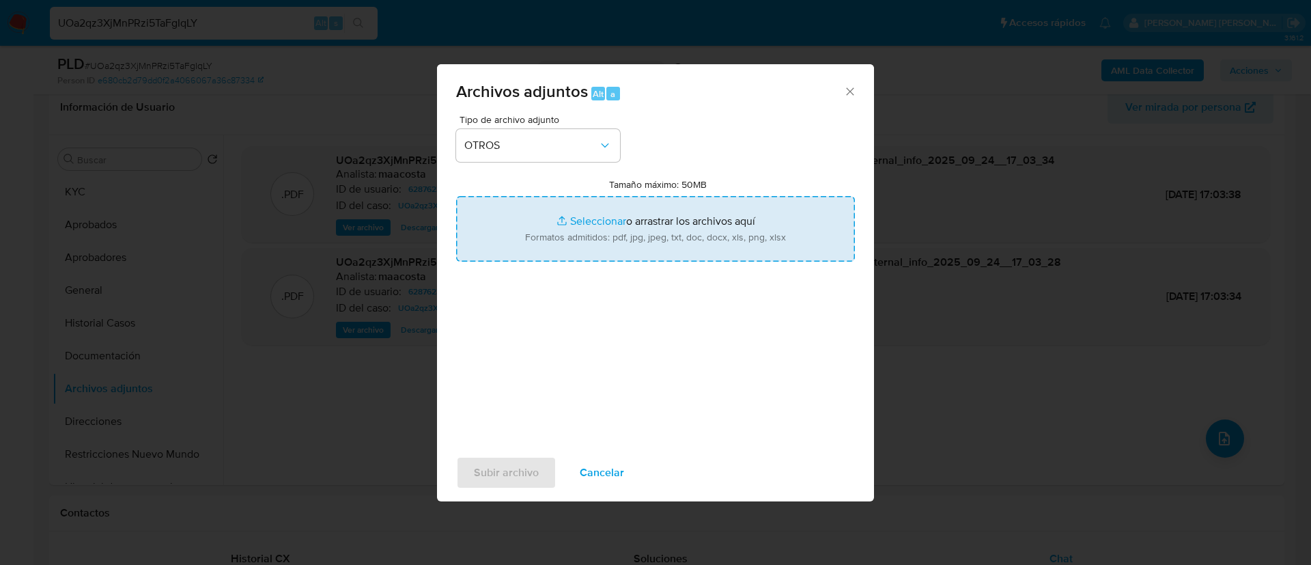
type input "C:\fakepath\Caselog UOa2qz3XjMnPRzi5TaFgIqLY_2025_08_19_16_54_09.docx"
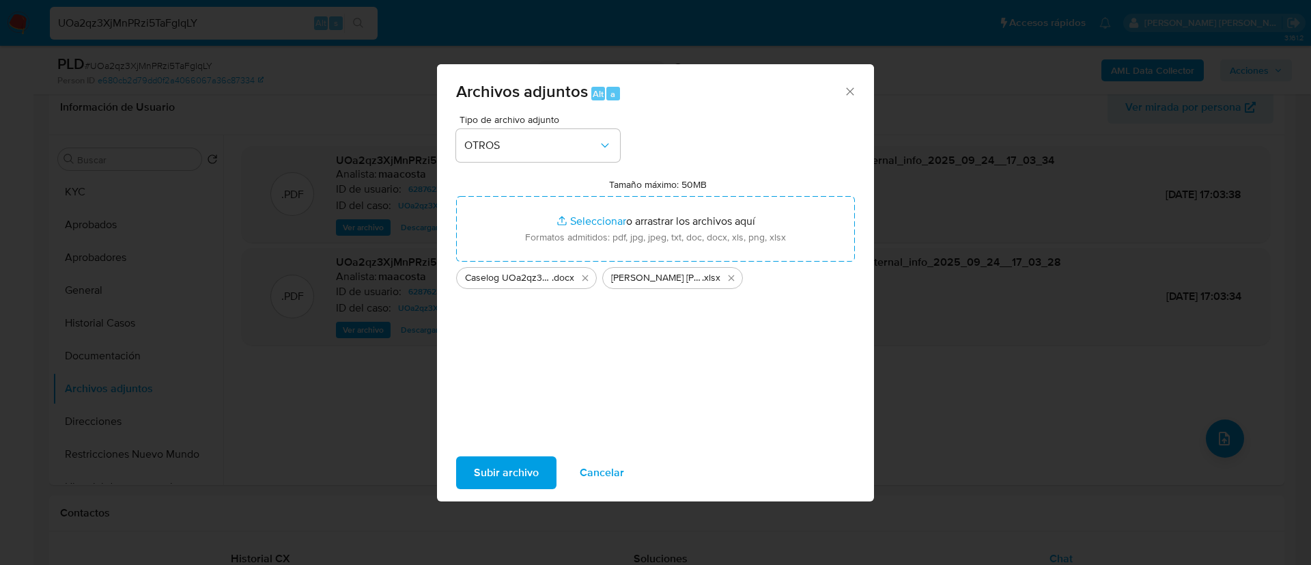
click at [504, 467] on span "Subir archivo" at bounding box center [506, 472] width 65 height 30
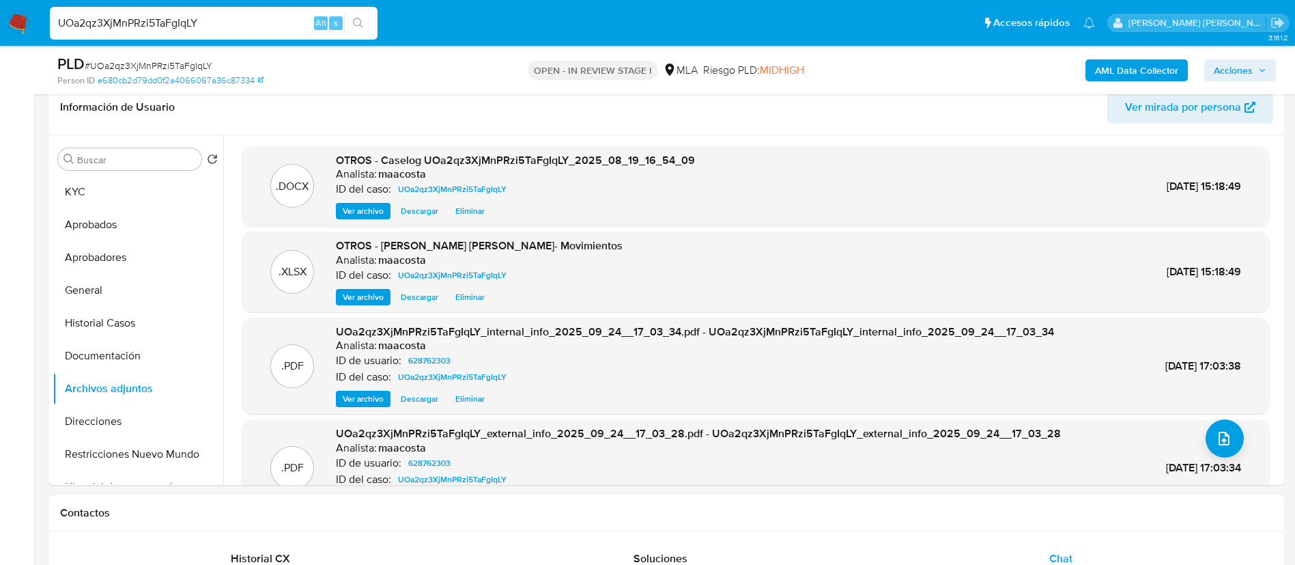
click at [1250, 70] on span "Acciones" at bounding box center [1233, 70] width 39 height 22
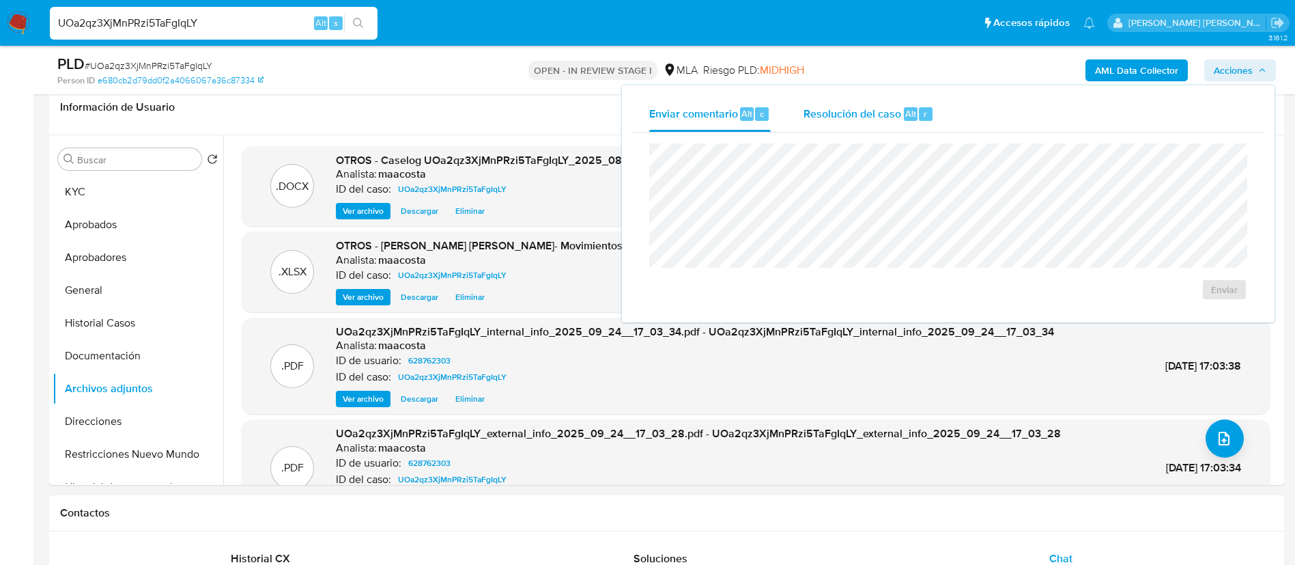
click at [905, 126] on div "Resolución del caso Alt r" at bounding box center [869, 114] width 130 height 36
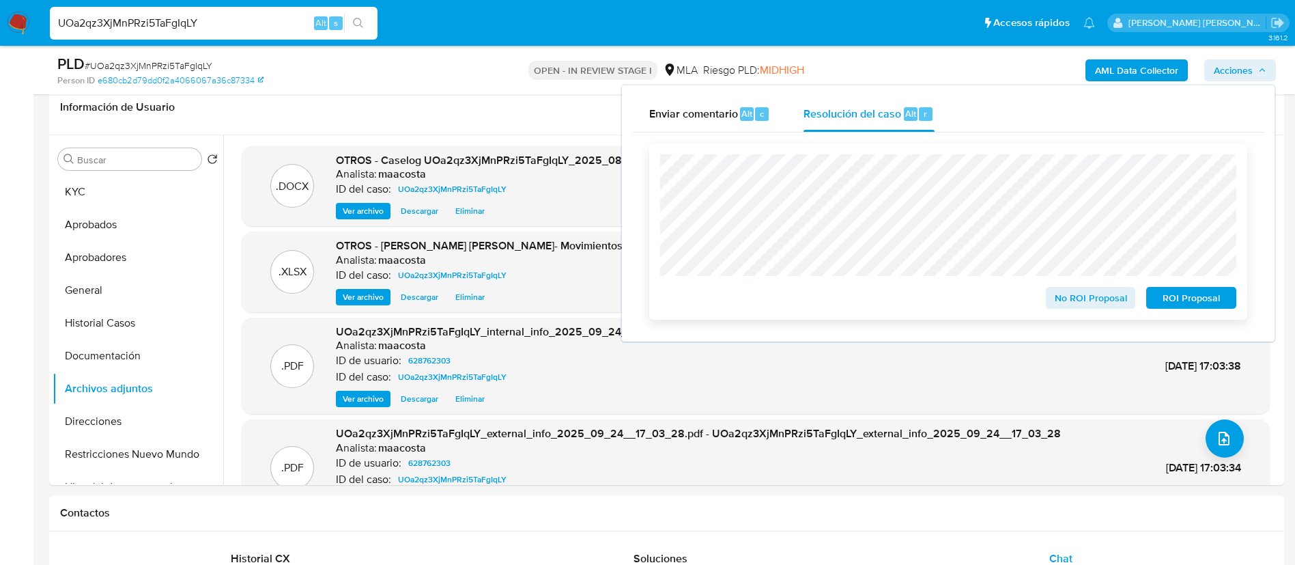
click at [1203, 307] on span "ROI Proposal" at bounding box center [1191, 297] width 71 height 19
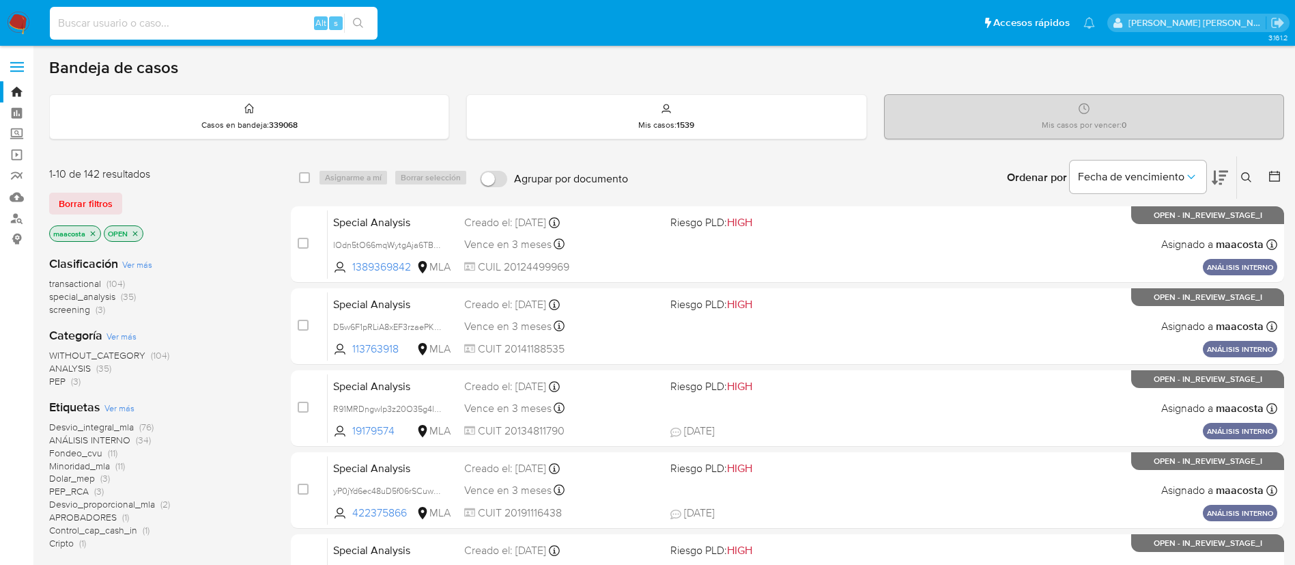
click at [237, 18] on input at bounding box center [214, 23] width 328 height 18
paste input "yWX9El0IhIN50jfcSNJpPvFX"
type input "yWX9El0IhIN50jfcSNJpPvFX"
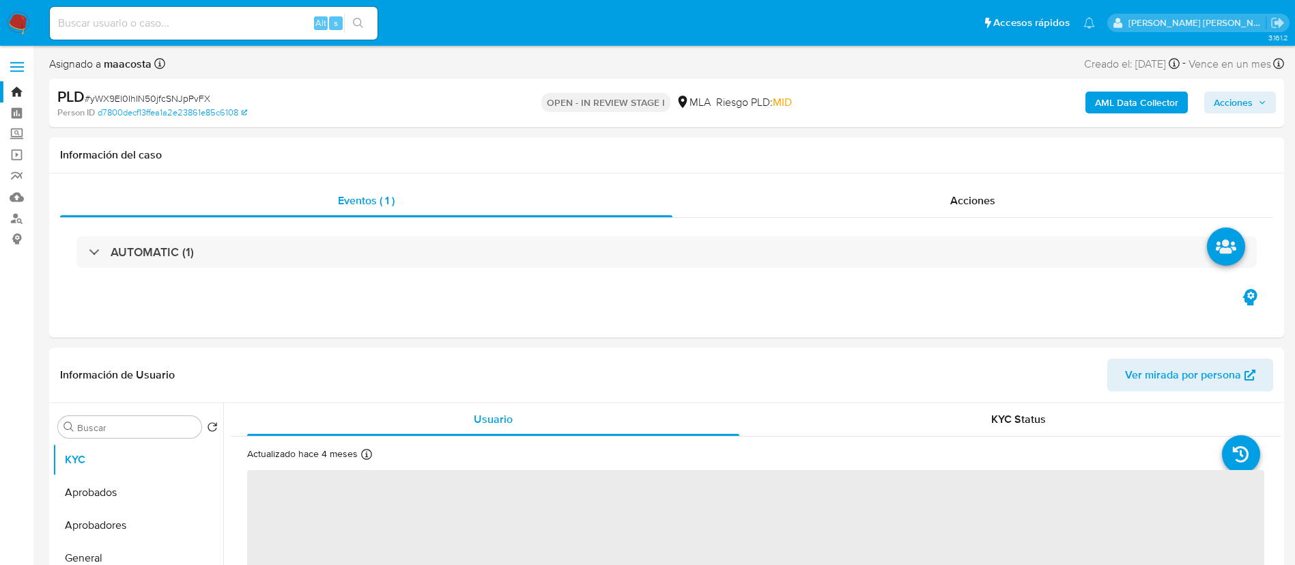
select select "10"
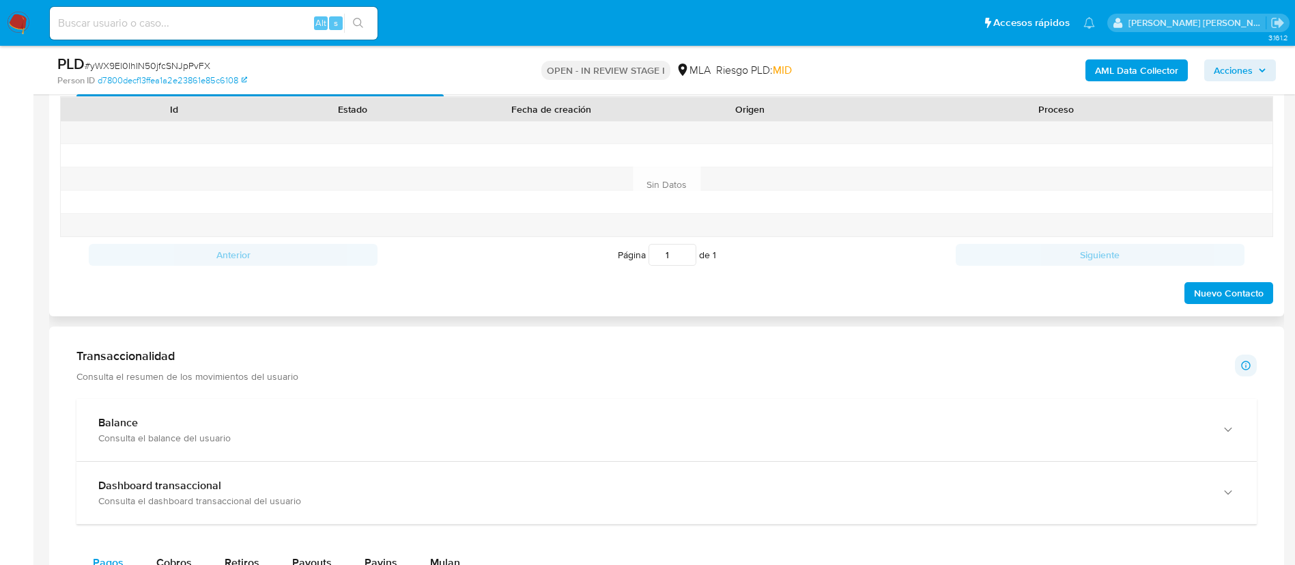
scroll to position [575, 0]
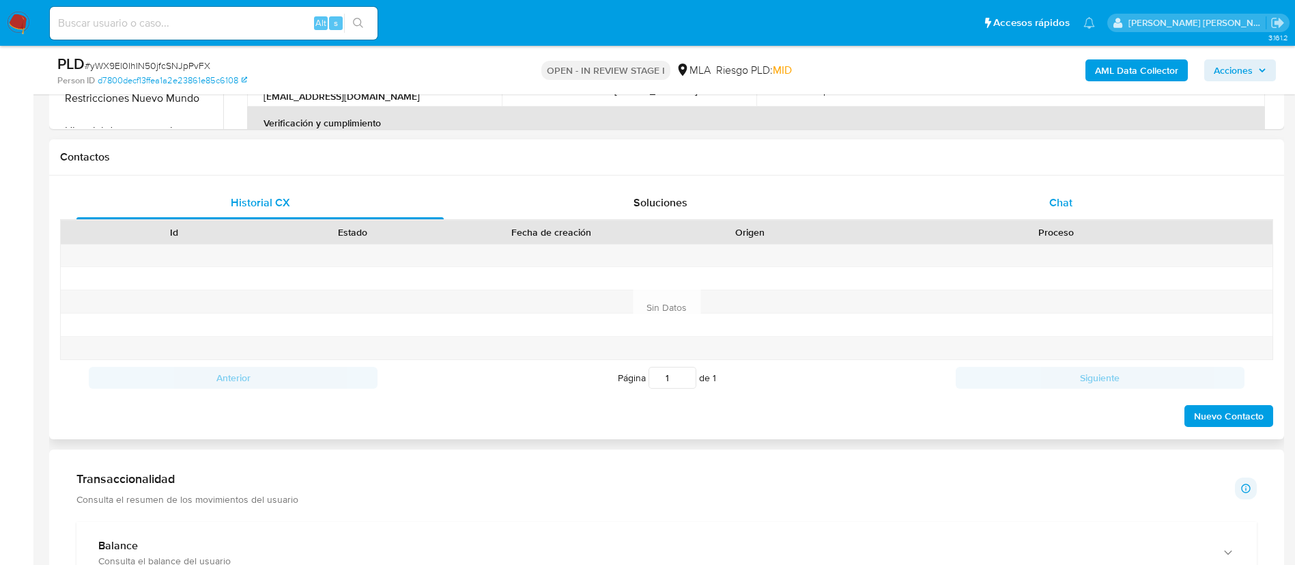
click at [1052, 201] on span "Chat" at bounding box center [1060, 203] width 23 height 16
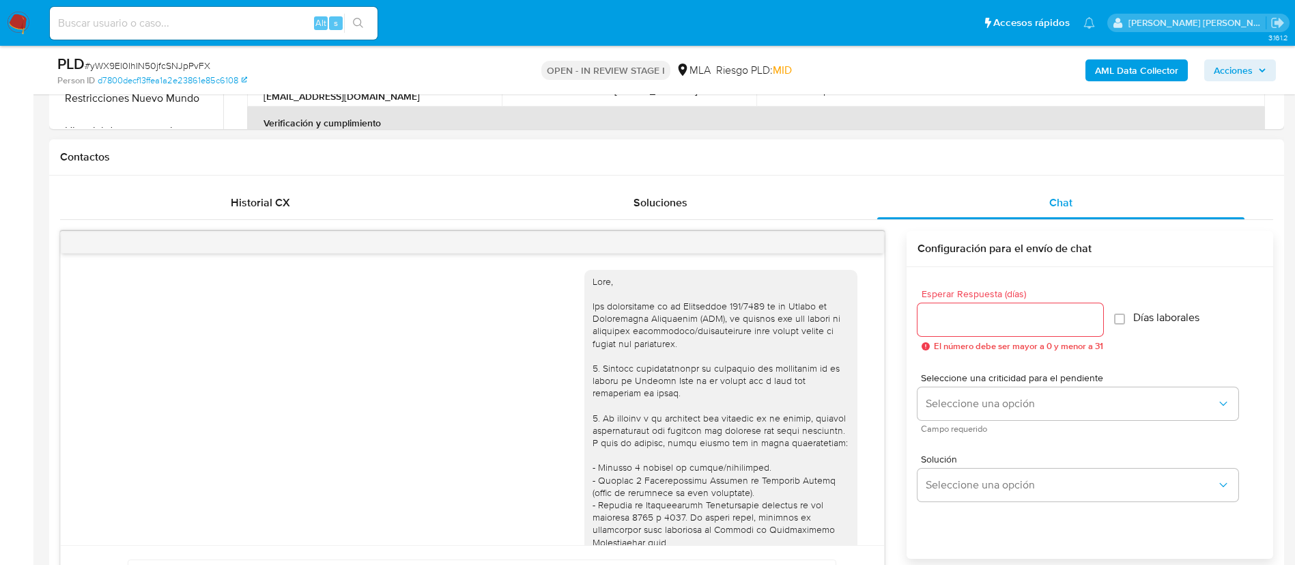
scroll to position [782, 0]
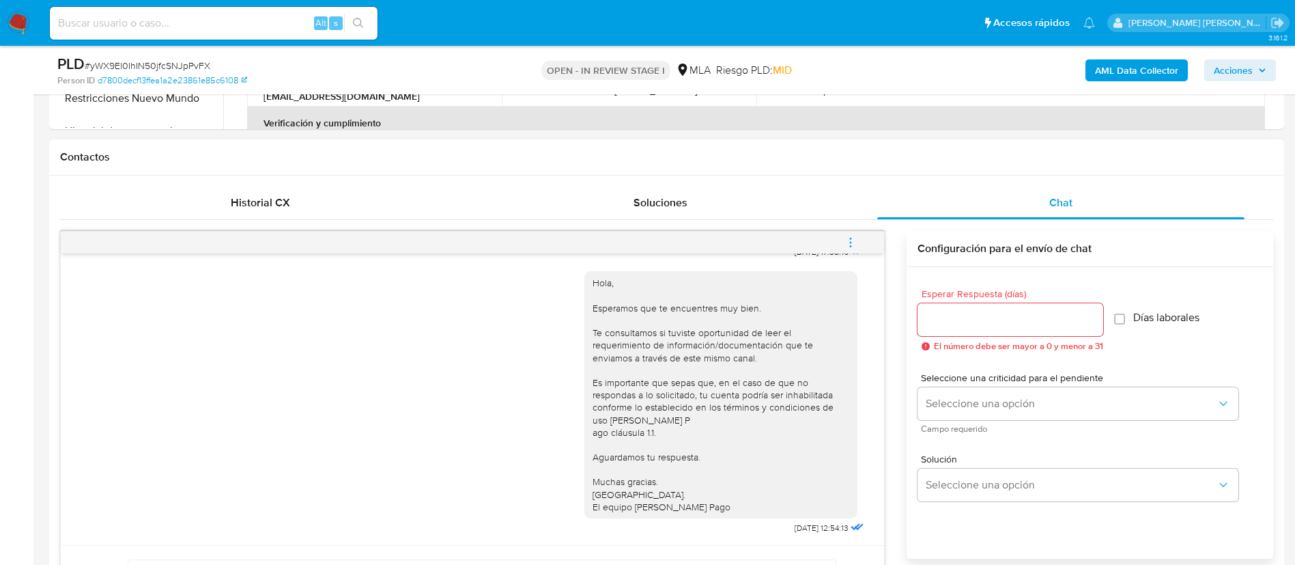
click at [859, 243] on button "menu-action" at bounding box center [850, 242] width 45 height 33
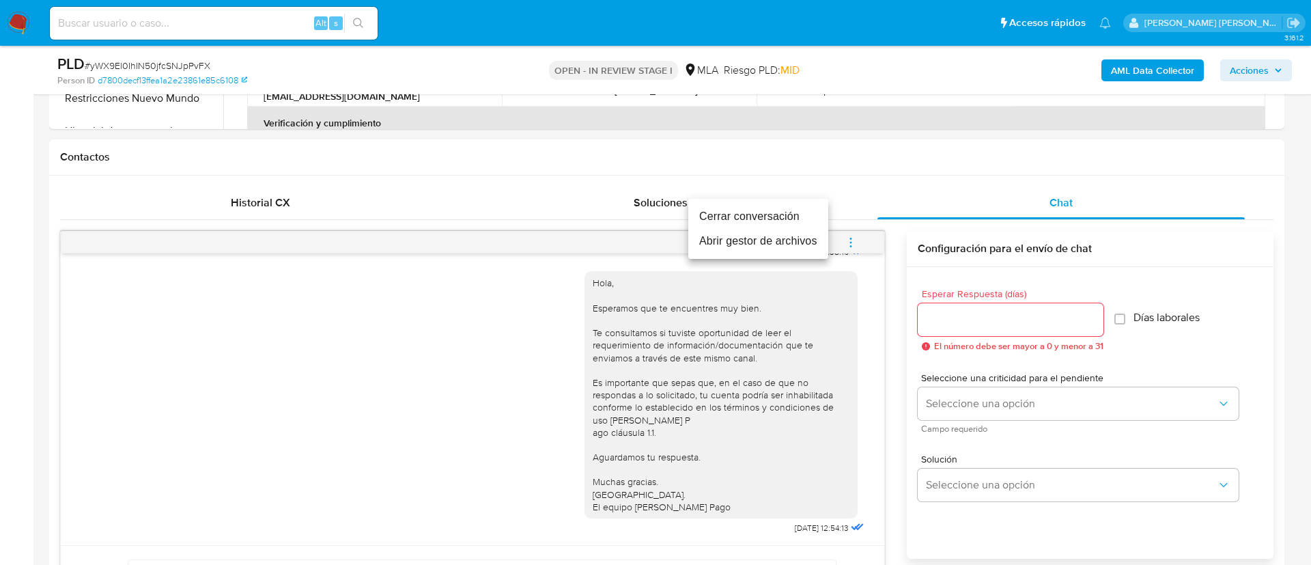
click at [786, 214] on li "Cerrar conversación" at bounding box center [758, 216] width 140 height 25
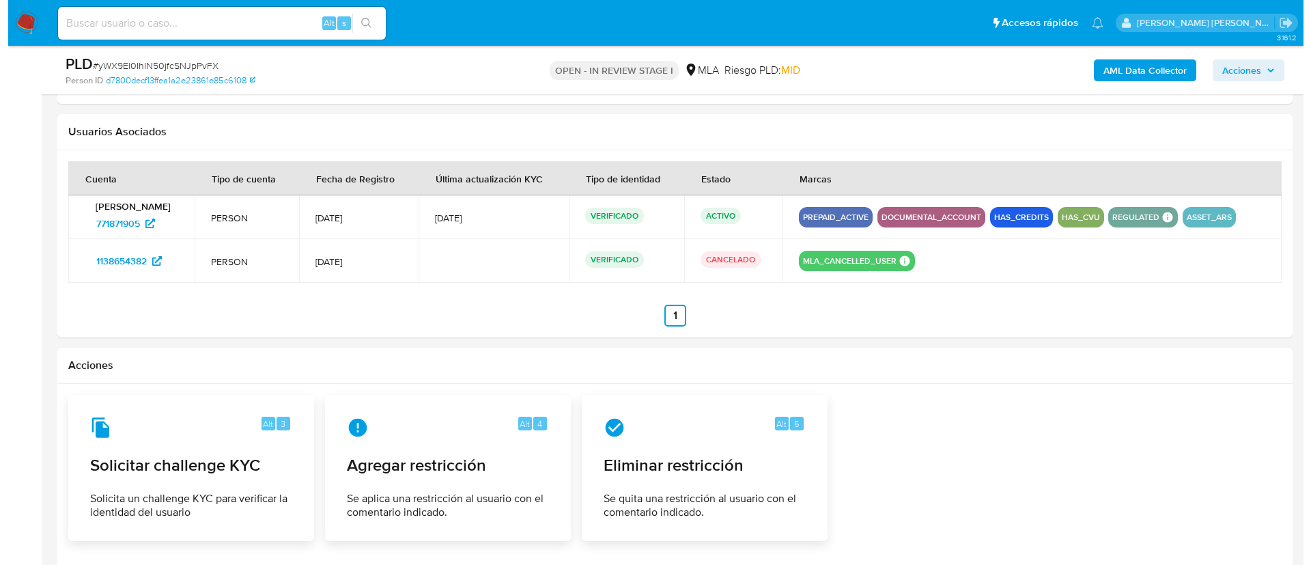
scroll to position [2133, 0]
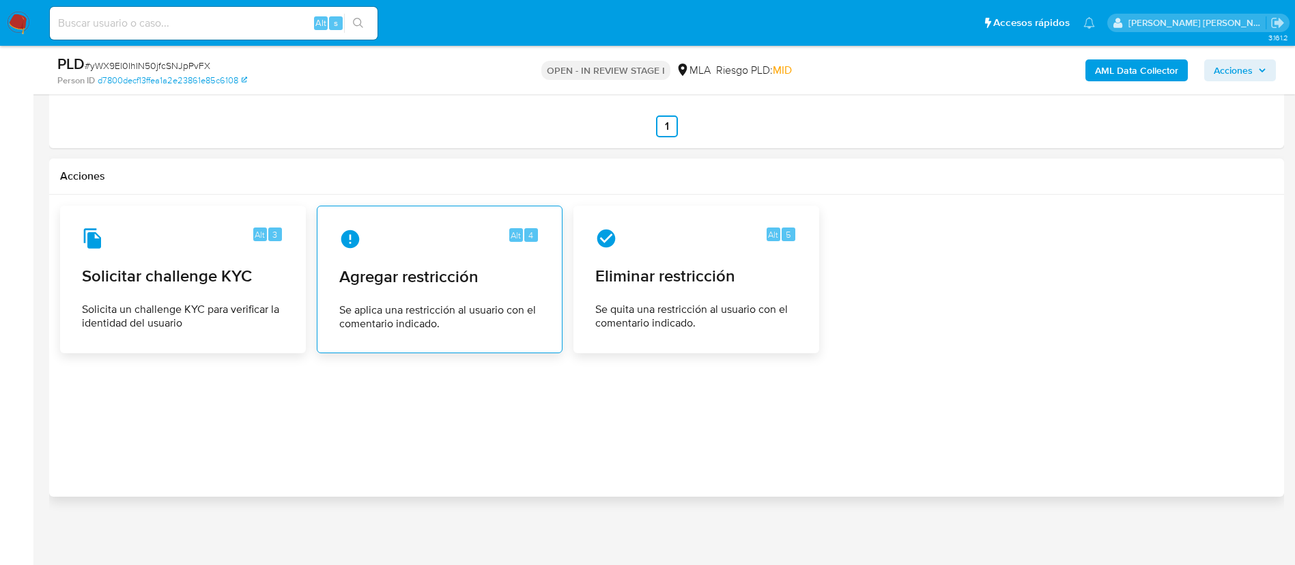
click at [470, 303] on span "Se aplica una restricción al usuario con el comentario indicado." at bounding box center [439, 316] width 201 height 27
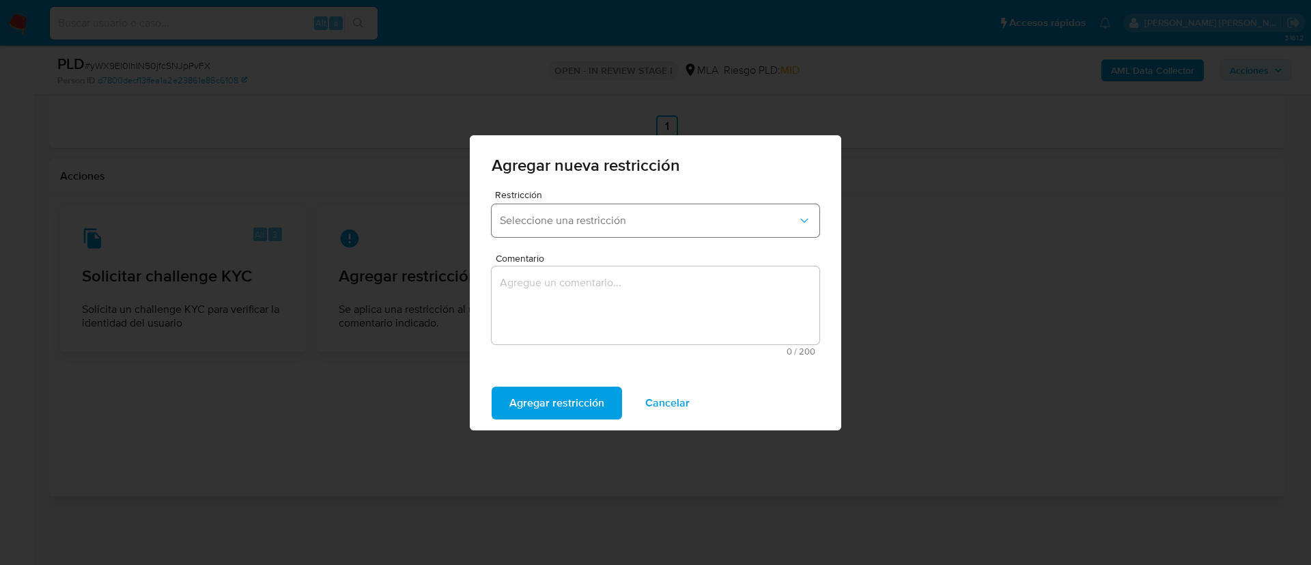
click at [580, 214] on span "Seleccione una restricción" at bounding box center [649, 221] width 298 height 14
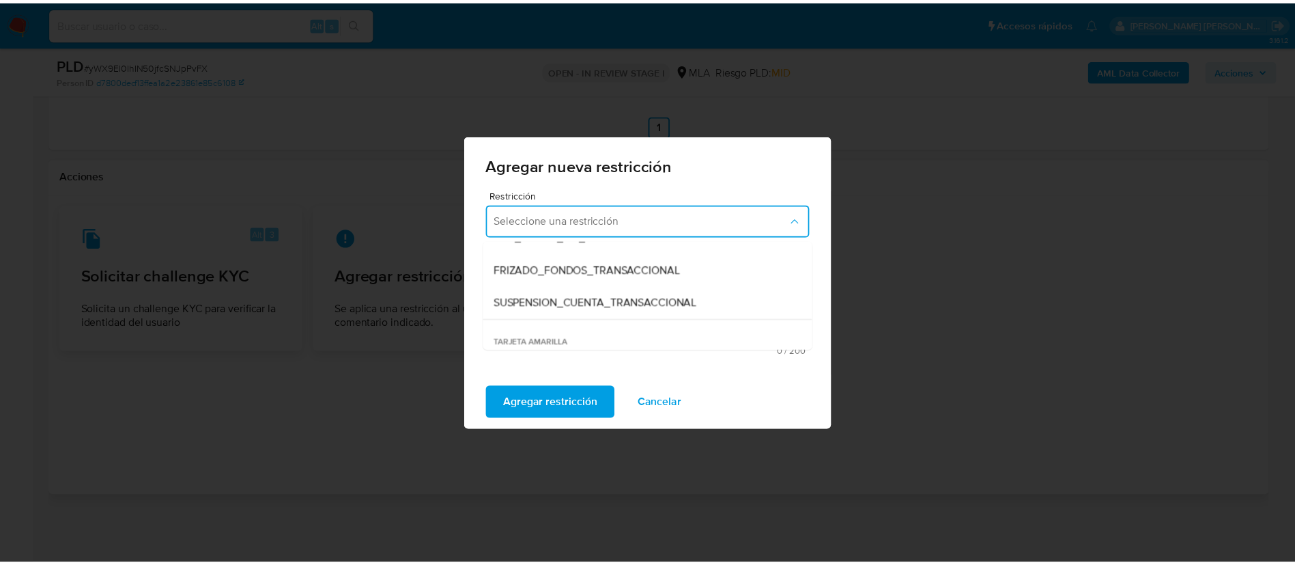
scroll to position [150, 0]
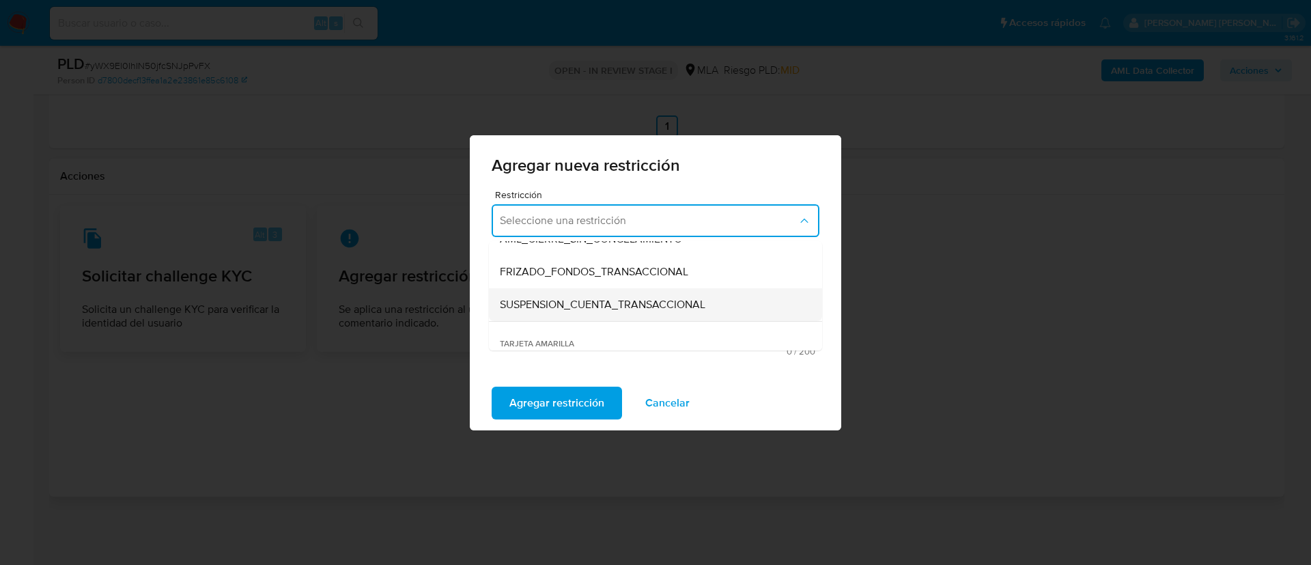
click at [561, 298] on span "SUSPENSION_CUENTA_TRANSACCIONAL" at bounding box center [603, 305] width 206 height 14
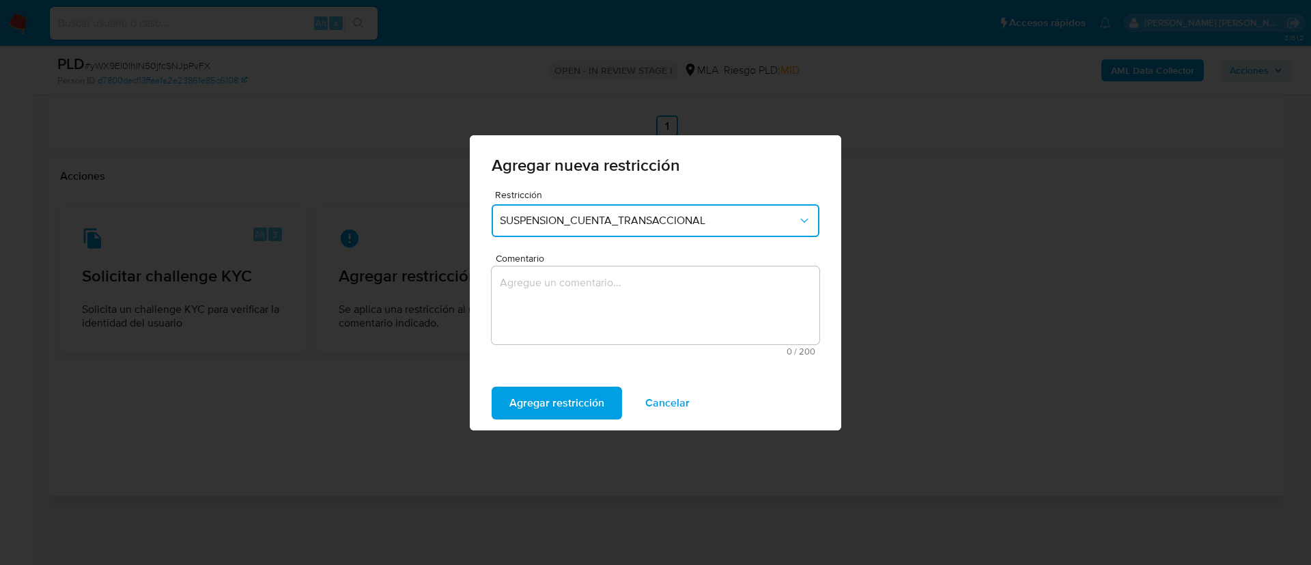
click at [561, 298] on textarea "Comentario" at bounding box center [656, 305] width 328 height 78
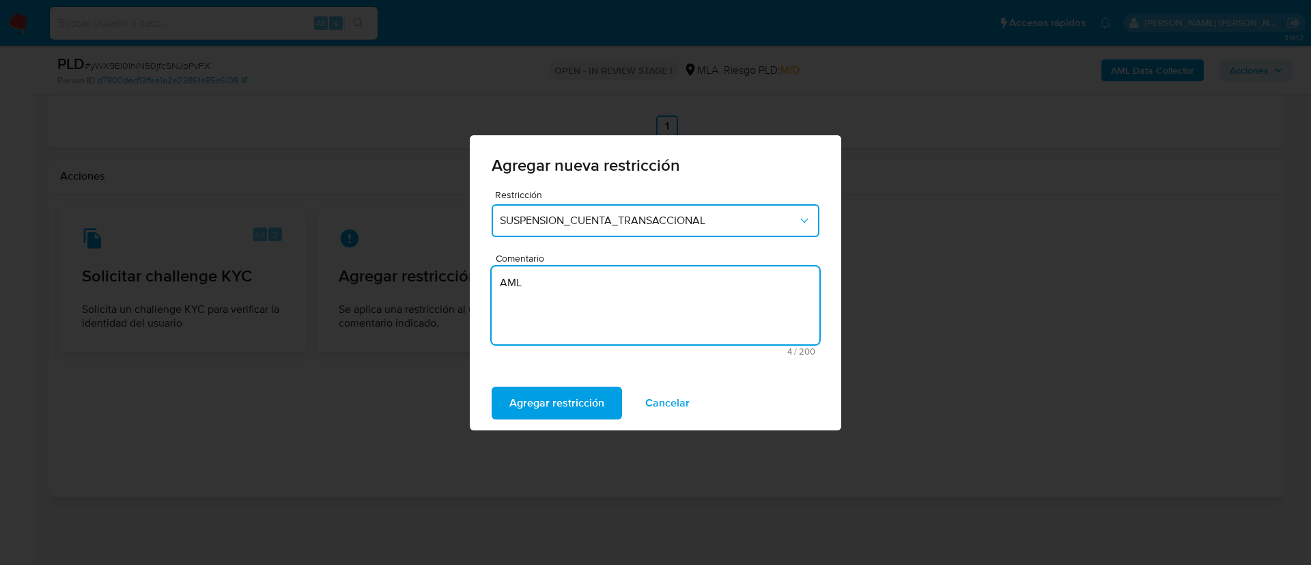
type textarea "AML"
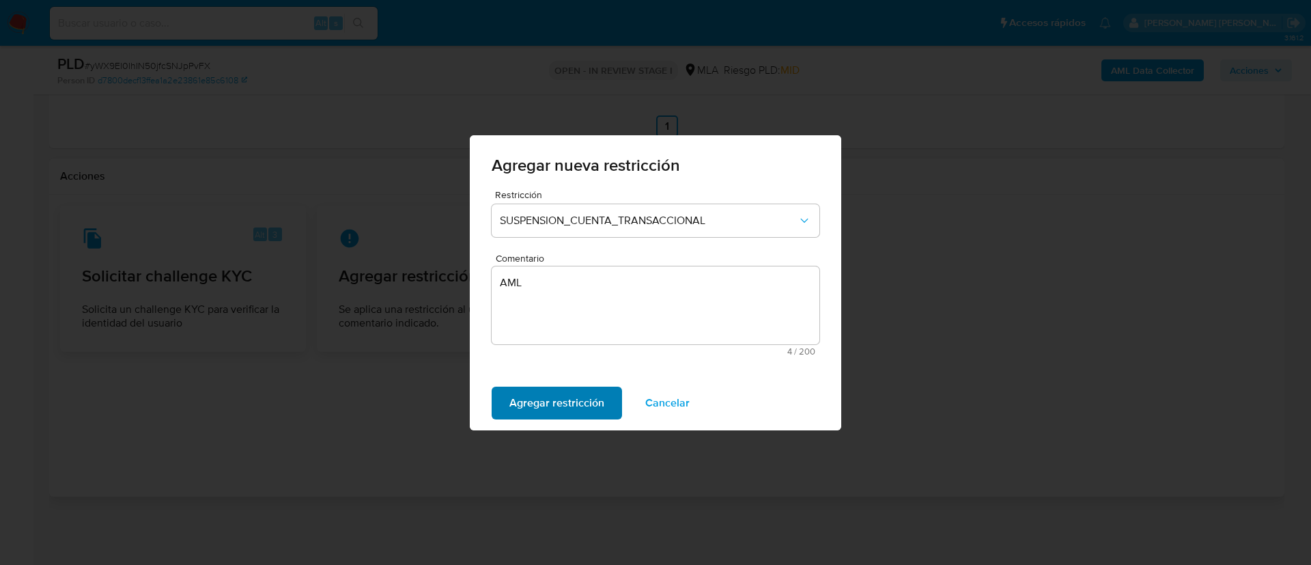
click at [528, 388] on span "Agregar restricción" at bounding box center [556, 403] width 95 height 30
click at [528, 388] on span "Confirmar" at bounding box center [533, 403] width 49 height 30
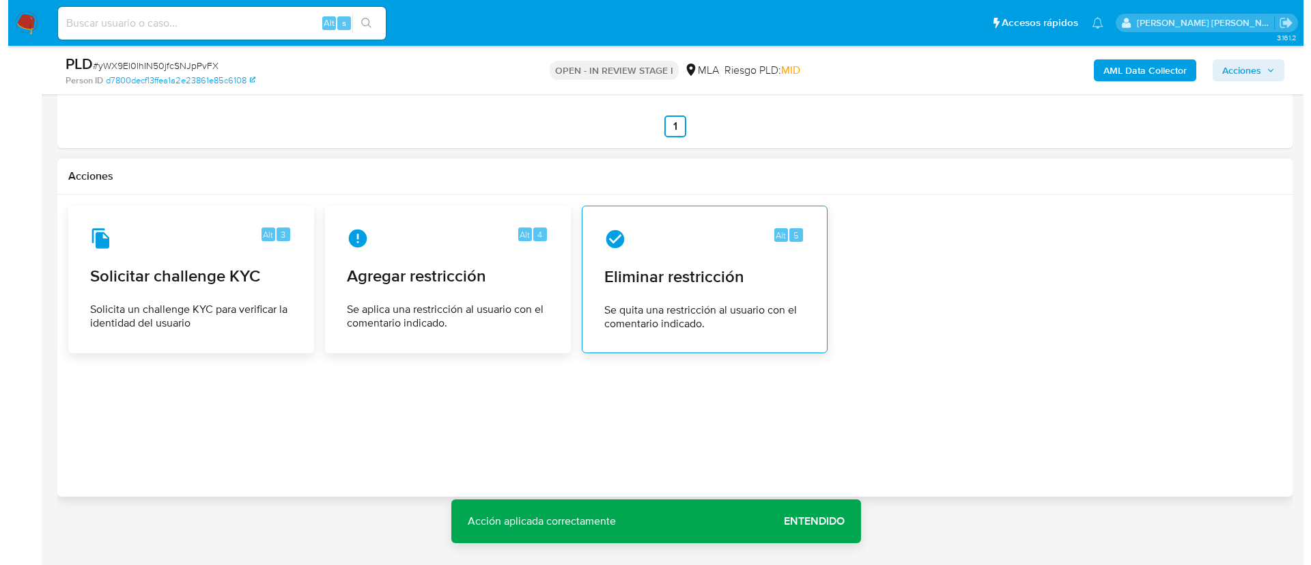
scroll to position [219, 0]
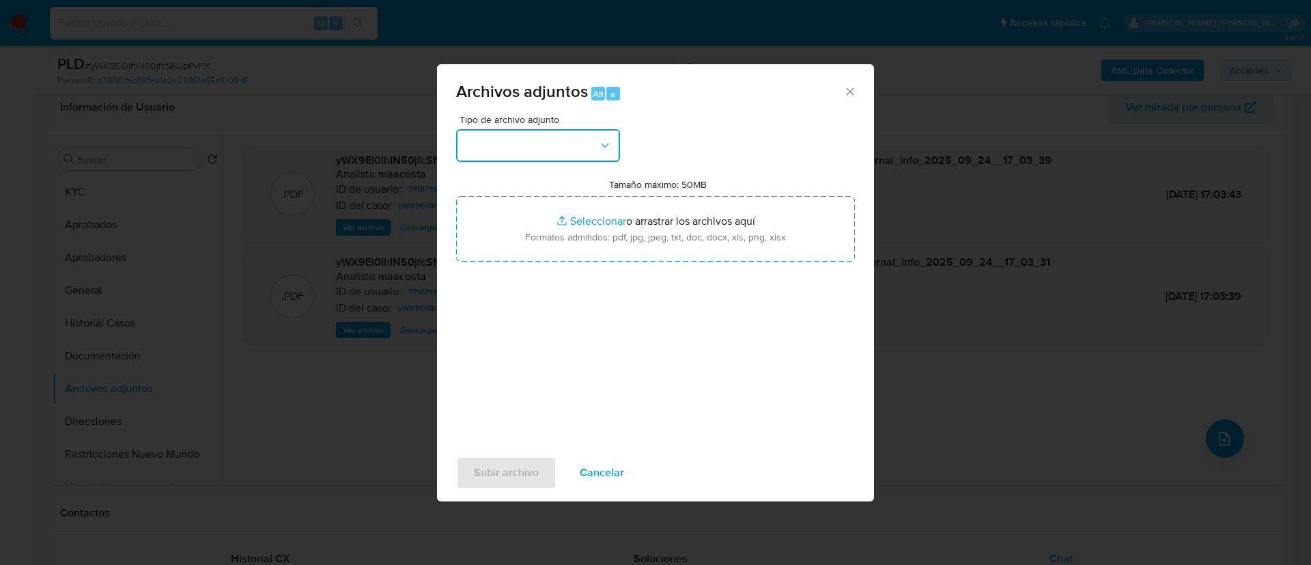
click at [498, 152] on button "button" at bounding box center [538, 145] width 164 height 33
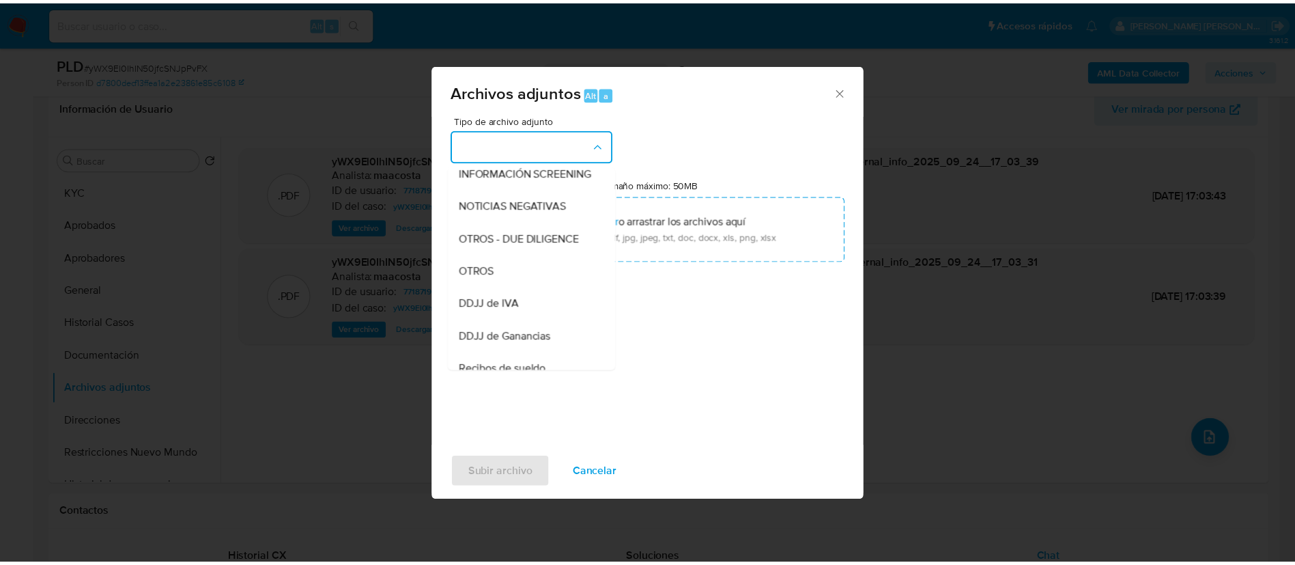
scroll to position [180, 0]
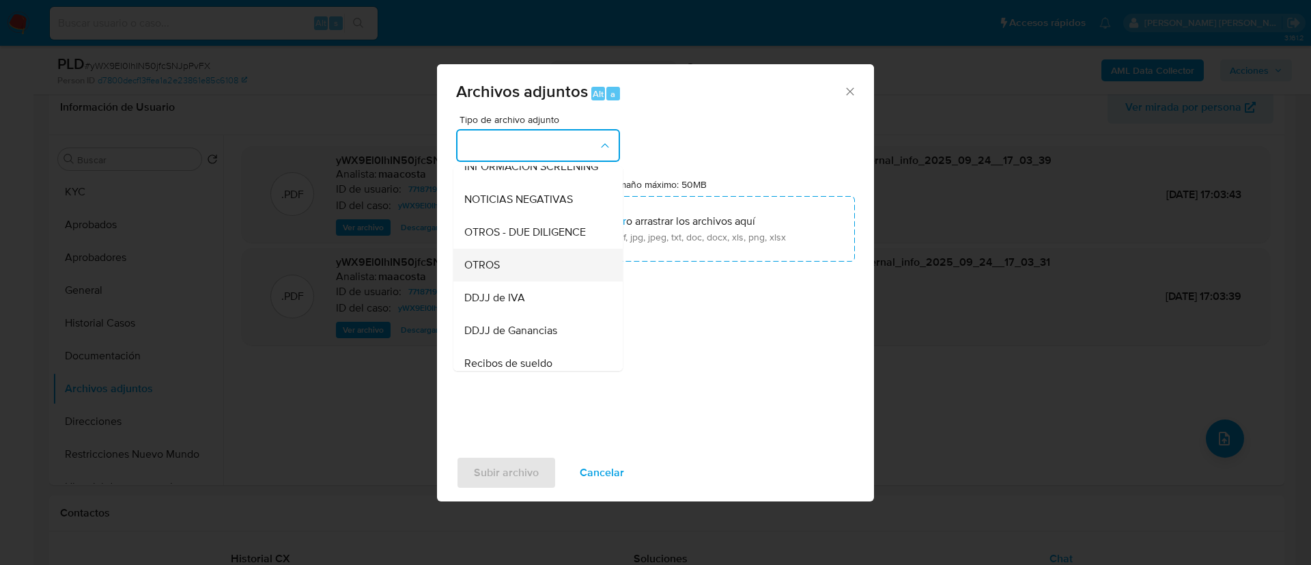
click at [491, 272] on span "OTROS" at bounding box center [482, 265] width 36 height 14
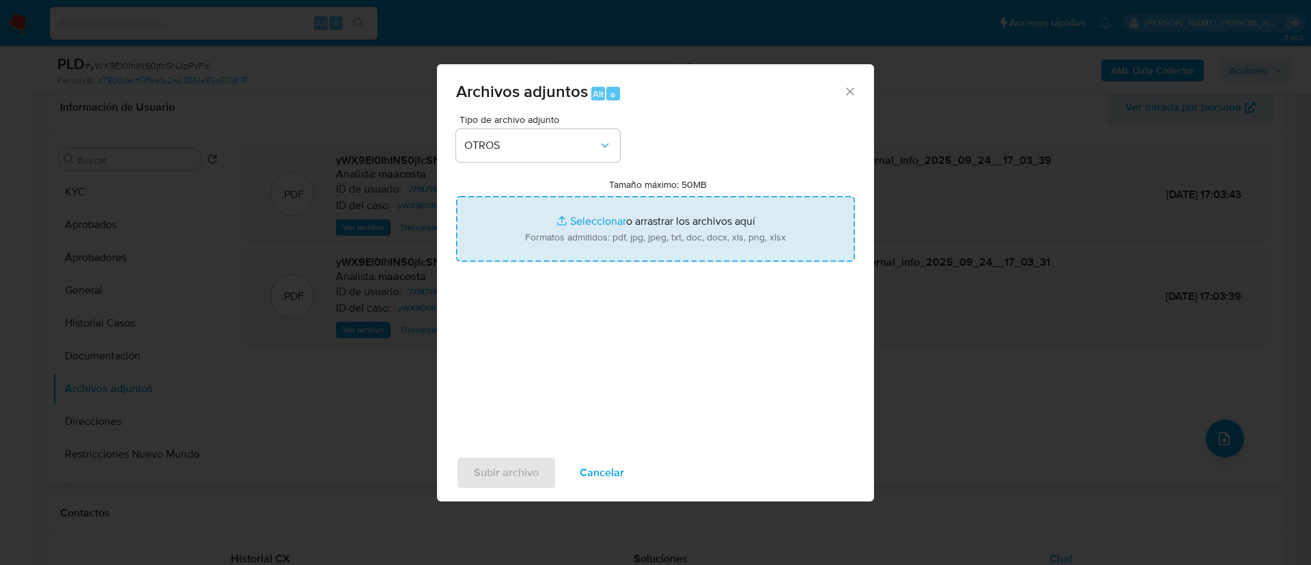
type input "C:\fakepath\Caselog yWX9El0IhIN50jfcSNJpPvFX_2025_08_19_16_03_28.docx"
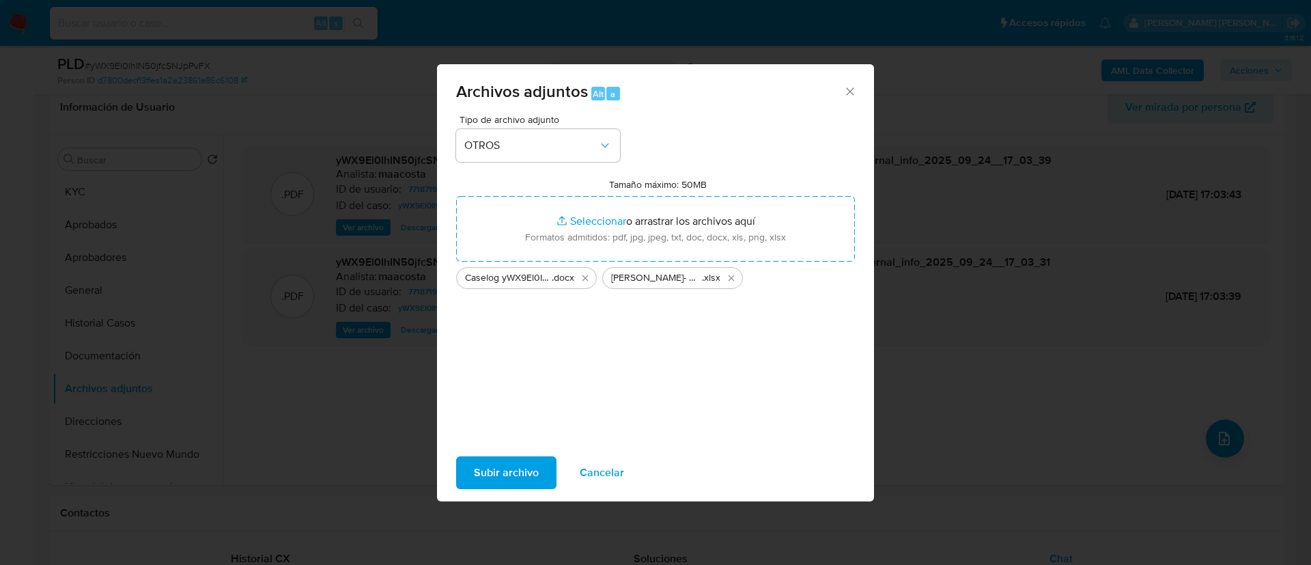
click at [504, 467] on span "Subir archivo" at bounding box center [506, 472] width 65 height 30
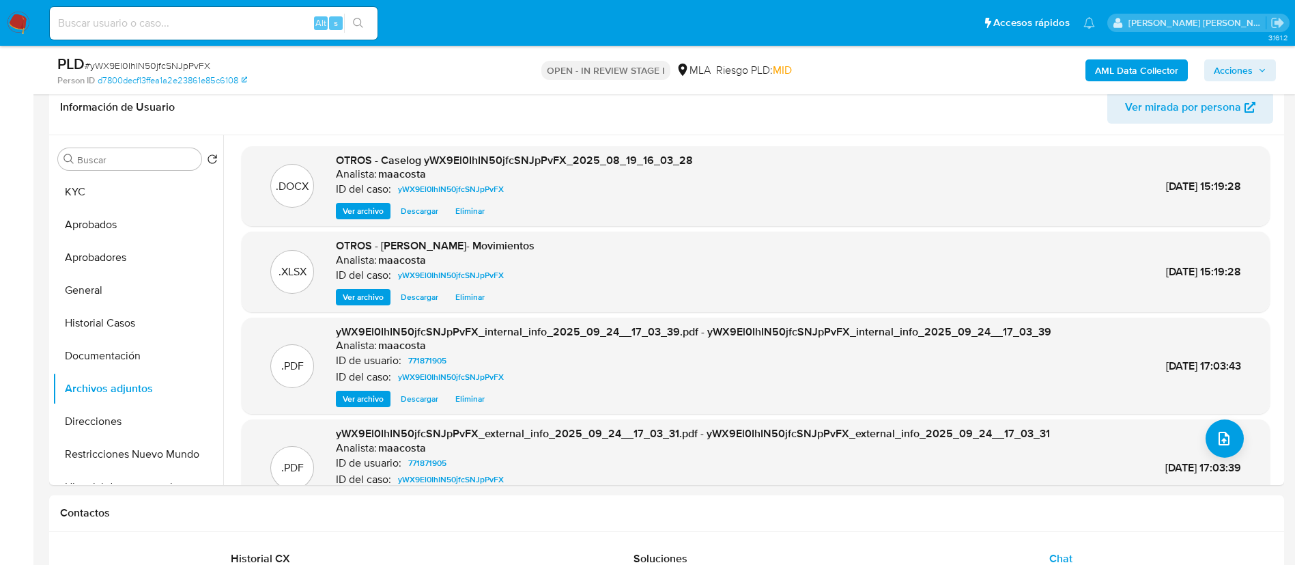
click at [1249, 70] on span "Acciones" at bounding box center [1233, 70] width 39 height 22
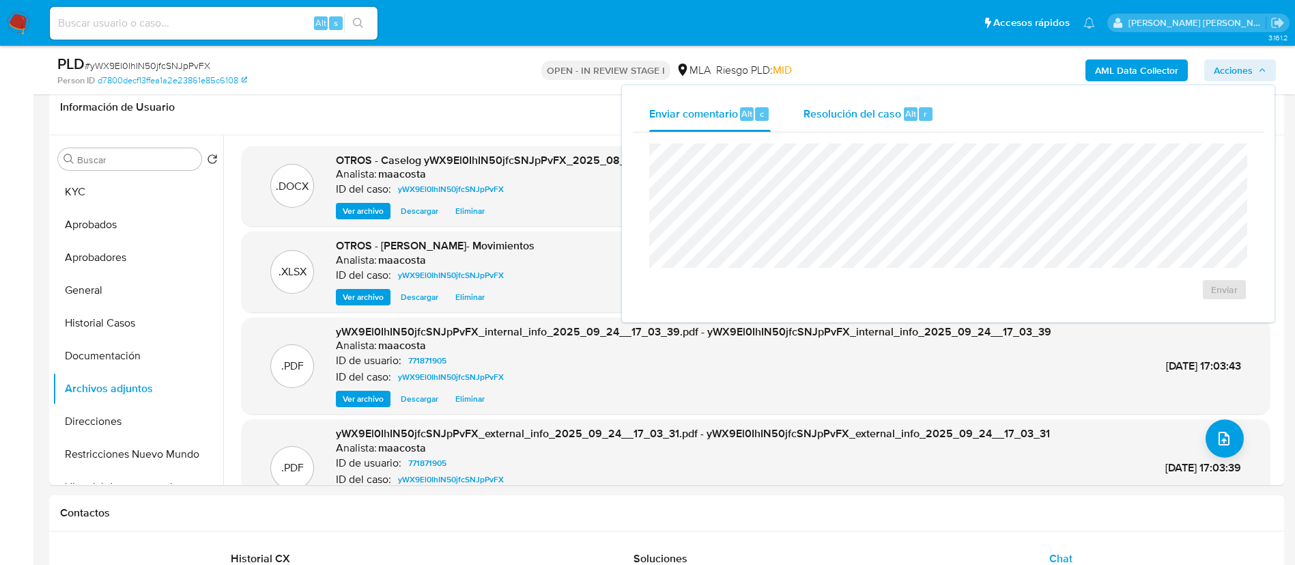
click at [855, 113] on span "Resolución del caso" at bounding box center [853, 113] width 98 height 16
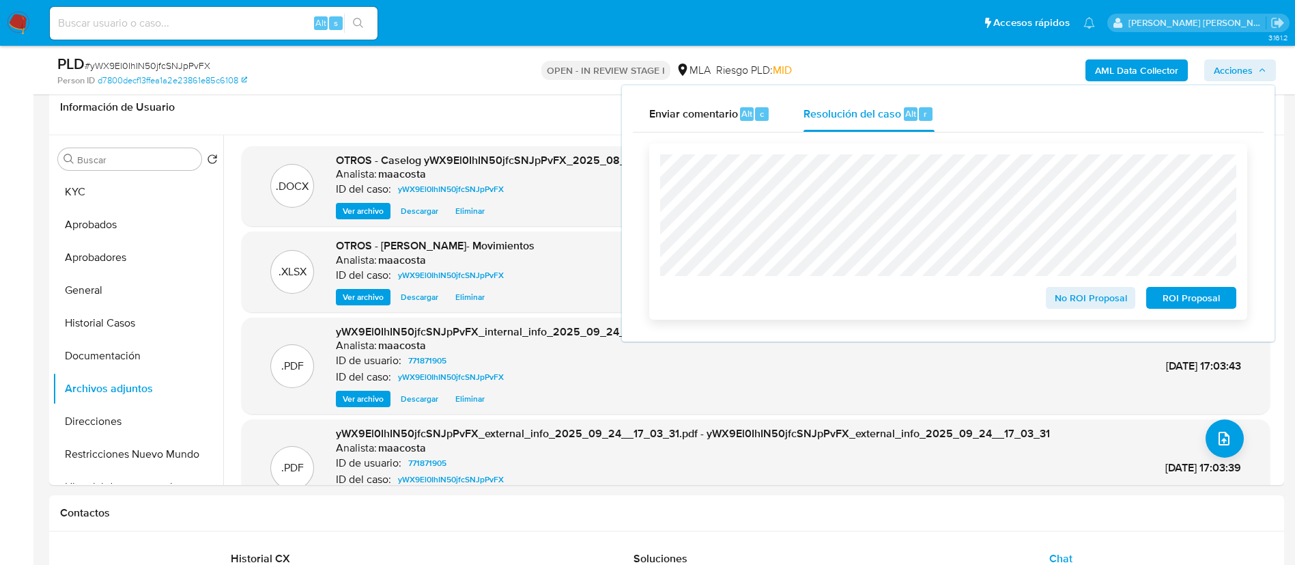
click at [1196, 300] on span "ROI Proposal" at bounding box center [1191, 297] width 71 height 19
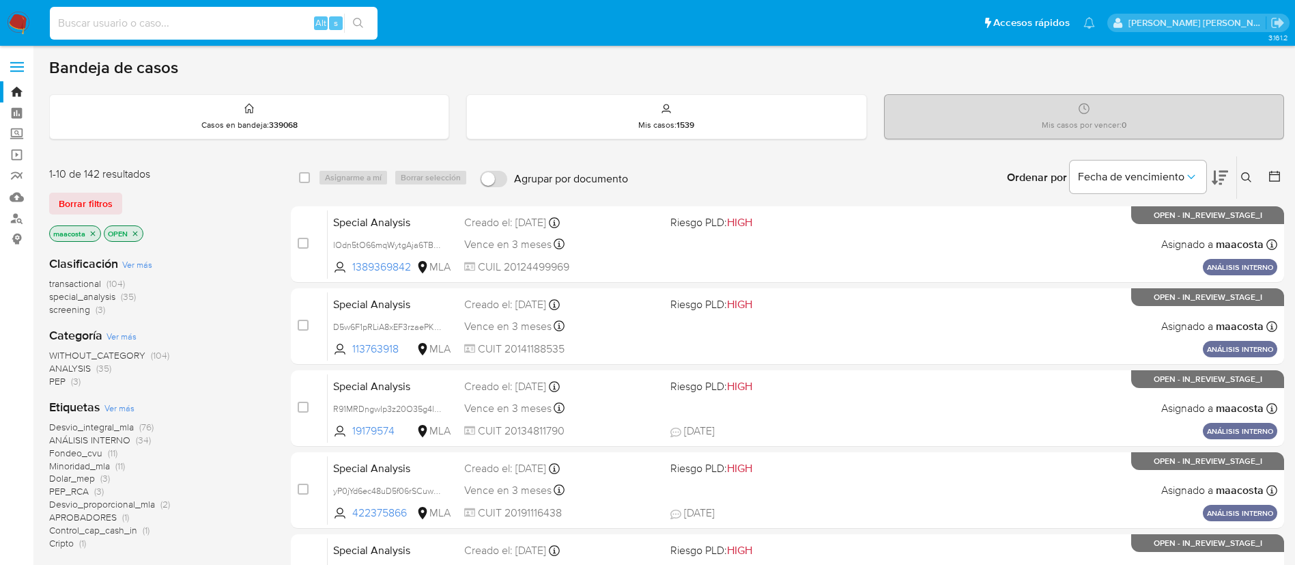
click at [237, 18] on input at bounding box center [214, 23] width 328 height 18
paste input "yfS8U58vdiPIOeZDeJy6gq50"
type input "yfS8U58vdiPIOeZDeJy6gq50"
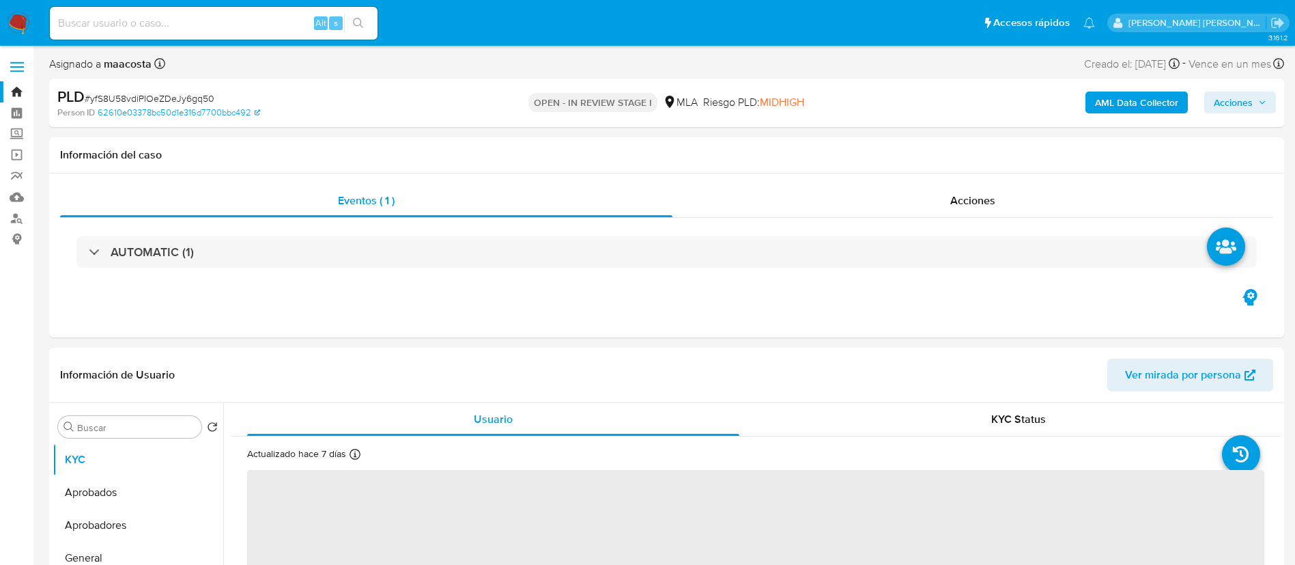
select select "10"
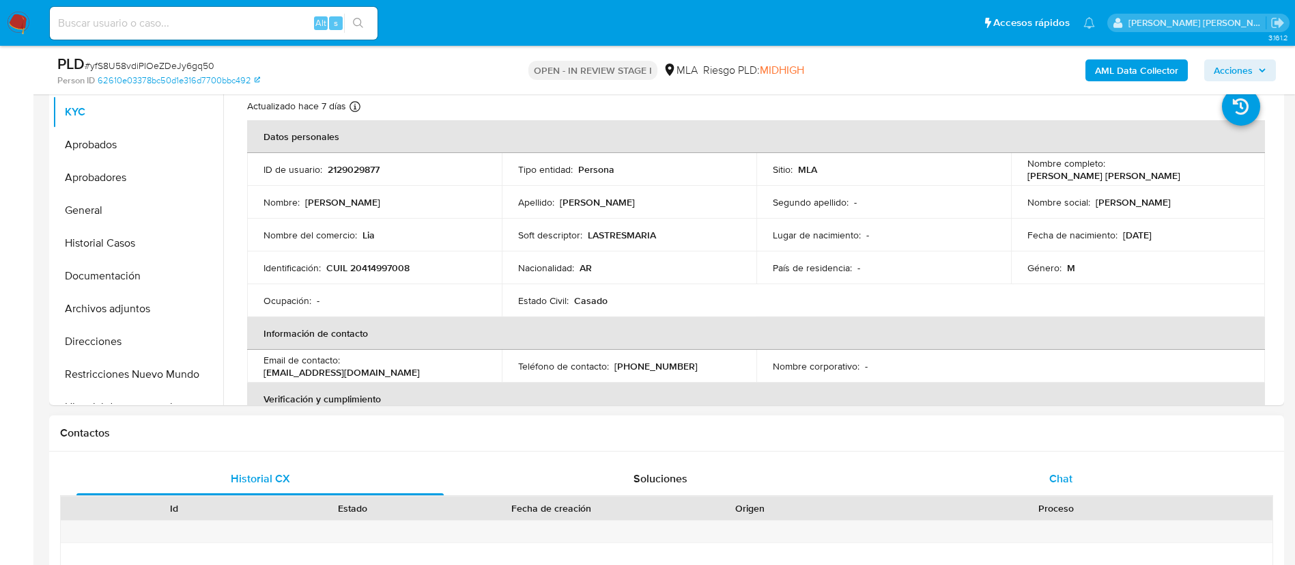
click at [1064, 467] on div "Chat" at bounding box center [1060, 478] width 367 height 33
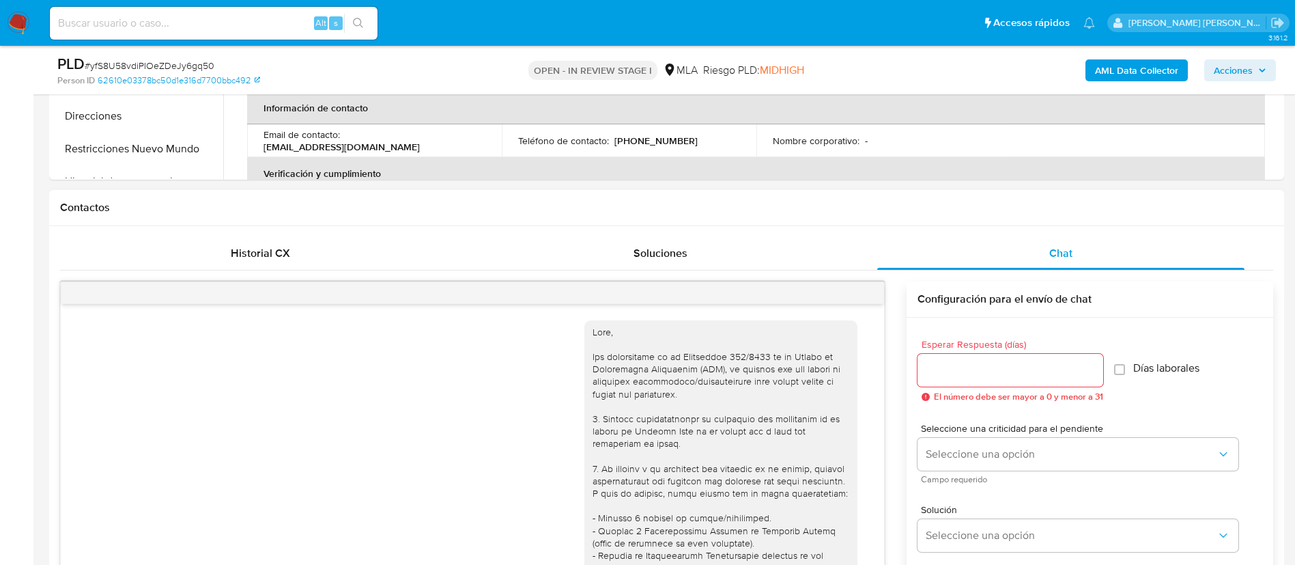
scroll to position [782, 0]
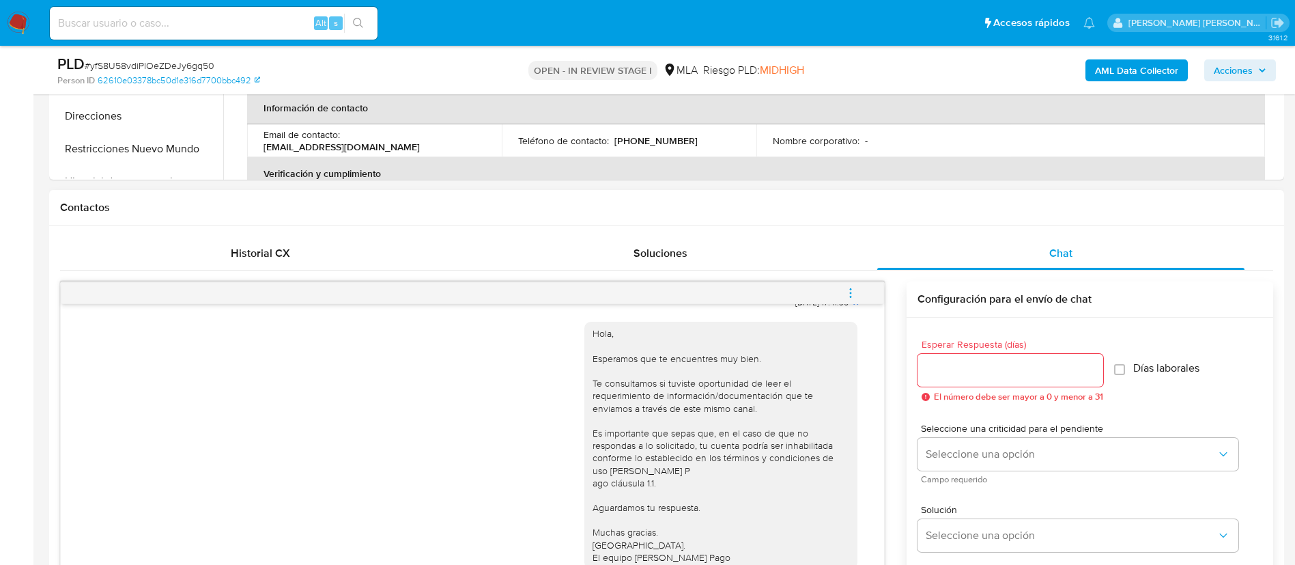
click at [855, 290] on icon "menu-action" at bounding box center [851, 293] width 12 height 12
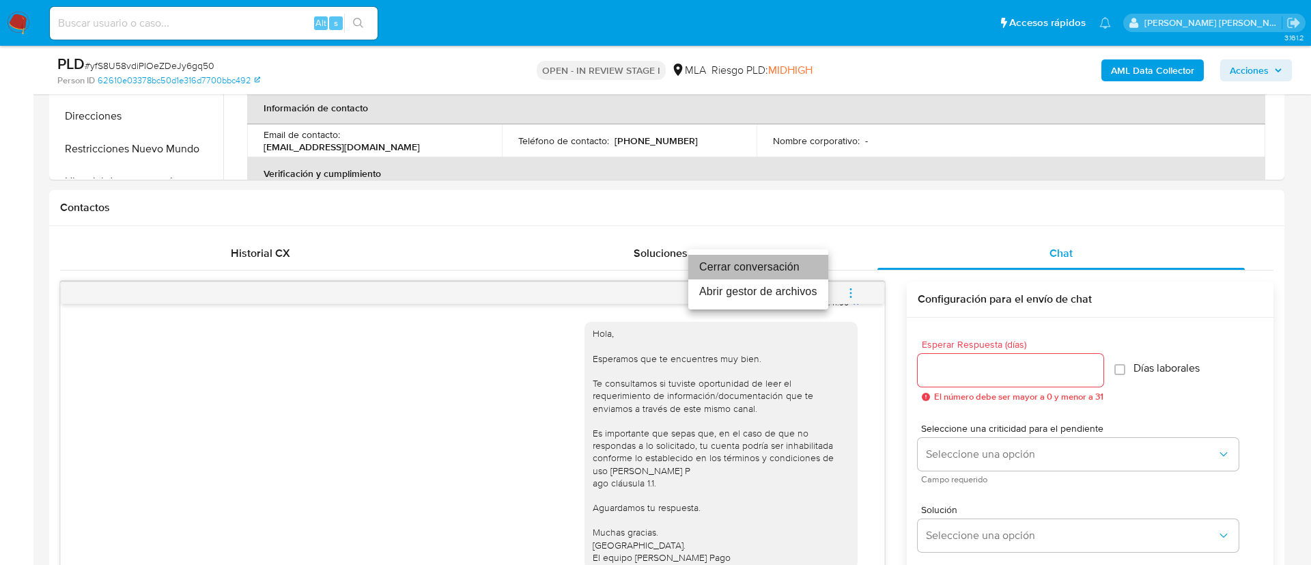
click at [793, 261] on li "Cerrar conversación" at bounding box center [758, 267] width 140 height 25
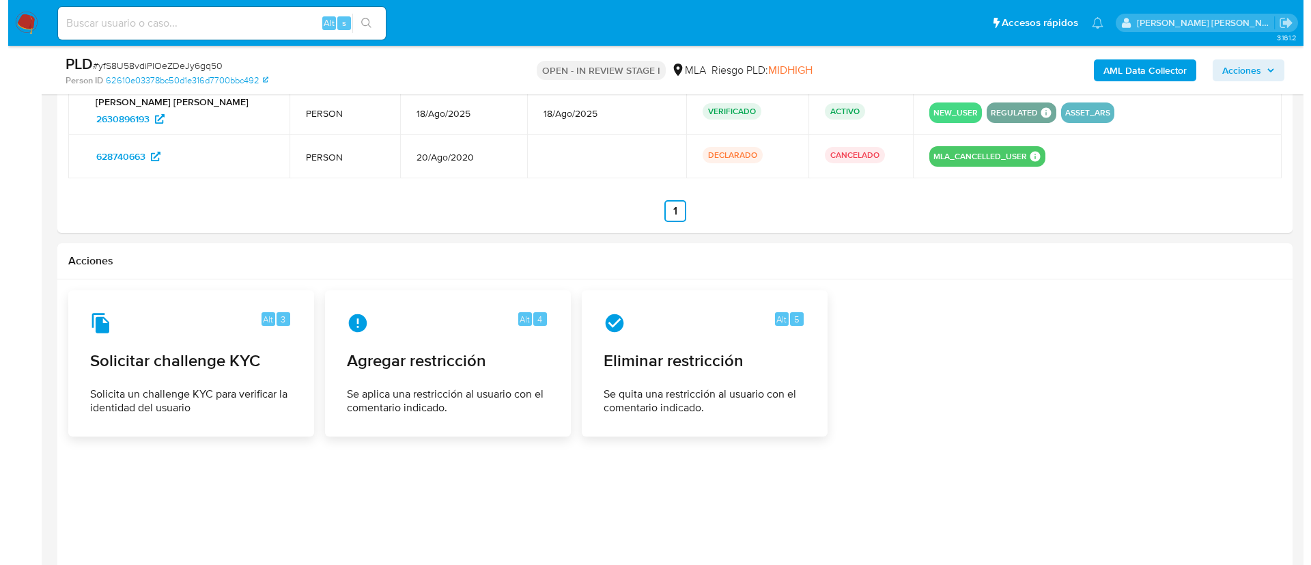
scroll to position [2351, 0]
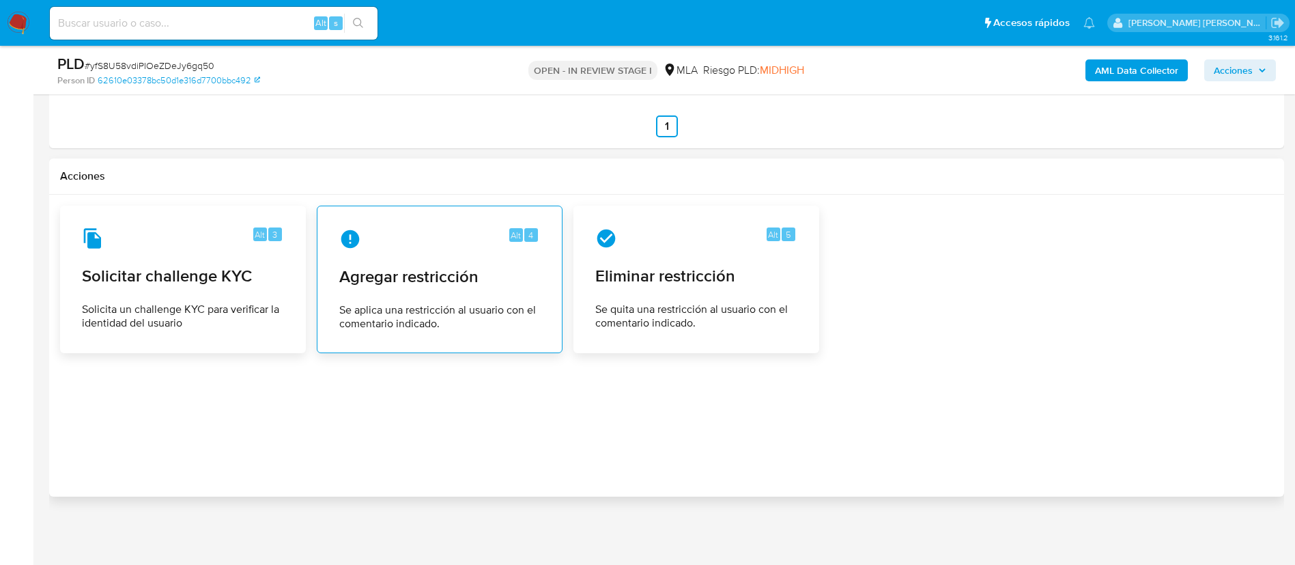
click at [466, 308] on span "Se aplica una restricción al usuario con el comentario indicado." at bounding box center [439, 316] width 201 height 27
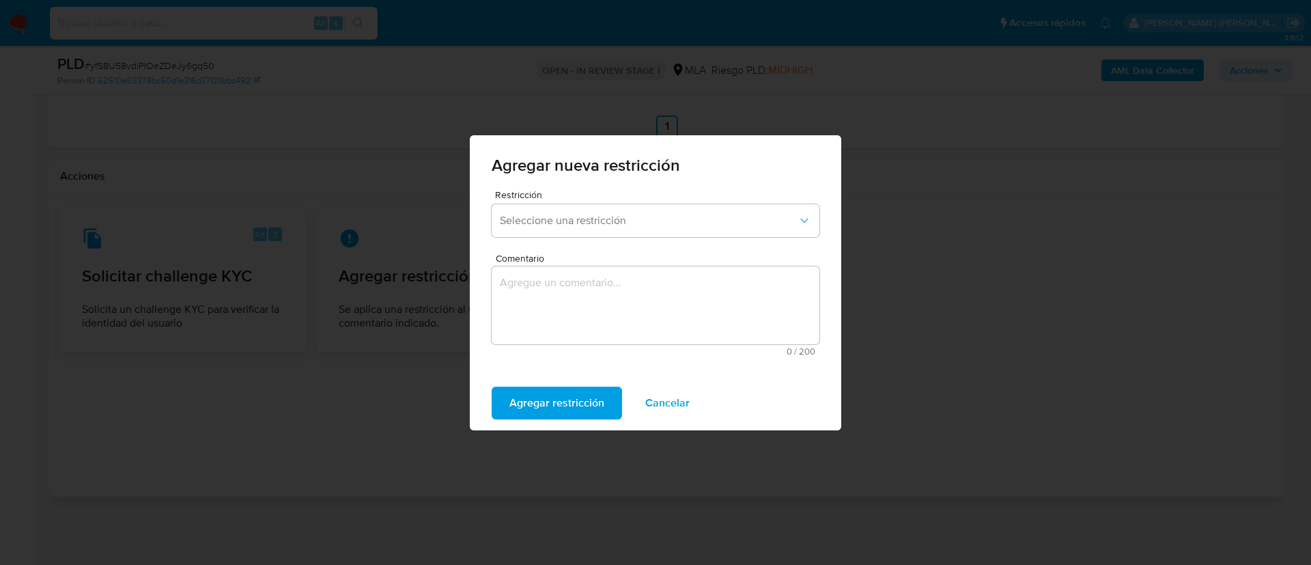
click at [559, 244] on form "Restricción Seleccione una restricción Comentario 0 / 200 200 caracteres restan…" at bounding box center [656, 277] width 328 height 175
click at [599, 223] on span "Seleccione una restricción" at bounding box center [649, 221] width 298 height 14
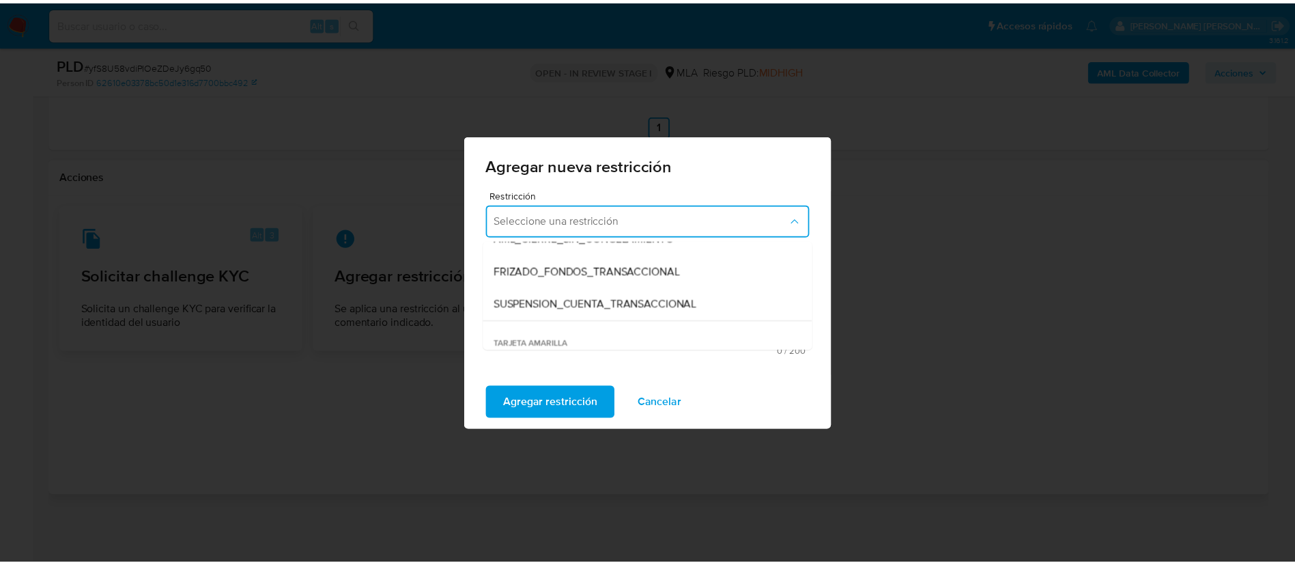
scroll to position [166, 0]
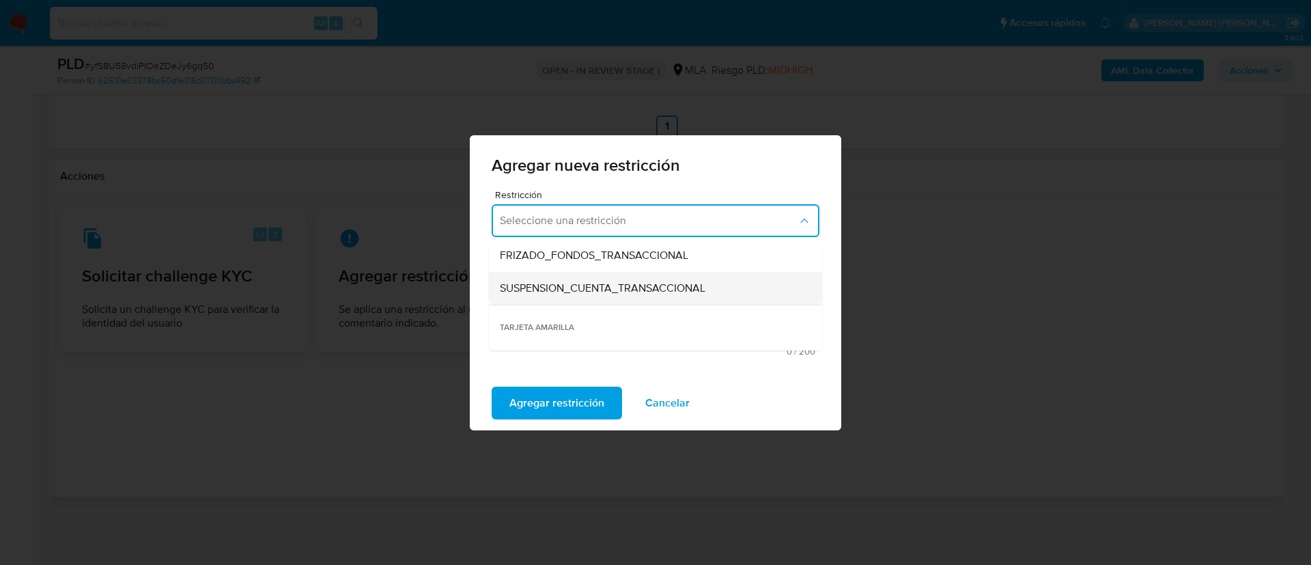
click at [569, 284] on span "SUSPENSION_CUENTA_TRANSACCIONAL" at bounding box center [603, 288] width 206 height 14
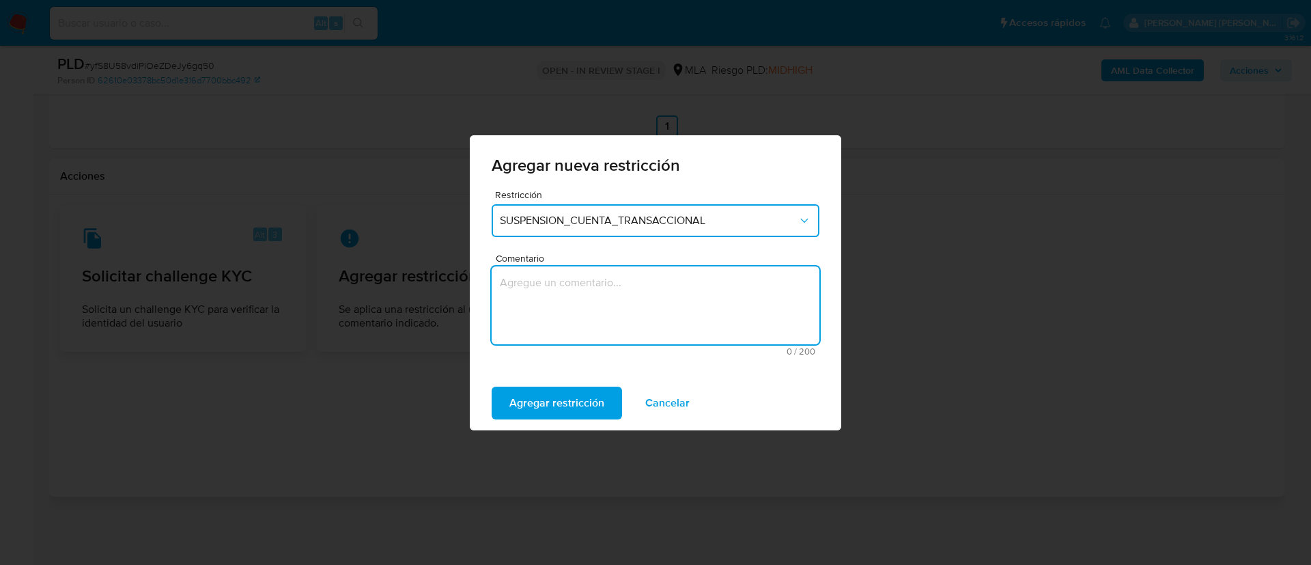
click at [569, 284] on textarea "Comentario" at bounding box center [656, 305] width 328 height 78
type textarea "AML"
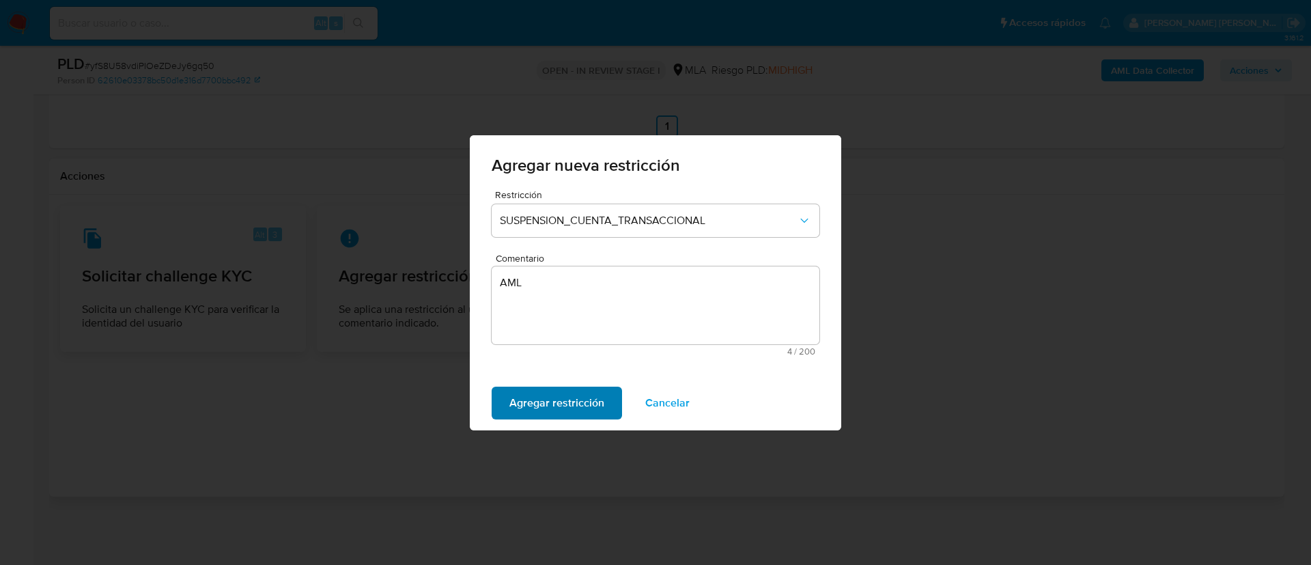
click at [528, 388] on span "Agregar restricción" at bounding box center [556, 403] width 95 height 30
click at [528, 388] on span "Confirmar" at bounding box center [533, 403] width 49 height 30
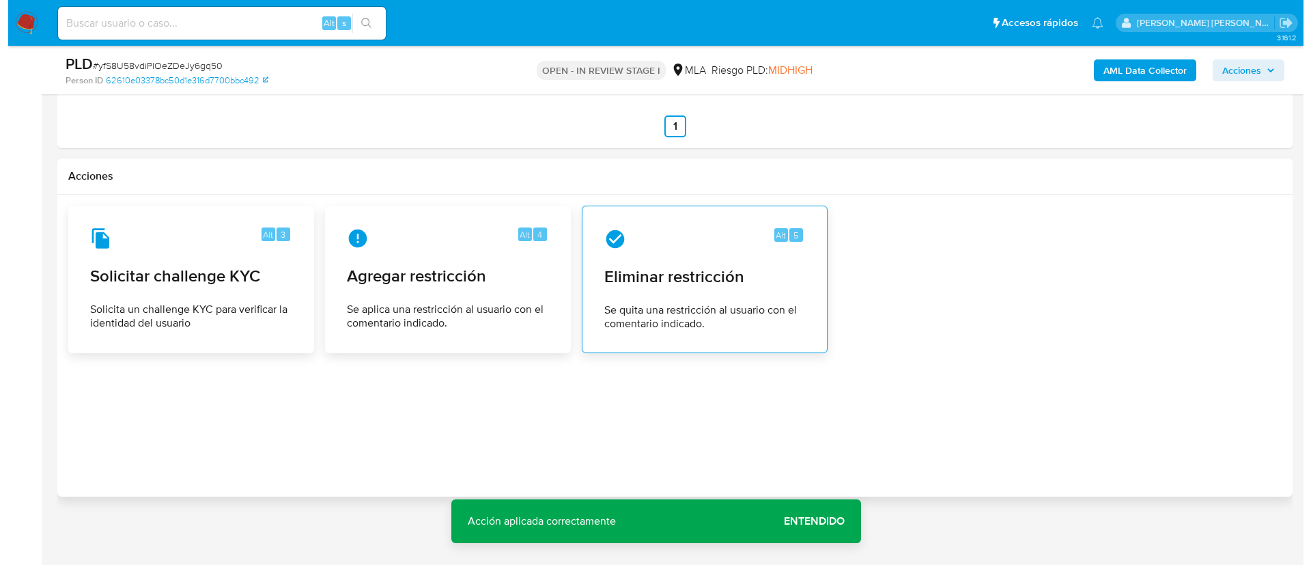
scroll to position [219, 0]
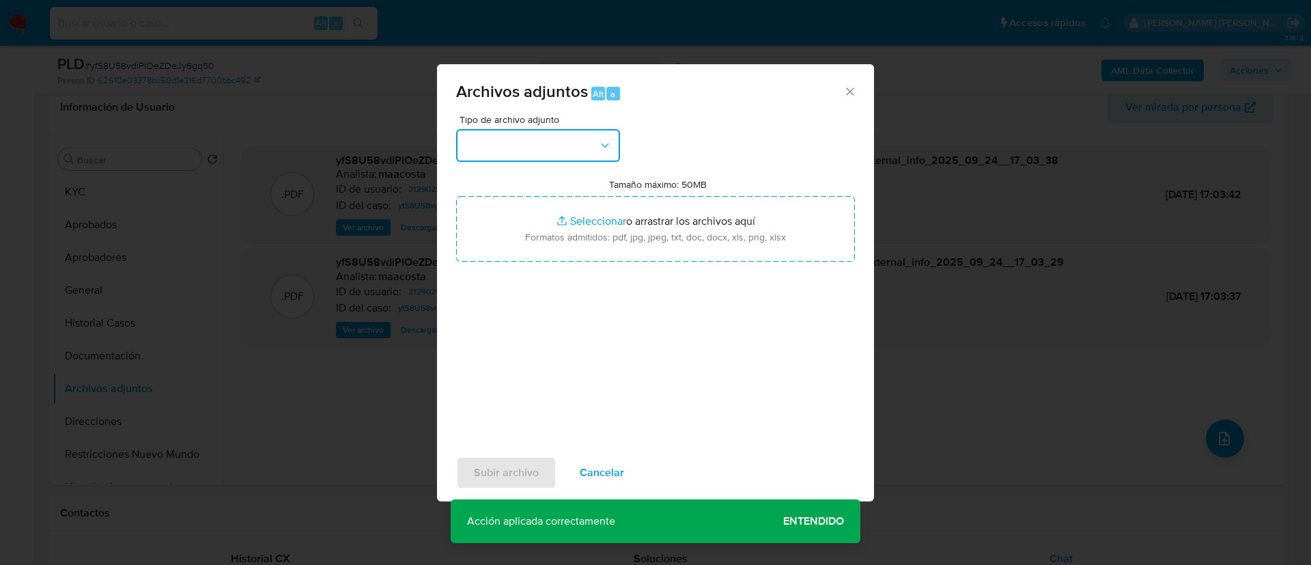
click at [519, 148] on button "button" at bounding box center [538, 145] width 164 height 33
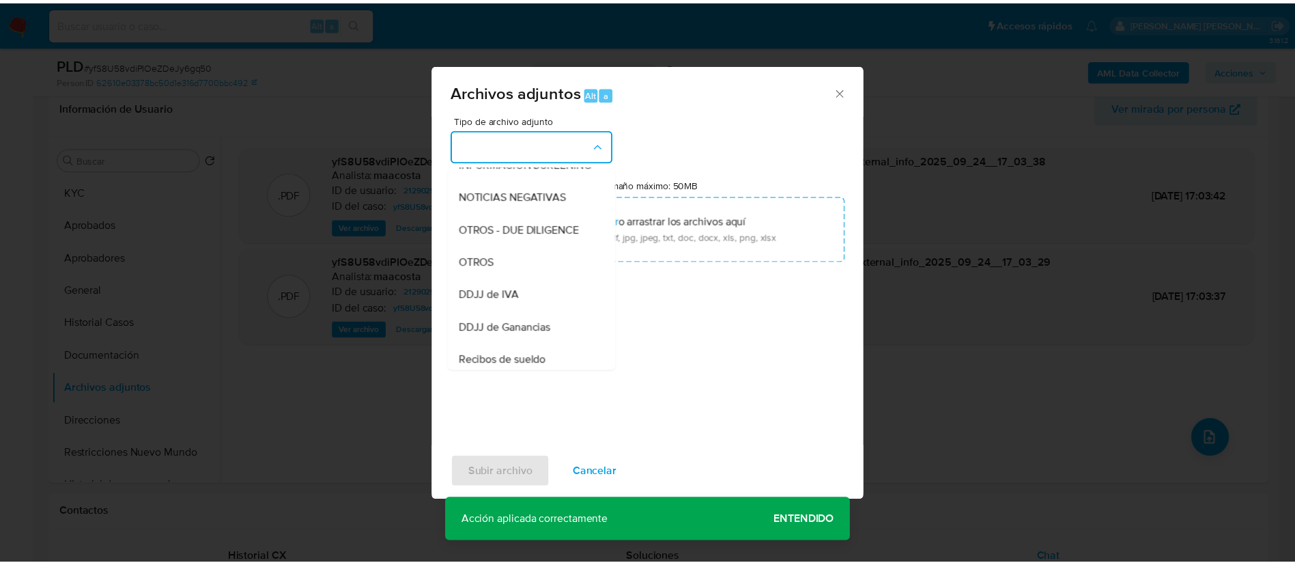
scroll to position [184, 0]
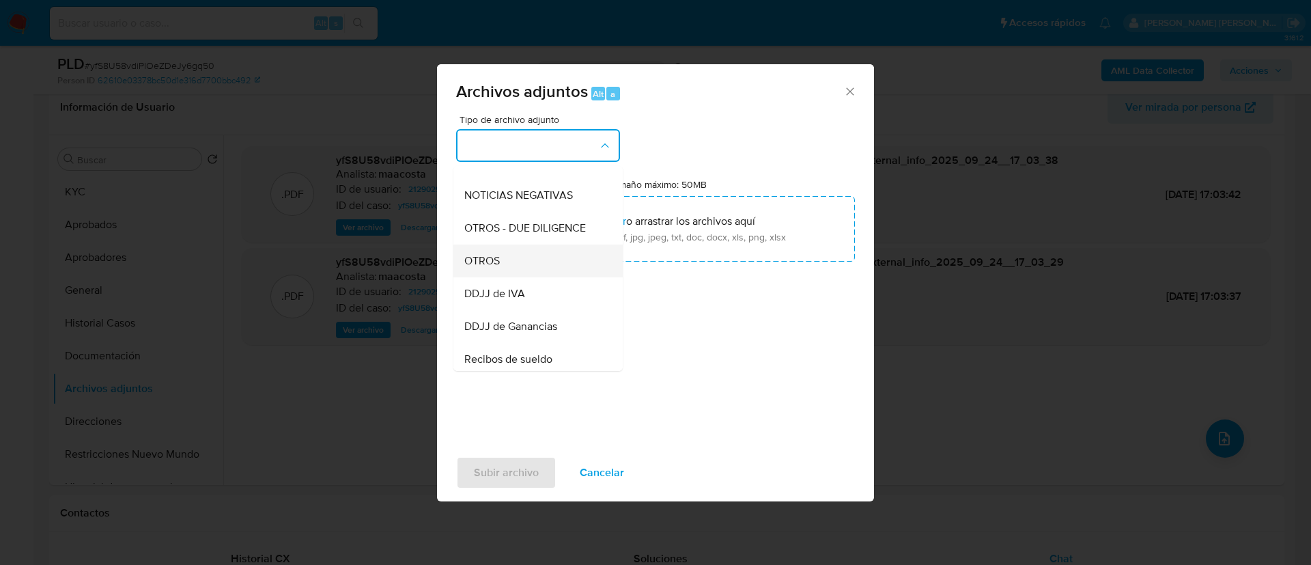
click at [496, 268] on span "OTROS" at bounding box center [482, 261] width 36 height 14
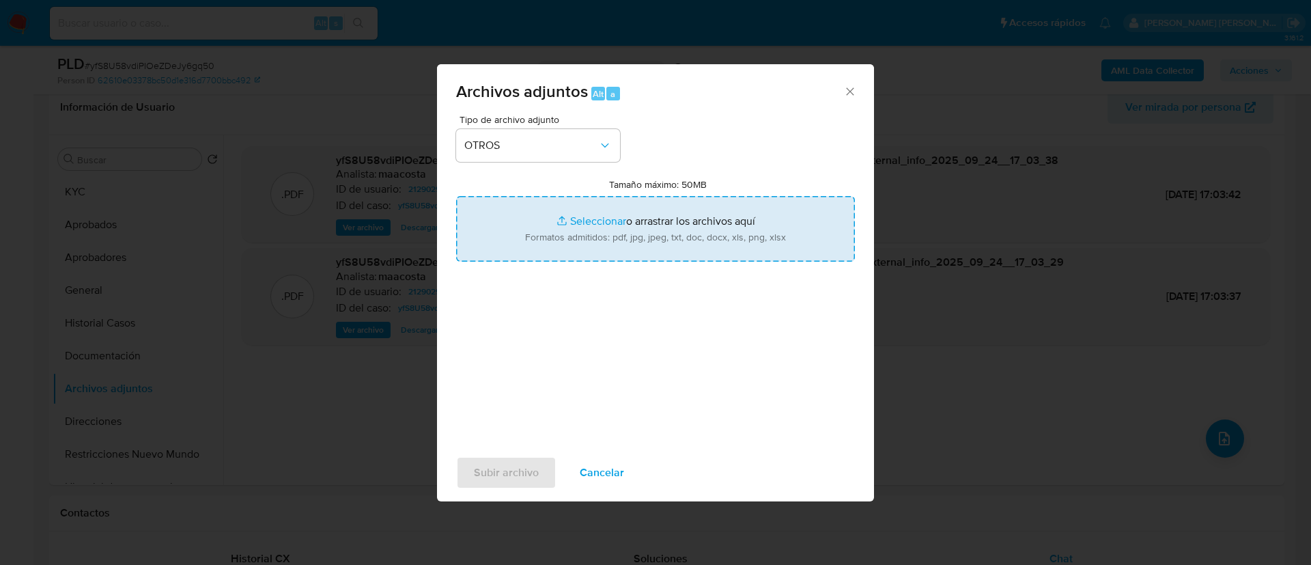
type input "C:\fakepath\Caselog yfS8U58vdiPIOeZDeJy6gq50_2025_08_18_23_25_39.docx"
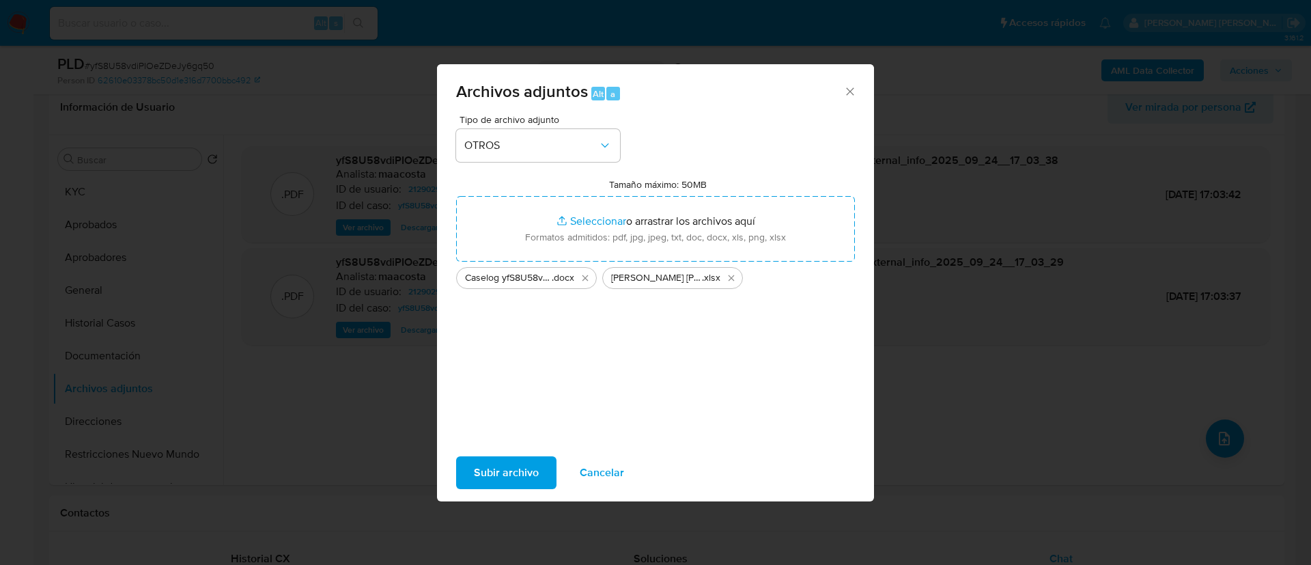
click at [504, 467] on span "Subir archivo" at bounding box center [506, 472] width 65 height 30
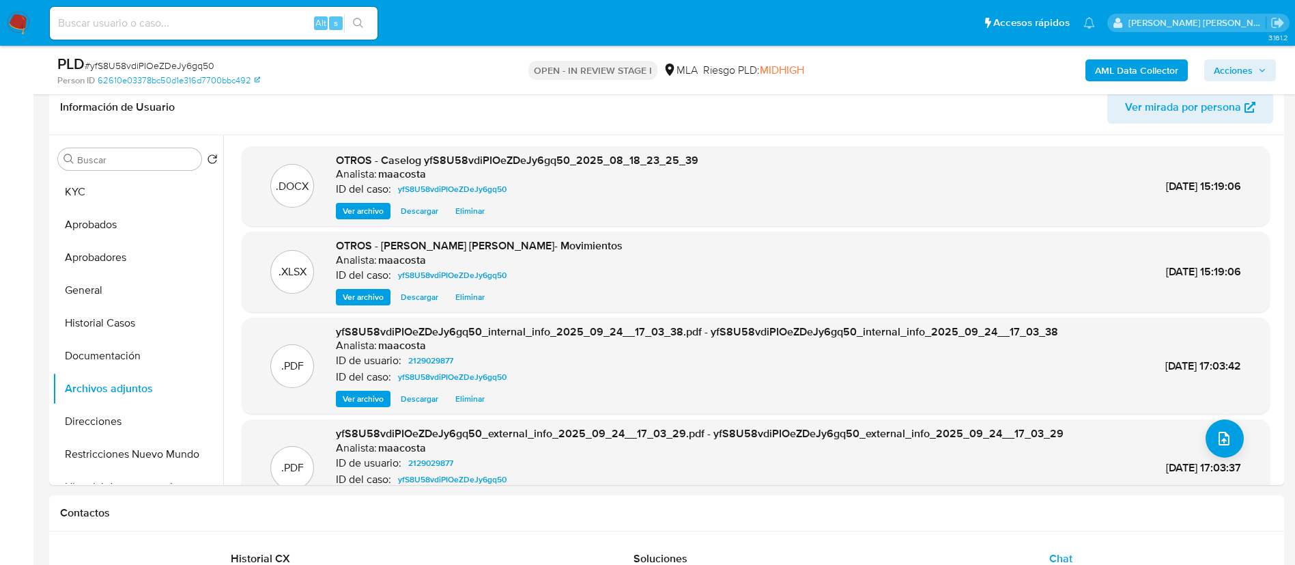
click at [1248, 57] on div "AML Data Collector Acciones" at bounding box center [1074, 70] width 403 height 32
click at [1234, 71] on span "Acciones" at bounding box center [1233, 70] width 39 height 22
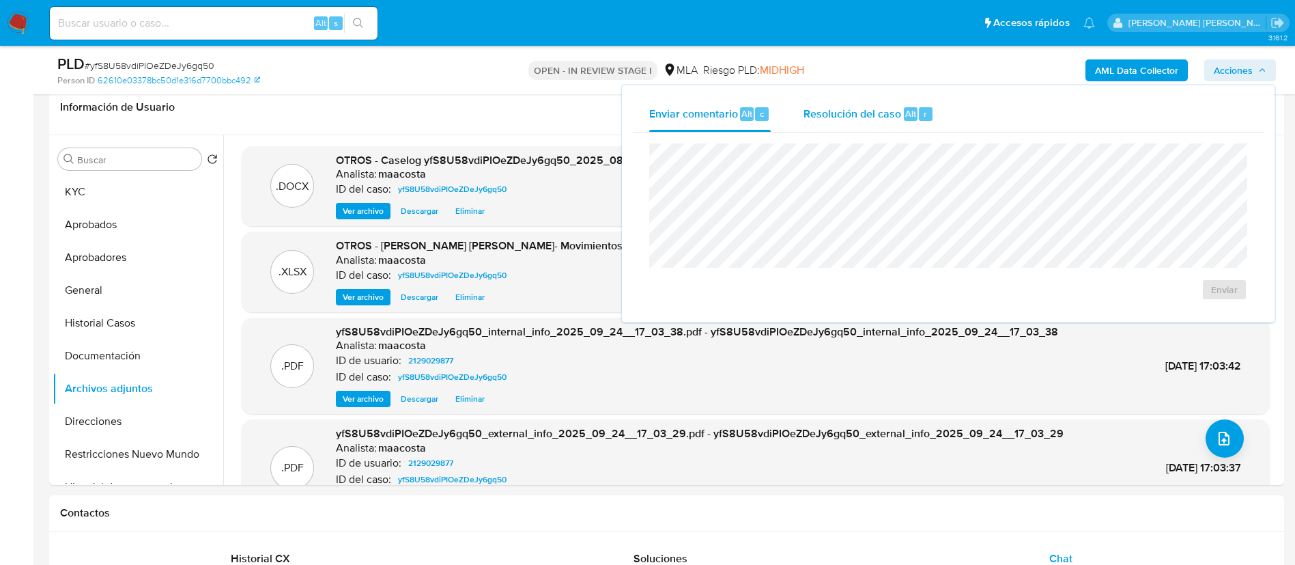
click at [920, 124] on div "Resolución del caso Alt r" at bounding box center [869, 114] width 130 height 36
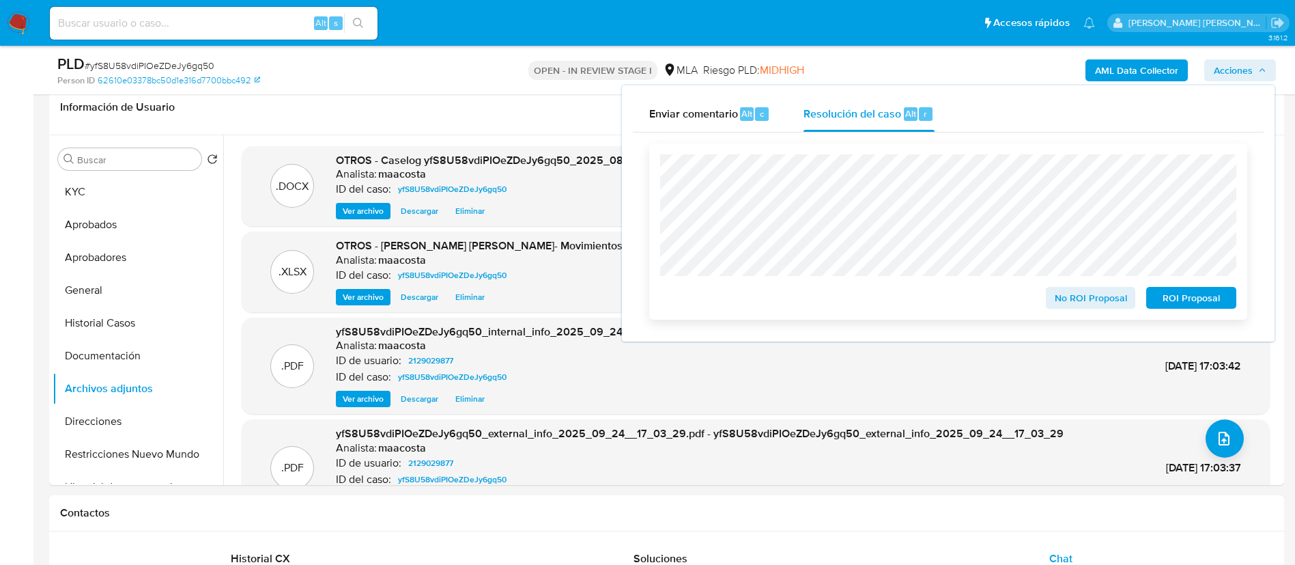
click at [1201, 302] on span "ROI Proposal" at bounding box center [1191, 297] width 71 height 19
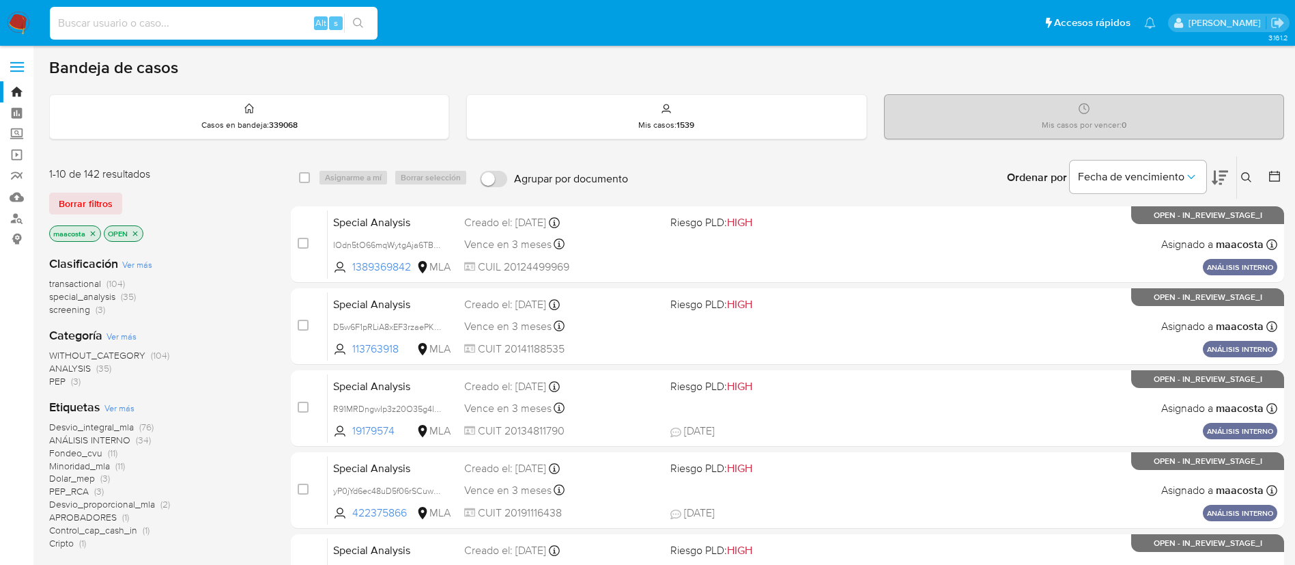
click at [237, 18] on input at bounding box center [214, 23] width 328 height 18
paste input "hKLGWZ4HhlPqUOGoUT6dExKE"
type input "hKLGWZ4HhlPqUOGoUT6dExKE"
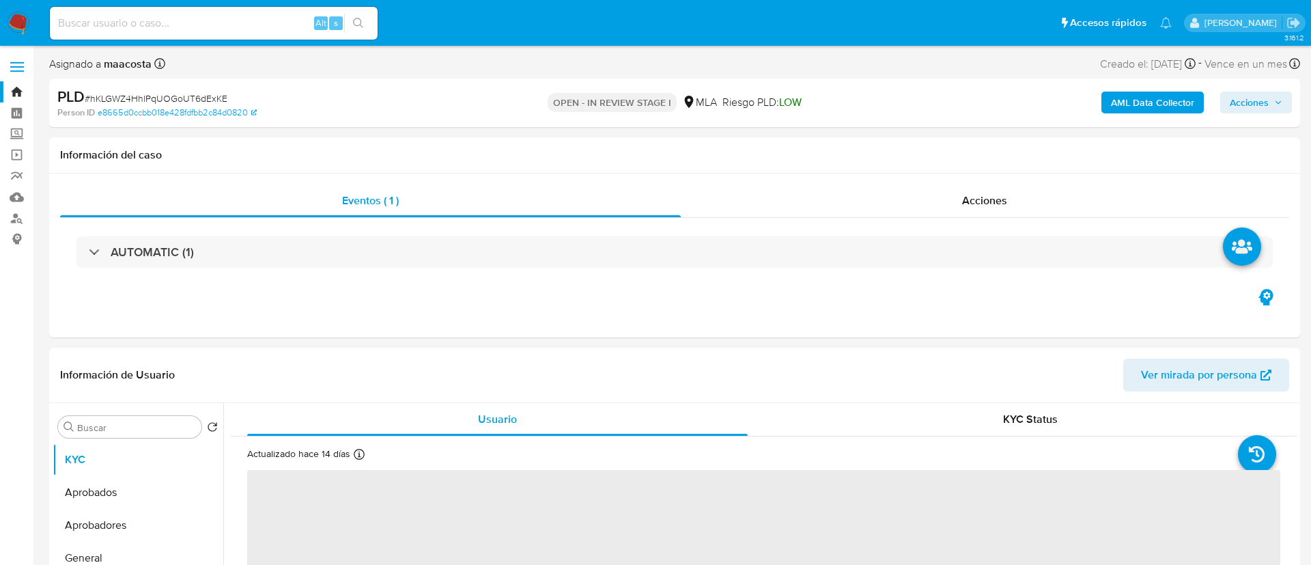
select select "10"
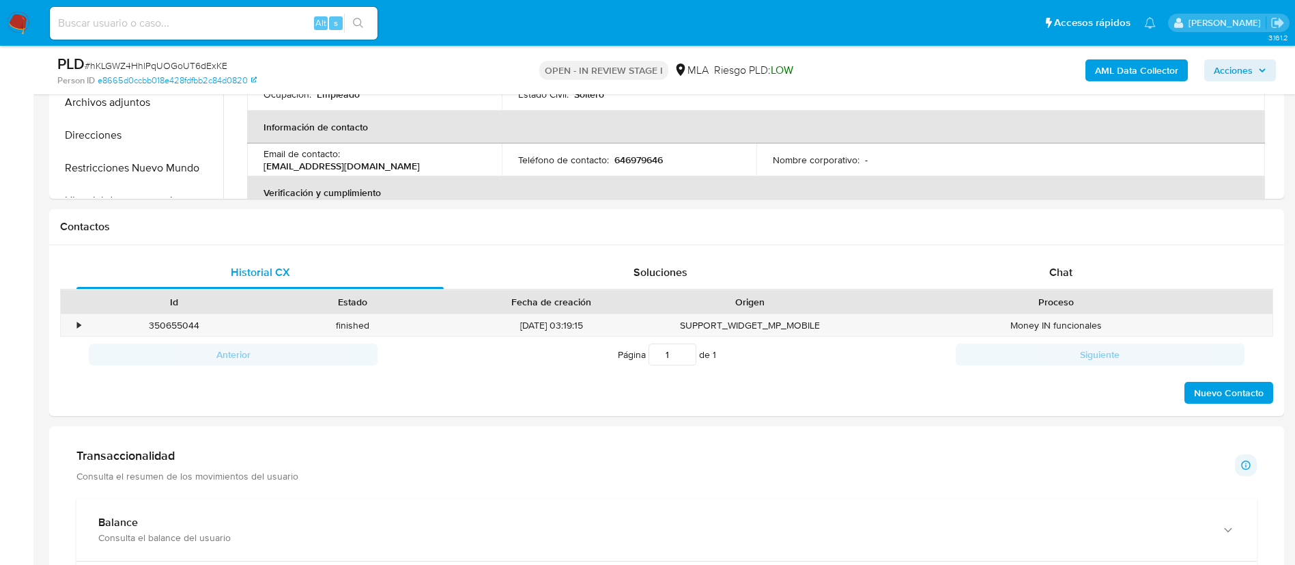
scroll to position [535, 0]
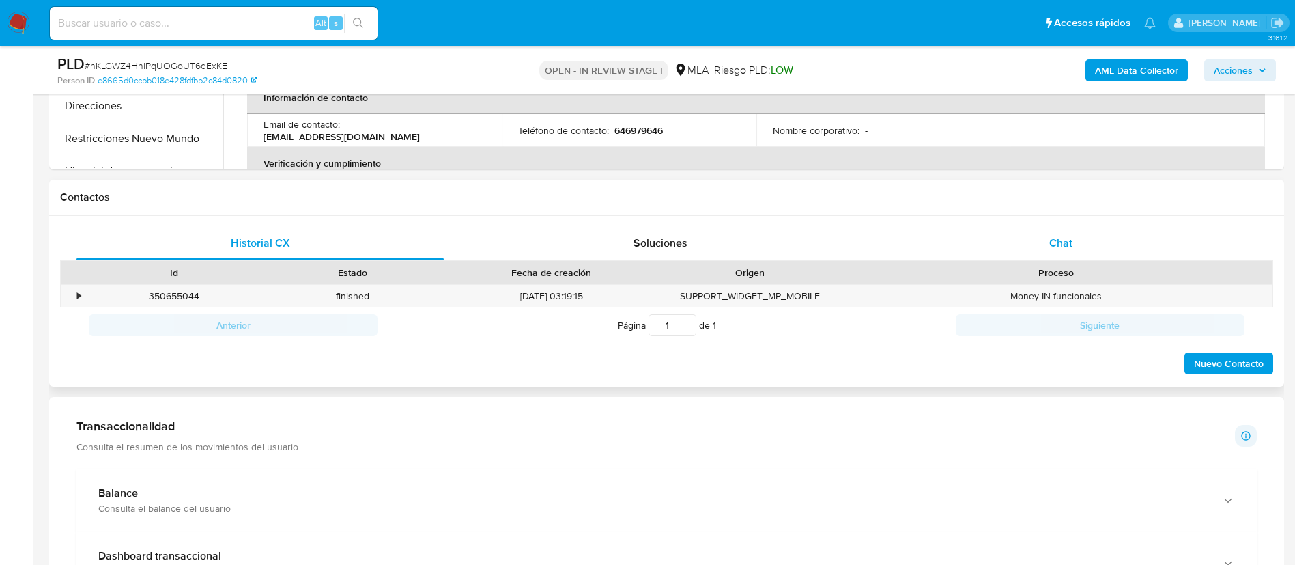
click at [1064, 248] on span "Chat" at bounding box center [1060, 243] width 23 height 16
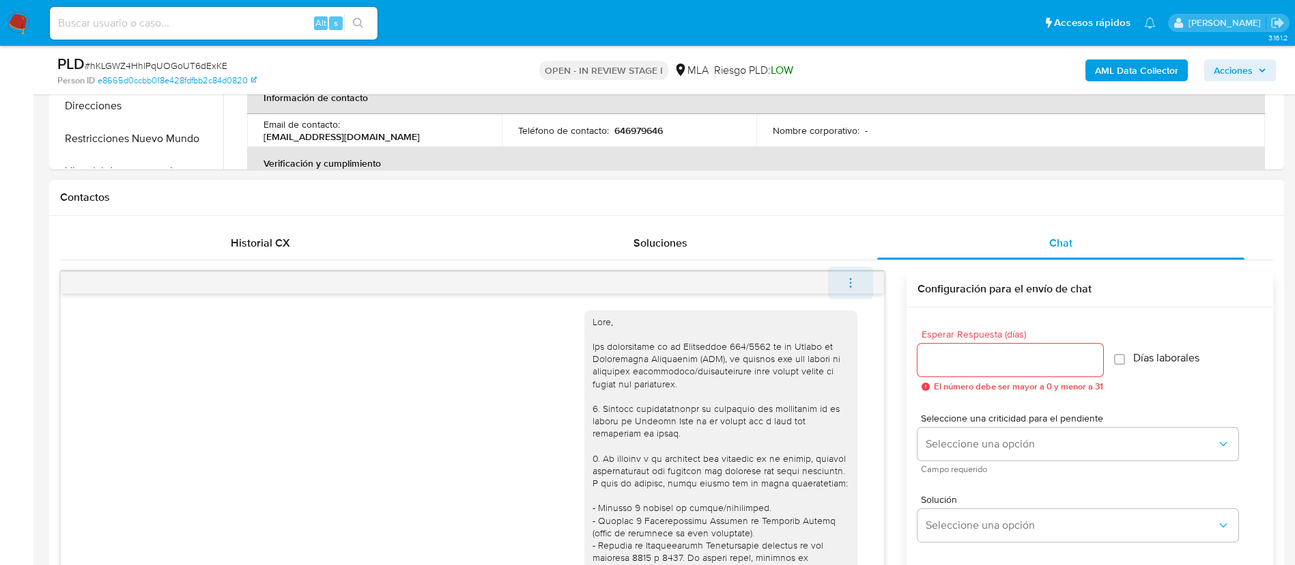
scroll to position [782, 0]
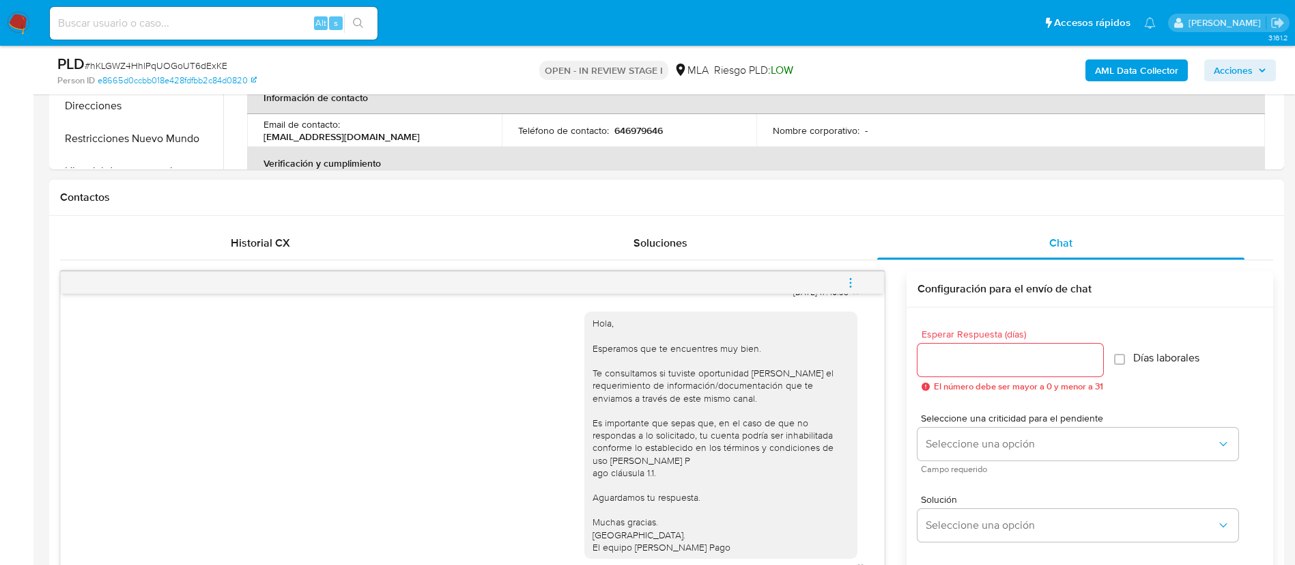
click at [859, 279] on button "menu-action" at bounding box center [850, 282] width 45 height 33
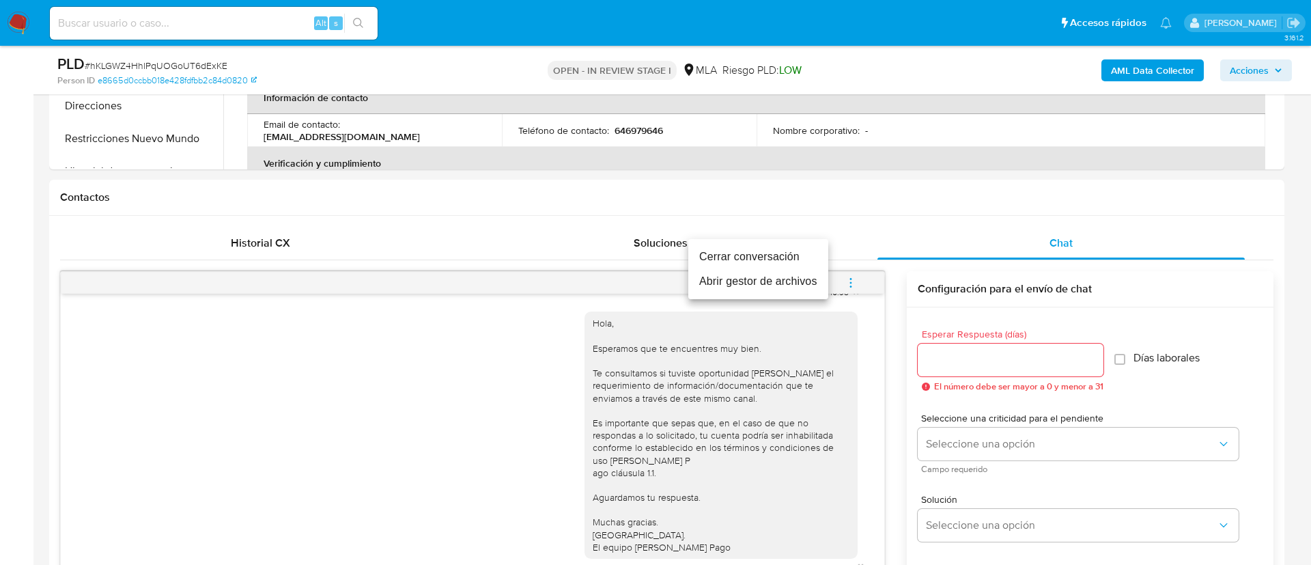
click at [795, 257] on li "Cerrar conversación" at bounding box center [758, 256] width 140 height 25
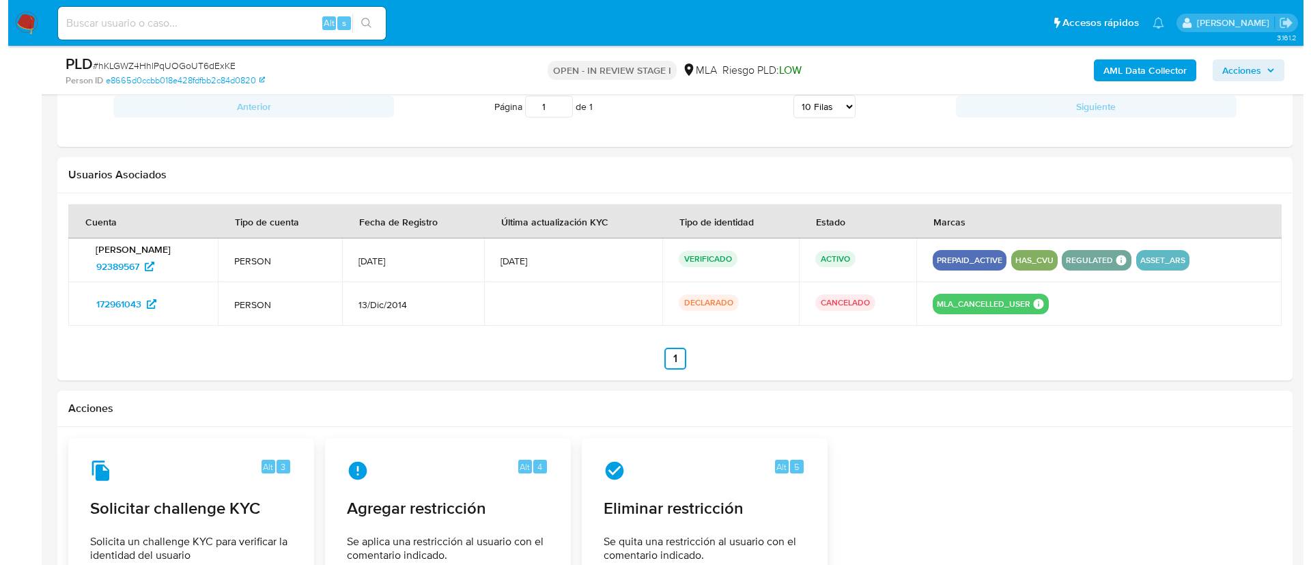
scroll to position [1989, 0]
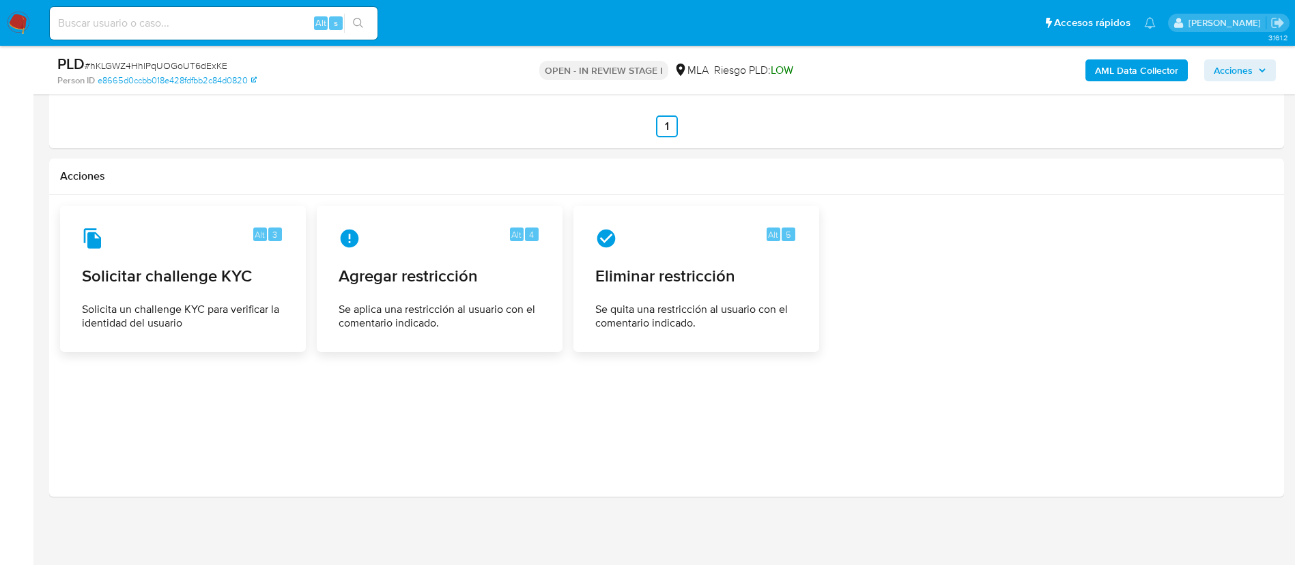
click at [466, 308] on span "Se aplica una restricción al usuario con el comentario indicado." at bounding box center [440, 315] width 202 height 27
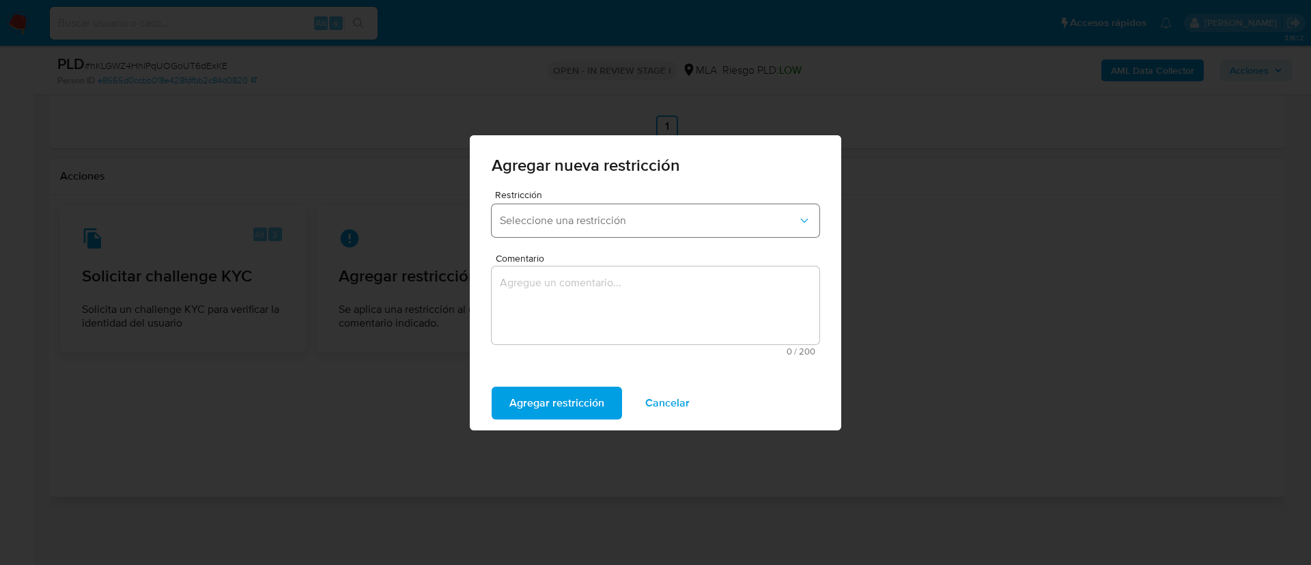
click at [537, 218] on span "Seleccione una restricción" at bounding box center [649, 221] width 298 height 14
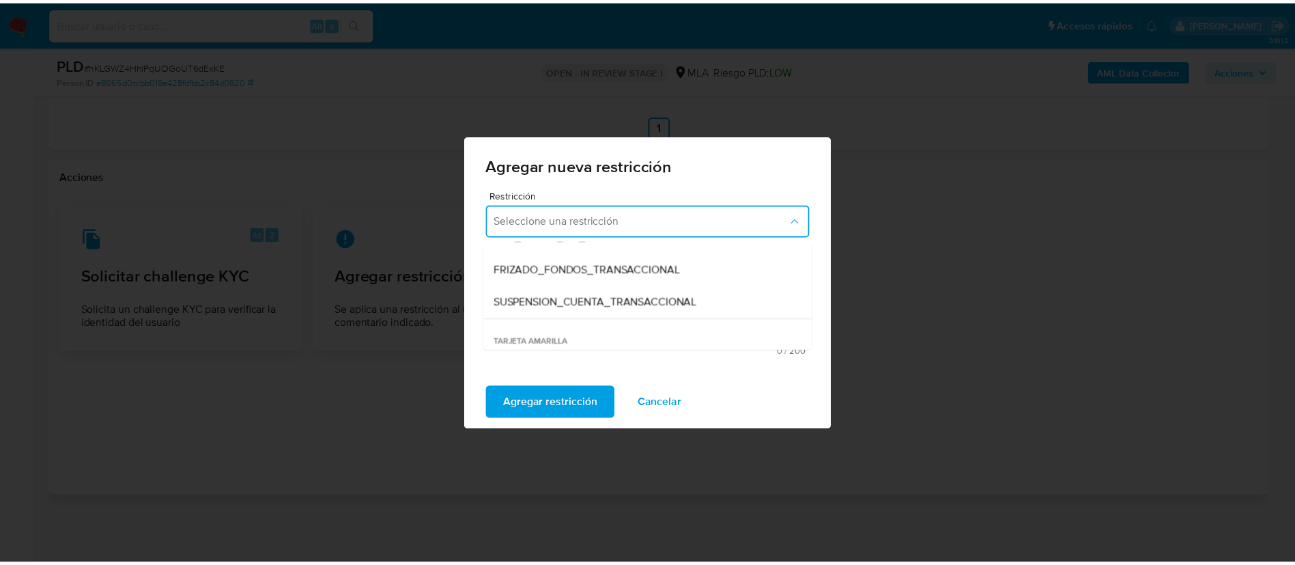
scroll to position [154, 0]
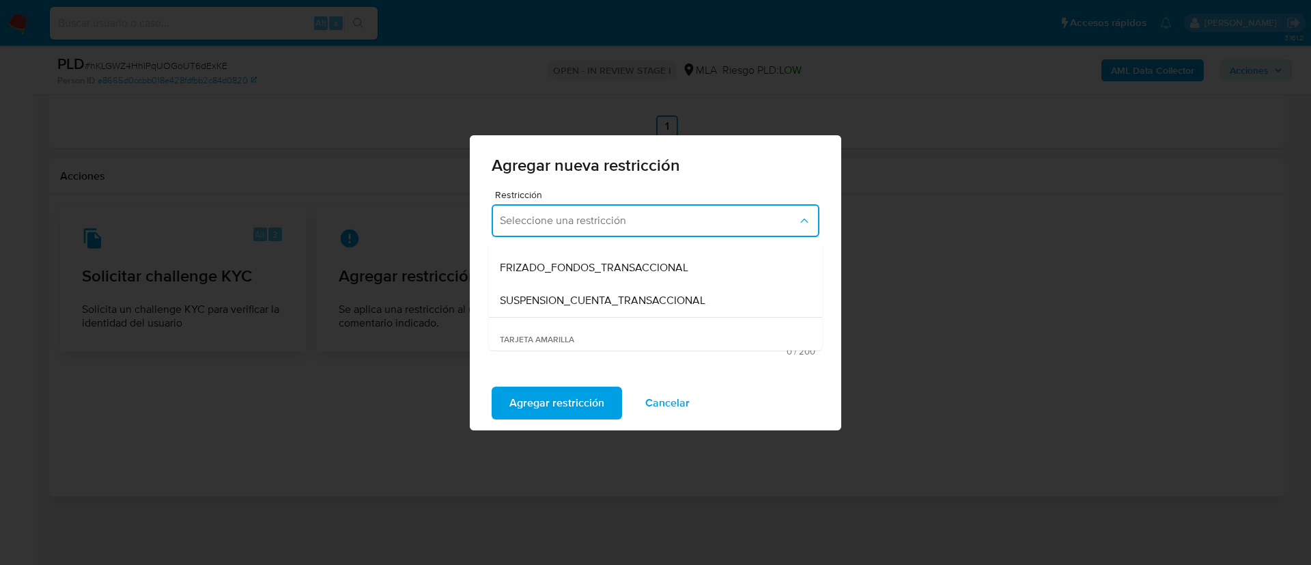
click at [551, 287] on div "SUSPENSION_CUENTA_TRANSACCIONAL" at bounding box center [651, 300] width 303 height 33
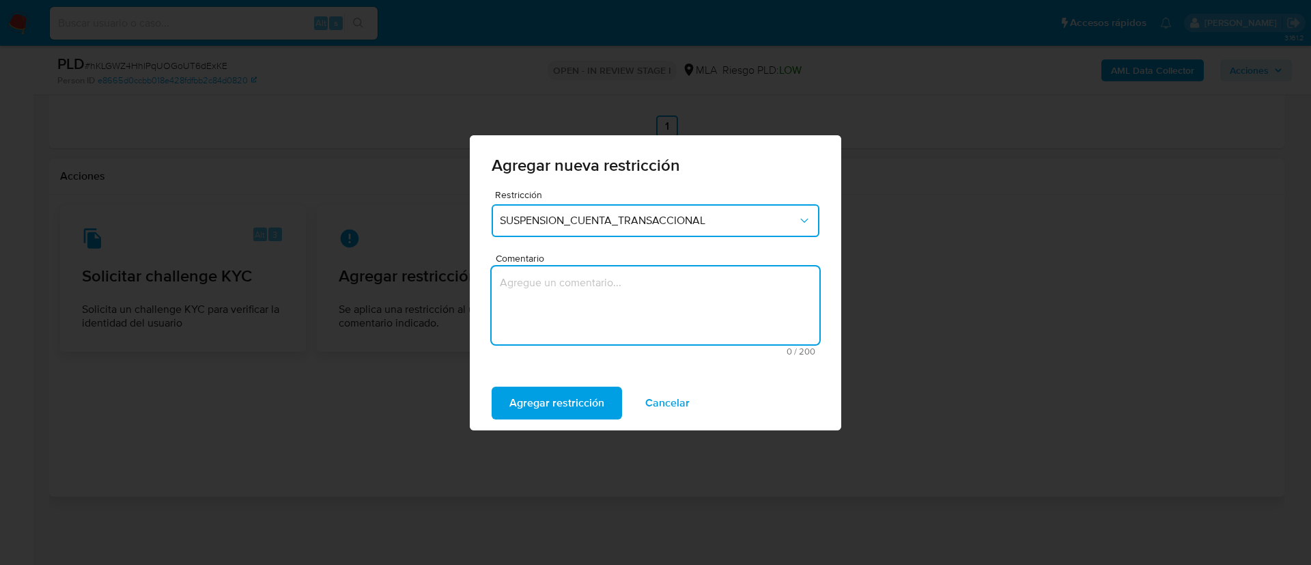
click at [551, 287] on textarea "Comentario" at bounding box center [656, 305] width 328 height 78
type textarea "AML"
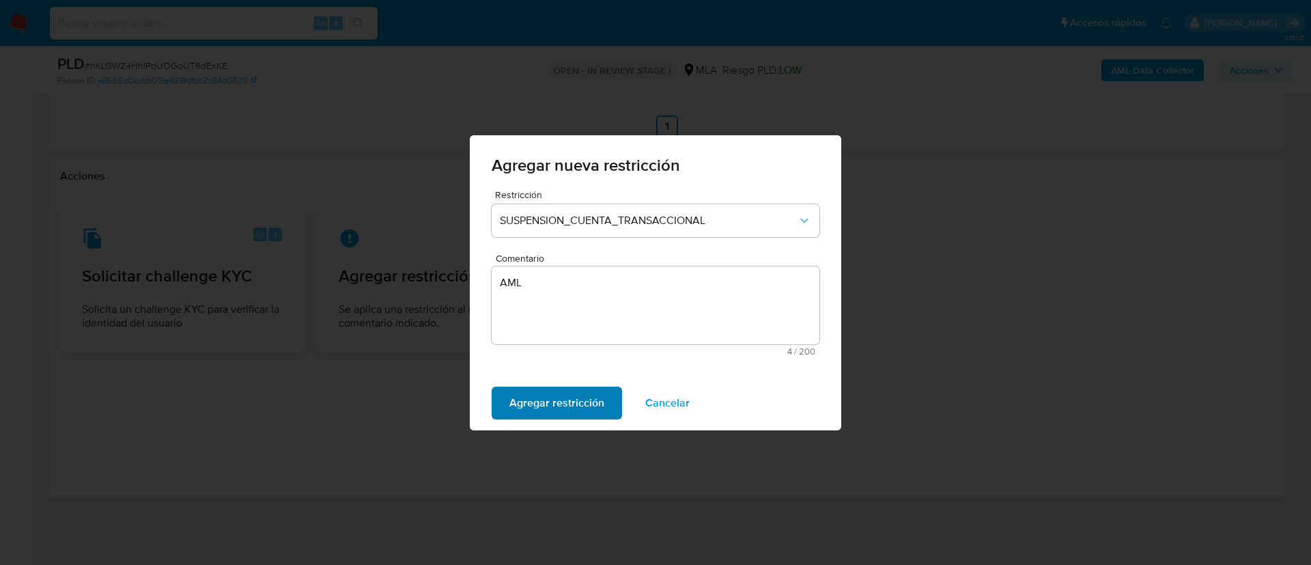
click at [528, 388] on span "Agregar restricción" at bounding box center [556, 403] width 95 height 30
click at [528, 388] on span "Confirmar" at bounding box center [533, 403] width 49 height 30
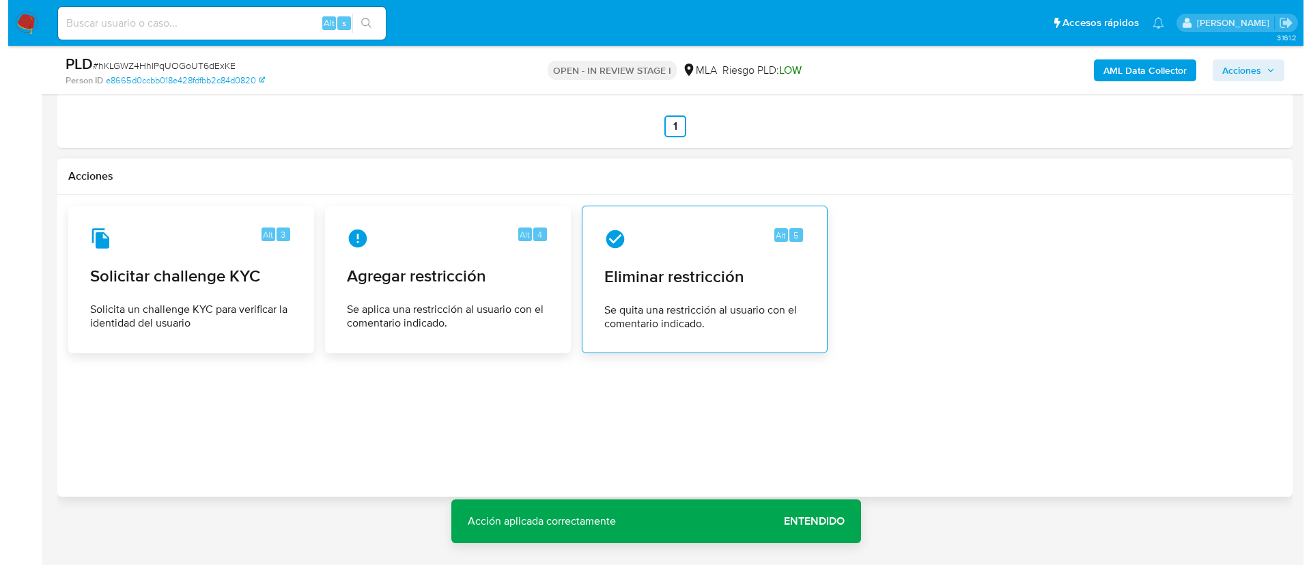
scroll to position [219, 0]
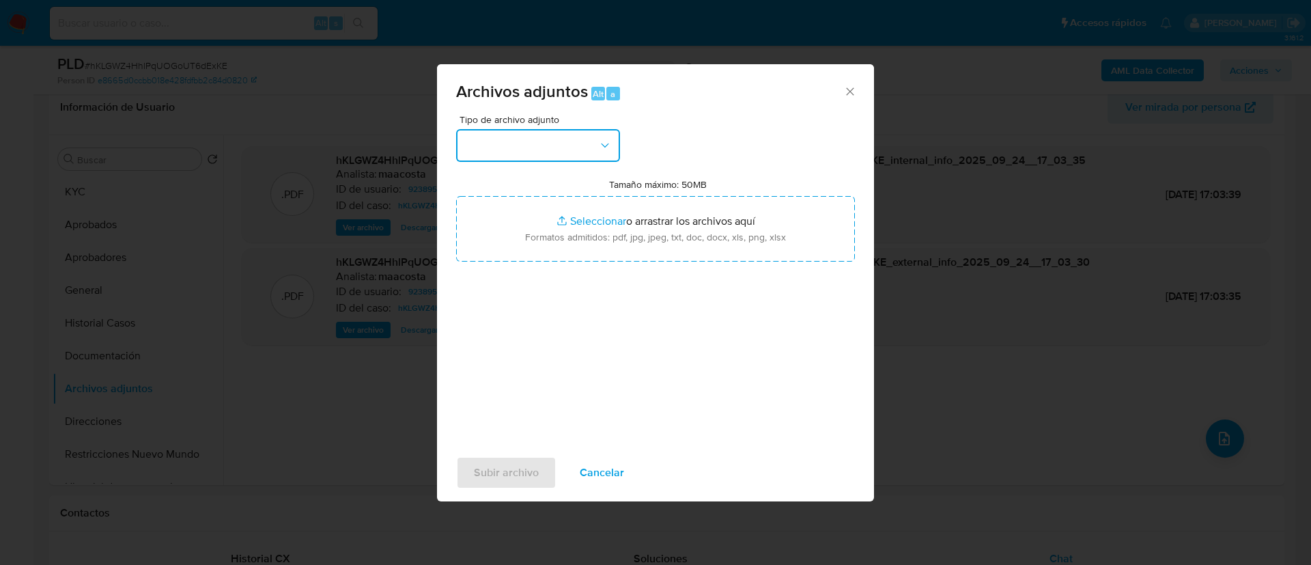
click at [497, 152] on button "button" at bounding box center [538, 145] width 164 height 33
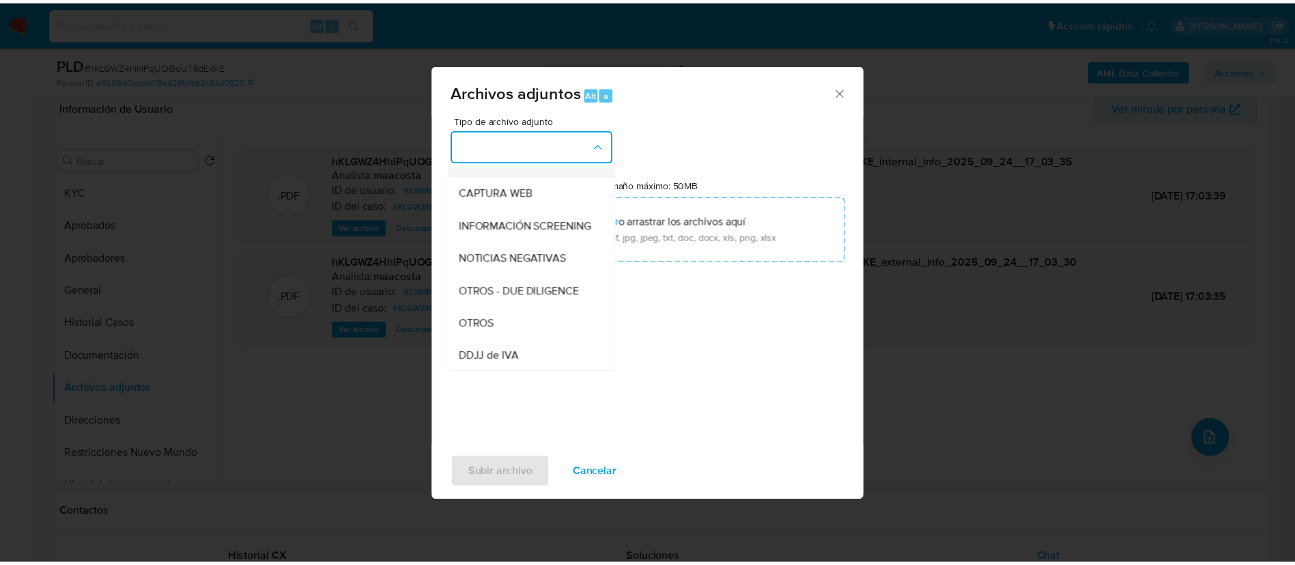
scroll to position [123, 0]
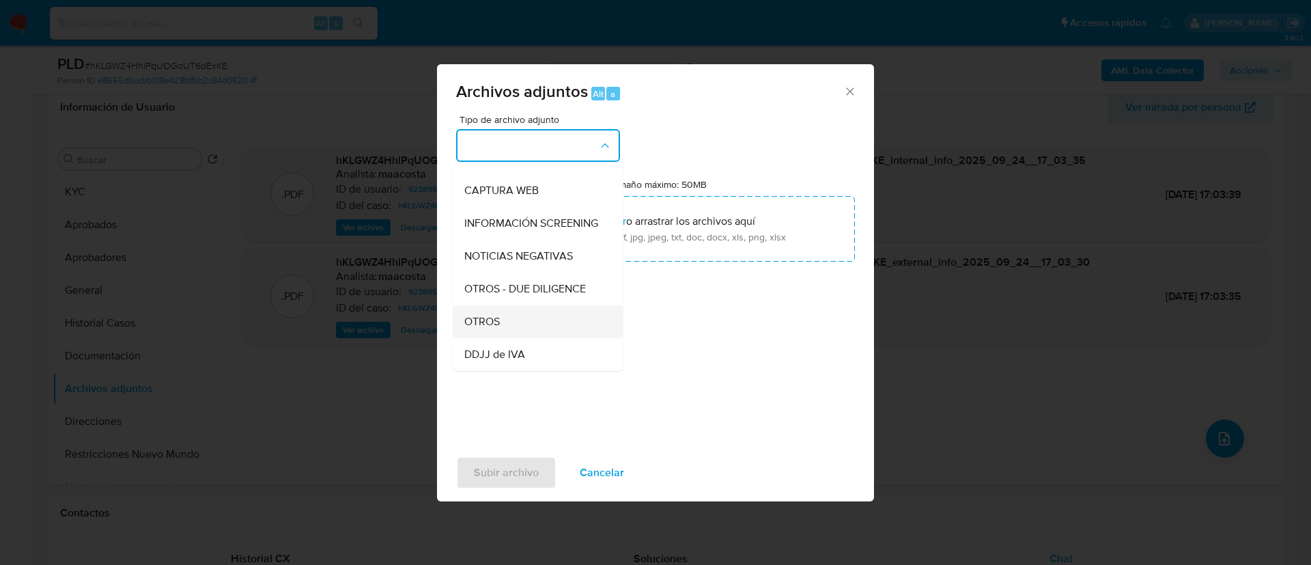
click at [489, 328] on span "OTROS" at bounding box center [482, 322] width 36 height 14
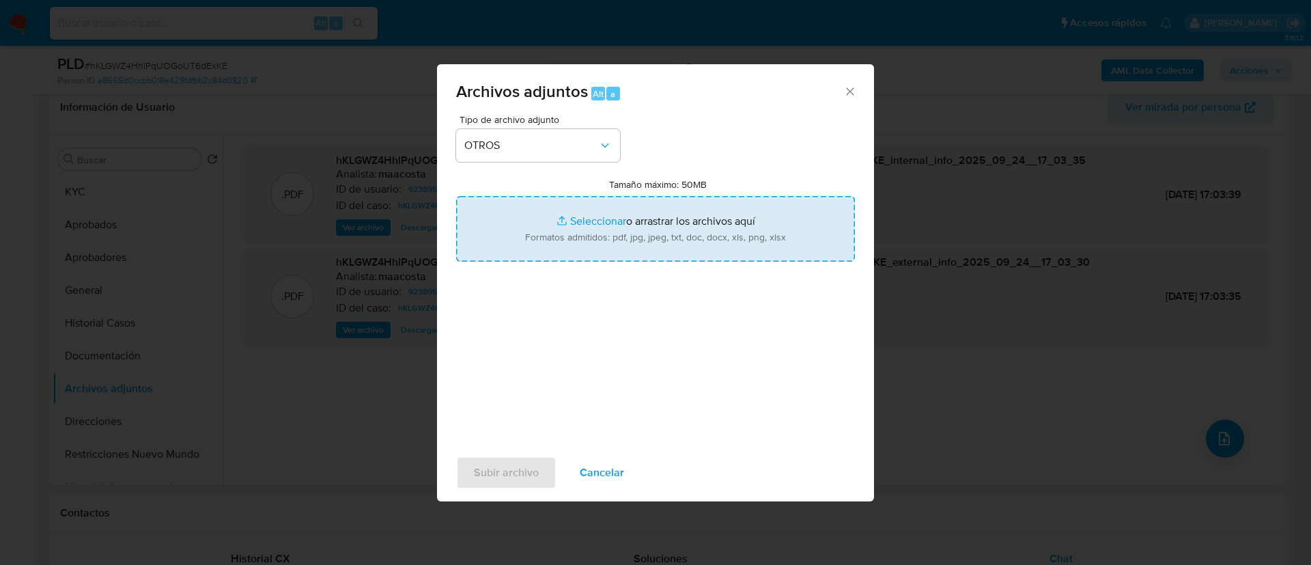
type input "C:\fakepath\Caselog hKLGWZ4HhlPqUOGoUT6dExKE_2025_08_19_18_00_10.docx"
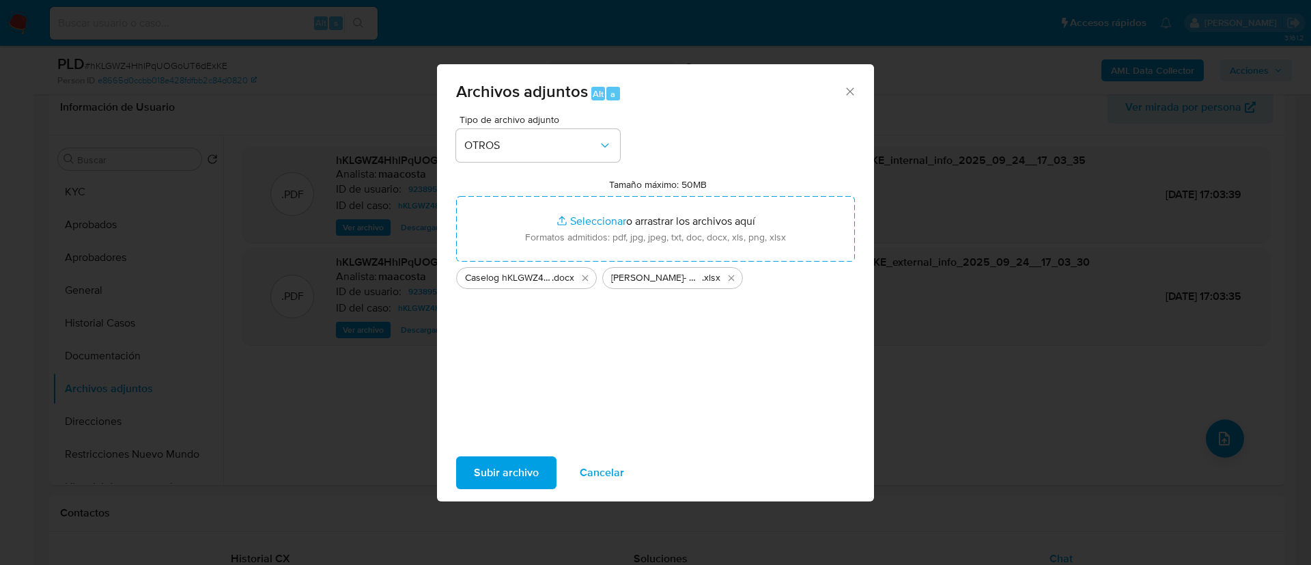
click at [504, 467] on span "Subir archivo" at bounding box center [506, 472] width 65 height 30
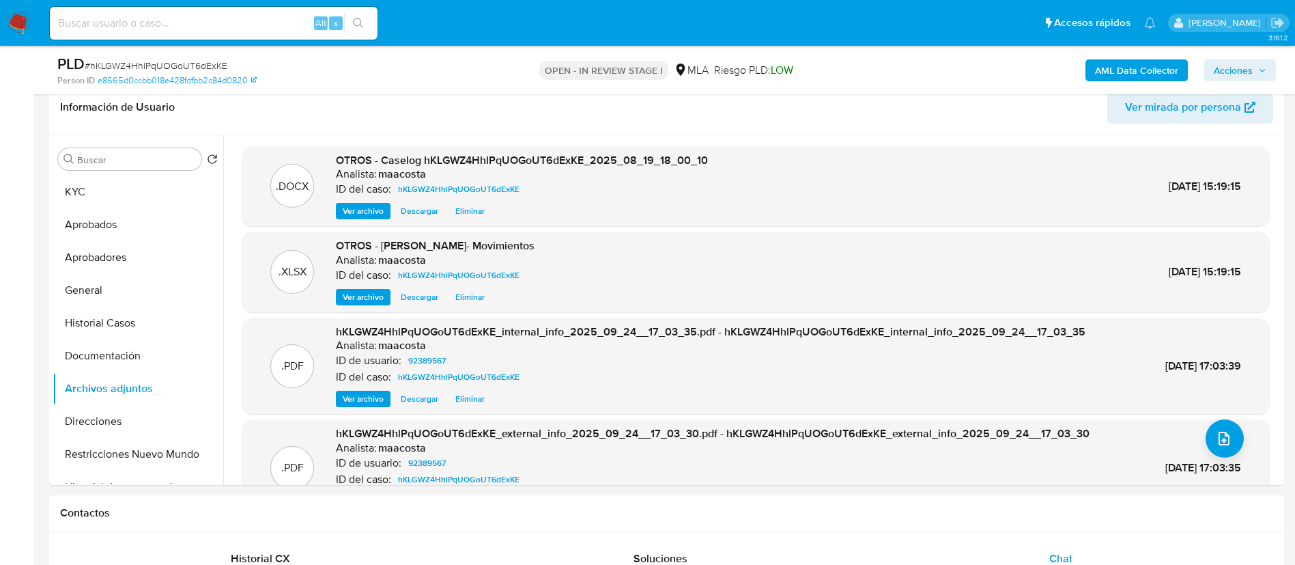
click at [1249, 72] on span "Acciones" at bounding box center [1233, 70] width 39 height 22
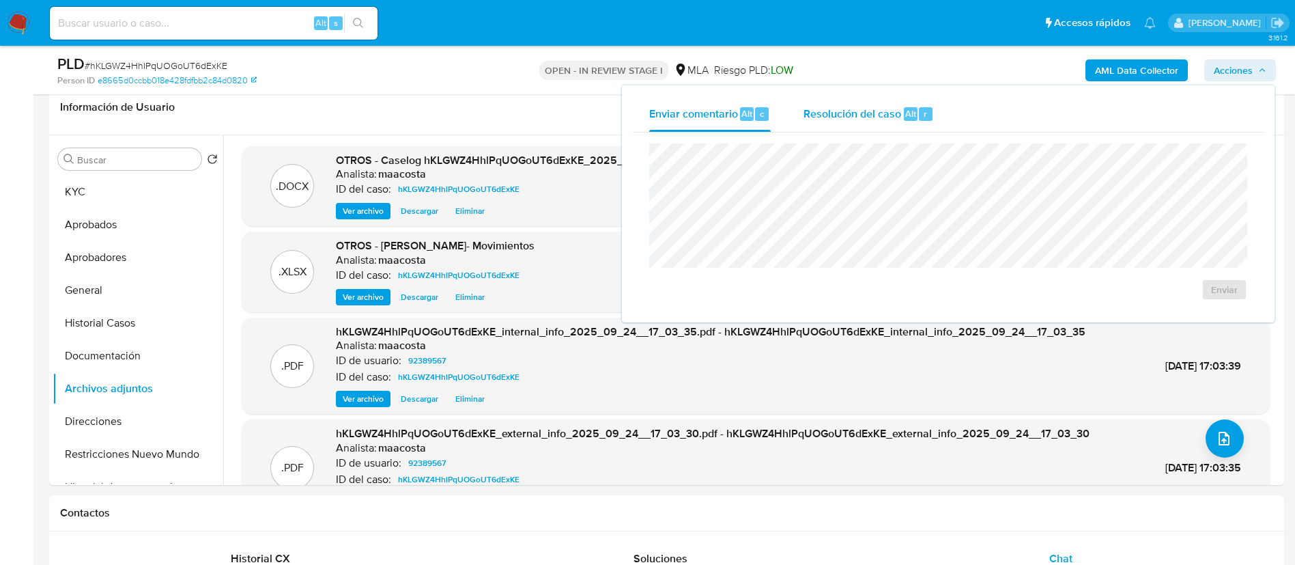
click at [907, 123] on div "Resolución del caso Alt r" at bounding box center [869, 114] width 130 height 36
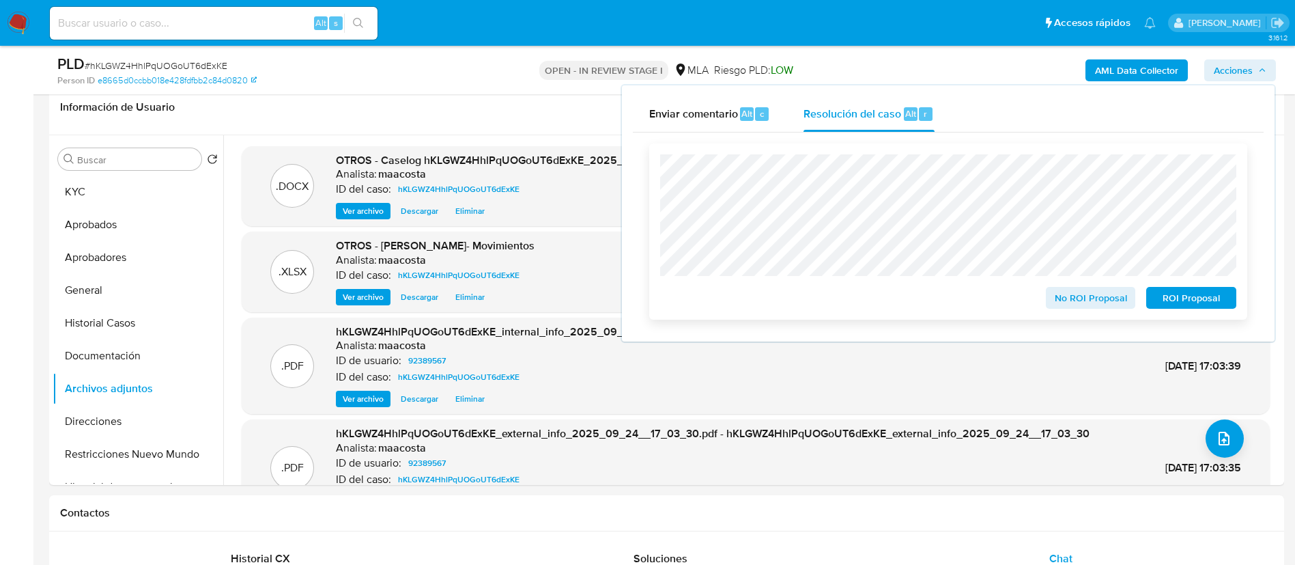
click at [1175, 302] on span "ROI Proposal" at bounding box center [1191, 297] width 71 height 19
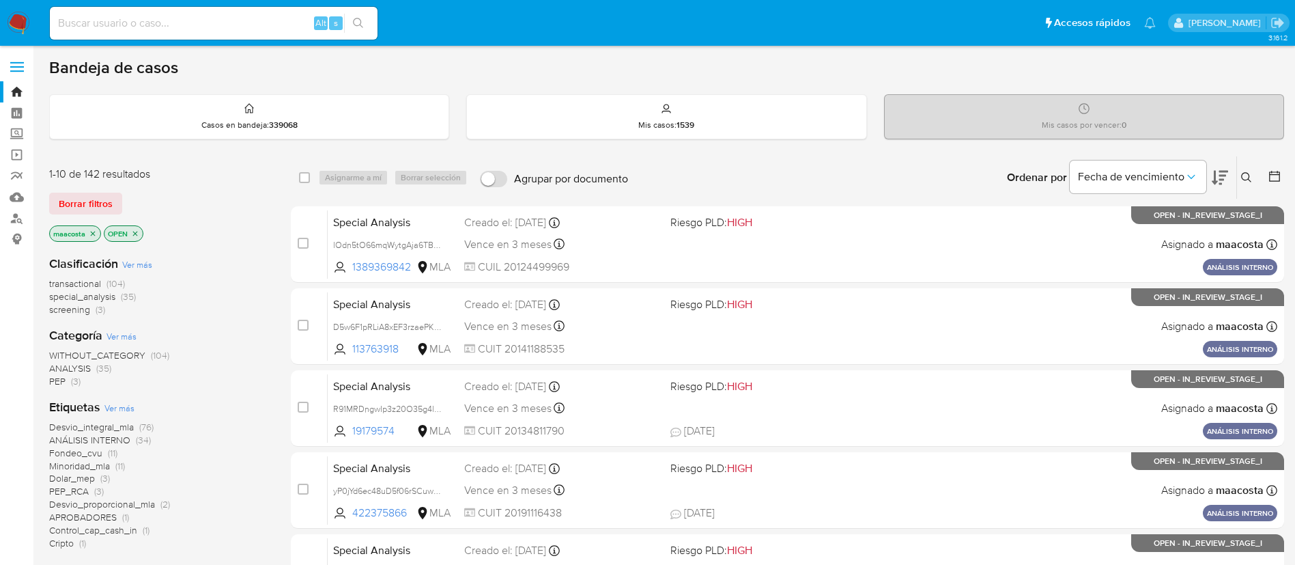
click at [261, 28] on input at bounding box center [214, 23] width 328 height 18
paste input "nnFF0ZjoItPXg822c5jignRM"
type input "nnFF0ZjoItPXg822c5jignRM"
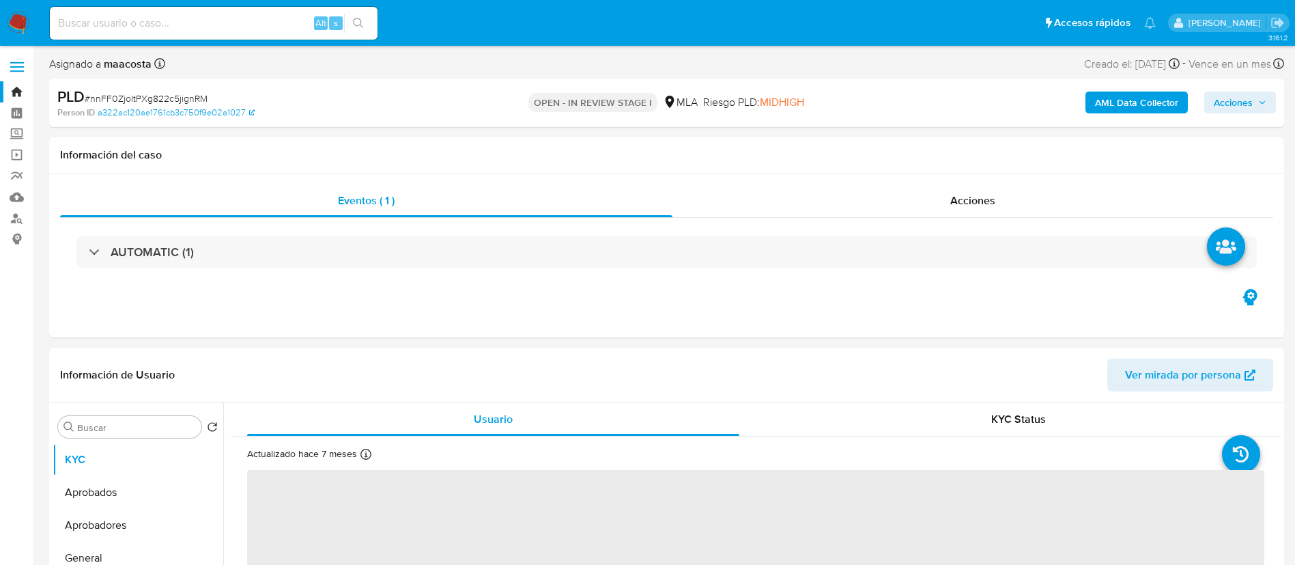
select select "10"
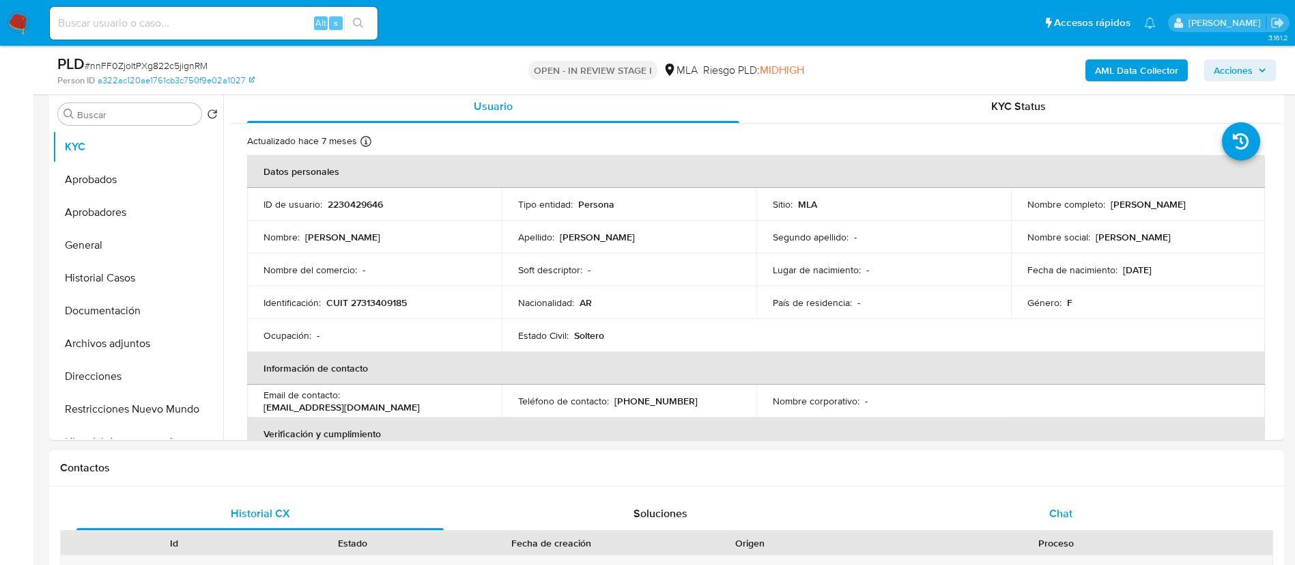
click at [1062, 512] on span "Chat" at bounding box center [1060, 513] width 23 height 16
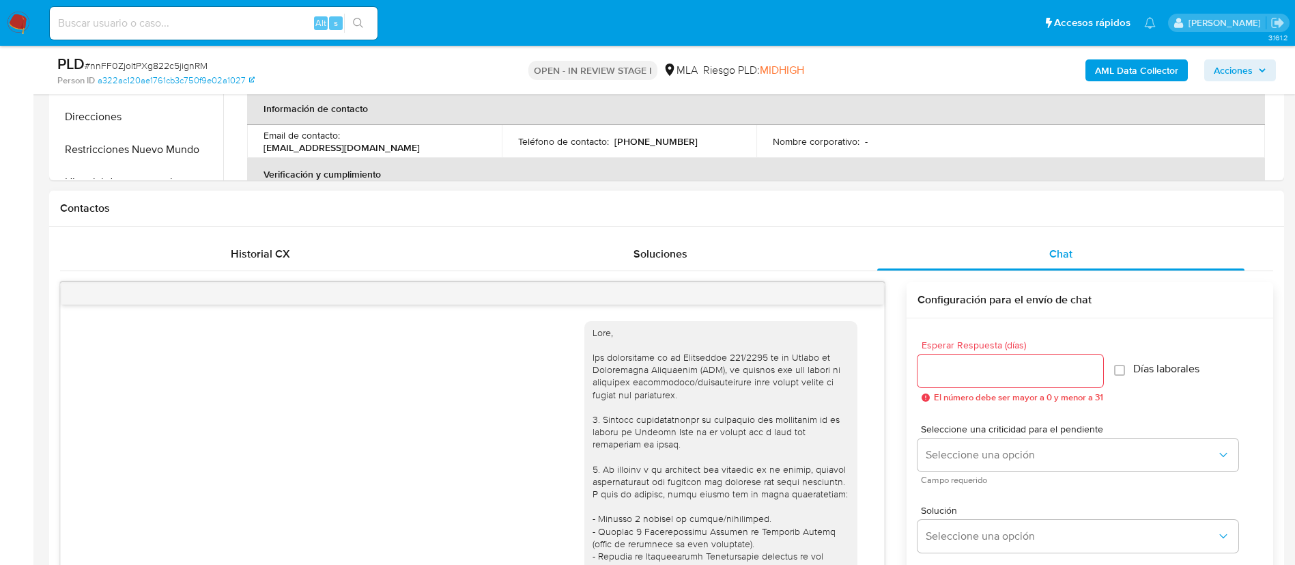
scroll to position [782, 0]
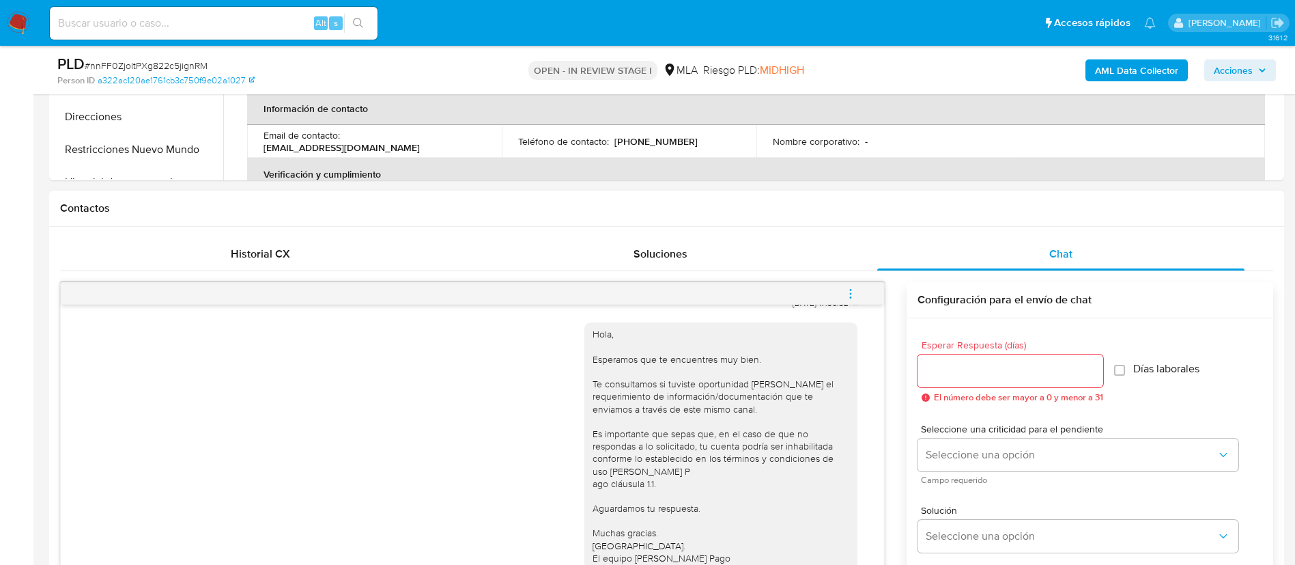
click at [853, 297] on icon "menu-action" at bounding box center [851, 293] width 12 height 12
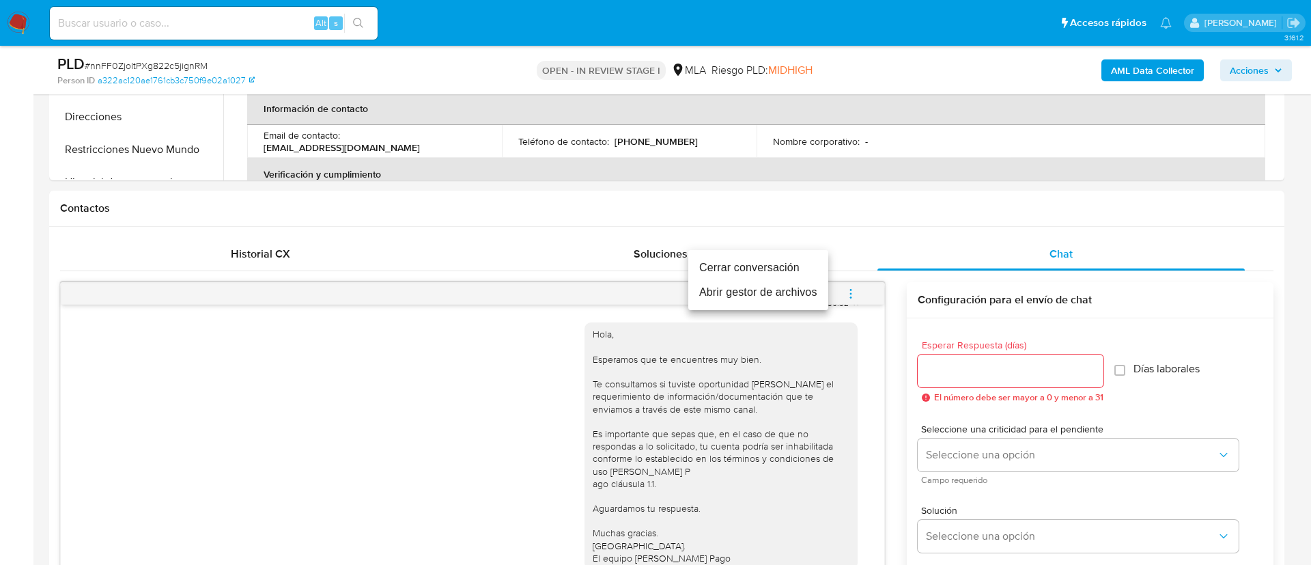
click at [771, 262] on li "Cerrar conversación" at bounding box center [758, 267] width 140 height 25
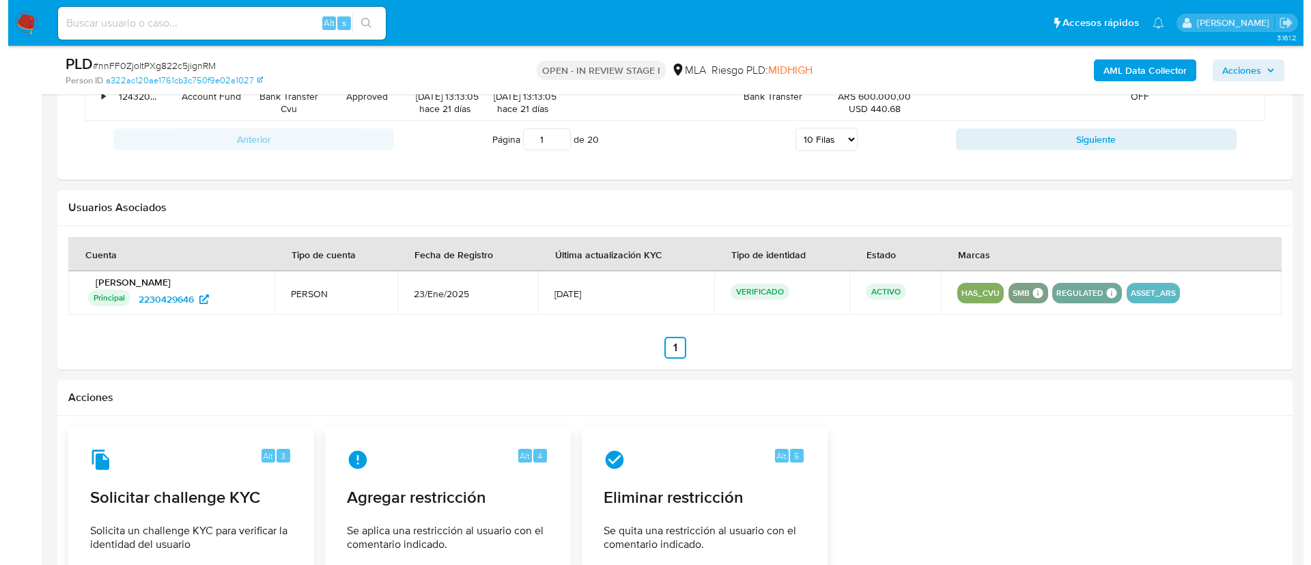
scroll to position [2089, 0]
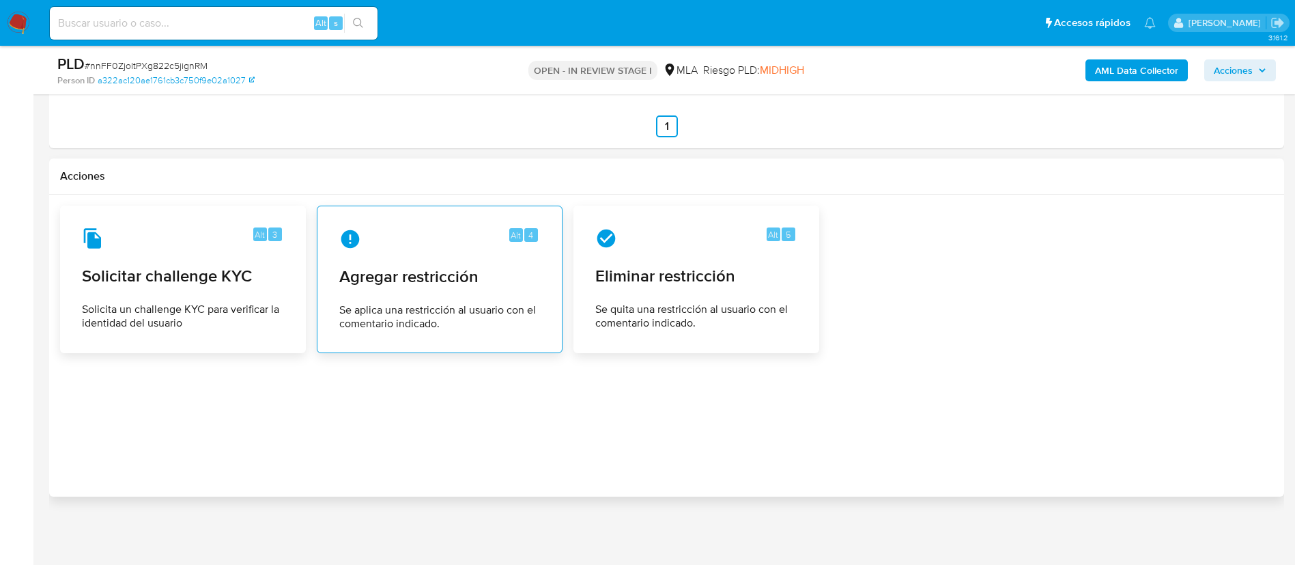
click at [431, 229] on div "Alt 4" at bounding box center [439, 239] width 201 height 22
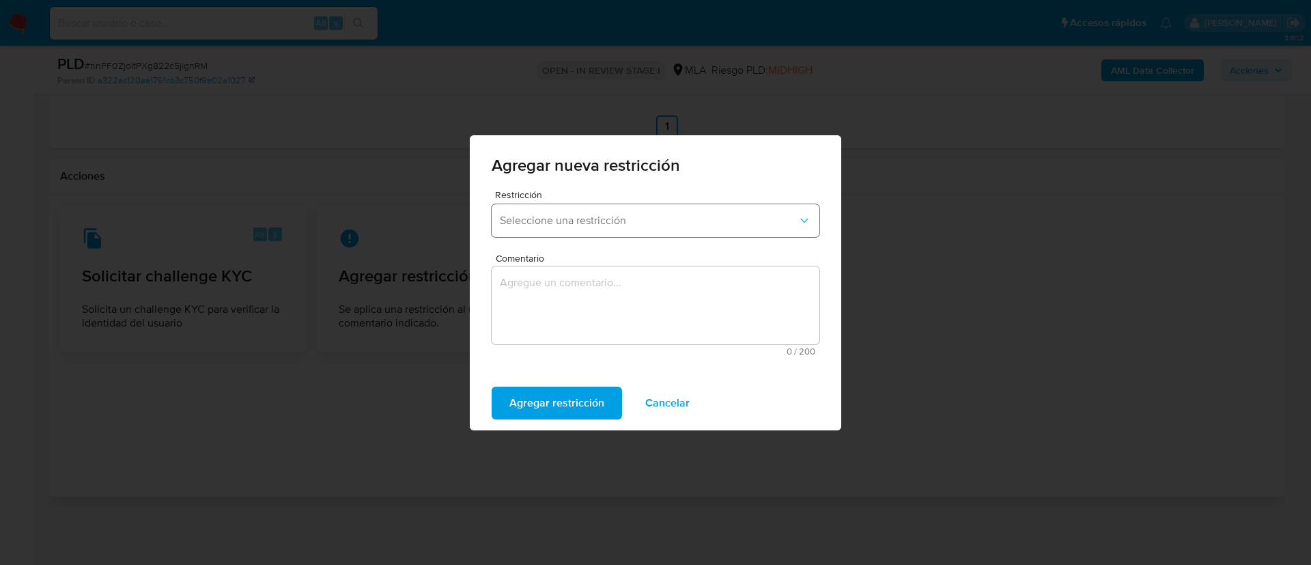
click at [561, 214] on span "Seleccione una restricción" at bounding box center [649, 221] width 298 height 14
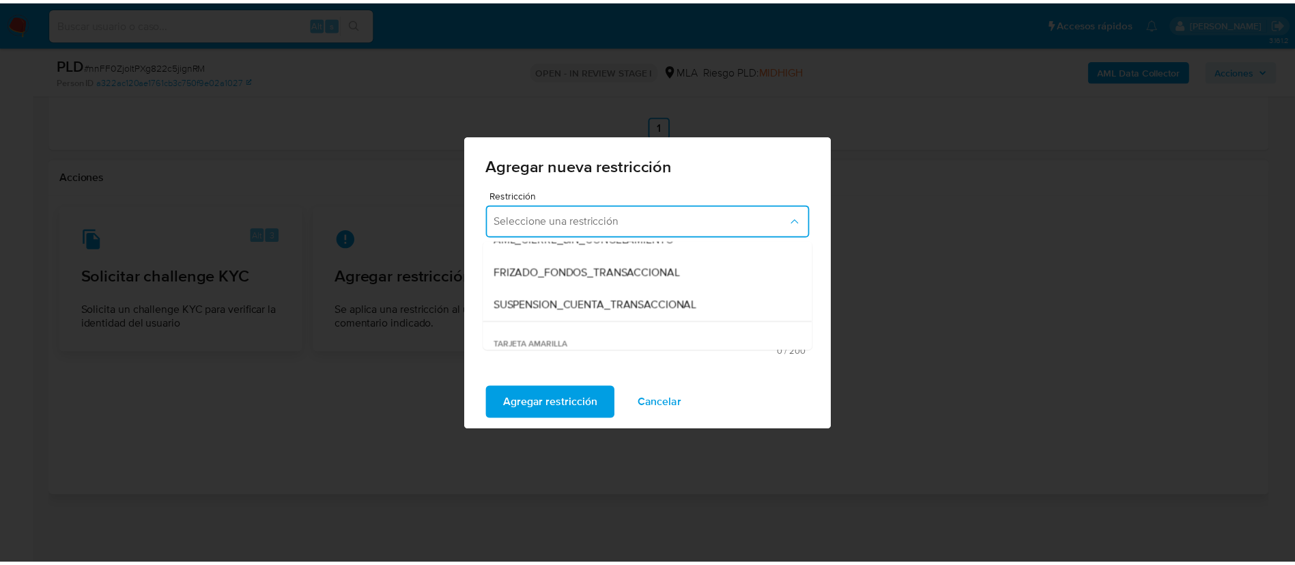
scroll to position [147, 0]
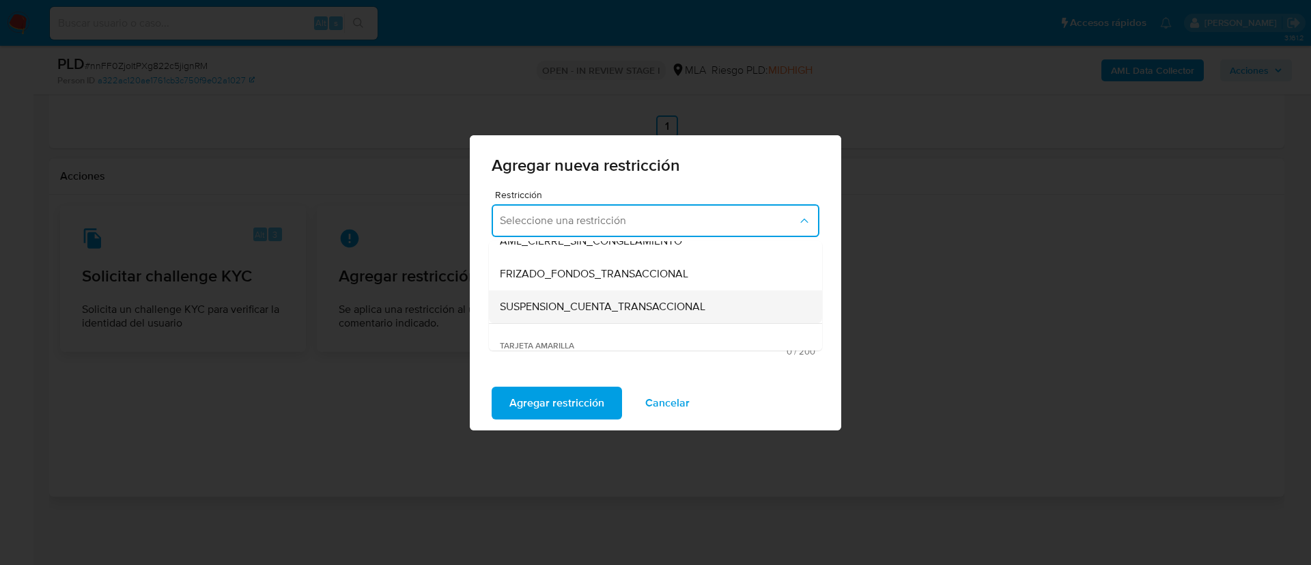
click at [574, 313] on div "SUSPENSION_CUENTA_TRANSACCIONAL" at bounding box center [651, 306] width 303 height 33
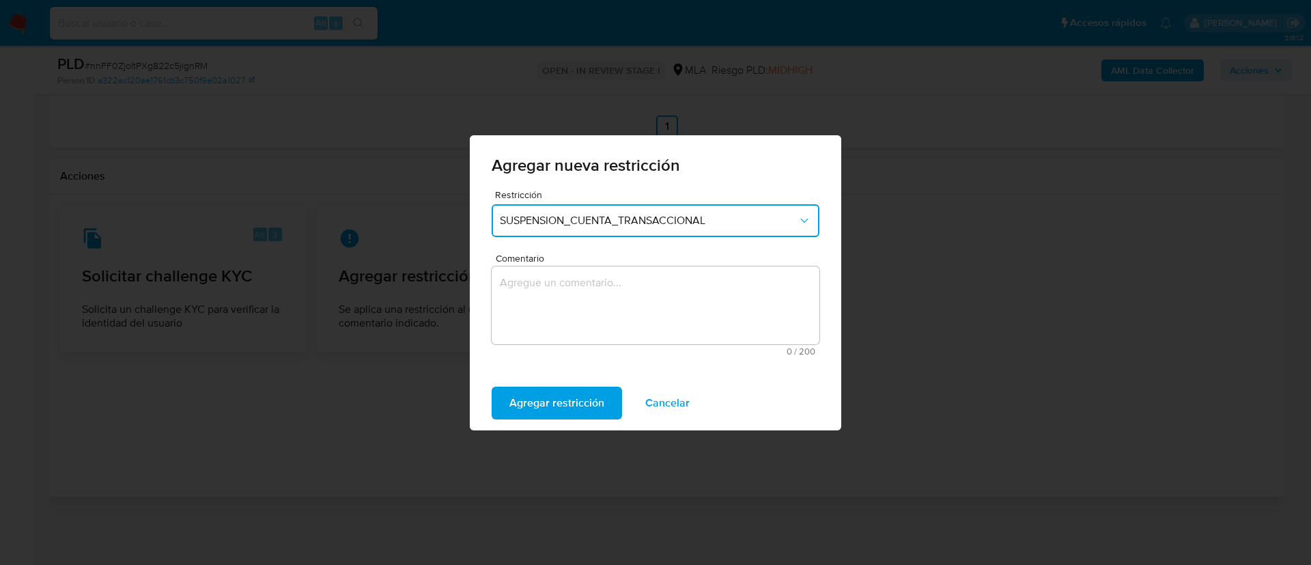
click at [574, 313] on textarea "Comentario" at bounding box center [656, 305] width 328 height 78
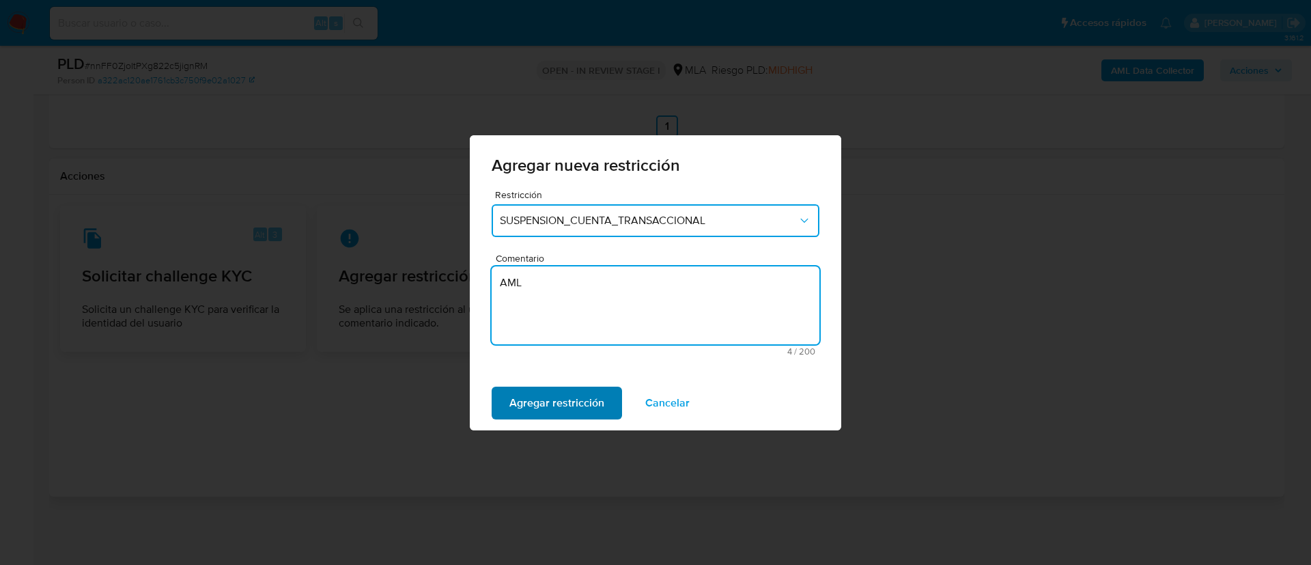
type textarea "AML"
click at [528, 388] on span "Agregar restricción" at bounding box center [556, 403] width 95 height 30
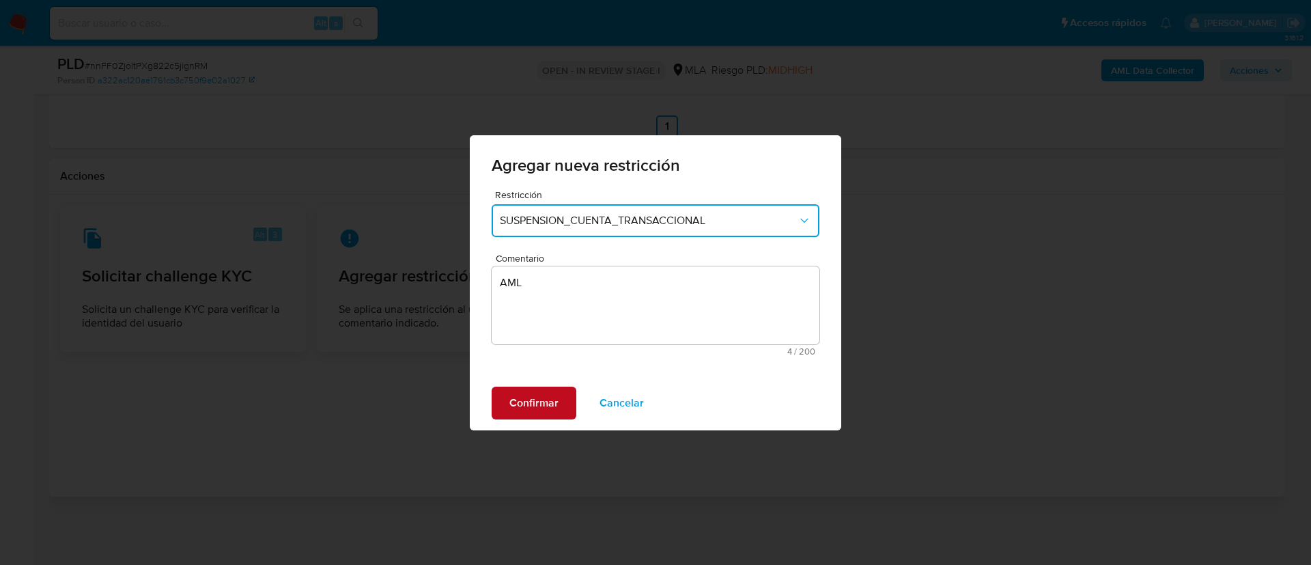
click at [528, 388] on span "Confirmar" at bounding box center [533, 403] width 49 height 30
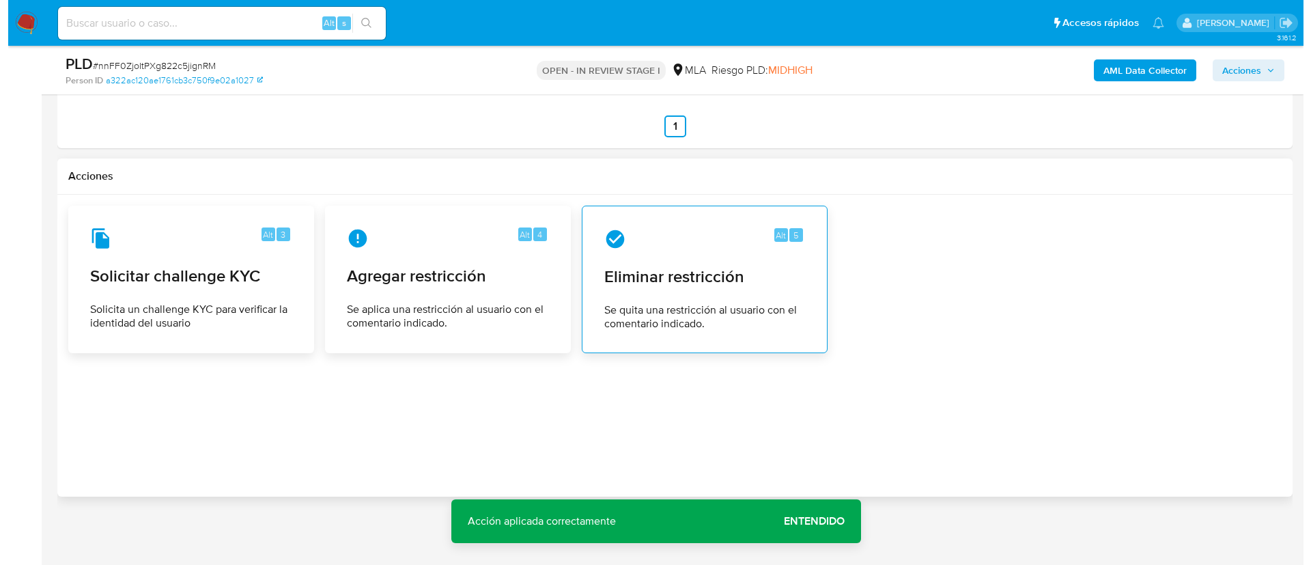
scroll to position [219, 0]
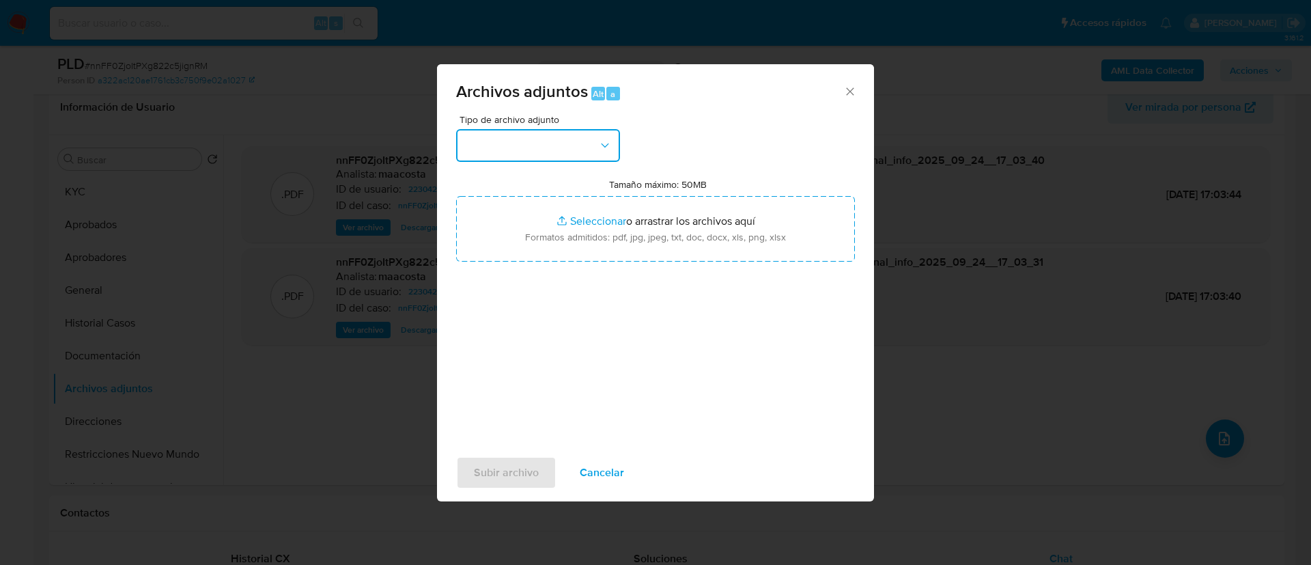
click at [507, 147] on button "button" at bounding box center [538, 145] width 164 height 33
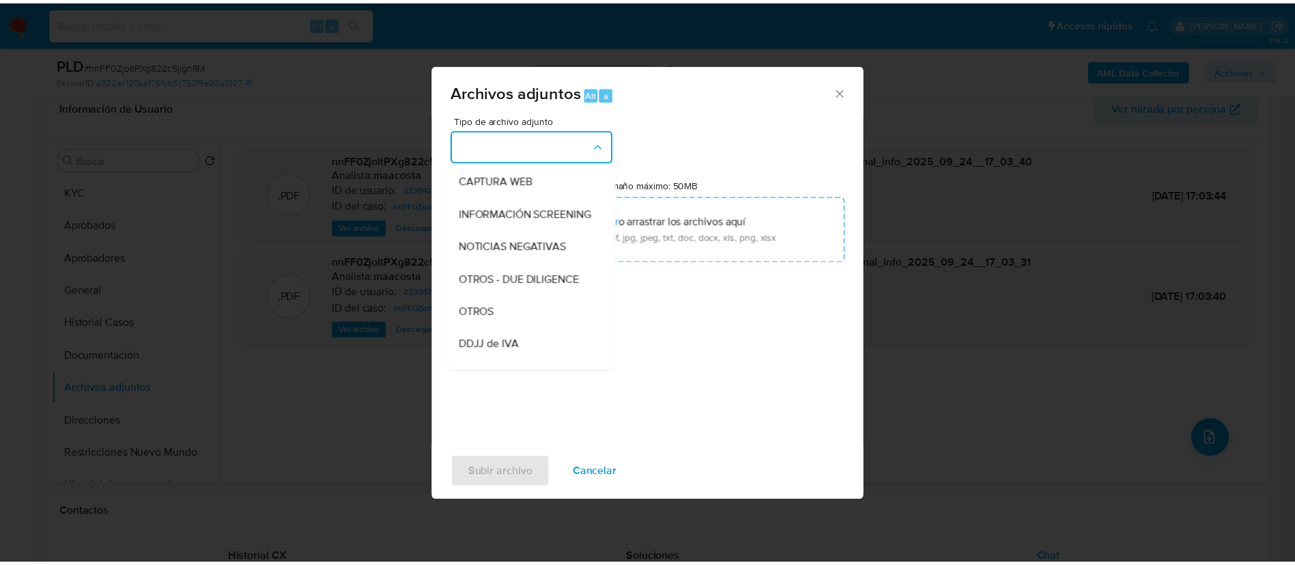
scroll to position [135, 0]
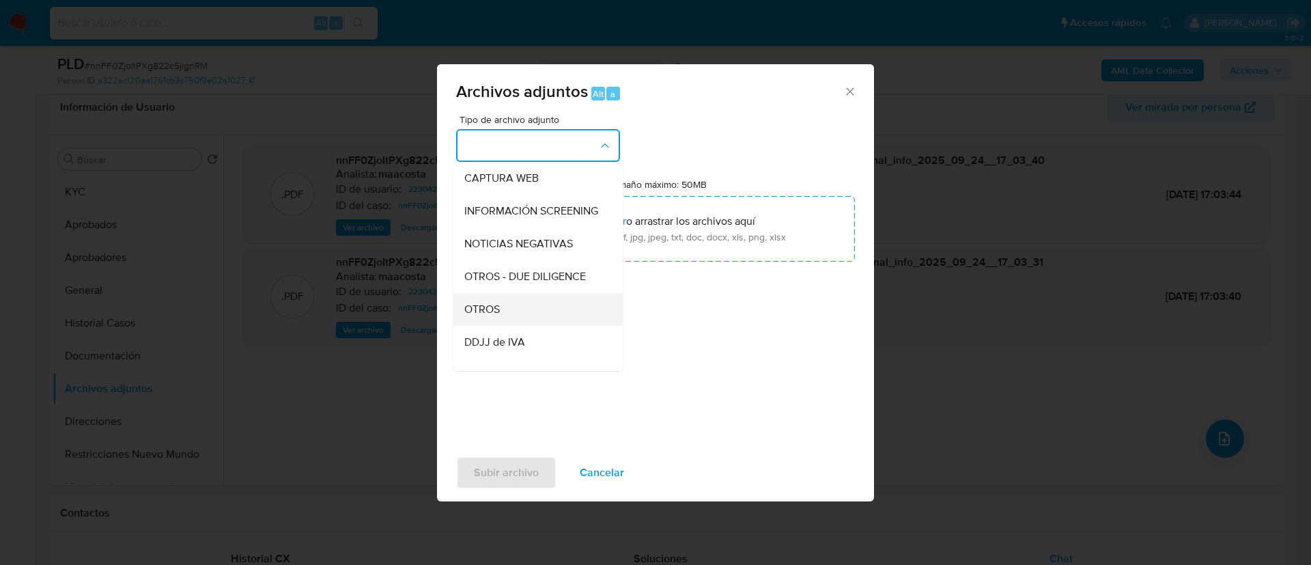
click at [495, 316] on span "OTROS" at bounding box center [482, 309] width 36 height 14
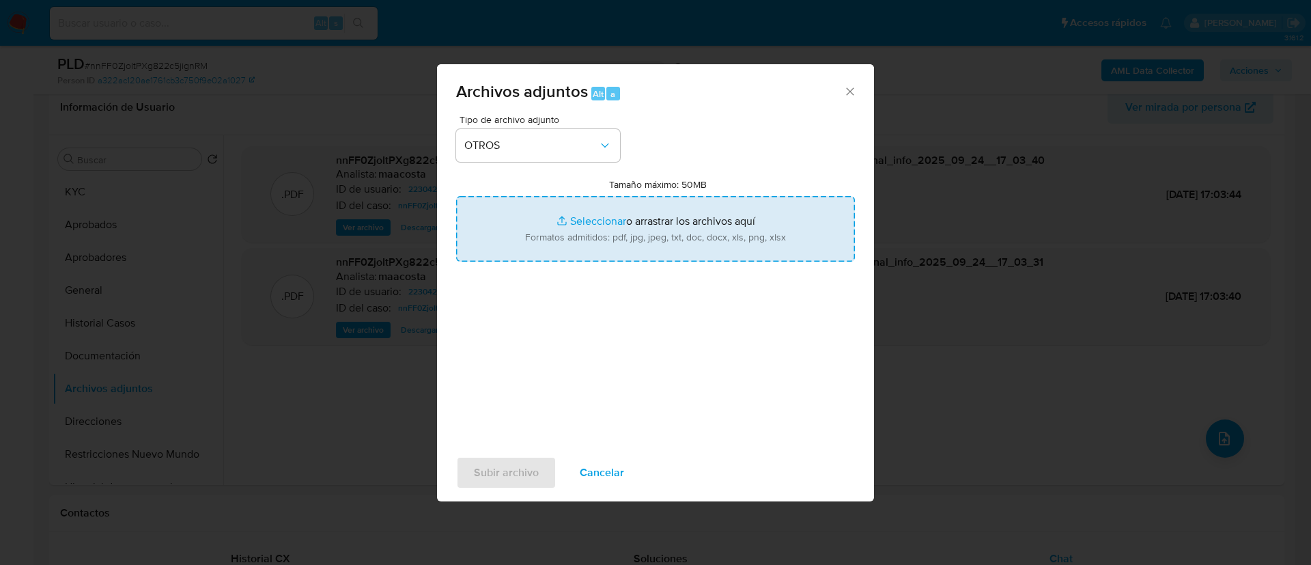
type input "C:\fakepath\Caselog nnFF0ZjoItPXg822c5jignRM_2025_08_19_12_42_09.docx"
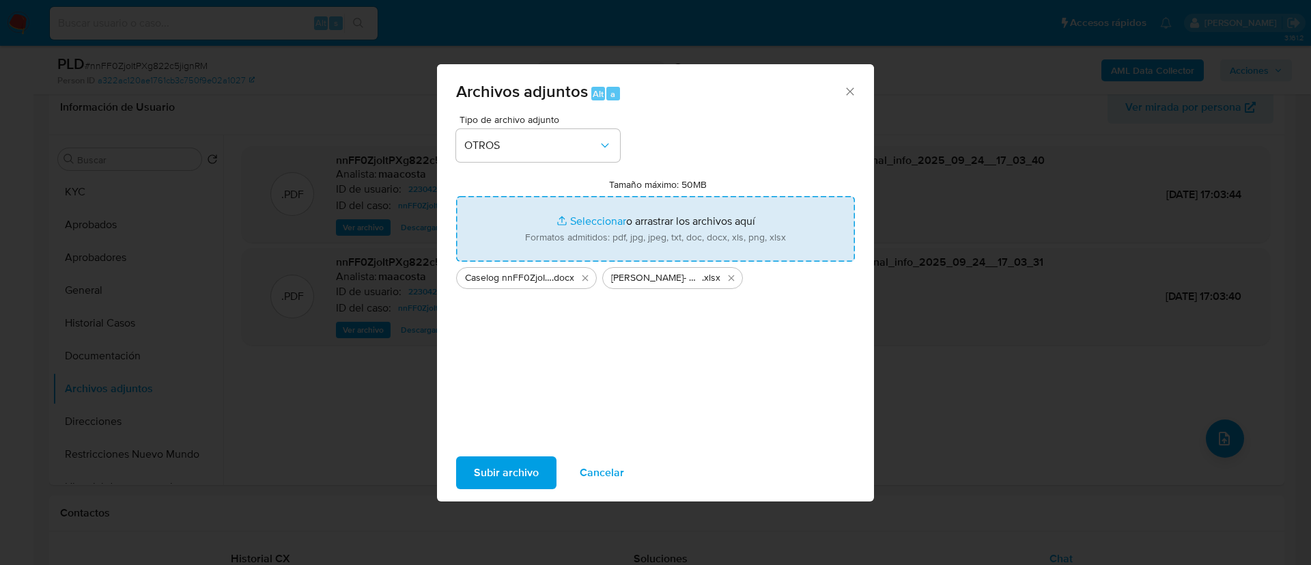
click at [504, 467] on span "Subir archivo" at bounding box center [506, 472] width 65 height 30
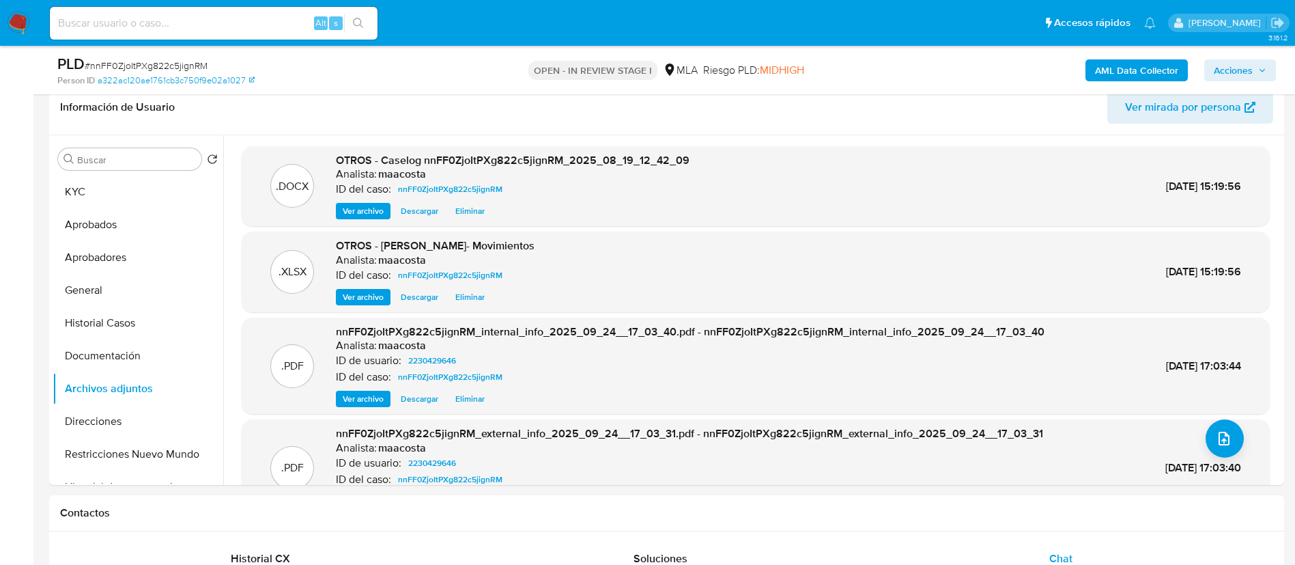
click at [1247, 66] on span "Acciones" at bounding box center [1233, 70] width 39 height 22
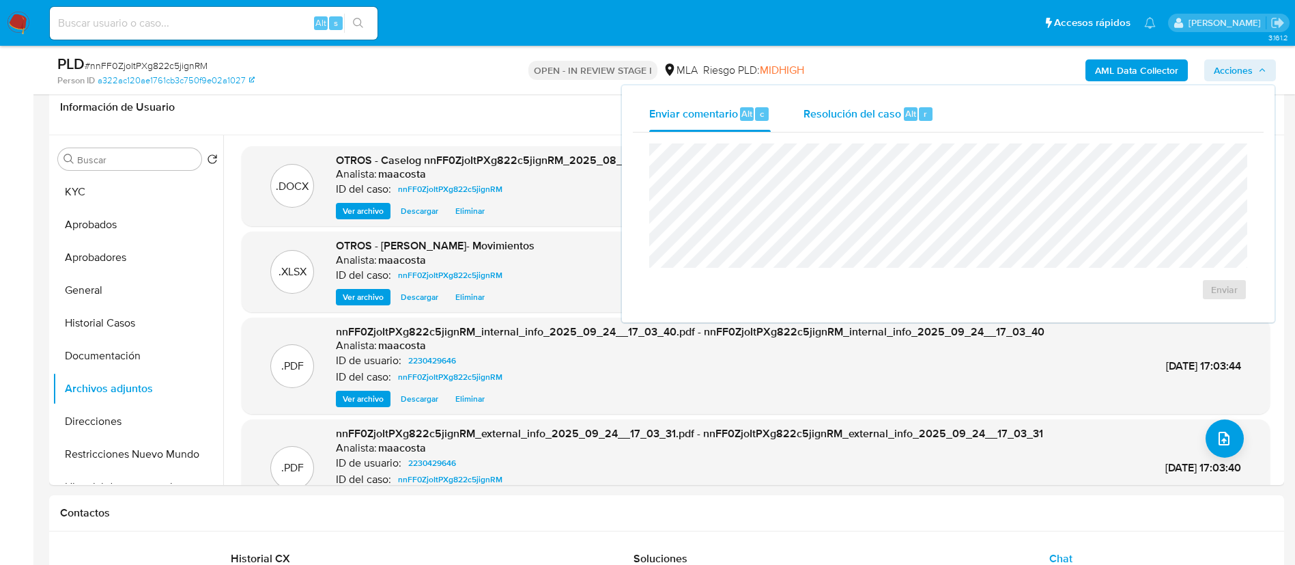
click at [876, 116] on span "Resolución del caso" at bounding box center [853, 113] width 98 height 16
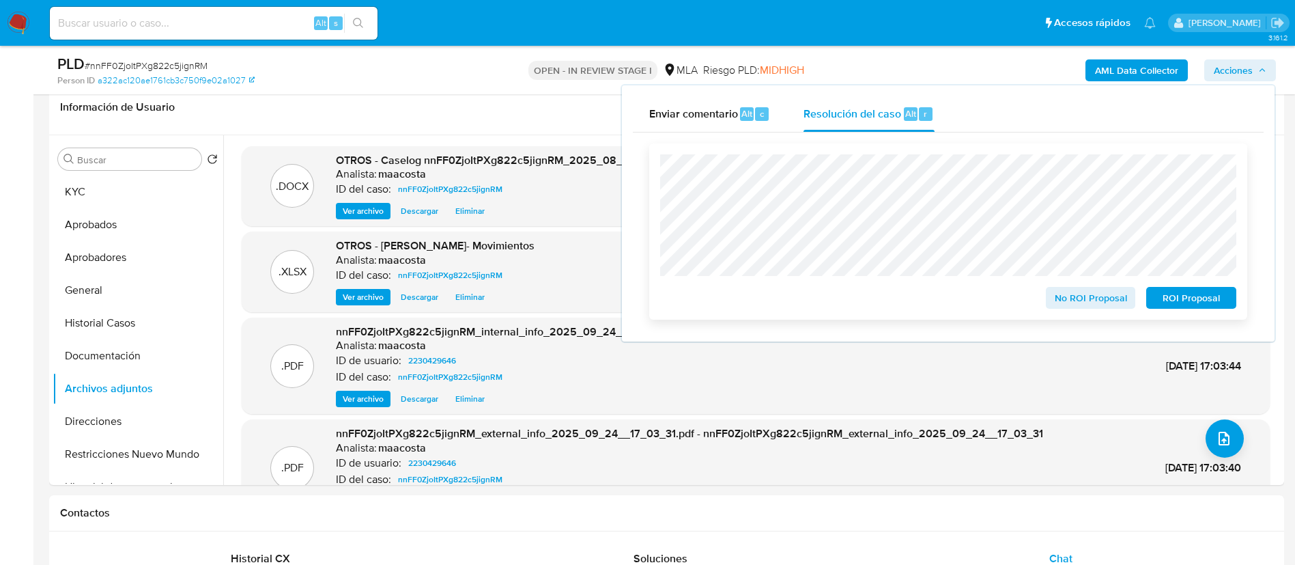
click at [1163, 293] on span "ROI Proposal" at bounding box center [1191, 297] width 71 height 19
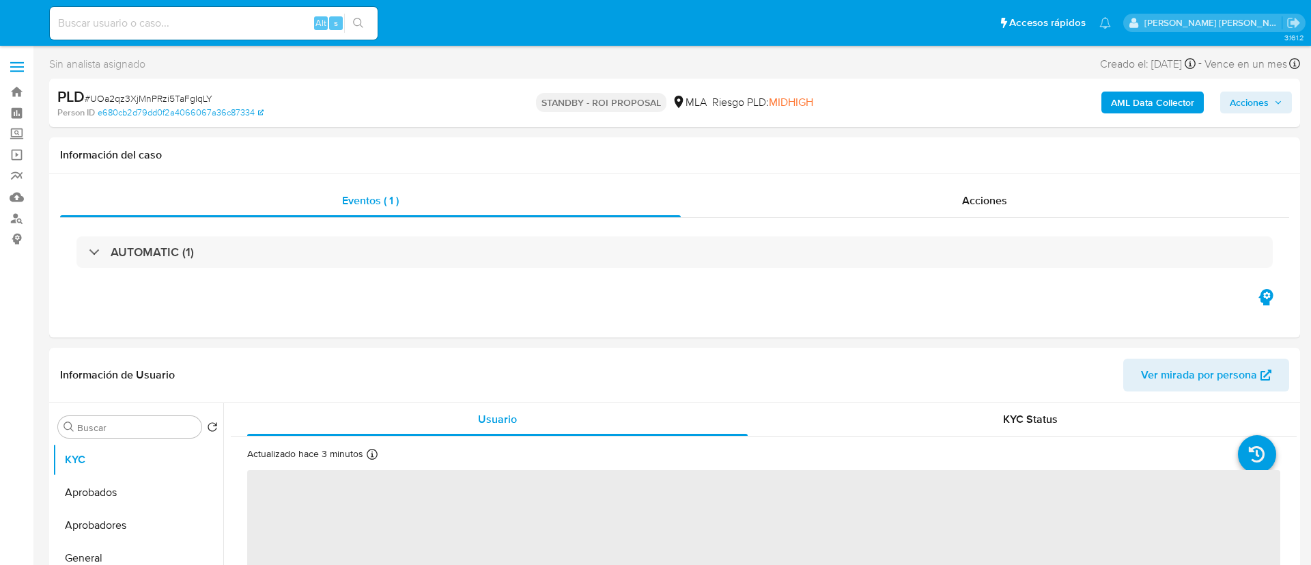
select select "10"
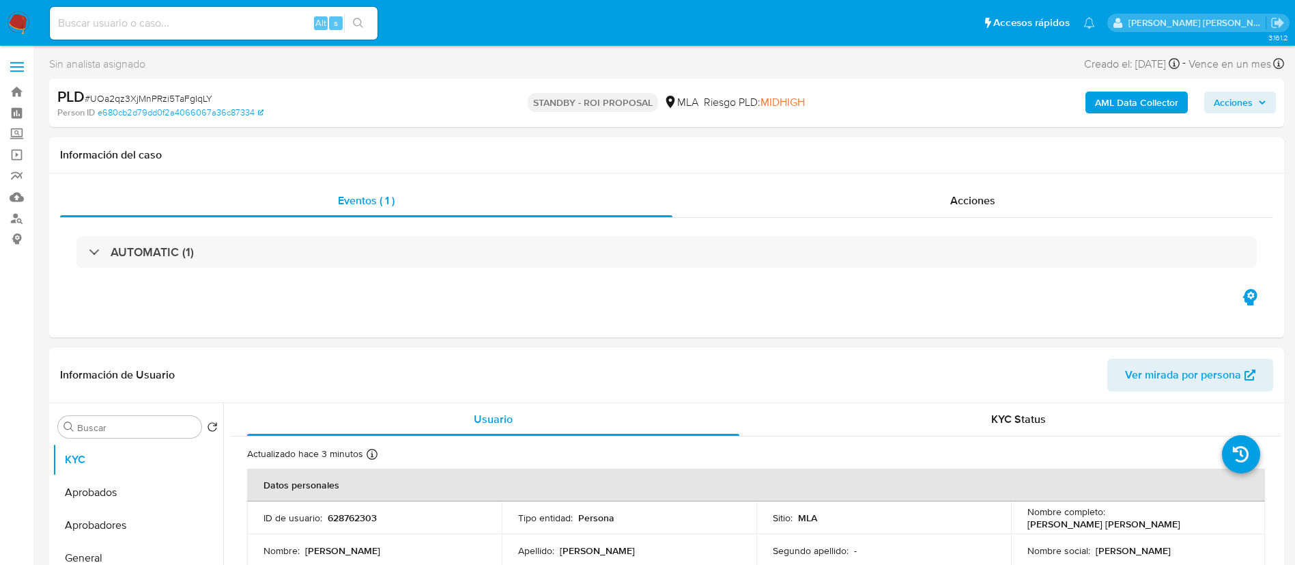
click at [26, 22] on img at bounding box center [18, 23] width 23 height 23
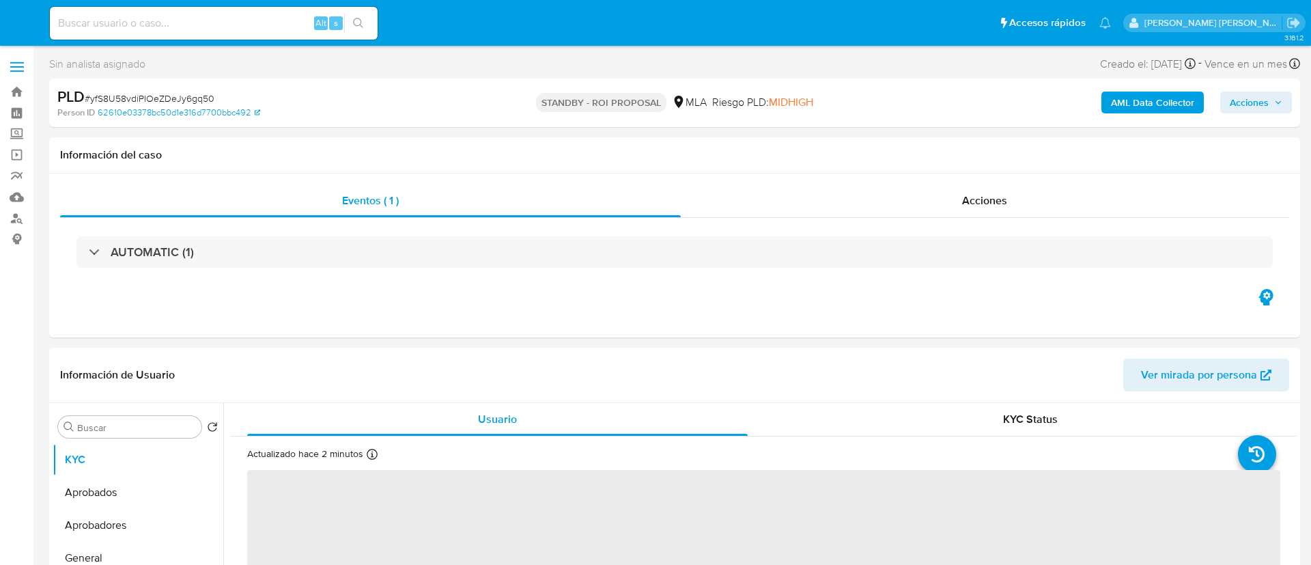
select select "10"
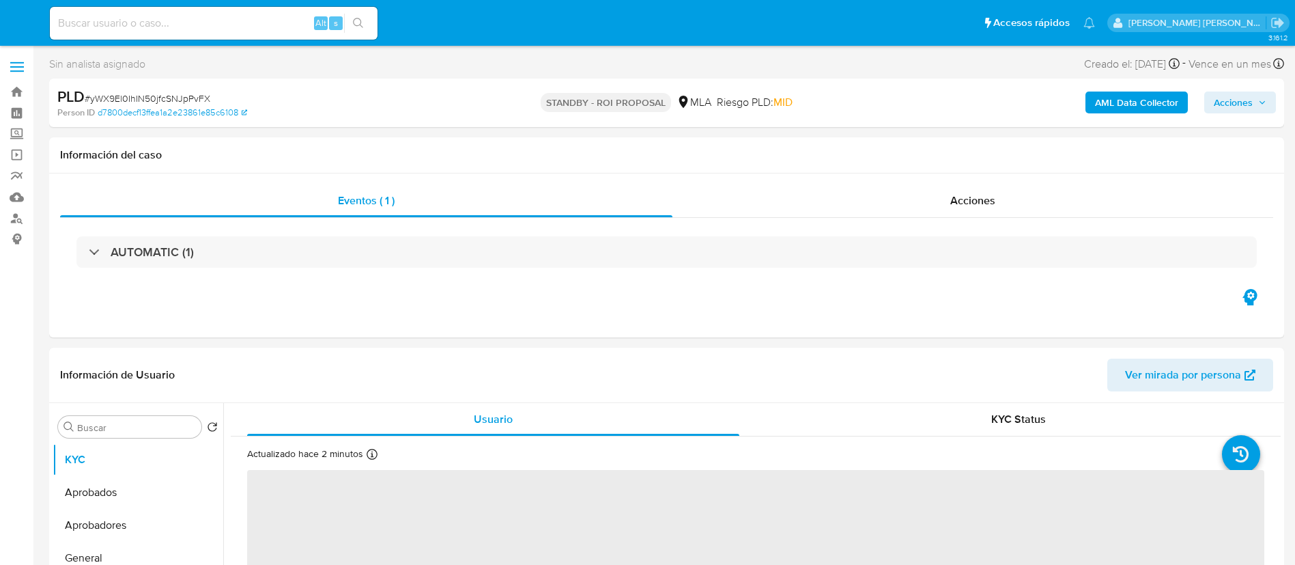
select select "10"
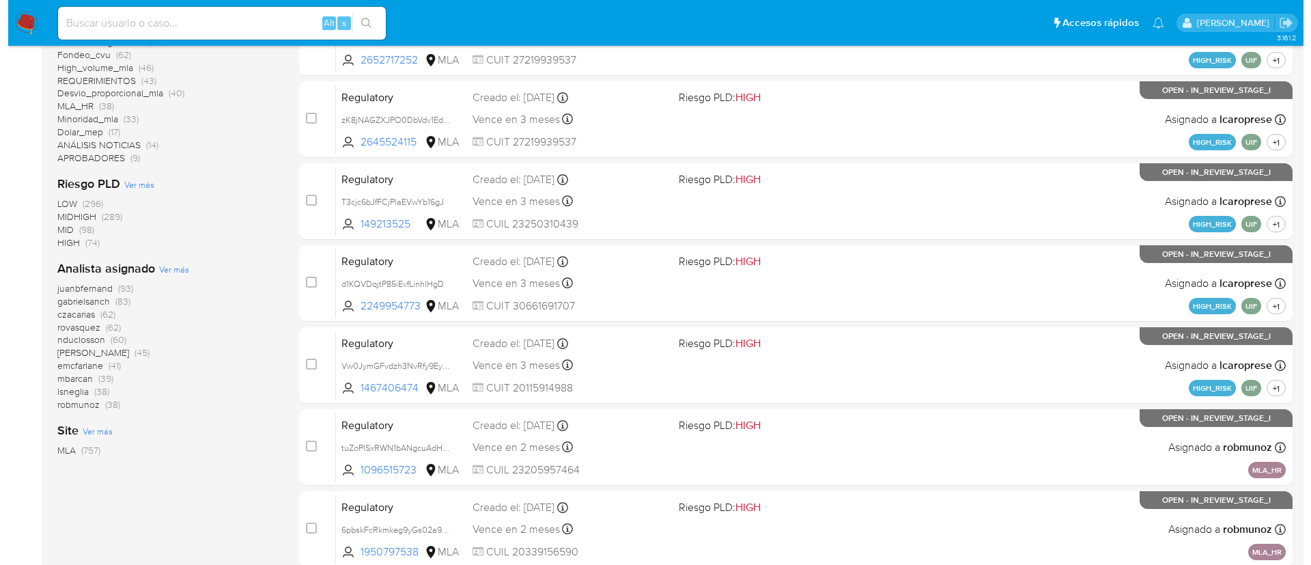
scroll to position [373, 0]
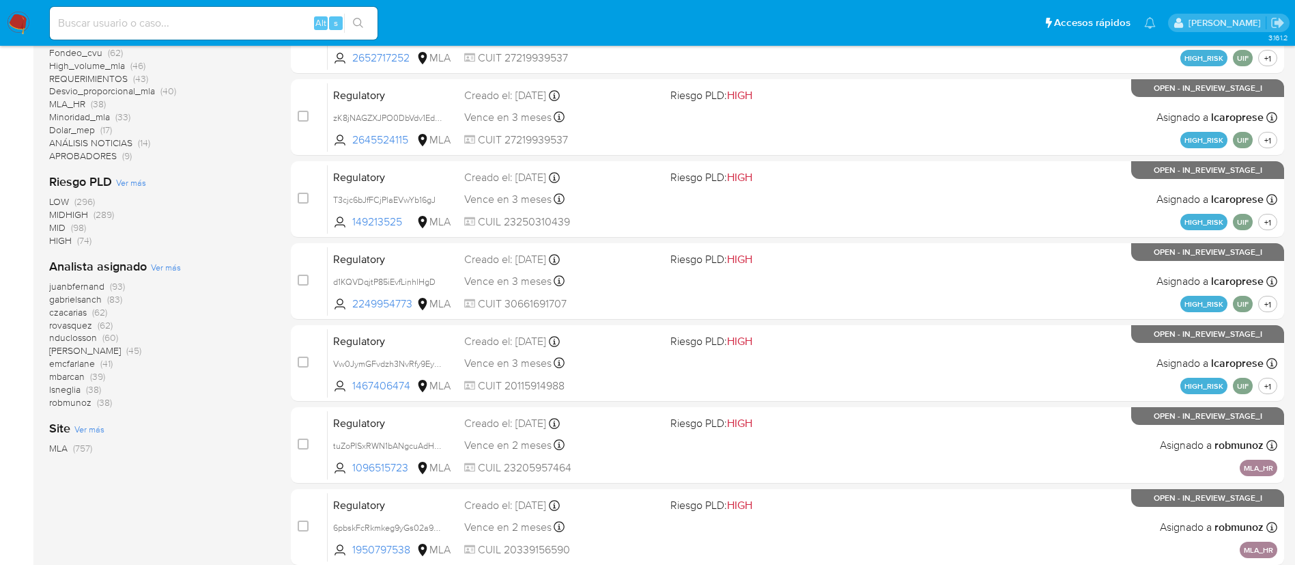
click at [171, 264] on span "Ver más" at bounding box center [166, 267] width 30 height 12
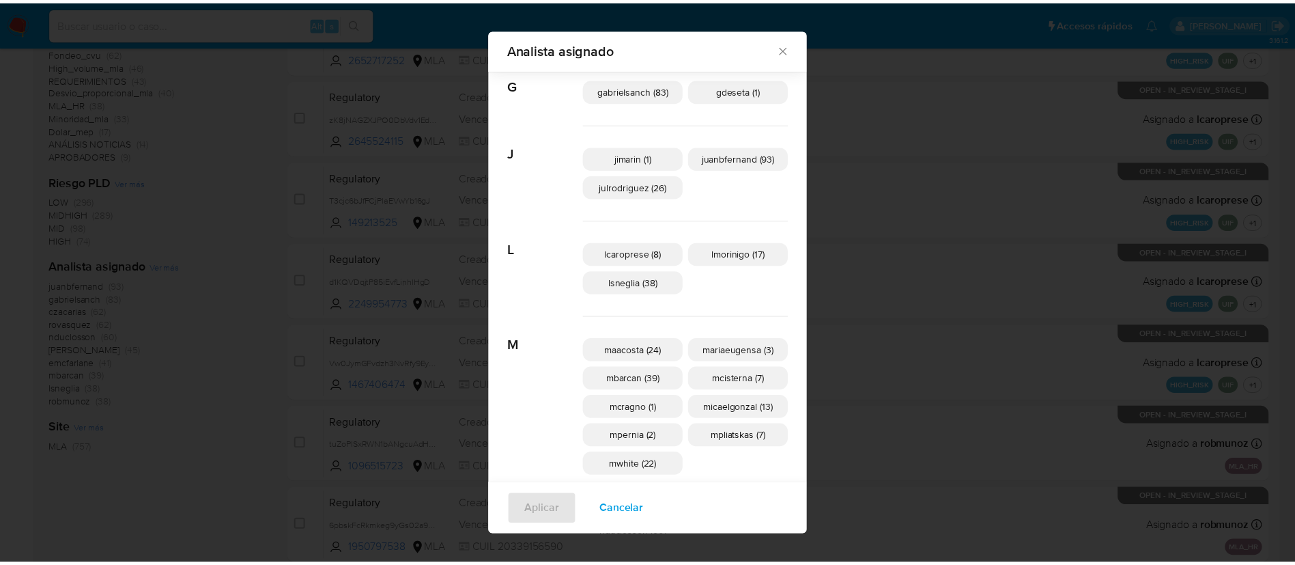
scroll to position [314, 0]
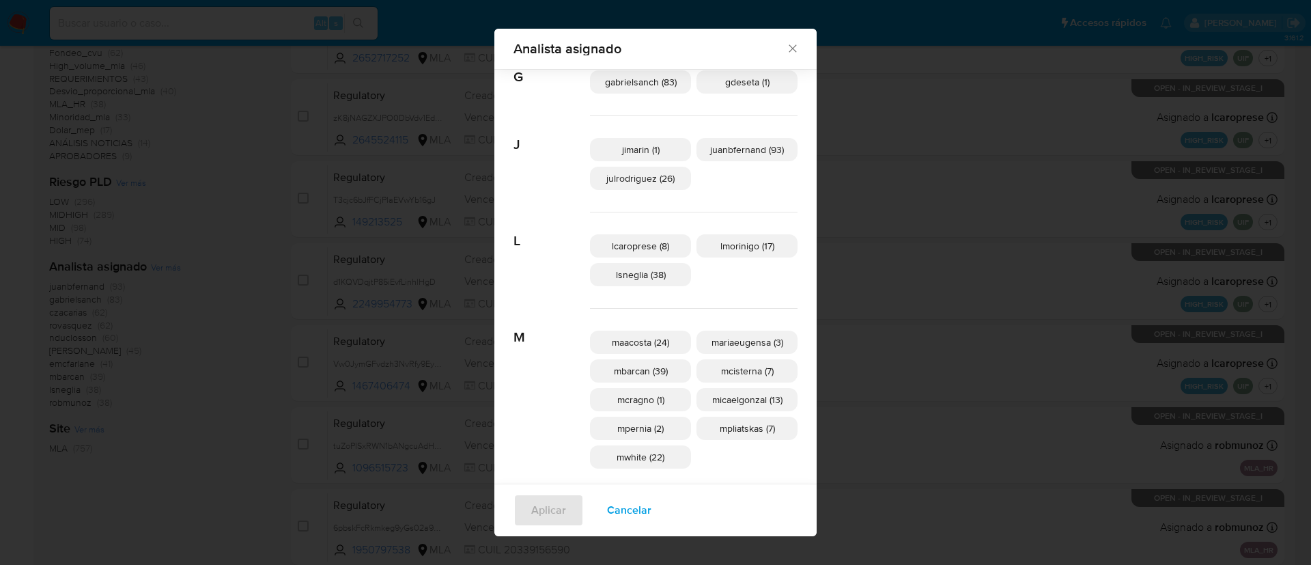
click at [636, 344] on div "Analista asignado Buscar A amedzovich (45) aviggiano (20) C czacarias (62) E em…" at bounding box center [655, 282] width 1311 height 565
click at [636, 344] on div "A amedzovich (45) aviggiano (20) C czacarias (62) E emcfarlane (41) F flera (6)…" at bounding box center [655, 370] width 284 height 1185
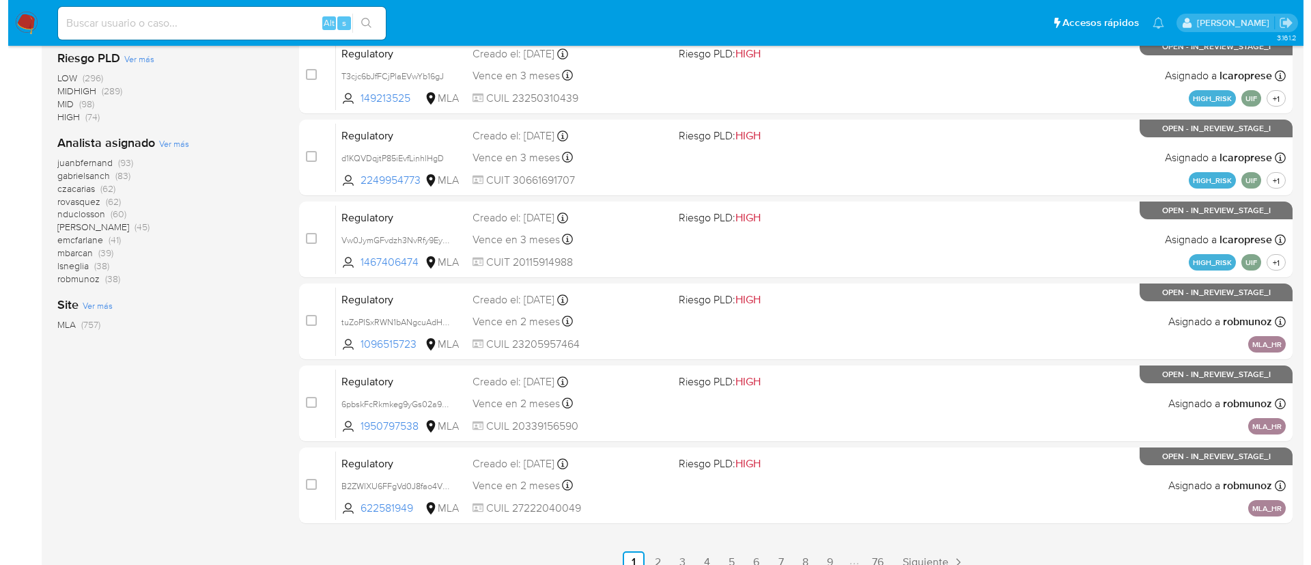
scroll to position [494, 0]
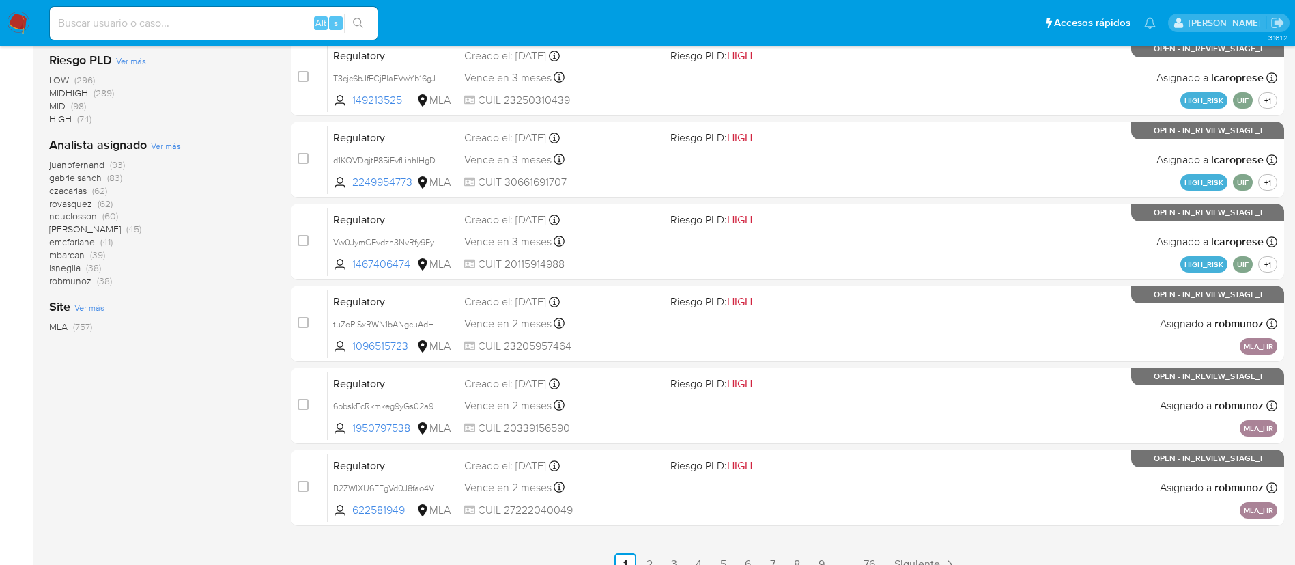
click at [161, 138] on div "Analista asignado Ver más juanbfernand (93) [PERSON_NAME] (83) czacarias (62) […" at bounding box center [159, 212] width 220 height 151
click at [164, 147] on span "Ver más" at bounding box center [166, 145] width 30 height 12
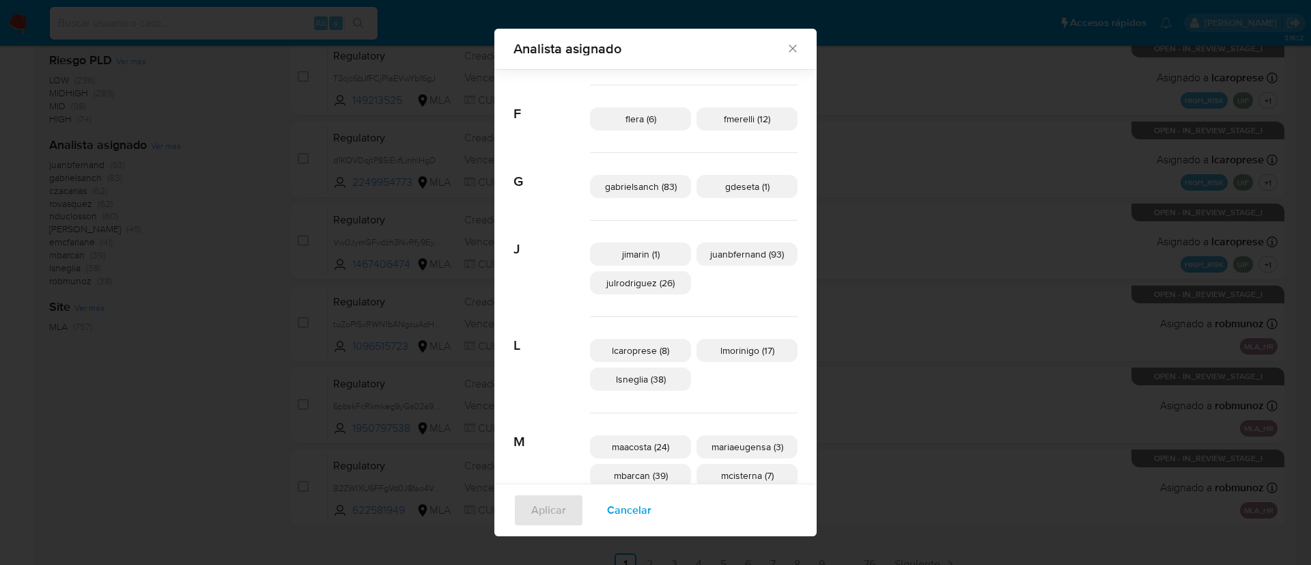
scroll to position [244, 0]
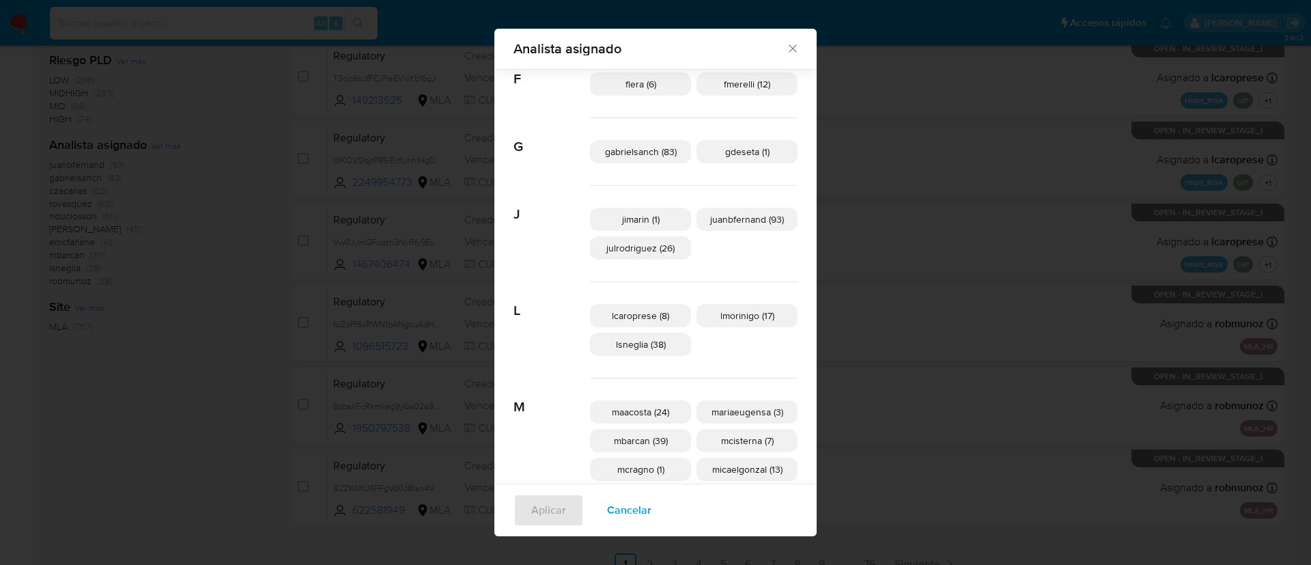
click at [634, 410] on span "maacosta (24)" at bounding box center [640, 412] width 57 height 14
click at [553, 505] on span "Aplicar" at bounding box center [548, 510] width 35 height 30
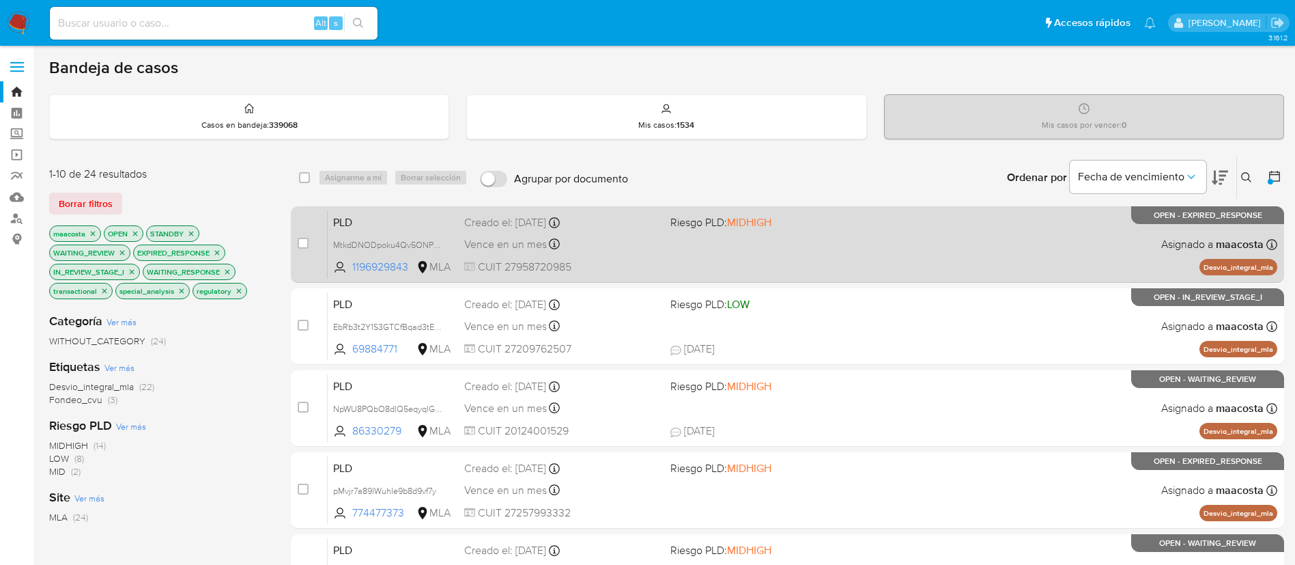
click at [378, 231] on div "PLD MtkdDNODpoku4Qv5ONPaXafa 1196929843 MLA Riesgo PLD: MIDHIGH Creado el: 12/0…" at bounding box center [803, 244] width 950 height 69
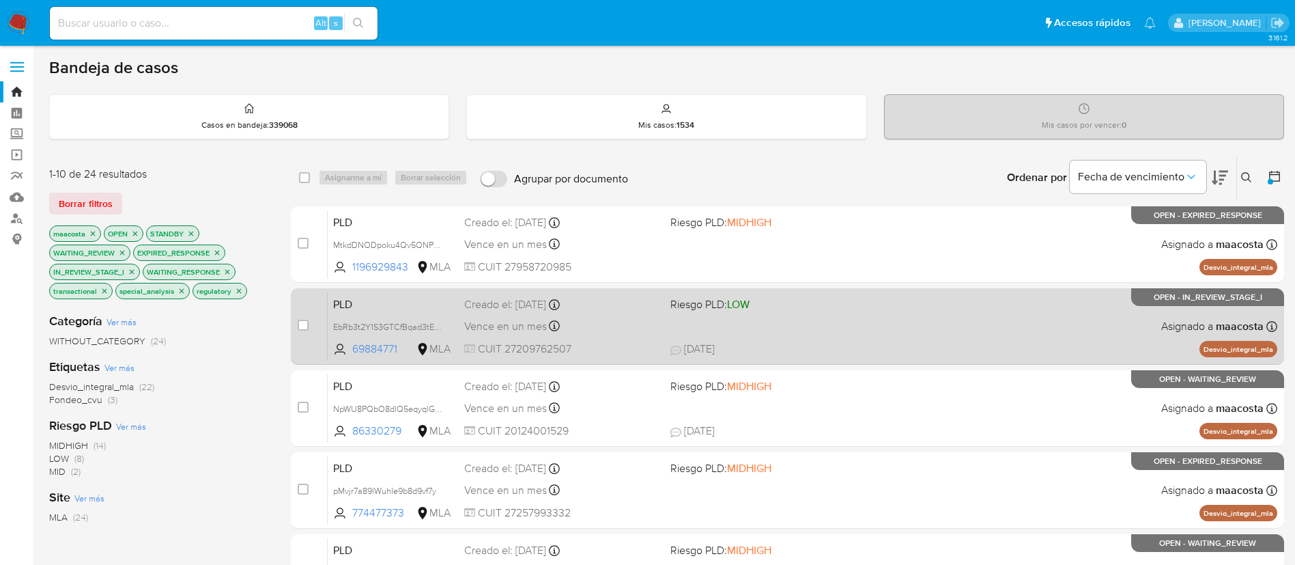
click at [378, 313] on div "PLD EbRb3t2Y1S3GTCfBqad3tESE 69884771 MLA Riesgo PLD: LOW Creado el: 12/08/2025…" at bounding box center [803, 326] width 950 height 69
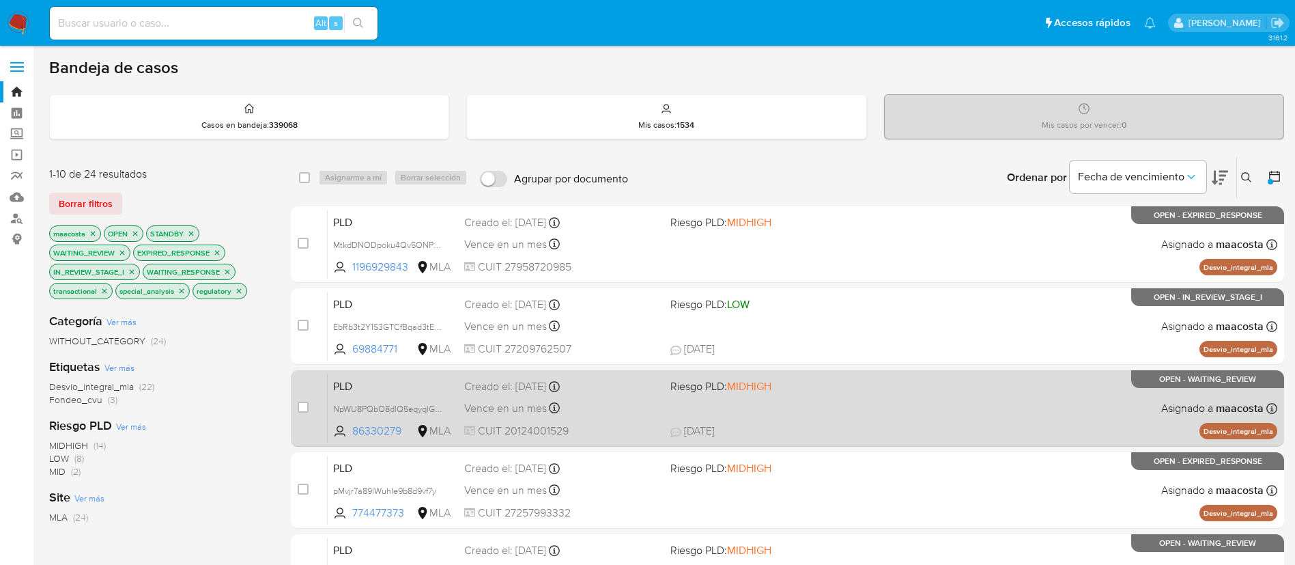
click at [365, 392] on span "PLD" at bounding box center [393, 385] width 120 height 18
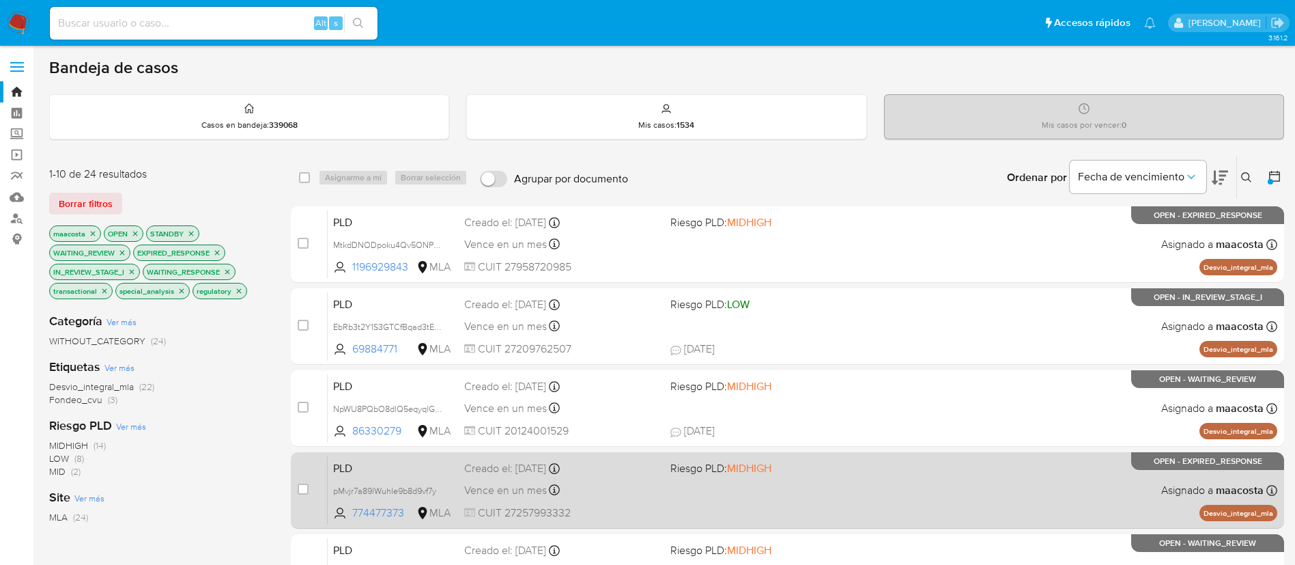
click at [381, 475] on span "PLD" at bounding box center [393, 467] width 120 height 18
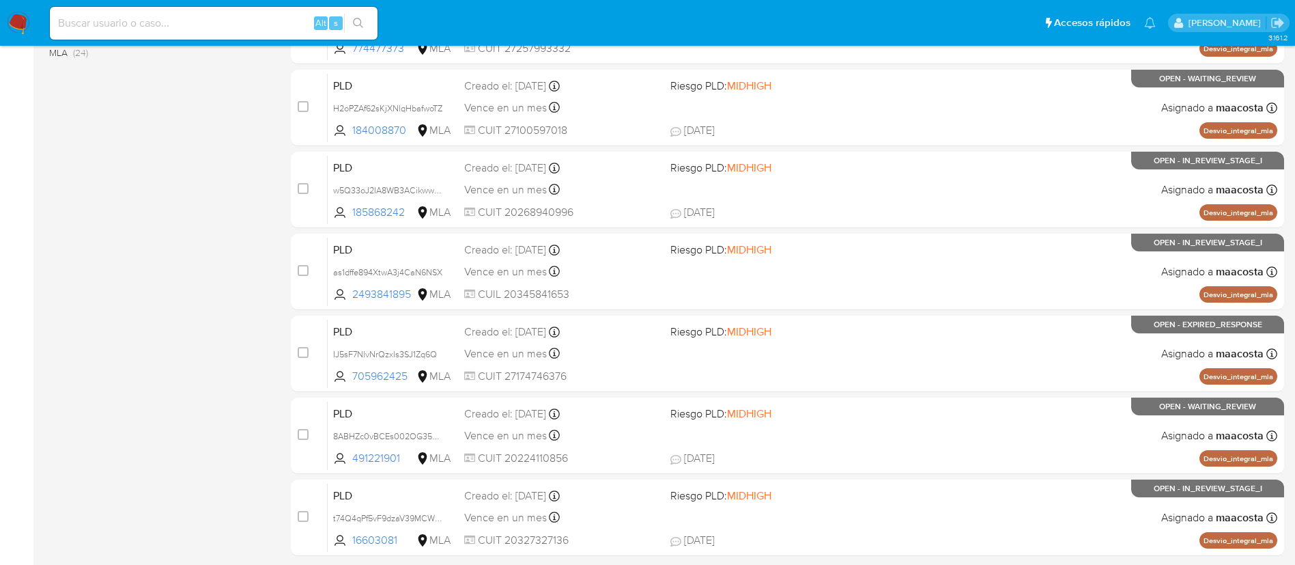
scroll to position [468, 0]
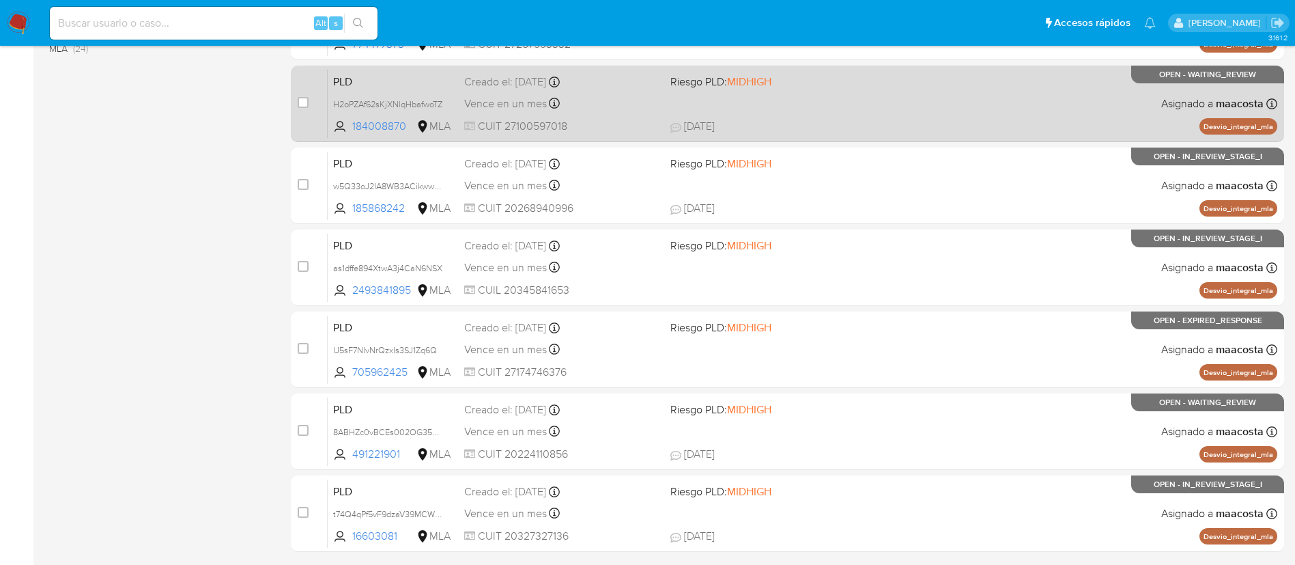
click at [352, 87] on span "PLD" at bounding box center [393, 81] width 120 height 18
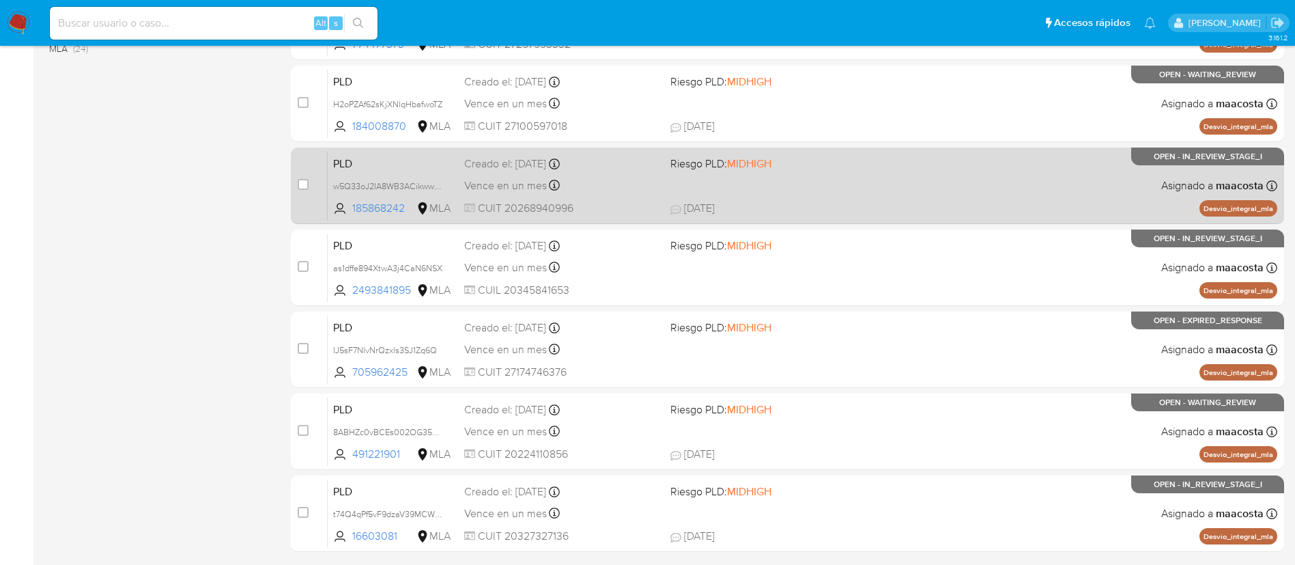
click at [359, 175] on div "PLD w5Q33oJ2IA8WB3ACikwwVMeD 185868242 MLA Riesgo PLD: MIDHIGH Creado el: 12/08…" at bounding box center [803, 185] width 950 height 69
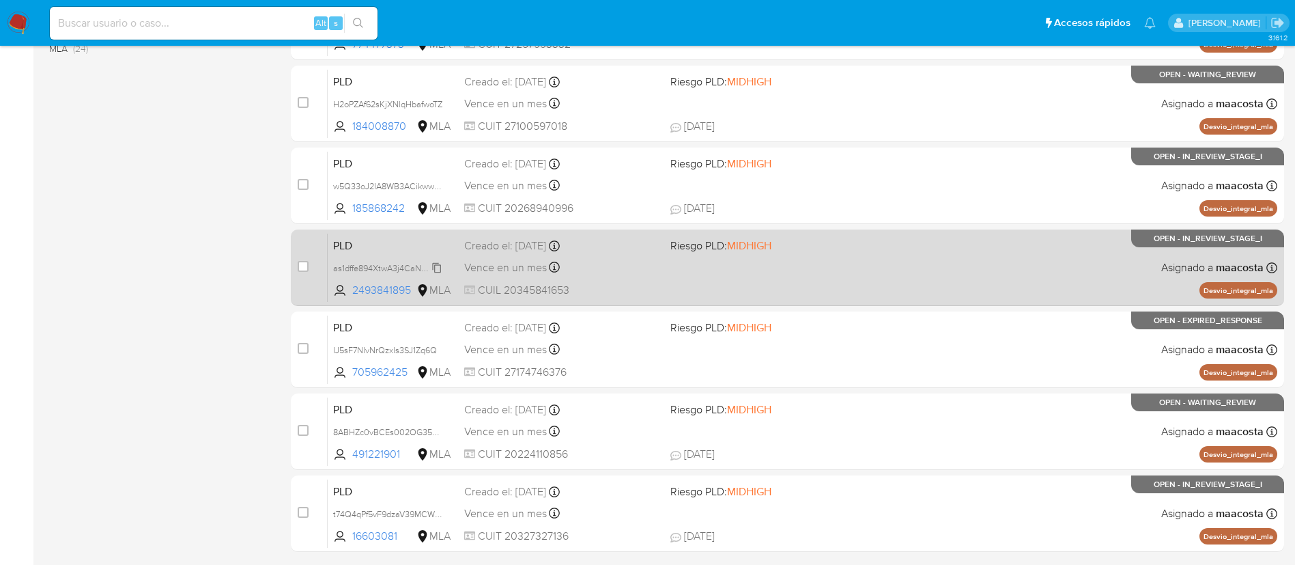
click at [362, 262] on span "as1dffe894XtwA3j4CaN6NSX" at bounding box center [387, 266] width 109 height 15
click at [349, 244] on span "PLD" at bounding box center [393, 245] width 120 height 18
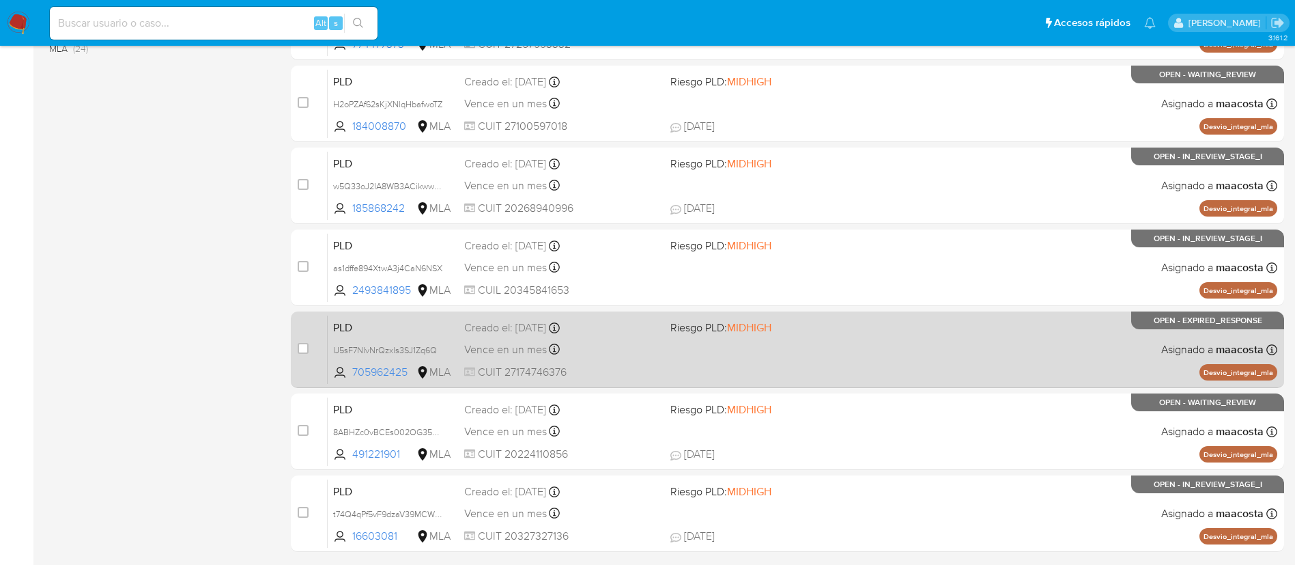
click at [360, 325] on span "PLD" at bounding box center [393, 326] width 120 height 18
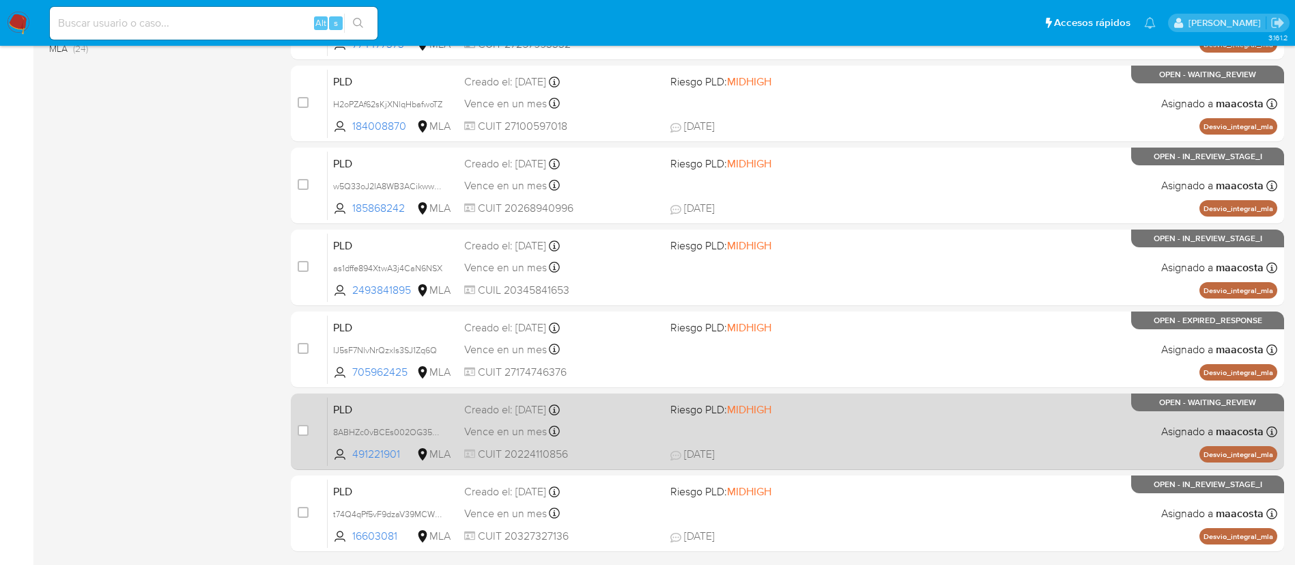
click at [365, 411] on span "PLD" at bounding box center [393, 408] width 120 height 18
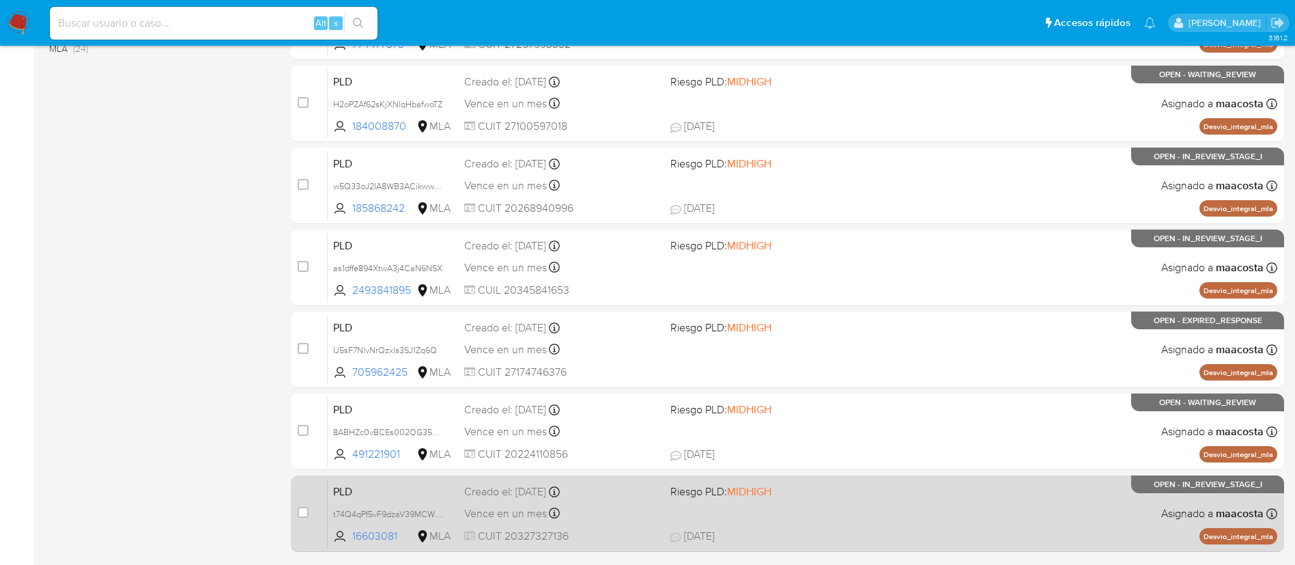
click at [353, 494] on span "PLD" at bounding box center [393, 490] width 120 height 18
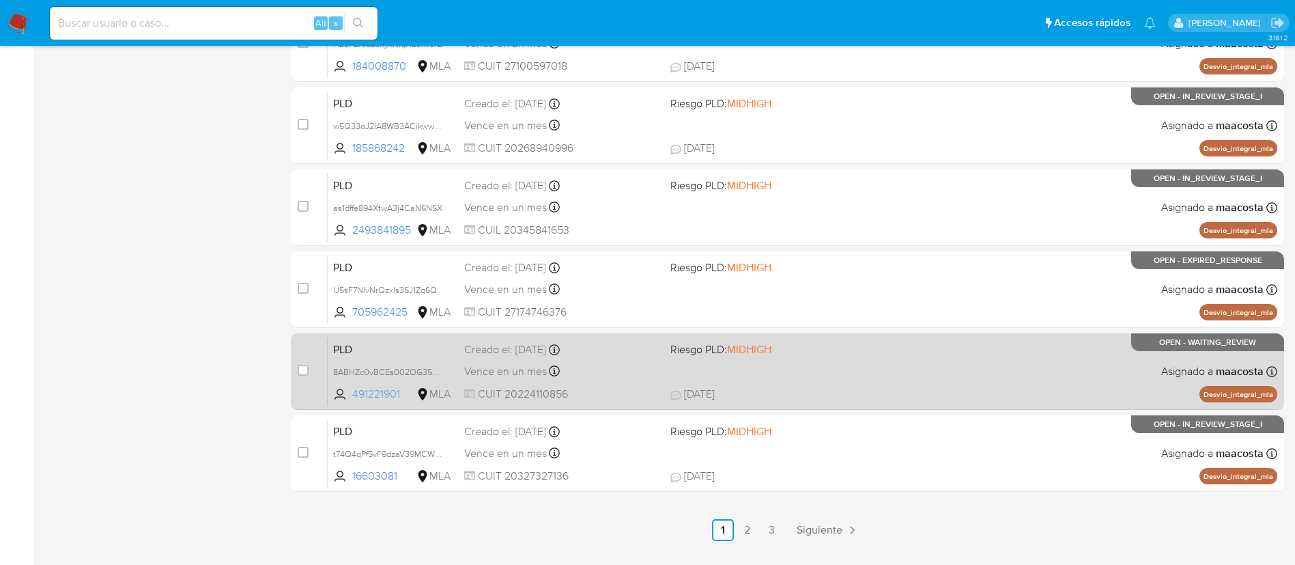
scroll to position [563, 0]
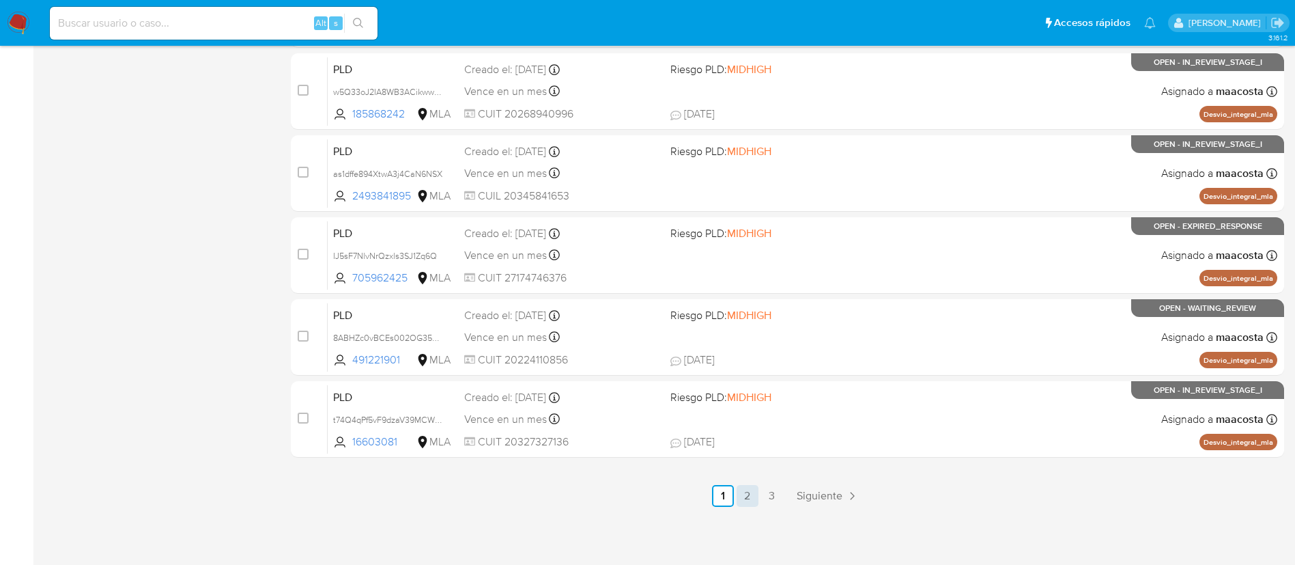
click at [748, 494] on link "2" at bounding box center [748, 496] width 22 height 22
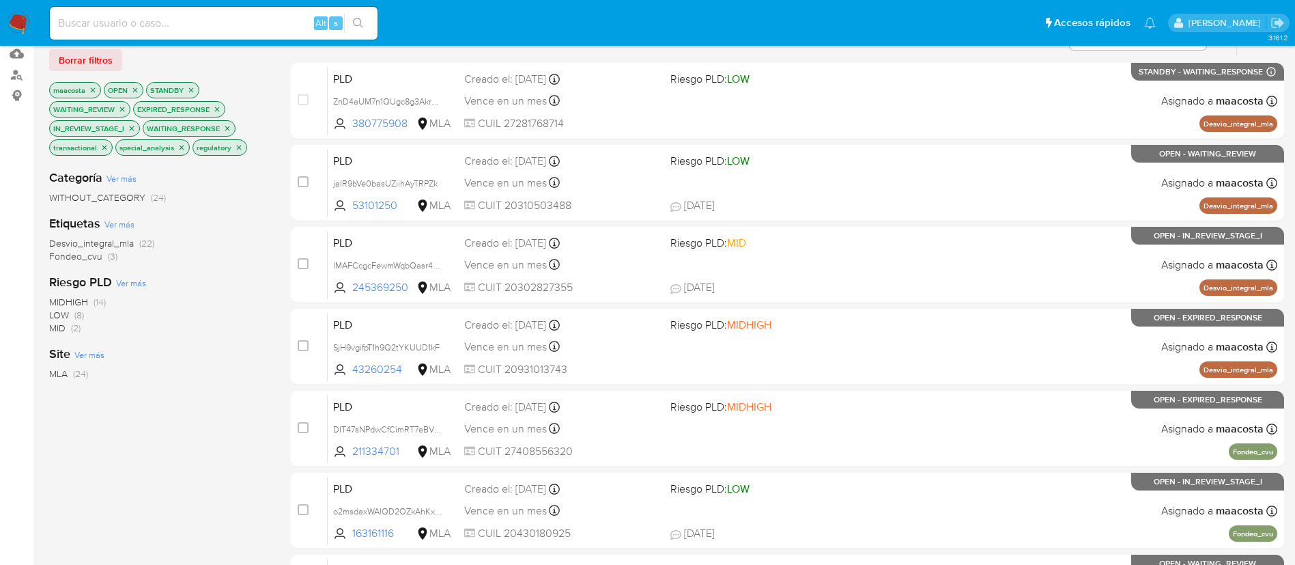
scroll to position [147, 0]
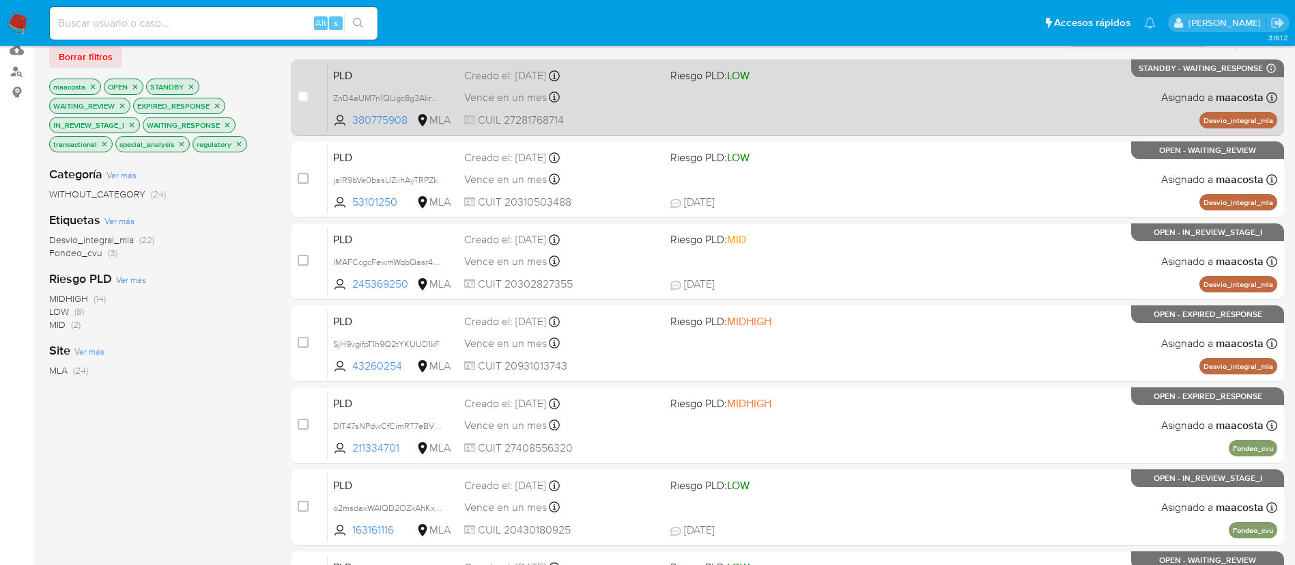
click at [355, 74] on span "PLD" at bounding box center [393, 75] width 120 height 18
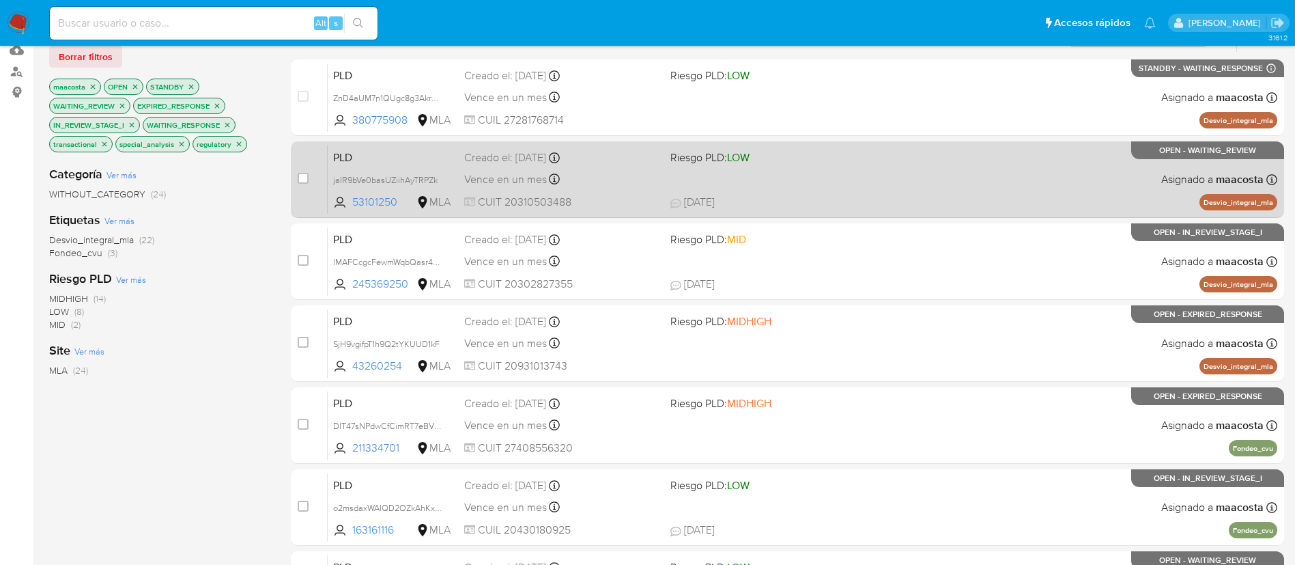
click at [367, 154] on span "PLD" at bounding box center [393, 156] width 120 height 18
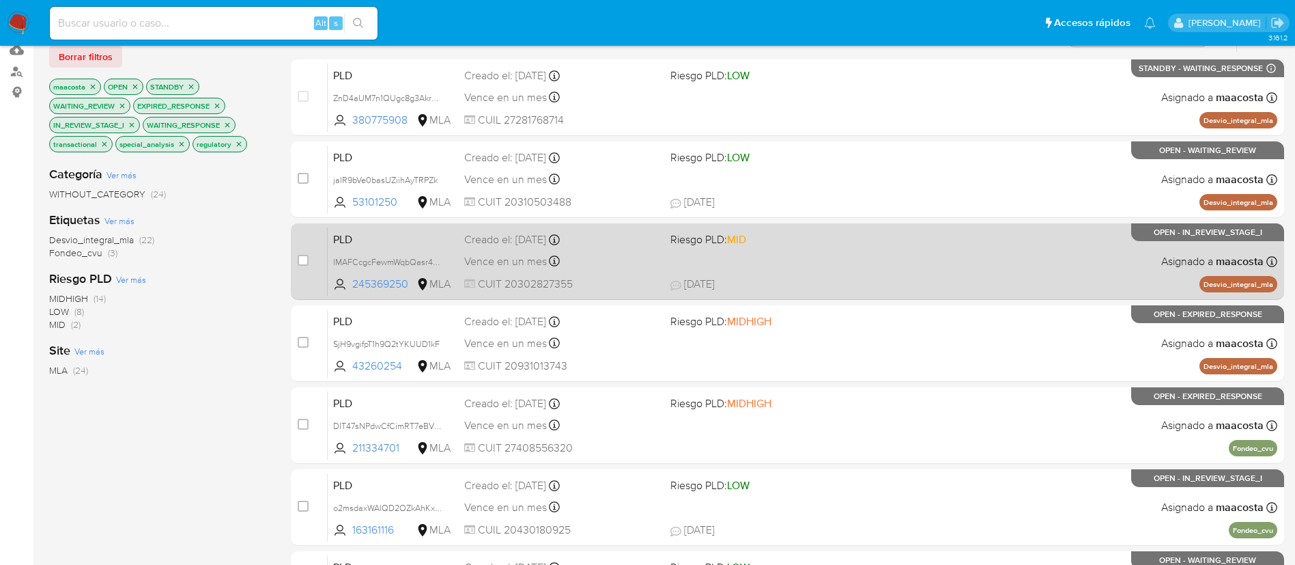
click at [363, 236] on span "PLD" at bounding box center [393, 238] width 120 height 18
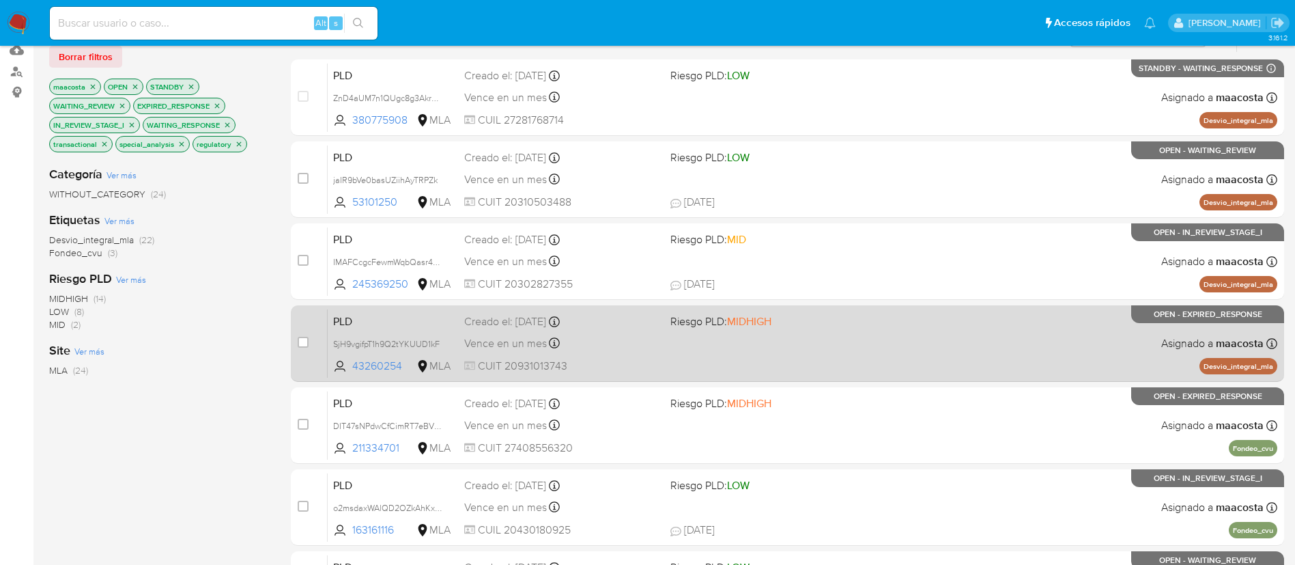
click at [366, 318] on span "PLD" at bounding box center [393, 320] width 120 height 18
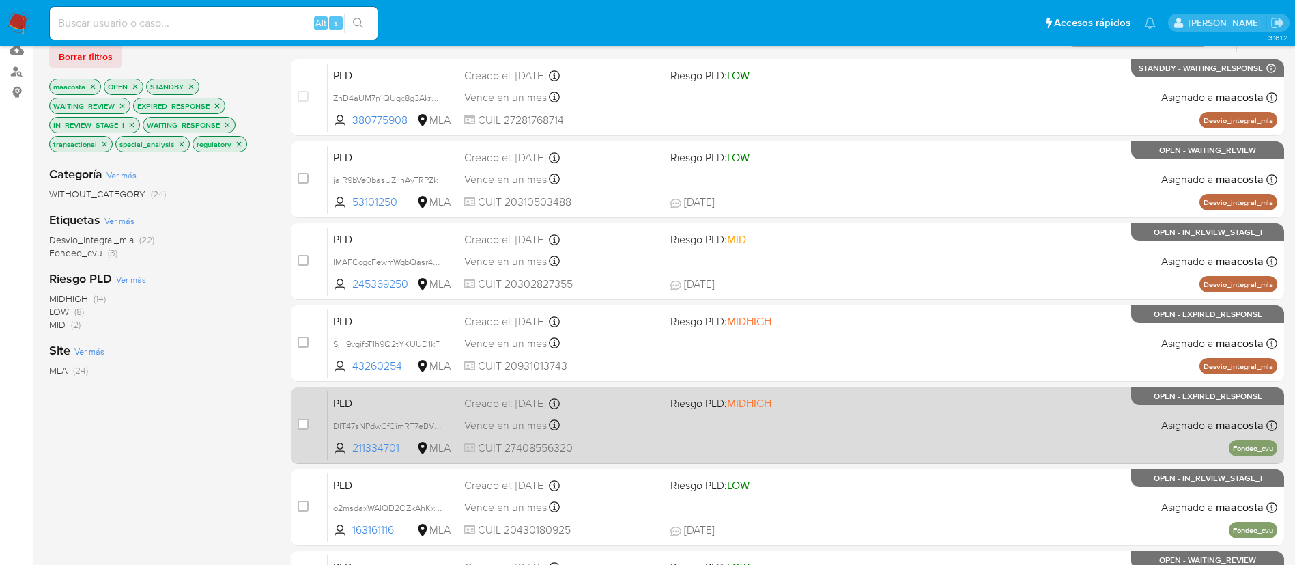
click at [360, 403] on span "PLD" at bounding box center [393, 402] width 120 height 18
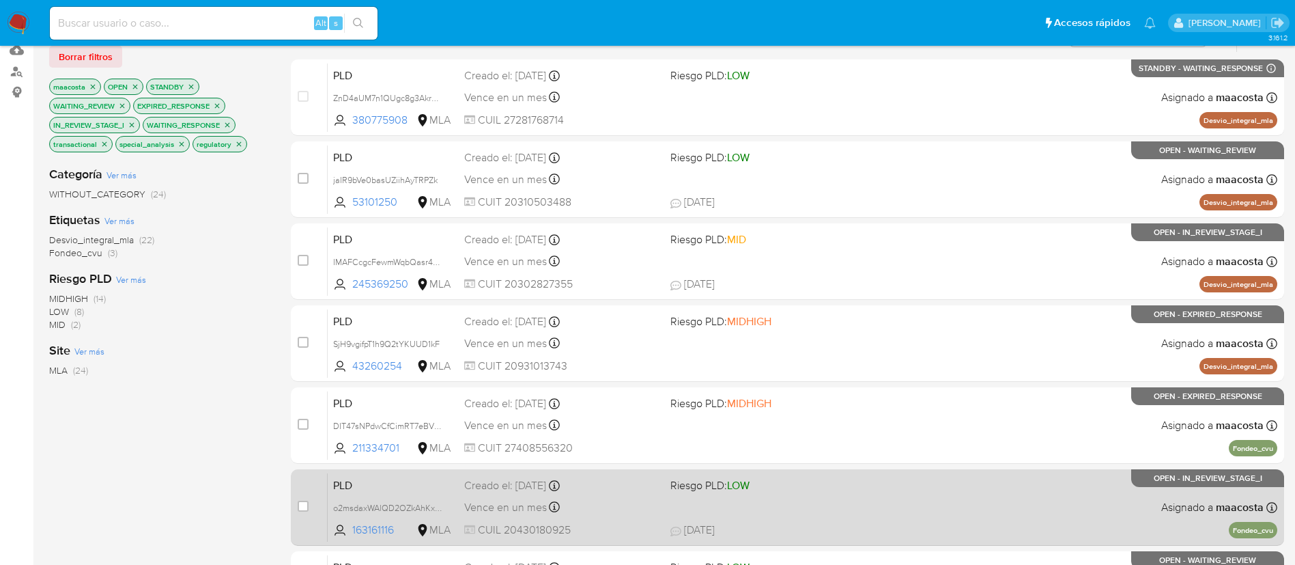
click at [360, 490] on span "PLD" at bounding box center [393, 484] width 120 height 18
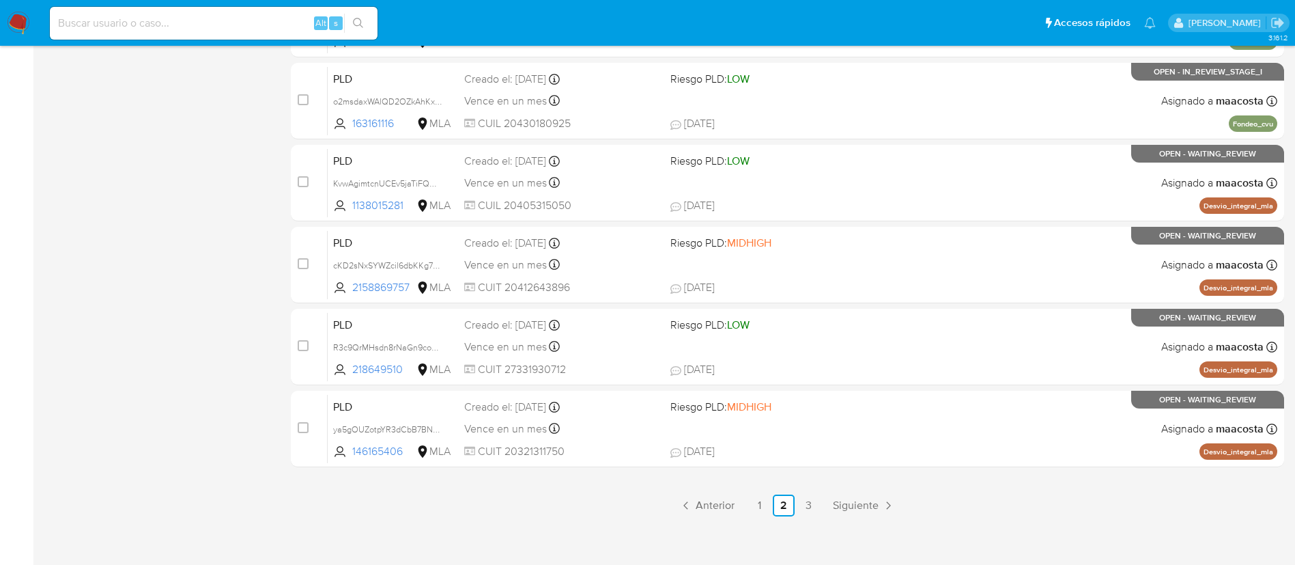
scroll to position [554, 0]
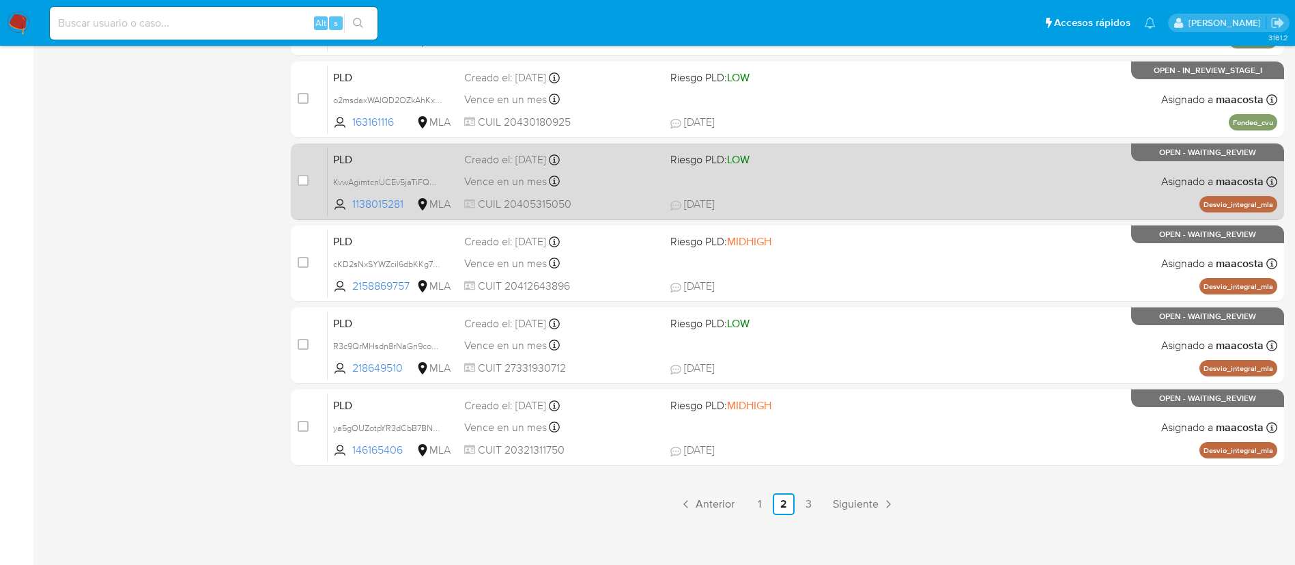
click at [341, 165] on span "PLD" at bounding box center [393, 159] width 120 height 18
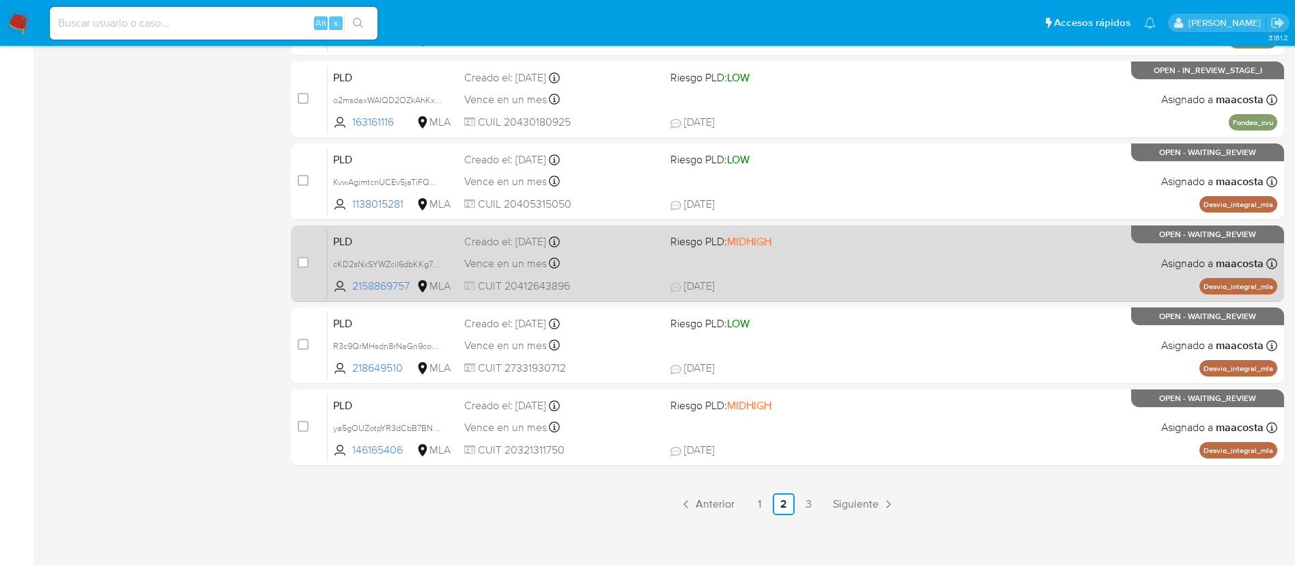
click at [353, 244] on span "PLD" at bounding box center [393, 240] width 120 height 18
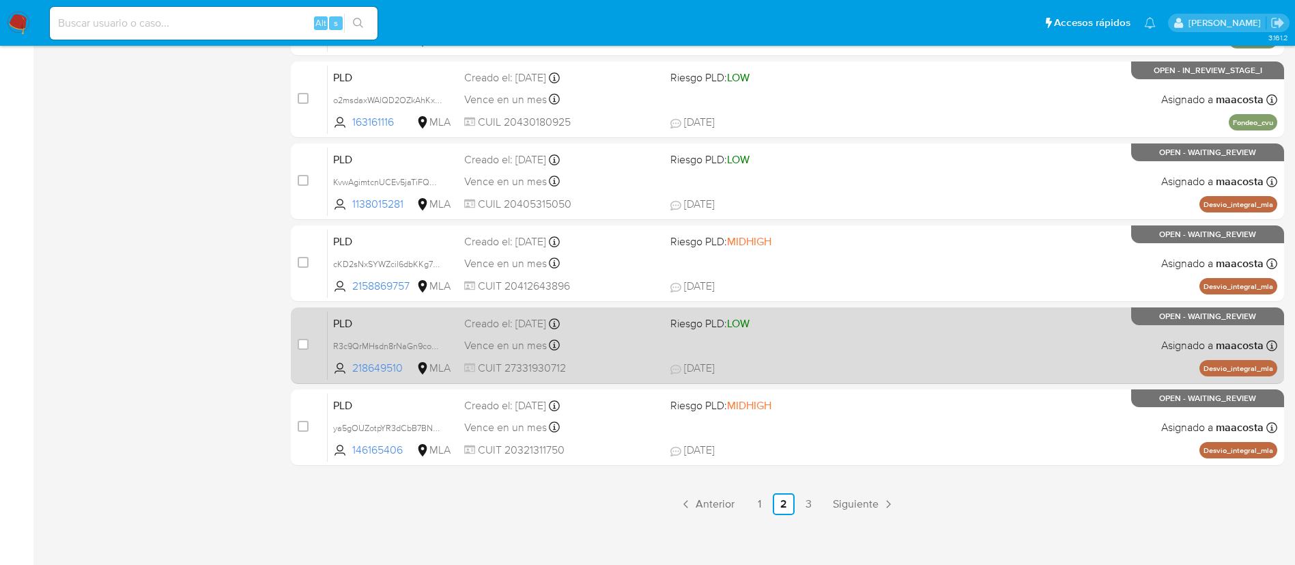
click at [357, 331] on div "PLD R3c9QrMHsdn8rNaGn9co7YIn 218649510 MLA Riesgo PLD: LOW Creado el: 12/08/202…" at bounding box center [803, 345] width 950 height 69
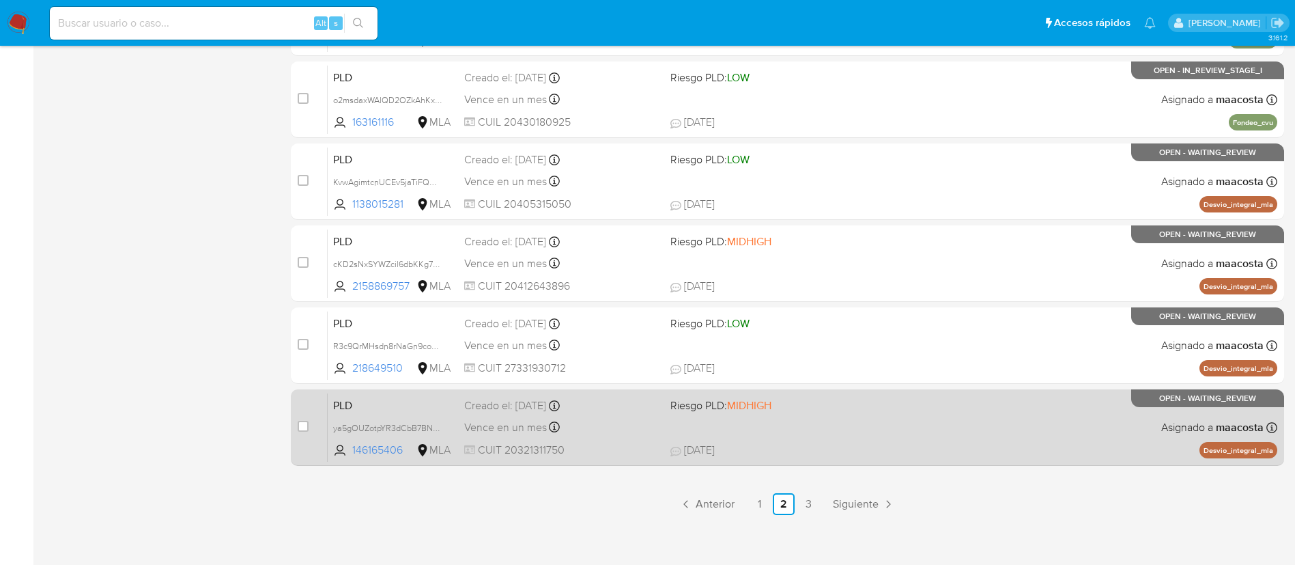
click at [360, 411] on span "PLD" at bounding box center [393, 404] width 120 height 18
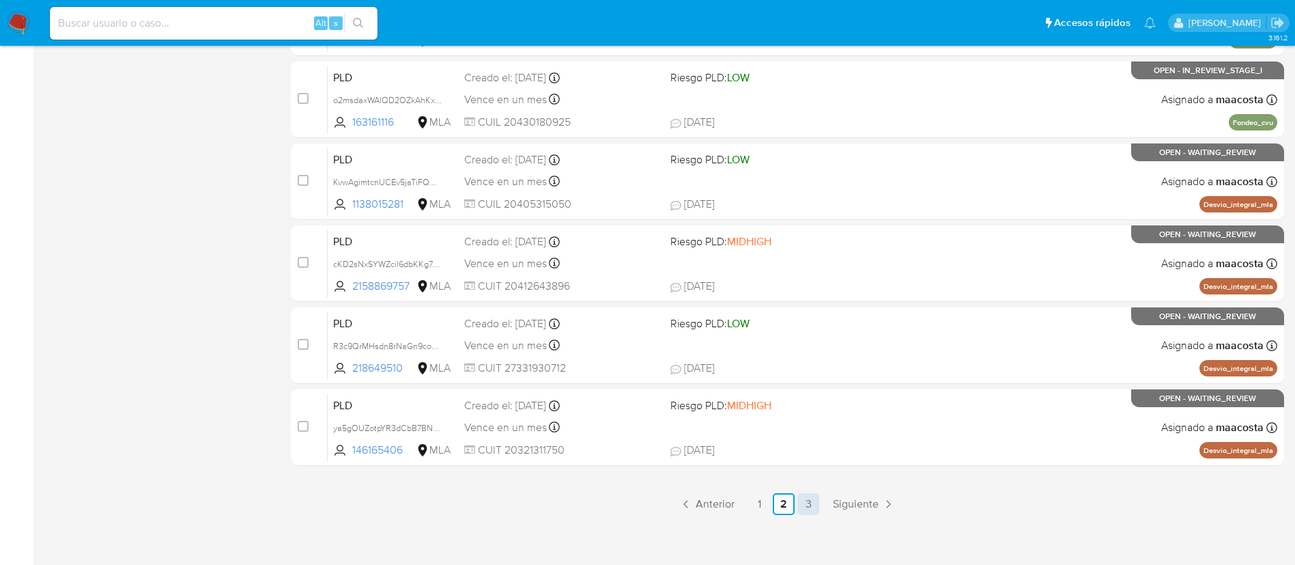
click at [815, 502] on link "3" at bounding box center [808, 504] width 22 height 22
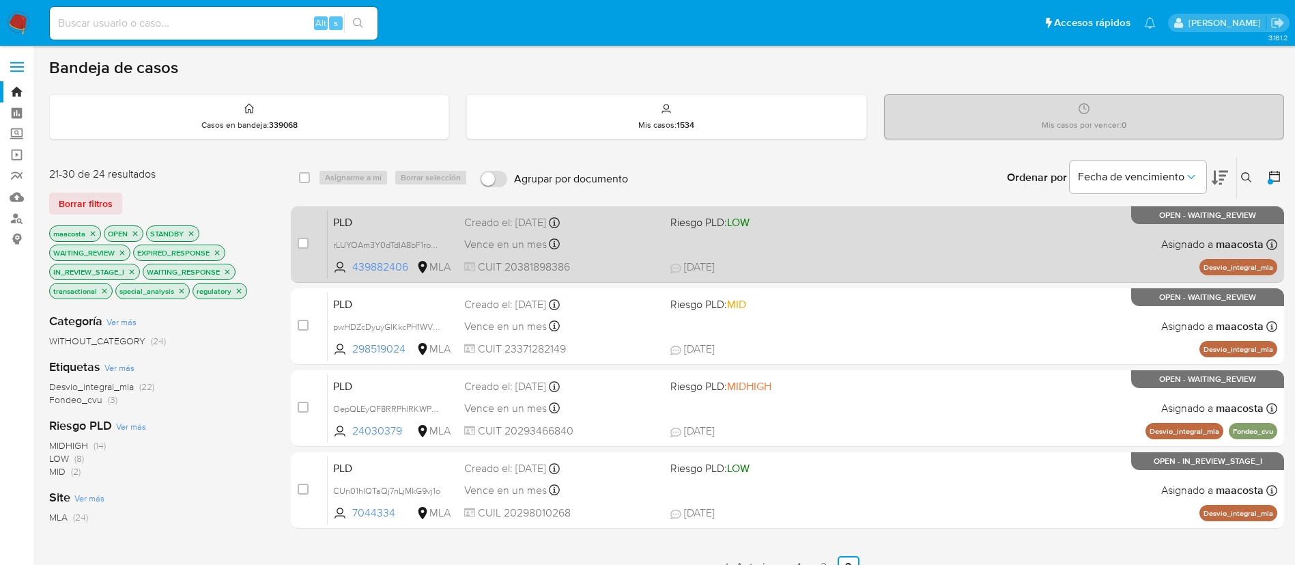
click at [347, 223] on span "PLD" at bounding box center [393, 221] width 120 height 18
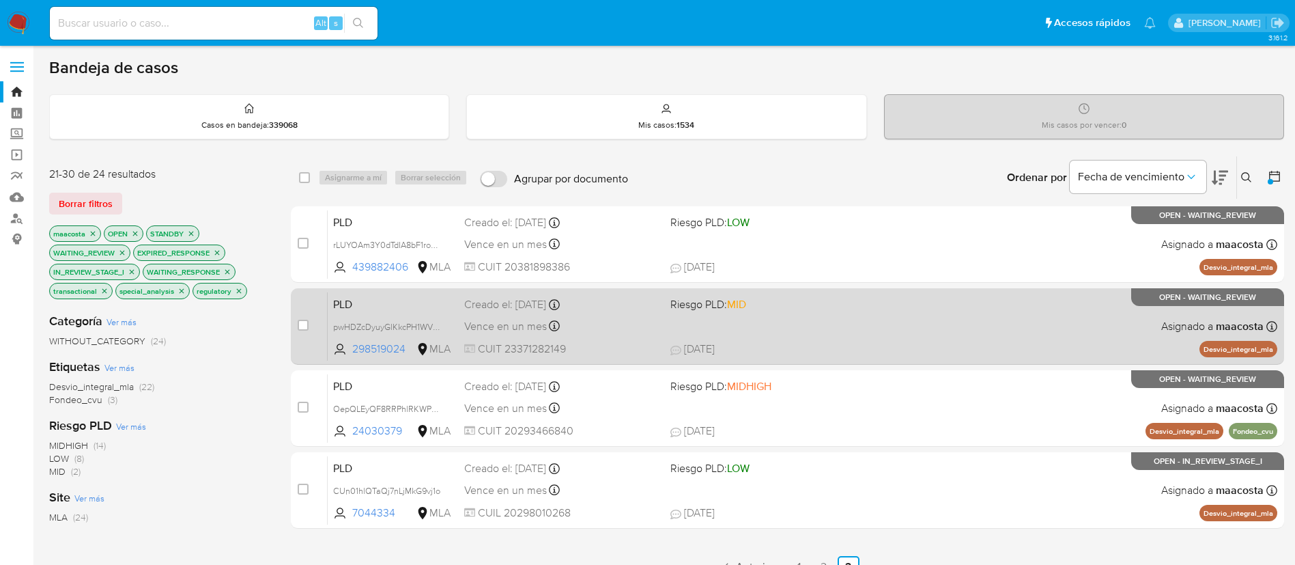
click at [350, 307] on span "PLD" at bounding box center [393, 303] width 120 height 18
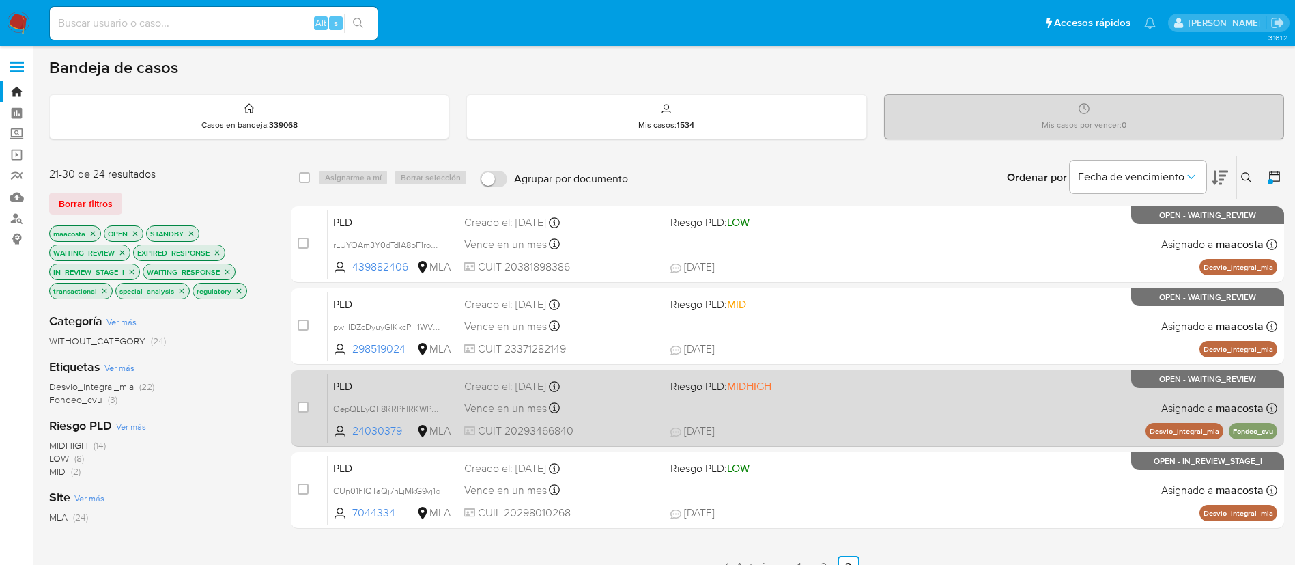
click at [358, 374] on div "PLD OepQLEyQF8RRPhlRKWPqjtqX 24030379 MLA Riesgo PLD: MIDHIGH Creado el: 12/08/…" at bounding box center [803, 407] width 950 height 69
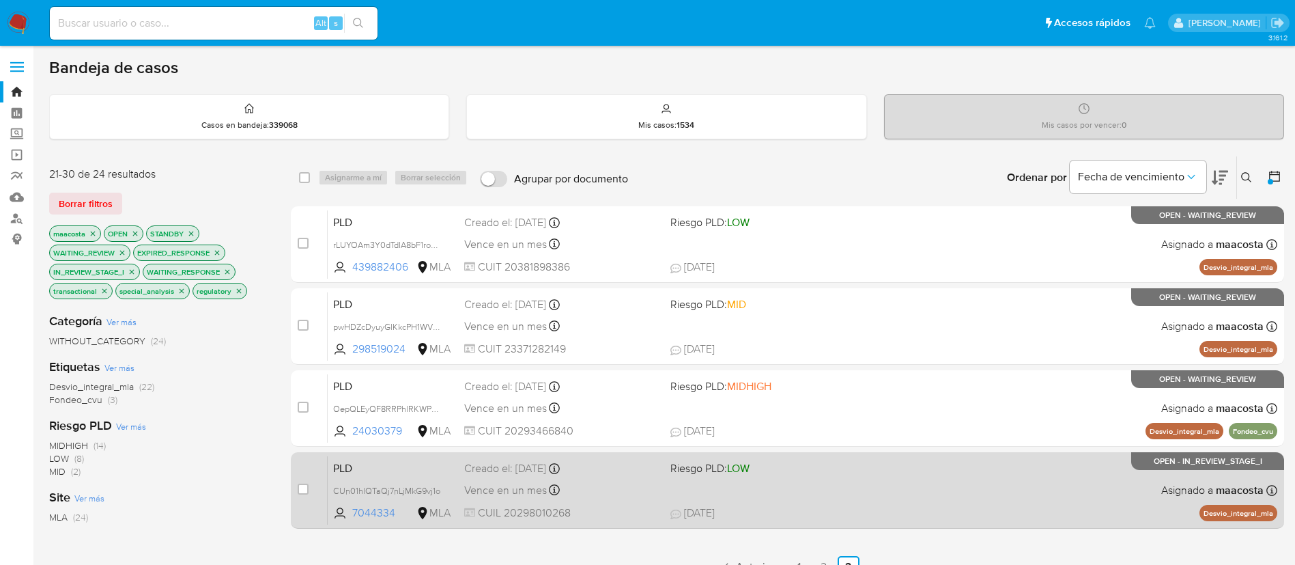
click at [358, 469] on span "PLD" at bounding box center [393, 467] width 120 height 18
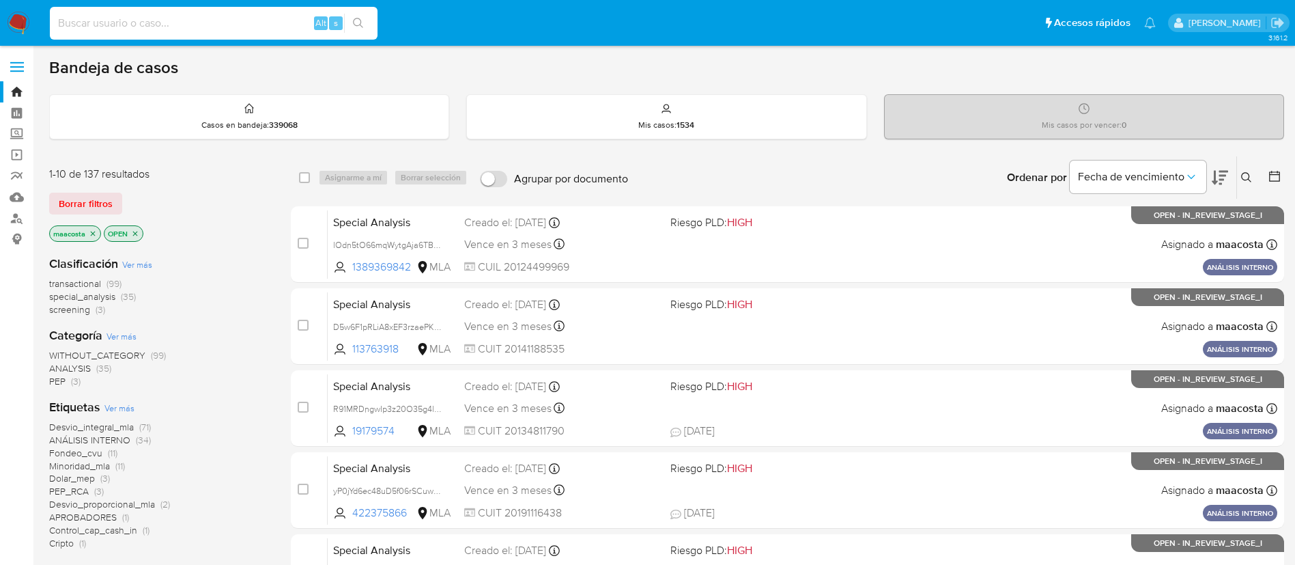
paste input "w5Q33oJ2IA8WB3ACikwwVMeD"
click at [253, 25] on input "w5Q33oJ2IA8WB3ACikwwVMeD" at bounding box center [214, 23] width 328 height 18
type input "w5Q33oJ2IA8WB3ACikwwVMeD"
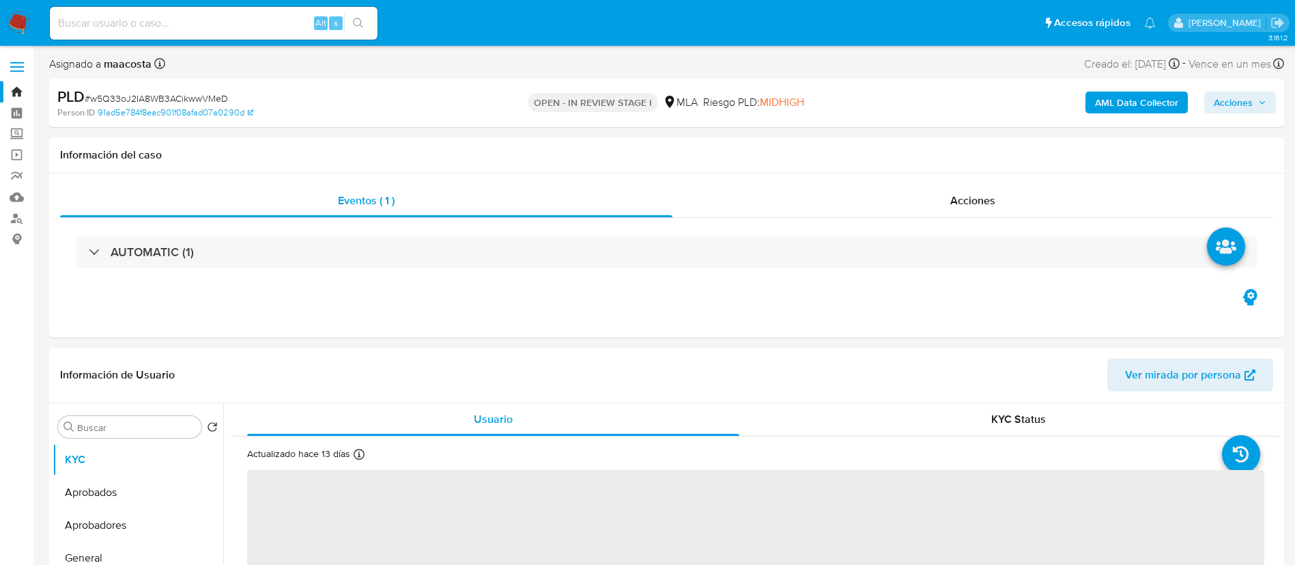
select select "10"
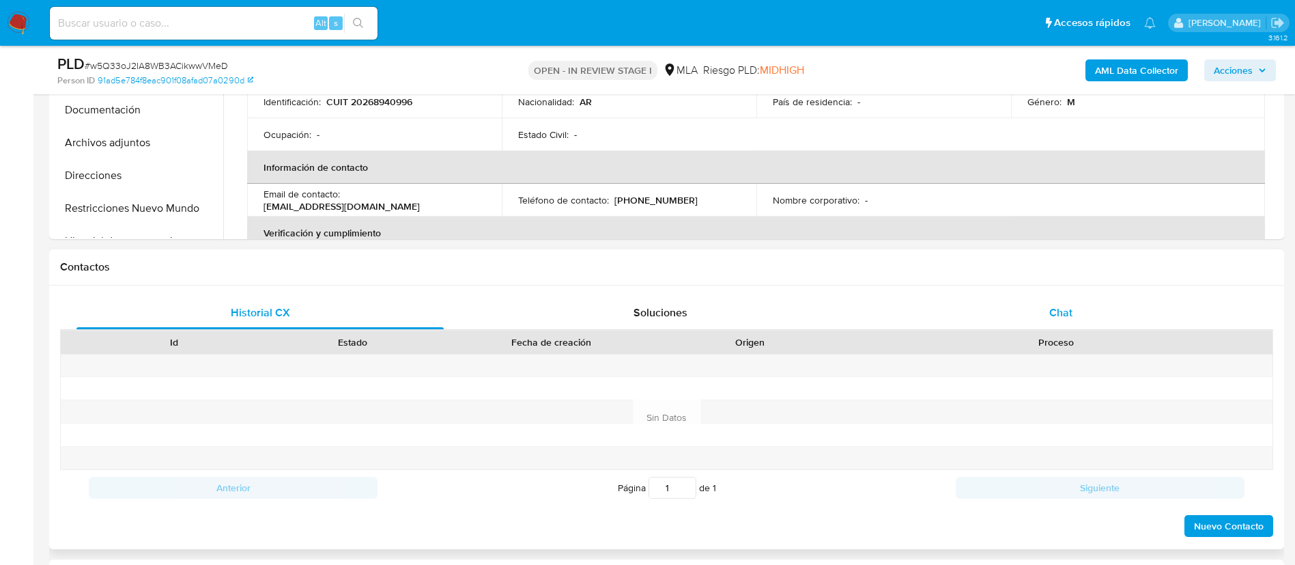
click at [1054, 298] on div "Chat" at bounding box center [1060, 312] width 367 height 33
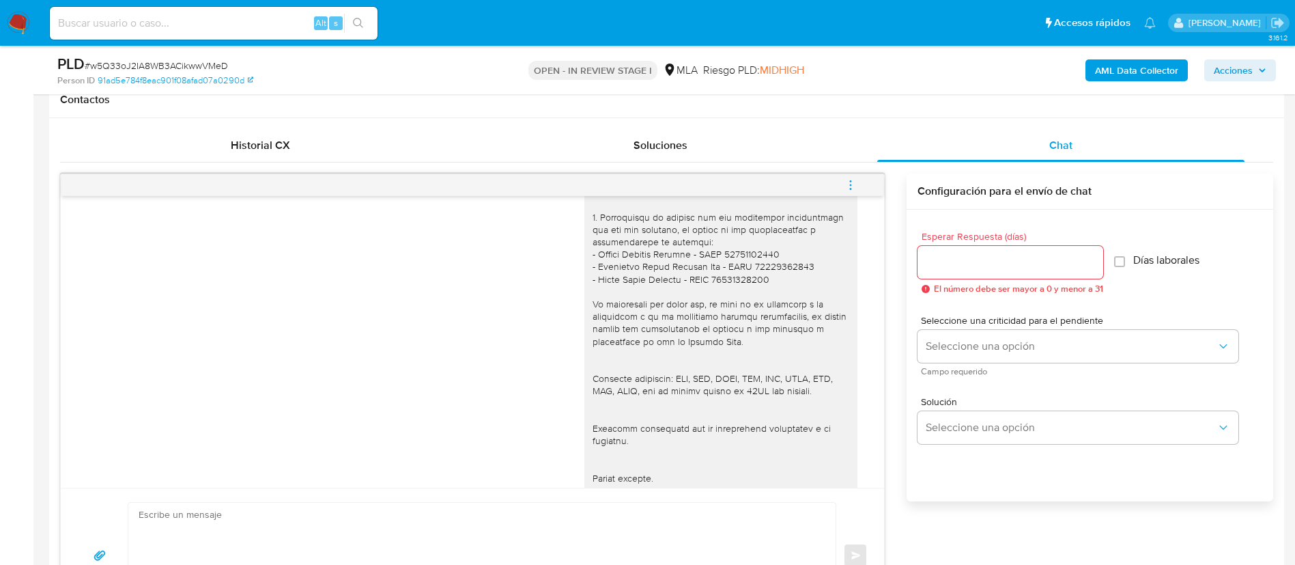
scroll to position [1587, 0]
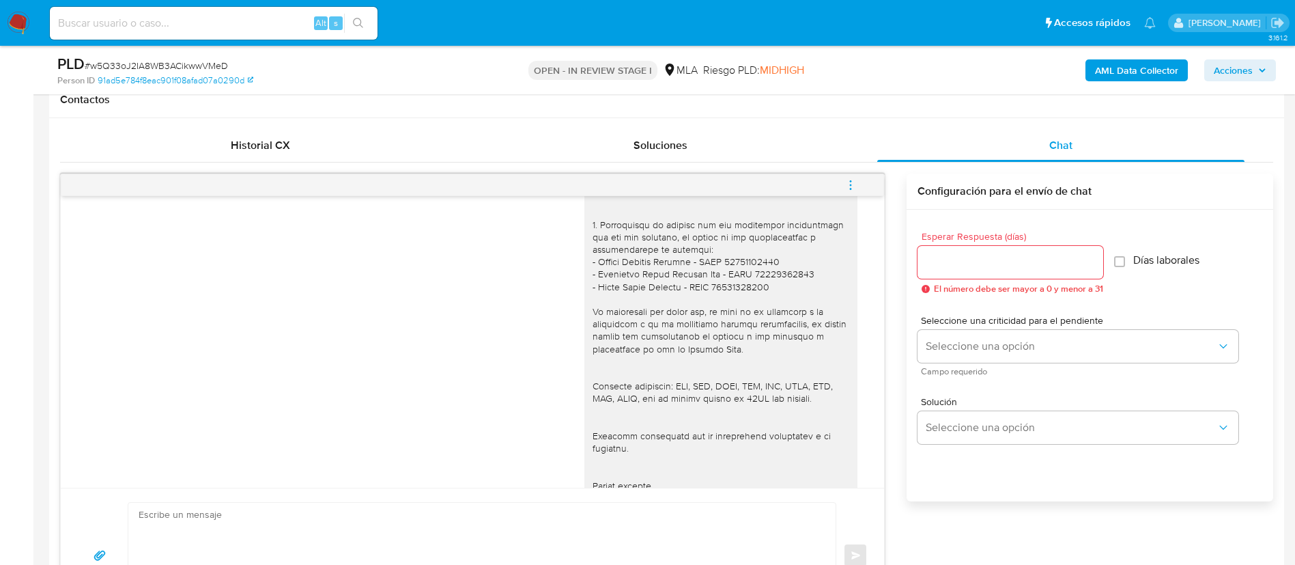
click at [850, 182] on icon "menu-action" at bounding box center [851, 185] width 12 height 12
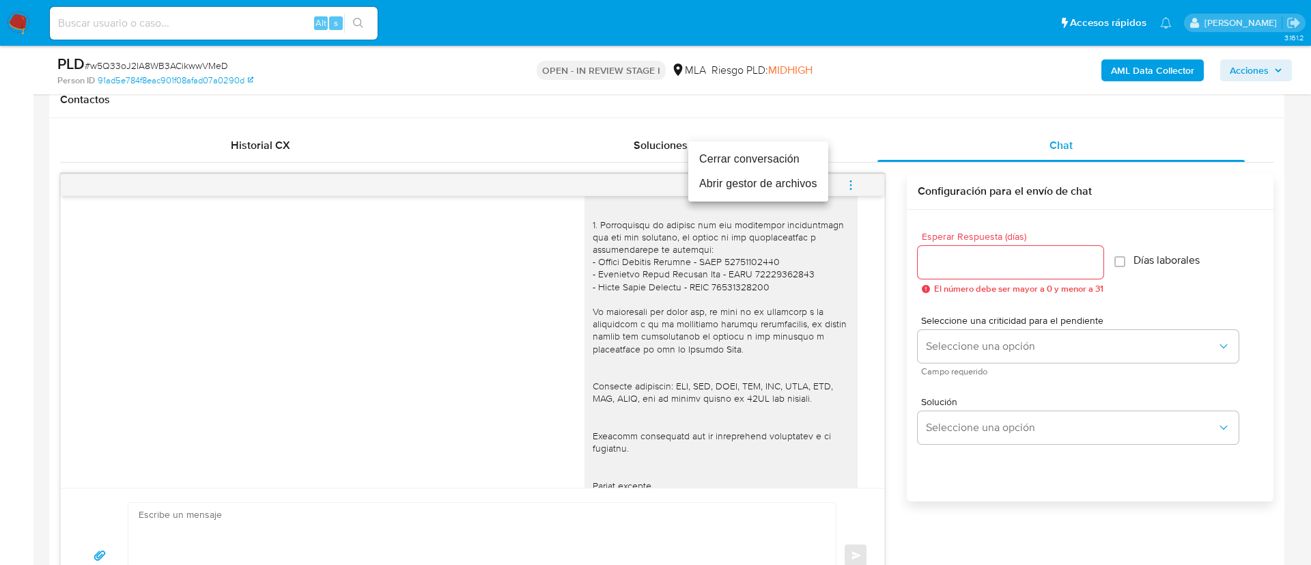
click at [776, 155] on li "Cerrar conversación" at bounding box center [758, 159] width 140 height 25
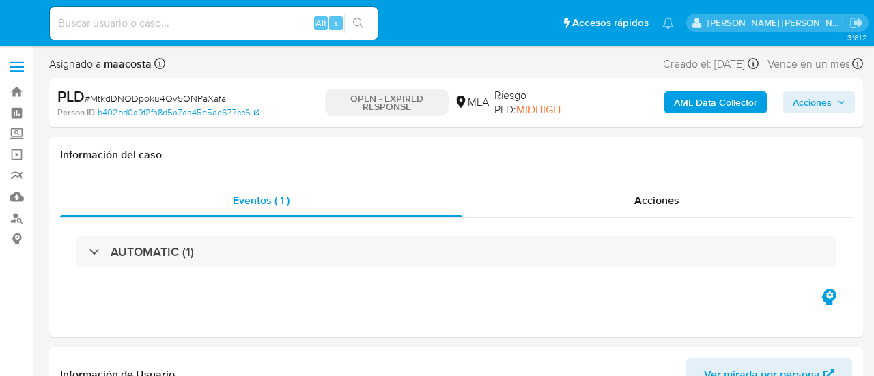
select select "10"
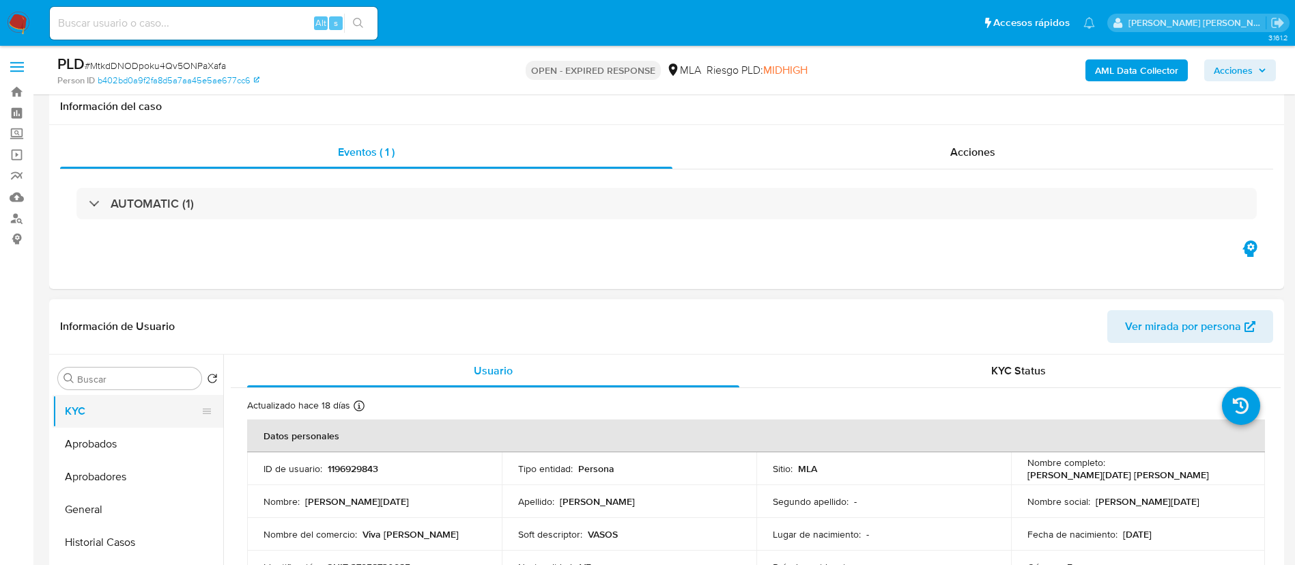
scroll to position [182, 0]
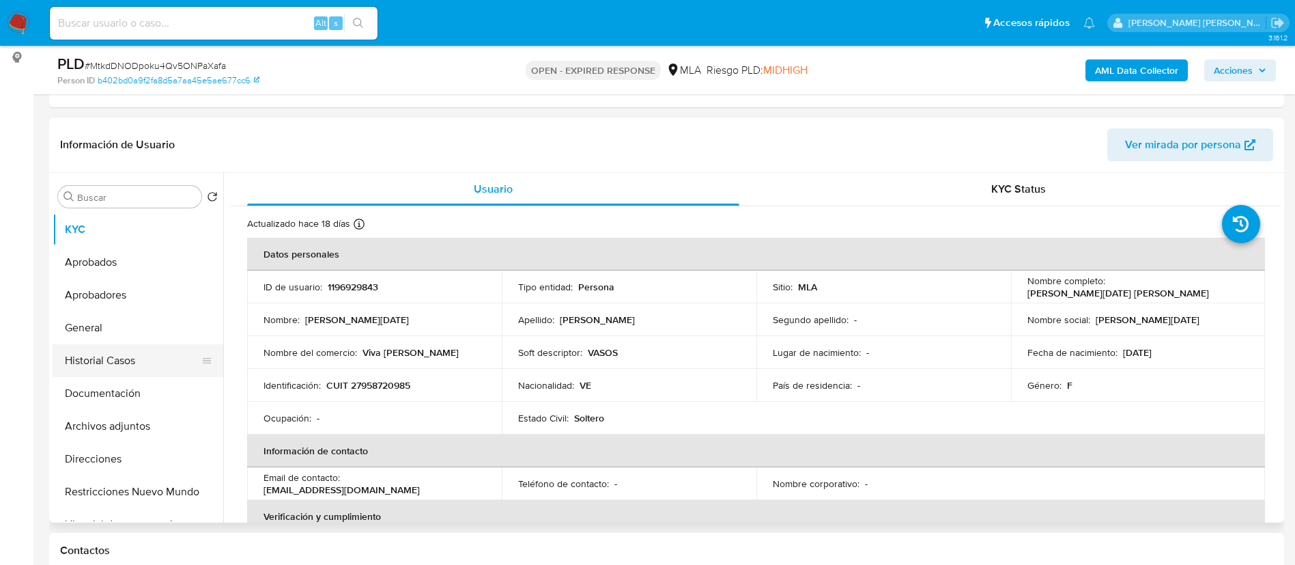
click at [139, 348] on button "Historial Casos" at bounding box center [133, 360] width 160 height 33
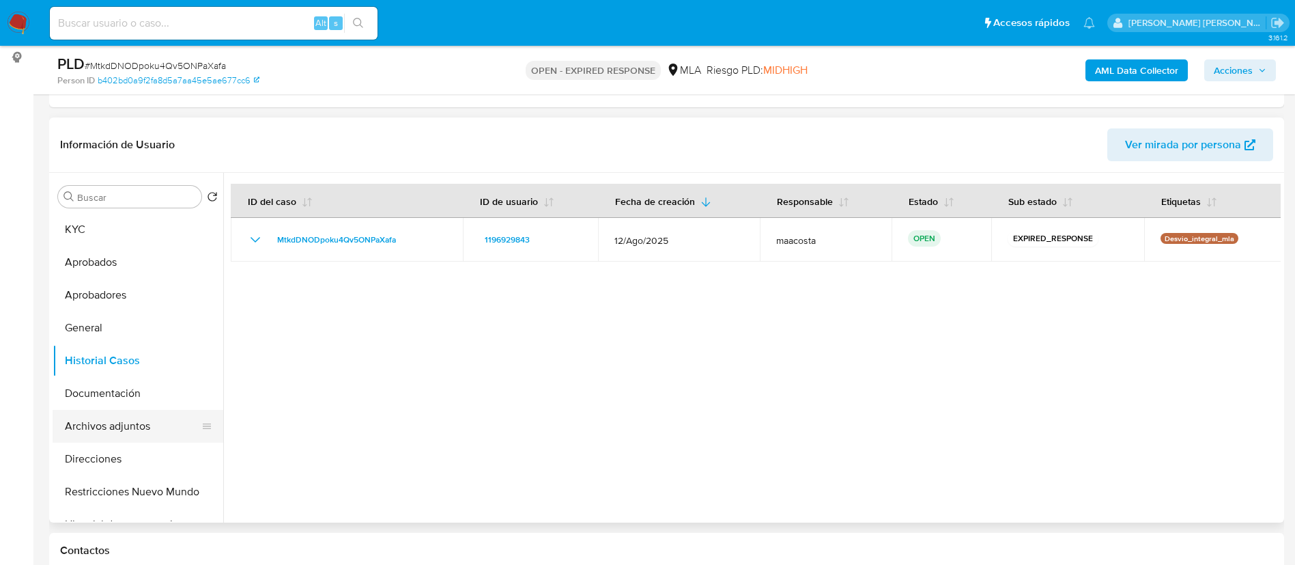
click at [123, 376] on button "Archivos adjuntos" at bounding box center [133, 426] width 160 height 33
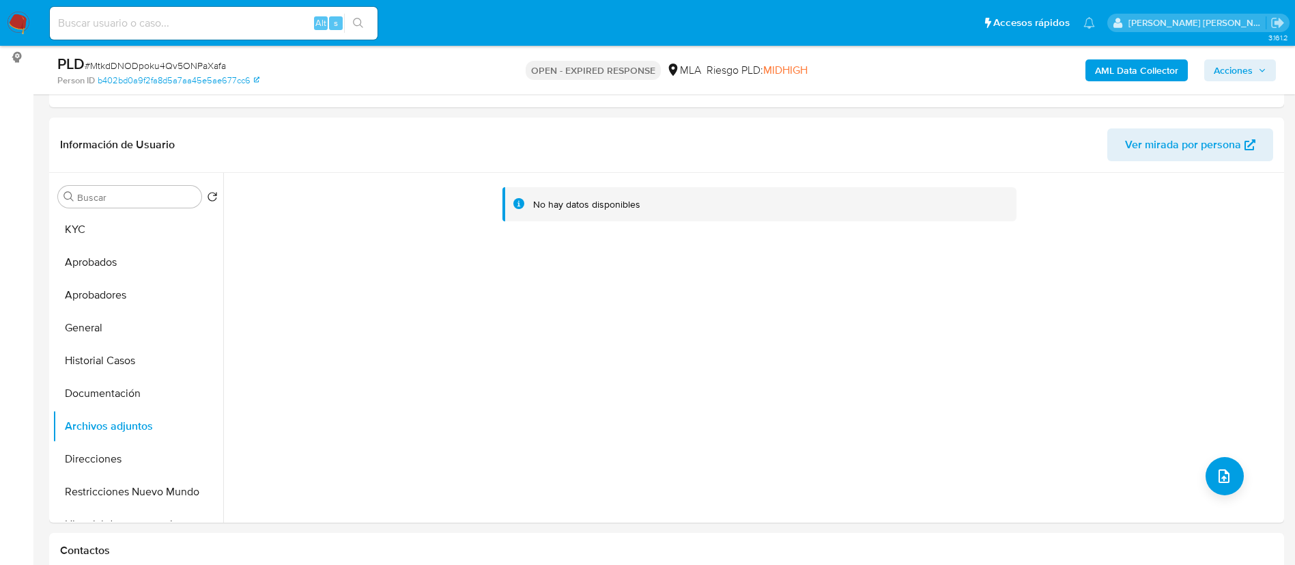
click at [873, 63] on span "Acciones" at bounding box center [1240, 70] width 53 height 19
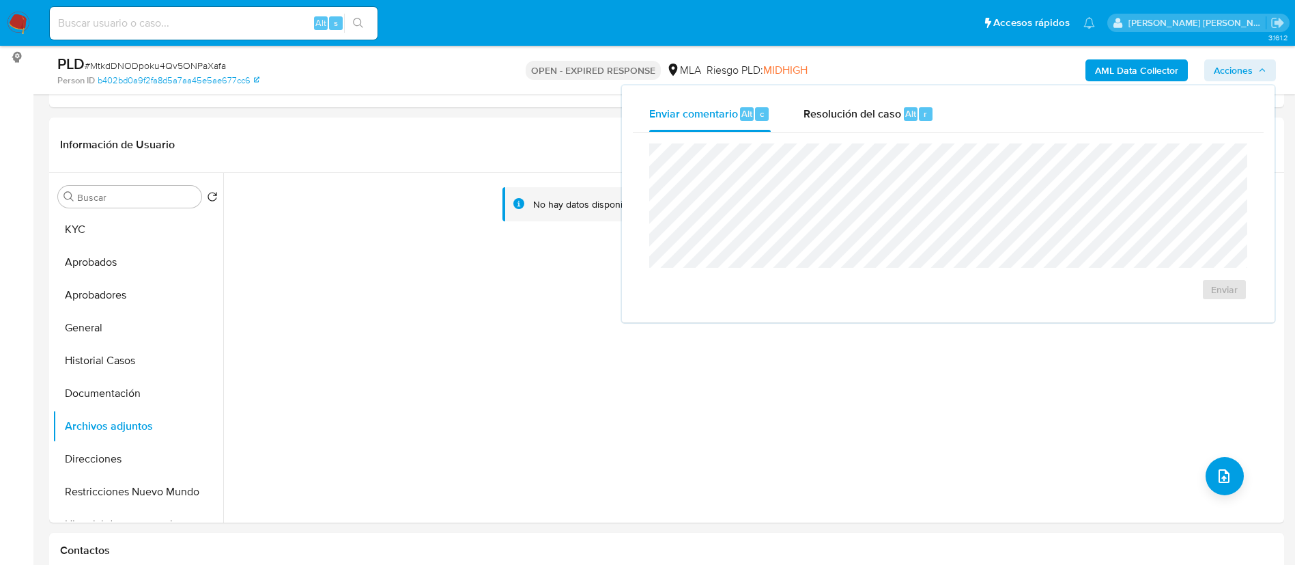
click at [873, 69] on b "AML Data Collector" at bounding box center [1136, 70] width 83 height 22
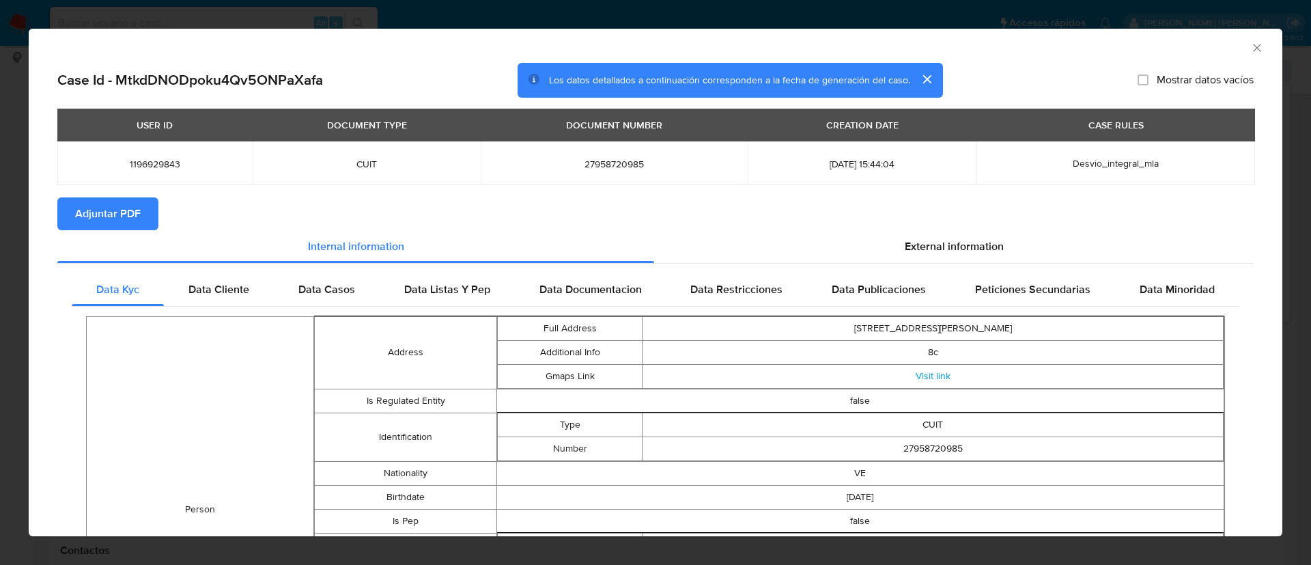
click at [99, 212] on span "Adjuntar PDF" at bounding box center [108, 214] width 66 height 30
click at [873, 52] on icon "Cerrar ventana" at bounding box center [1257, 48] width 14 height 14
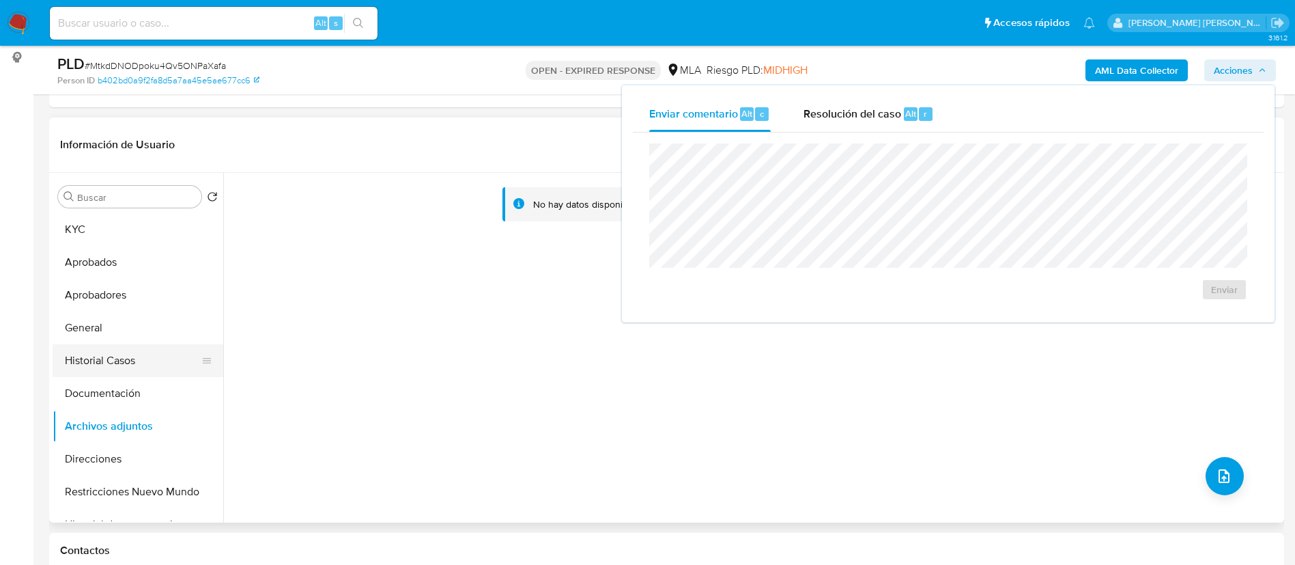
click at [147, 371] on button "Historial Casos" at bounding box center [133, 360] width 160 height 33
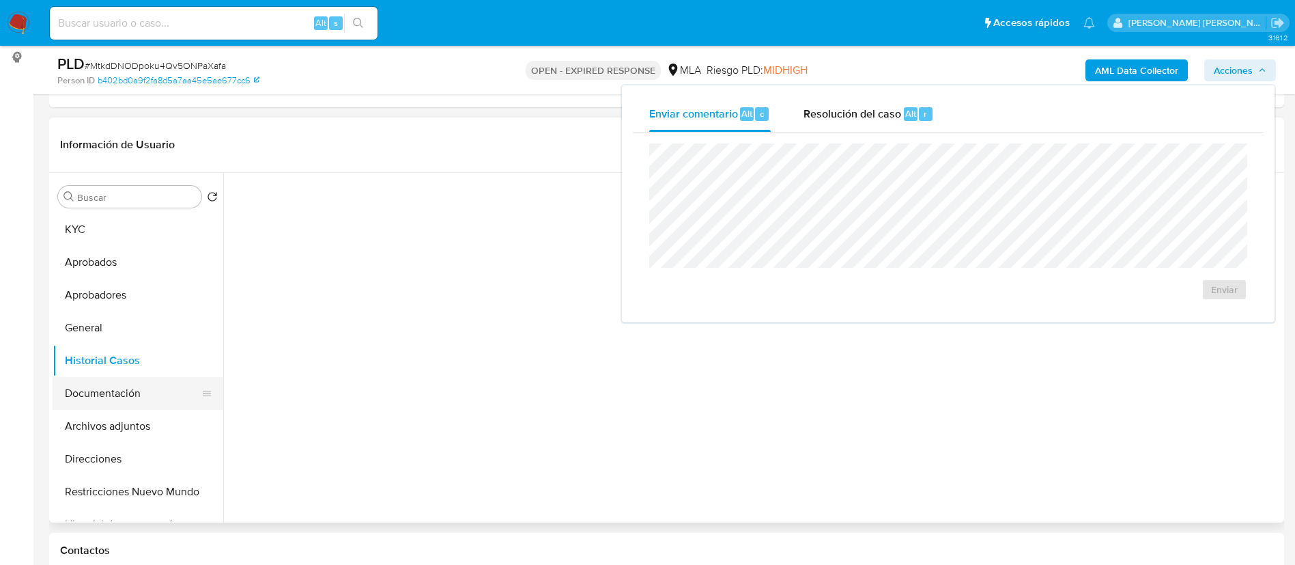
click at [135, 376] on button "Documentación" at bounding box center [133, 393] width 160 height 33
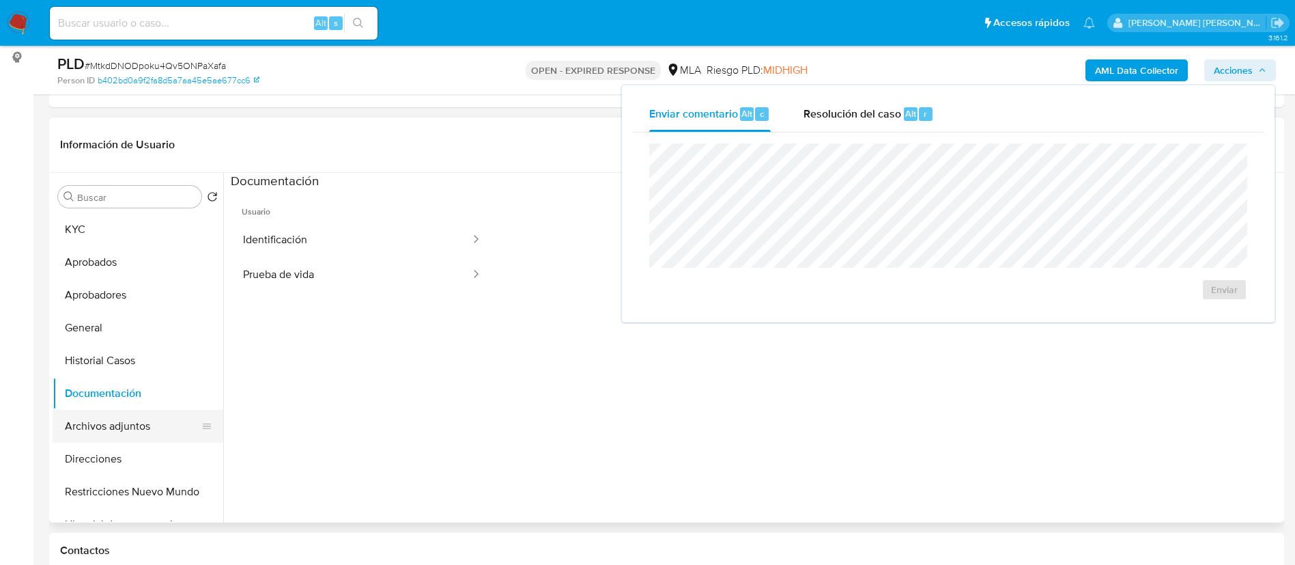
click at [132, 376] on button "Archivos adjuntos" at bounding box center [133, 426] width 160 height 33
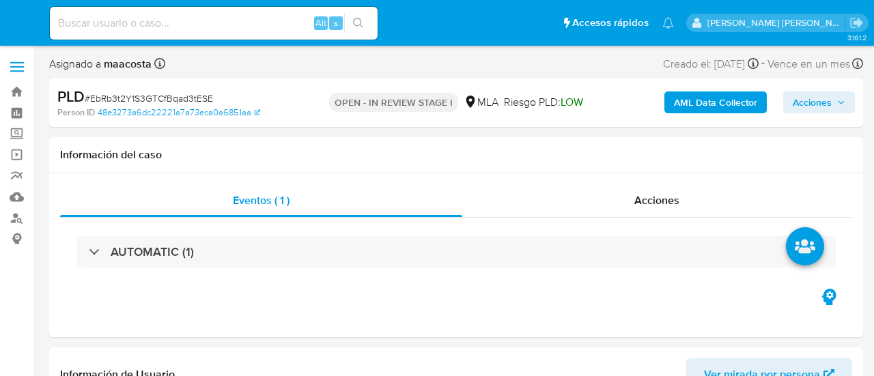
select select "10"
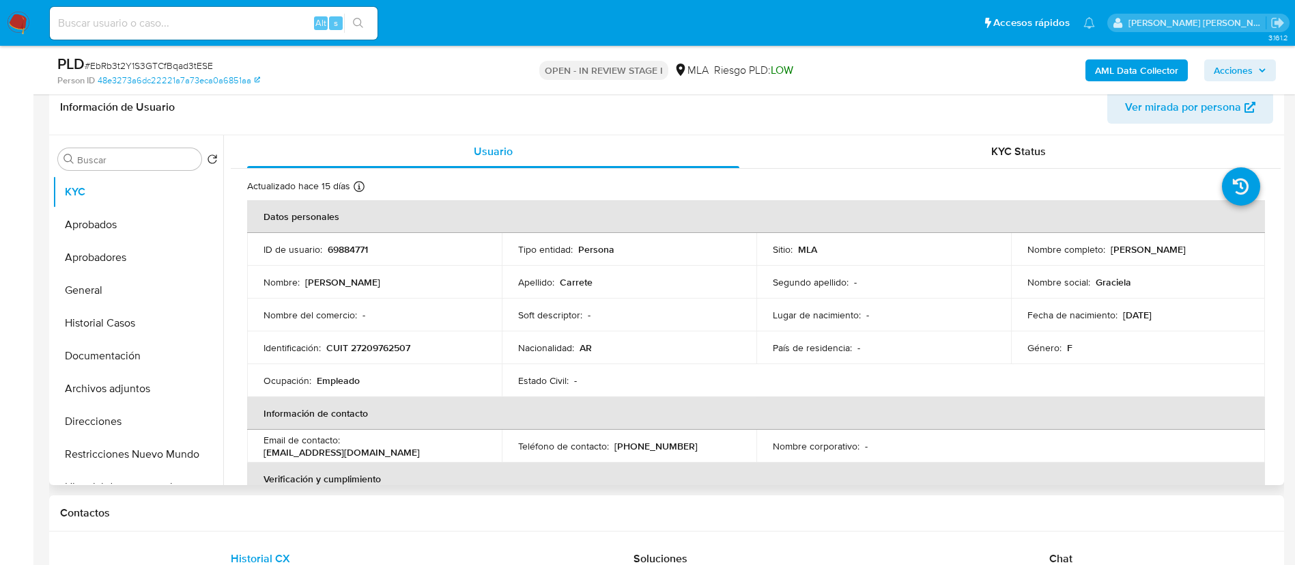
scroll to position [229, 0]
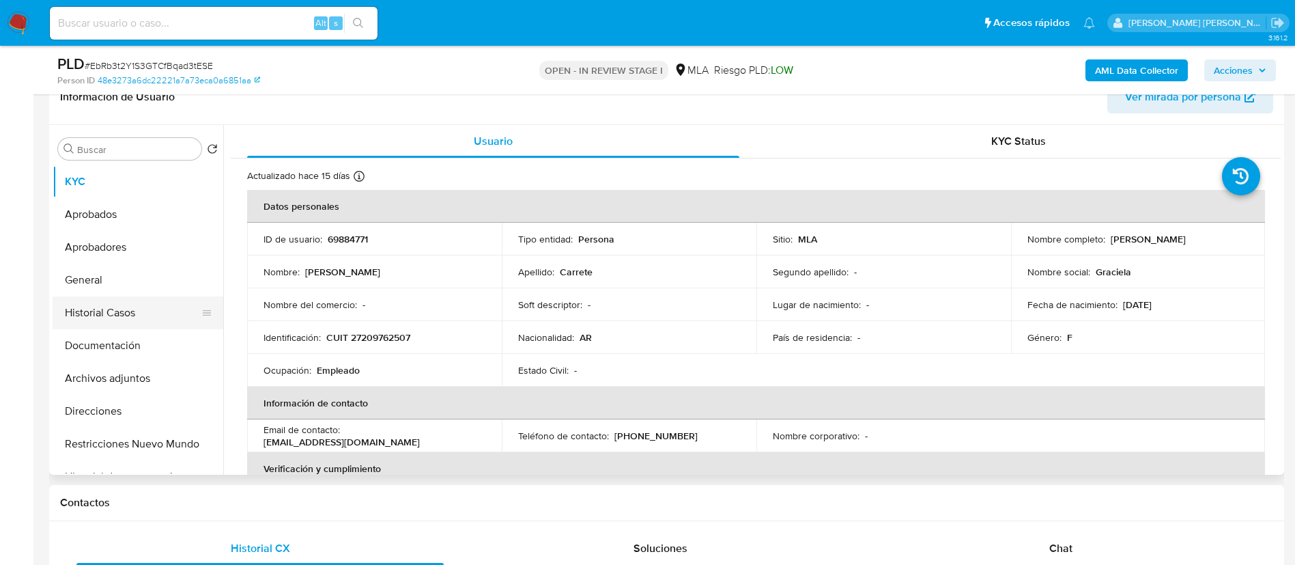
click at [117, 315] on button "Historial Casos" at bounding box center [133, 312] width 160 height 33
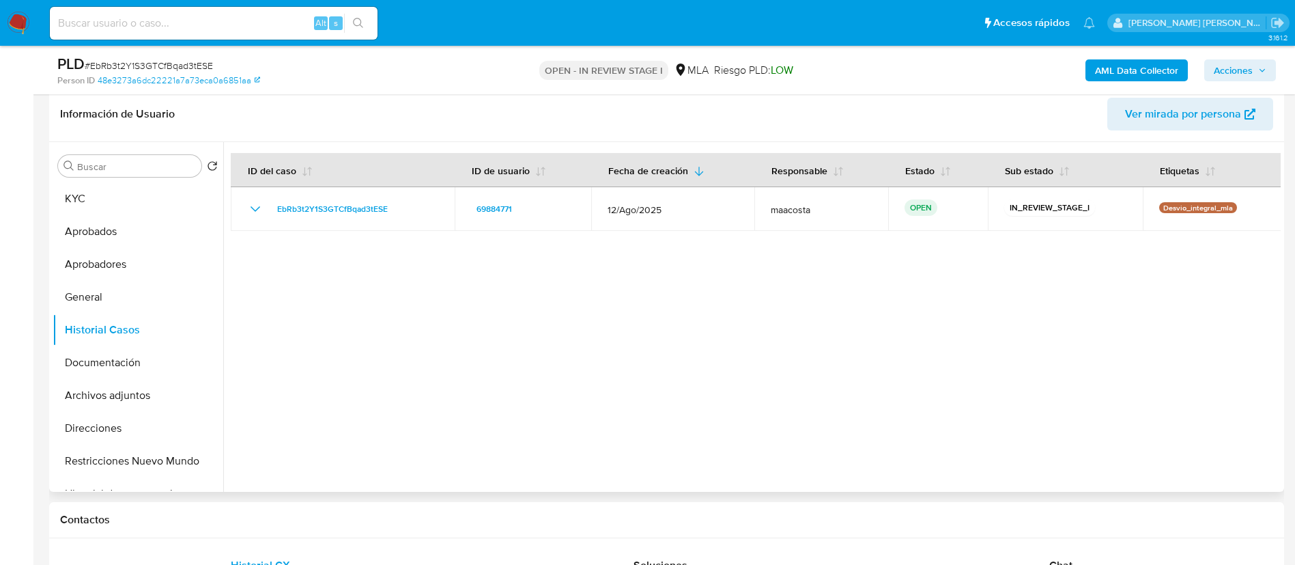
scroll to position [211, 0]
click at [136, 376] on button "Archivos adjuntos" at bounding box center [133, 396] width 160 height 33
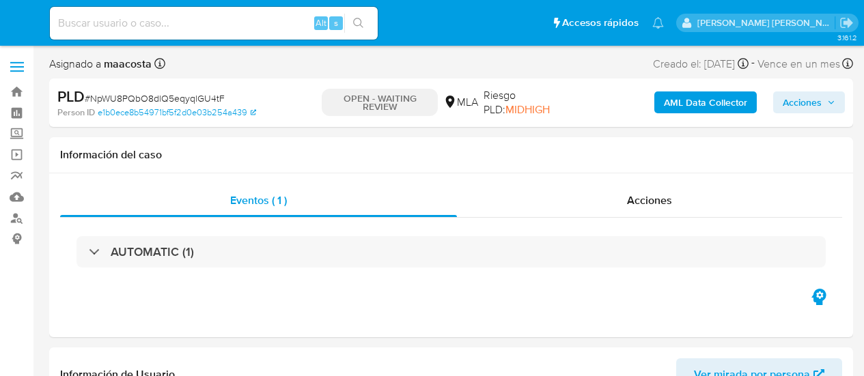
select select "10"
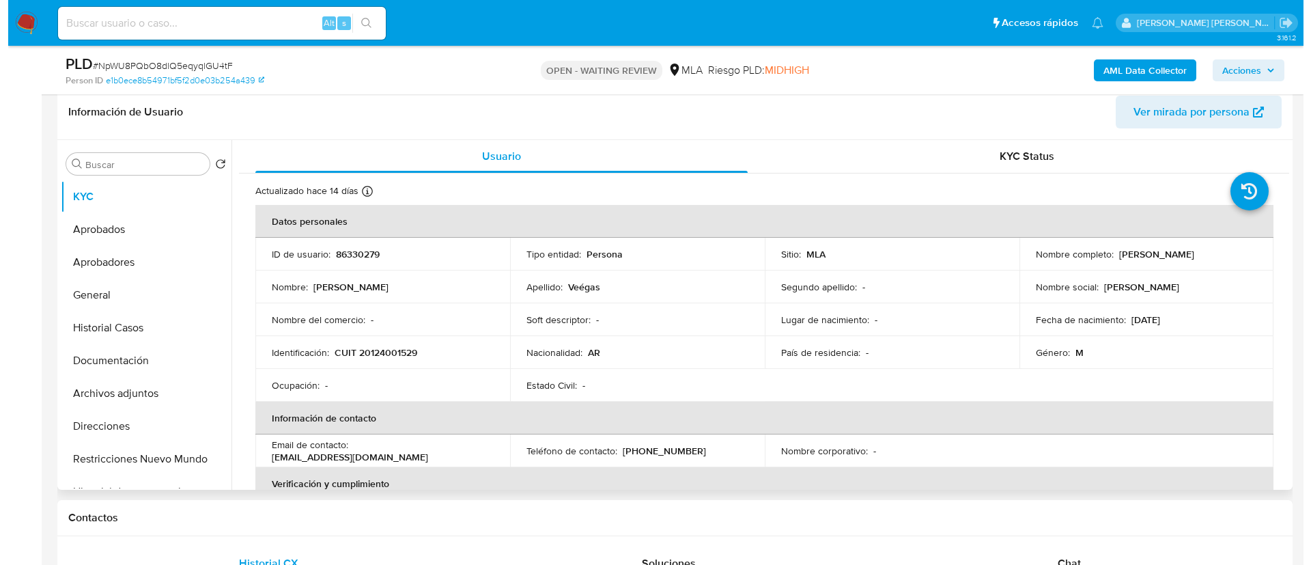
scroll to position [215, 0]
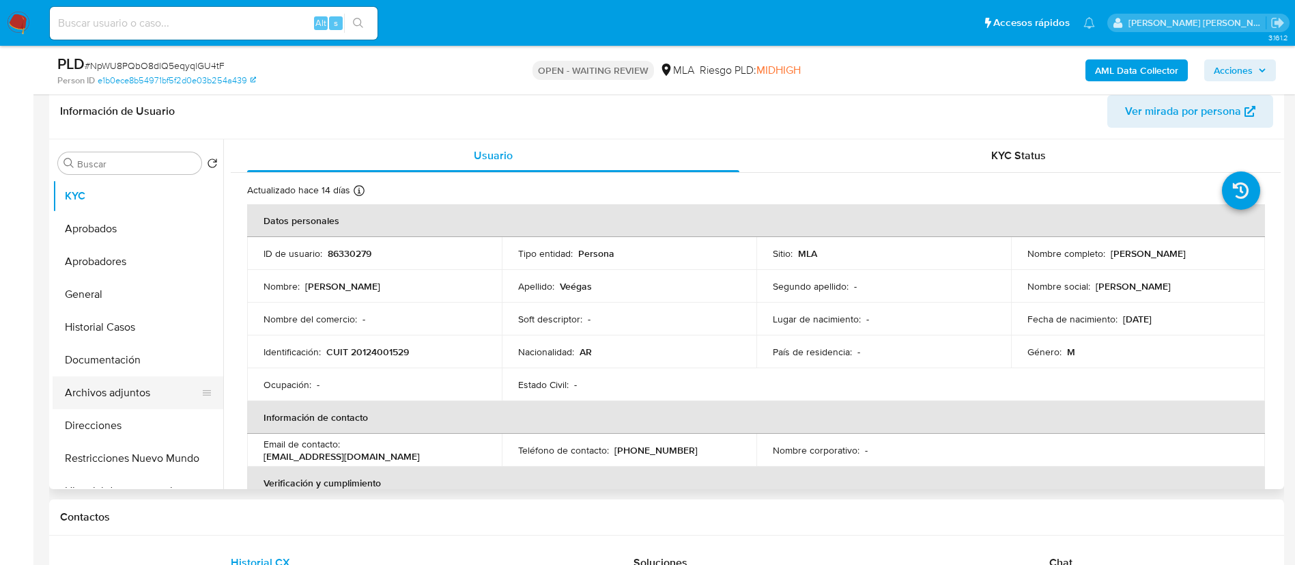
click at [119, 376] on button "Archivos adjuntos" at bounding box center [133, 392] width 160 height 33
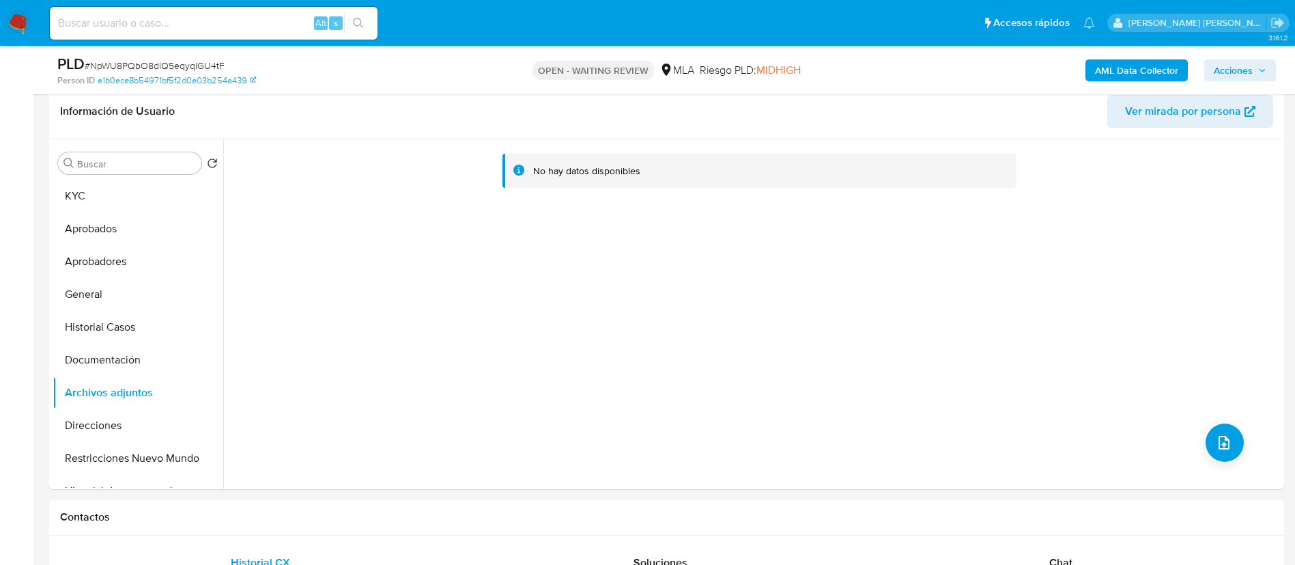
click at [863, 72] on b "AML Data Collector" at bounding box center [1136, 70] width 83 height 22
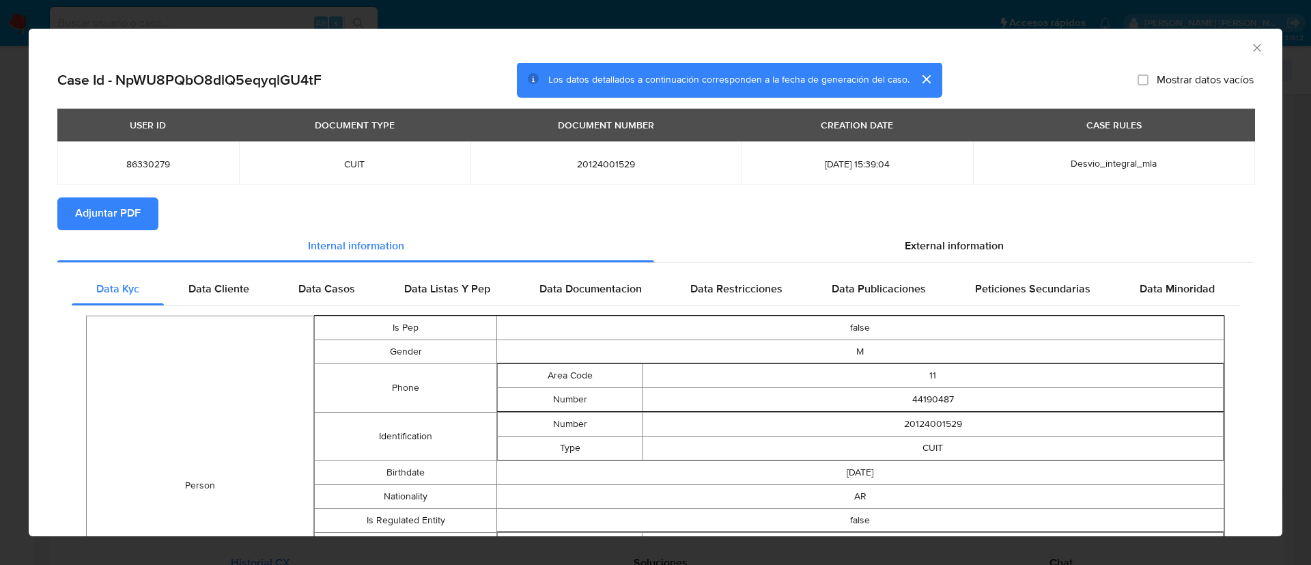
click at [99, 212] on span "Adjuntar PDF" at bounding box center [108, 214] width 66 height 30
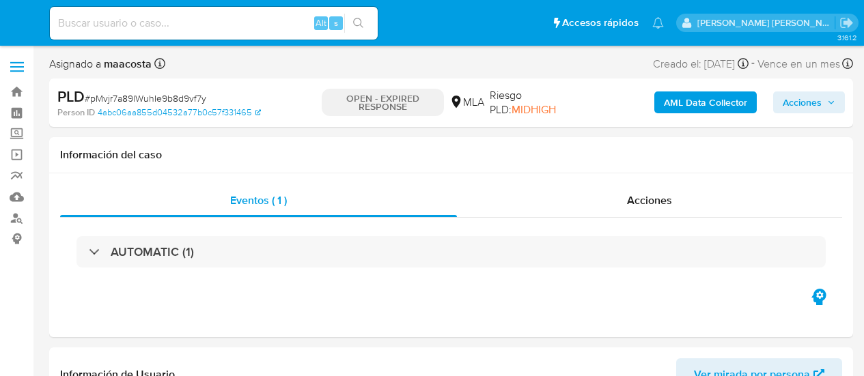
select select "10"
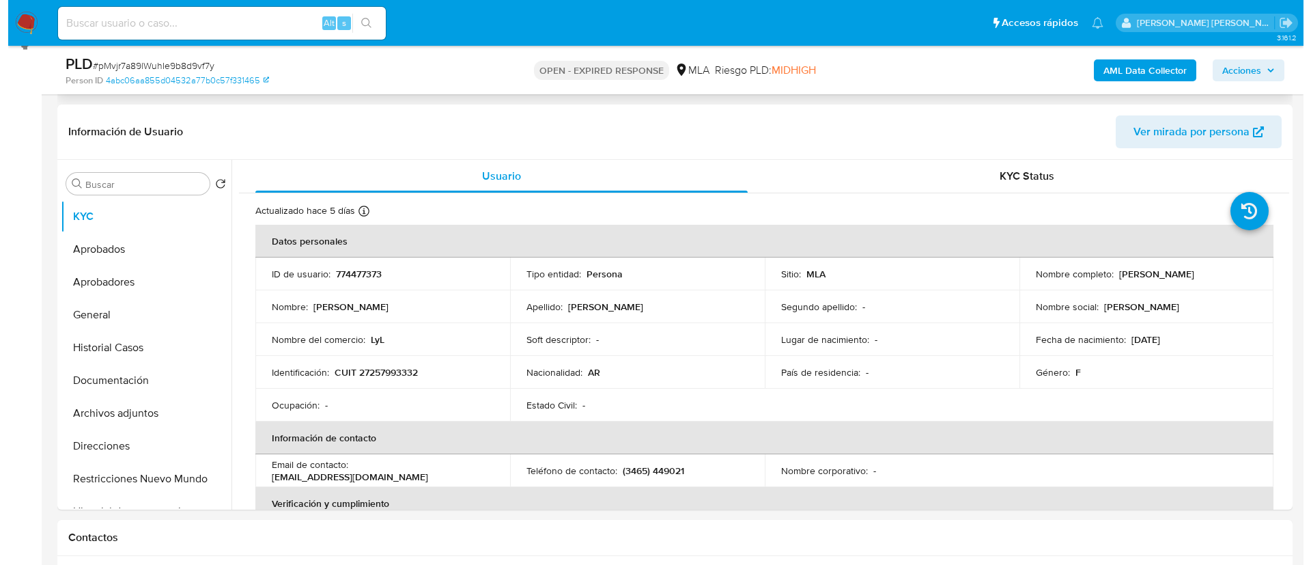
scroll to position [227, 0]
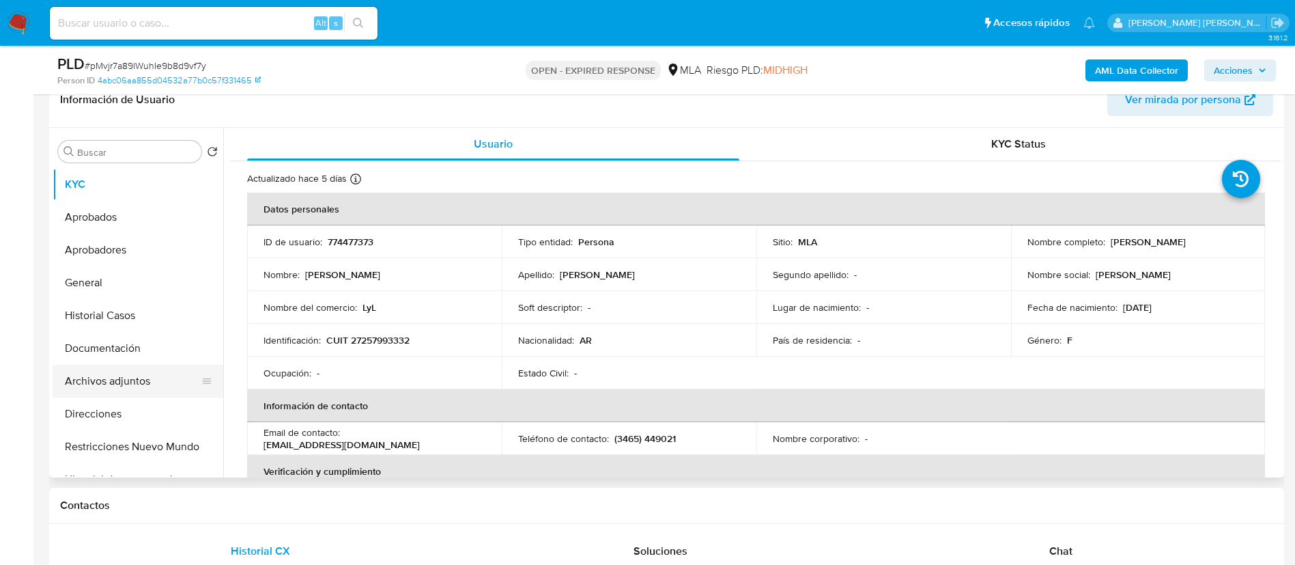
click at [154, 371] on button "Archivos adjuntos" at bounding box center [133, 381] width 160 height 33
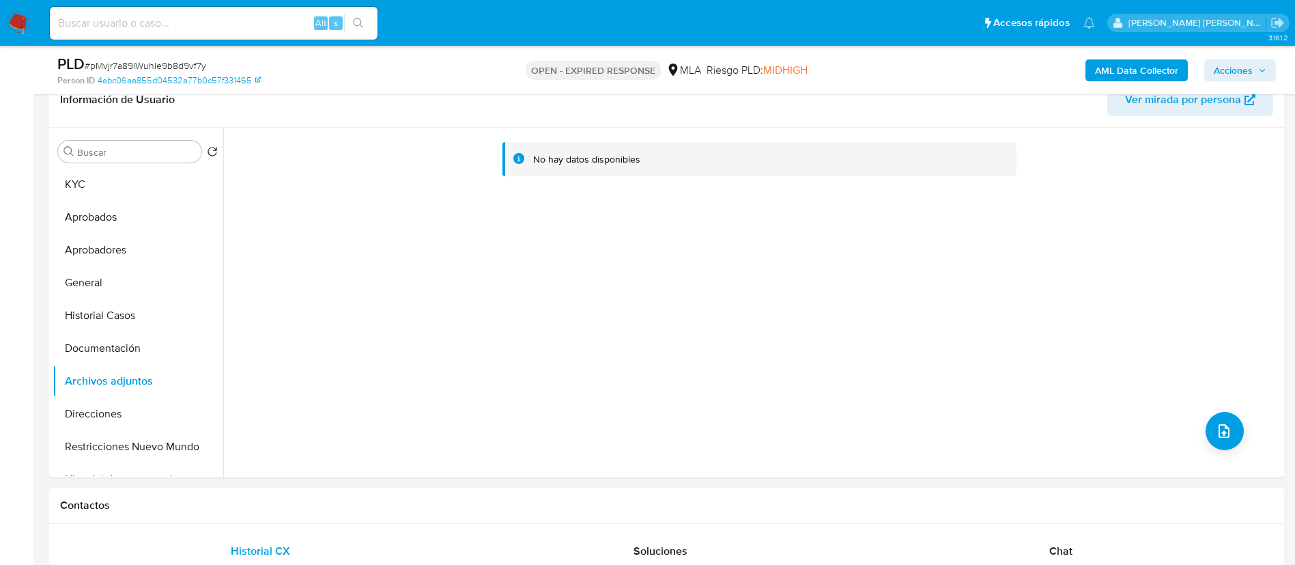
click at [863, 70] on b "AML Data Collector" at bounding box center [1136, 70] width 83 height 22
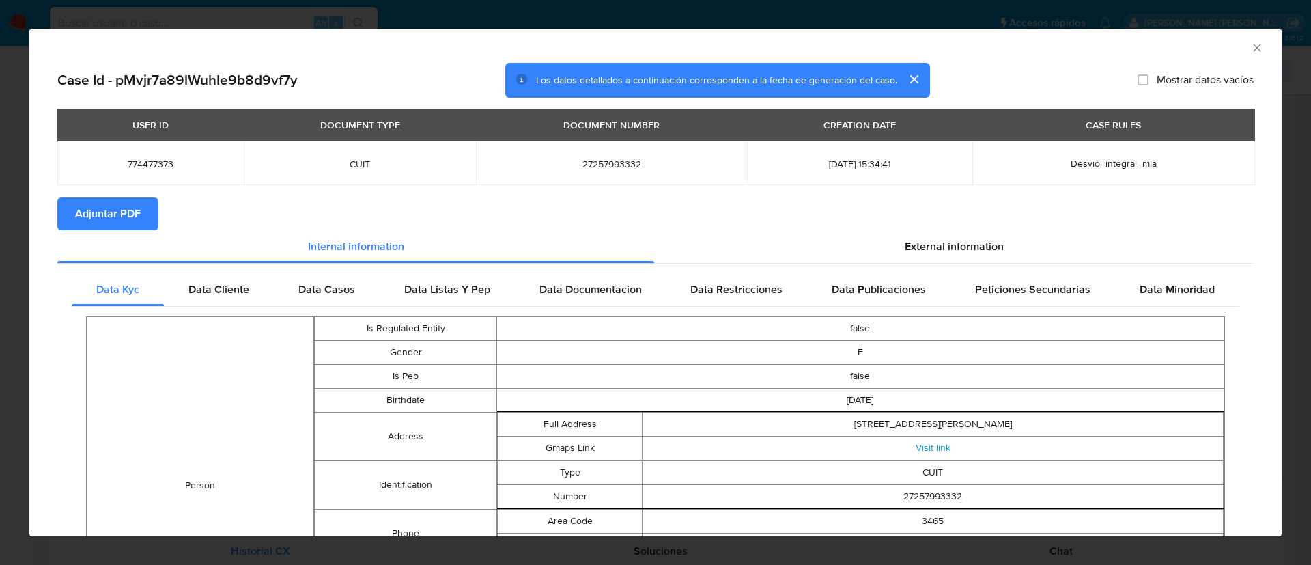
click at [99, 212] on span "Adjuntar PDF" at bounding box center [108, 214] width 66 height 30
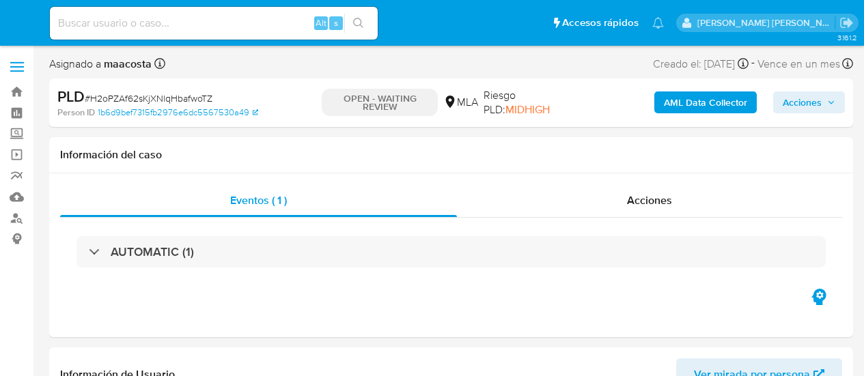
select select "10"
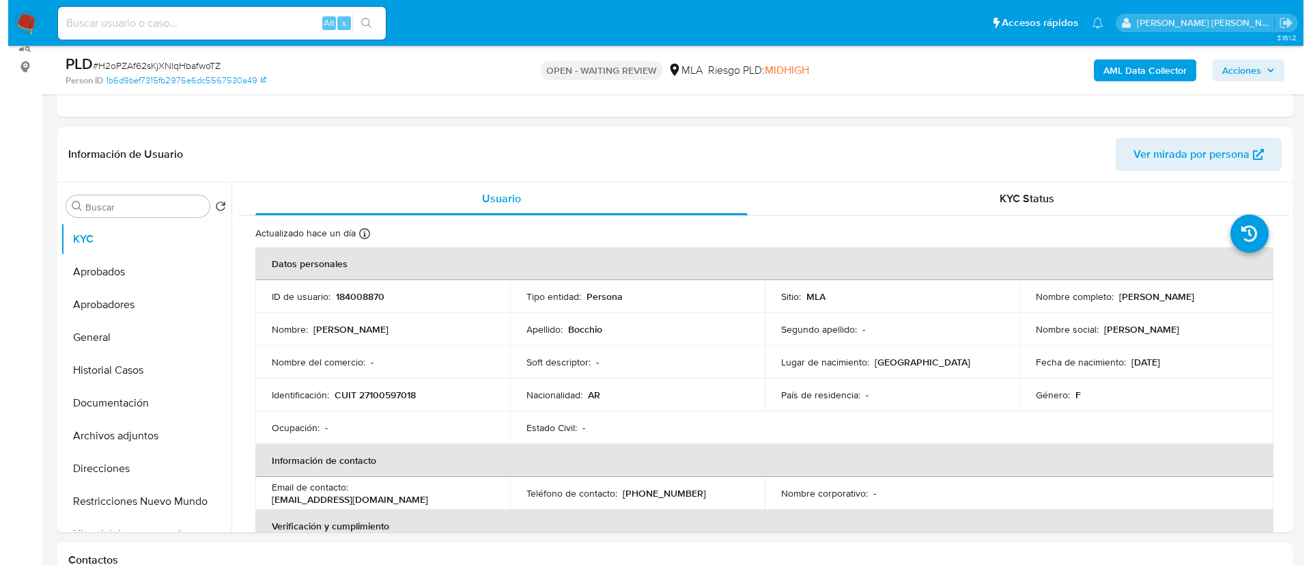
scroll to position [188, 0]
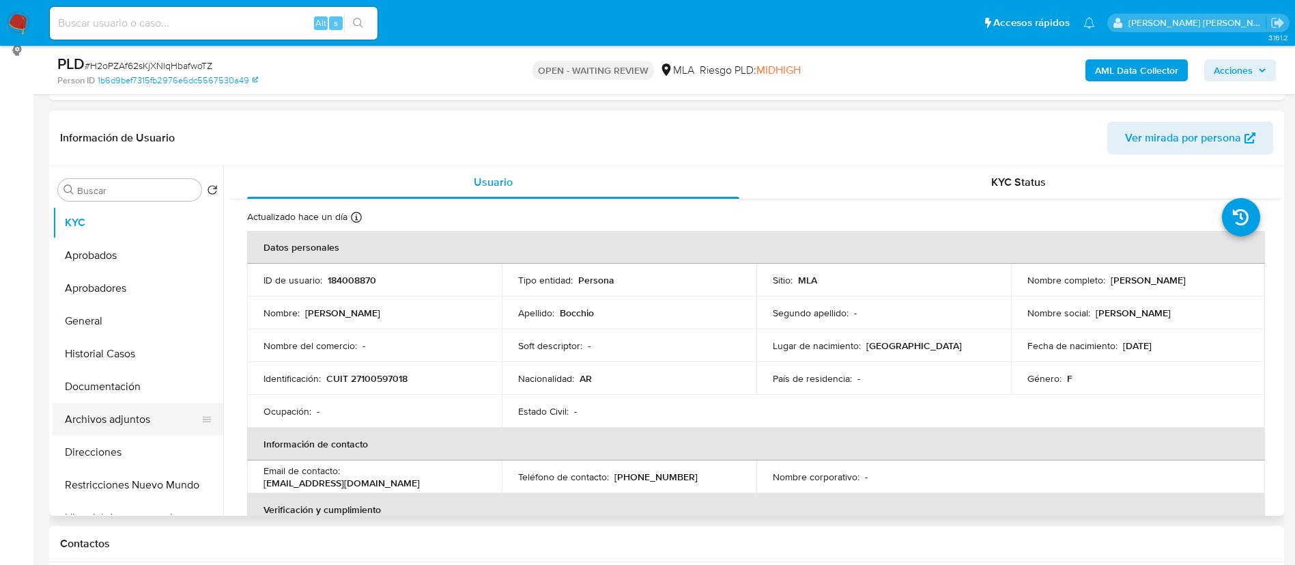
click at [117, 376] on button "Archivos adjuntos" at bounding box center [133, 419] width 160 height 33
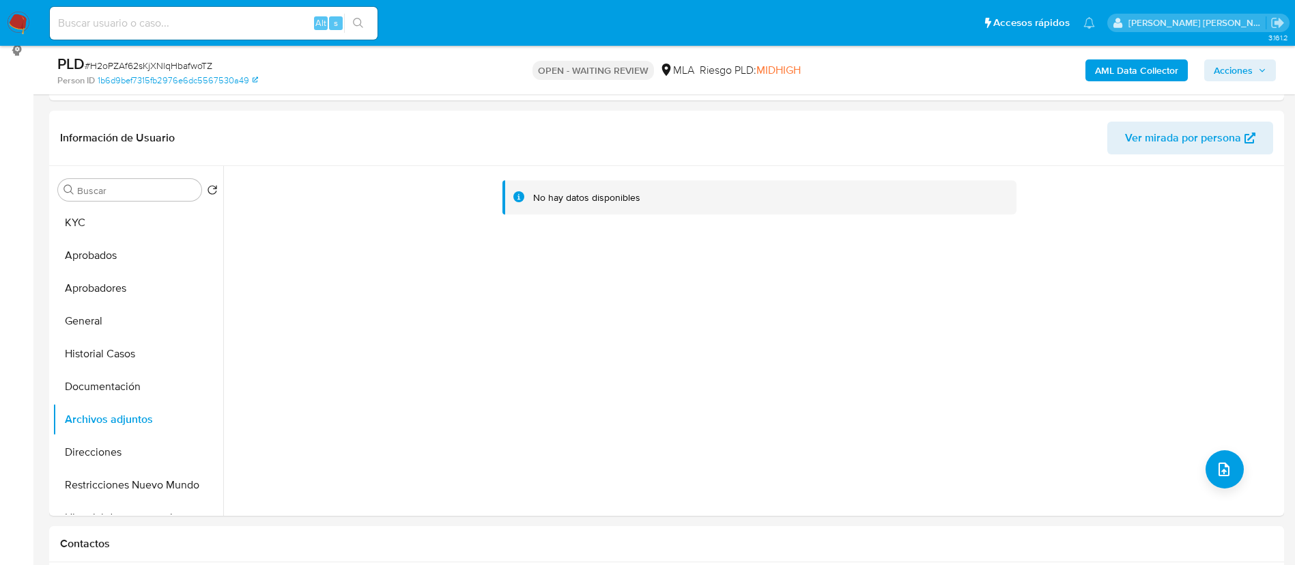
click at [863, 67] on b "AML Data Collector" at bounding box center [1136, 70] width 83 height 22
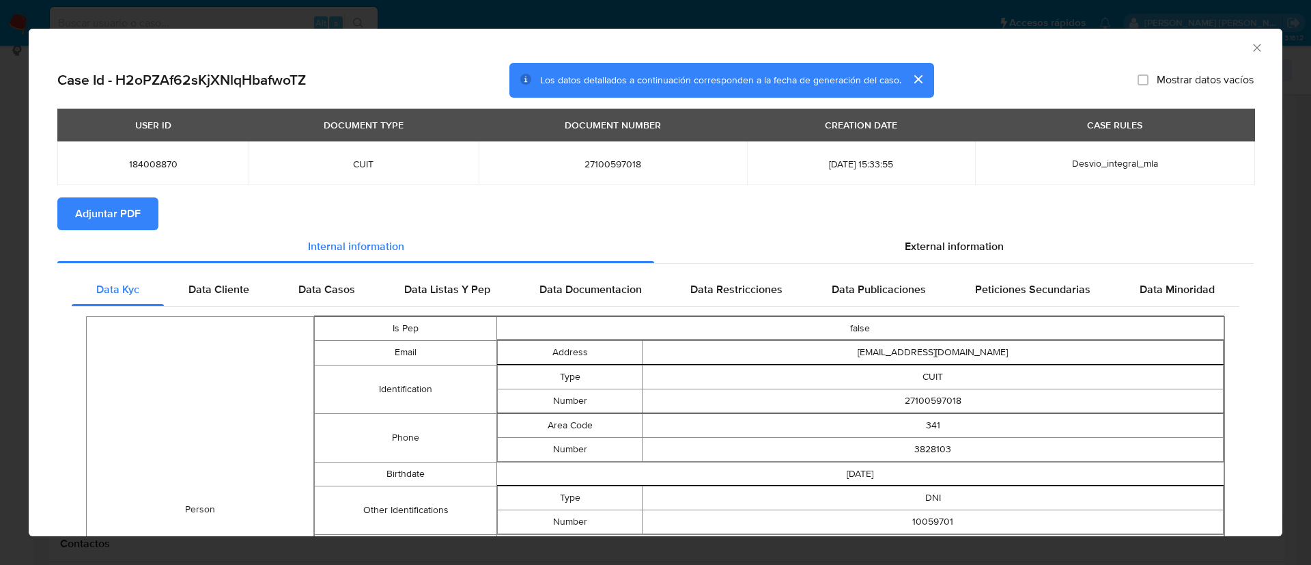
click at [99, 212] on span "Adjuntar PDF" at bounding box center [108, 214] width 66 height 30
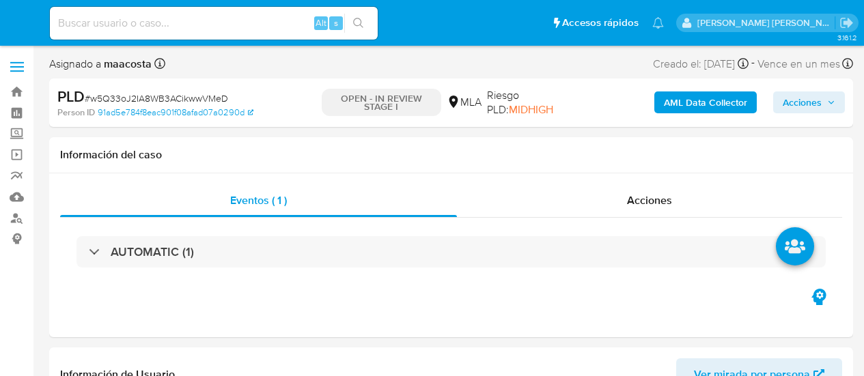
select select "10"
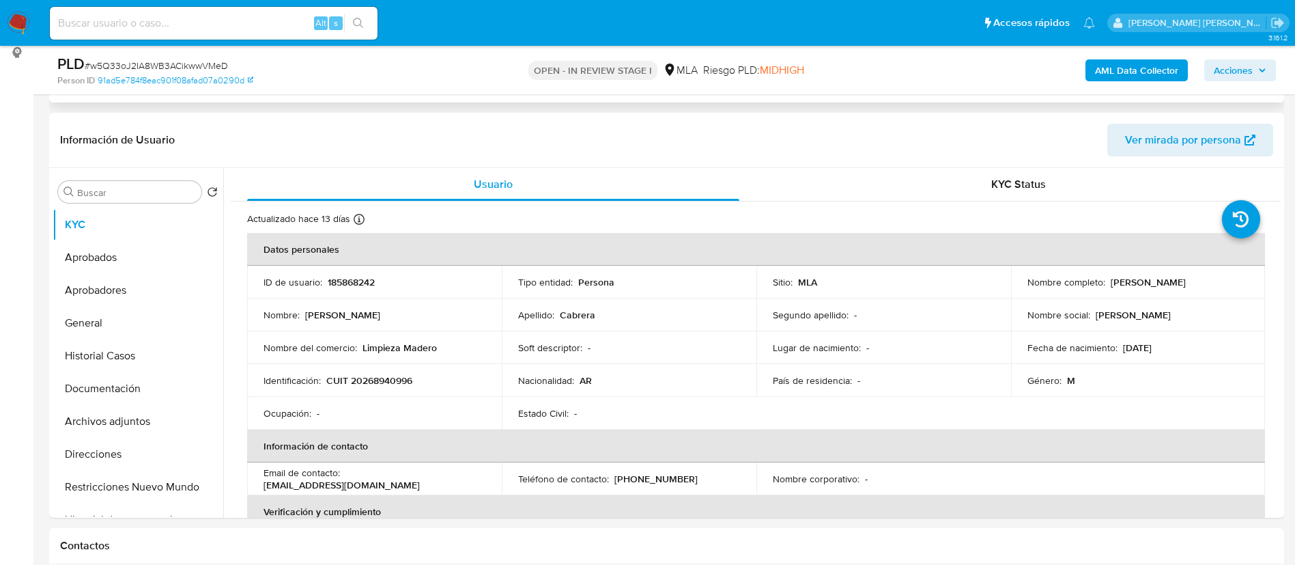
scroll to position [207, 0]
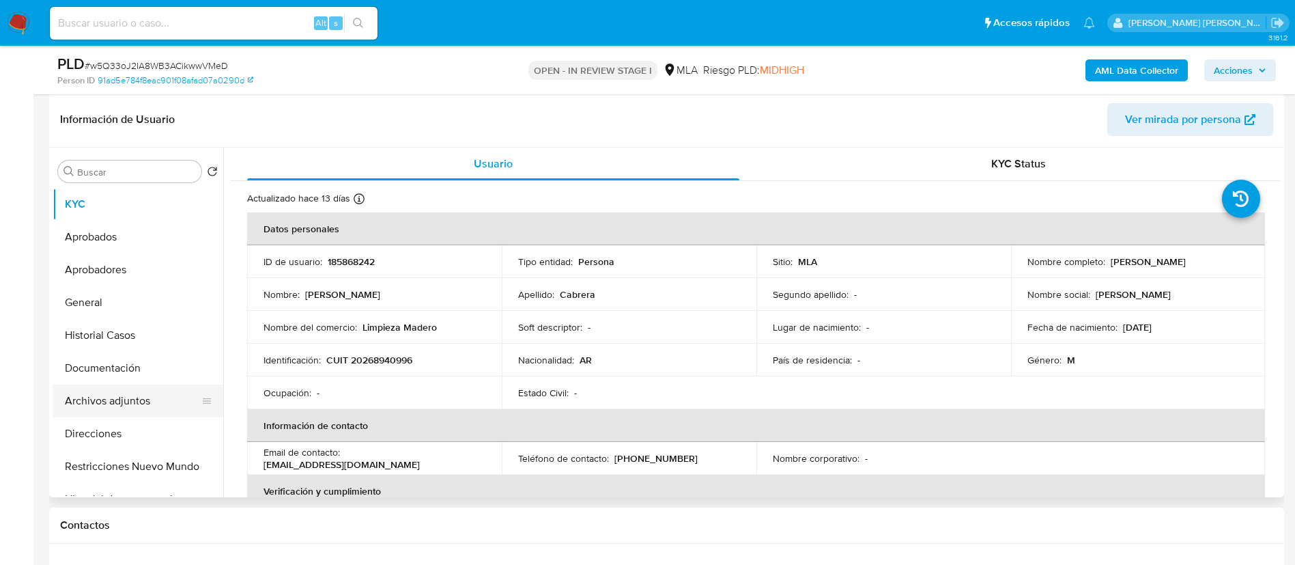
click at [137, 376] on button "Archivos adjuntos" at bounding box center [133, 400] width 160 height 33
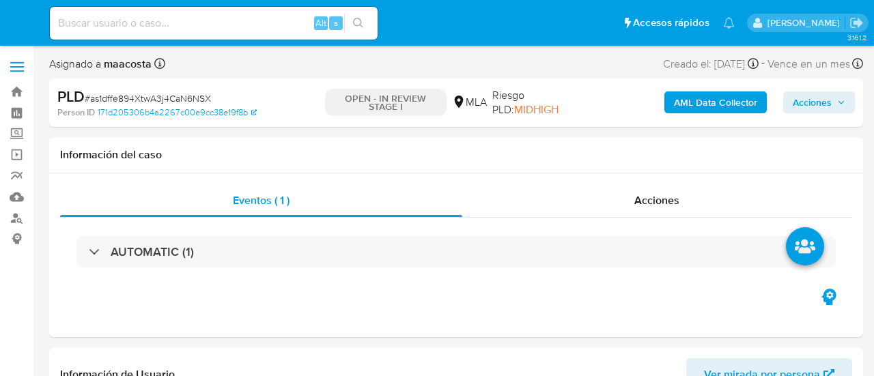
select select "10"
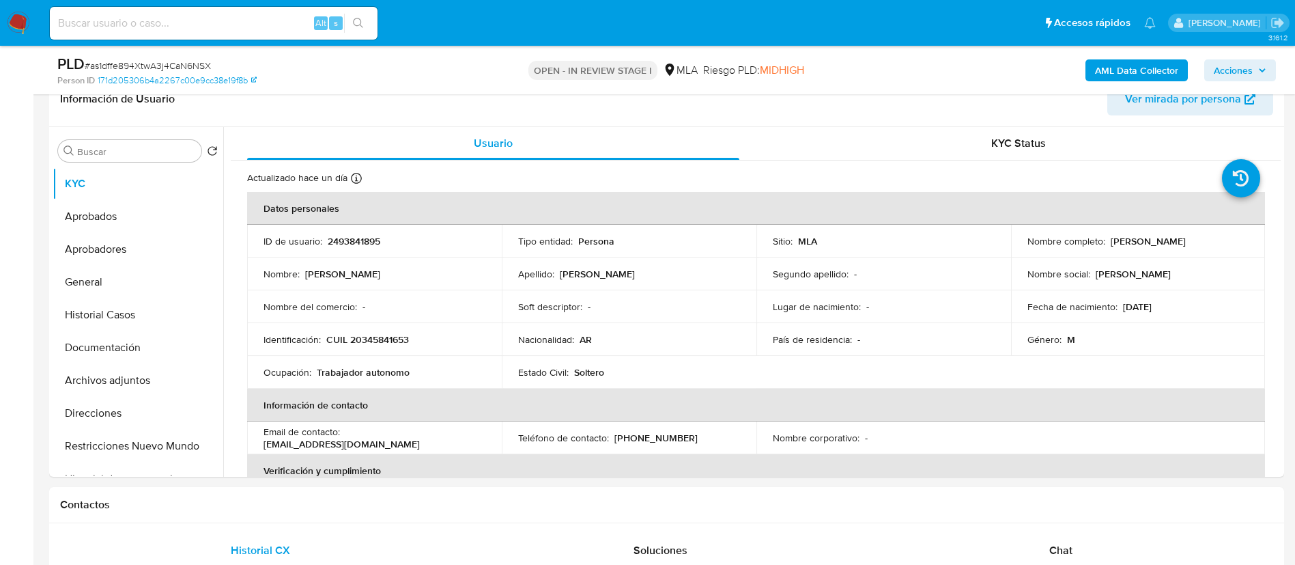
scroll to position [229, 0]
click at [100, 376] on button "Archivos adjuntos" at bounding box center [133, 378] width 160 height 33
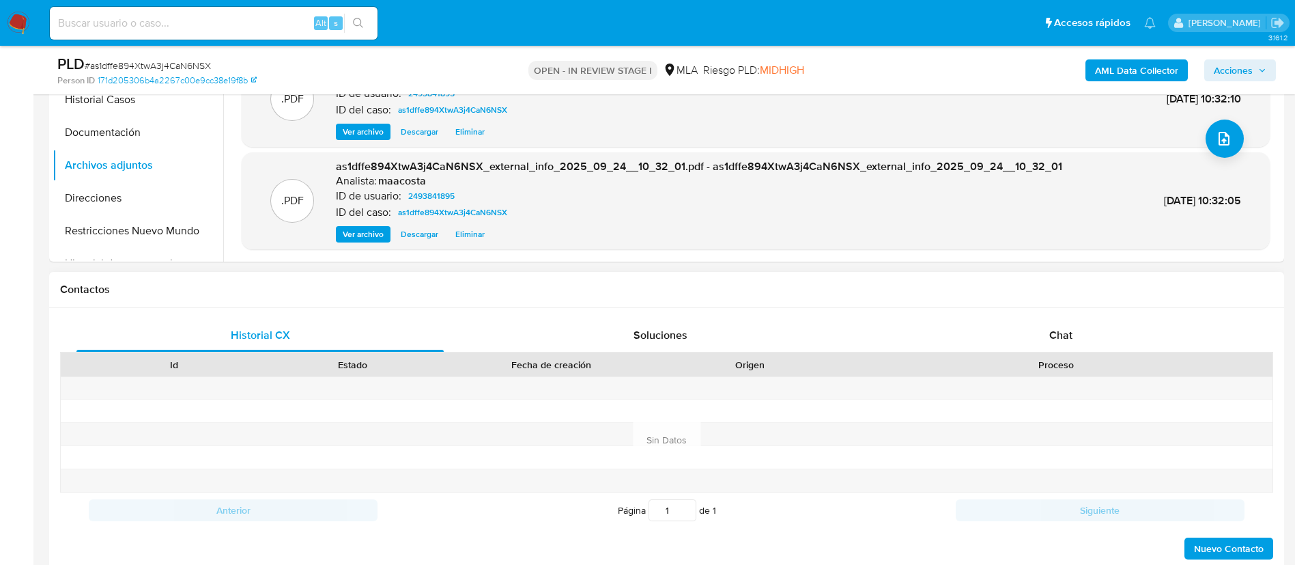
scroll to position [449, 0]
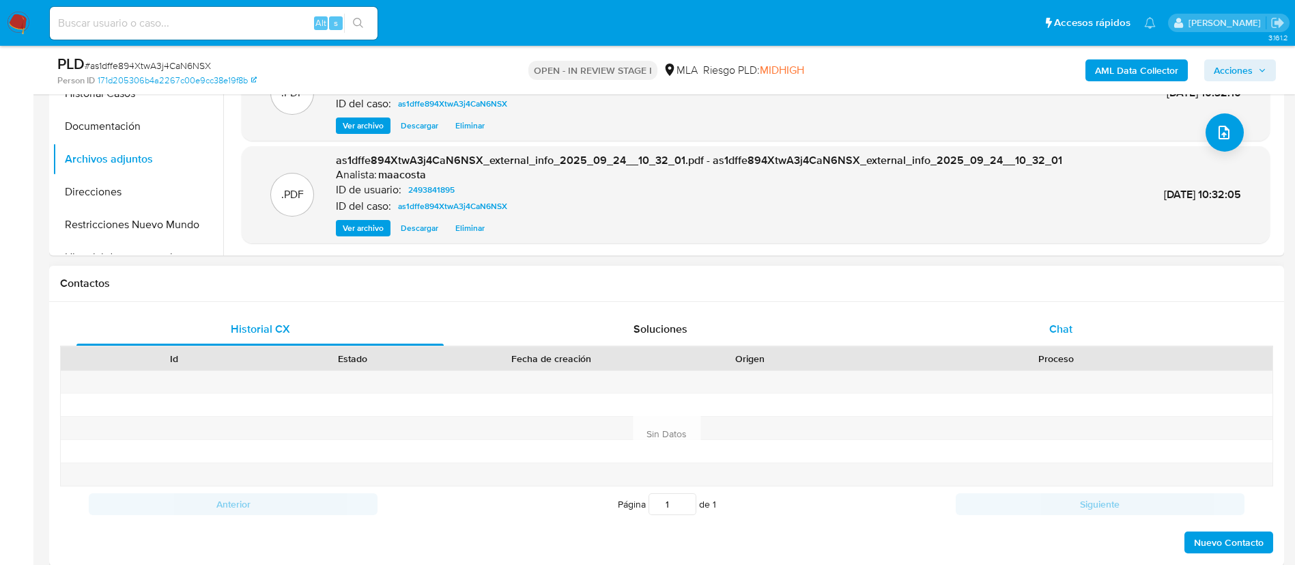
click at [873, 333] on span "Chat" at bounding box center [1060, 329] width 23 height 16
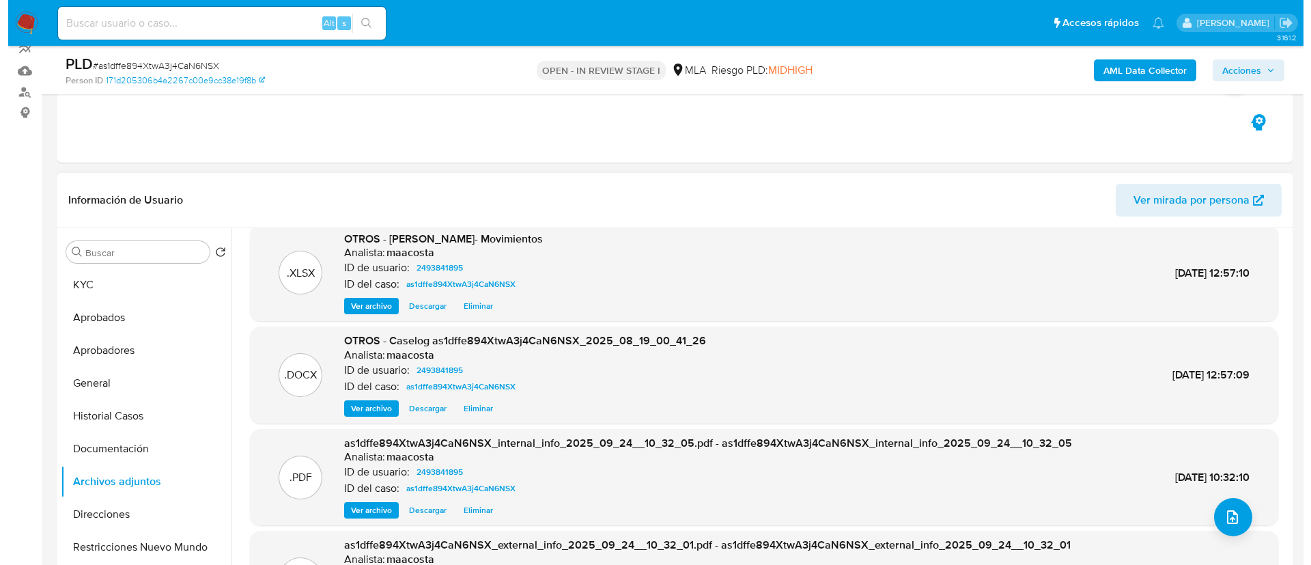
scroll to position [11, 0]
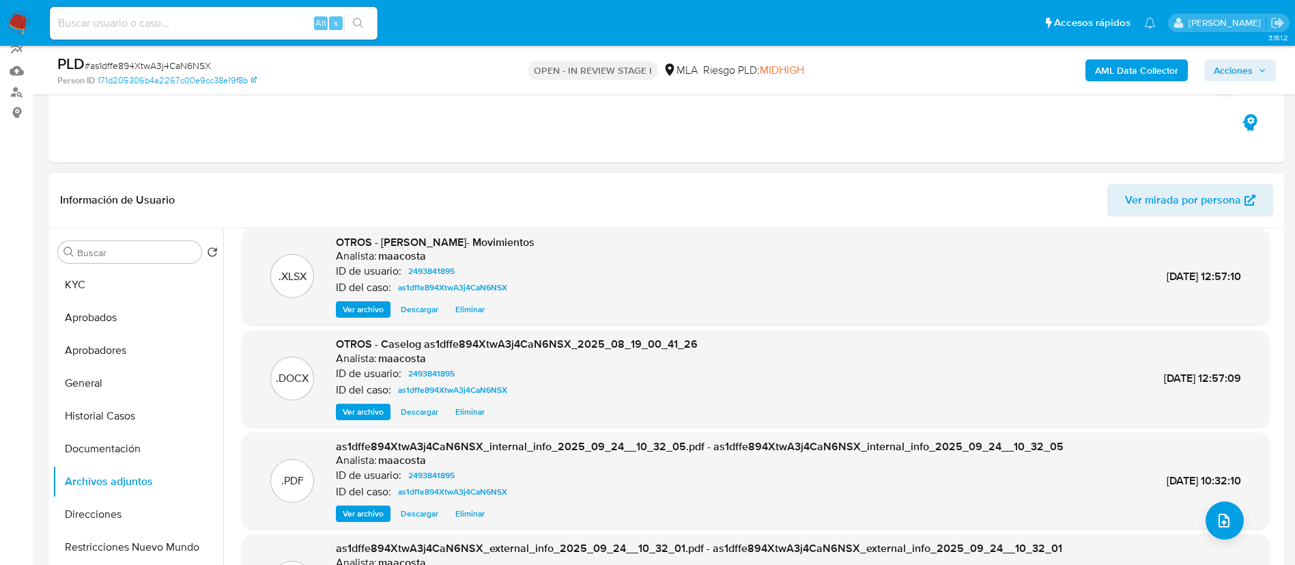
click at [348, 376] on span "Ver archivo" at bounding box center [363, 412] width 41 height 14
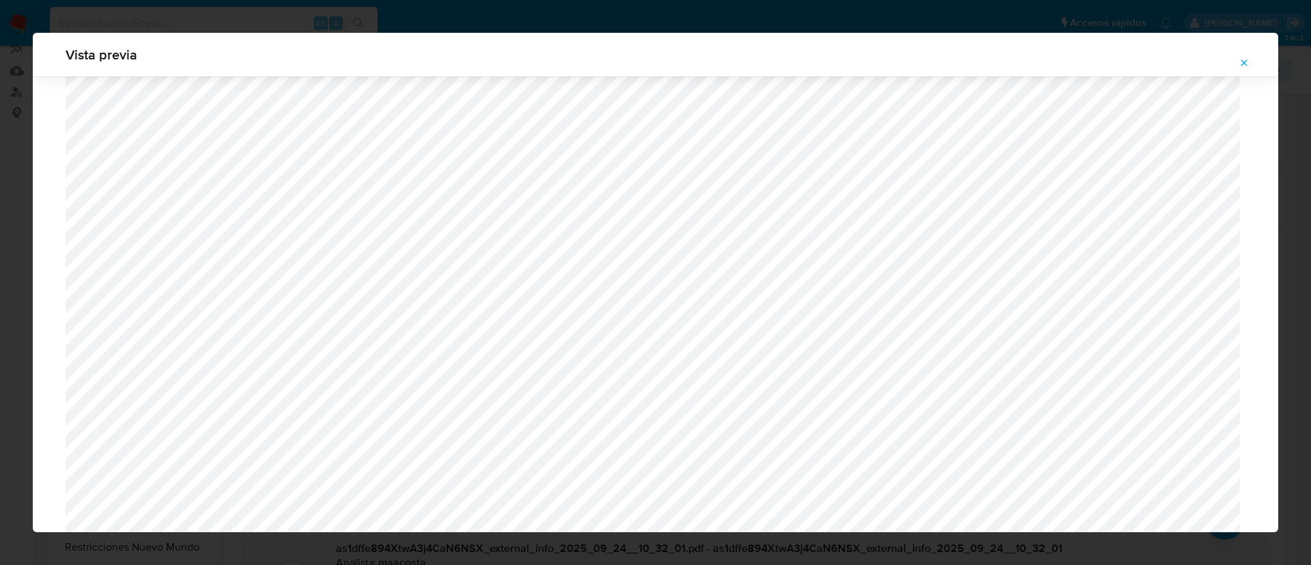
scroll to position [1265, 0]
click at [873, 58] on button "Attachment preview" at bounding box center [1244, 63] width 30 height 22
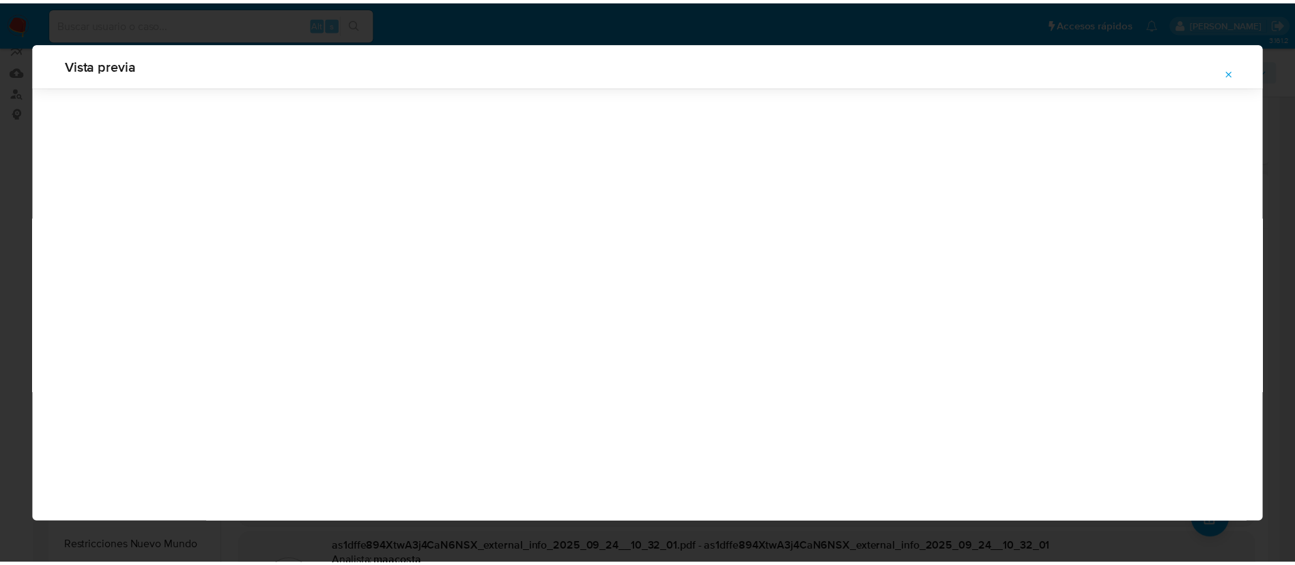
scroll to position [0, 0]
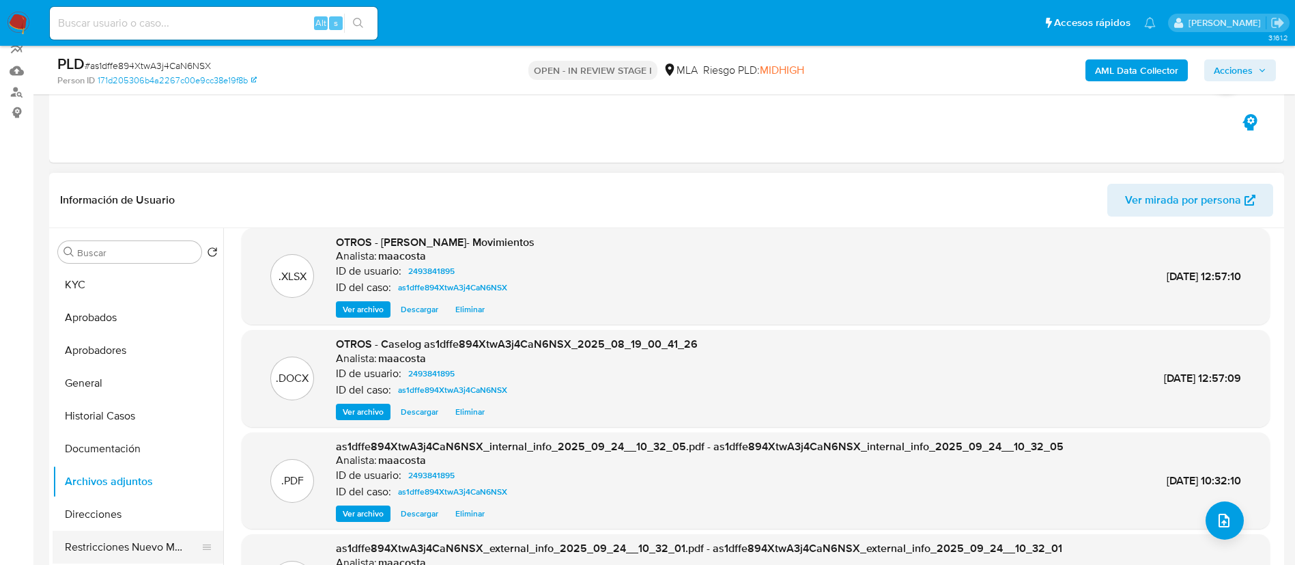
click at [124, 376] on button "Restricciones Nuevo Mundo" at bounding box center [133, 546] width 160 height 33
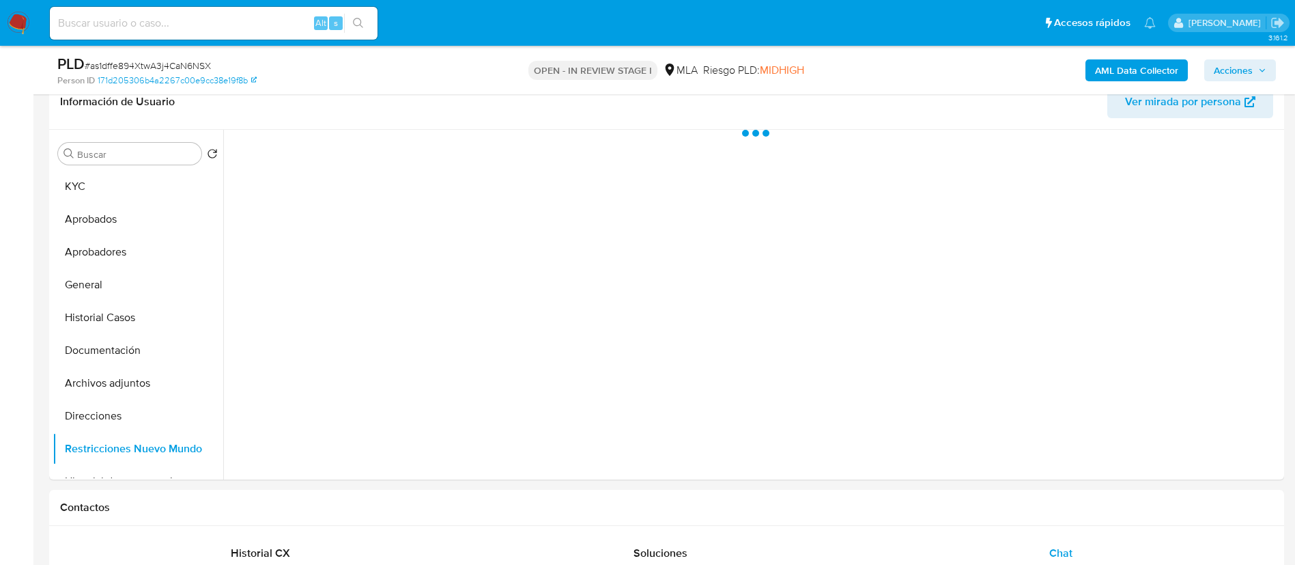
scroll to position [223, 0]
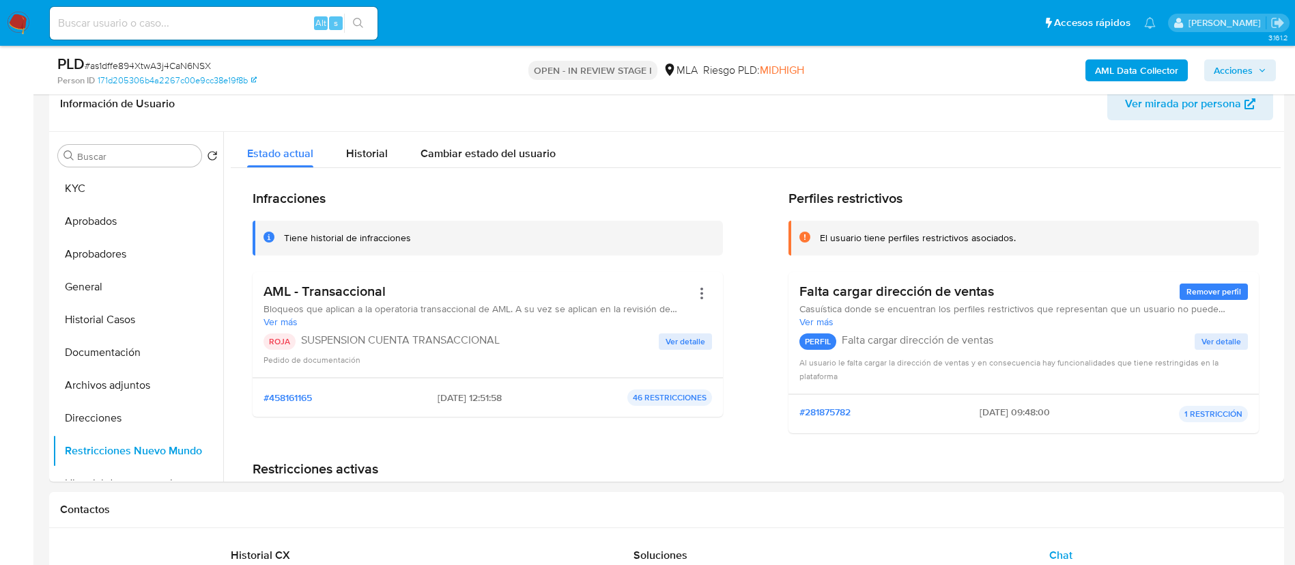
click at [873, 66] on span "Acciones" at bounding box center [1233, 70] width 39 height 22
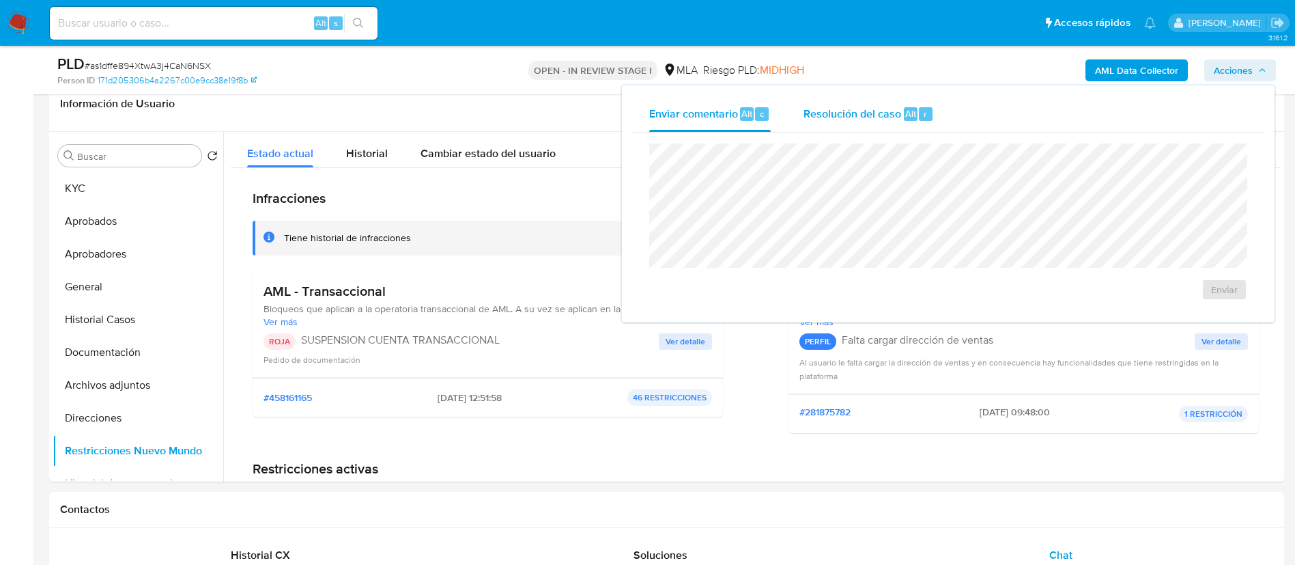
click at [868, 126] on div "Resolución del caso Alt r" at bounding box center [869, 114] width 130 height 36
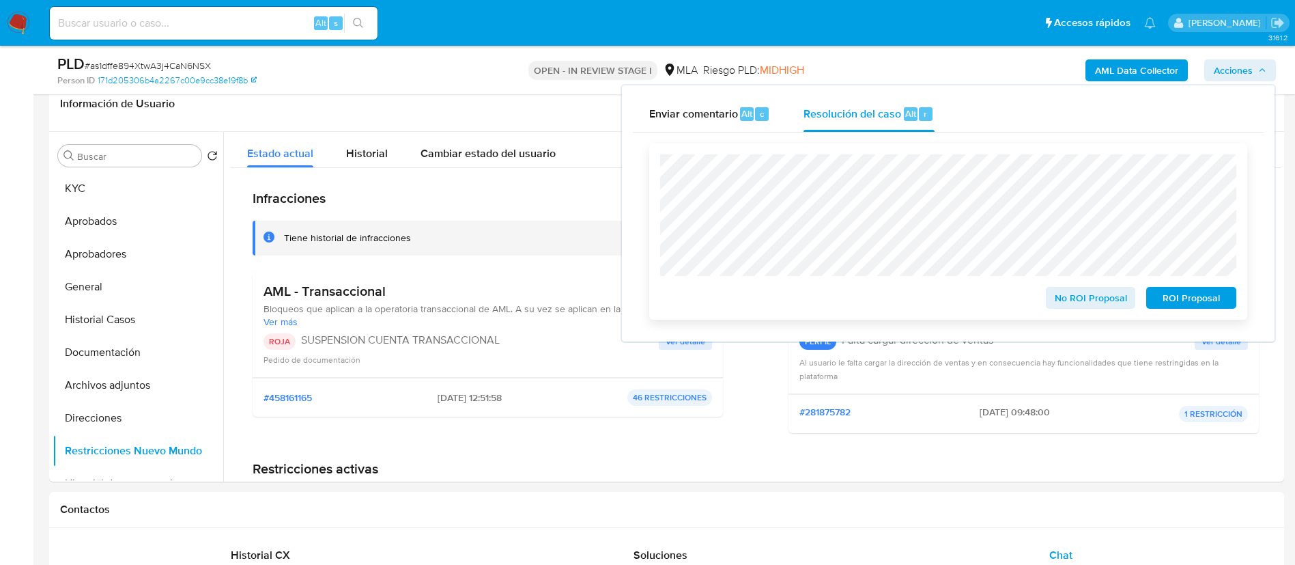
click at [873, 302] on span "ROI Proposal" at bounding box center [1191, 297] width 71 height 19
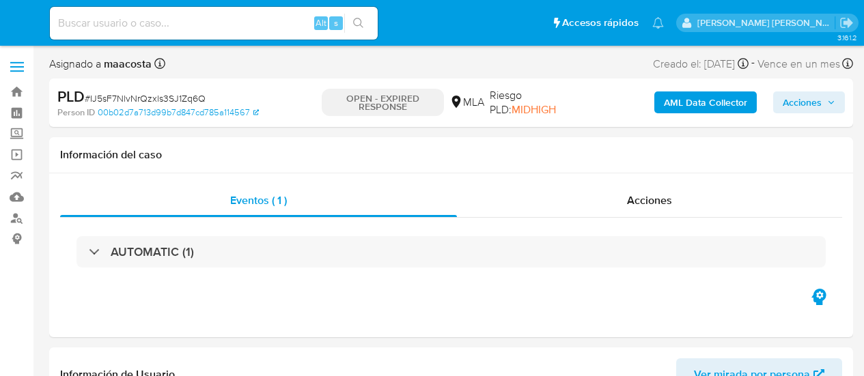
select select "10"
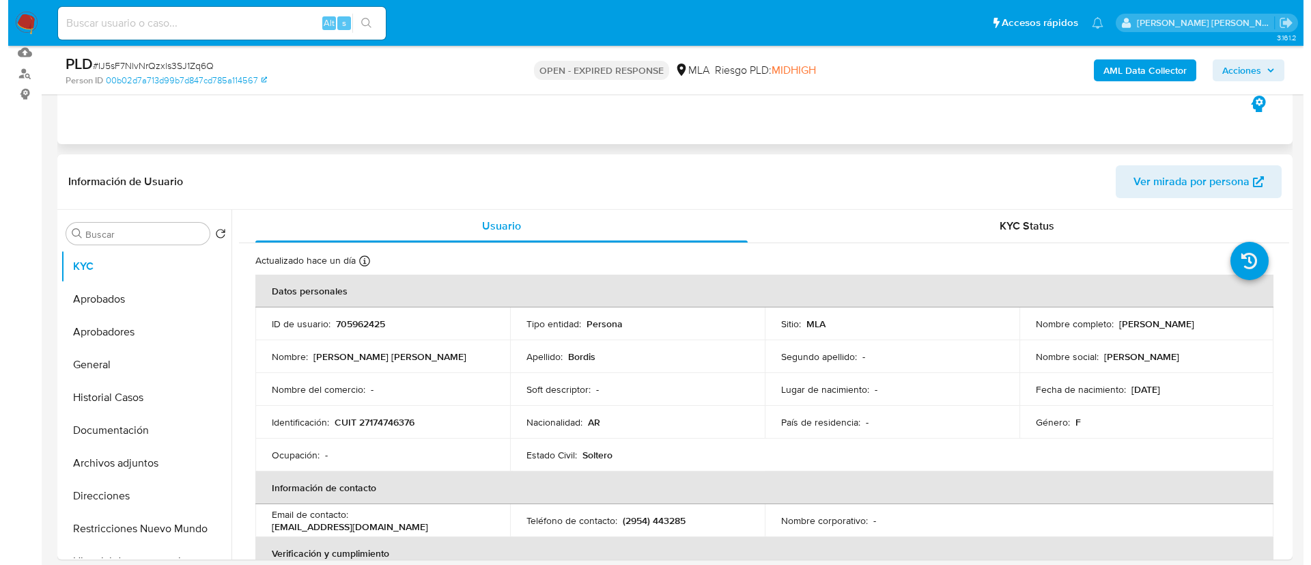
scroll to position [151, 0]
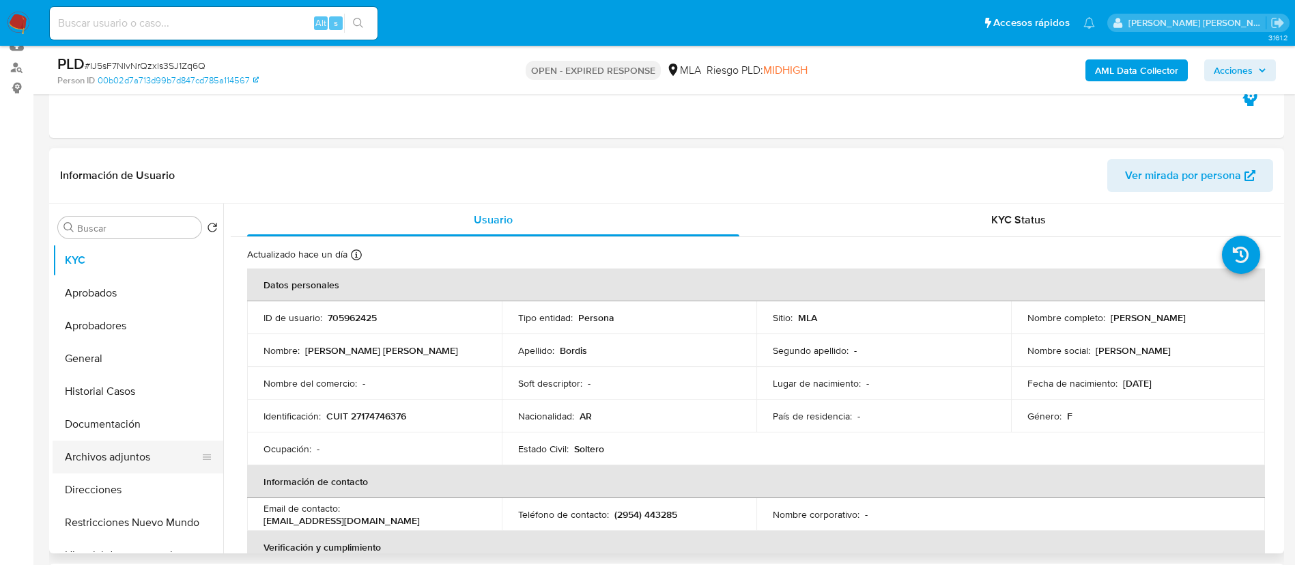
click at [103, 376] on button "Archivos adjuntos" at bounding box center [133, 456] width 160 height 33
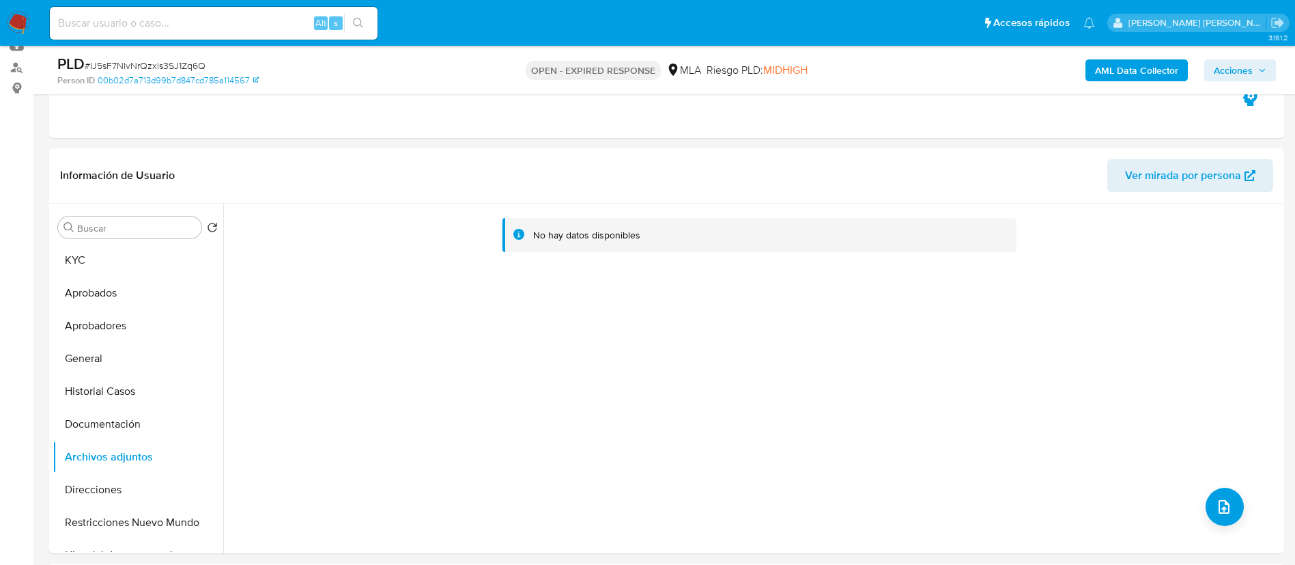
click at [863, 70] on b "AML Data Collector" at bounding box center [1136, 70] width 83 height 22
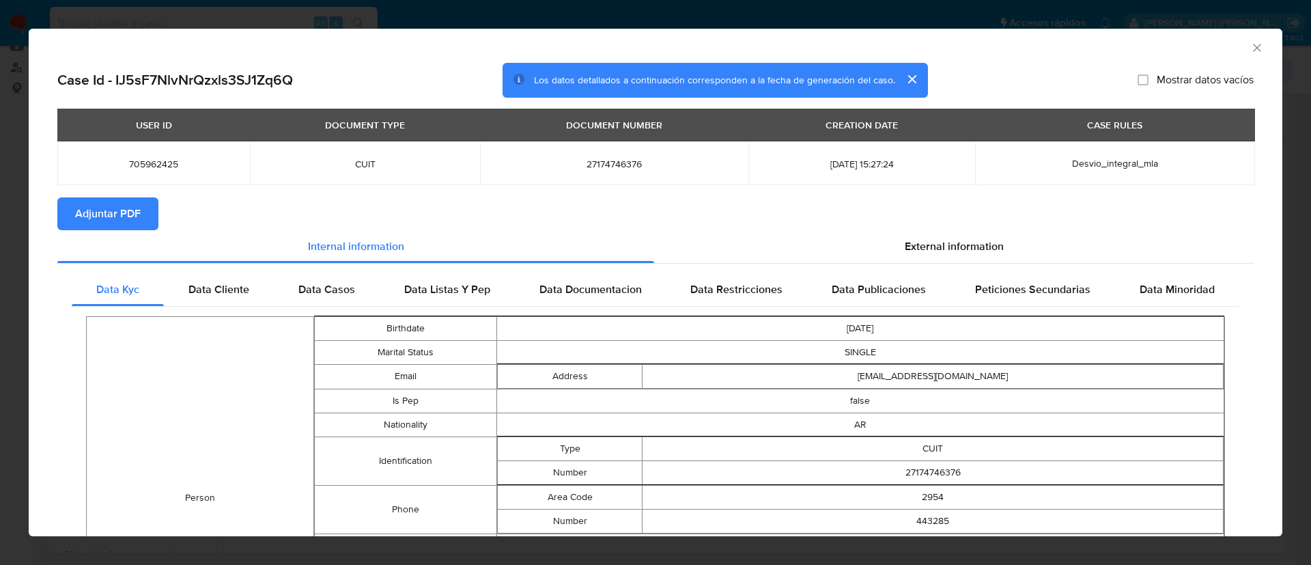
click at [99, 212] on span "Adjuntar PDF" at bounding box center [108, 214] width 66 height 30
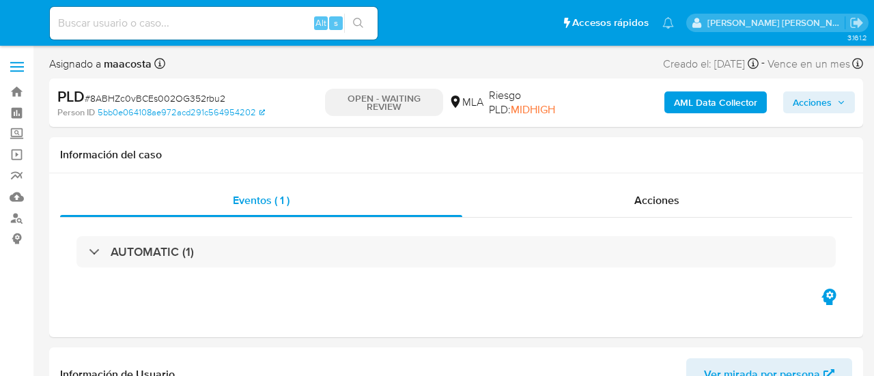
select select "10"
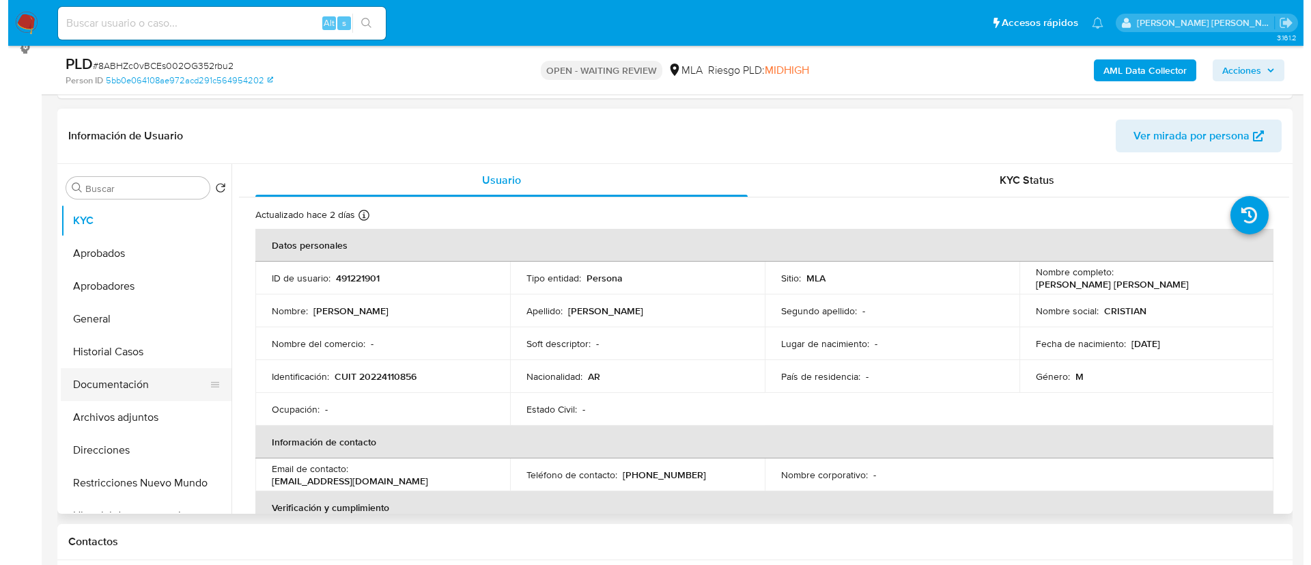
scroll to position [193, 0]
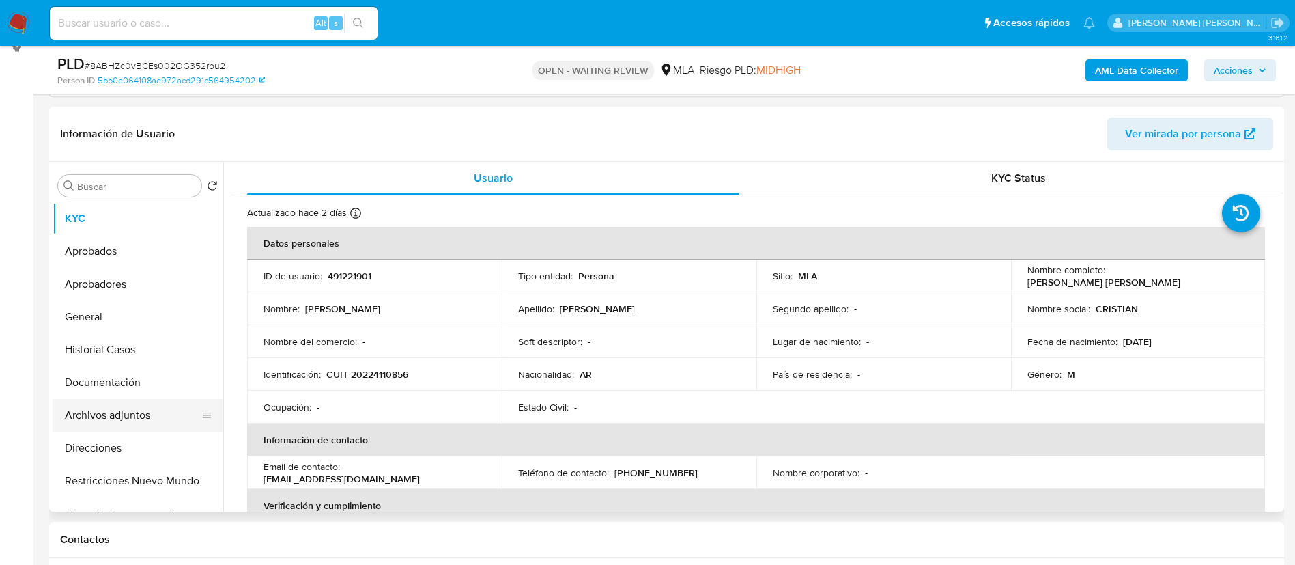
click at [112, 376] on button "Archivos adjuntos" at bounding box center [133, 415] width 160 height 33
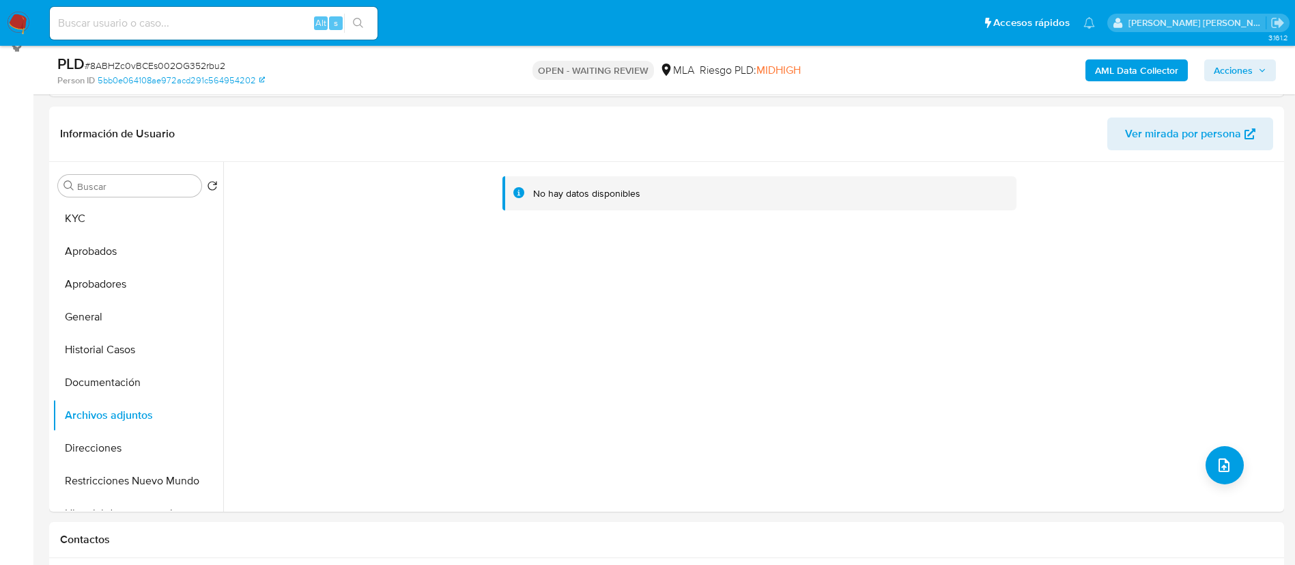
click at [873, 72] on b "AML Data Collector" at bounding box center [1136, 70] width 83 height 22
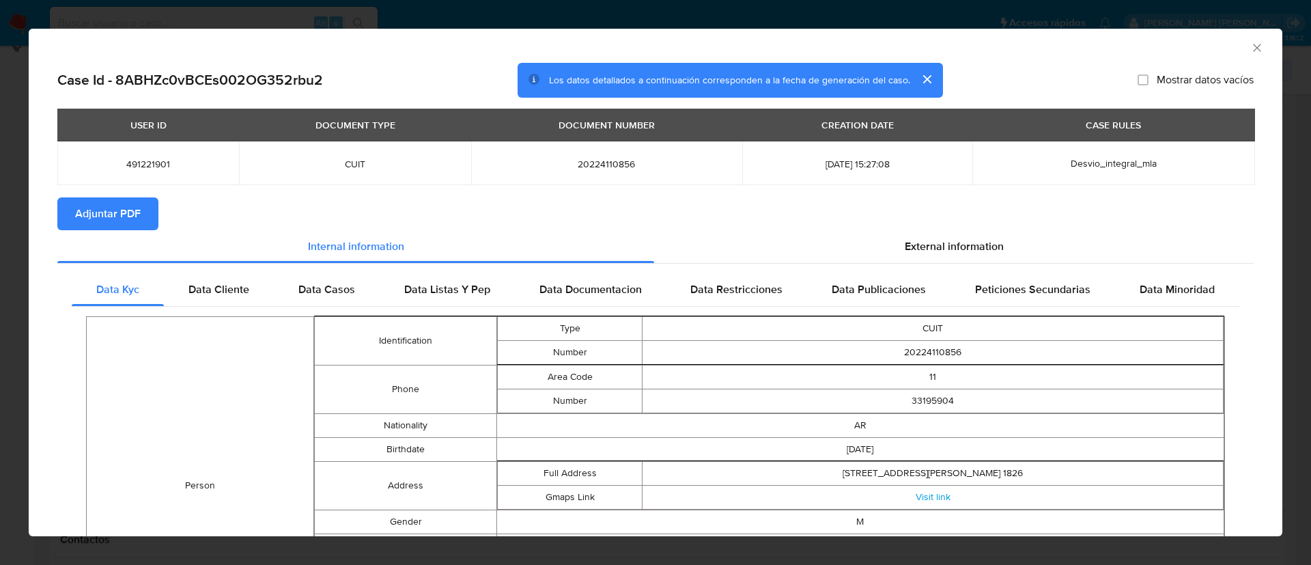
click at [99, 212] on span "Adjuntar PDF" at bounding box center [108, 214] width 66 height 30
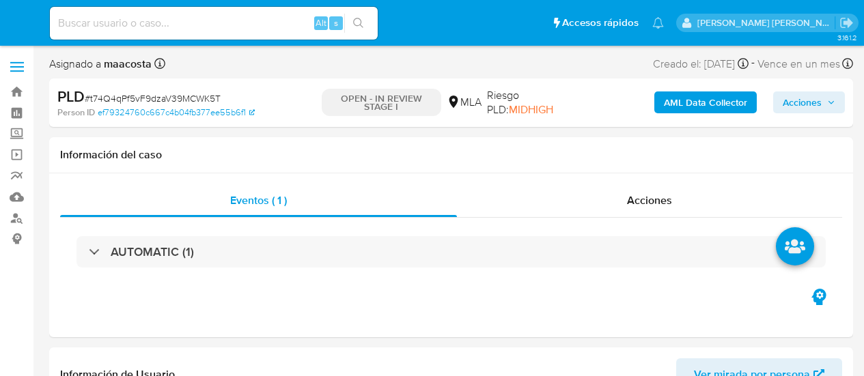
select select "10"
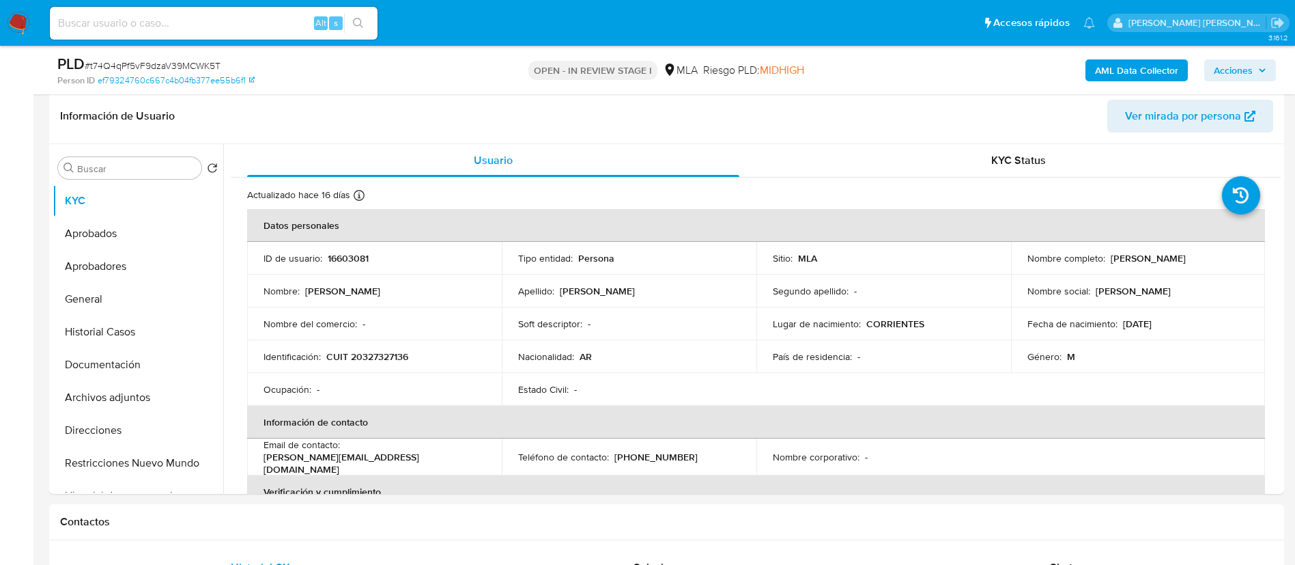
scroll to position [215, 0]
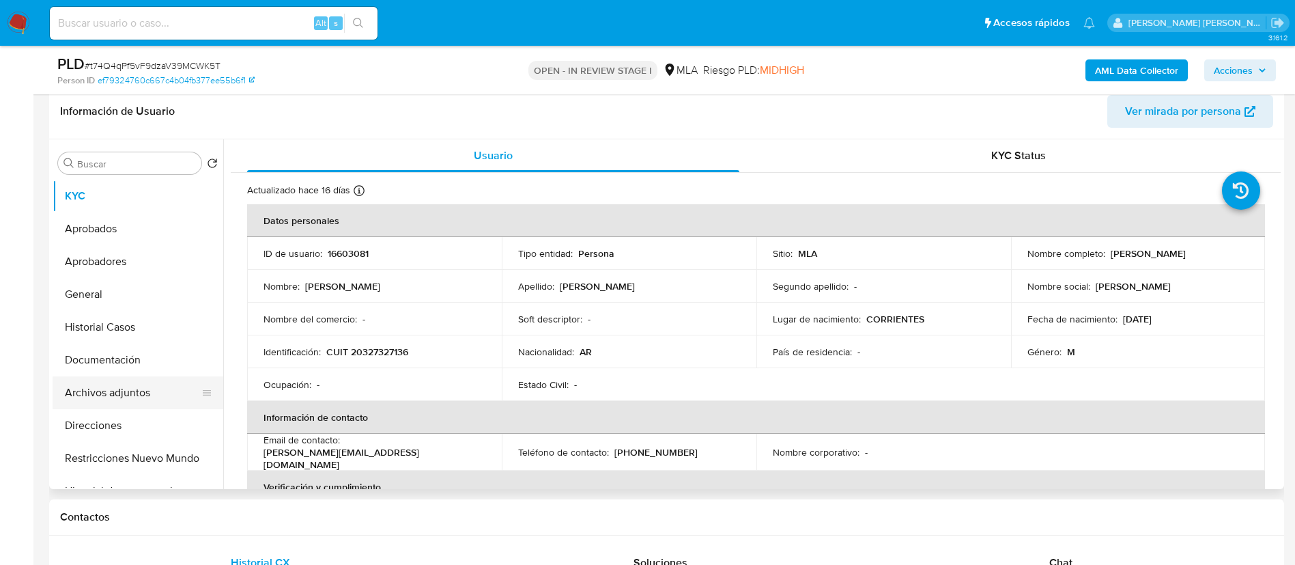
click at [141, 376] on button "Archivos adjuntos" at bounding box center [133, 392] width 160 height 33
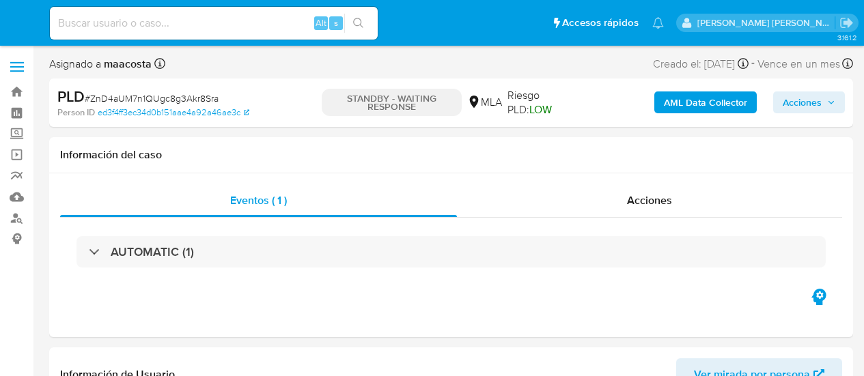
select select "10"
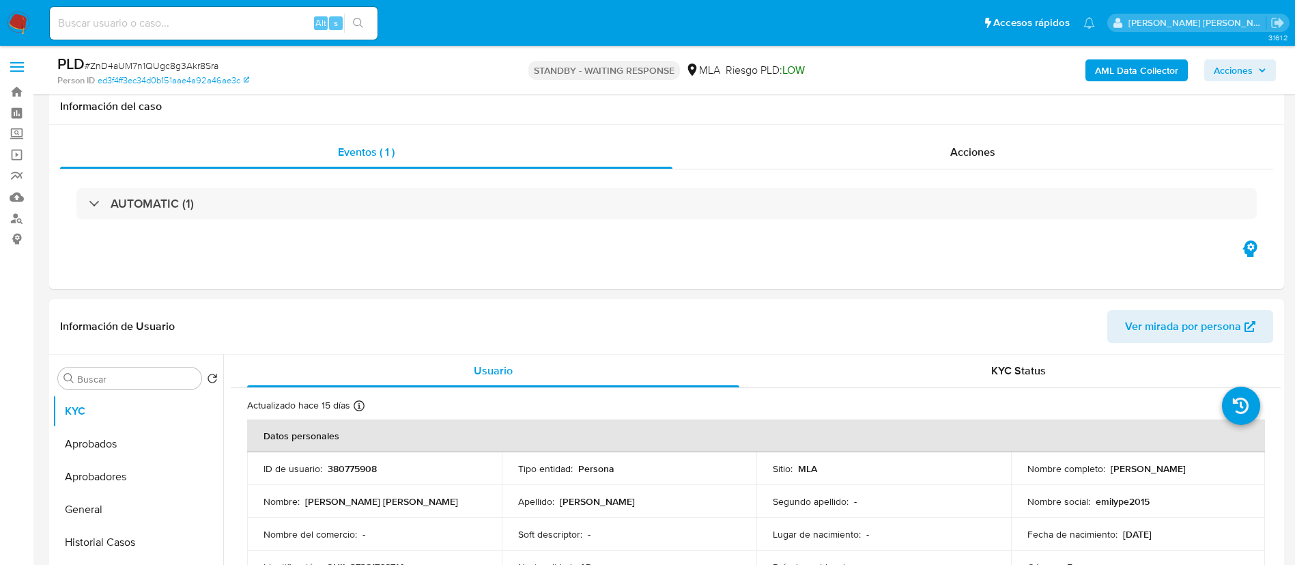
scroll to position [238, 0]
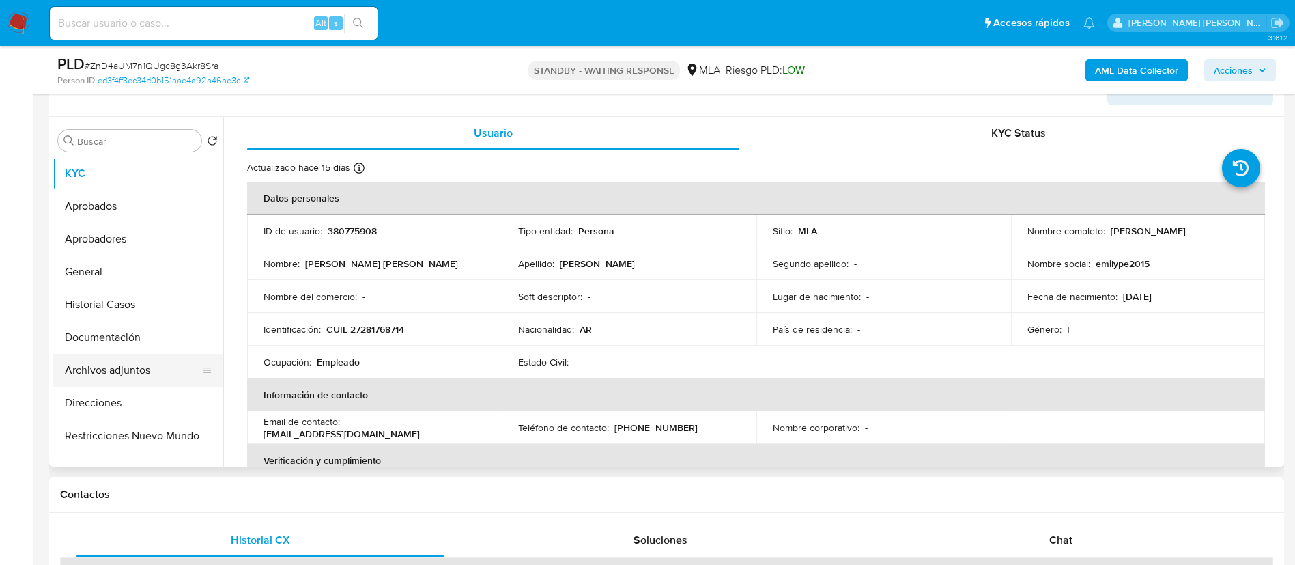
drag, startPoint x: 964, startPoint y: 130, endPoint x: 142, endPoint y: 369, distance: 855.9
click at [142, 369] on div "Buscar Volver al orden por defecto KYC Aprobados Aprobadores General Historial …" at bounding box center [667, 292] width 1228 height 350
click at [142, 369] on button "Archivos adjuntos" at bounding box center [133, 370] width 160 height 33
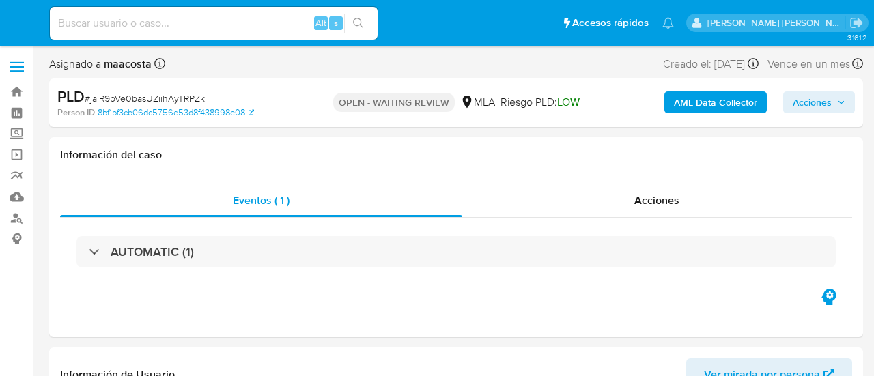
select select "10"
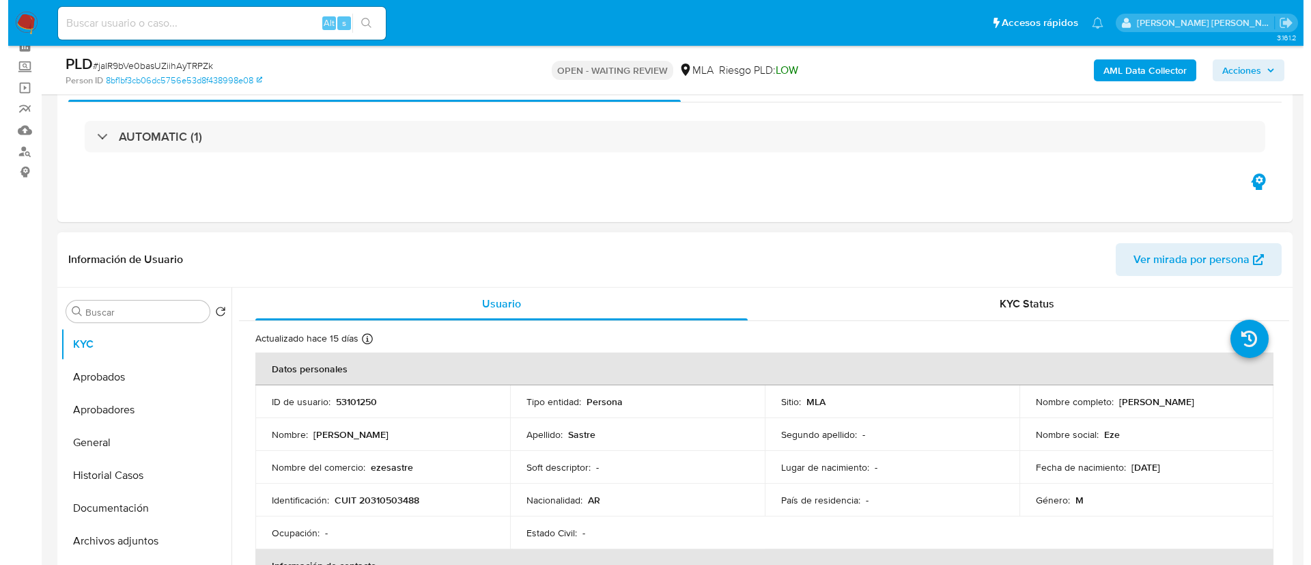
scroll to position [152, 0]
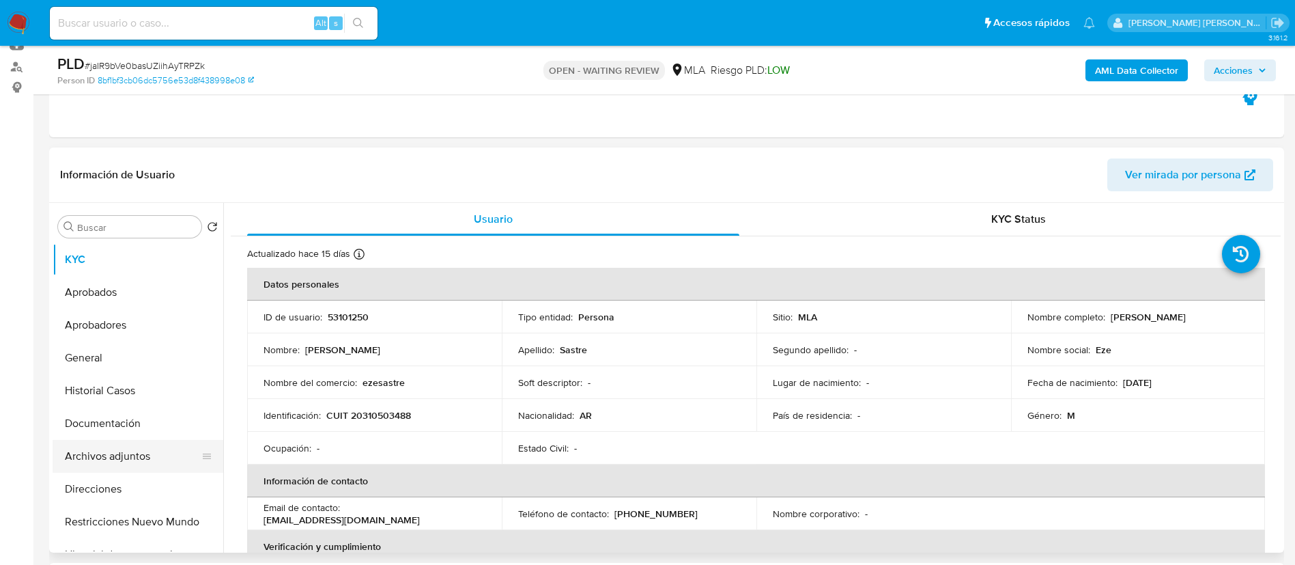
click at [110, 376] on button "Archivos adjuntos" at bounding box center [133, 456] width 160 height 33
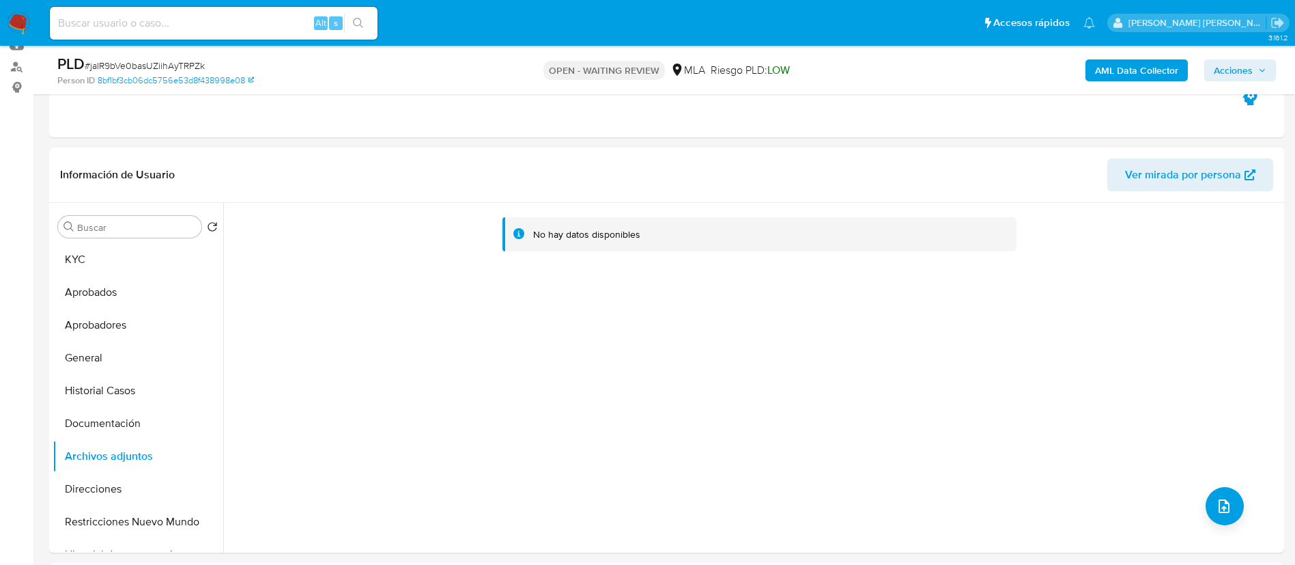
click at [873, 70] on b "AML Data Collector" at bounding box center [1136, 70] width 83 height 22
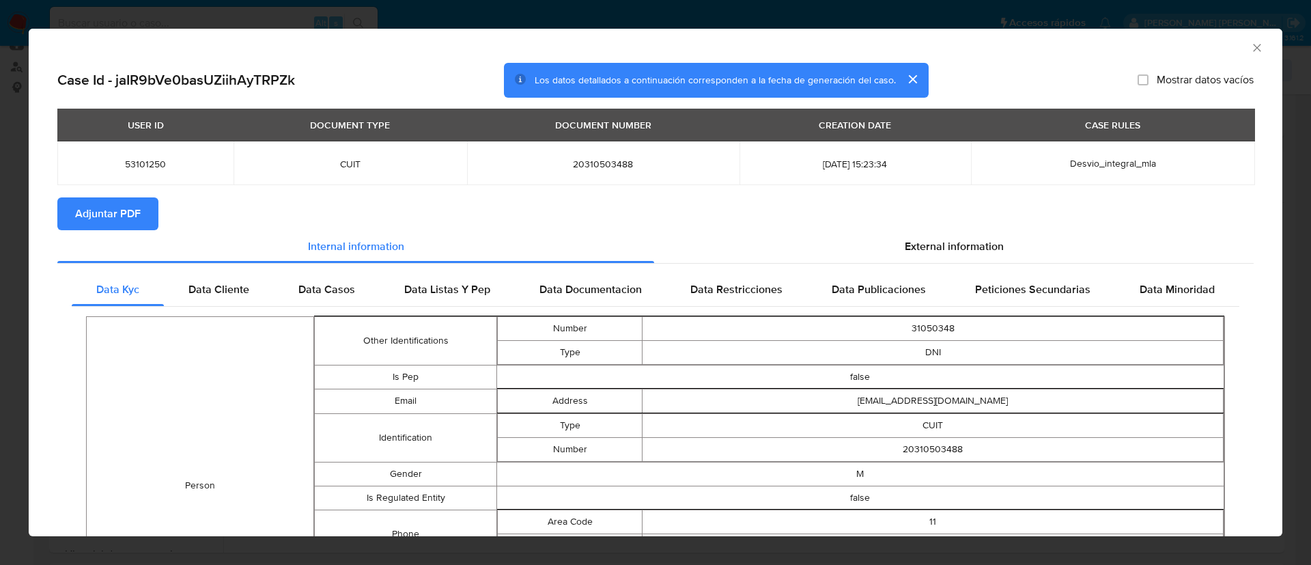
click at [99, 212] on span "Adjuntar PDF" at bounding box center [108, 214] width 66 height 30
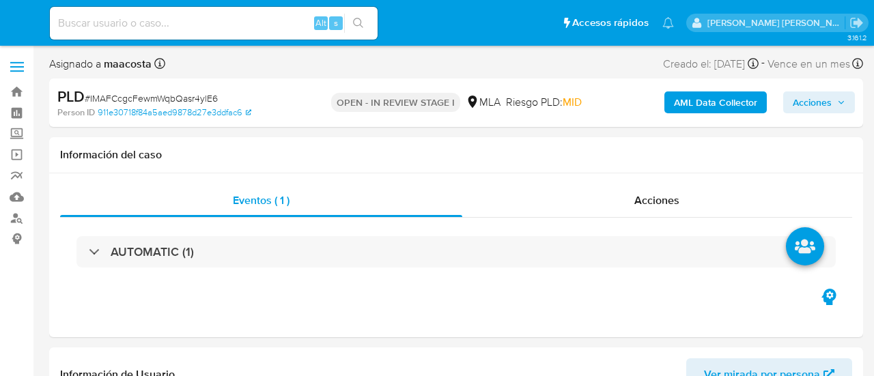
select select "10"
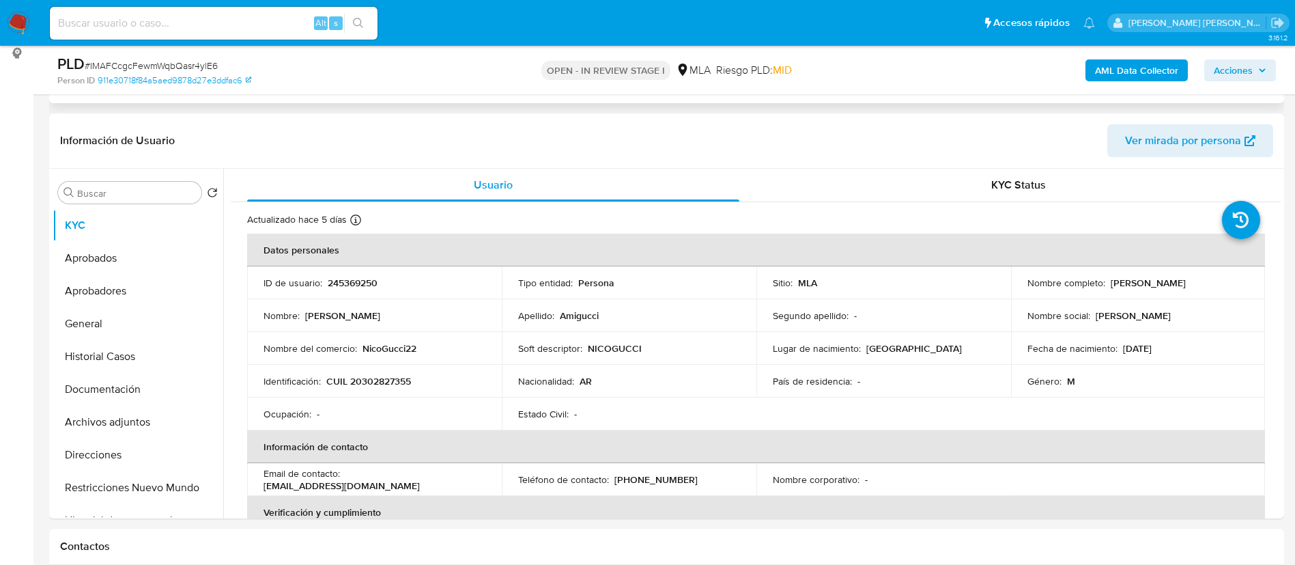
scroll to position [193, 0]
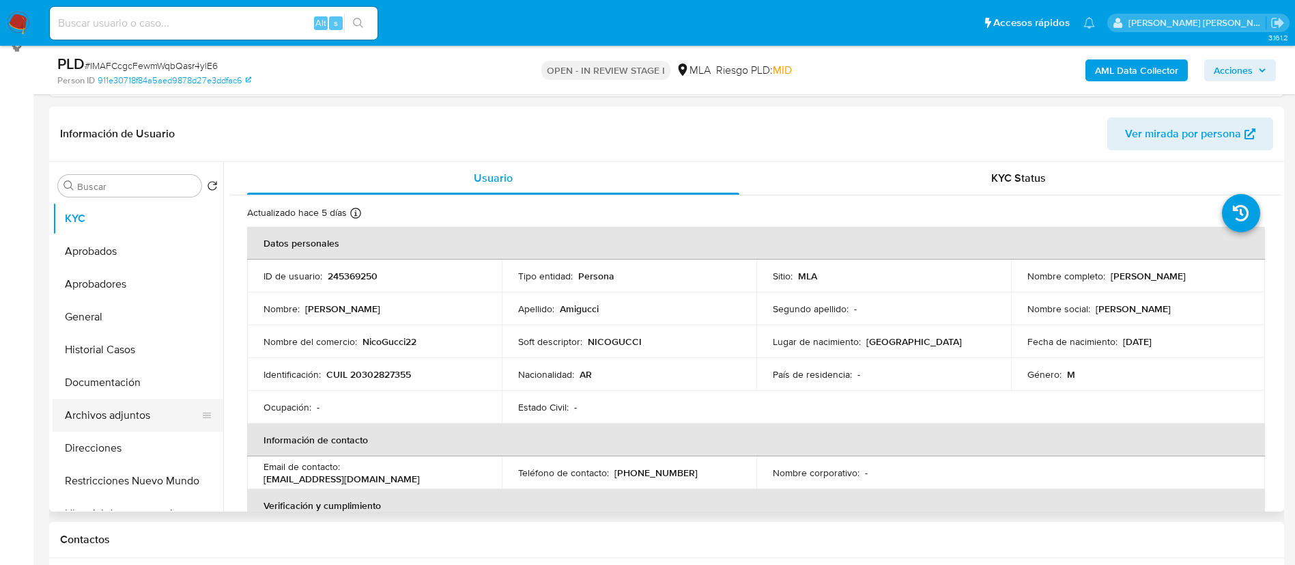
click at [134, 376] on button "Archivos adjuntos" at bounding box center [133, 415] width 160 height 33
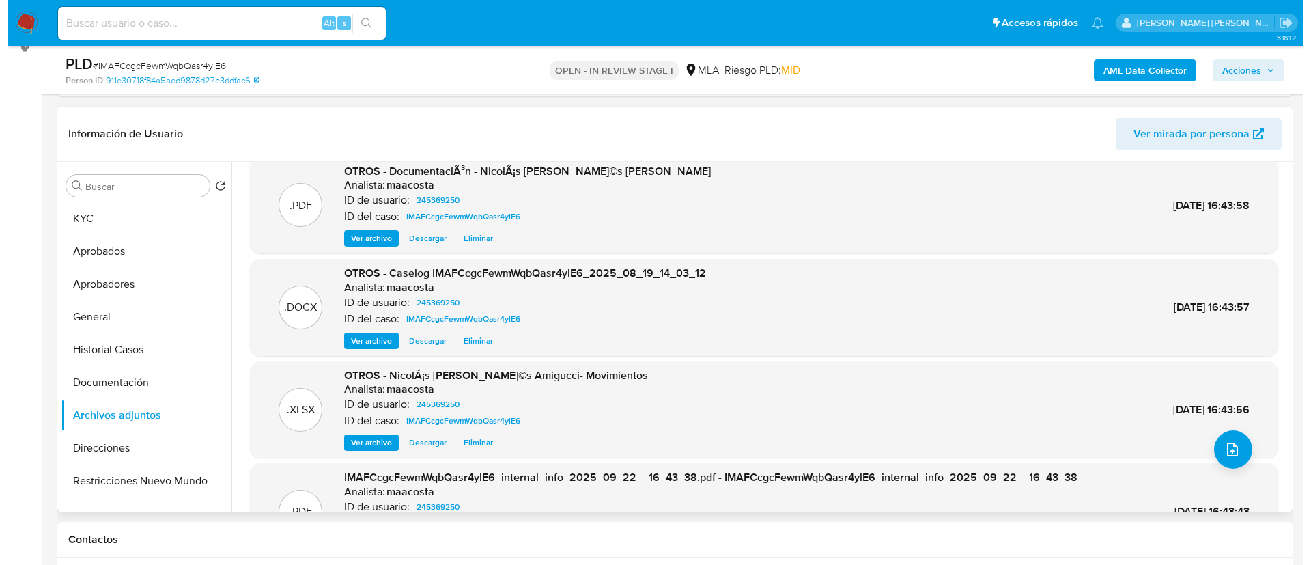
scroll to position [16, 0]
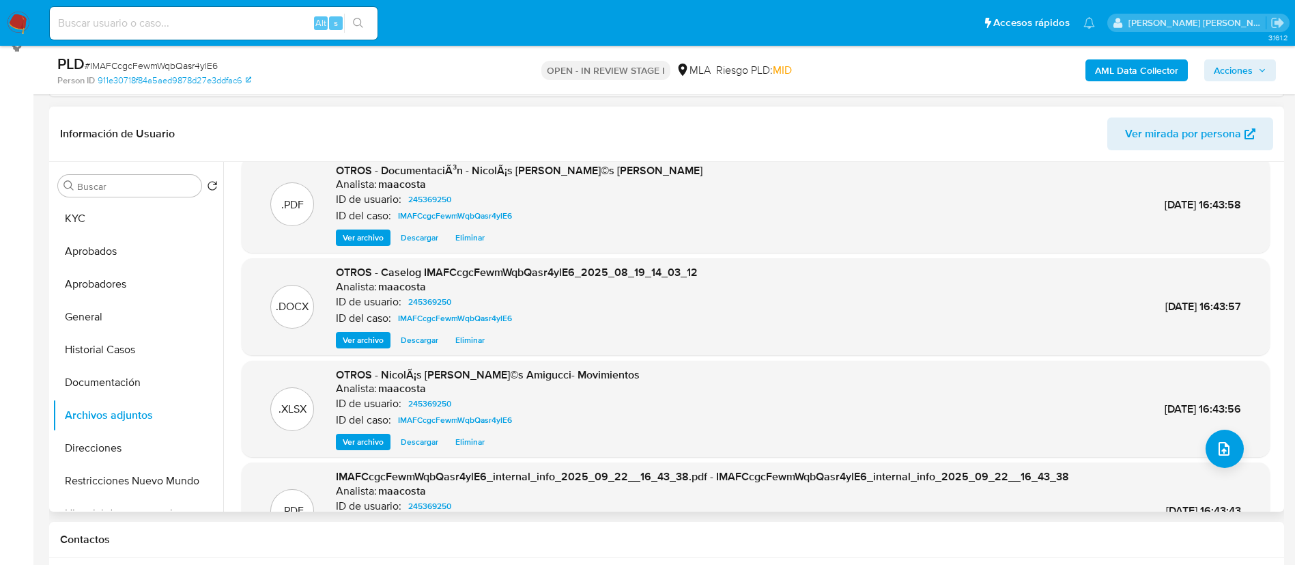
click at [365, 336] on span "Ver archivo" at bounding box center [363, 340] width 41 height 14
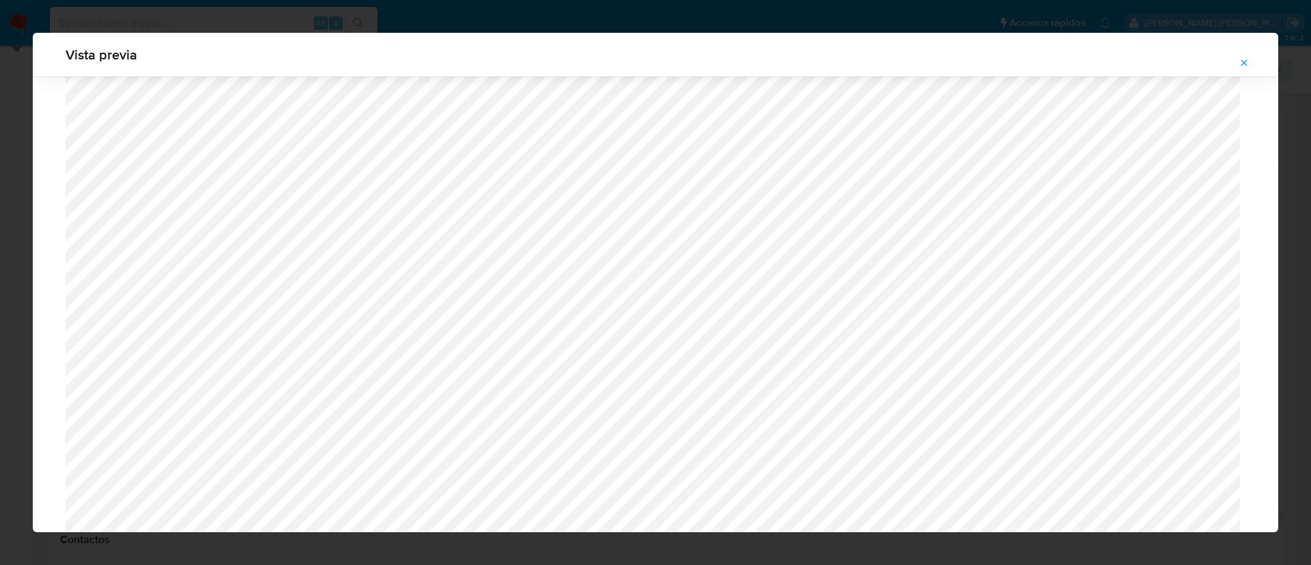
scroll to position [1606, 0]
click at [873, 60] on icon "Attachment preview" at bounding box center [1243, 62] width 11 height 11
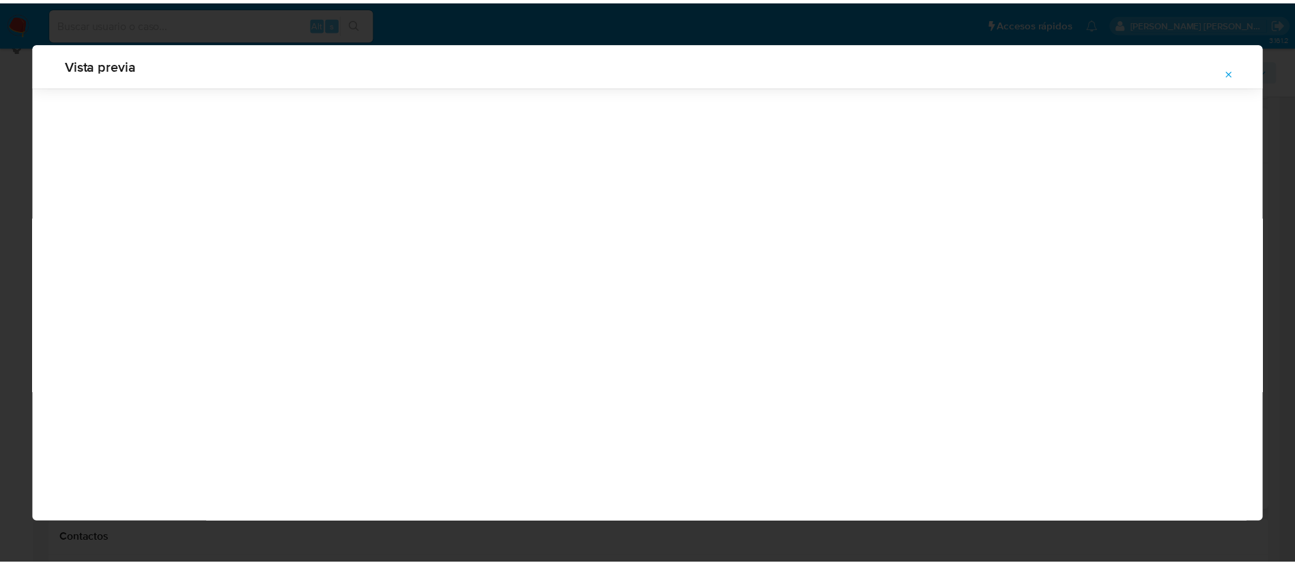
scroll to position [0, 0]
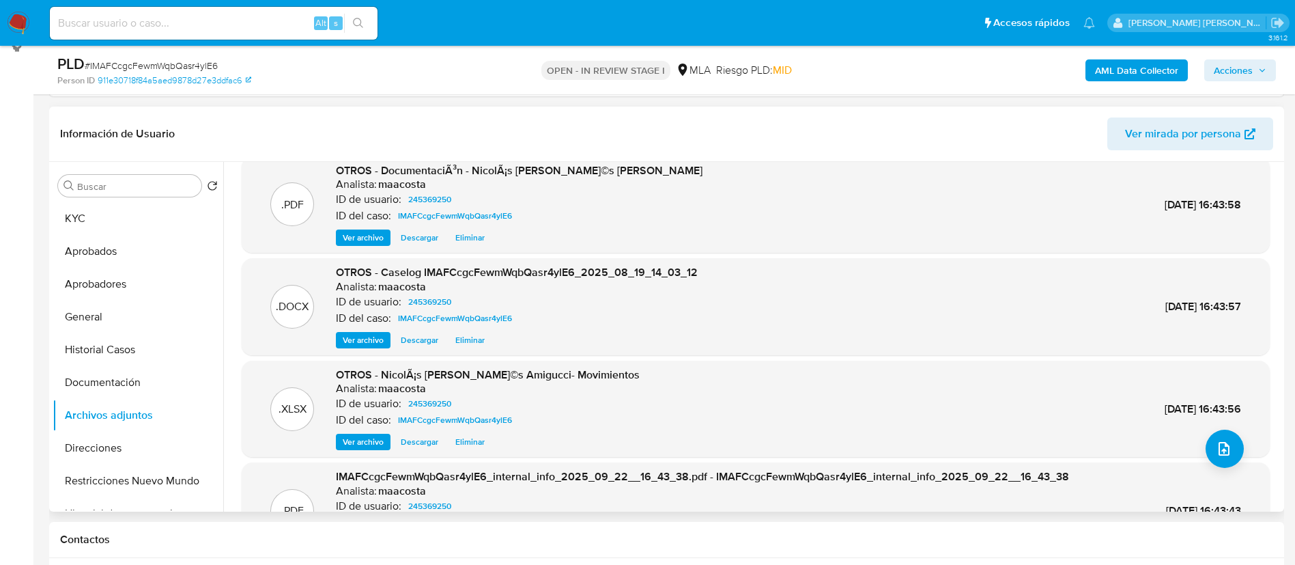
click at [873, 68] on span "Acciones" at bounding box center [1233, 70] width 39 height 22
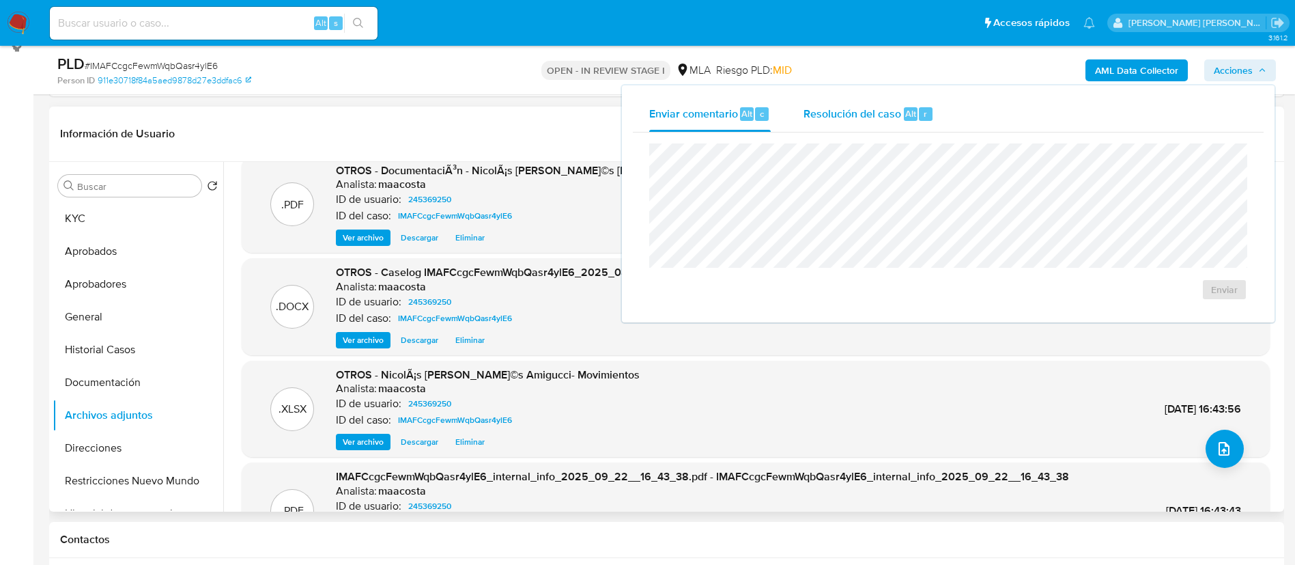
click at [873, 109] on span "Resolución del caso" at bounding box center [853, 113] width 98 height 16
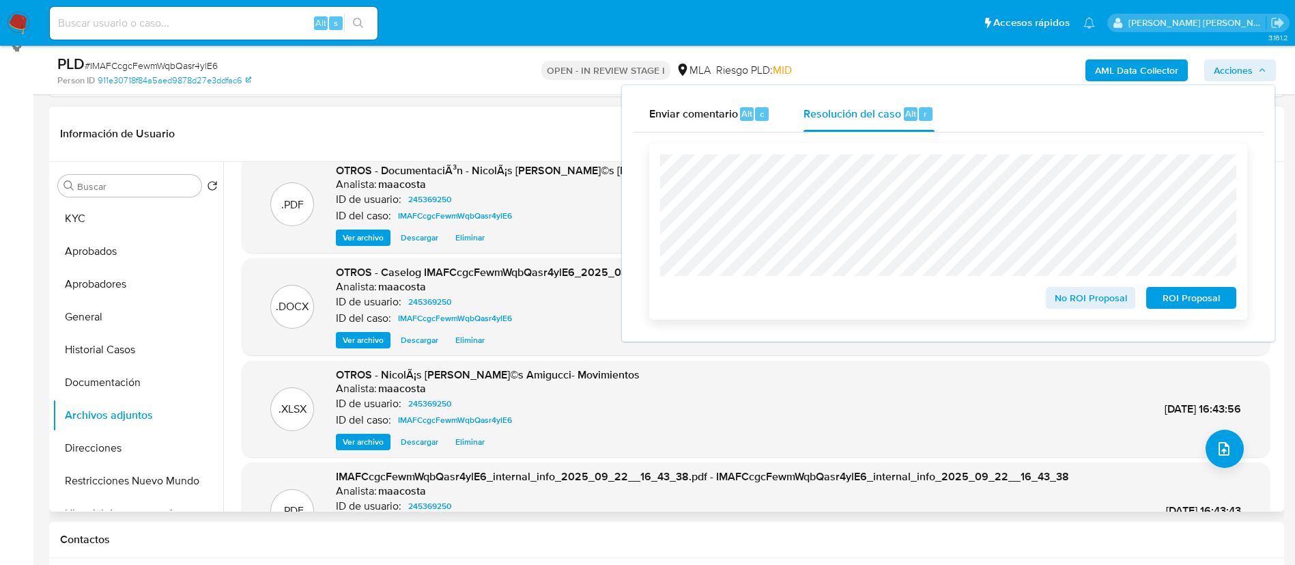
click at [873, 296] on span "No ROI Proposal" at bounding box center [1091, 297] width 71 height 19
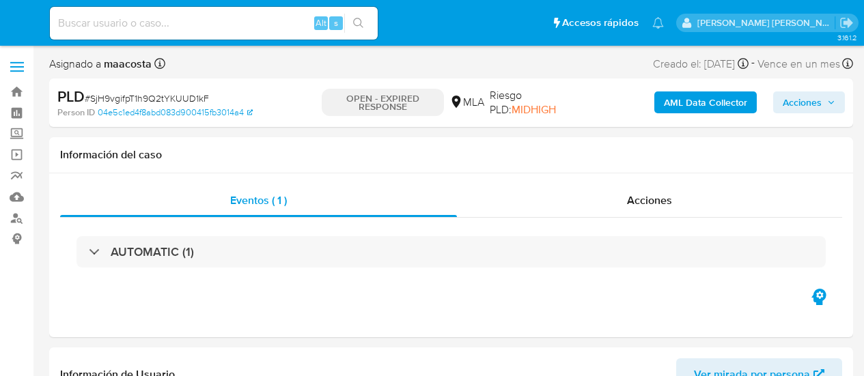
select select "10"
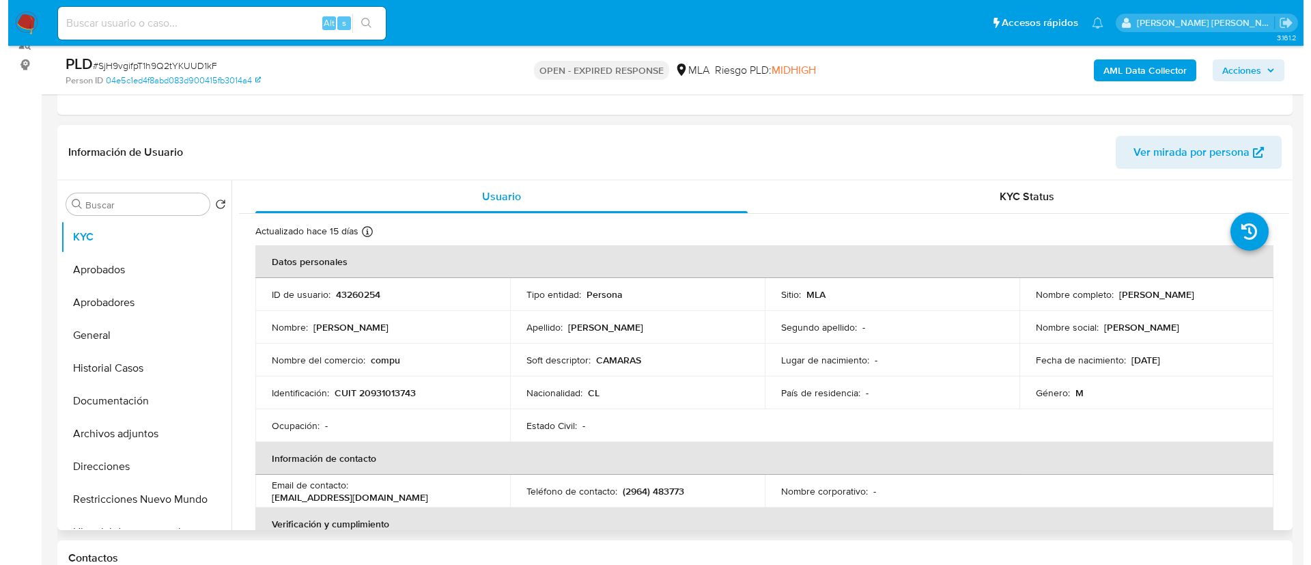
scroll to position [176, 0]
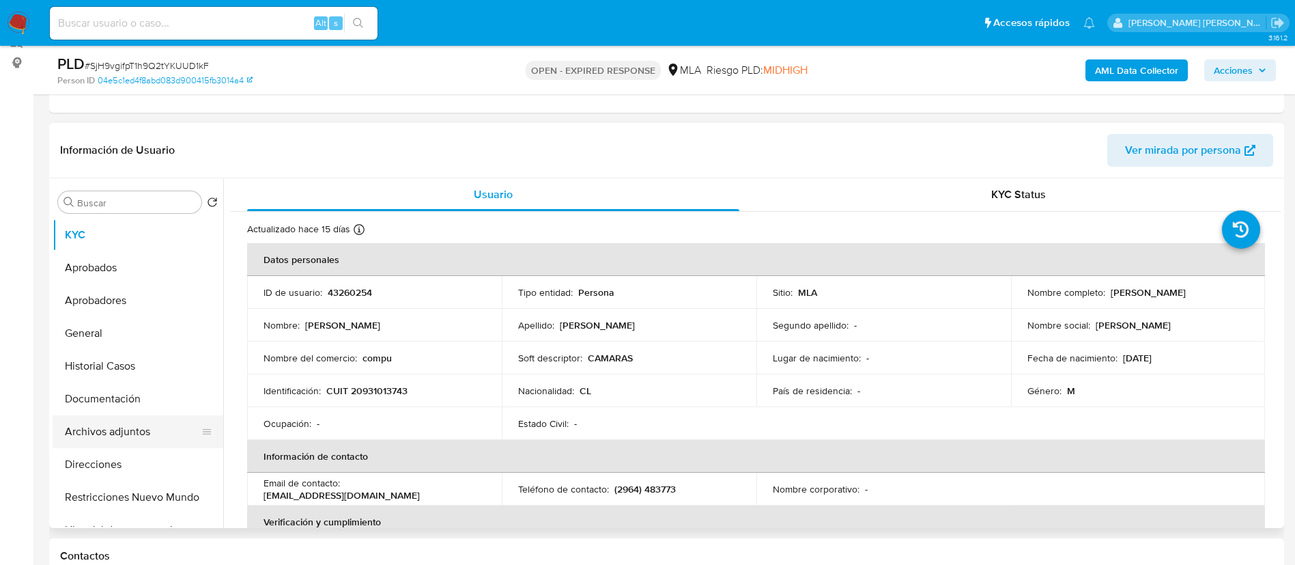
click at [118, 376] on button "Archivos adjuntos" at bounding box center [133, 431] width 160 height 33
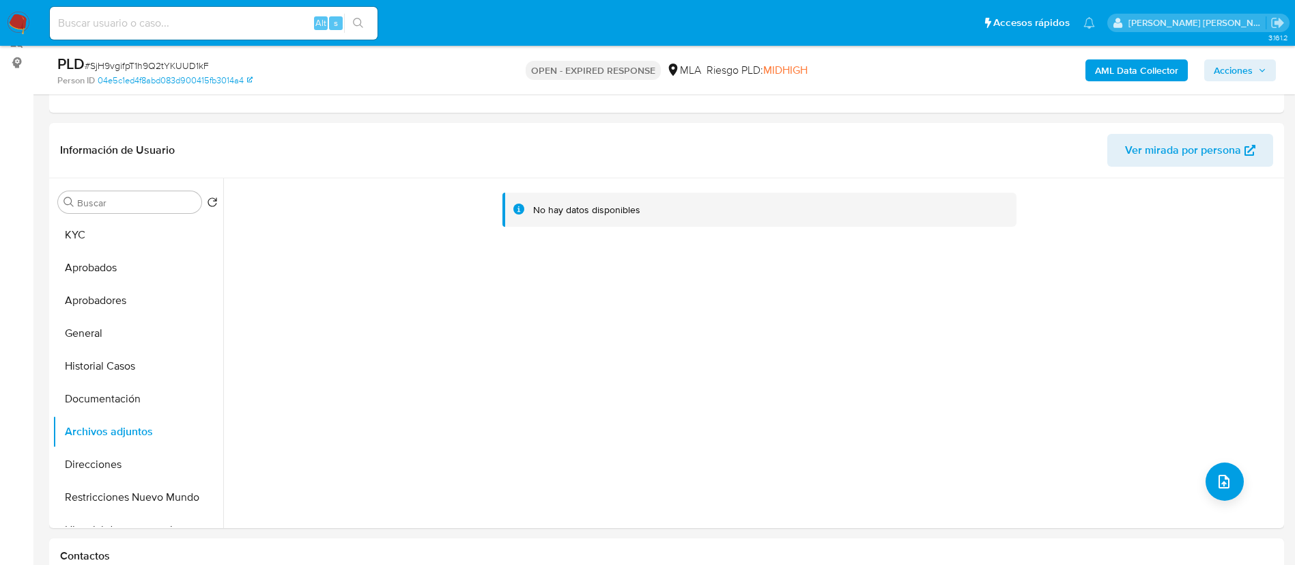
click at [863, 66] on b "AML Data Collector" at bounding box center [1136, 70] width 83 height 22
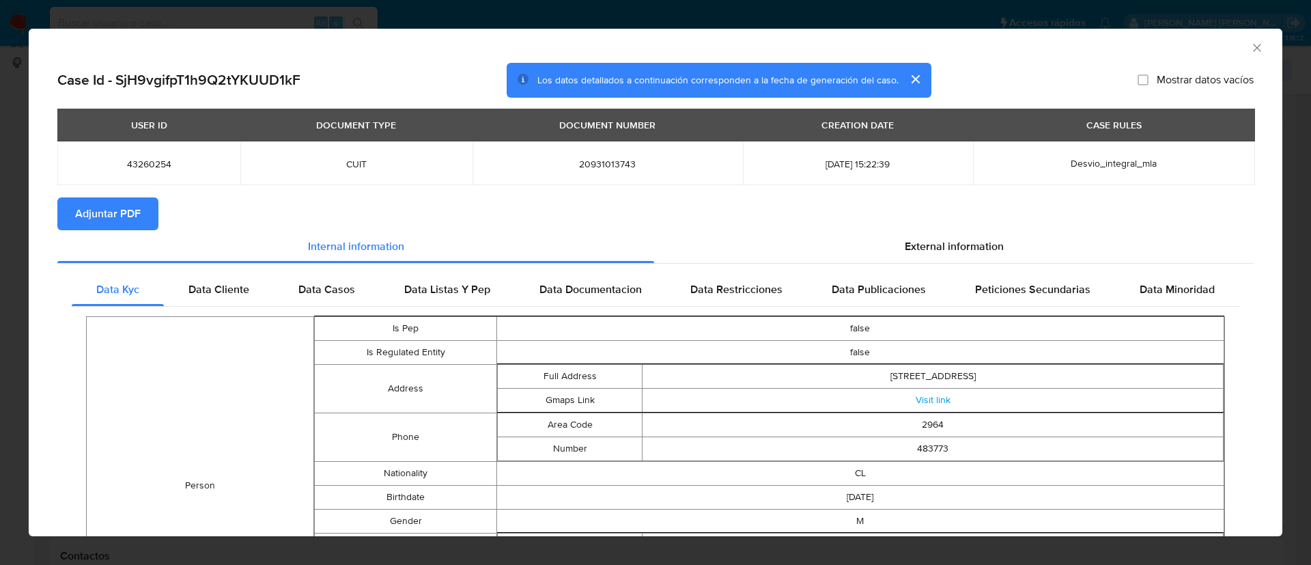
click at [99, 212] on span "Adjuntar PDF" at bounding box center [108, 214] width 66 height 30
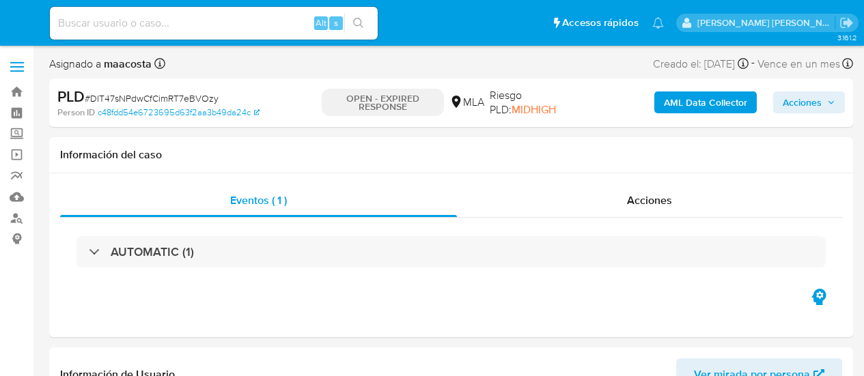
select select "10"
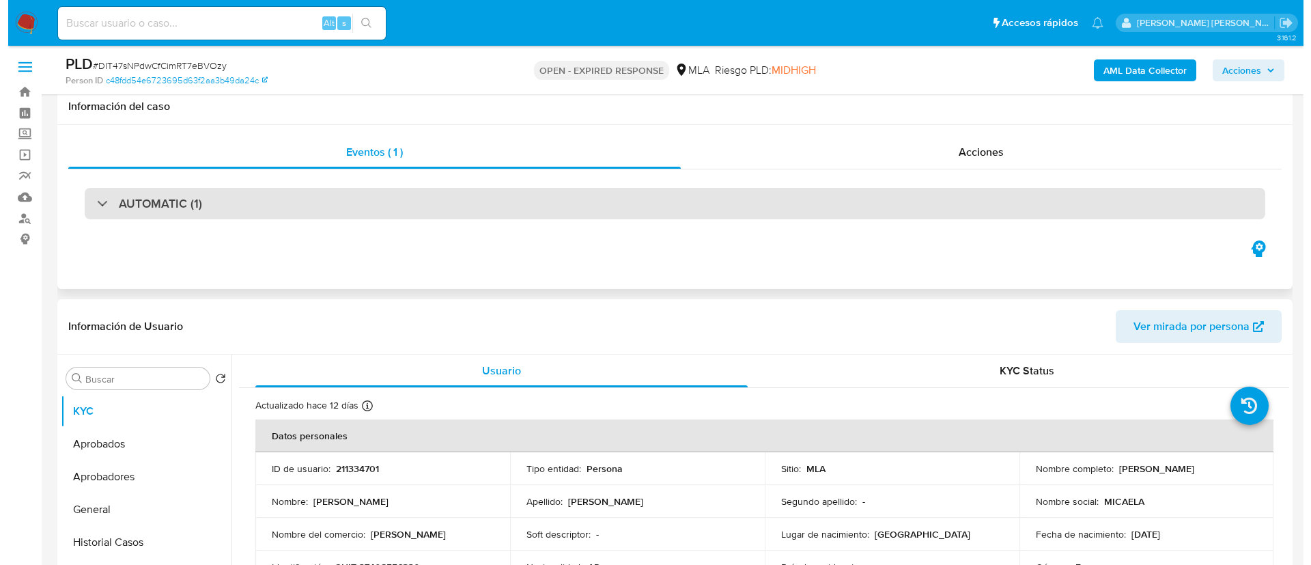
scroll to position [182, 0]
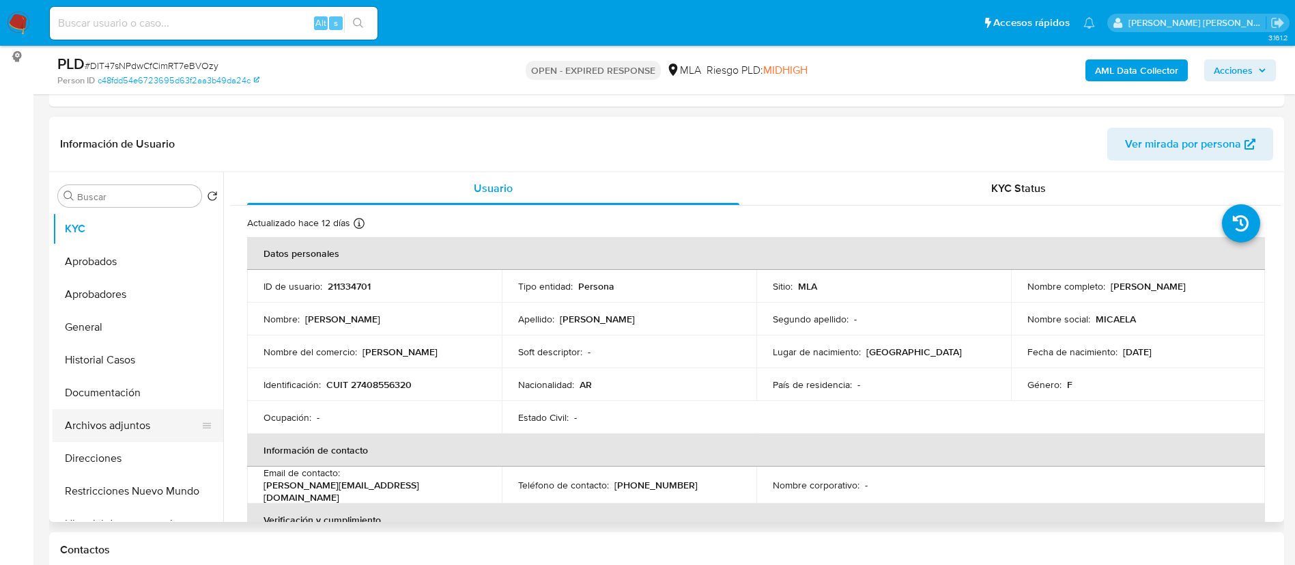
click at [133, 376] on button "Archivos adjuntos" at bounding box center [133, 425] width 160 height 33
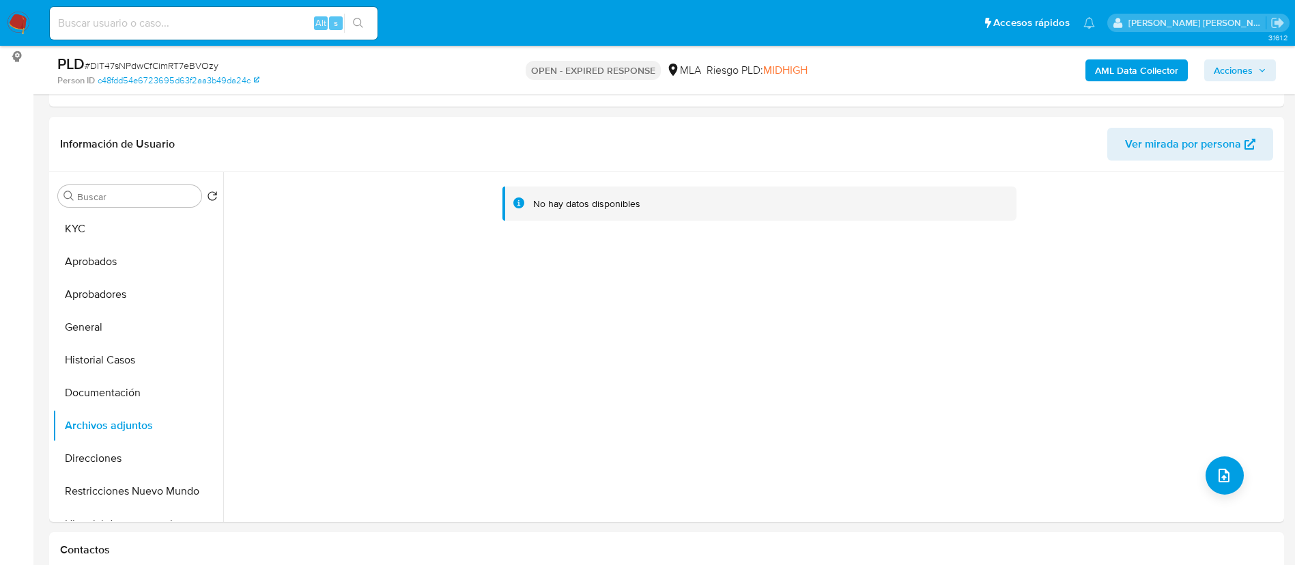
click at [863, 66] on b "AML Data Collector" at bounding box center [1136, 70] width 83 height 22
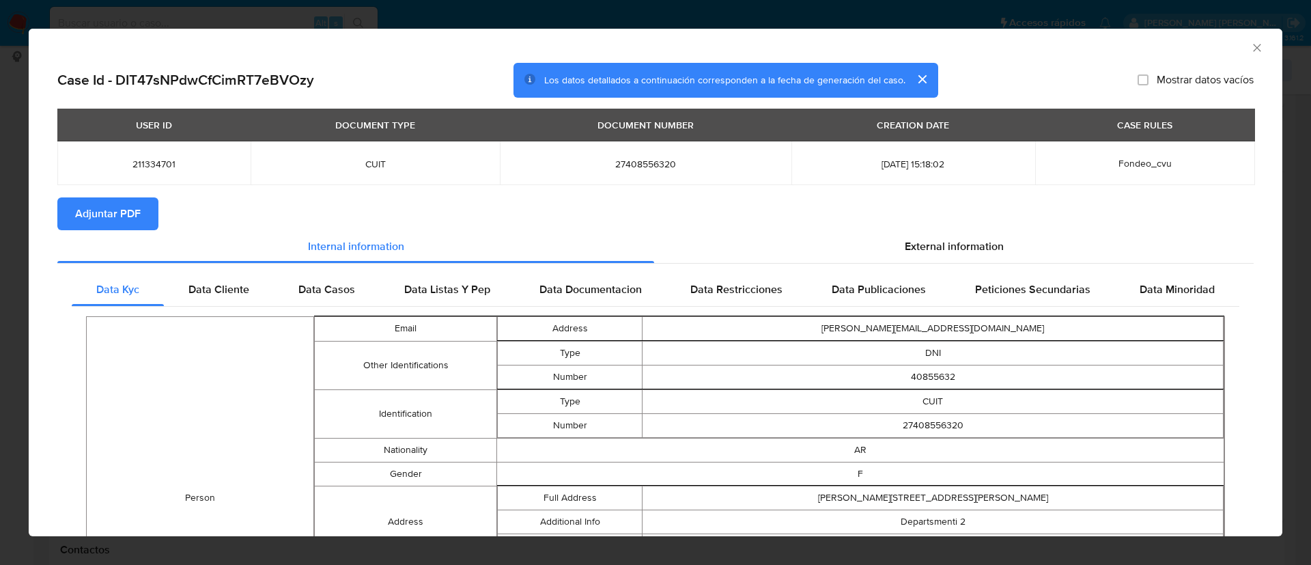
click at [99, 212] on span "Adjuntar PDF" at bounding box center [108, 214] width 66 height 30
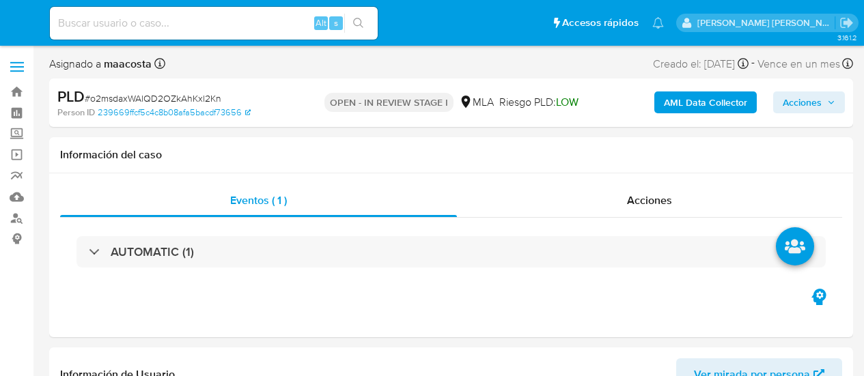
select select "10"
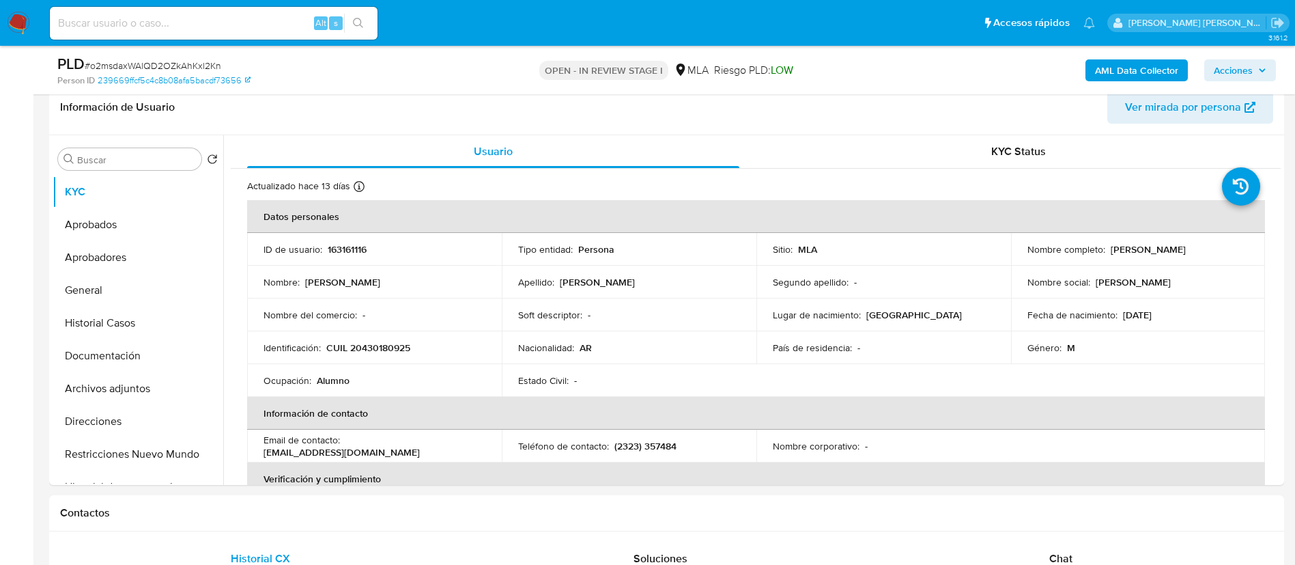
scroll to position [243, 0]
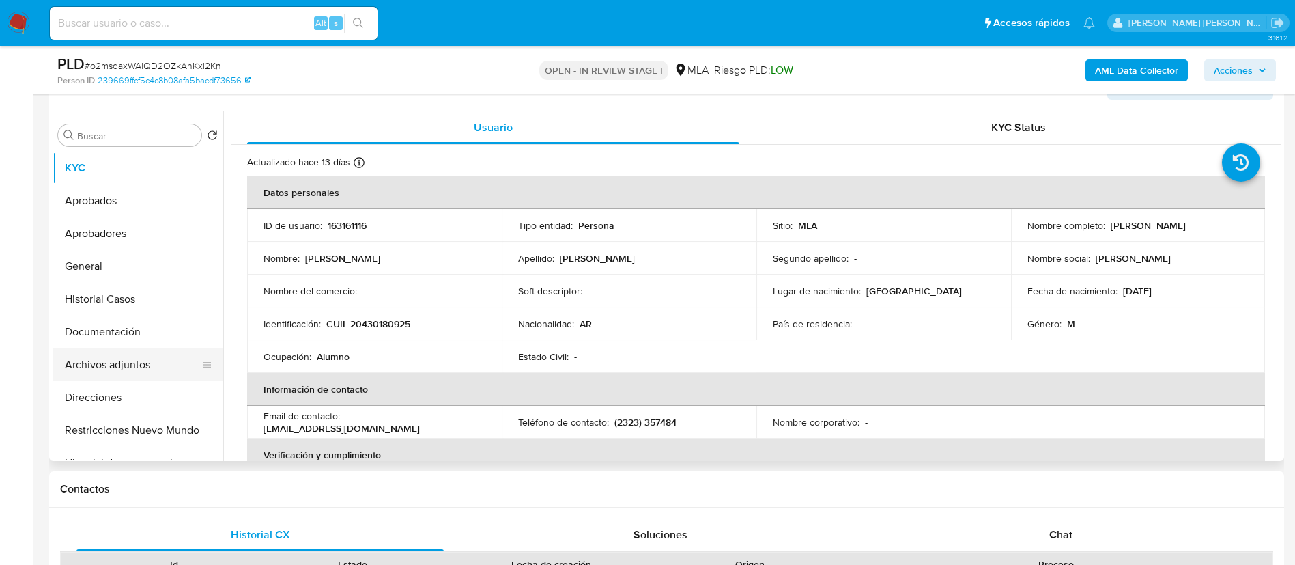
click at [132, 359] on button "Archivos adjuntos" at bounding box center [133, 364] width 160 height 33
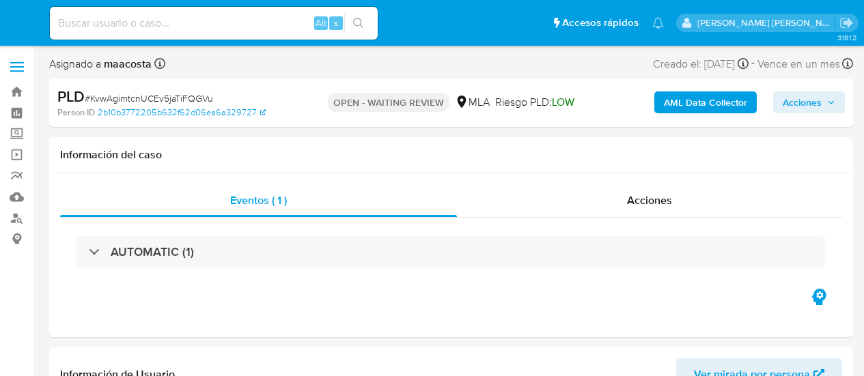
select select "10"
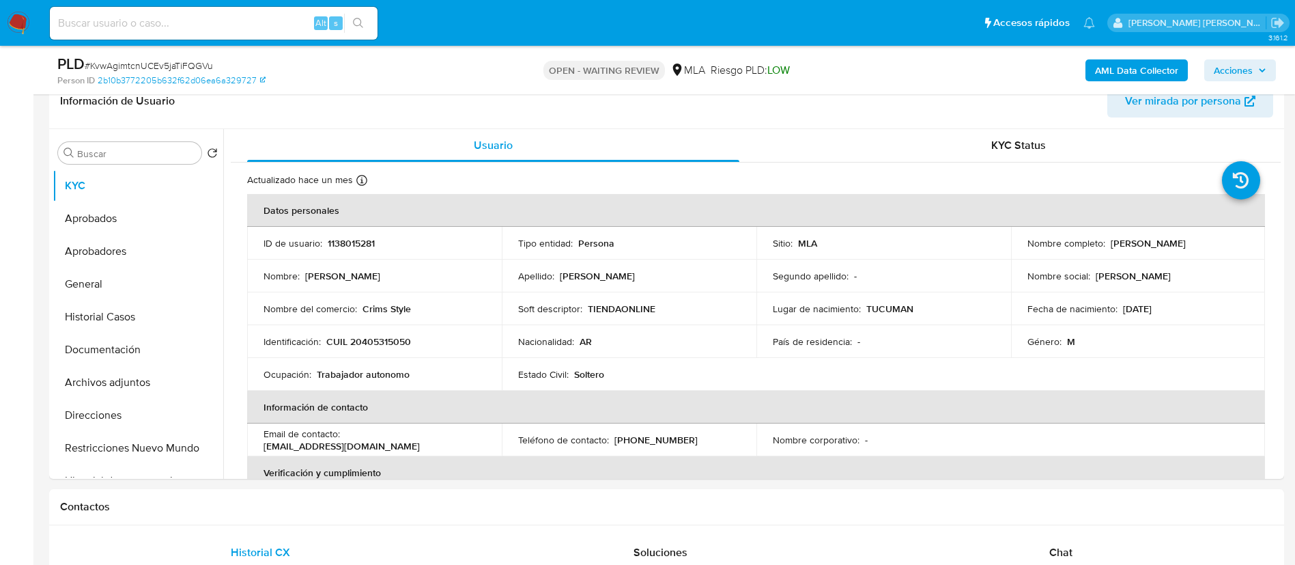
scroll to position [262, 0]
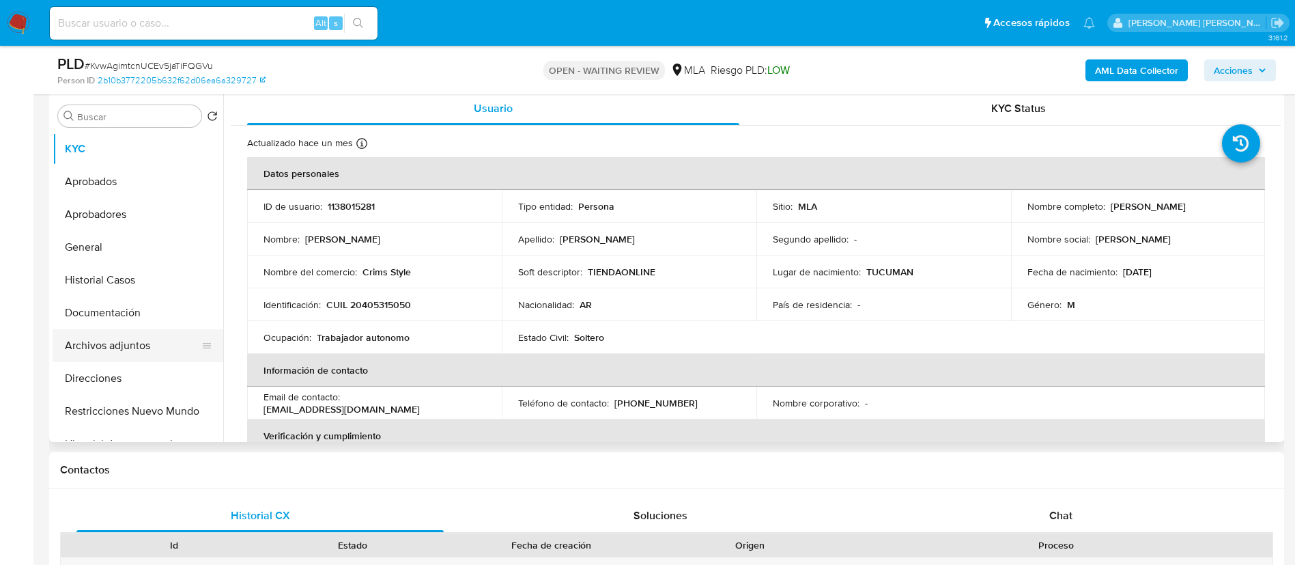
click at [115, 339] on button "Archivos adjuntos" at bounding box center [133, 345] width 160 height 33
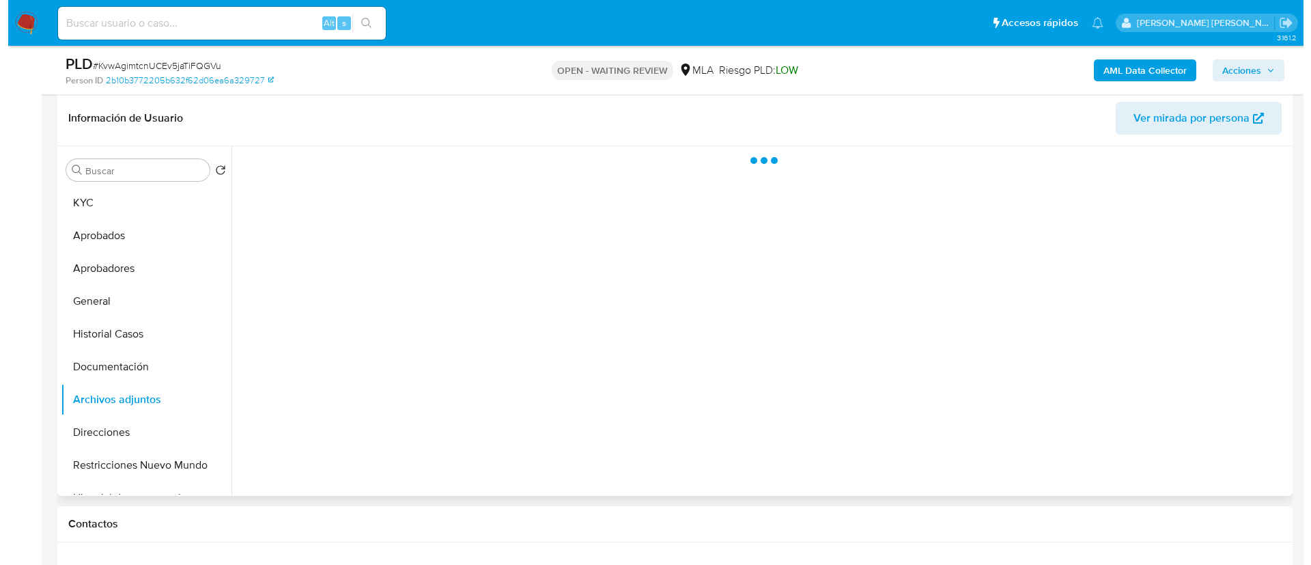
scroll to position [186, 0]
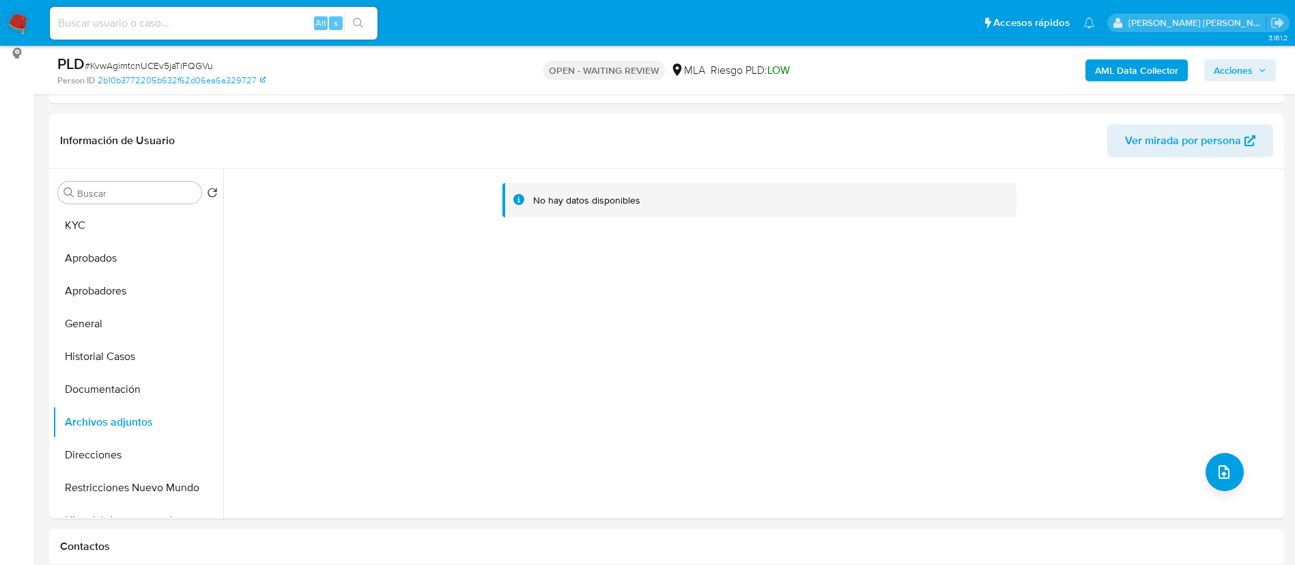
click at [863, 66] on b "AML Data Collector" at bounding box center [1136, 70] width 83 height 22
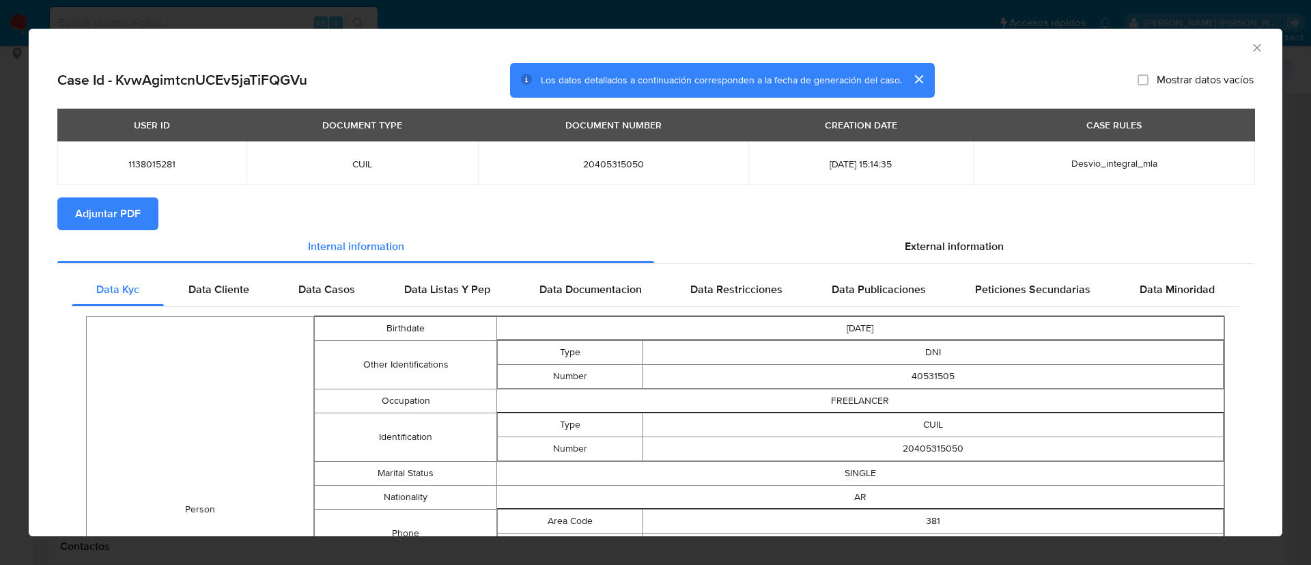
click at [99, 212] on span "Adjuntar PDF" at bounding box center [108, 214] width 66 height 30
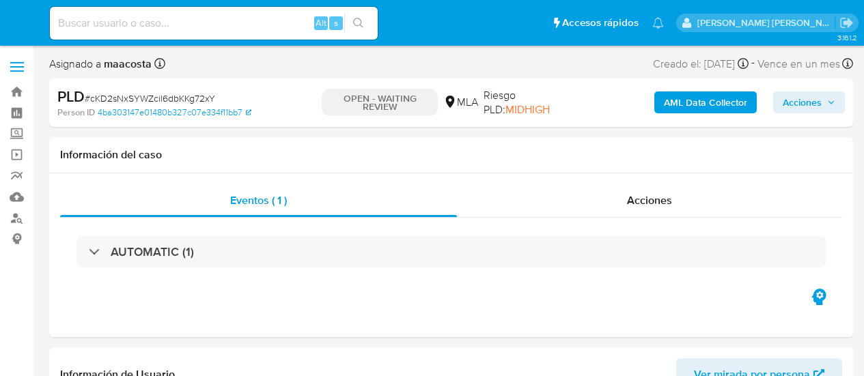
select select "10"
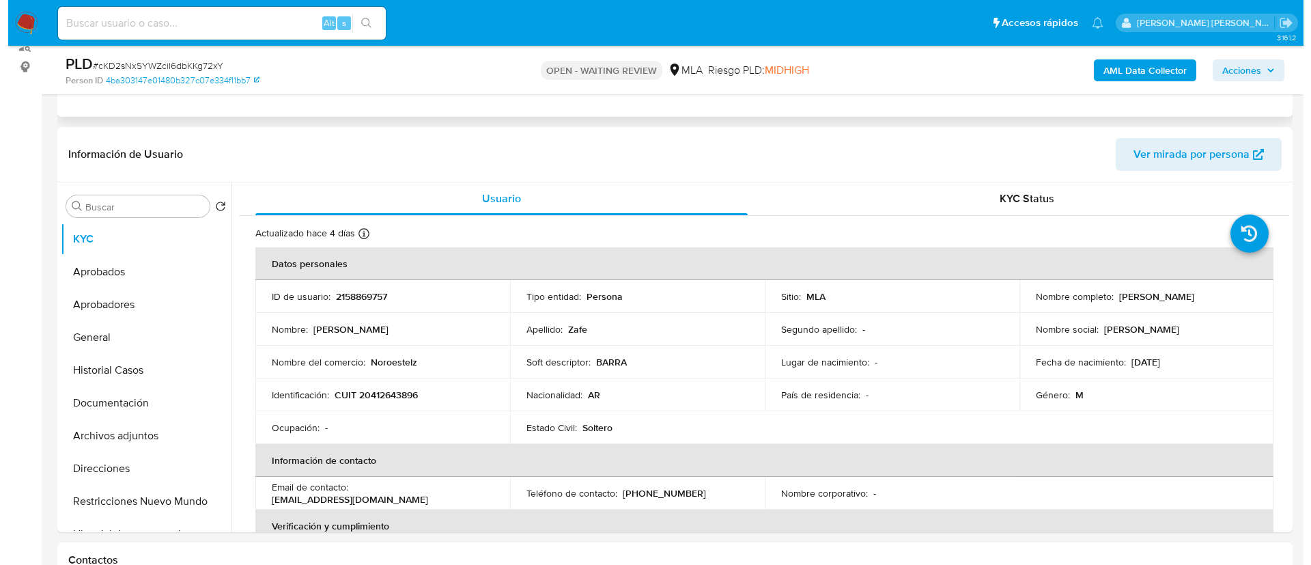
scroll to position [178, 0]
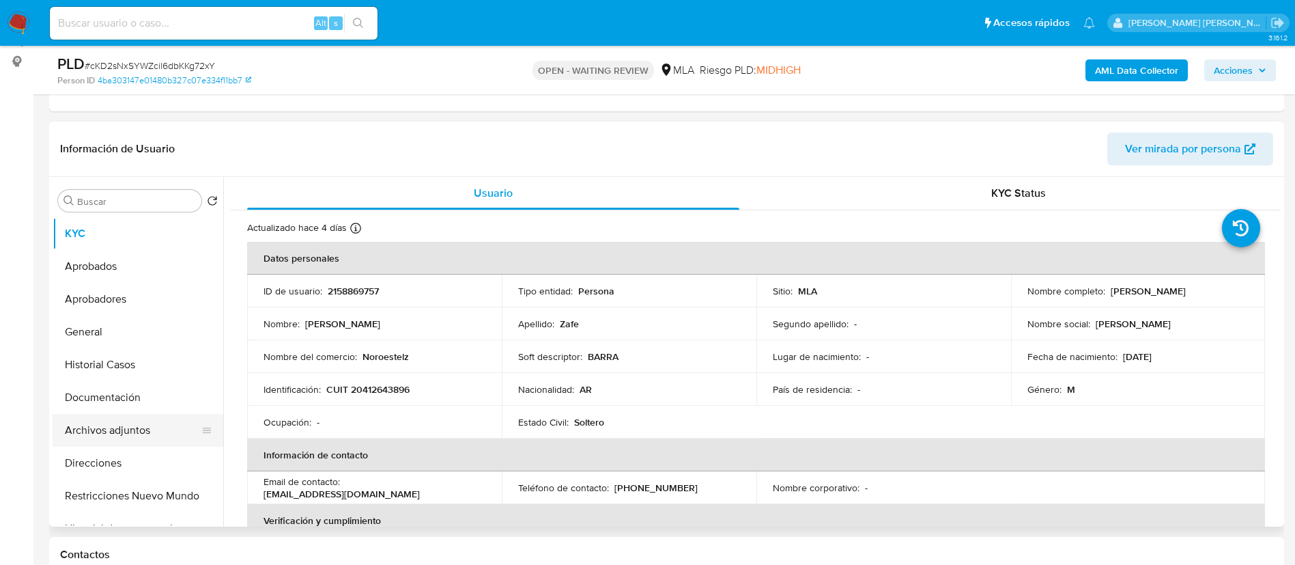
click at [117, 376] on button "Archivos adjuntos" at bounding box center [133, 430] width 160 height 33
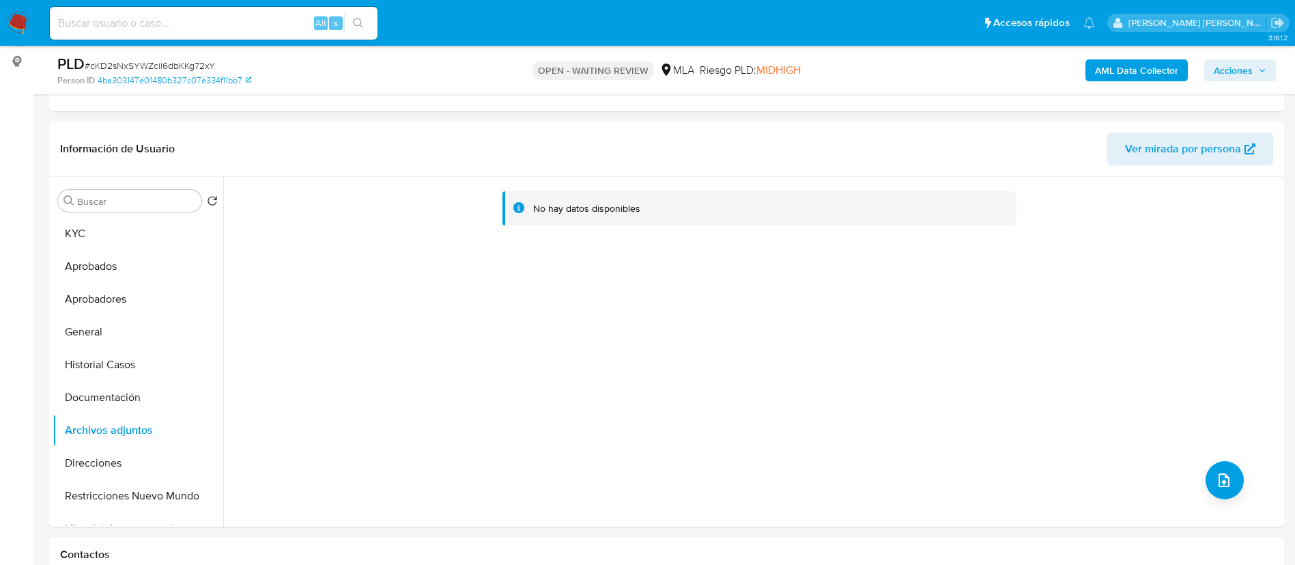
click at [863, 66] on b "AML Data Collector" at bounding box center [1136, 70] width 83 height 22
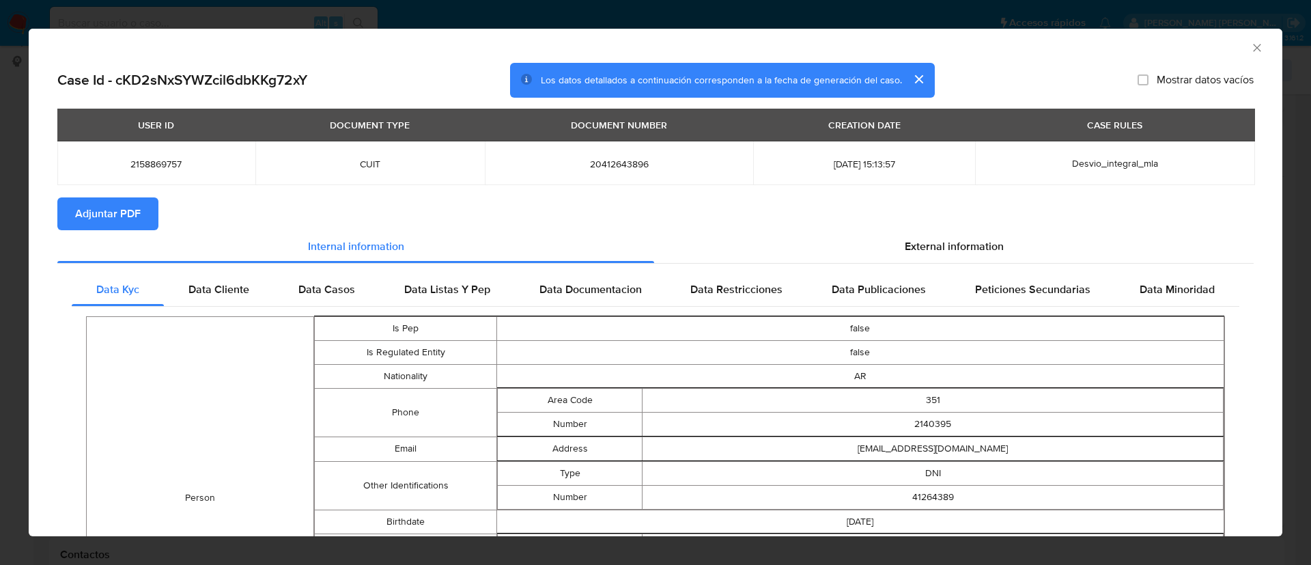
click at [99, 212] on span "Adjuntar PDF" at bounding box center [108, 214] width 66 height 30
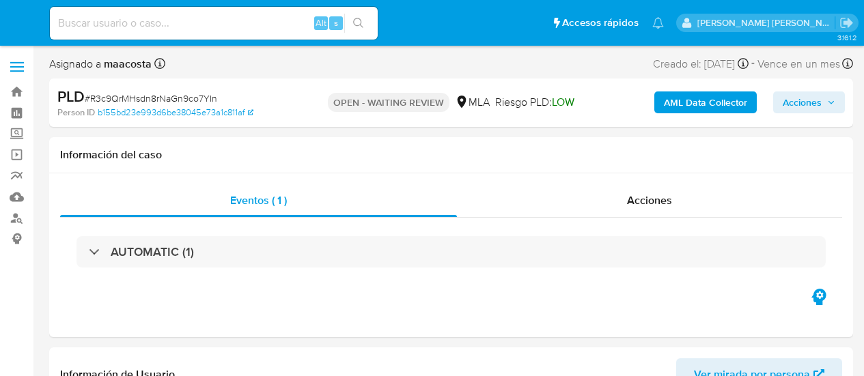
select select "10"
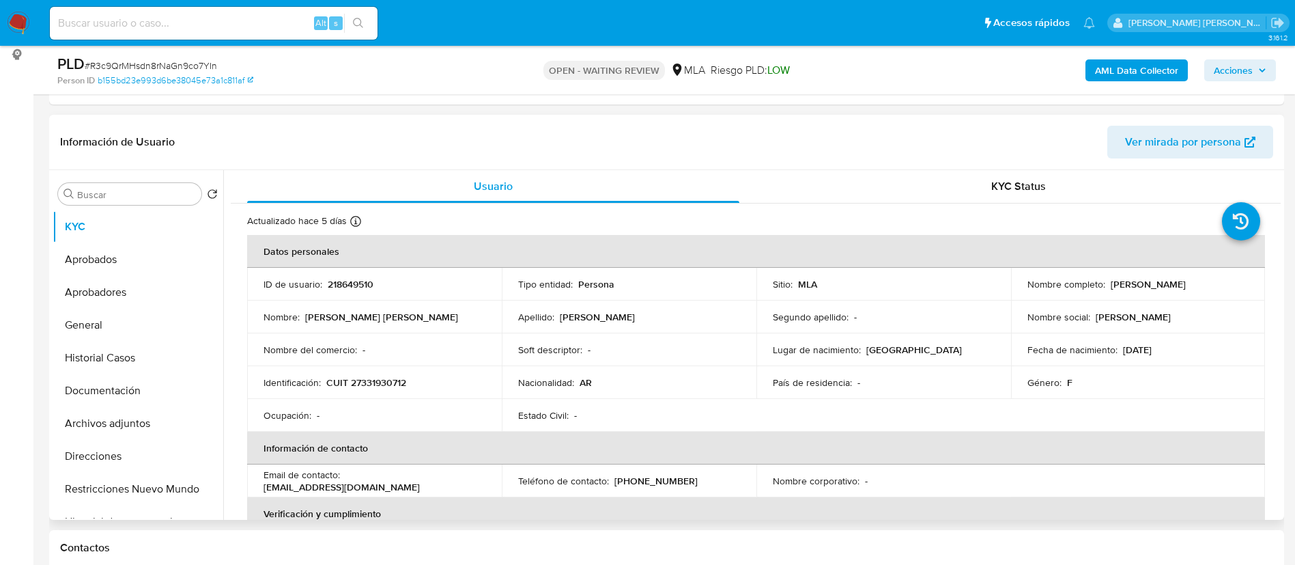
scroll to position [188, 0]
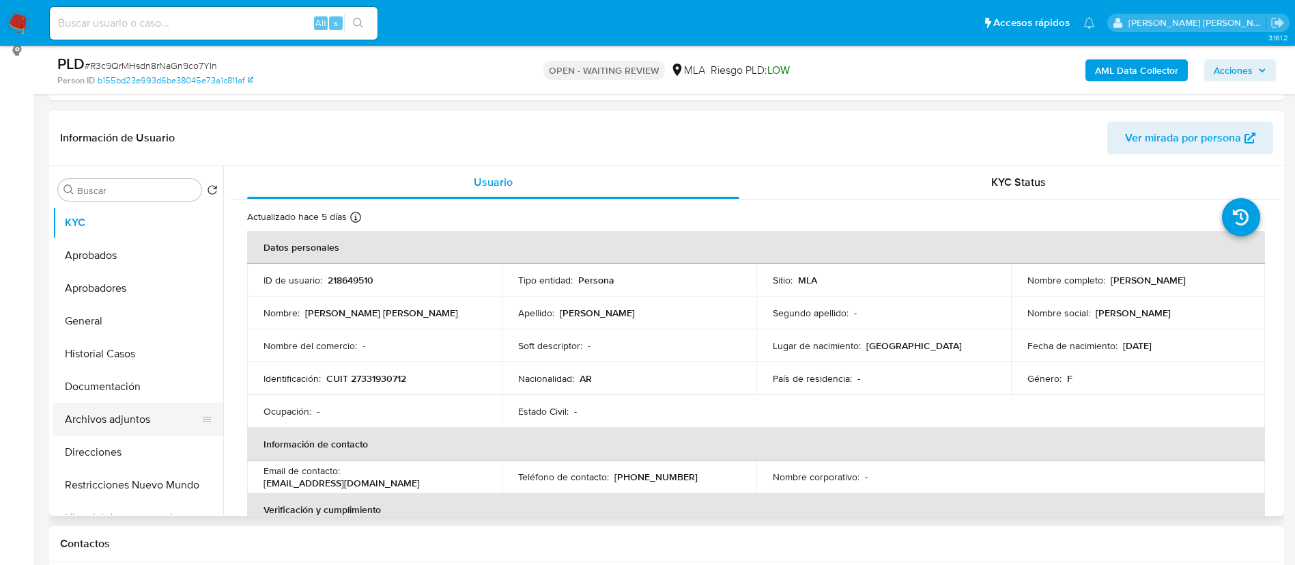
click at [89, 376] on button "Archivos adjuntos" at bounding box center [133, 419] width 160 height 33
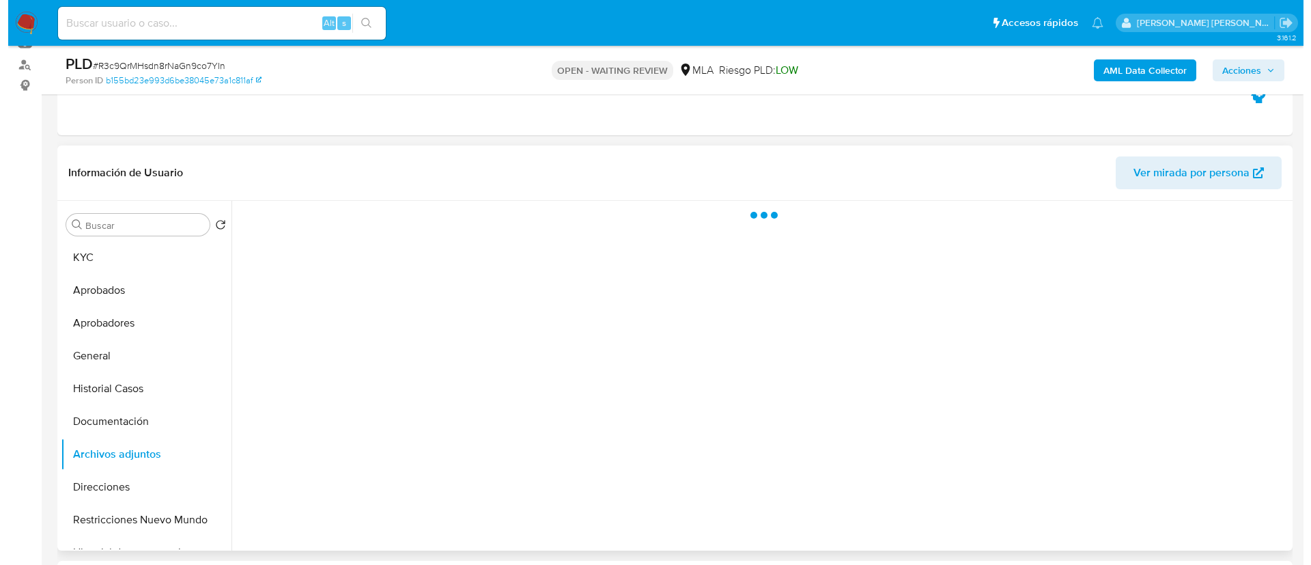
scroll to position [151, 0]
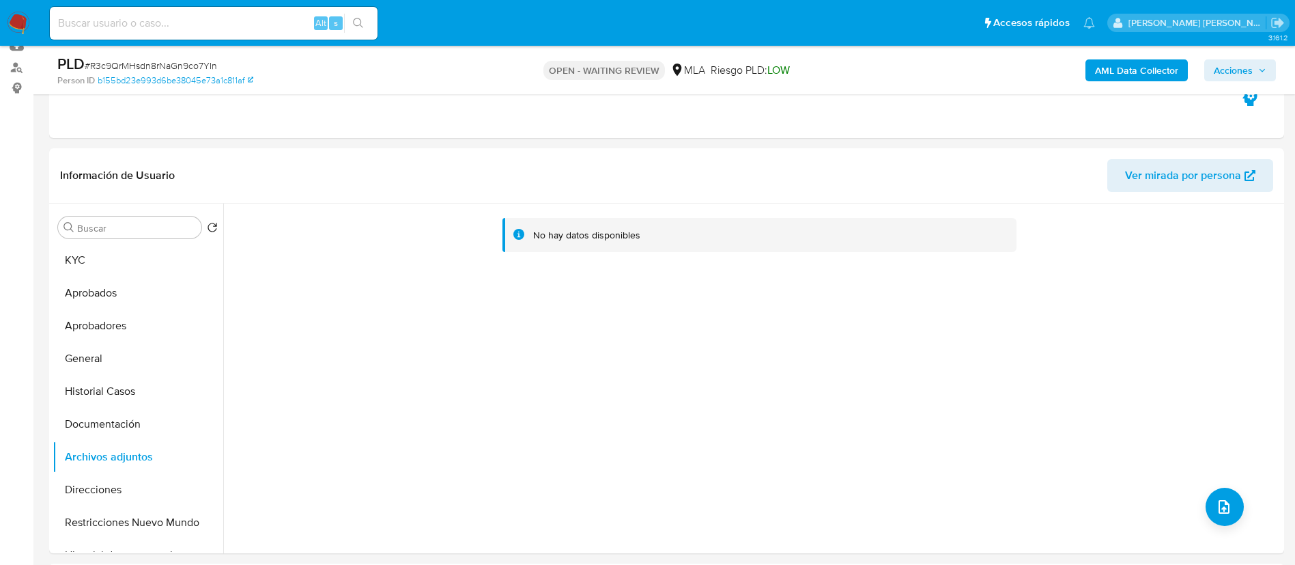
click at [863, 67] on b "AML Data Collector" at bounding box center [1136, 70] width 83 height 22
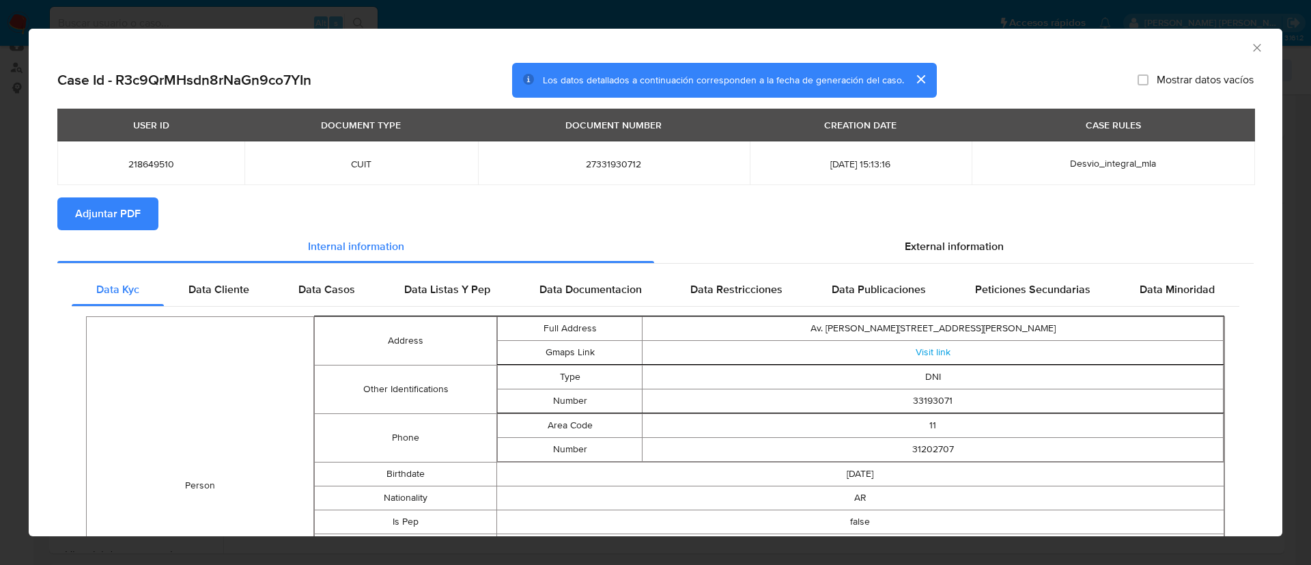
click at [99, 212] on span "Adjuntar PDF" at bounding box center [108, 214] width 66 height 30
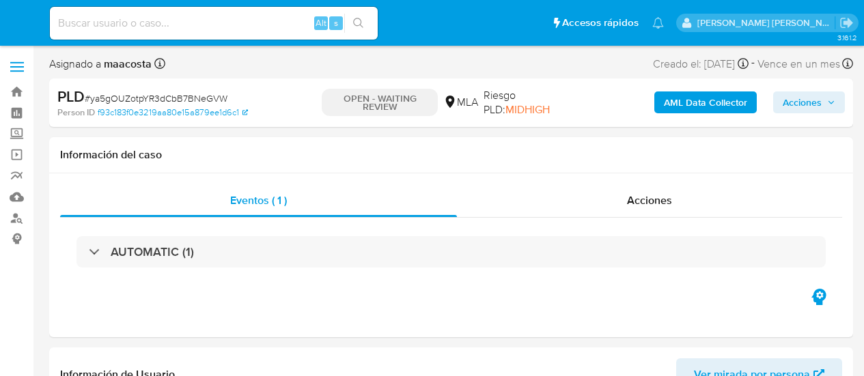
select select "10"
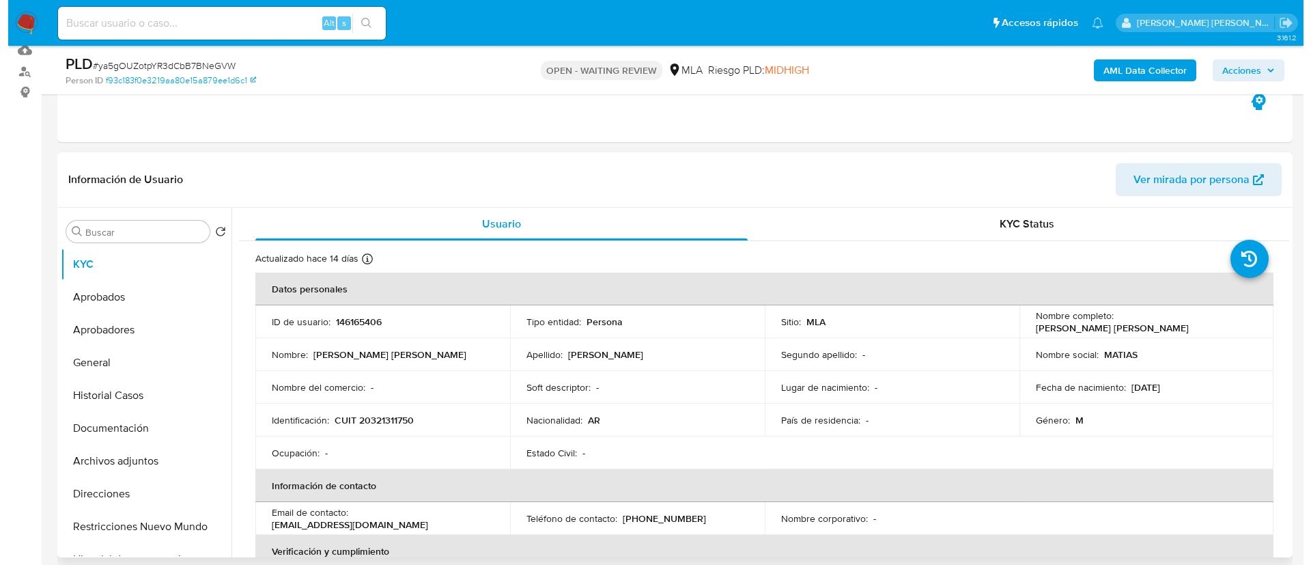
scroll to position [152, 0]
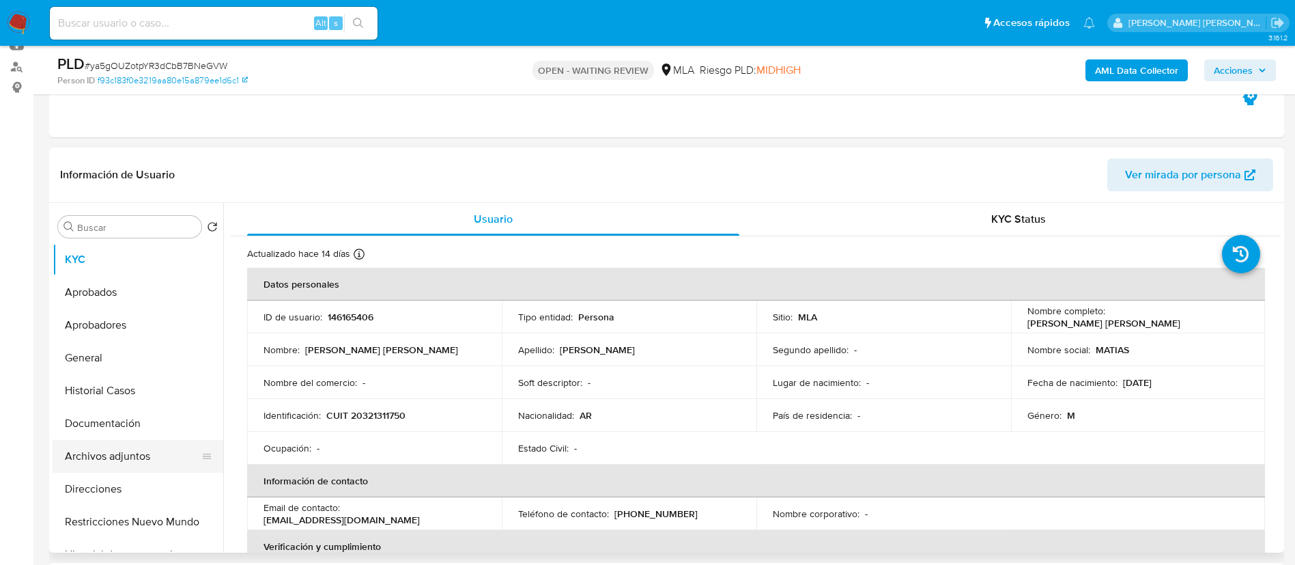
click at [148, 376] on button "Archivos adjuntos" at bounding box center [133, 456] width 160 height 33
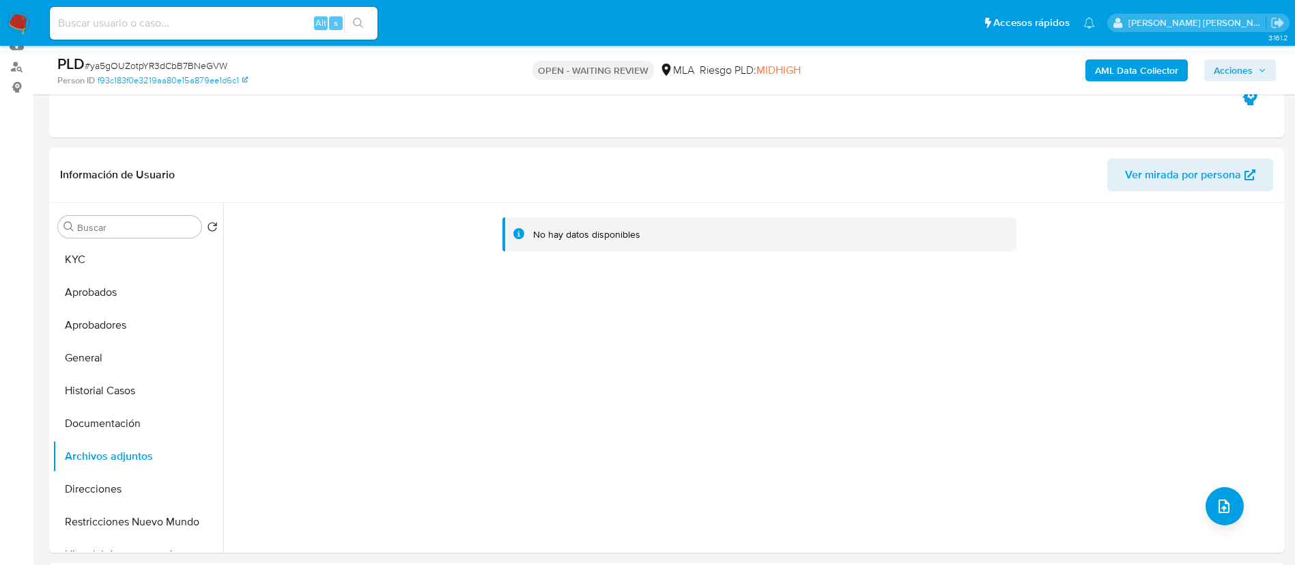
click at [863, 72] on b "AML Data Collector" at bounding box center [1136, 70] width 83 height 22
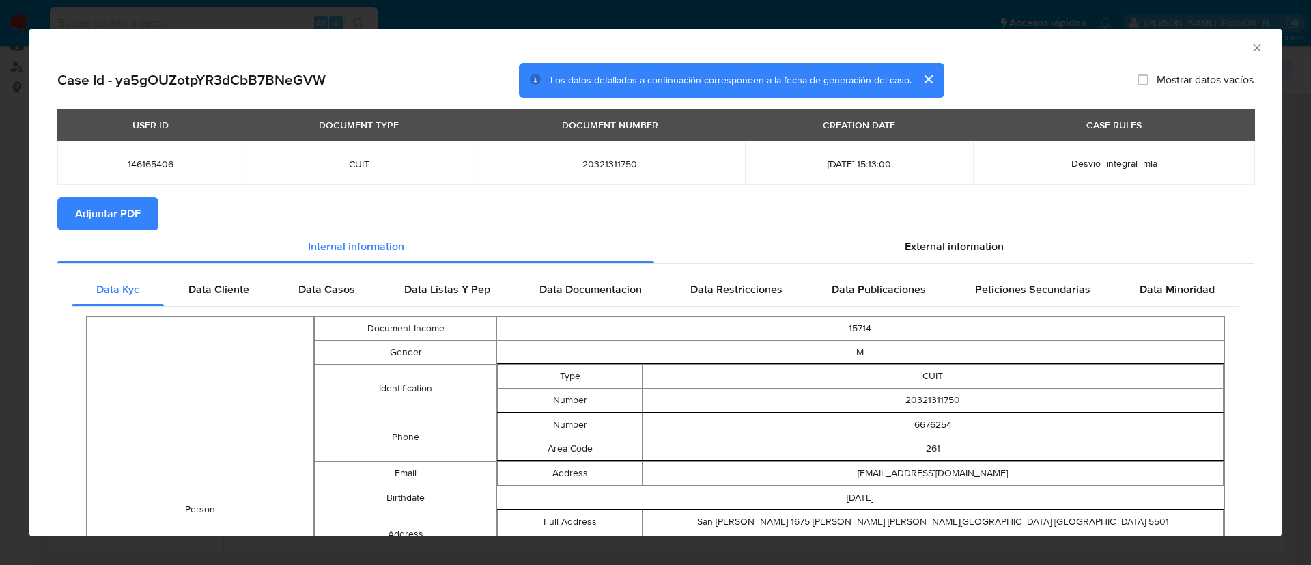
click at [99, 212] on span "Adjuntar PDF" at bounding box center [108, 214] width 66 height 30
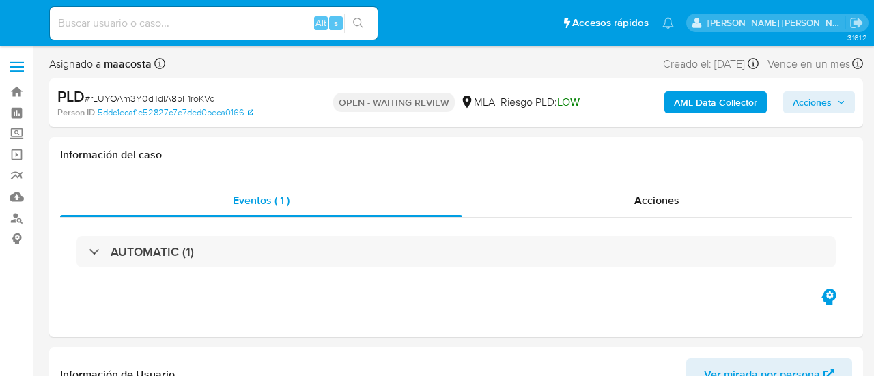
select select "10"
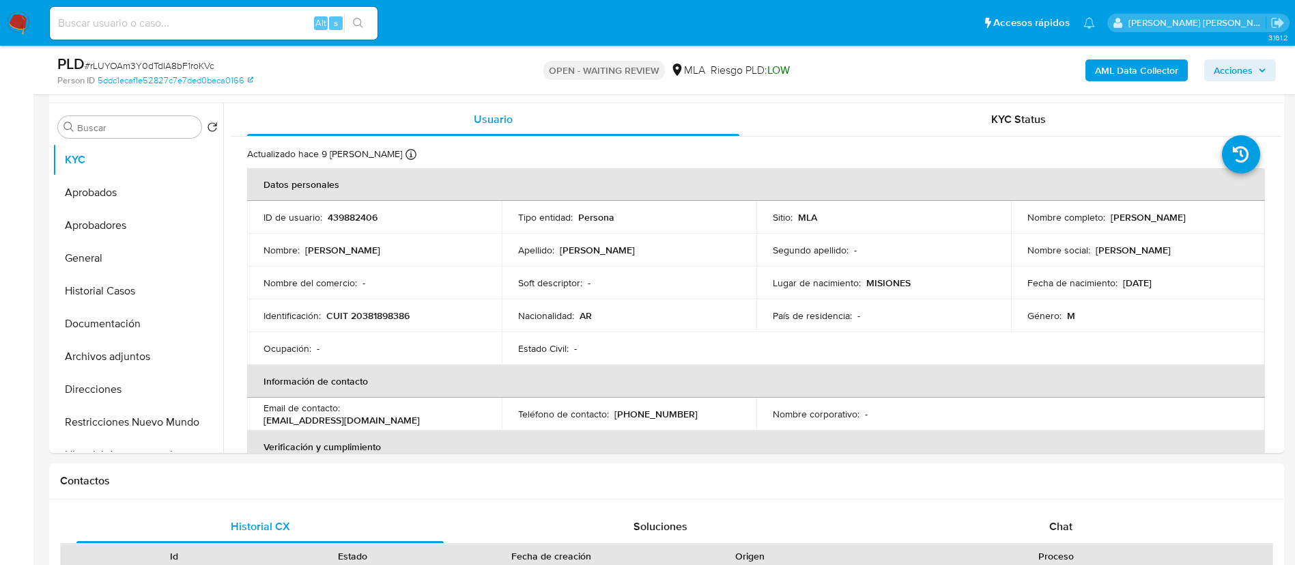
scroll to position [254, 0]
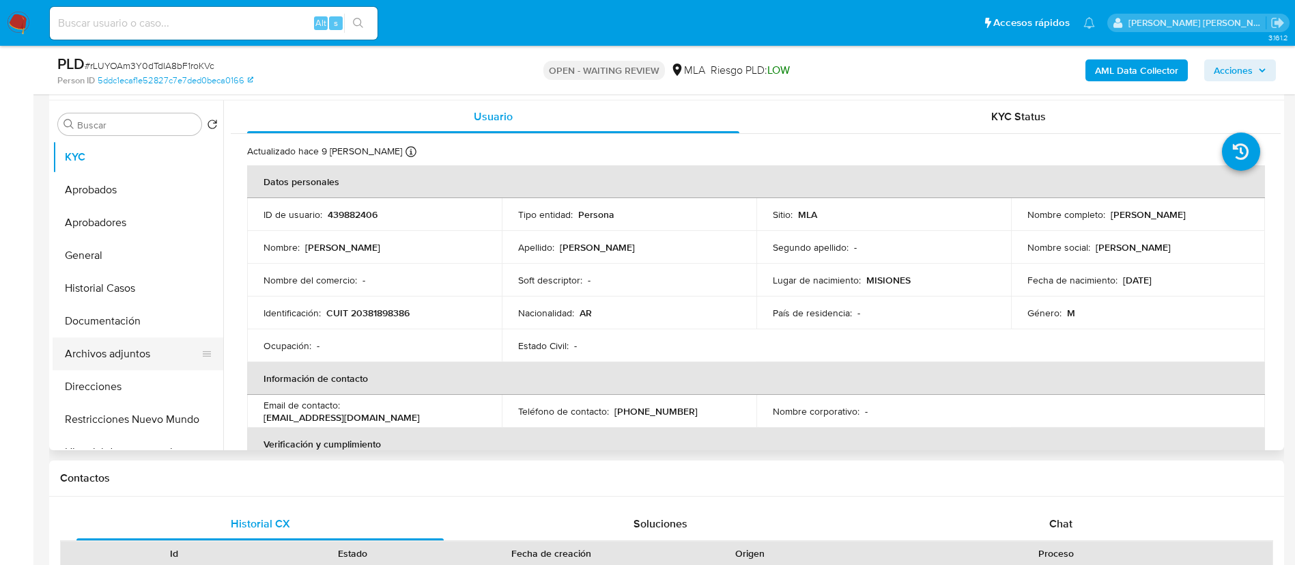
click at [133, 343] on button "Archivos adjuntos" at bounding box center [133, 353] width 160 height 33
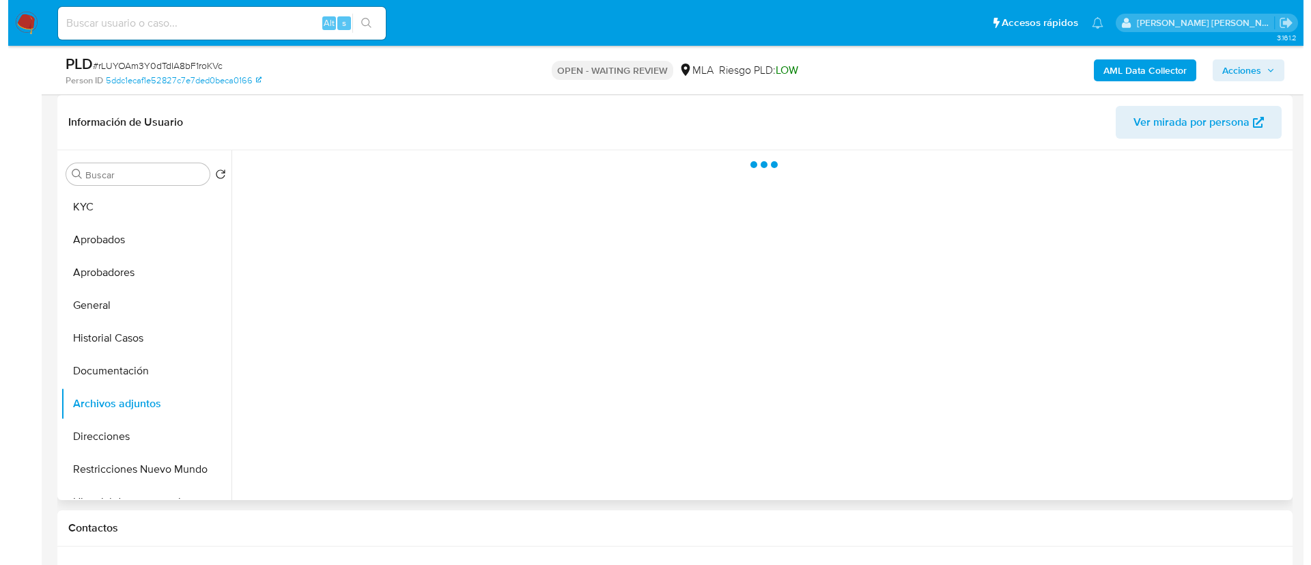
scroll to position [195, 0]
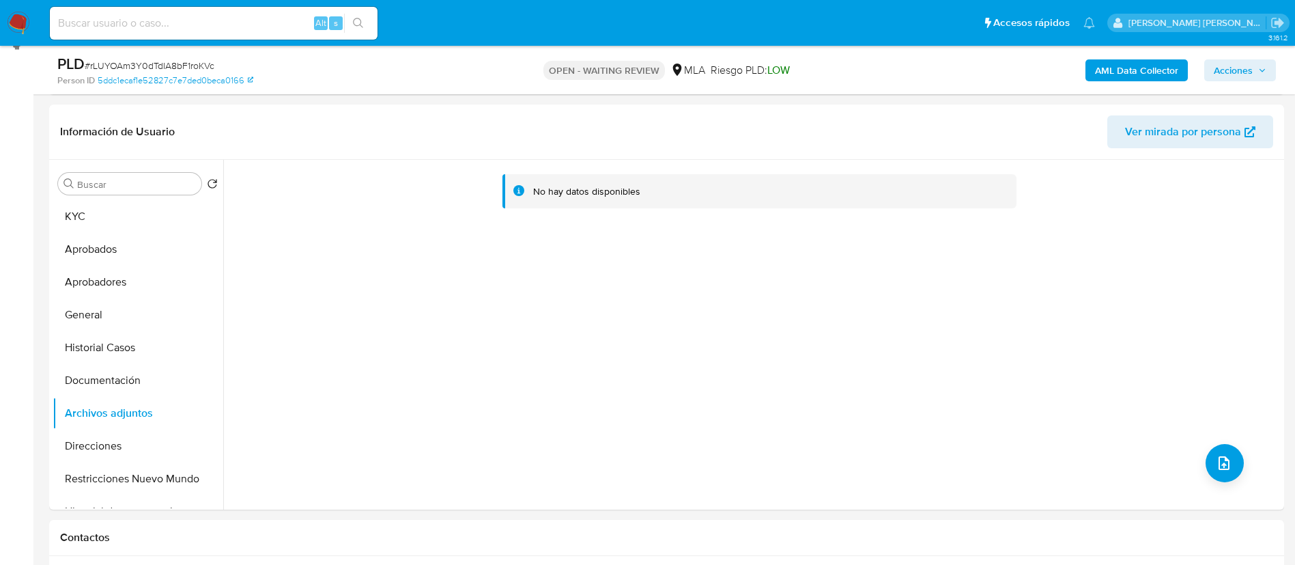
click at [873, 68] on b "AML Data Collector" at bounding box center [1136, 70] width 83 height 22
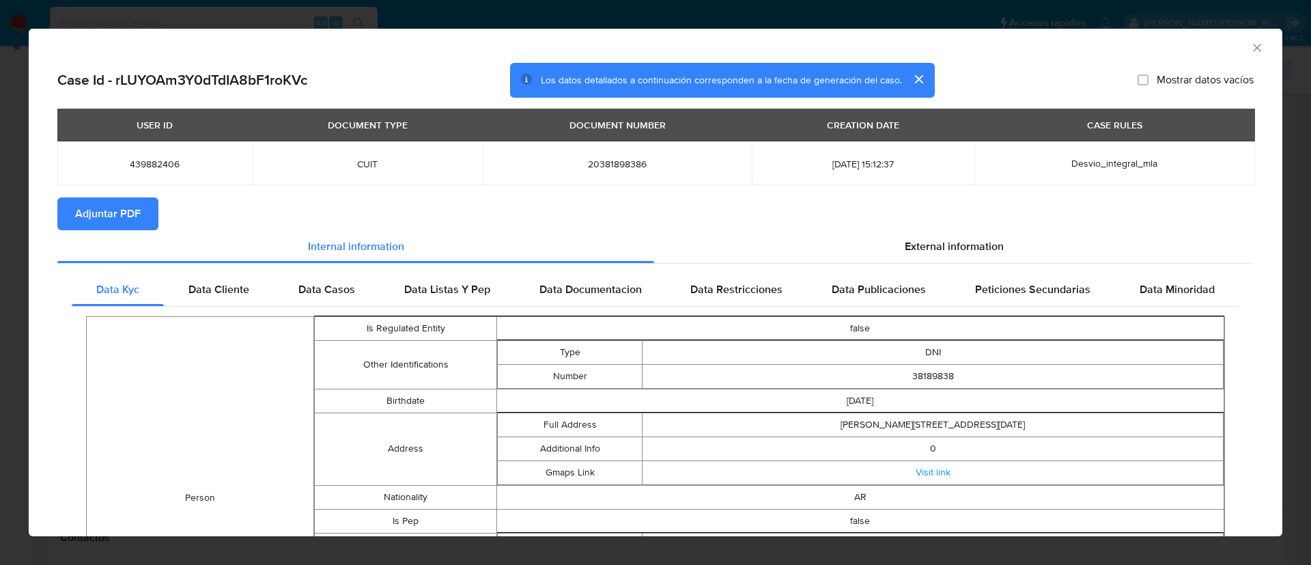
click at [99, 212] on span "Adjuntar PDF" at bounding box center [108, 214] width 66 height 30
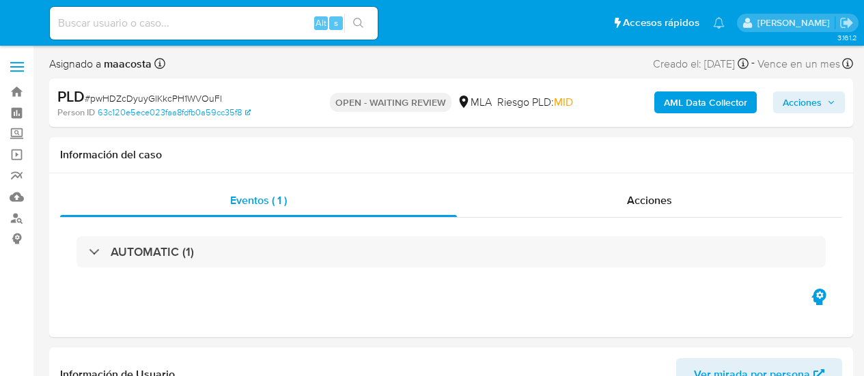
select select "10"
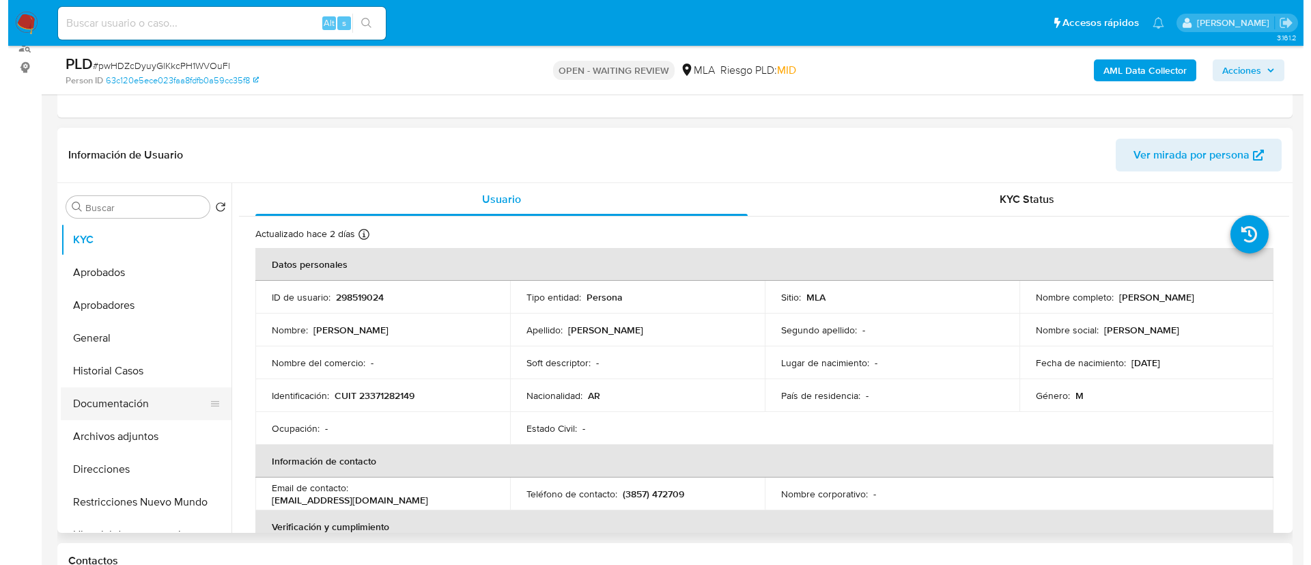
scroll to position [172, 0]
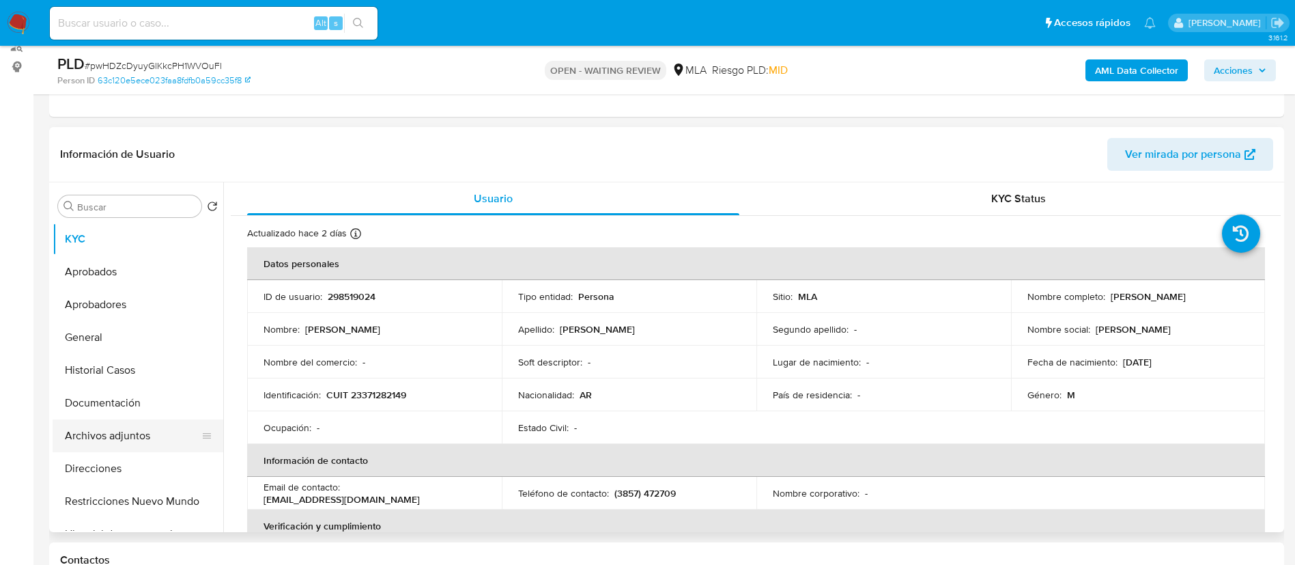
click at [132, 376] on button "Archivos adjuntos" at bounding box center [133, 435] width 160 height 33
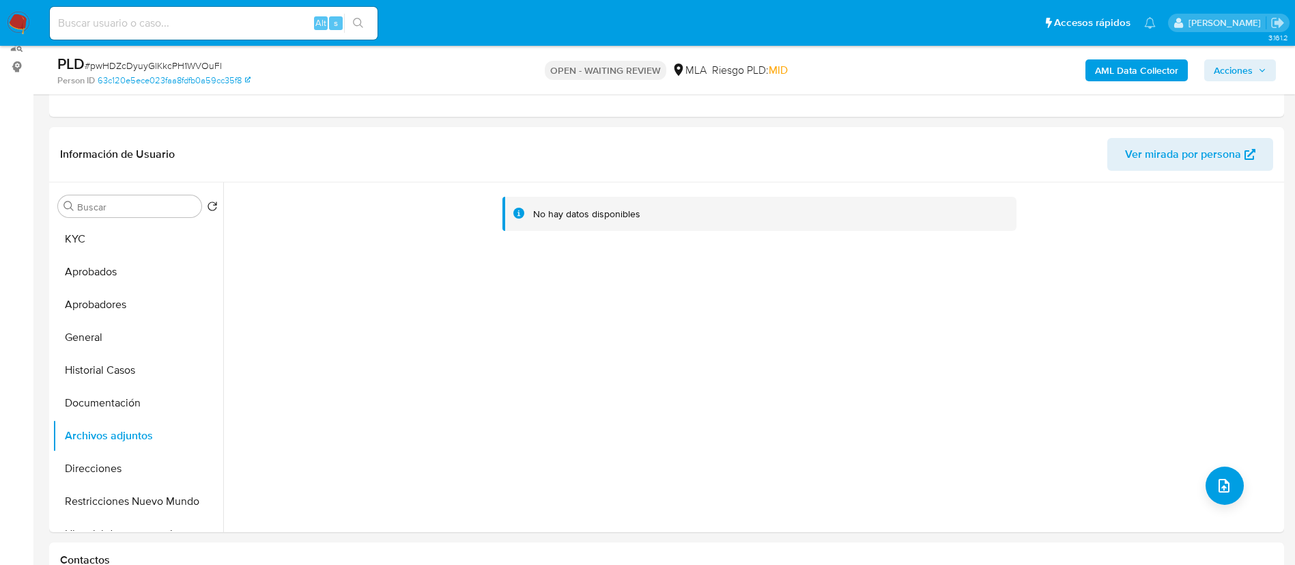
click at [863, 62] on b "AML Data Collector" at bounding box center [1136, 70] width 83 height 22
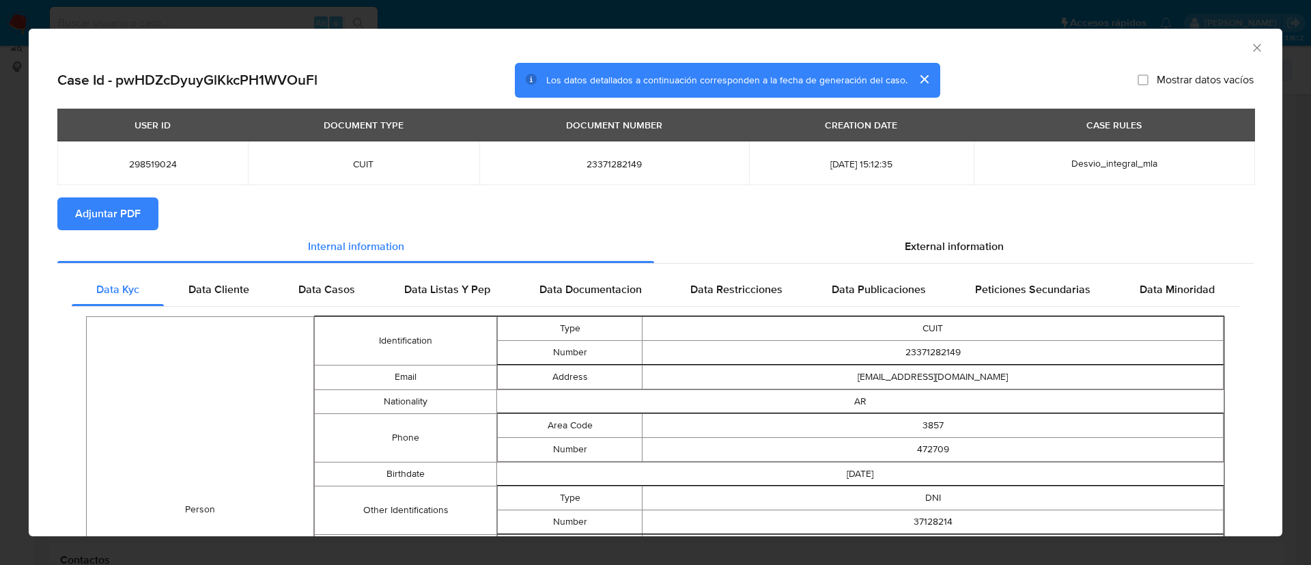
click at [99, 212] on span "Adjuntar PDF" at bounding box center [108, 214] width 66 height 30
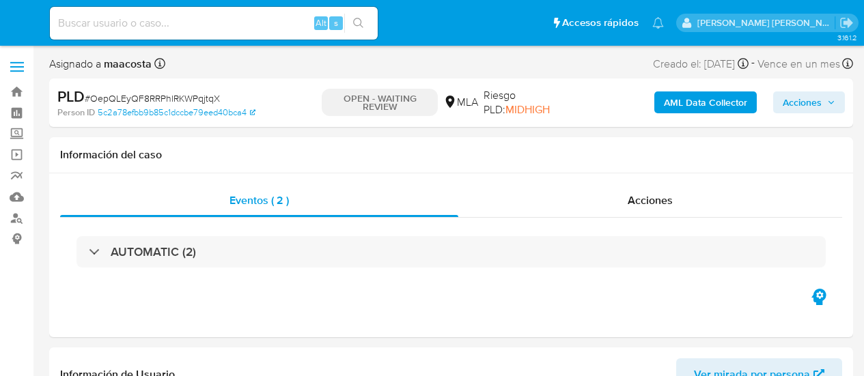
select select "10"
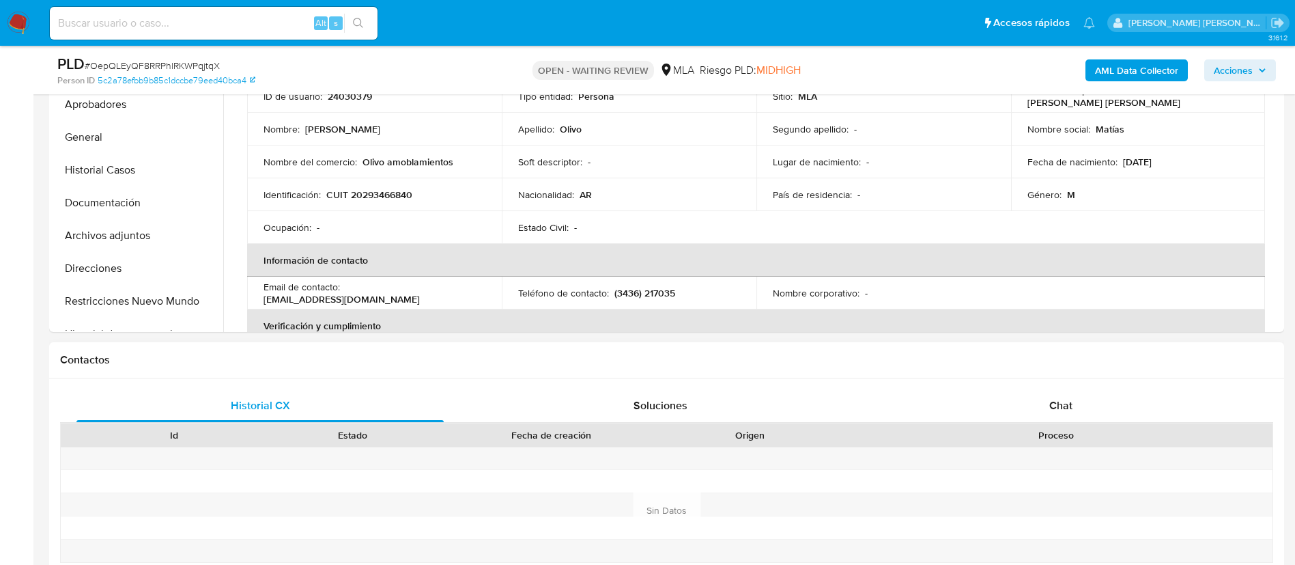
scroll to position [376, 0]
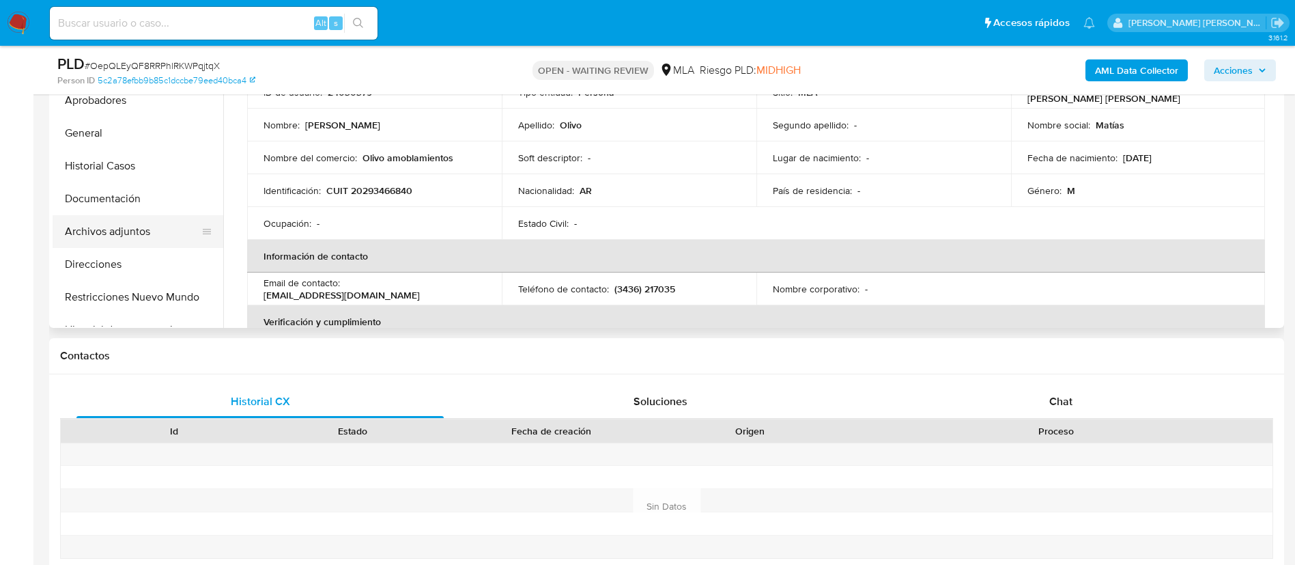
click at [154, 221] on button "Archivos adjuntos" at bounding box center [133, 231] width 160 height 33
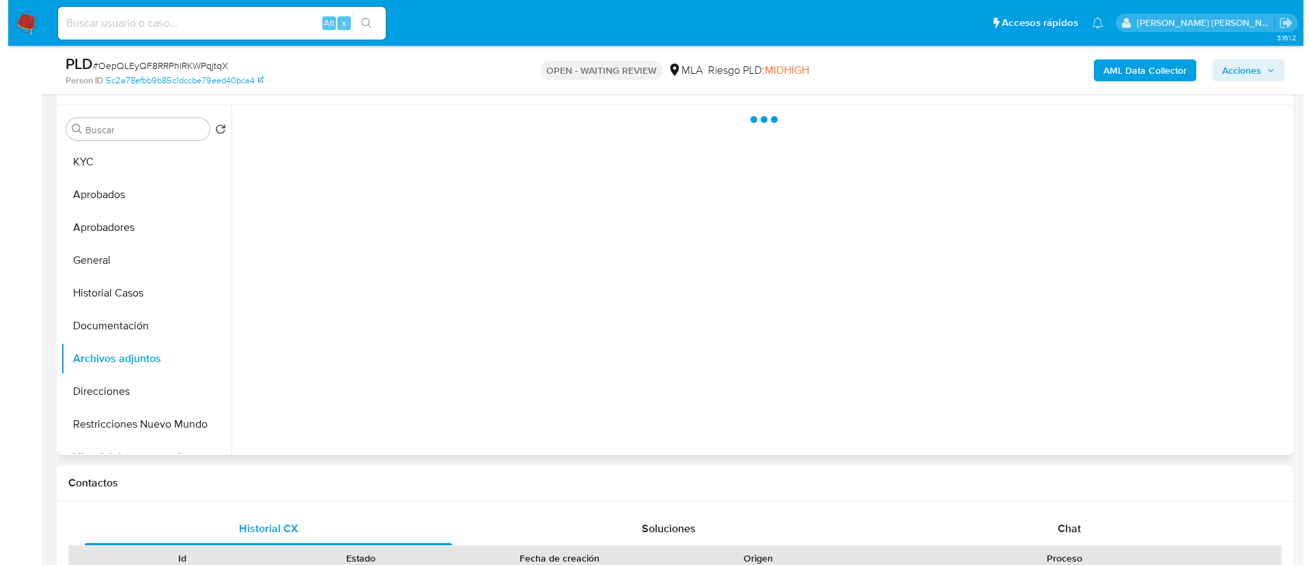
scroll to position [248, 0]
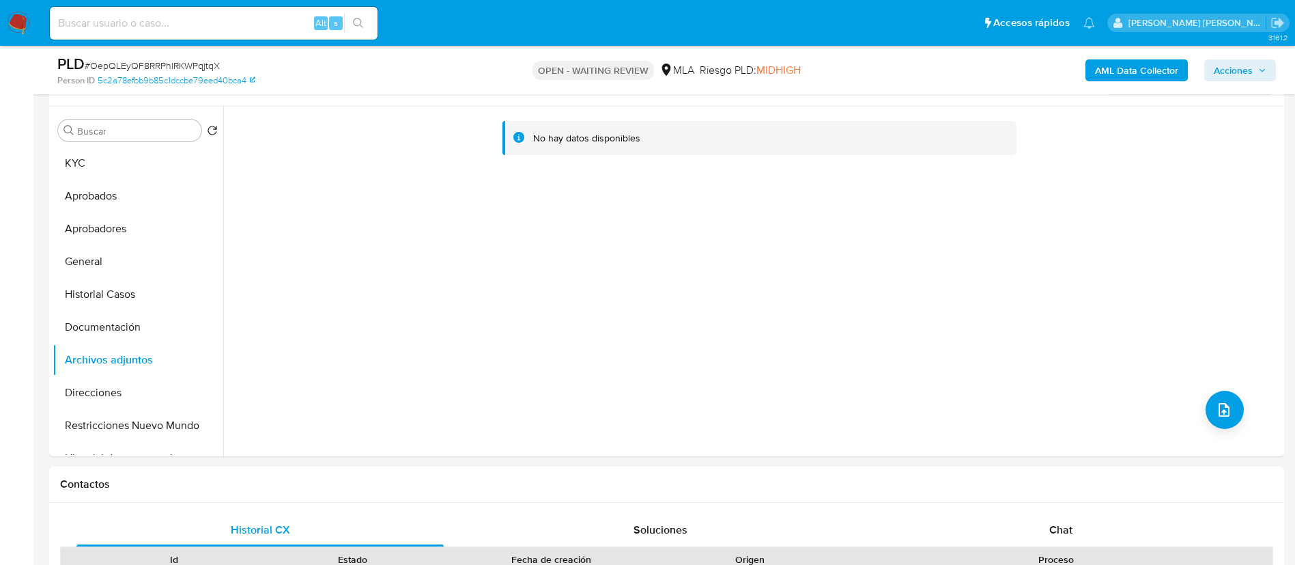
click at [863, 66] on b "AML Data Collector" at bounding box center [1136, 70] width 83 height 22
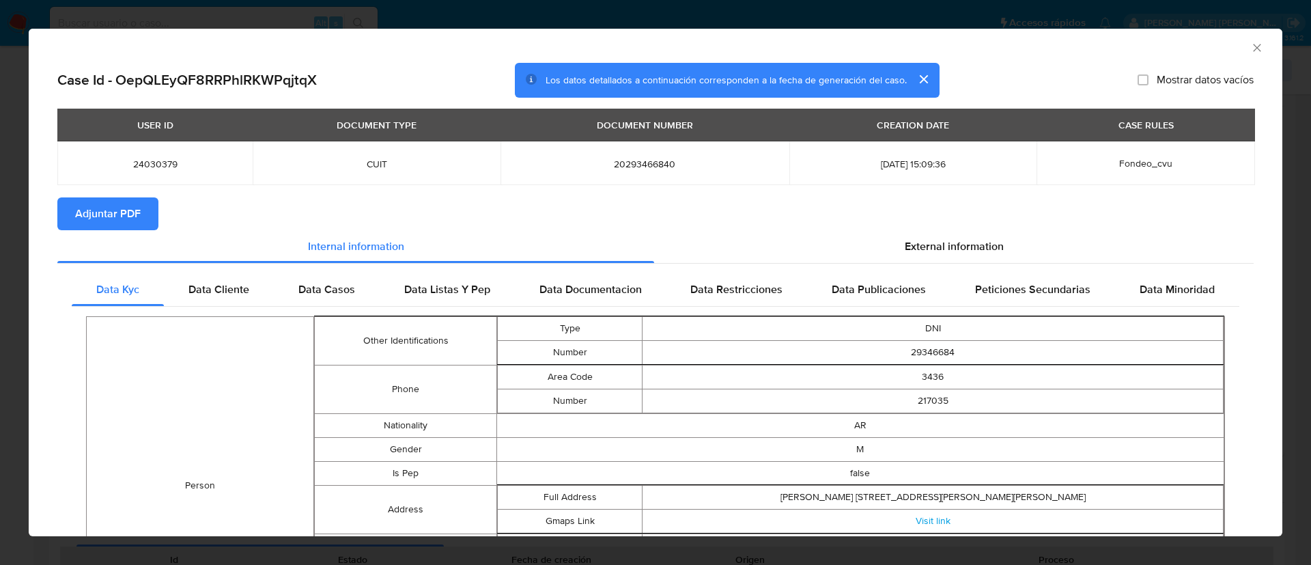
click at [99, 212] on span "Adjuntar PDF" at bounding box center [108, 214] width 66 height 30
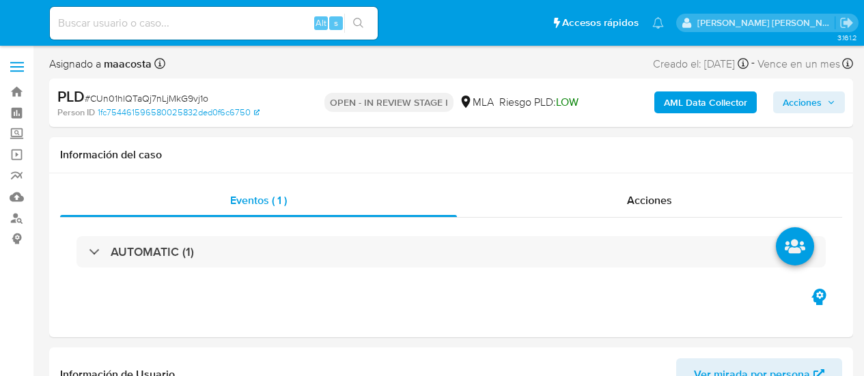
select select "10"
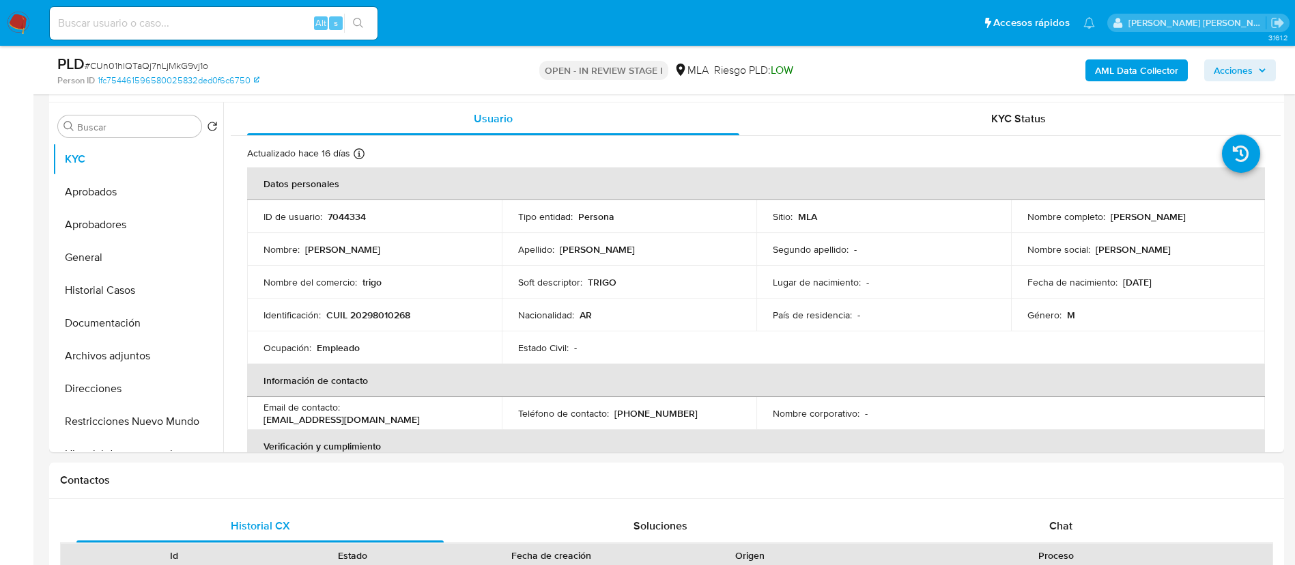
scroll to position [272, 0]
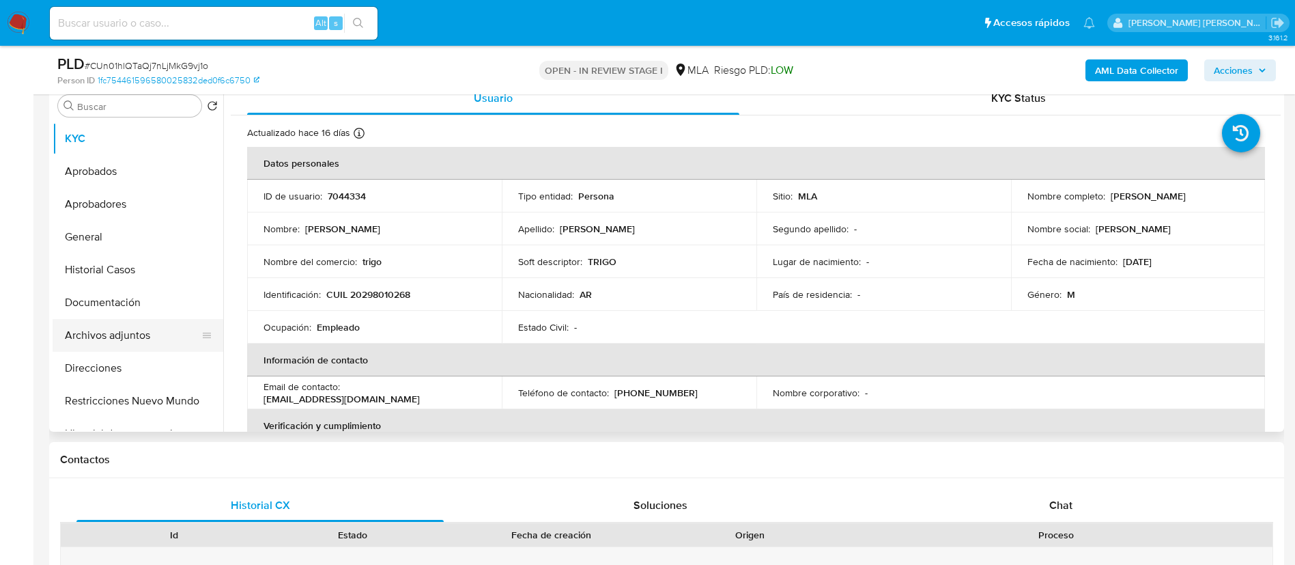
click at [141, 338] on button "Archivos adjuntos" at bounding box center [133, 335] width 160 height 33
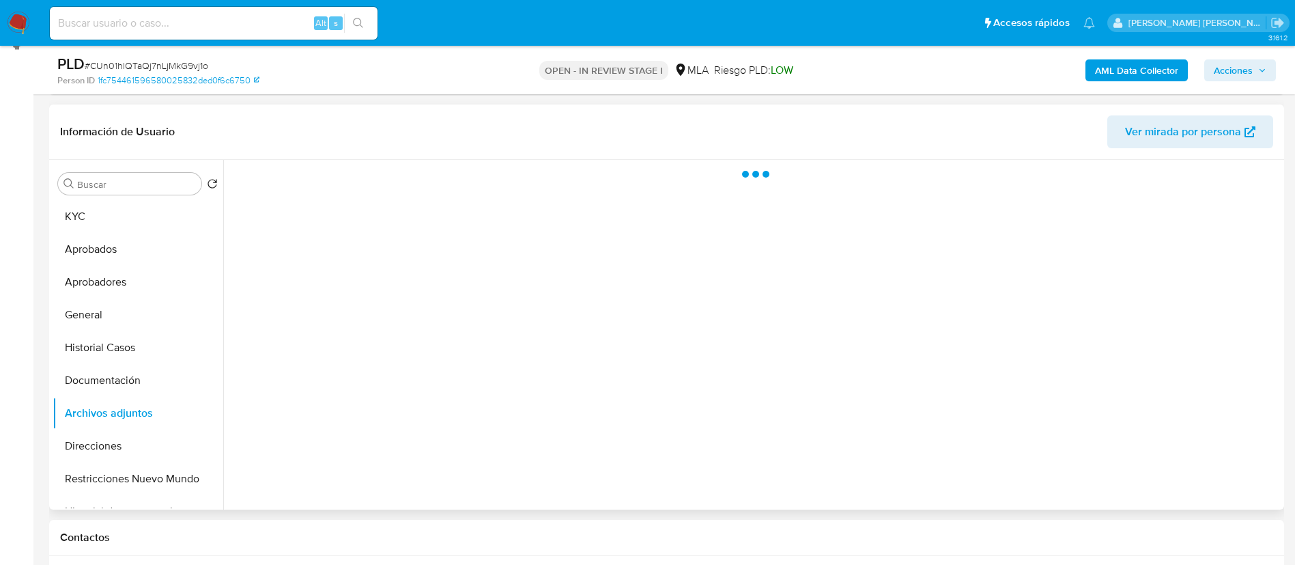
scroll to position [182, 0]
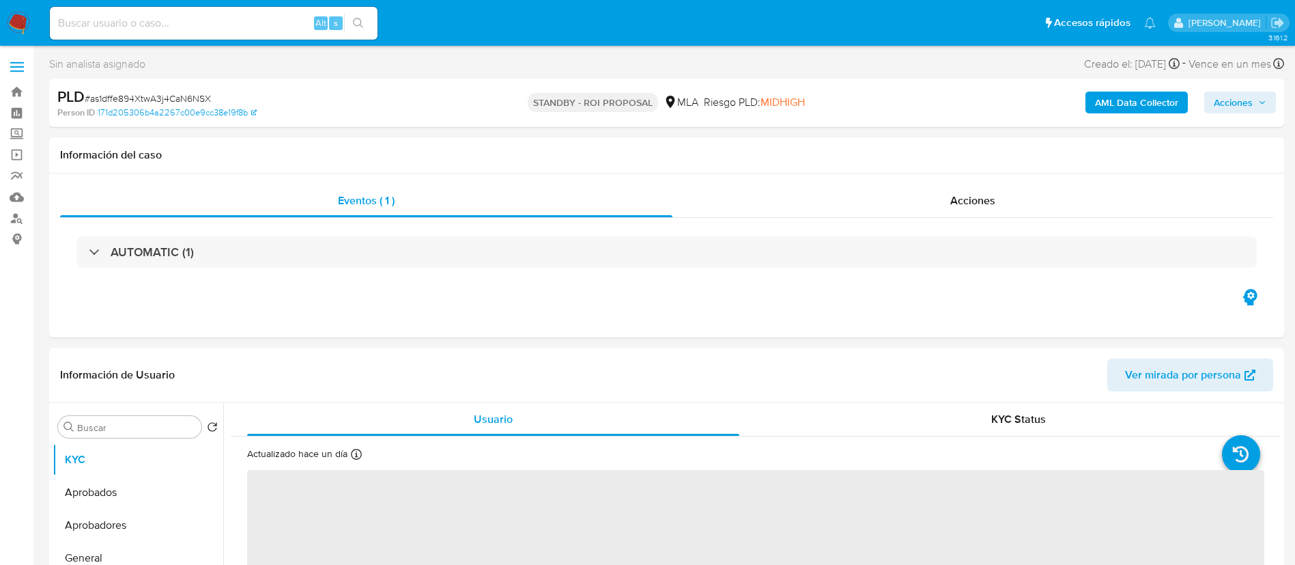
select select "10"
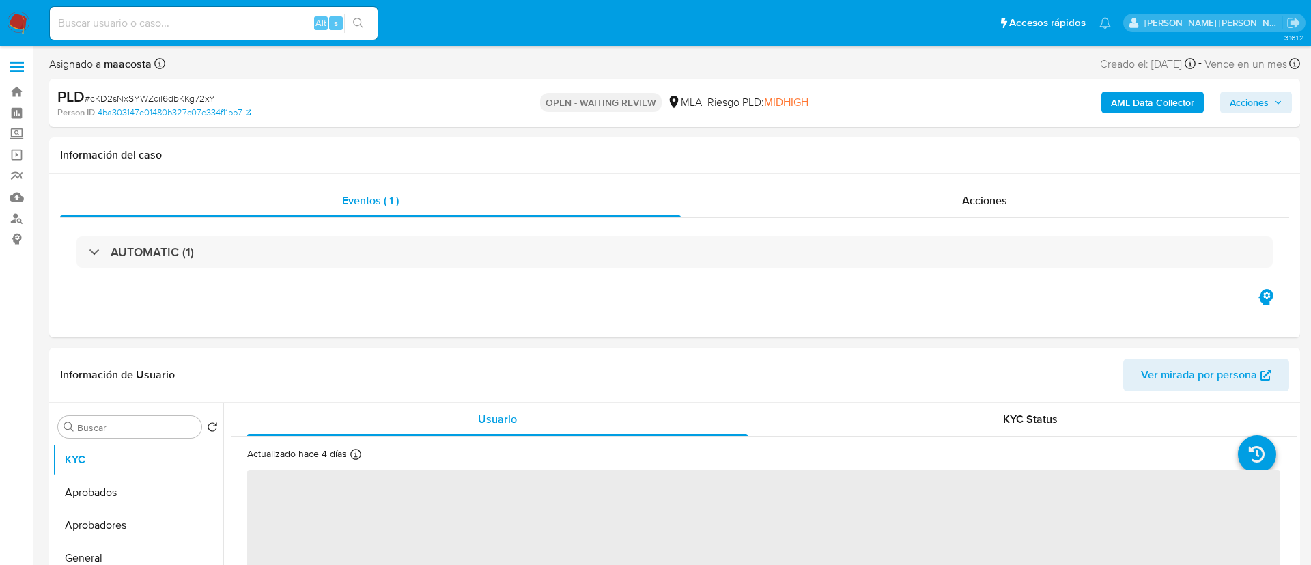
select select "10"
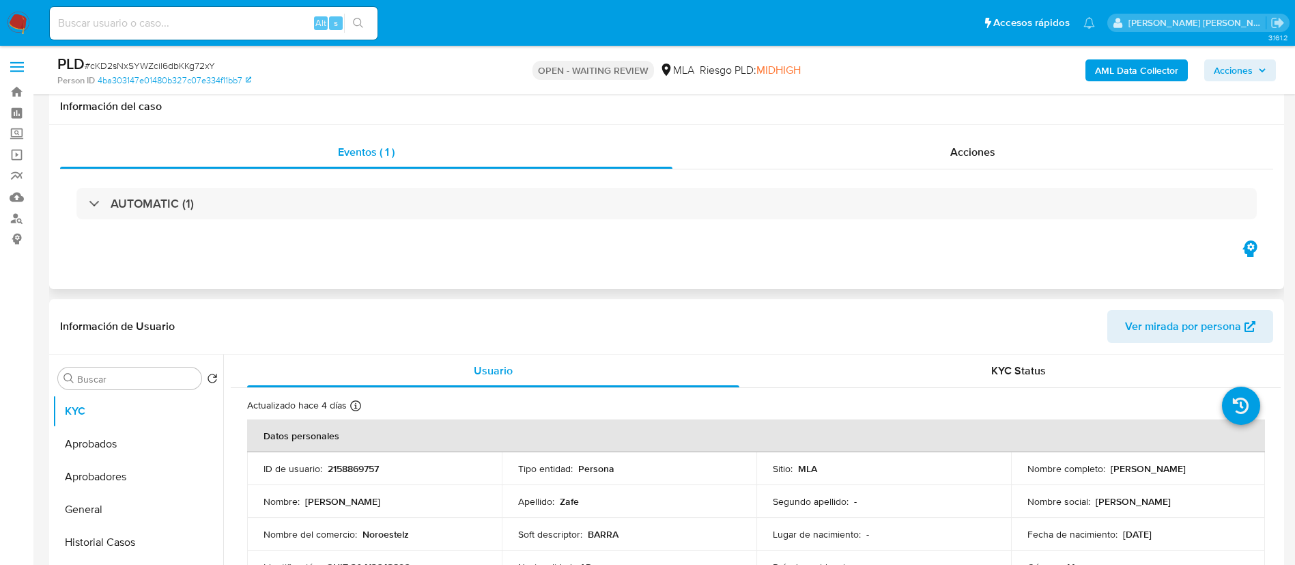
scroll to position [132, 0]
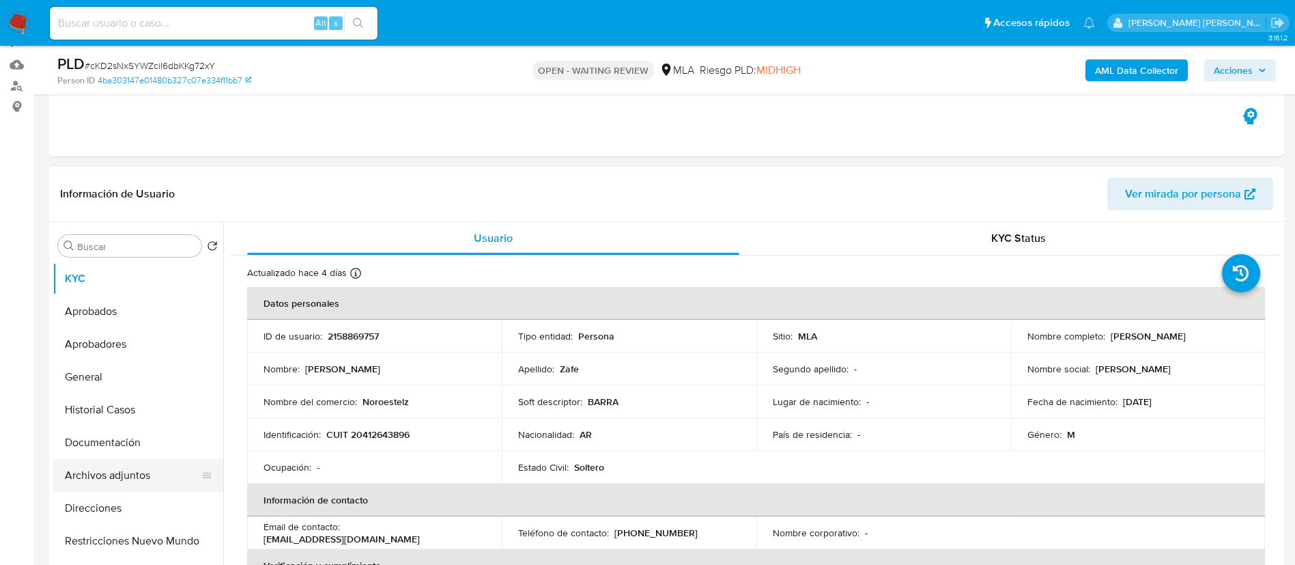
click at [109, 479] on button "Archivos adjuntos" at bounding box center [133, 475] width 160 height 33
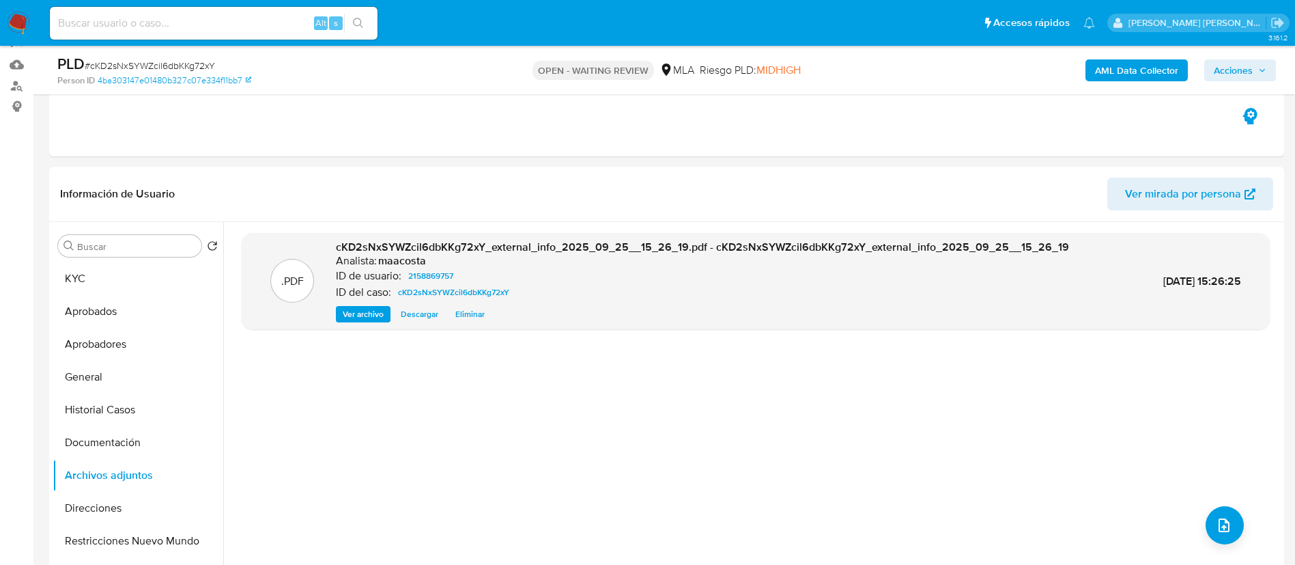
click at [1167, 70] on b "AML Data Collector" at bounding box center [1136, 70] width 83 height 22
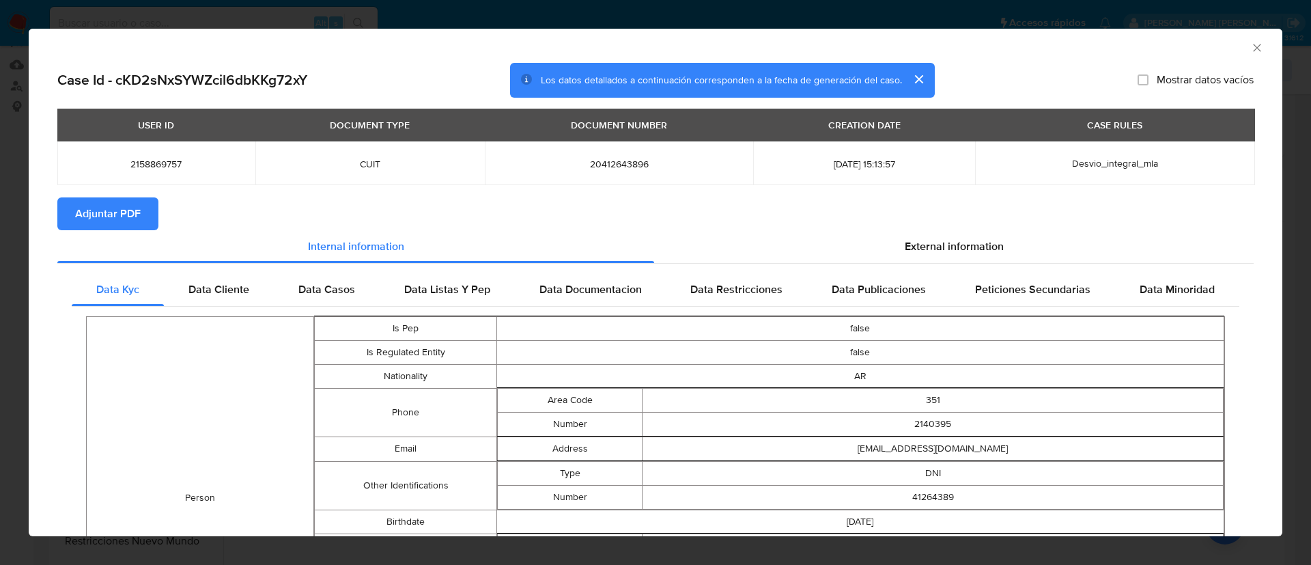
click at [107, 220] on span "Adjuntar PDF" at bounding box center [108, 214] width 66 height 30
click at [1250, 46] on icon "Cerrar ventana" at bounding box center [1257, 48] width 14 height 14
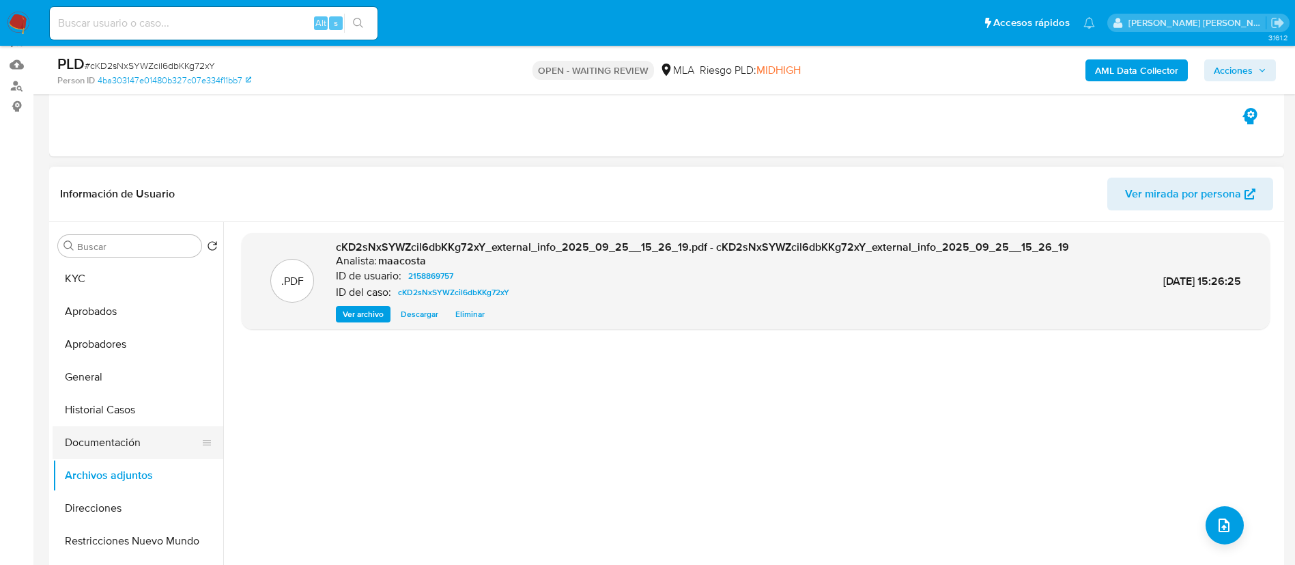
click at [168, 426] on button "Documentación" at bounding box center [133, 442] width 160 height 33
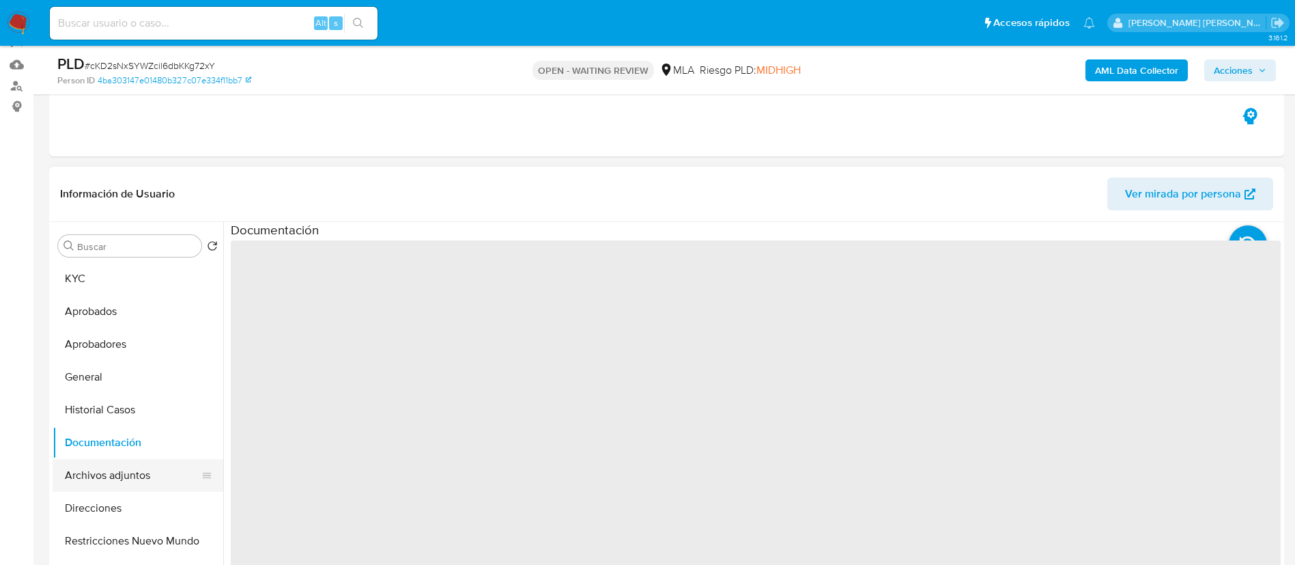
click at [135, 470] on button "Archivos adjuntos" at bounding box center [133, 475] width 160 height 33
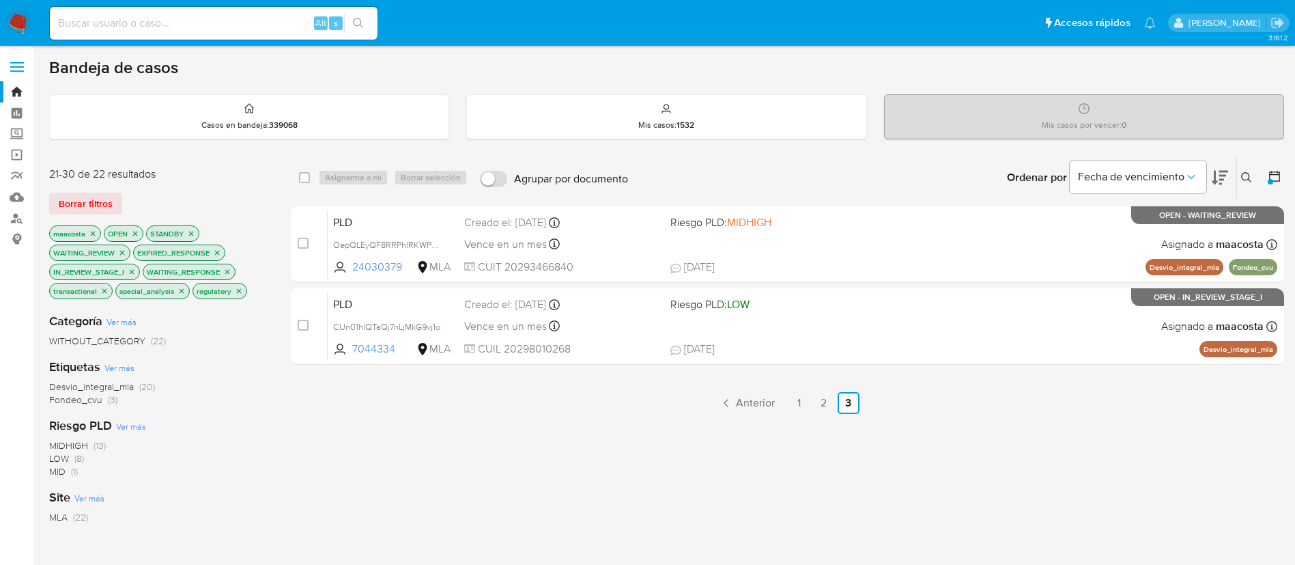
click at [92, 232] on icon "close-filter" at bounding box center [93, 233] width 5 height 5
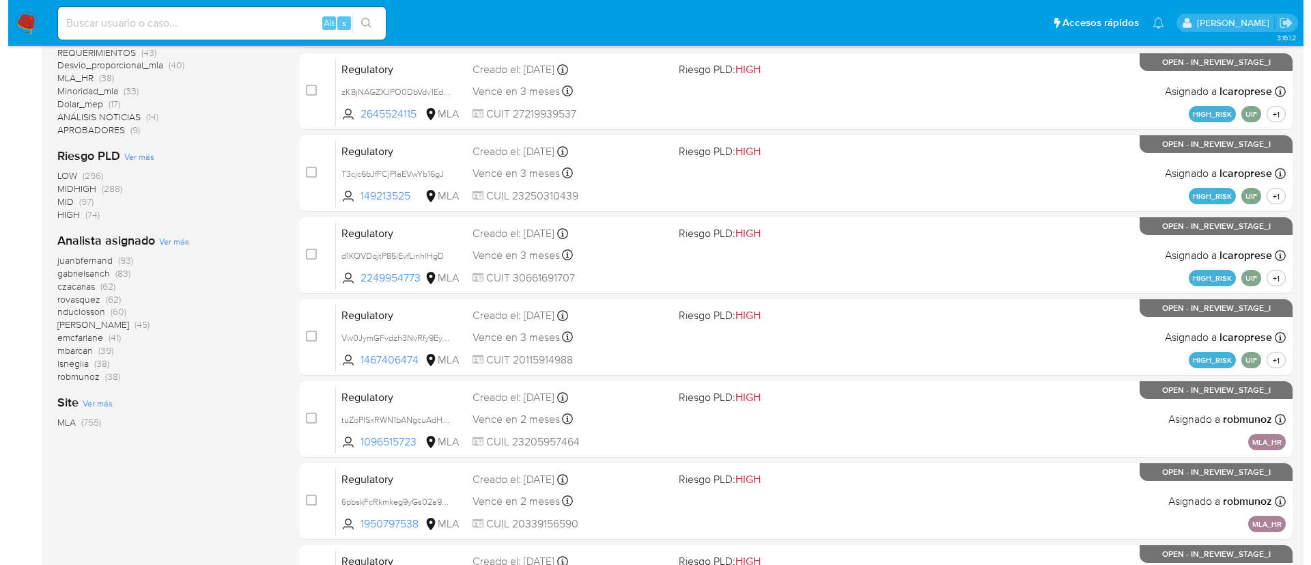
scroll to position [417, 0]
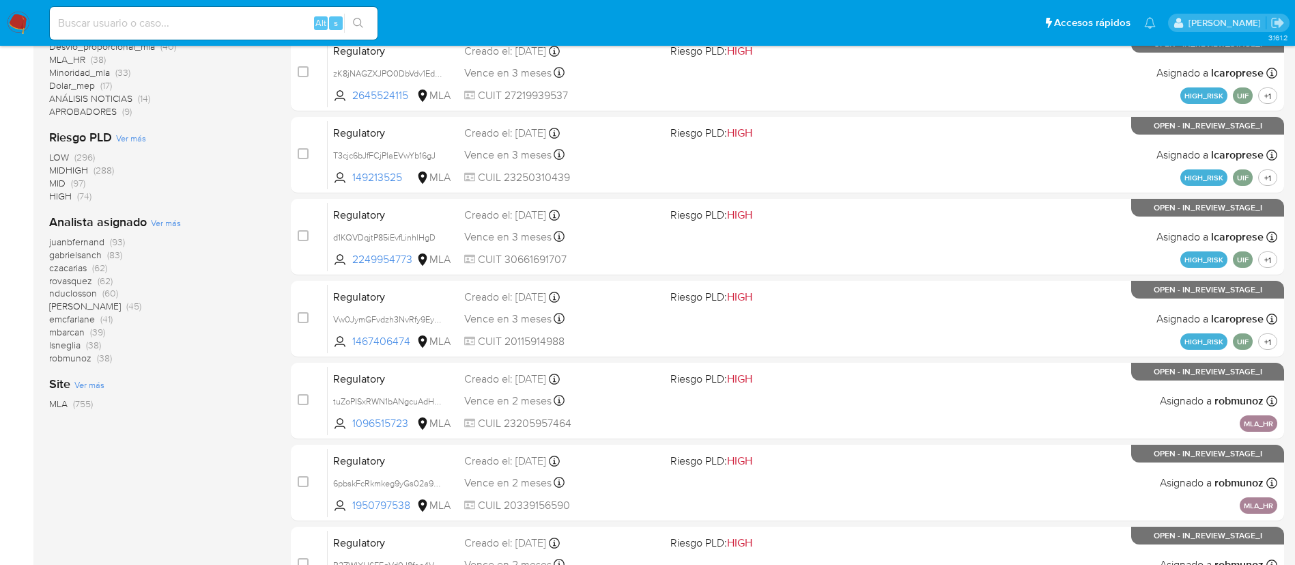
click at [170, 221] on span "Ver más" at bounding box center [166, 222] width 30 height 12
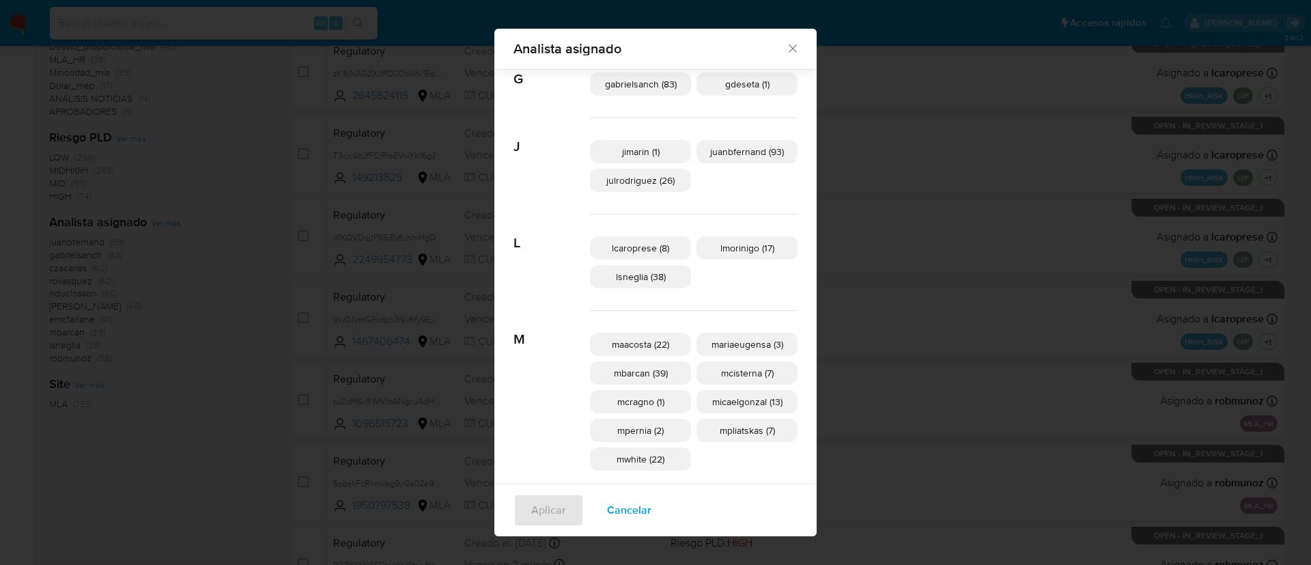
scroll to position [318, 0]
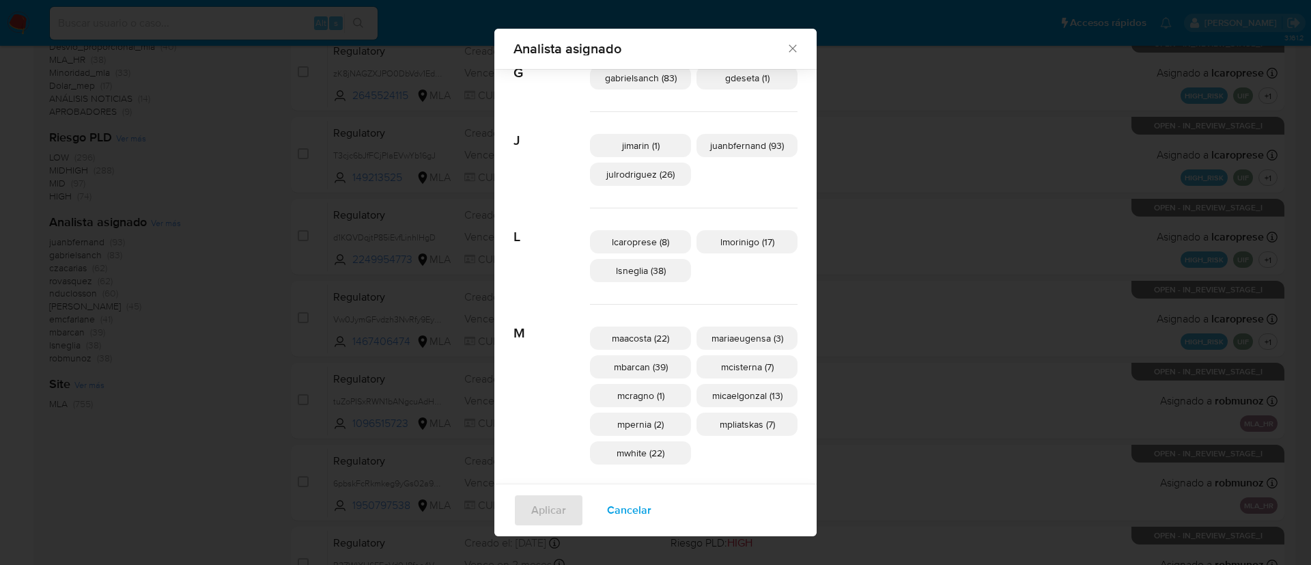
click at [187, 283] on div "Analista asignado Buscar A amedzovich (45) aviggiano (20) C czacarias (62) E em…" at bounding box center [655, 282] width 1311 height 565
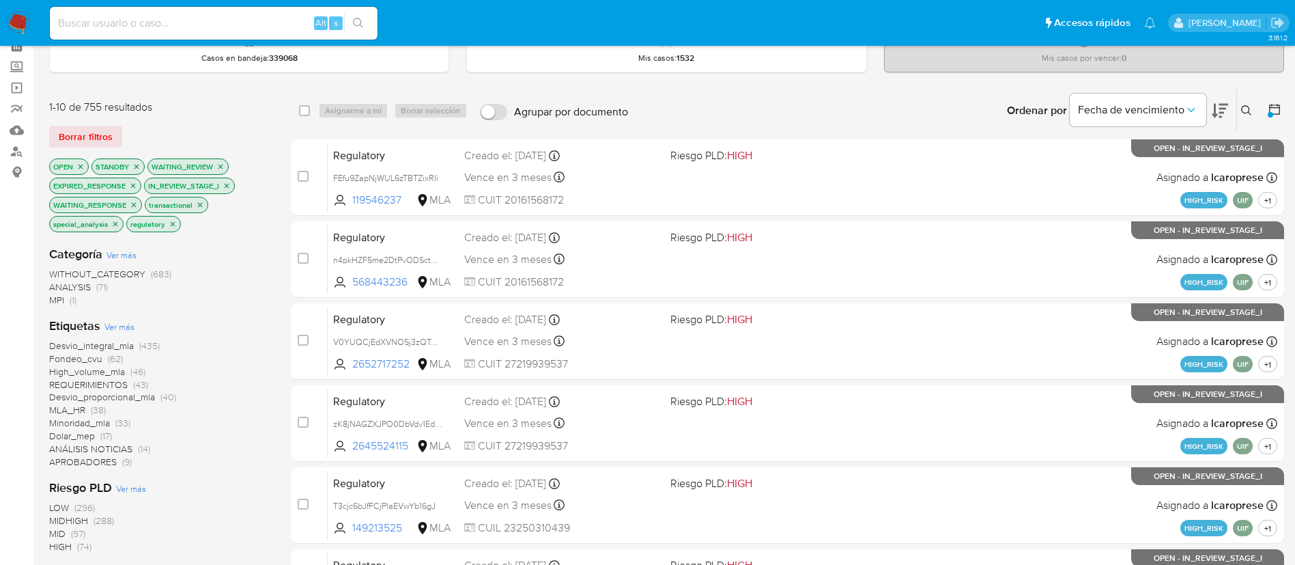
scroll to position [63, 0]
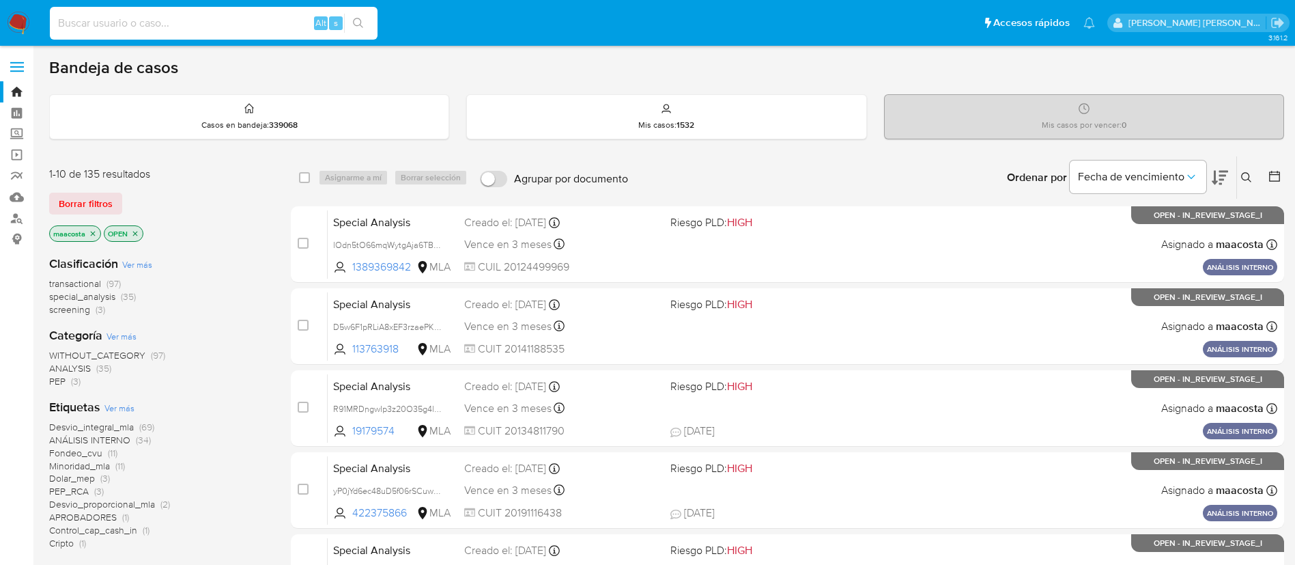
click at [253, 25] on input at bounding box center [214, 23] width 328 height 18
paste input "o2msdaxWAlQD2OZkAhKxl2Kn"
type input "o2msdaxWAlQD2OZkAhKxl2Kn"
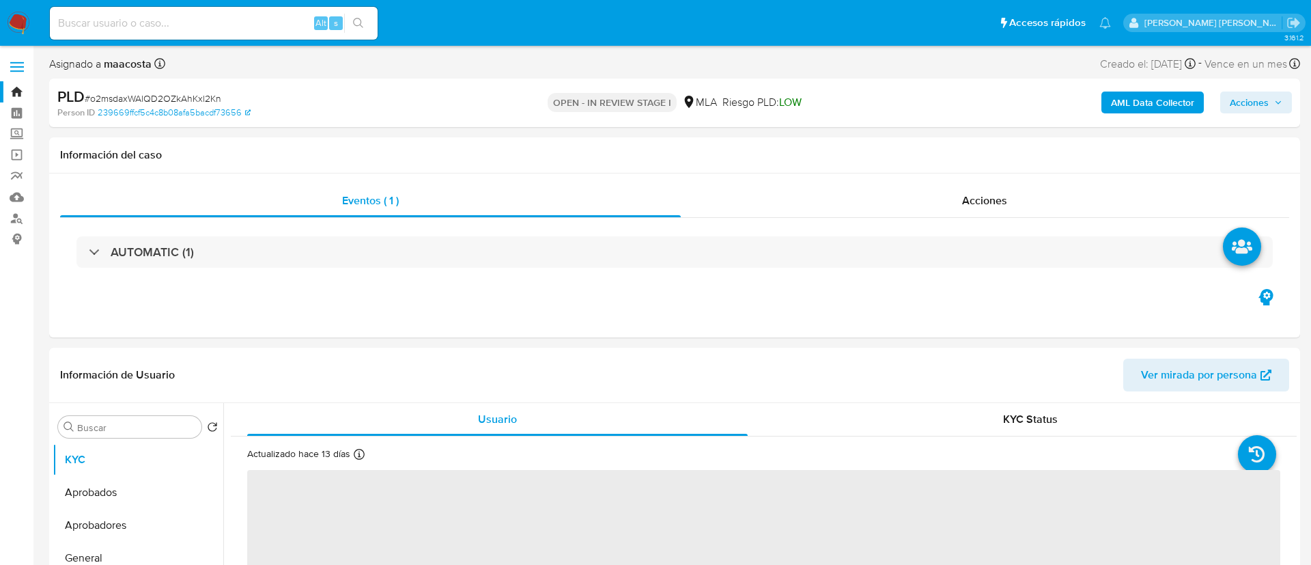
select select "10"
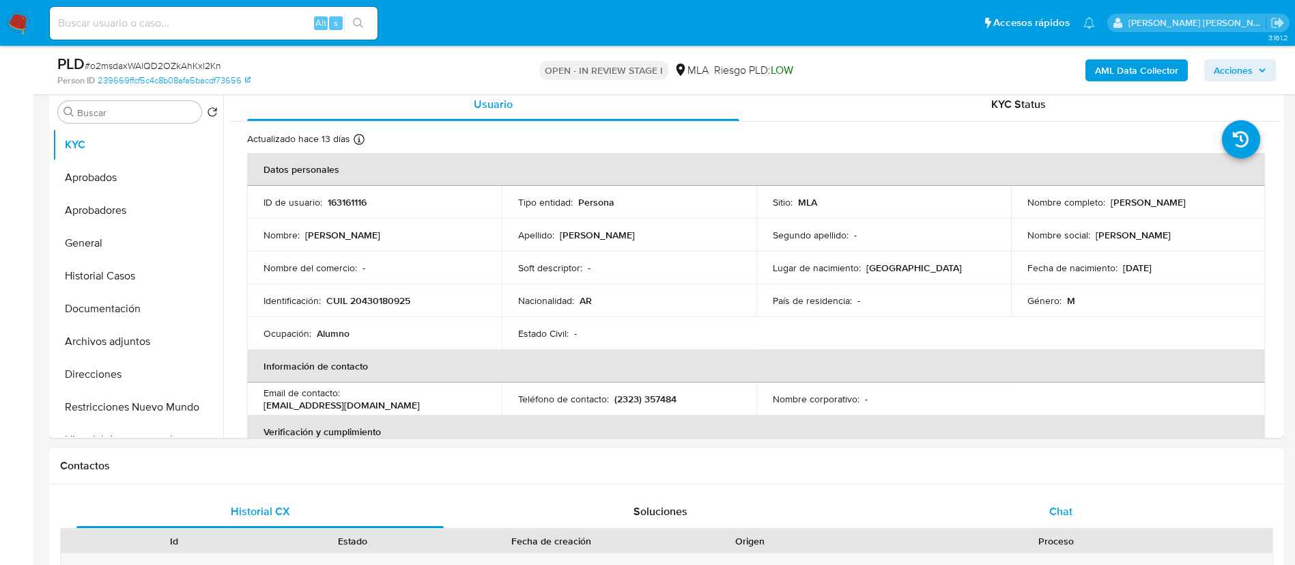
click at [1041, 525] on div "Chat" at bounding box center [1060, 511] width 367 height 33
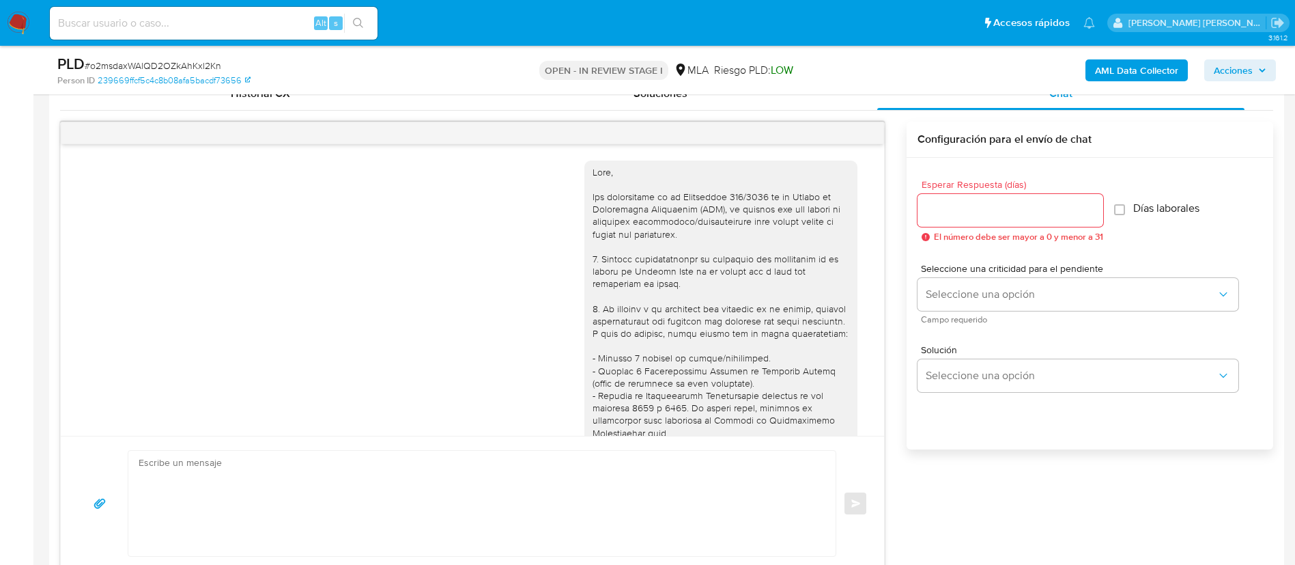
scroll to position [1770, 0]
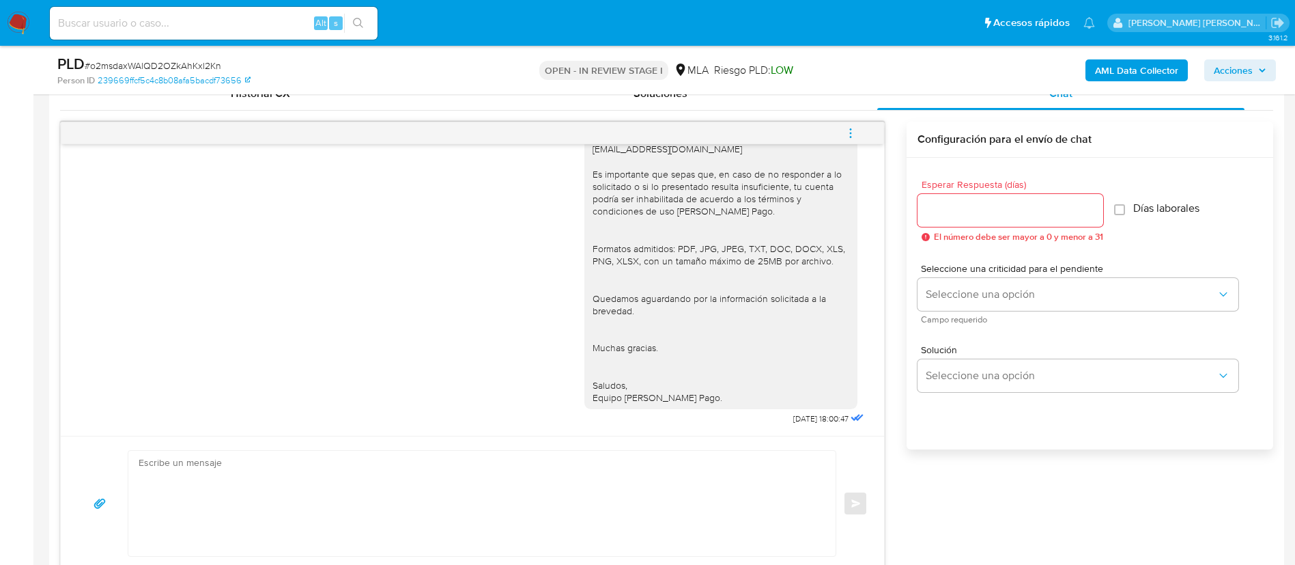
click at [855, 135] on icon "menu-action" at bounding box center [851, 133] width 12 height 12
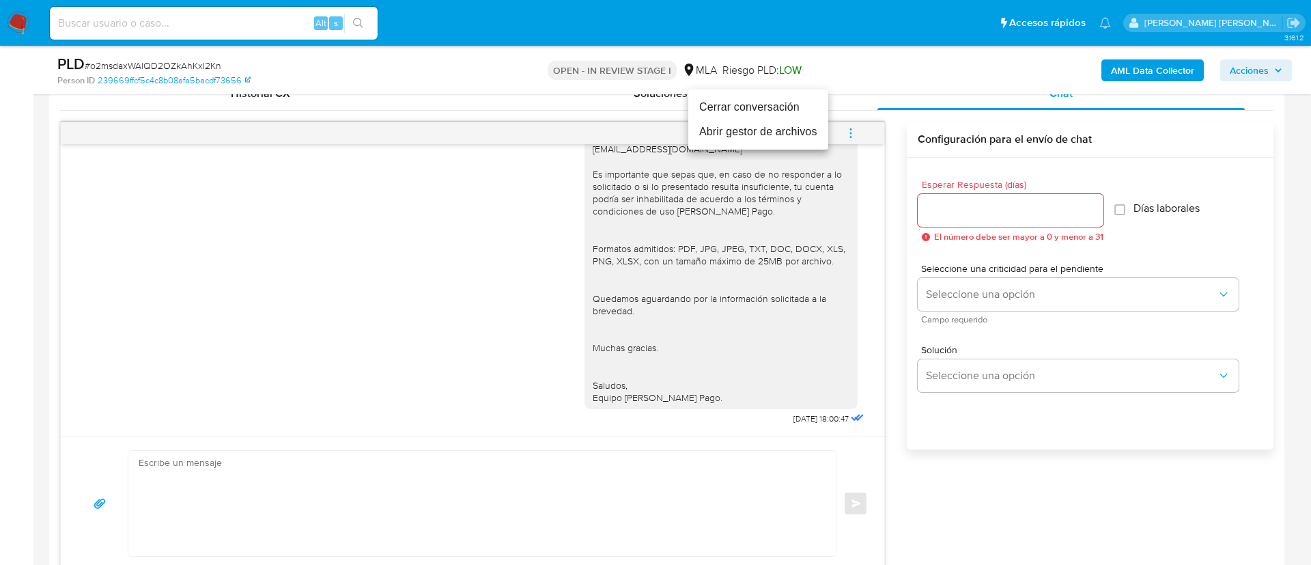
click at [770, 104] on li "Cerrar conversación" at bounding box center [758, 107] width 140 height 25
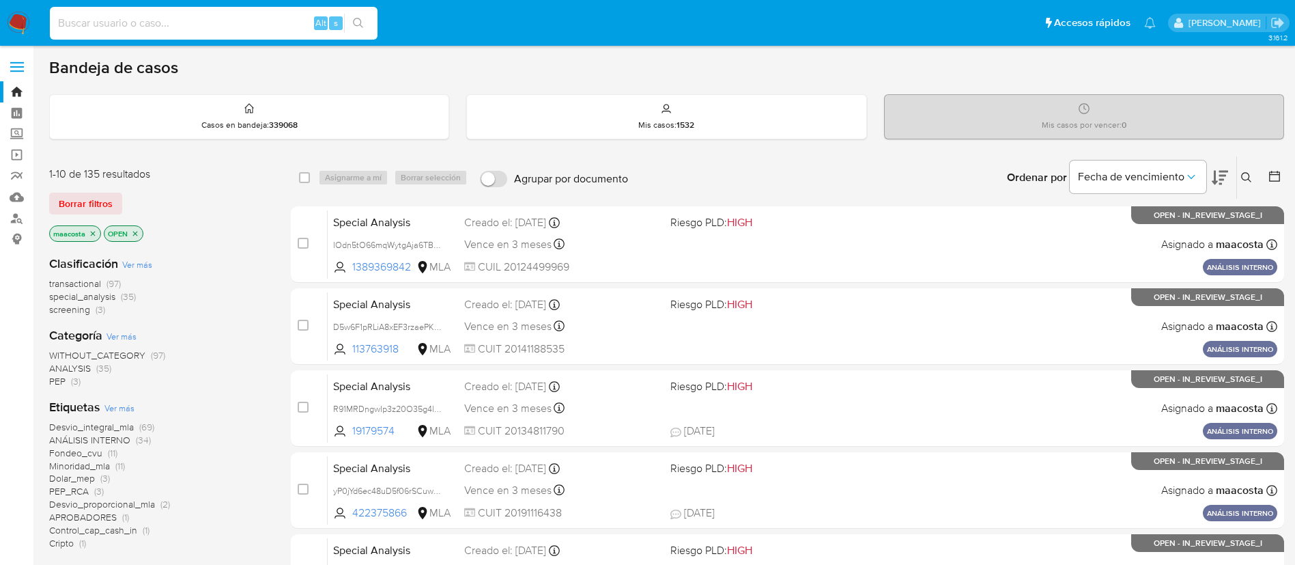
click at [253, 25] on input at bounding box center [214, 23] width 328 height 18
paste input "EbRb3t2Y1S3GTCfBqad3tESE"
type input "EbRb3t2Y1S3GTCfBqad3tESE"
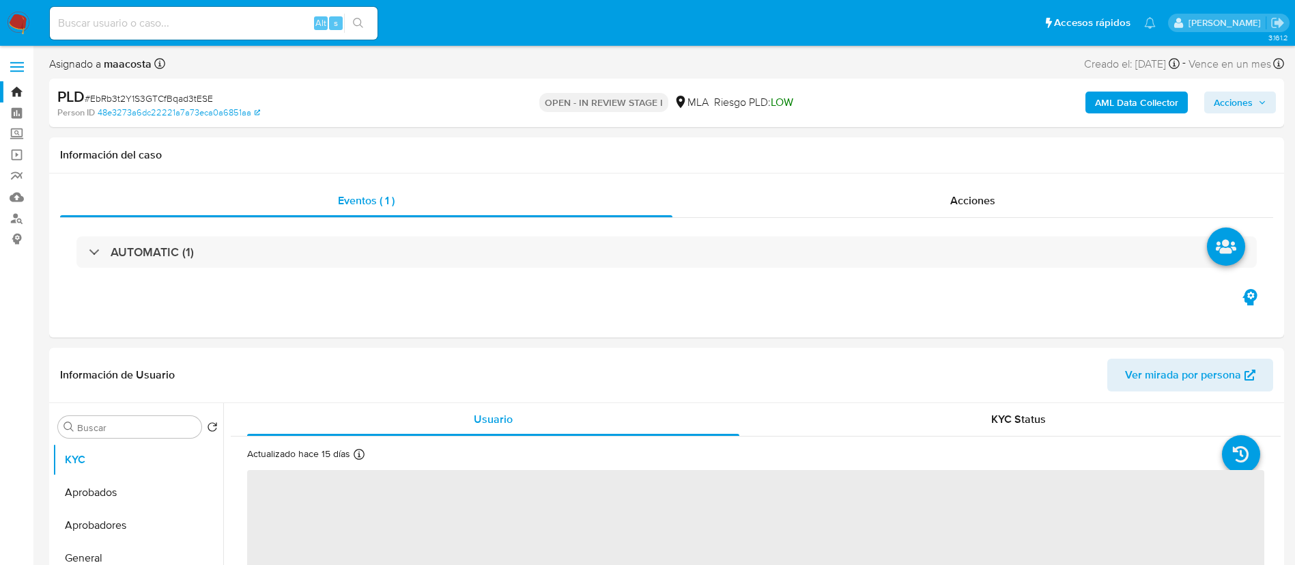
select select "10"
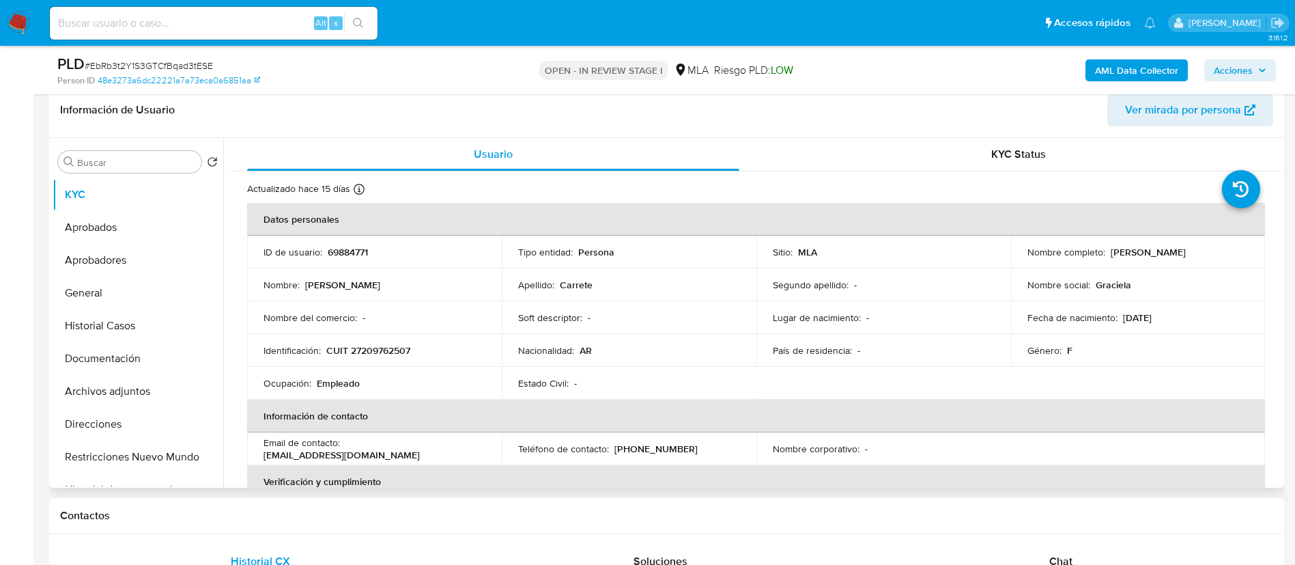
scroll to position [223, 0]
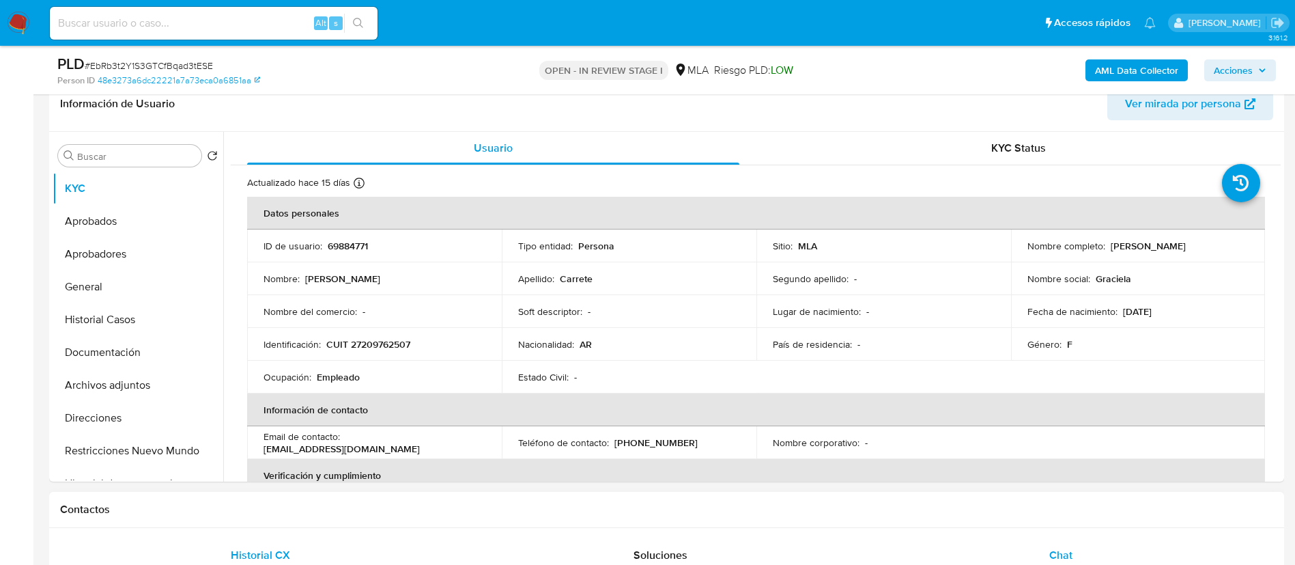
click at [1054, 547] on span "Chat" at bounding box center [1060, 555] width 23 height 16
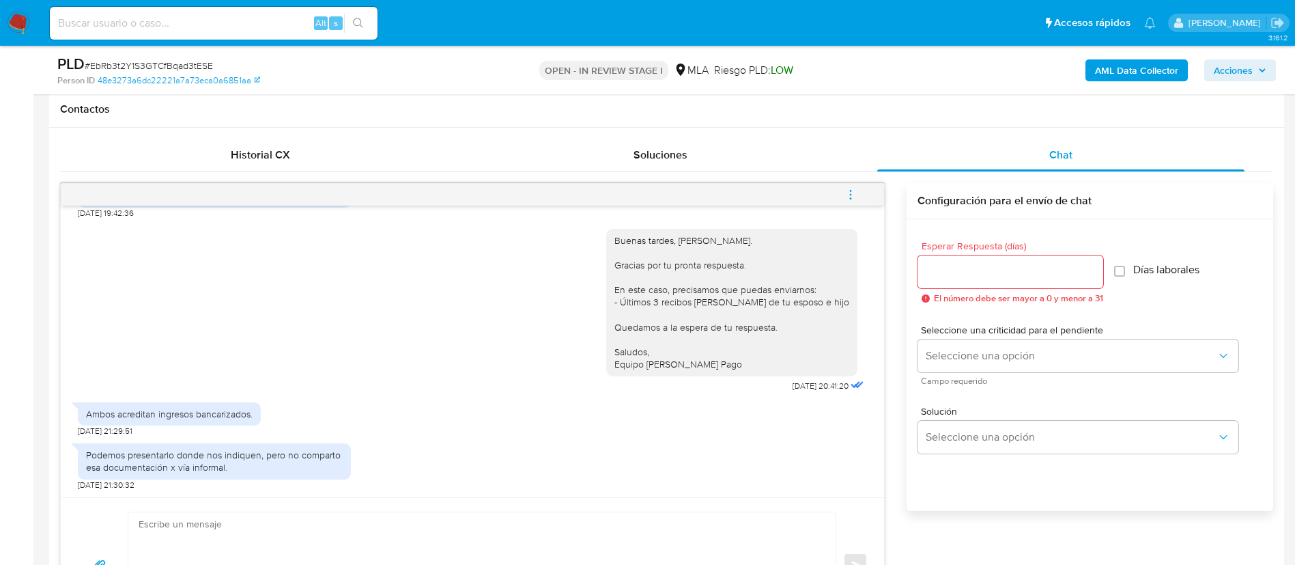
scroll to position [624, 0]
click at [178, 276] on div "Buenas tardes, Graciela. Gracias por tu pronta respuesta. En este caso, precisa…" at bounding box center [472, 306] width 789 height 176
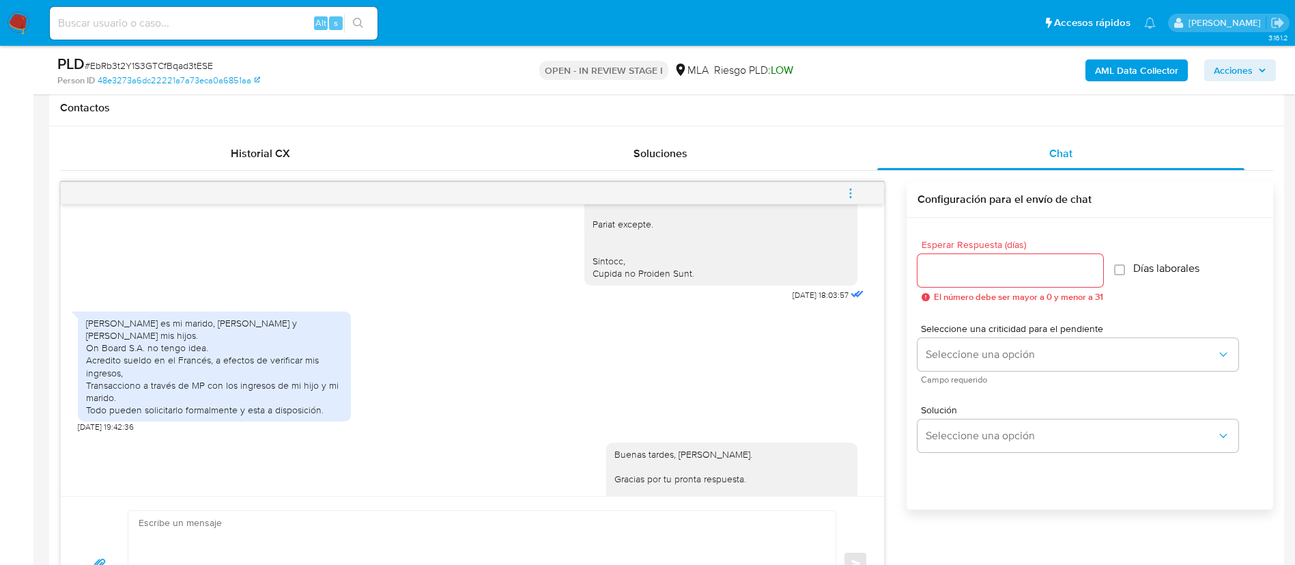
scroll to position [1703, 0]
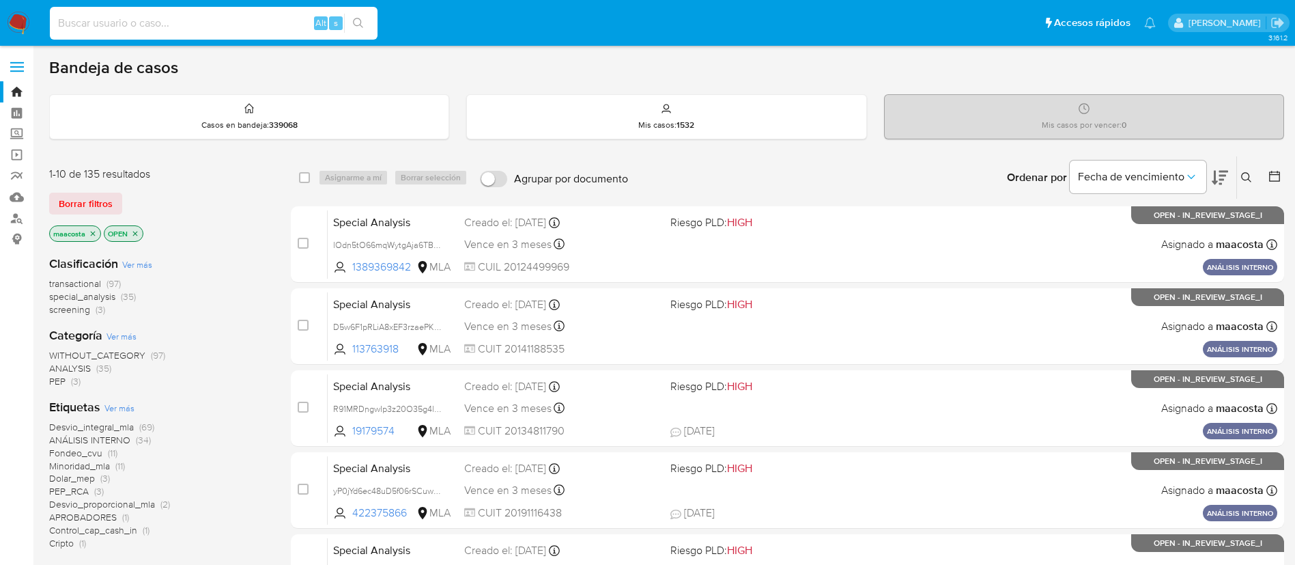
click at [253, 25] on input at bounding box center [214, 23] width 328 height 18
paste input "CUn01hlQTaQj7nLjMkG9vj1o"
type input "CUn01hlQTaQj7nLjMkG9vj1o"
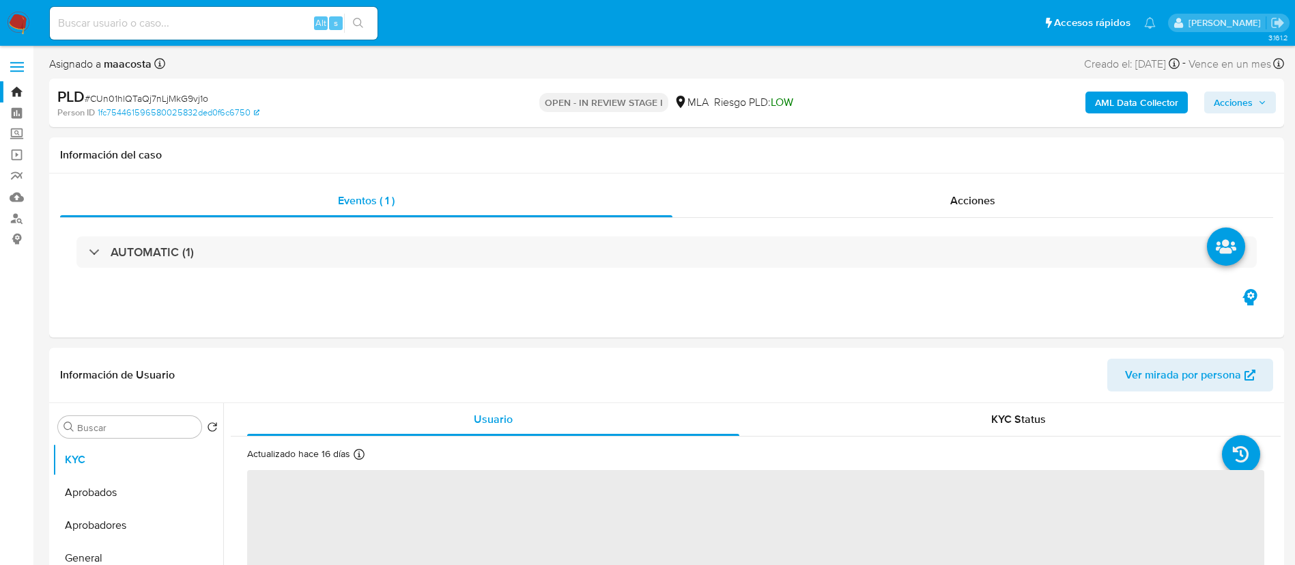
select select "10"
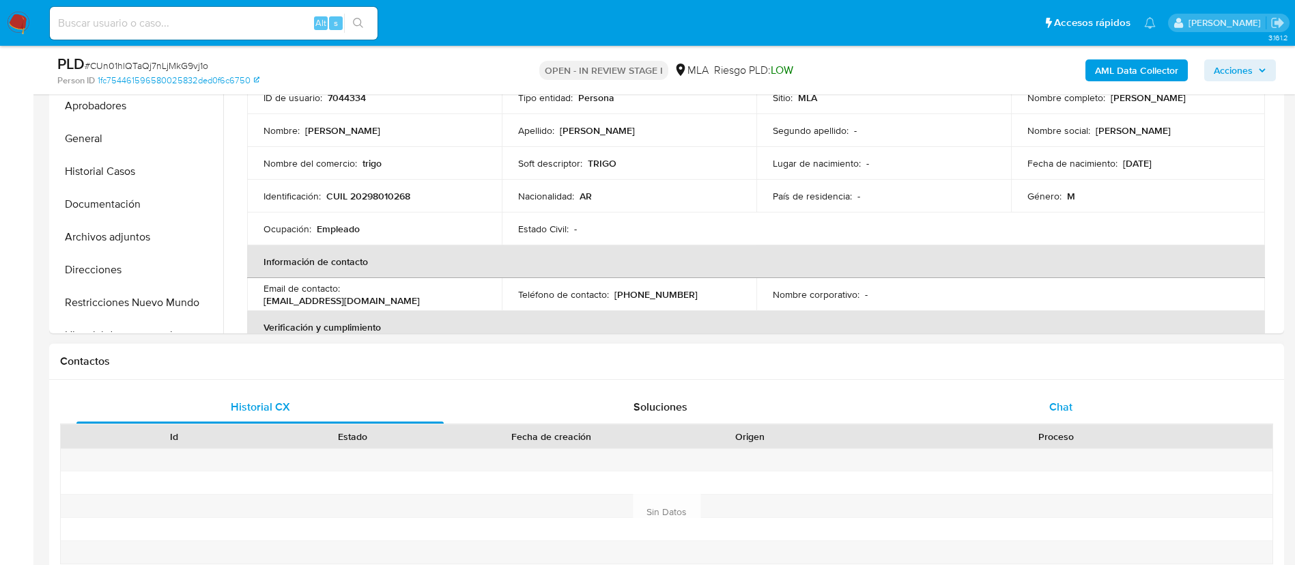
click at [1053, 422] on div "Chat" at bounding box center [1060, 407] width 367 height 33
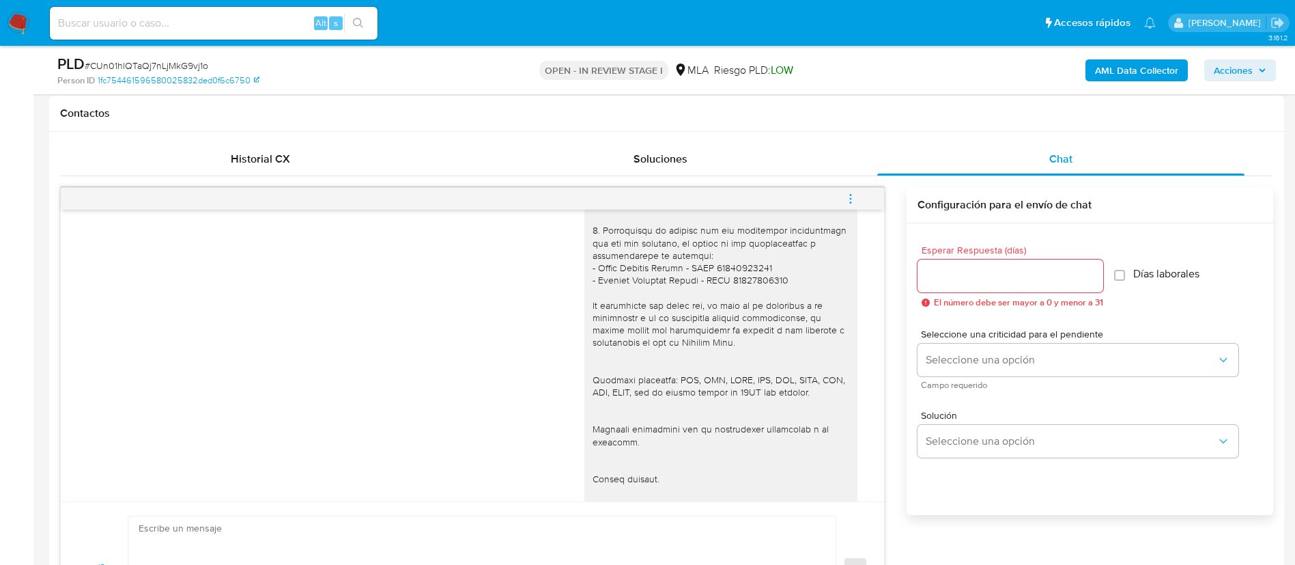
scroll to position [1428, 0]
click at [852, 202] on icon "menu-action" at bounding box center [851, 199] width 12 height 12
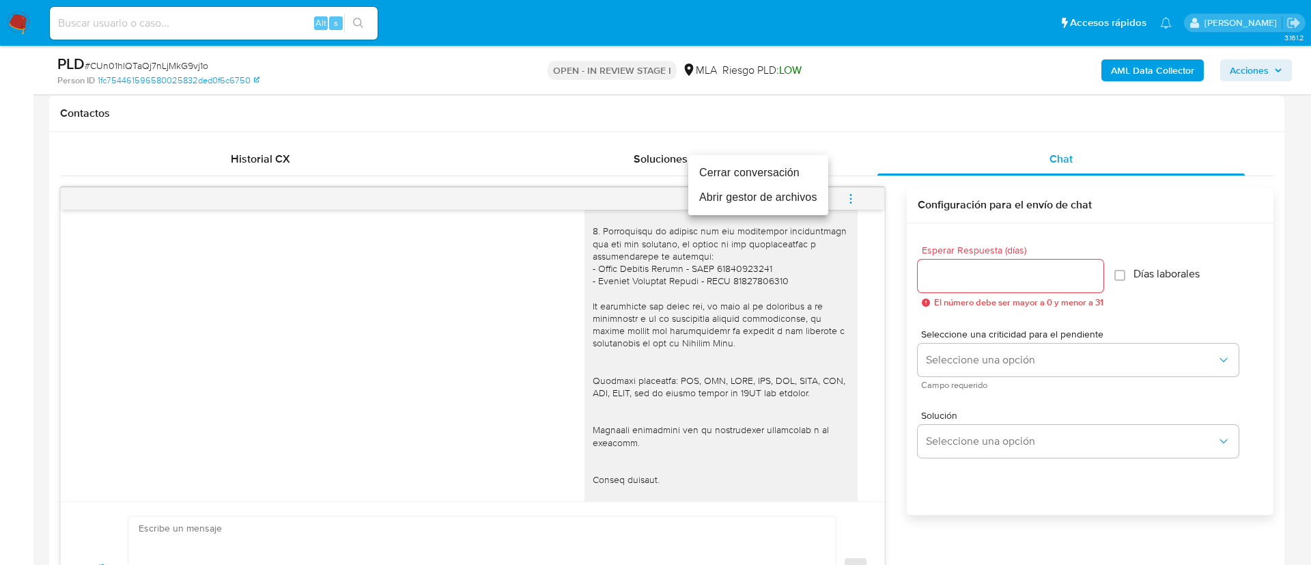
click at [787, 171] on li "Cerrar conversación" at bounding box center [758, 172] width 140 height 25
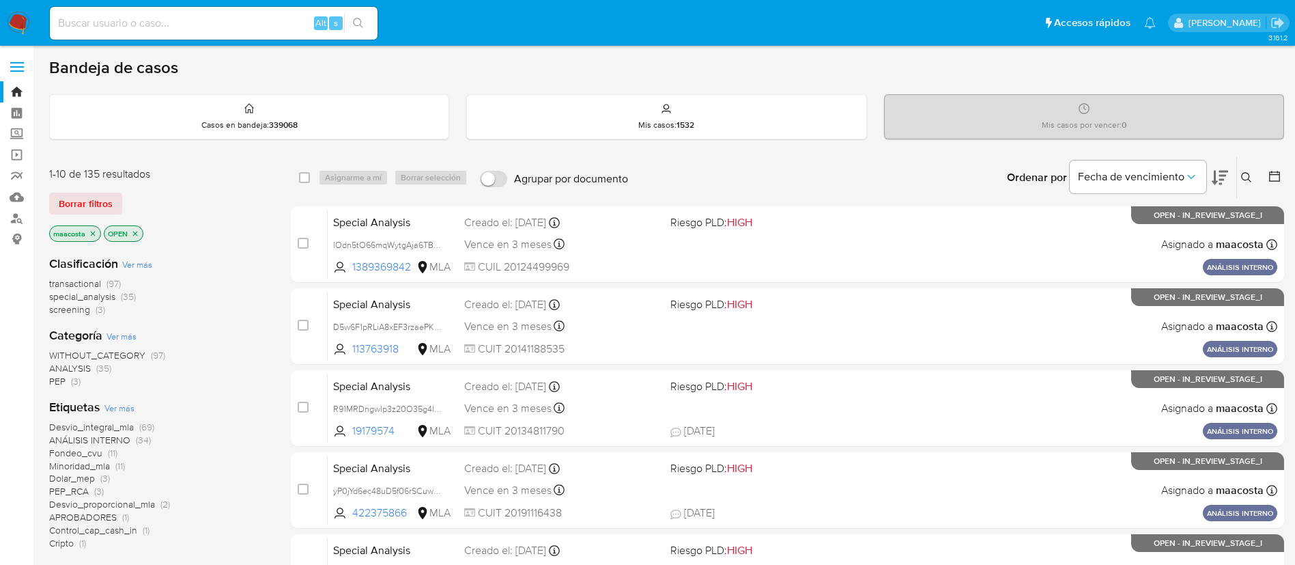
paste input "ZnD4aUM7n1QUgc8g3Akr8Sra"
click at [287, 14] on input "ZnD4aUM7n1QUgc8g3Akr8Sra" at bounding box center [214, 23] width 328 height 18
type input "ZnD4aUM7n1QUgc8g3Akr8Sra"
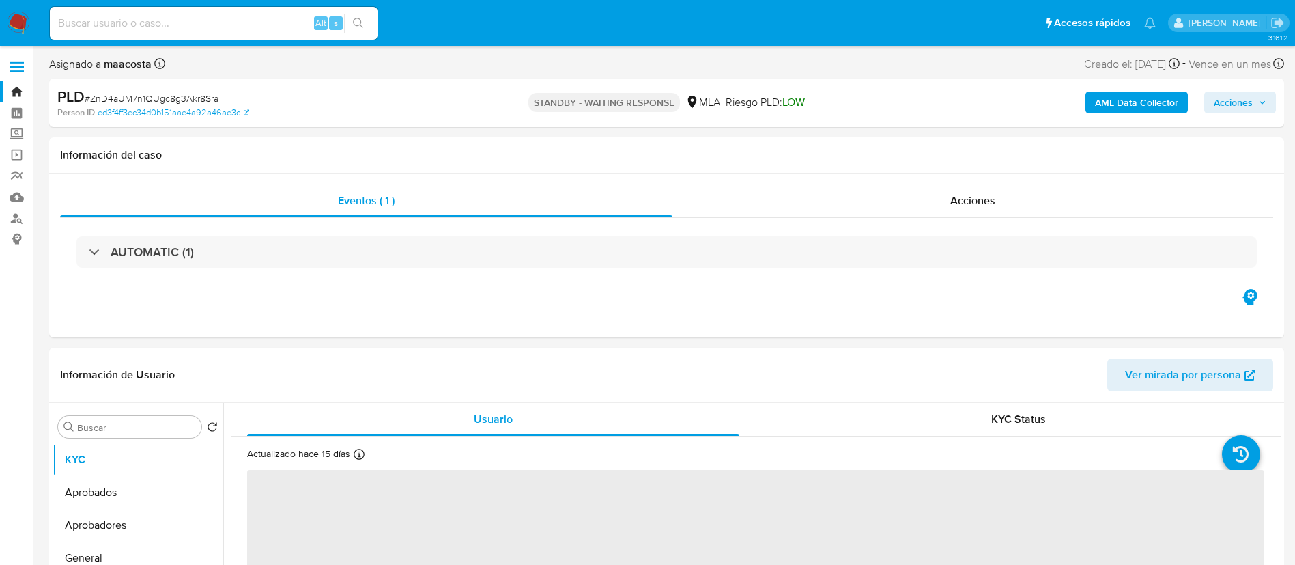
select select "10"
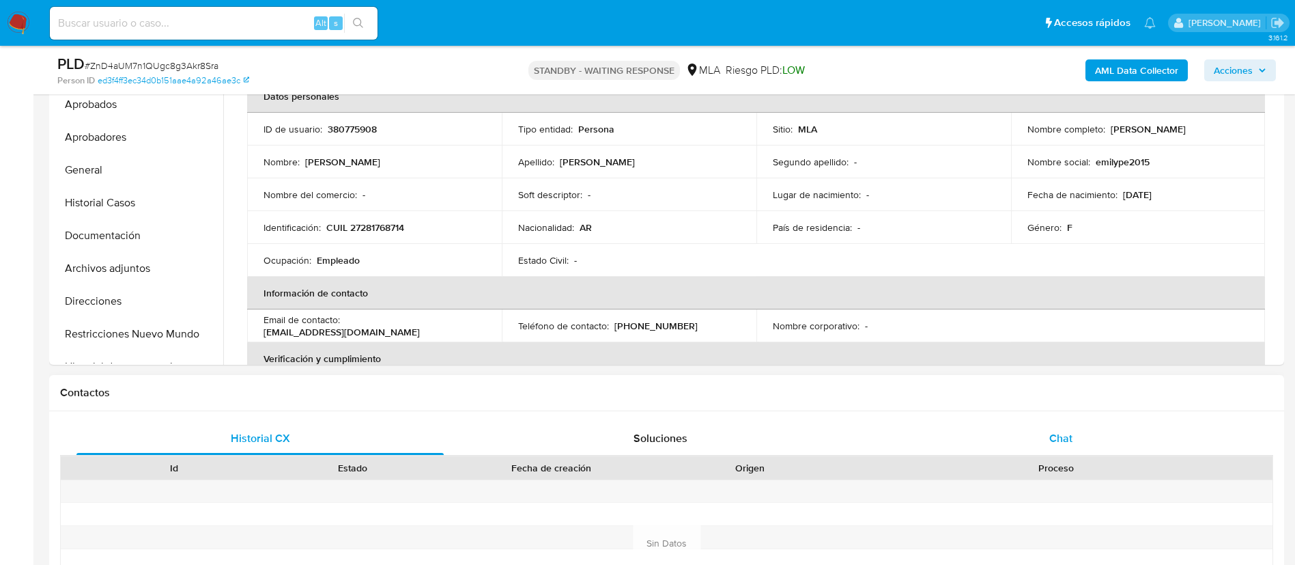
click at [1068, 446] on div "Chat" at bounding box center [1060, 438] width 367 height 33
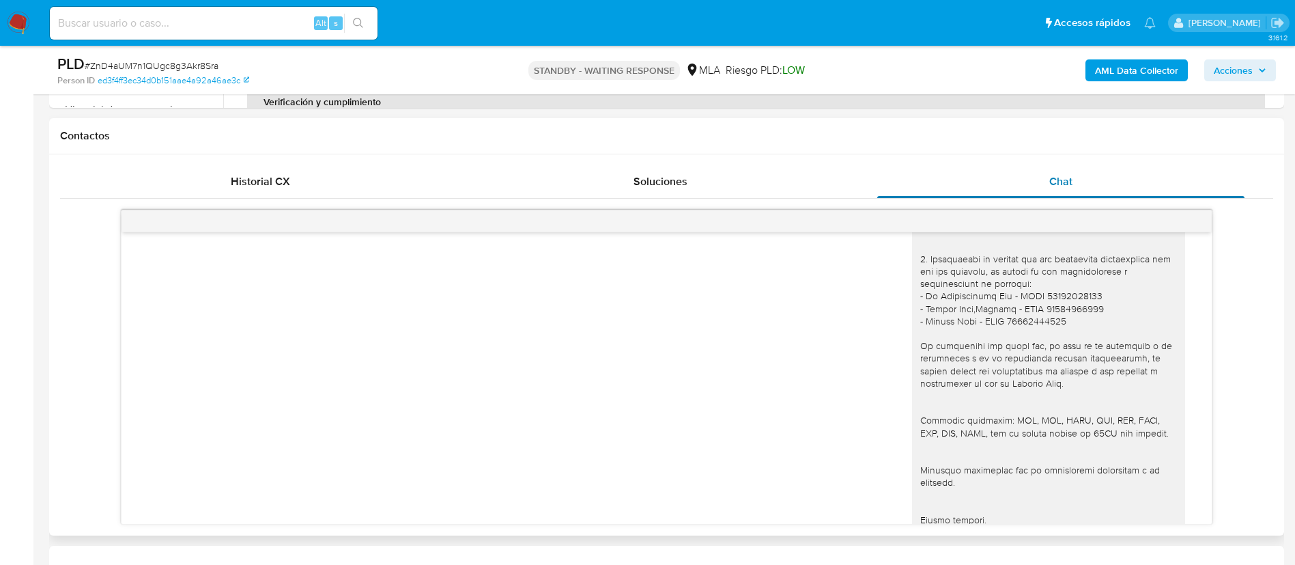
scroll to position [2349, 0]
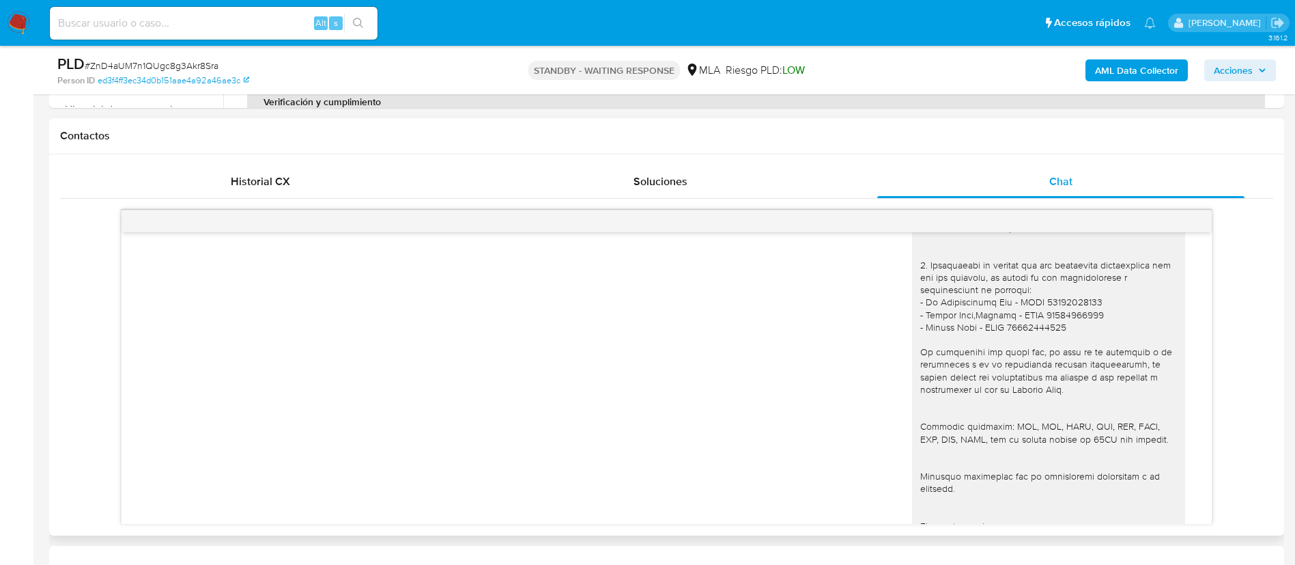
click at [91, 320] on div "[DATE] 17:22:49 Hola, Esperamos que te encuentres muy bien. Te consultamos si t…" at bounding box center [666, 367] width 1213 height 315
